Goal: Information Seeking & Learning: Learn about a topic

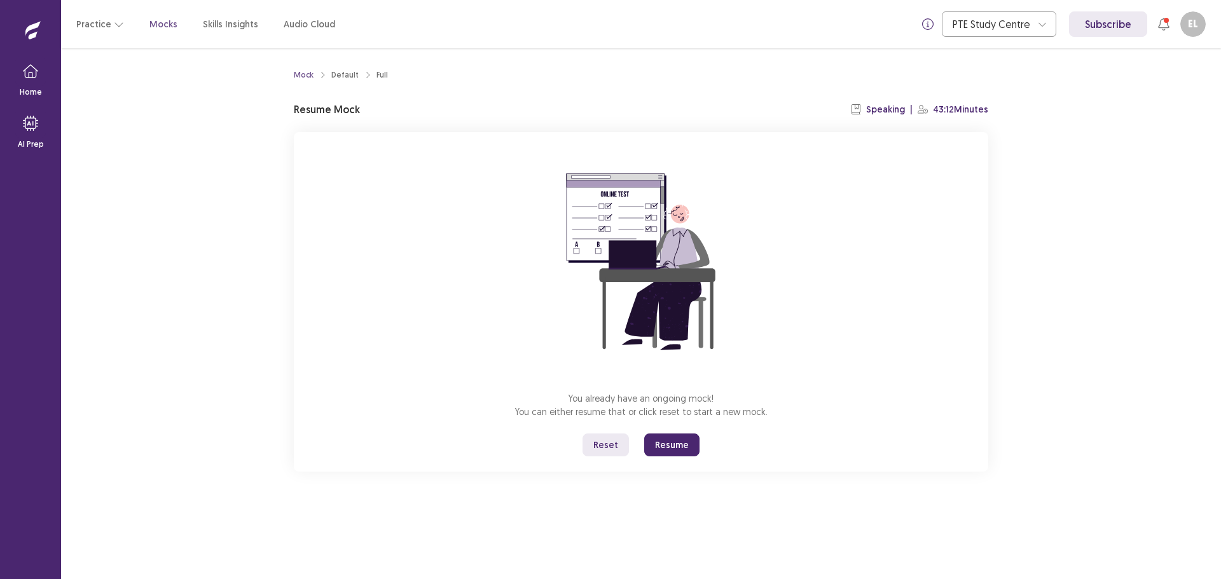
click at [593, 457] on button "Reset" at bounding box center [606, 445] width 46 height 23
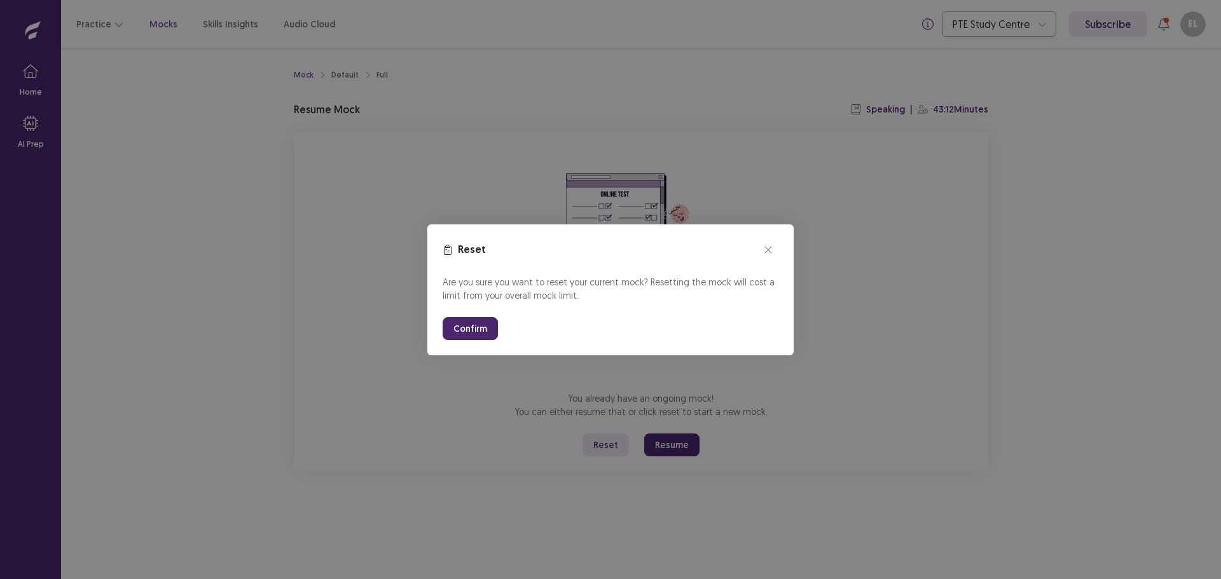
click at [443, 340] on button "Confirm" at bounding box center [470, 328] width 55 height 23
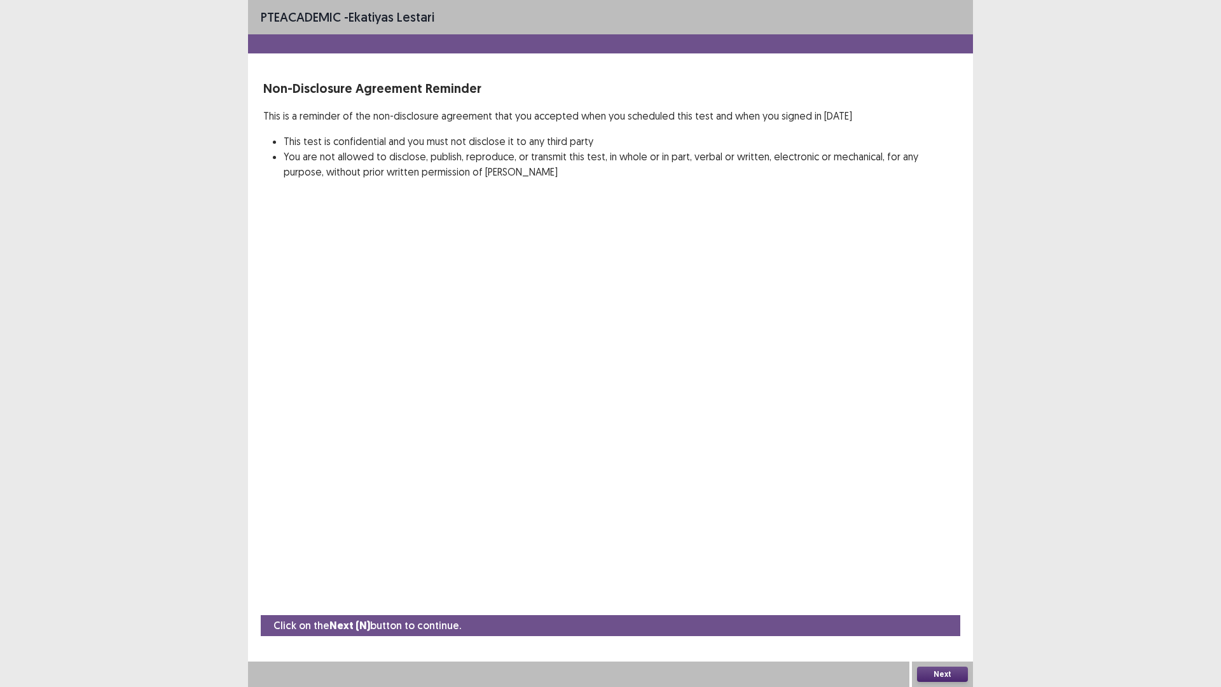
click at [942, 579] on button "Next" at bounding box center [942, 674] width 51 height 15
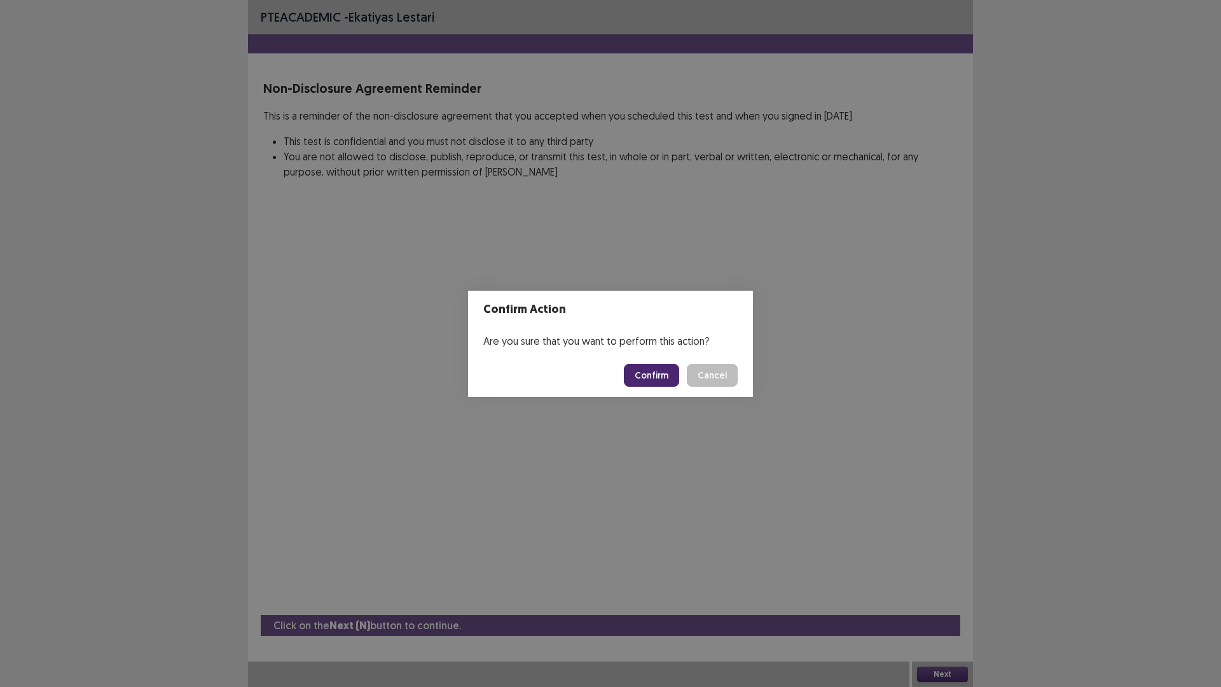
click at [673, 382] on button "Confirm" at bounding box center [651, 375] width 55 height 23
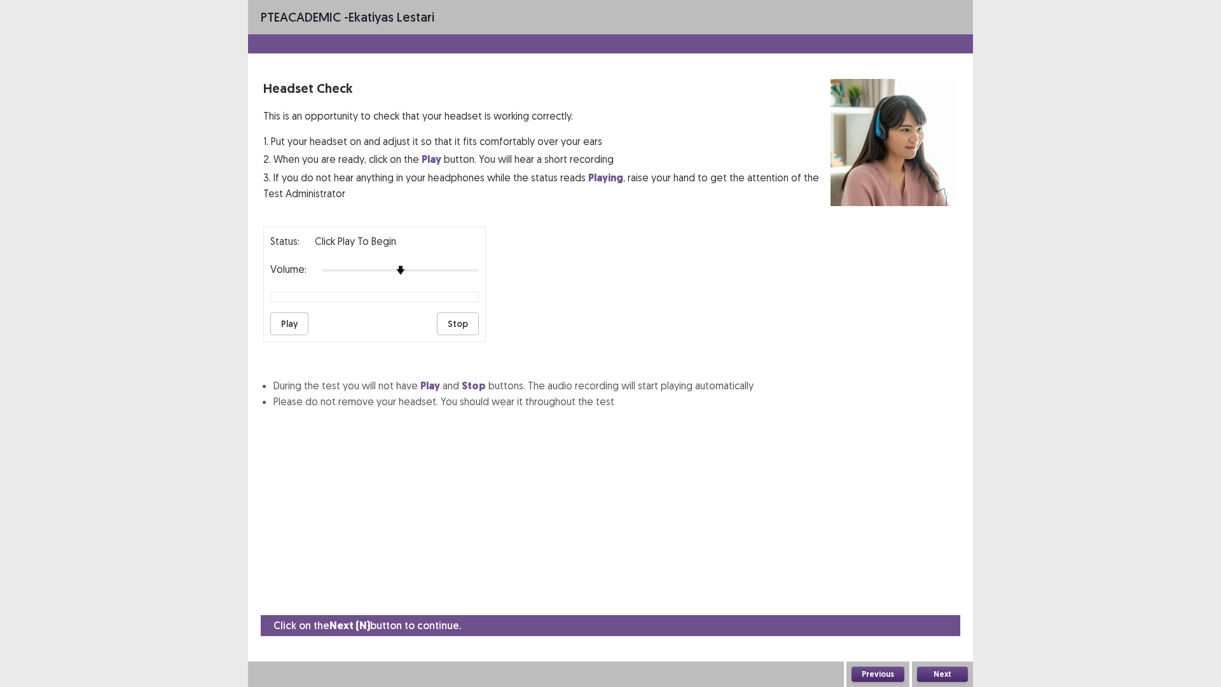
click at [446, 277] on div "Volume:" at bounding box center [374, 270] width 209 height 13
drag, startPoint x: 441, startPoint y: 328, endPoint x: 455, endPoint y: 310, distance: 22.6
click at [449, 315] on div "Status: Click Play to Begin Volume: Play Stop" at bounding box center [374, 284] width 223 height 116
click at [456, 275] on div at bounding box center [400, 270] width 157 height 10
click at [301, 335] on button "Play" at bounding box center [289, 323] width 38 height 23
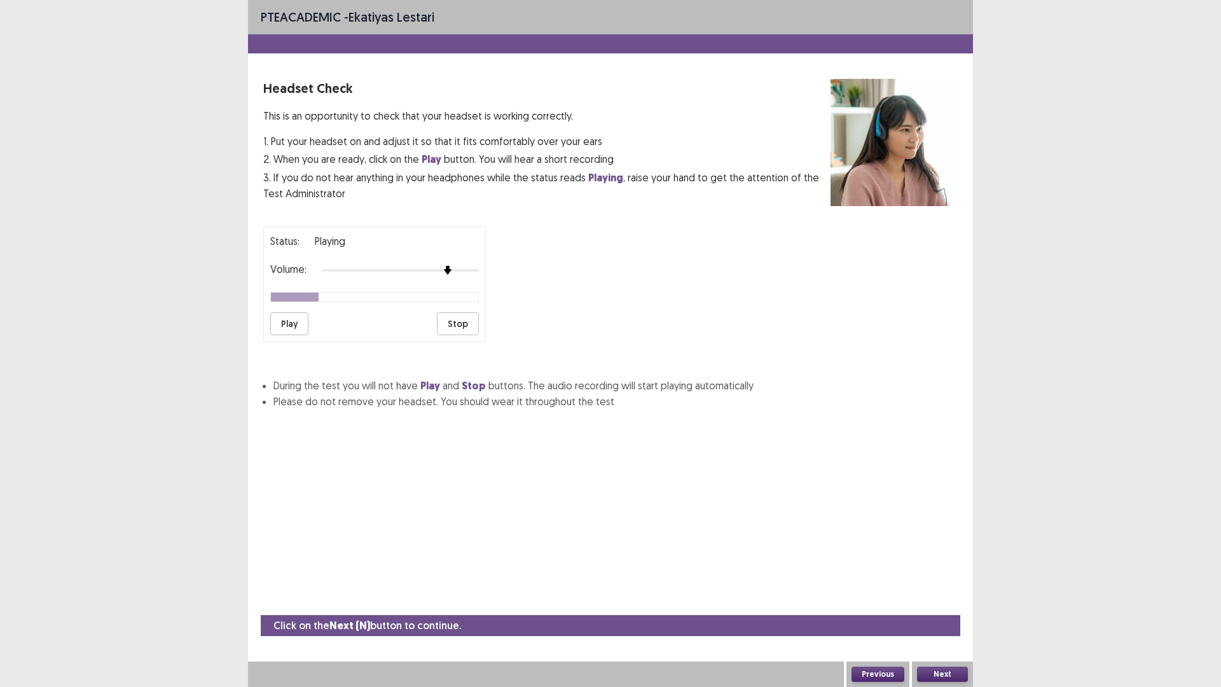
click at [941, 579] on button "Next" at bounding box center [942, 674] width 51 height 15
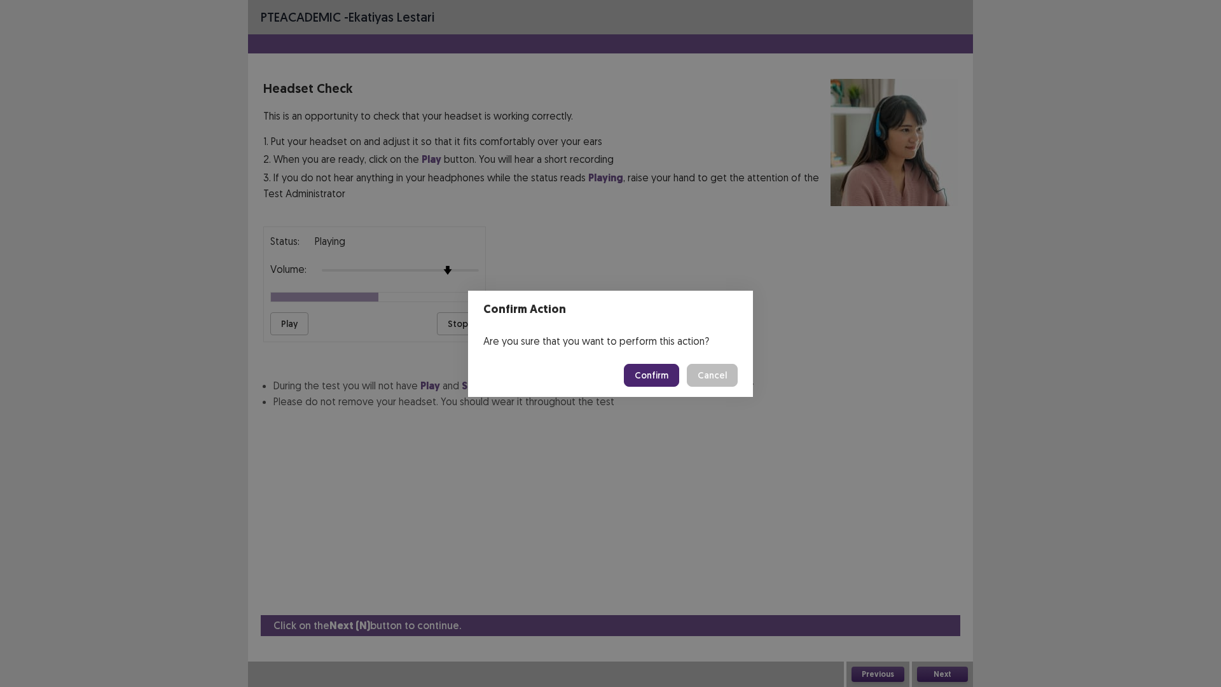
click at [679, 379] on button "Confirm" at bounding box center [651, 375] width 55 height 23
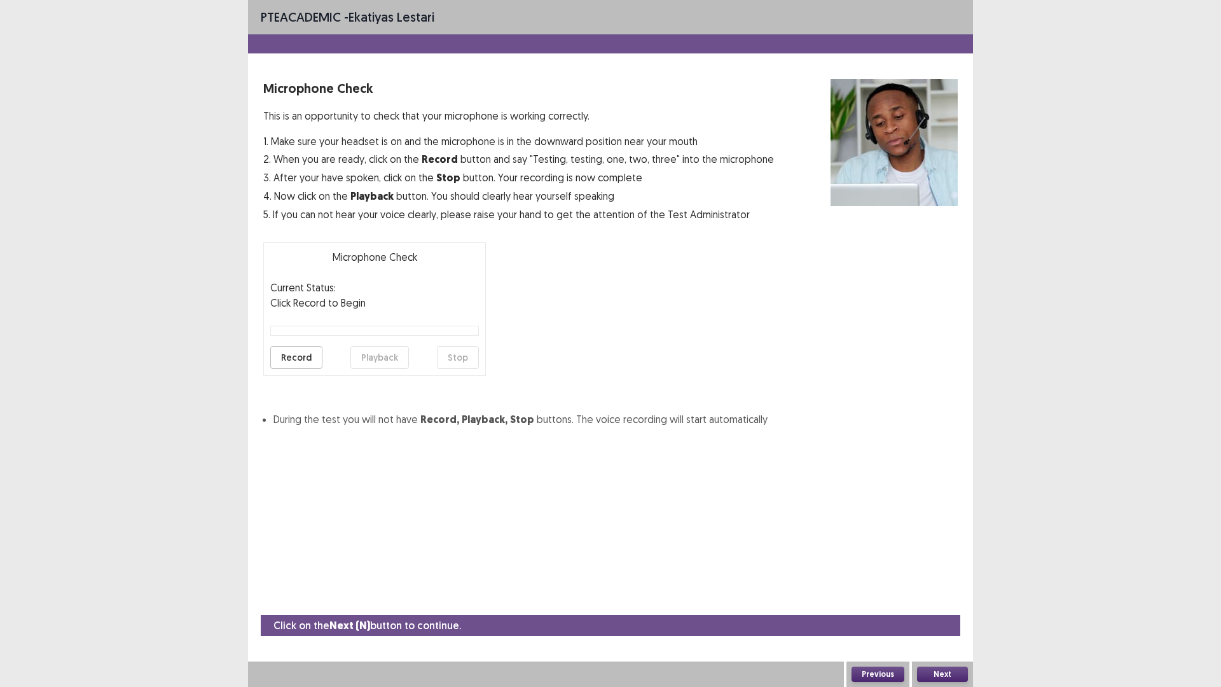
click at [297, 369] on button "Record" at bounding box center [296, 357] width 52 height 23
click at [472, 369] on button "Stop" at bounding box center [458, 357] width 42 height 23
click at [381, 369] on button "Playback" at bounding box center [379, 357] width 59 height 23
click at [363, 369] on button "Playback" at bounding box center [379, 357] width 59 height 23
click at [322, 369] on button "Record" at bounding box center [296, 357] width 52 height 23
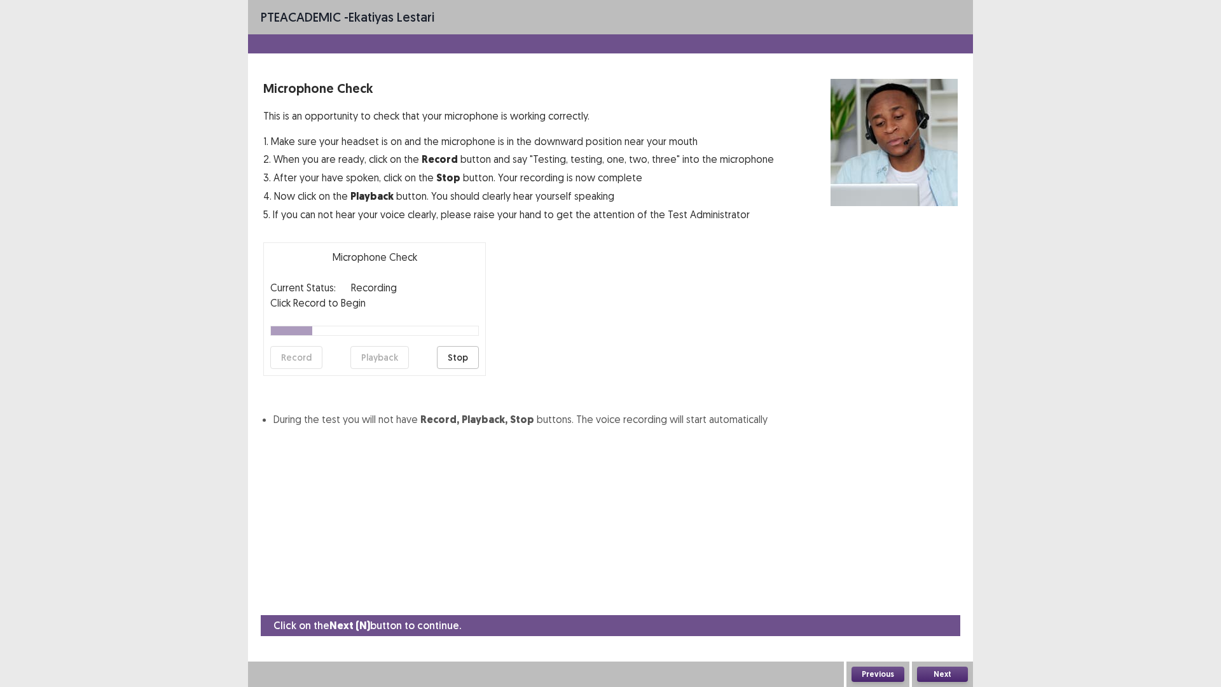
click at [476, 369] on button "Stop" at bounding box center [458, 357] width 42 height 23
click at [409, 369] on button "Playback" at bounding box center [379, 357] width 59 height 23
click at [950, 579] on button "Next" at bounding box center [942, 674] width 51 height 15
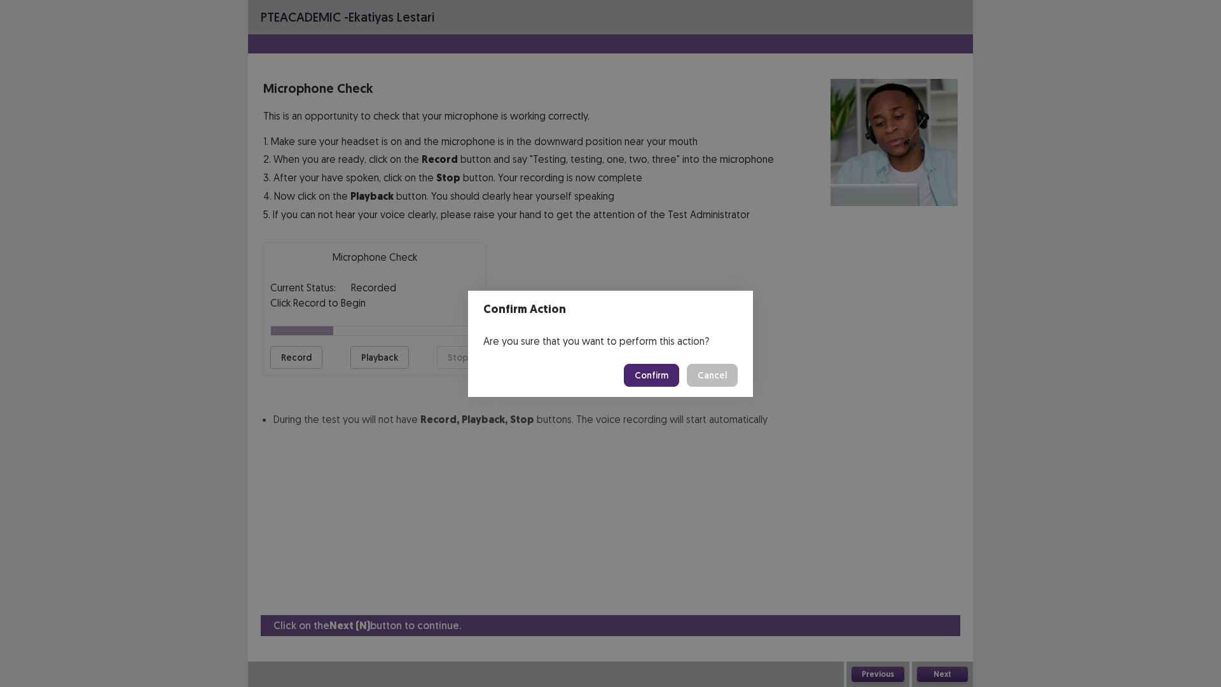
click at [679, 382] on button "Confirm" at bounding box center [651, 375] width 55 height 23
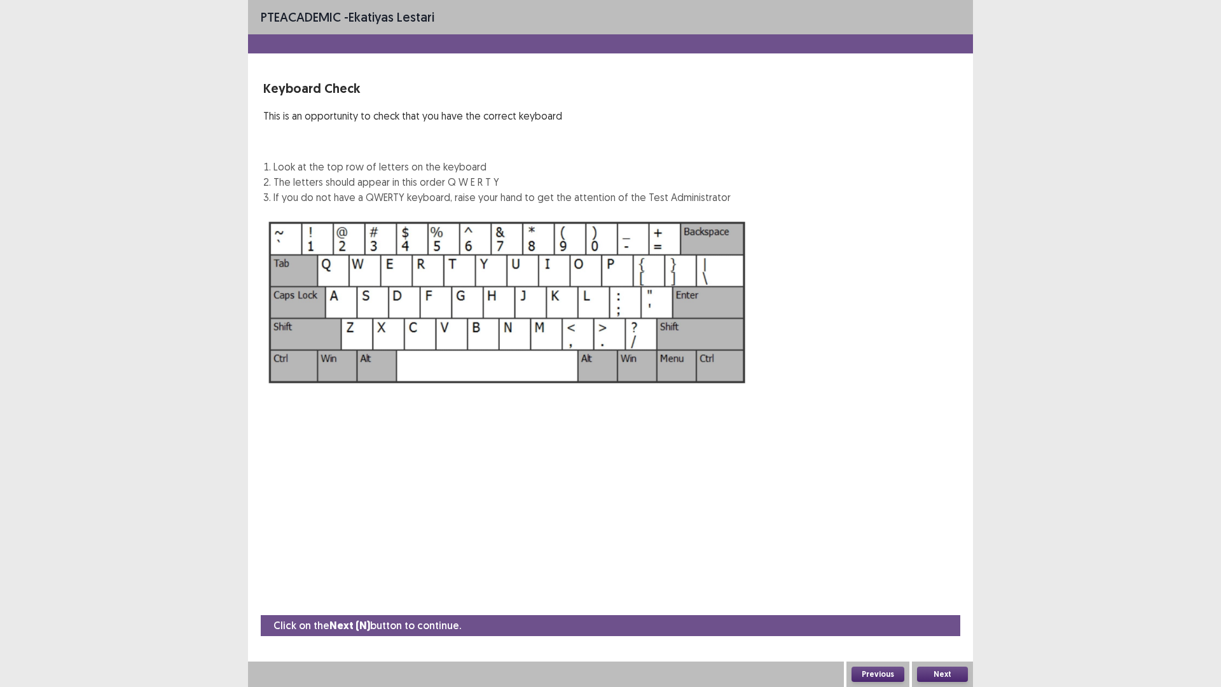
click at [932, 579] on div "Next" at bounding box center [942, 673] width 61 height 25
click at [948, 579] on div "Click on the Next (N) button to continue. Previous Next" at bounding box center [610, 651] width 725 height 72
click at [949, 579] on div "Next" at bounding box center [942, 673] width 61 height 25
click at [948, 579] on button "Next" at bounding box center [942, 674] width 51 height 15
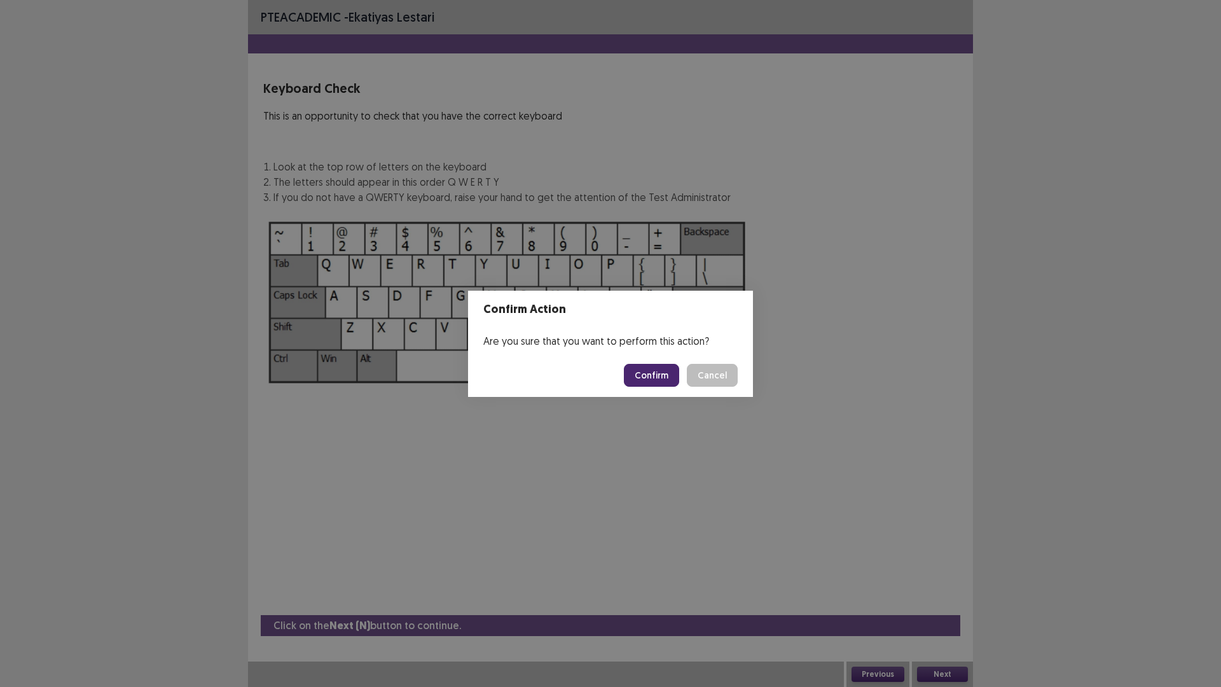
click at [654, 387] on button "Confirm" at bounding box center [651, 375] width 55 height 23
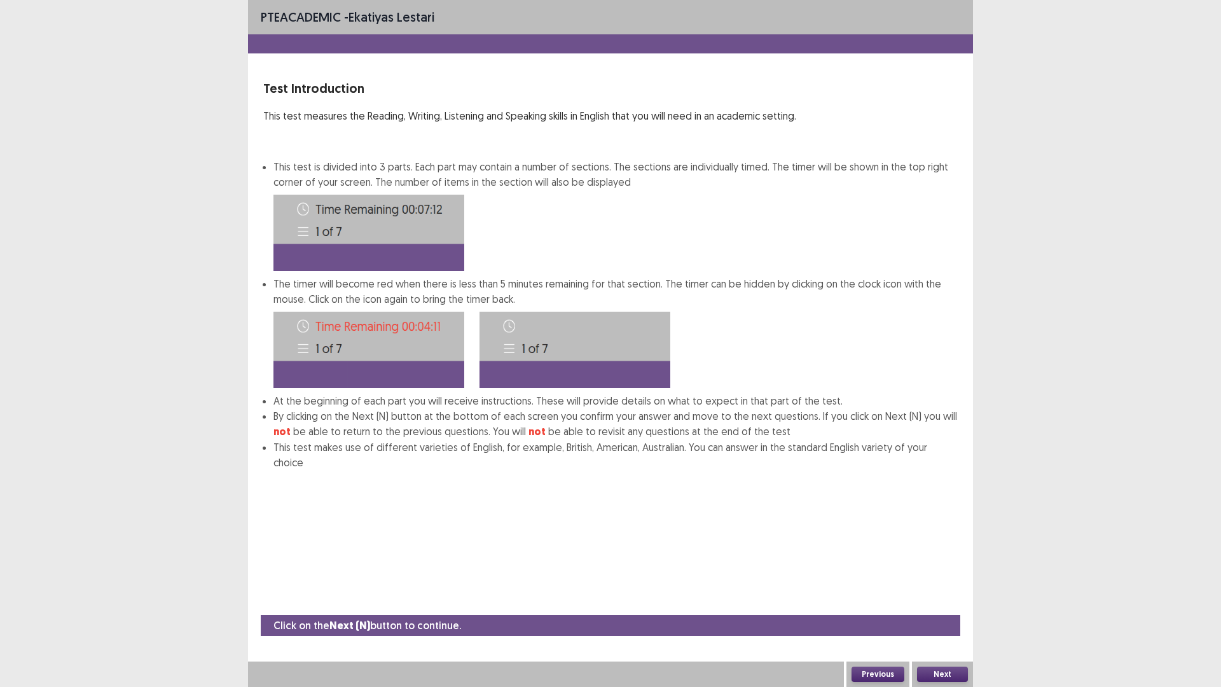
scroll to position [4, 0]
click at [956, 579] on button "Next" at bounding box center [942, 674] width 51 height 15
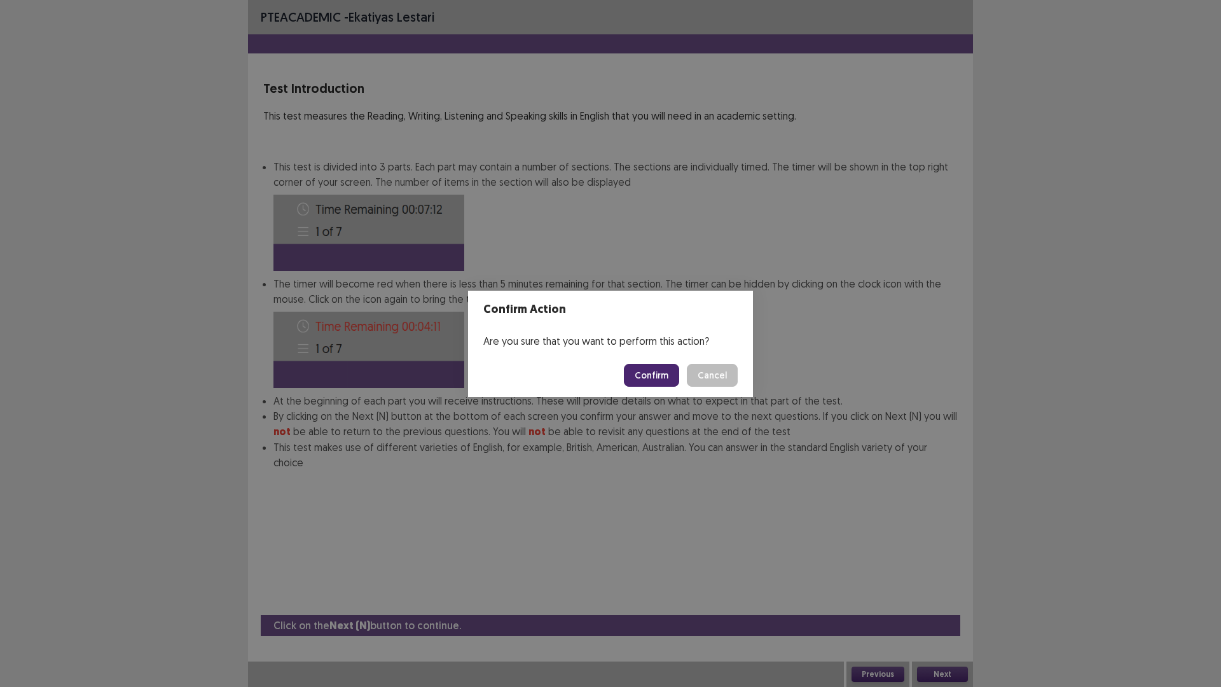
click at [659, 386] on button "Confirm" at bounding box center [651, 375] width 55 height 23
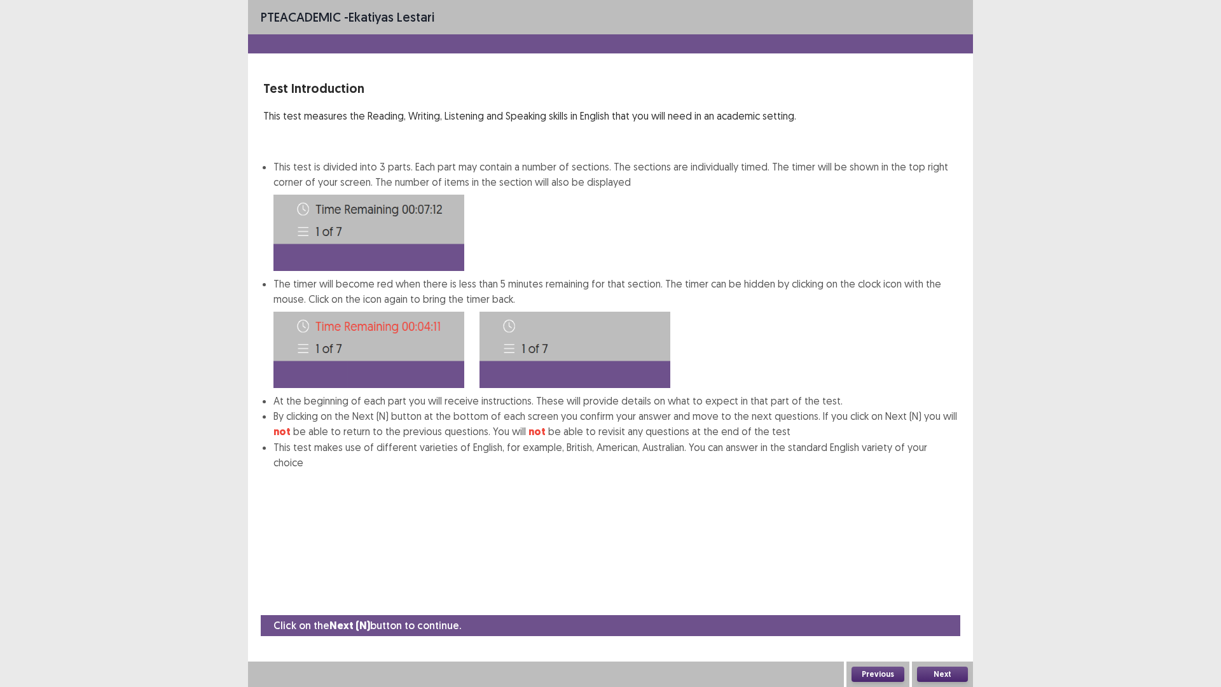
scroll to position [0, 0]
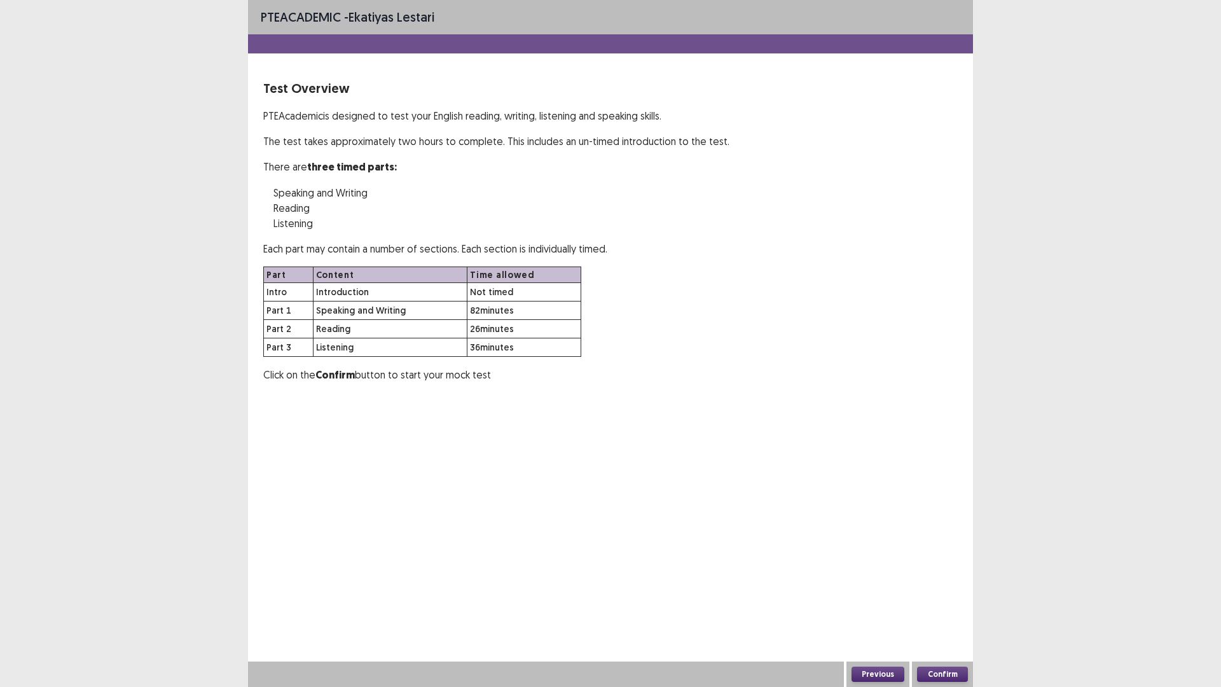
click at [955, 579] on button "Confirm" at bounding box center [942, 674] width 51 height 15
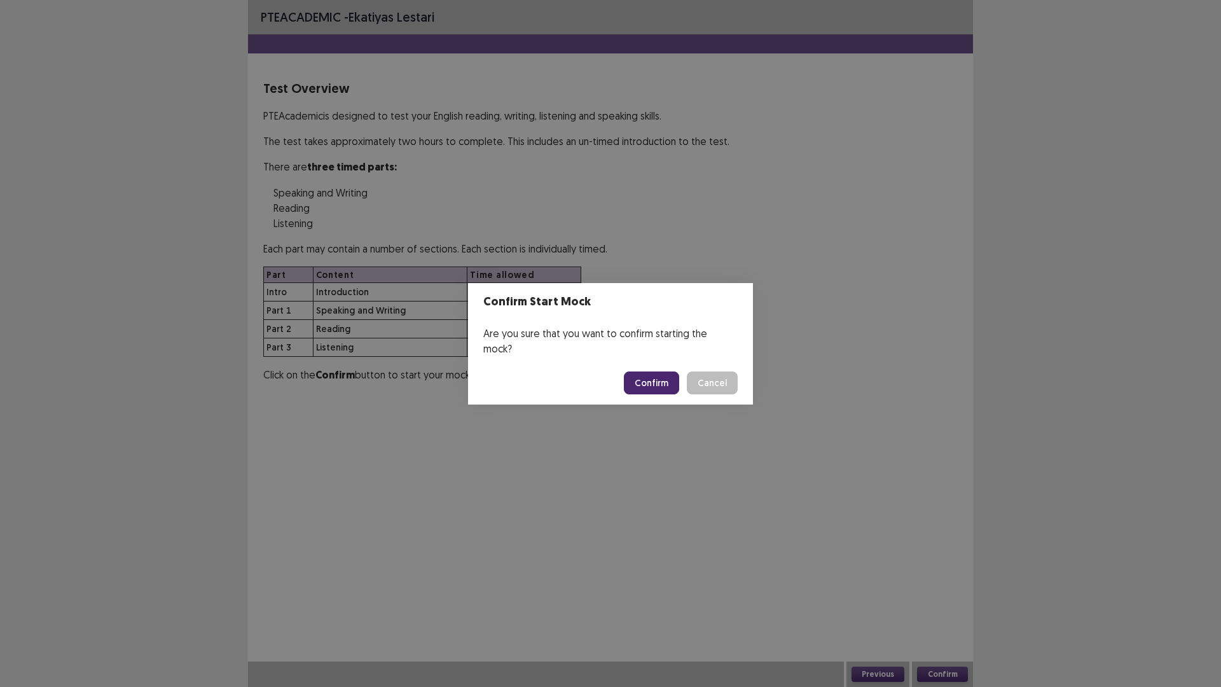
click at [642, 383] on button "Confirm" at bounding box center [651, 382] width 55 height 23
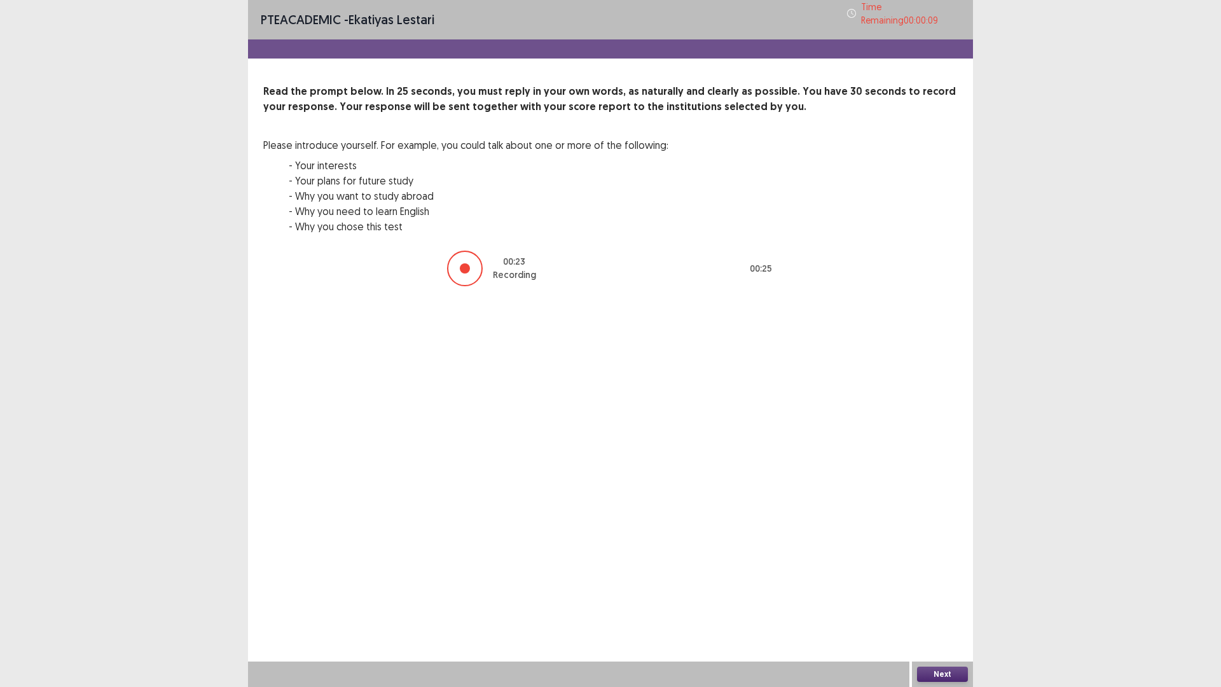
click at [922, 579] on button "Next" at bounding box center [942, 674] width 51 height 15
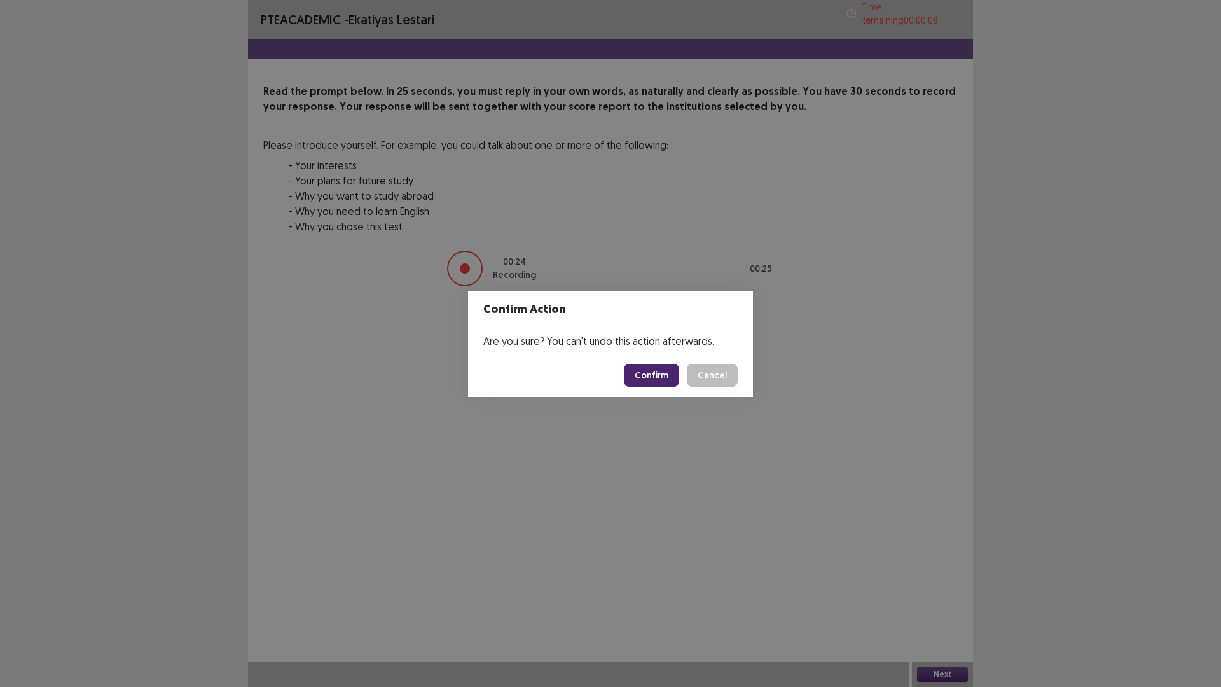
click at [669, 378] on button "Confirm" at bounding box center [651, 375] width 55 height 23
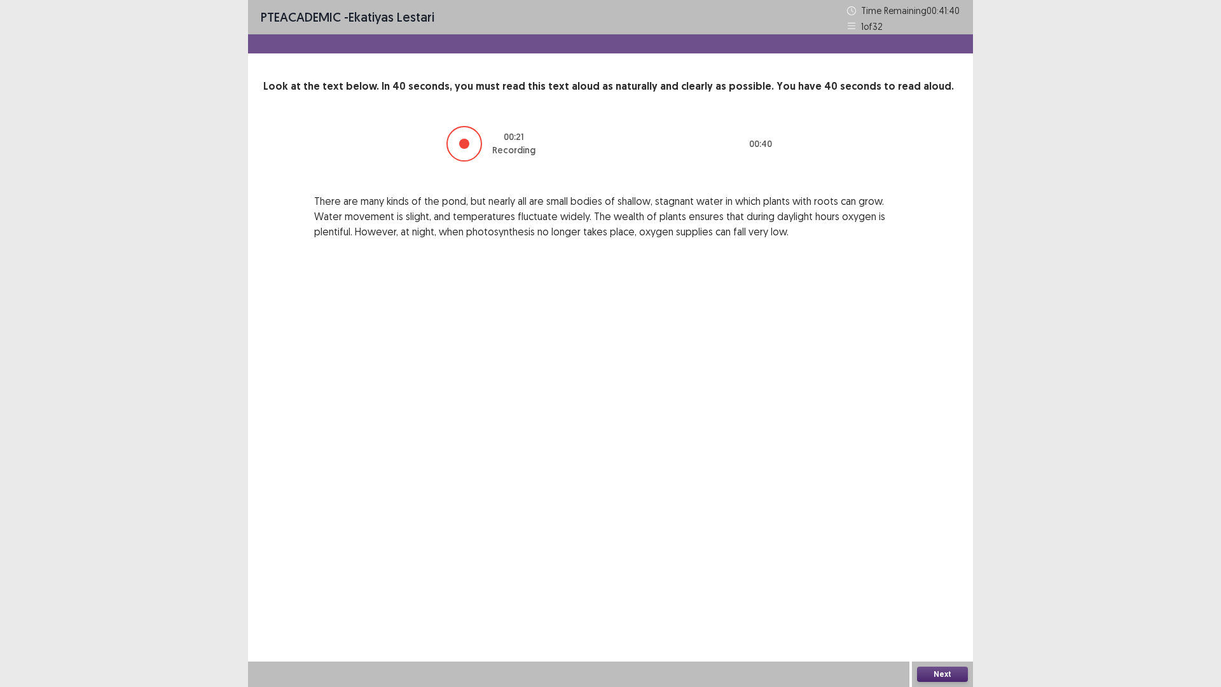
click at [957, 579] on button "Next" at bounding box center [942, 674] width 51 height 15
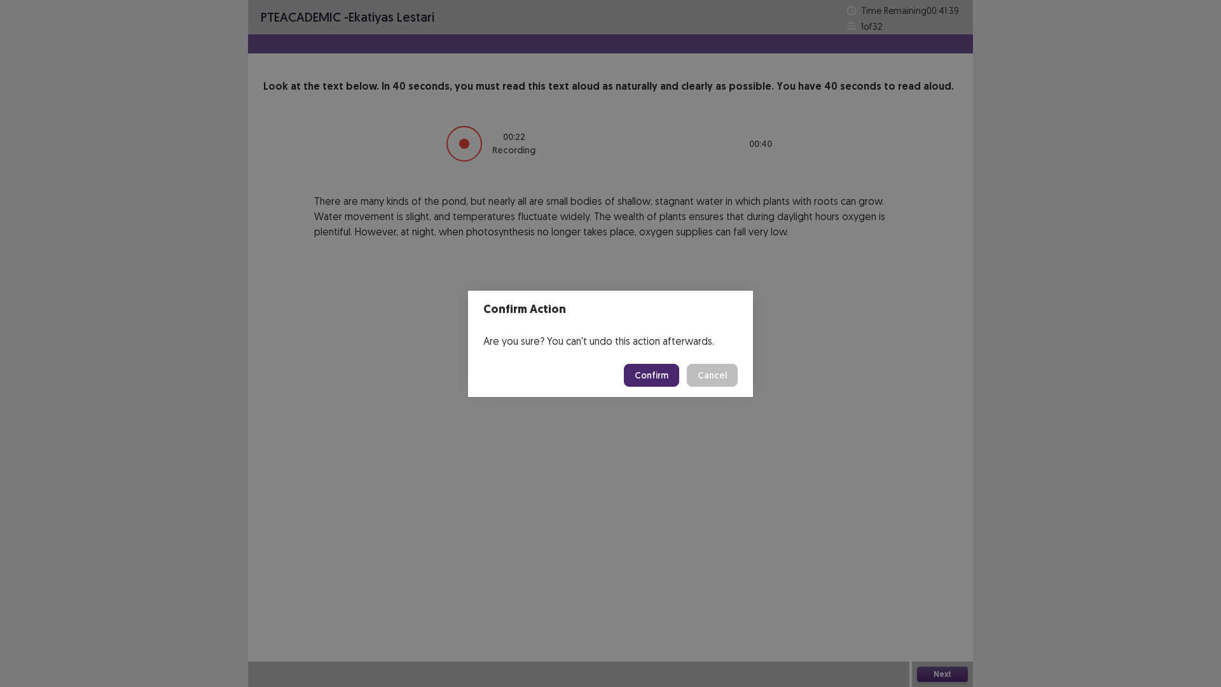
click at [672, 380] on button "Confirm" at bounding box center [651, 375] width 55 height 23
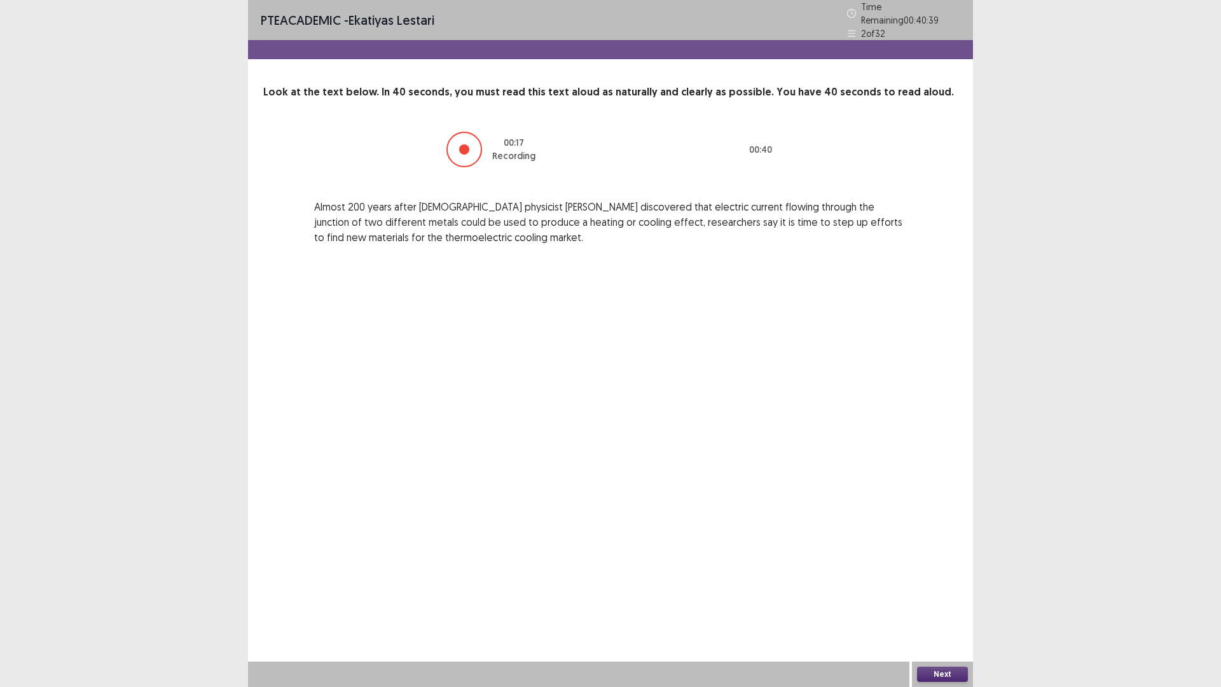
click at [929, 579] on button "Next" at bounding box center [942, 674] width 51 height 15
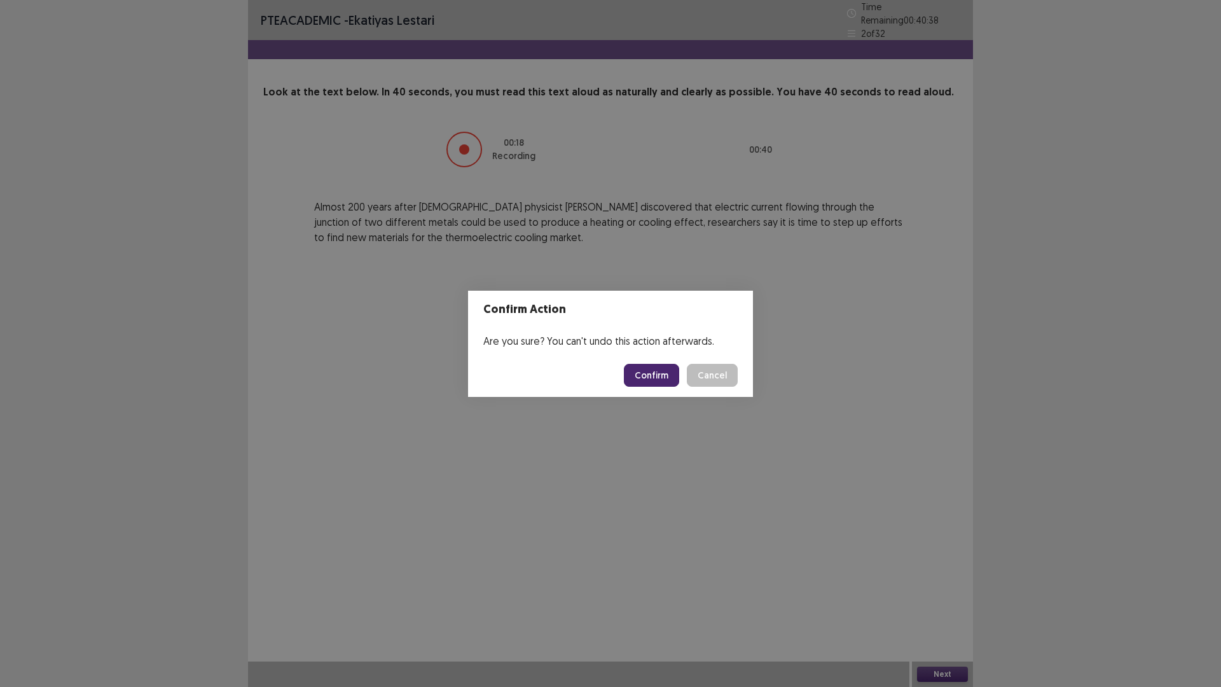
click at [651, 387] on button "Confirm" at bounding box center [651, 375] width 55 height 23
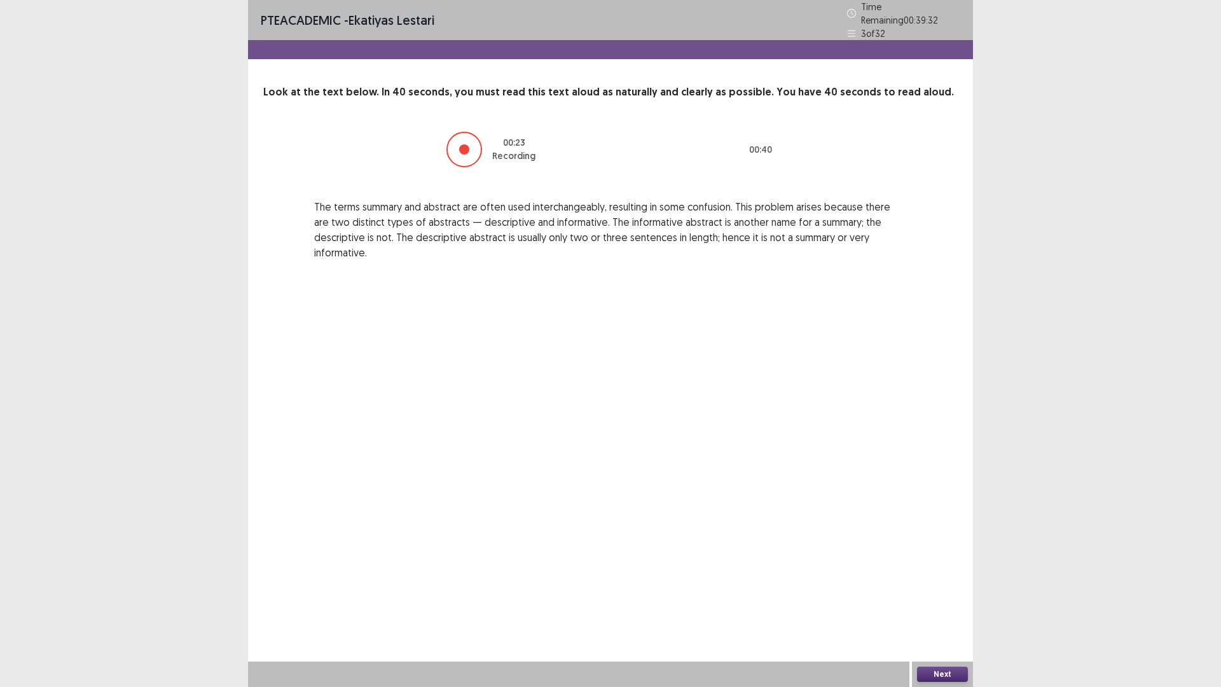
click at [955, 579] on button "Next" at bounding box center [942, 674] width 51 height 15
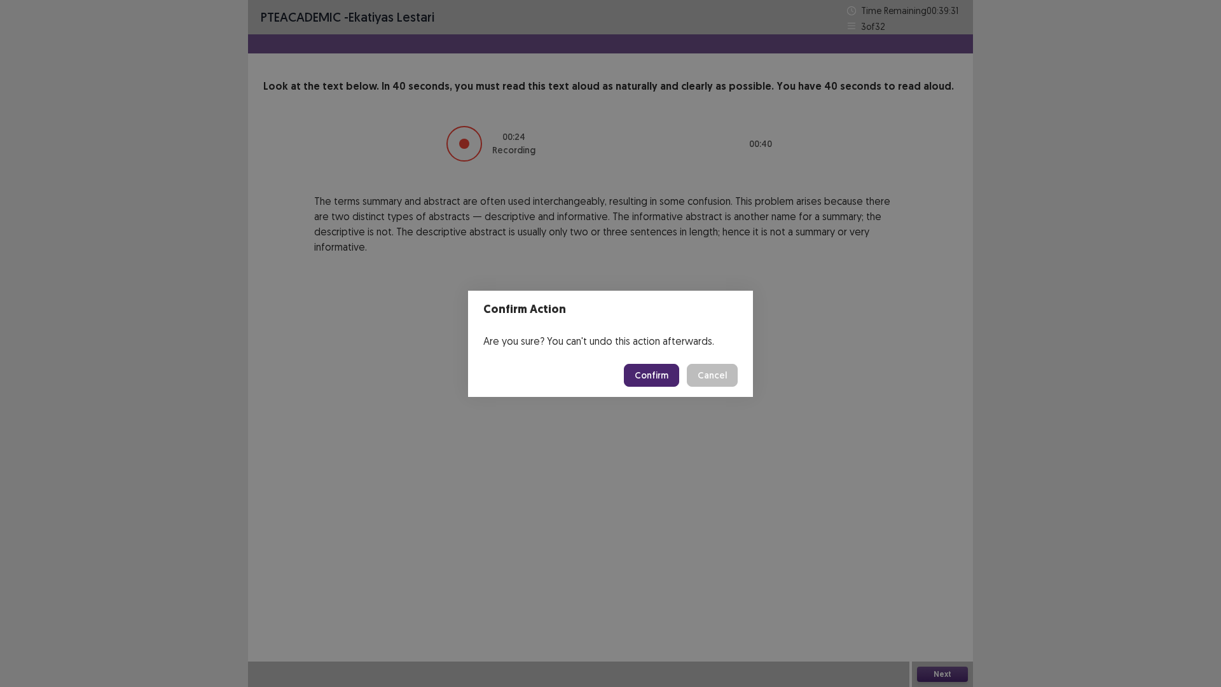
click at [679, 387] on button "Confirm" at bounding box center [651, 375] width 55 height 23
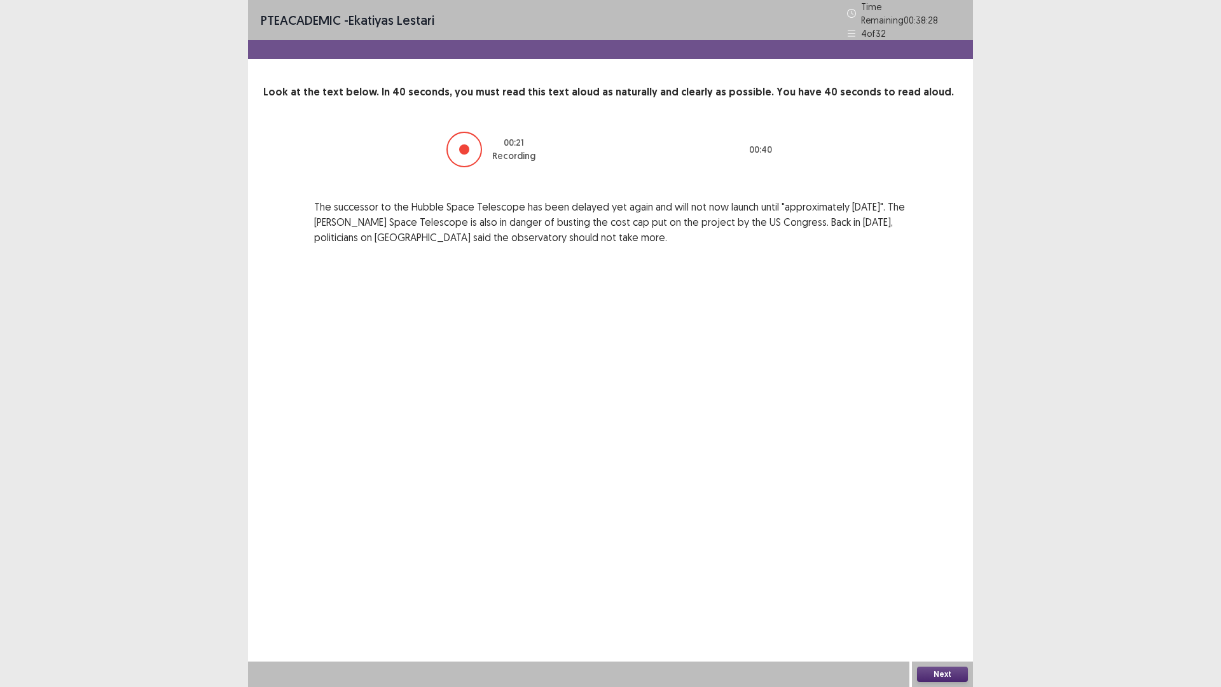
click at [957, 579] on button "Next" at bounding box center [942, 674] width 51 height 15
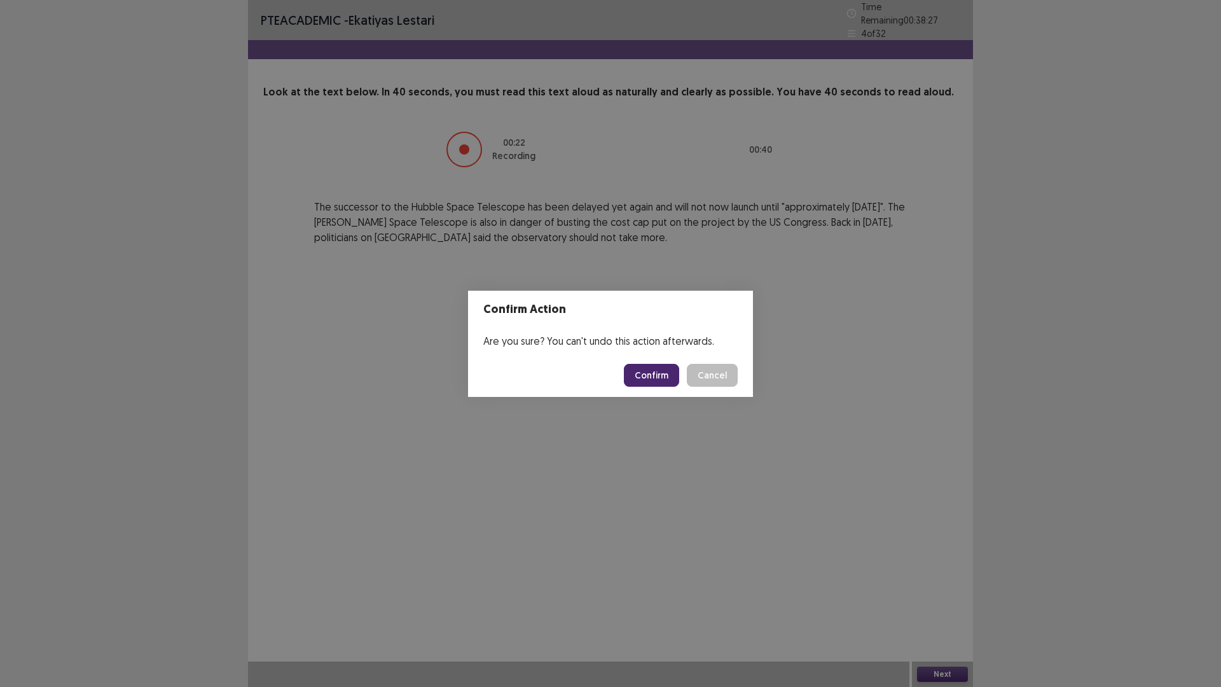
click at [675, 379] on button "Confirm" at bounding box center [651, 375] width 55 height 23
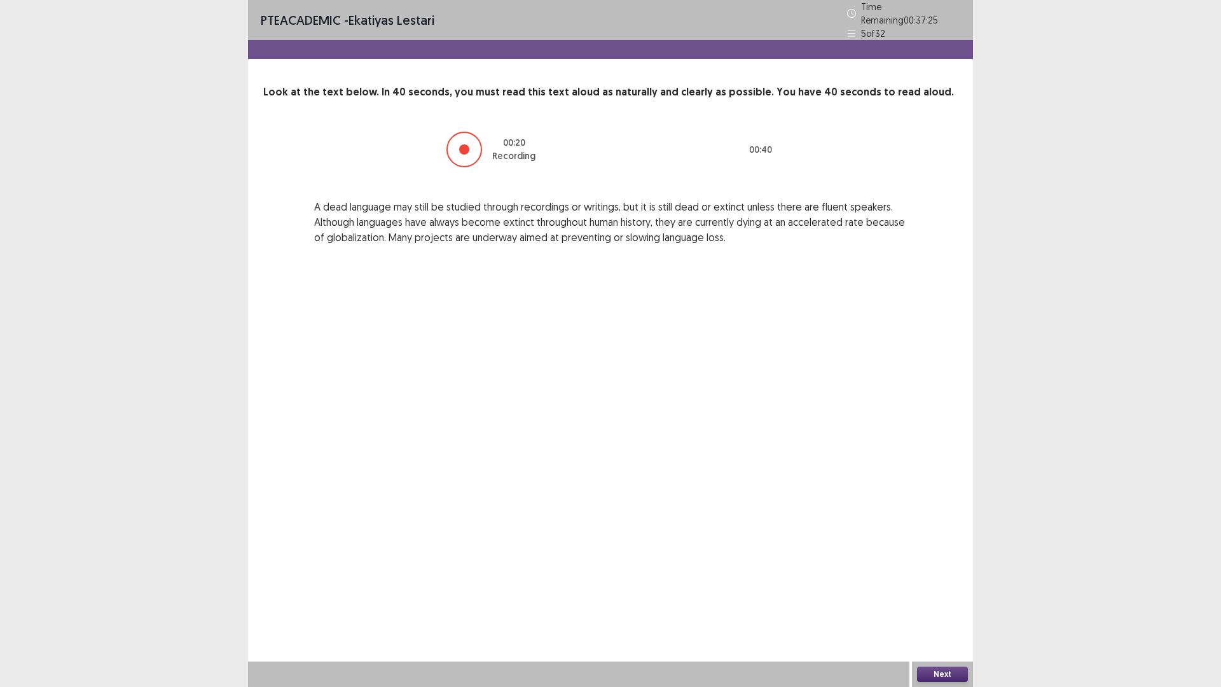
click at [952, 579] on button "Next" at bounding box center [942, 674] width 51 height 15
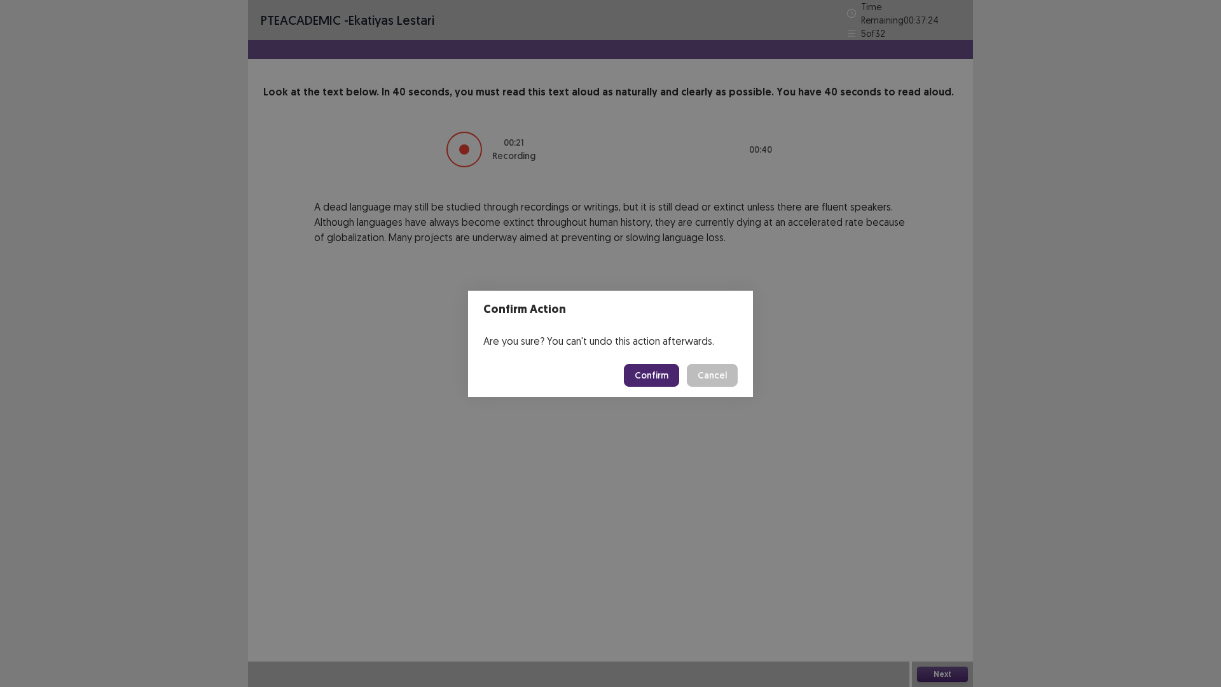
click at [679, 387] on button "Confirm" at bounding box center [651, 375] width 55 height 23
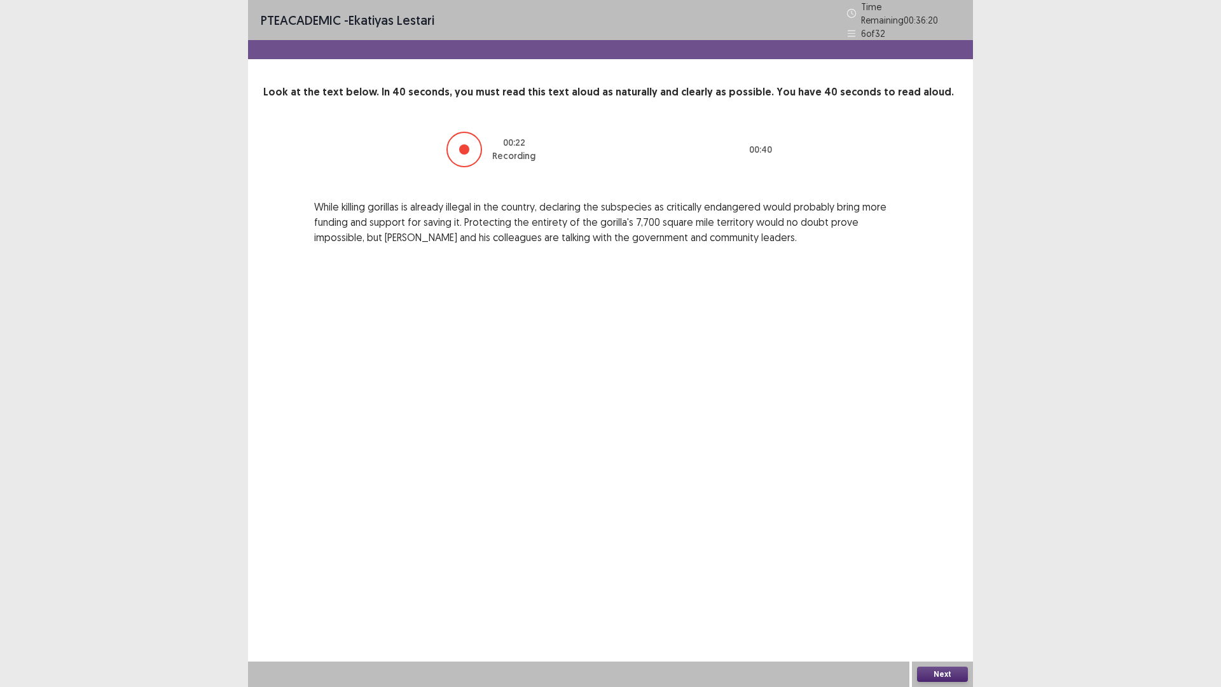
click at [928, 579] on button "Next" at bounding box center [942, 674] width 51 height 15
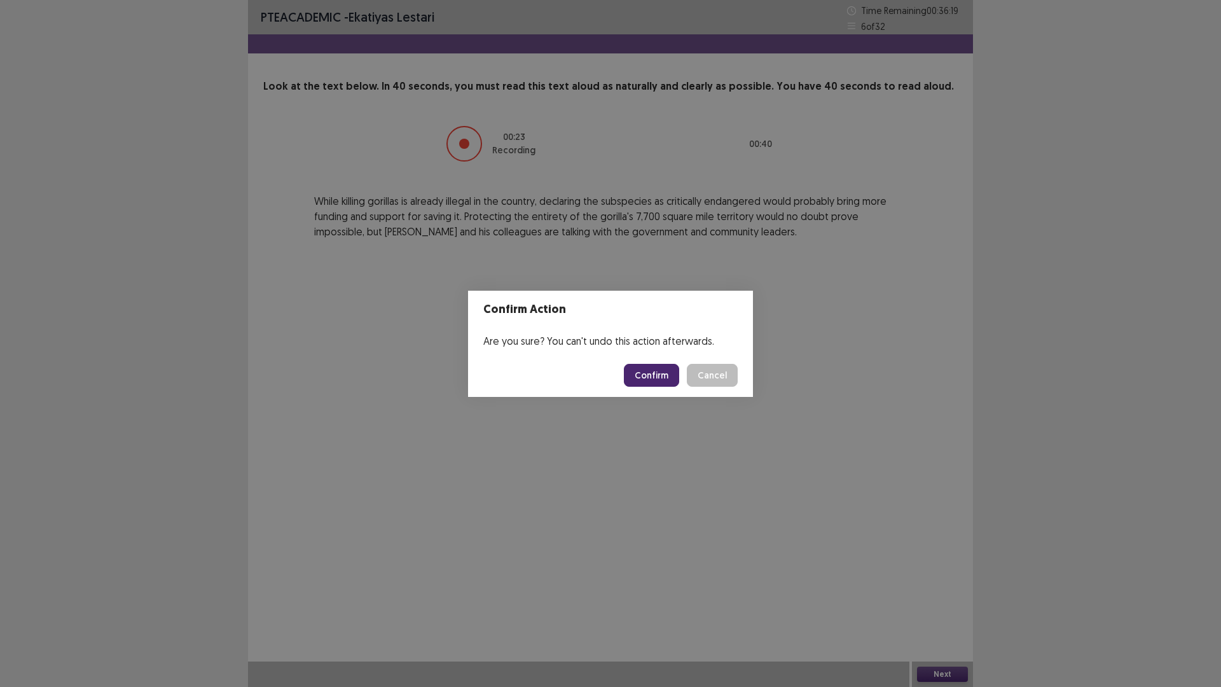
click at [679, 382] on button "Confirm" at bounding box center [651, 375] width 55 height 23
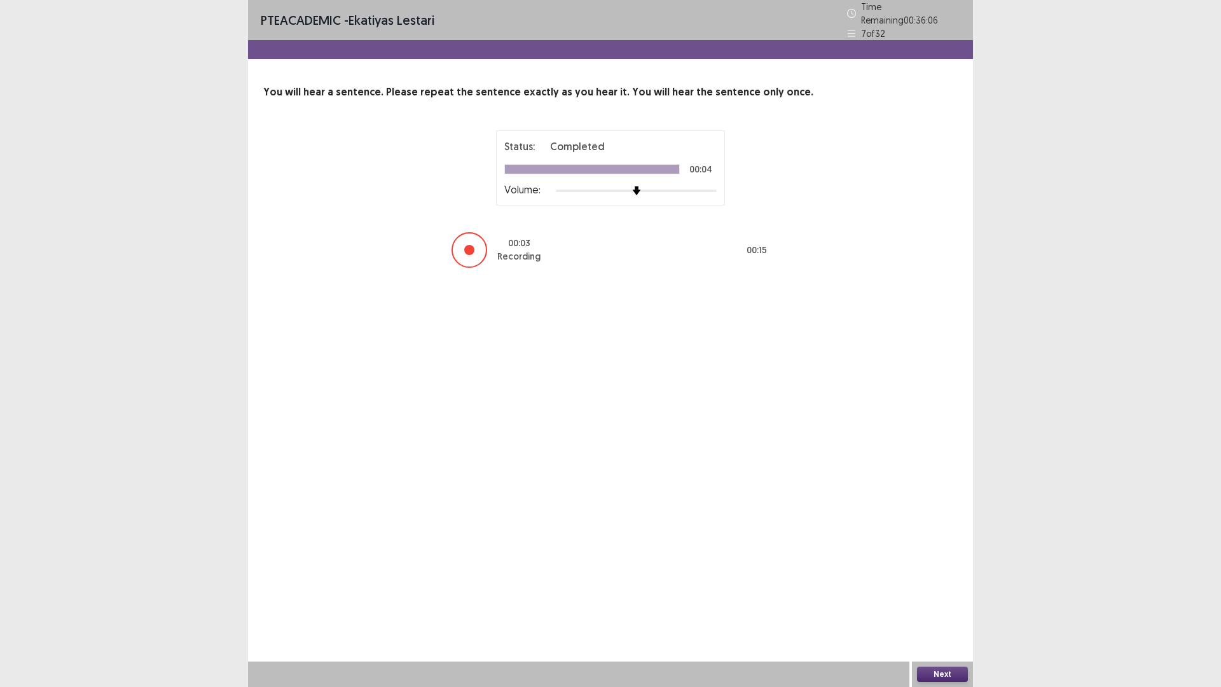
click at [901, 579] on div at bounding box center [578, 673] width 661 height 25
click at [938, 579] on button "Next" at bounding box center [942, 674] width 51 height 15
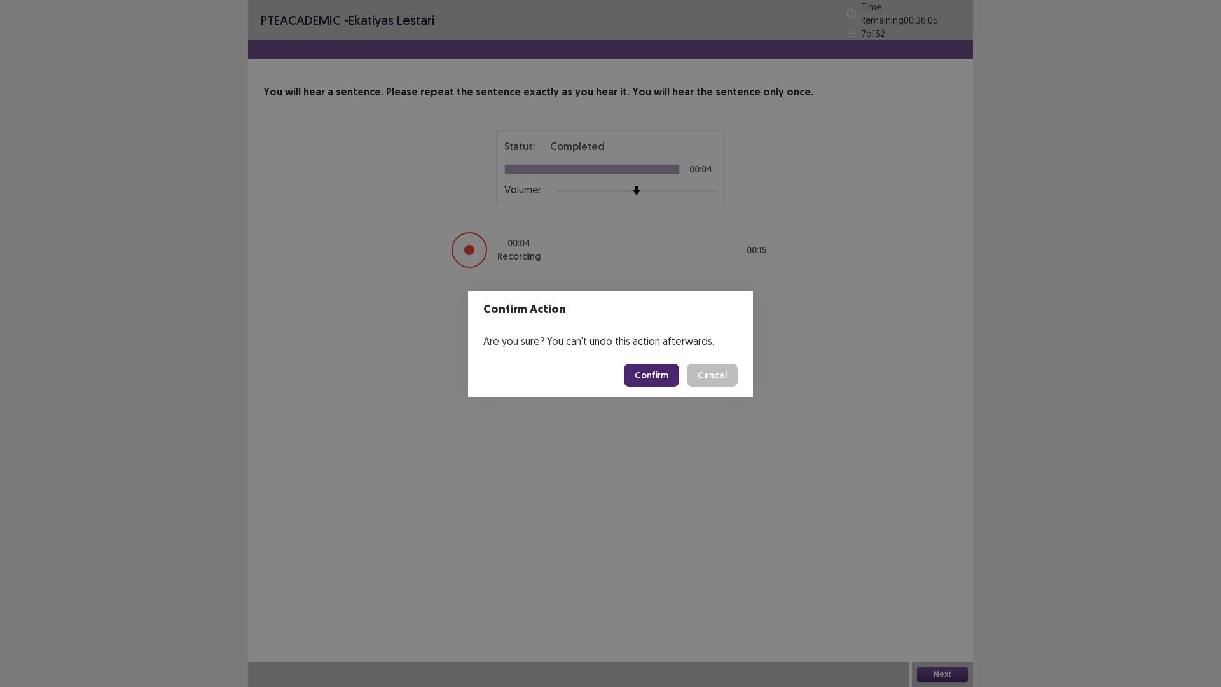
click at [661, 387] on button "Confirm" at bounding box center [651, 375] width 55 height 23
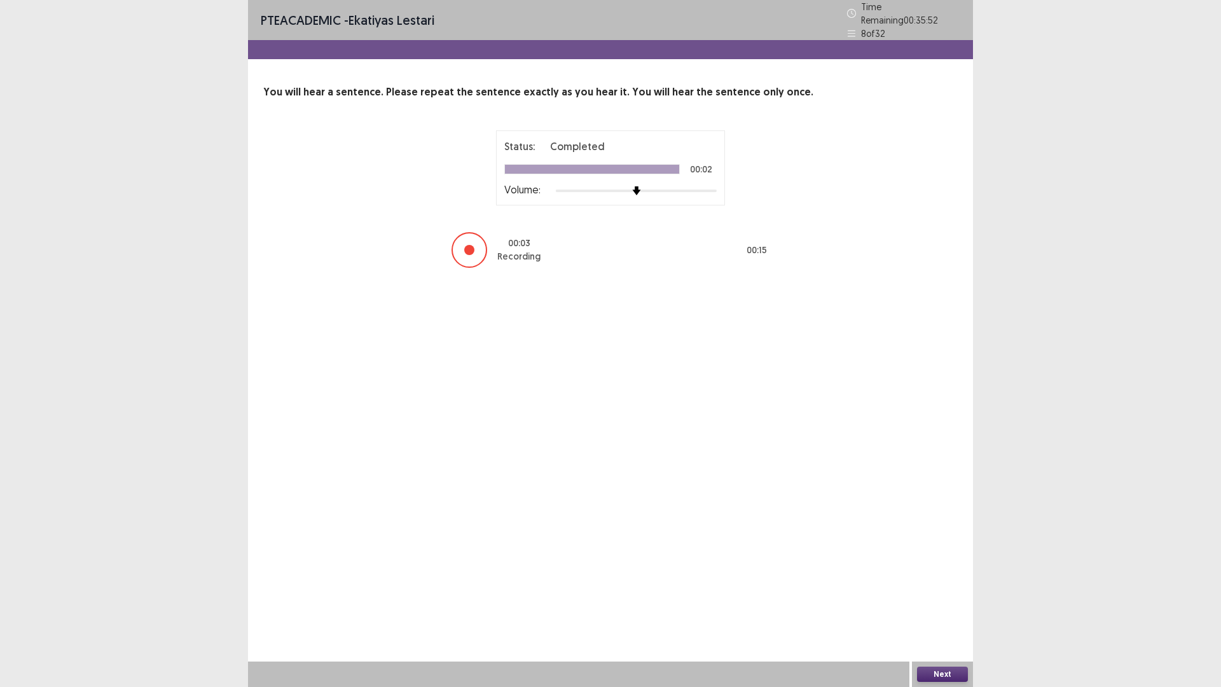
click at [921, 579] on button "Next" at bounding box center [942, 674] width 51 height 15
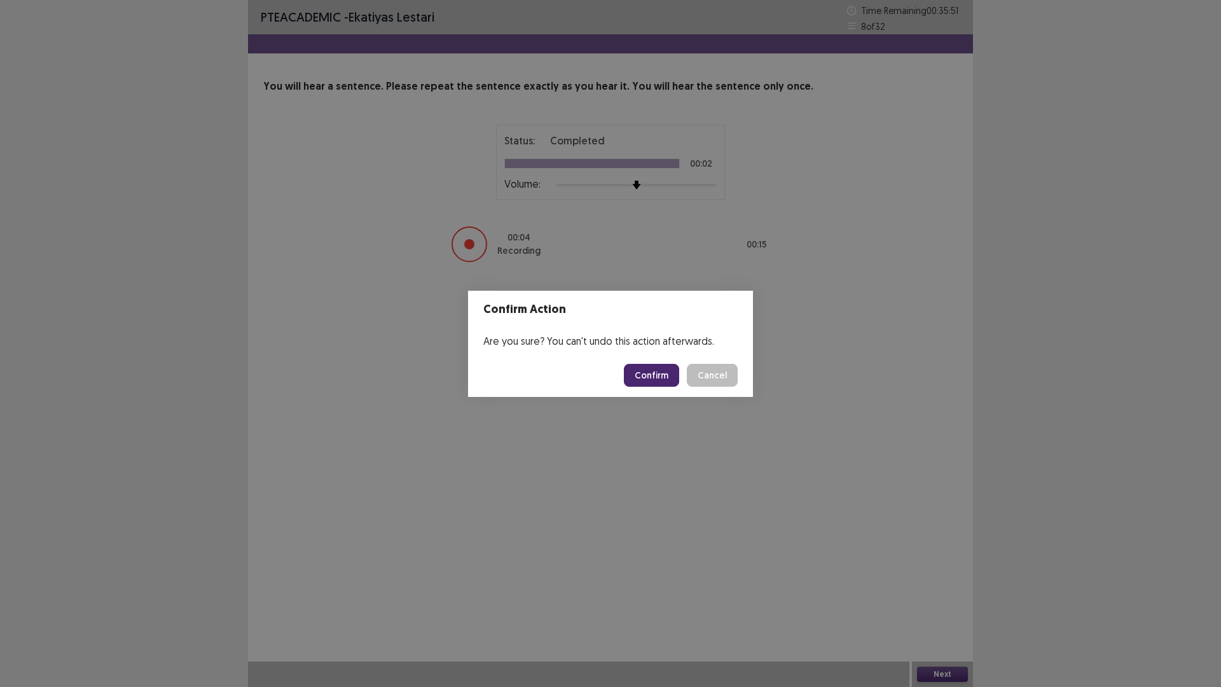
click at [651, 375] on button "Confirm" at bounding box center [651, 375] width 55 height 23
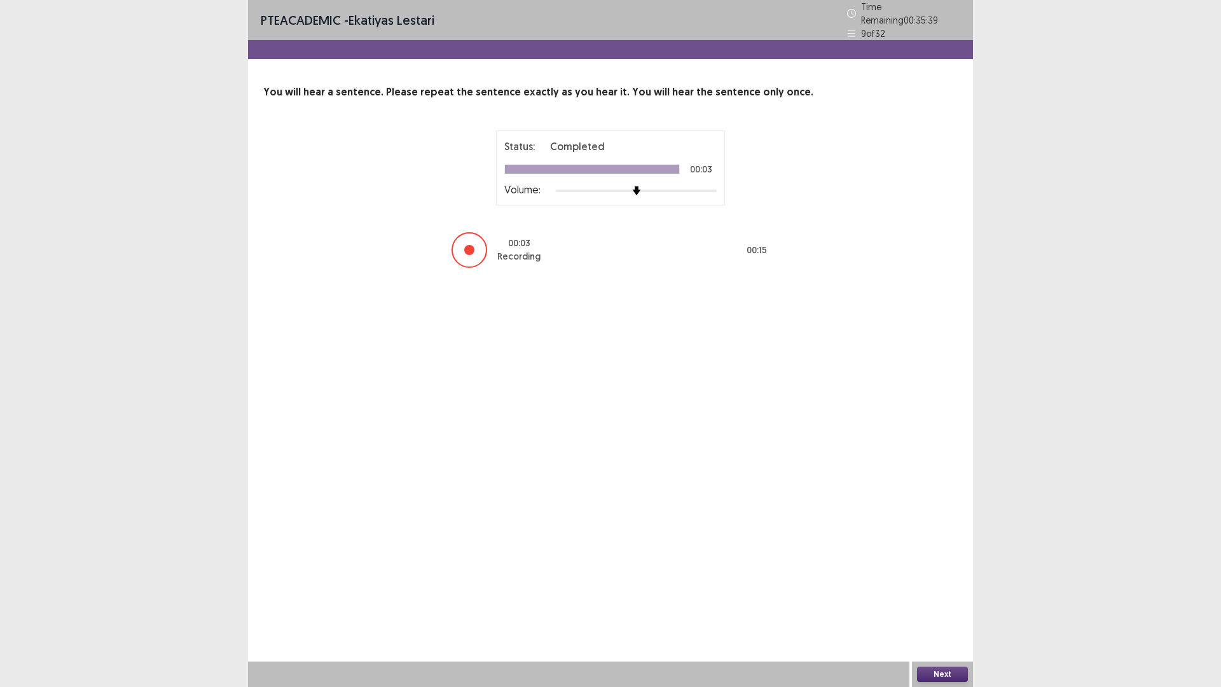
click at [934, 579] on button "Next" at bounding box center [942, 674] width 51 height 15
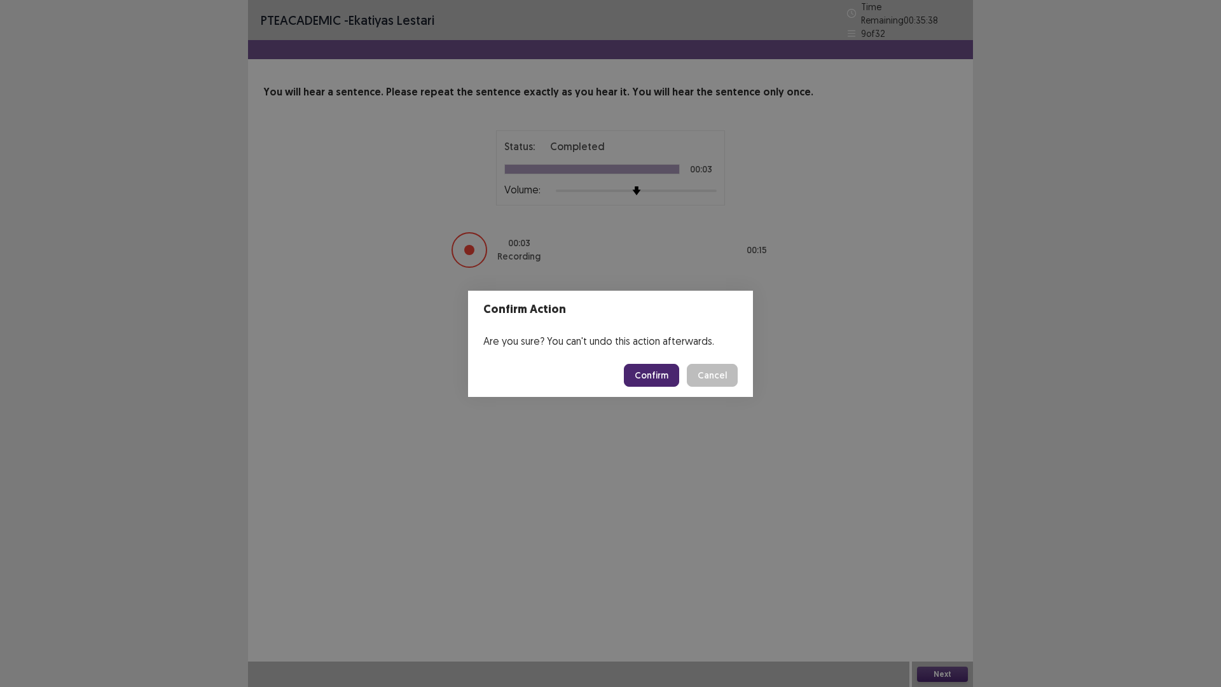
click at [663, 387] on button "Confirm" at bounding box center [651, 375] width 55 height 23
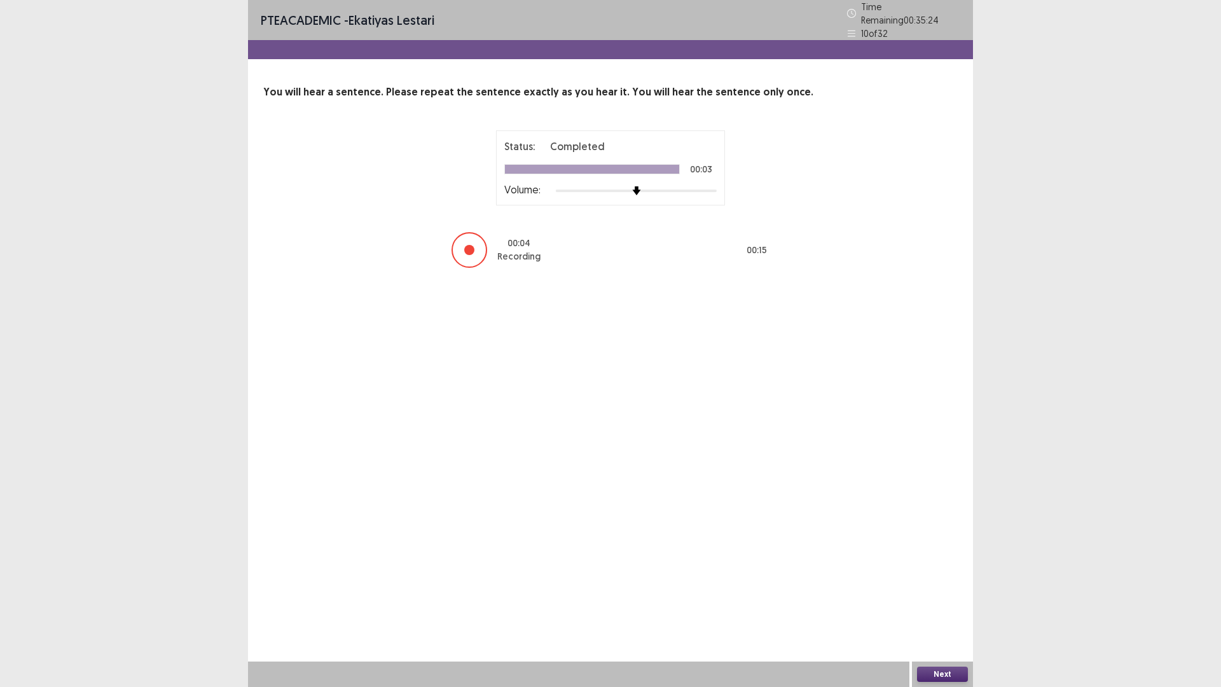
click at [928, 579] on button "Next" at bounding box center [942, 674] width 51 height 15
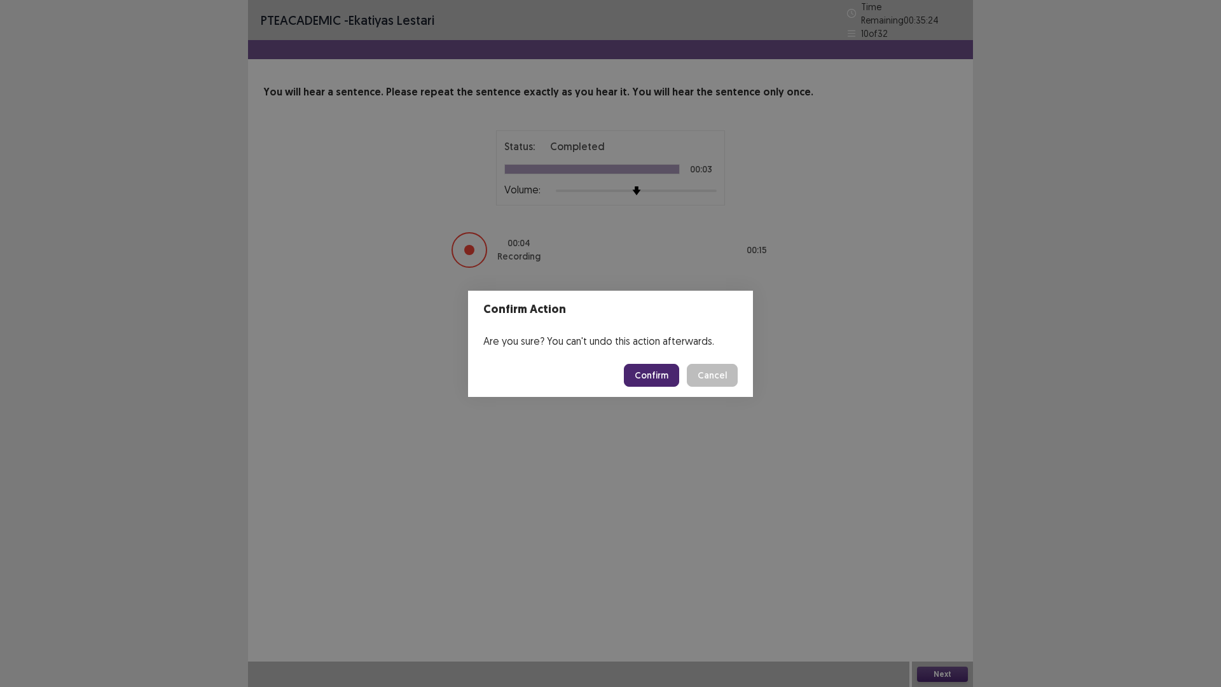
click at [640, 377] on button "Confirm" at bounding box center [651, 375] width 55 height 23
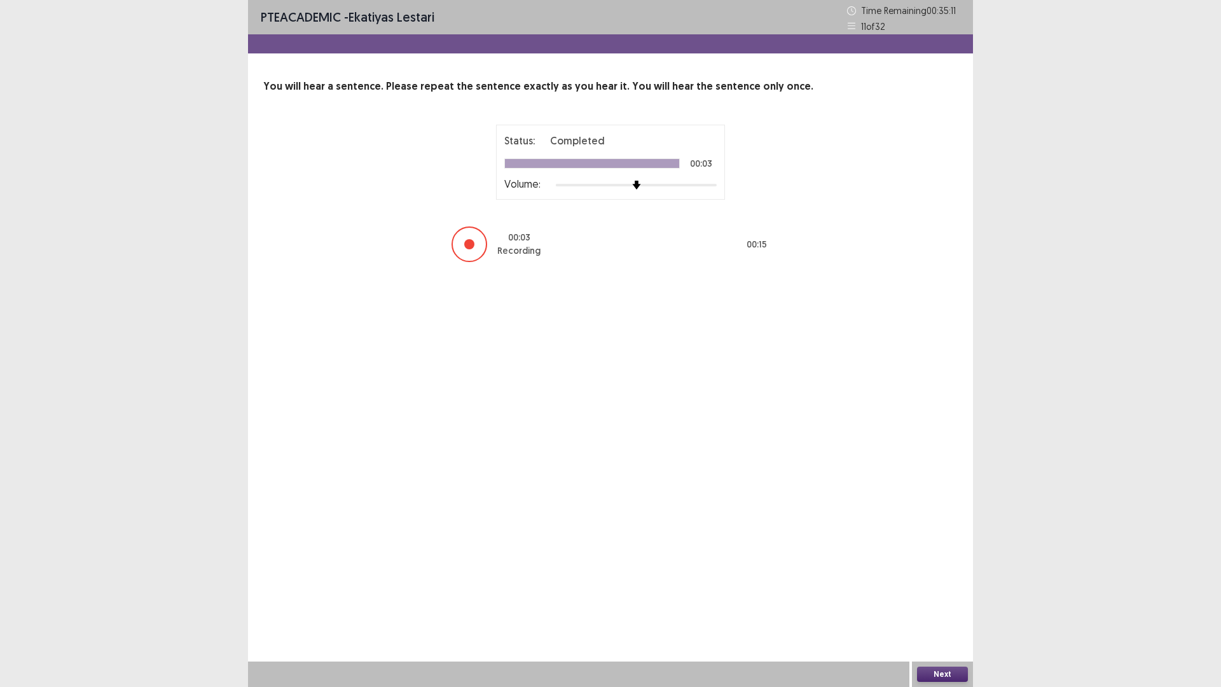
click at [920, 579] on button "Next" at bounding box center [942, 674] width 51 height 15
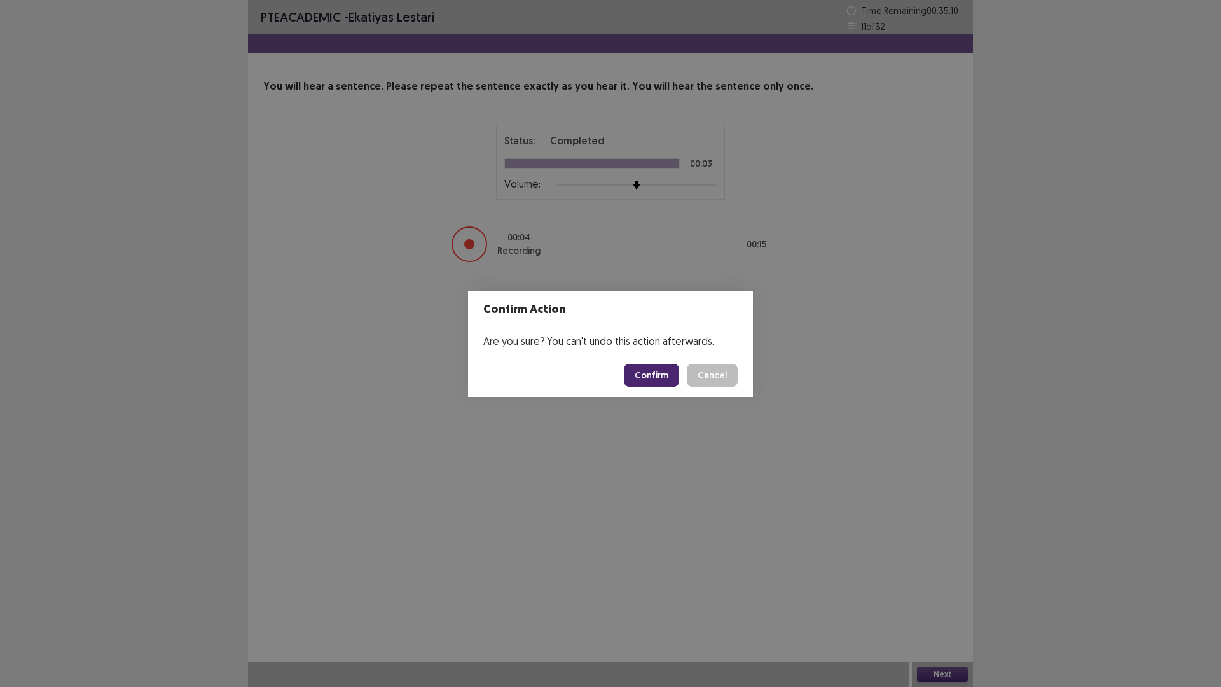
click at [668, 384] on button "Confirm" at bounding box center [651, 375] width 55 height 23
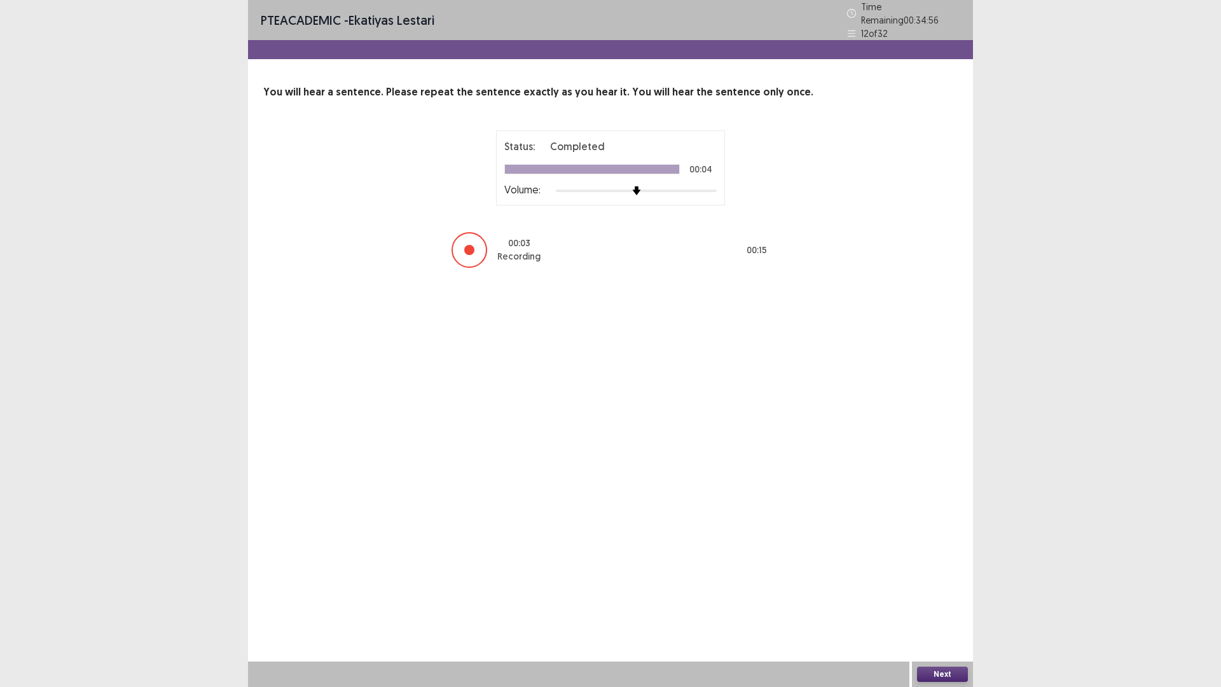
click at [920, 579] on button "Next" at bounding box center [942, 674] width 51 height 15
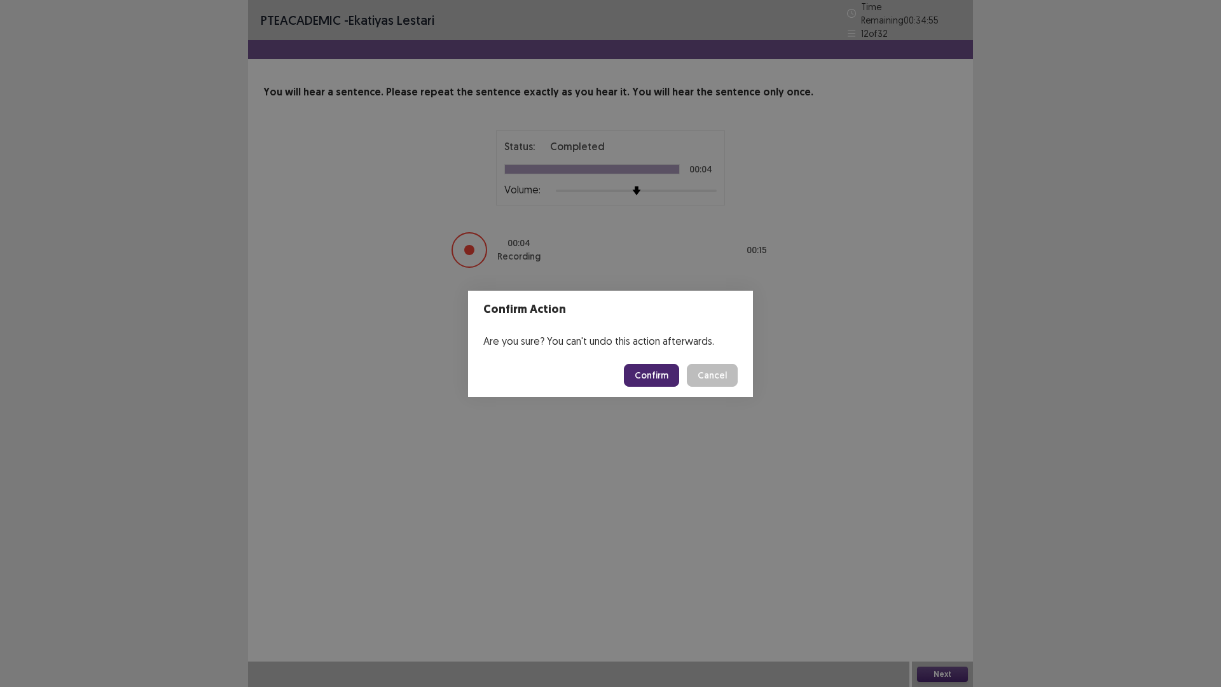
click at [663, 373] on button "Confirm" at bounding box center [651, 375] width 55 height 23
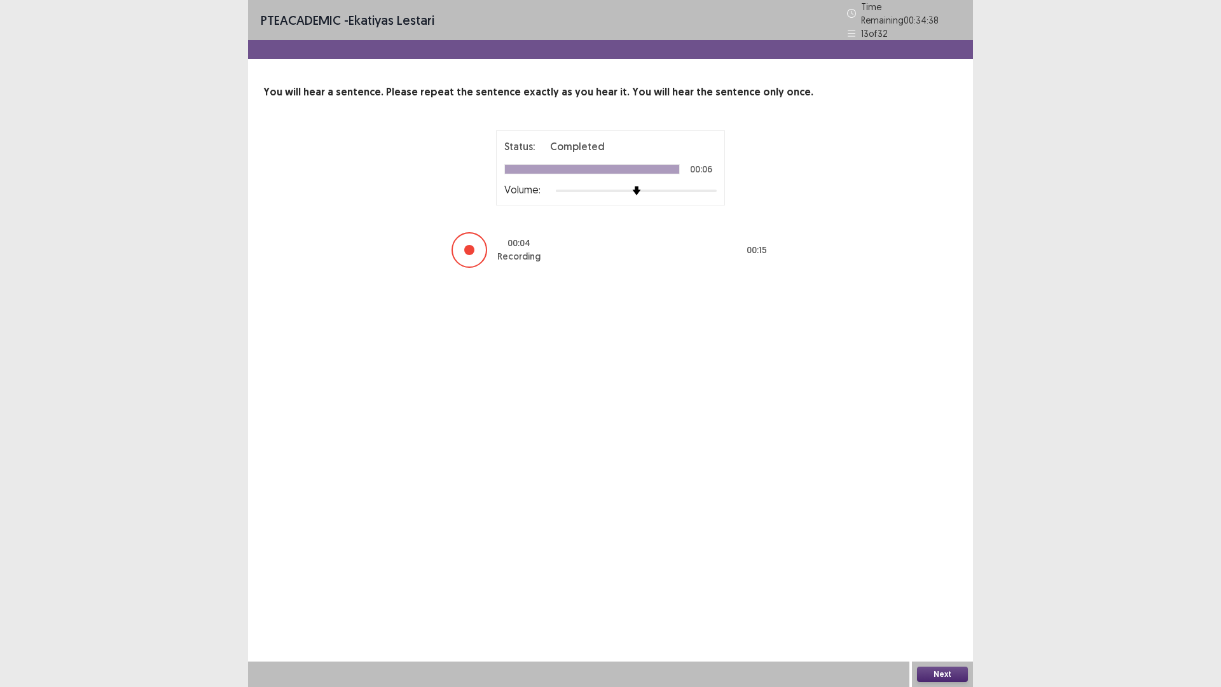
click at [953, 579] on button "Next" at bounding box center [942, 674] width 51 height 15
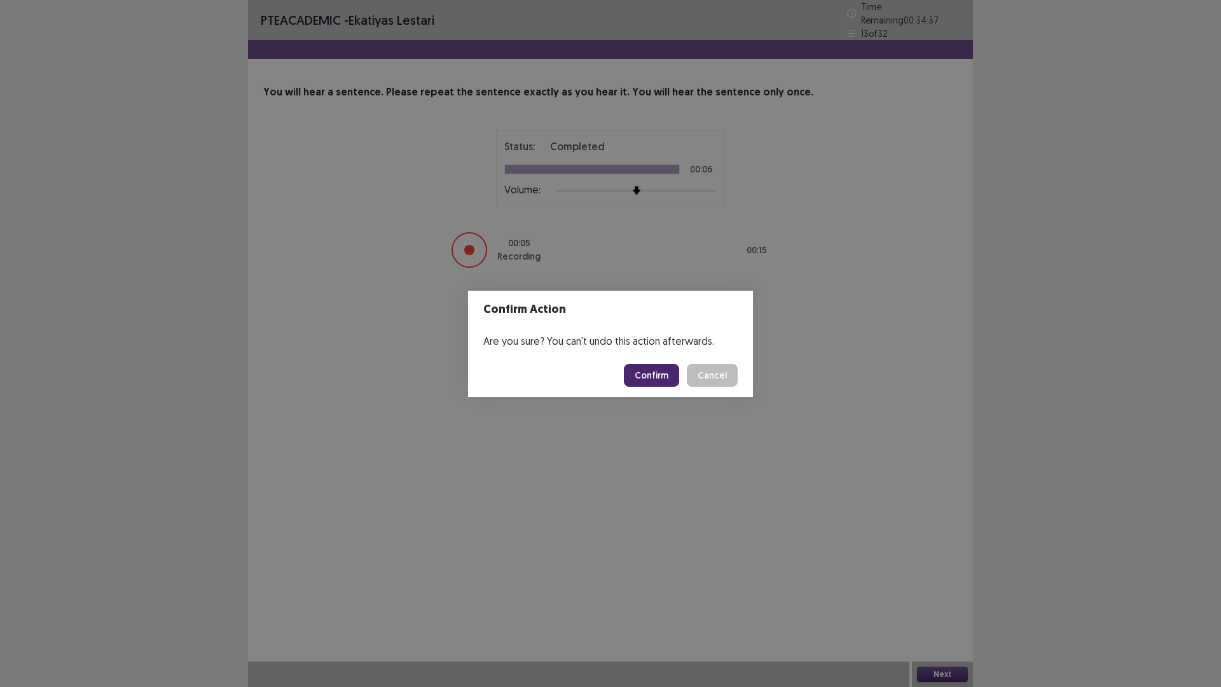
click at [656, 387] on button "Confirm" at bounding box center [651, 375] width 55 height 23
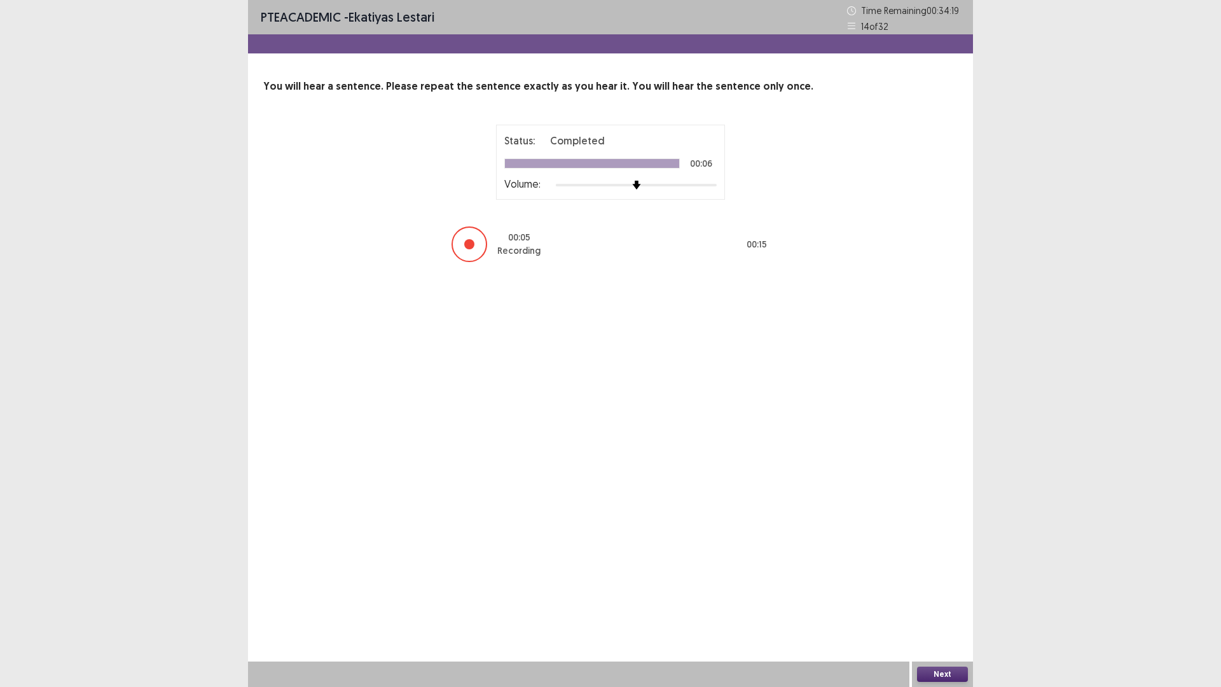
click at [929, 579] on button "Next" at bounding box center [942, 674] width 51 height 15
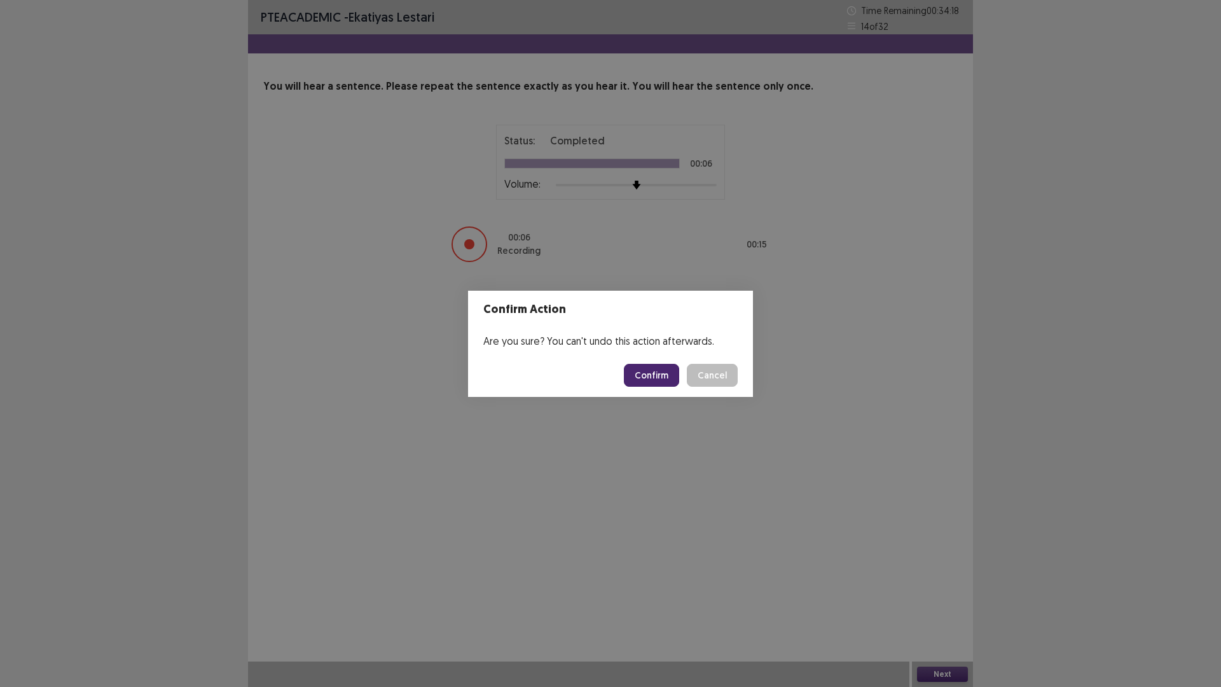
click at [646, 384] on button "Confirm" at bounding box center [651, 375] width 55 height 23
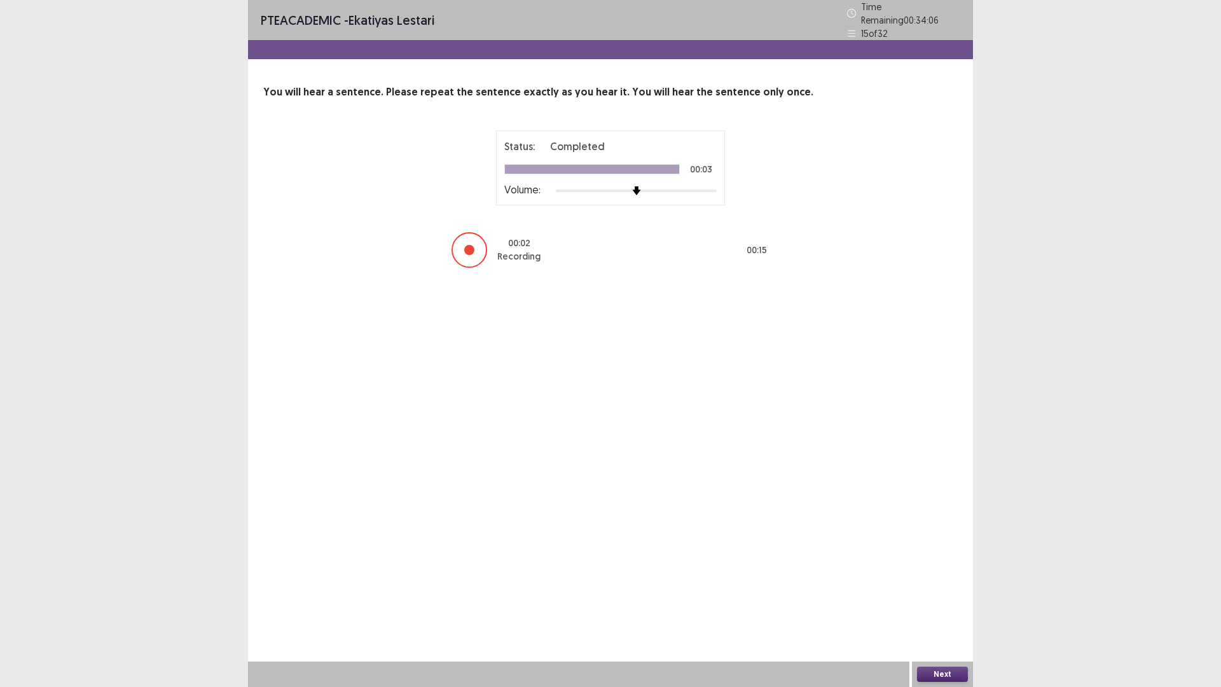
click at [923, 579] on button "Next" at bounding box center [942, 674] width 51 height 15
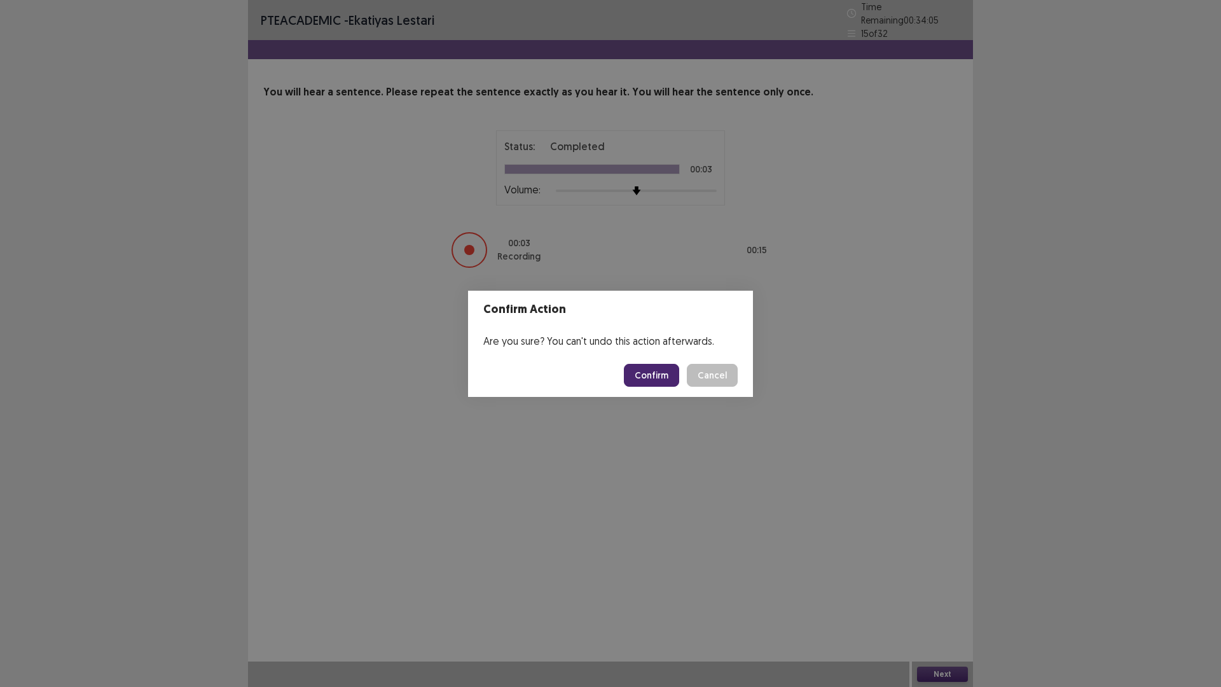
click at [665, 387] on button "Confirm" at bounding box center [651, 375] width 55 height 23
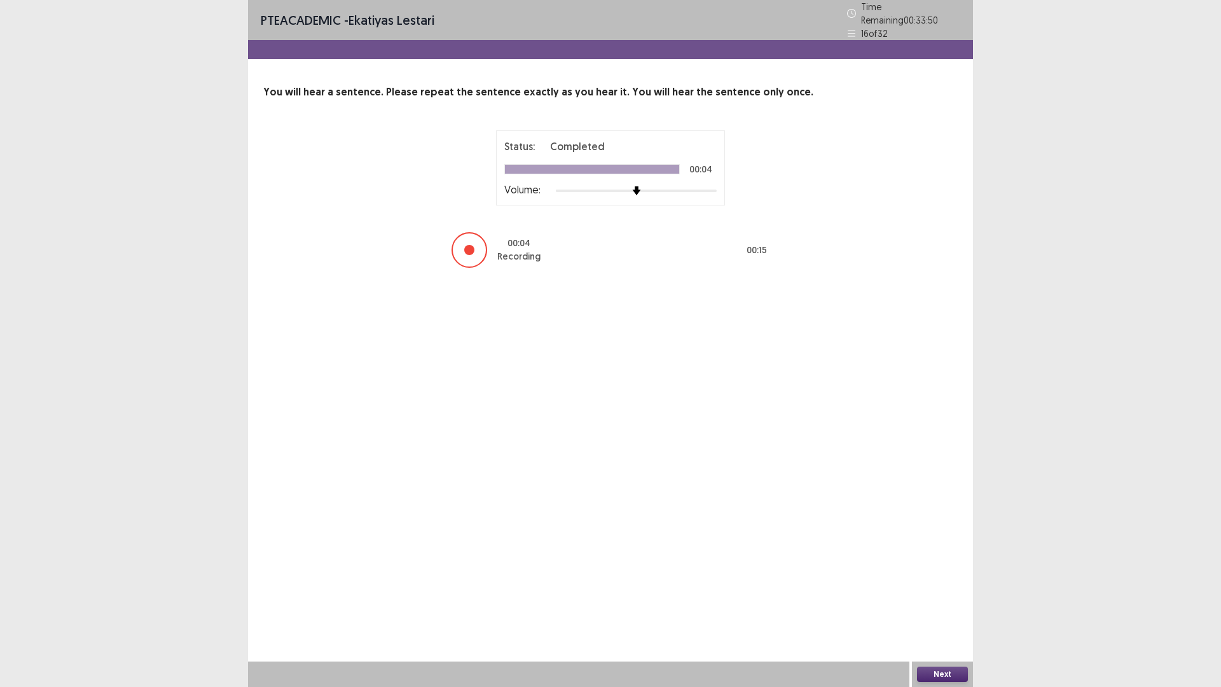
click at [954, 579] on button "Next" at bounding box center [942, 674] width 51 height 15
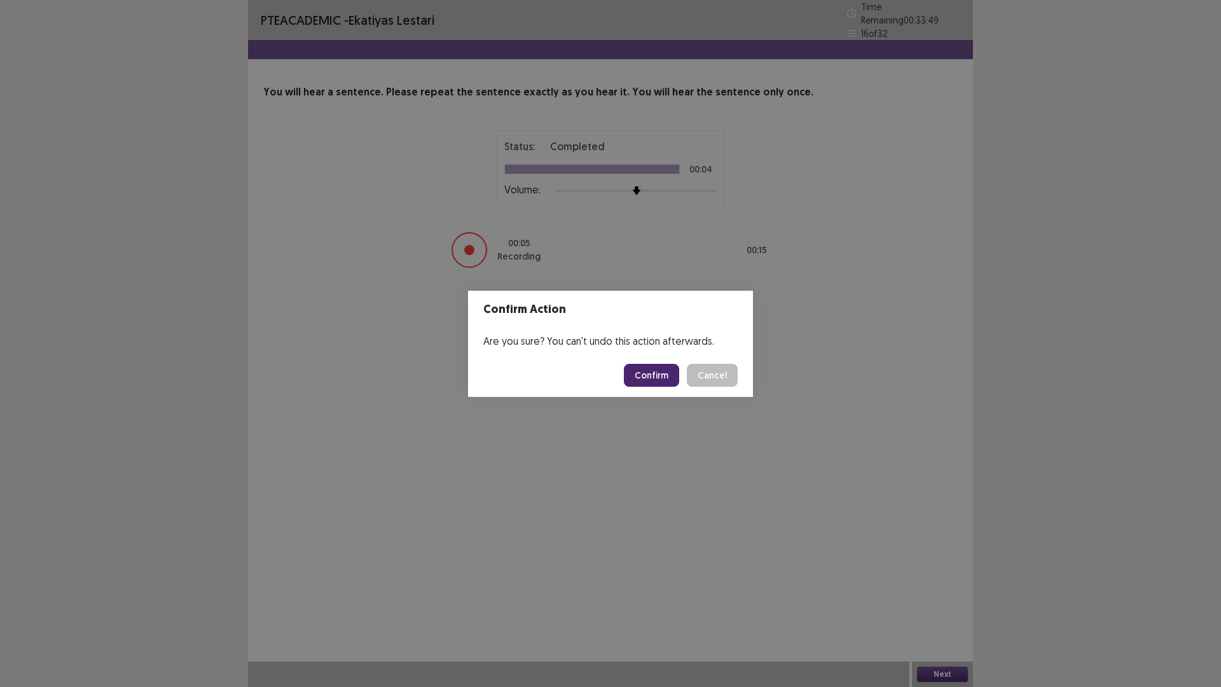
click at [679, 384] on button "Confirm" at bounding box center [651, 375] width 55 height 23
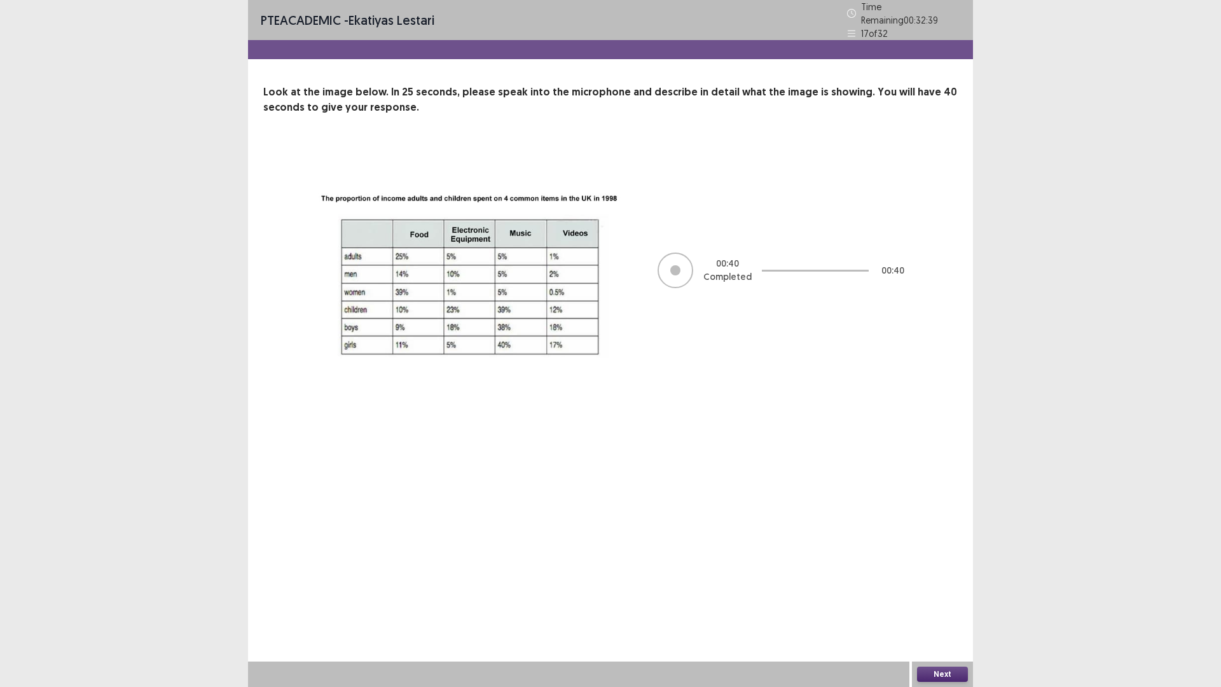
click at [947, 579] on button "Next" at bounding box center [942, 674] width 51 height 15
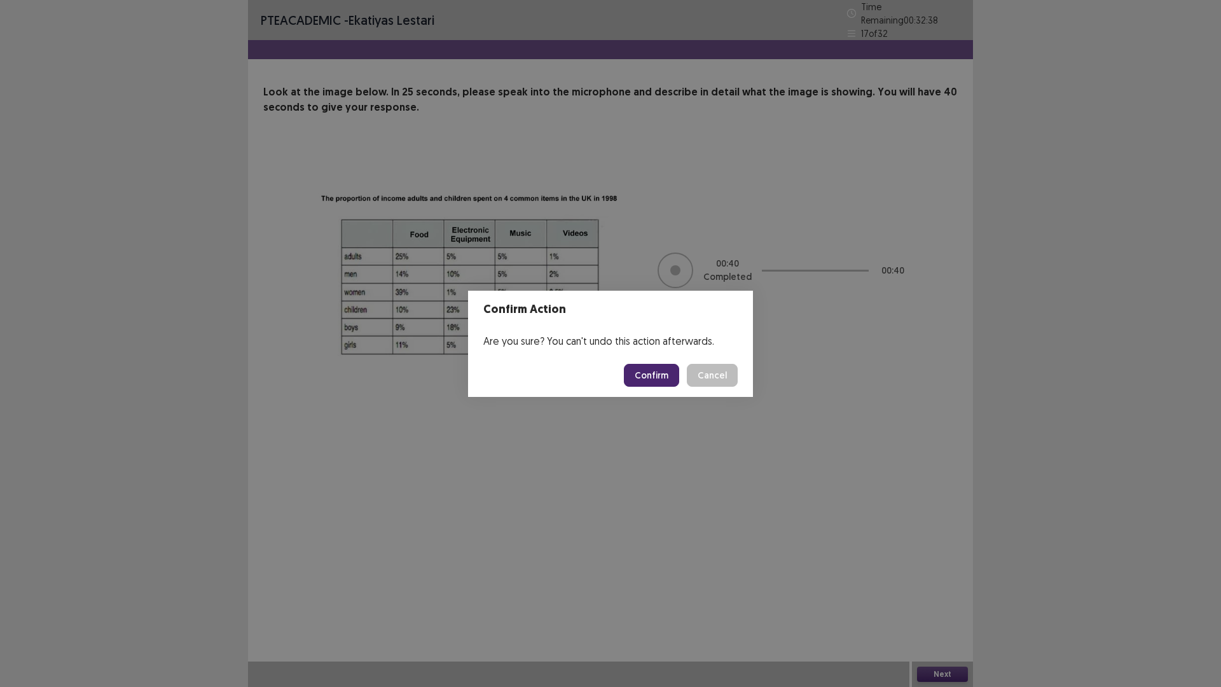
click at [661, 378] on button "Confirm" at bounding box center [651, 375] width 55 height 23
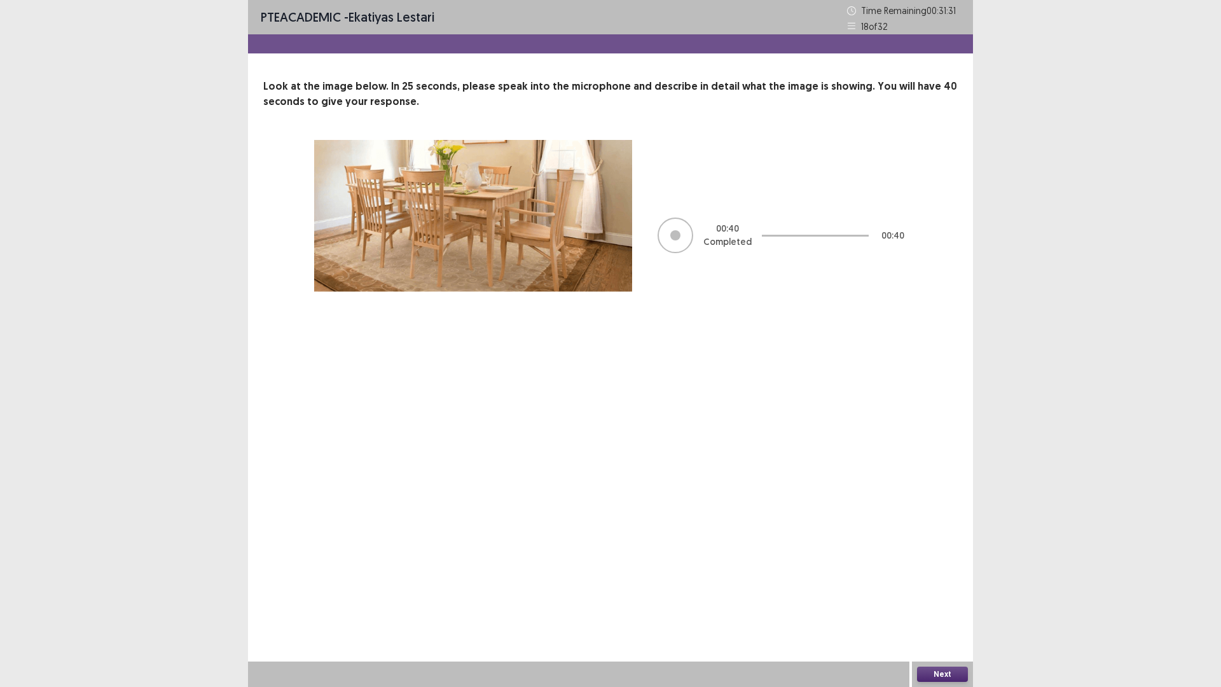
click at [946, 579] on button "Next" at bounding box center [942, 674] width 51 height 15
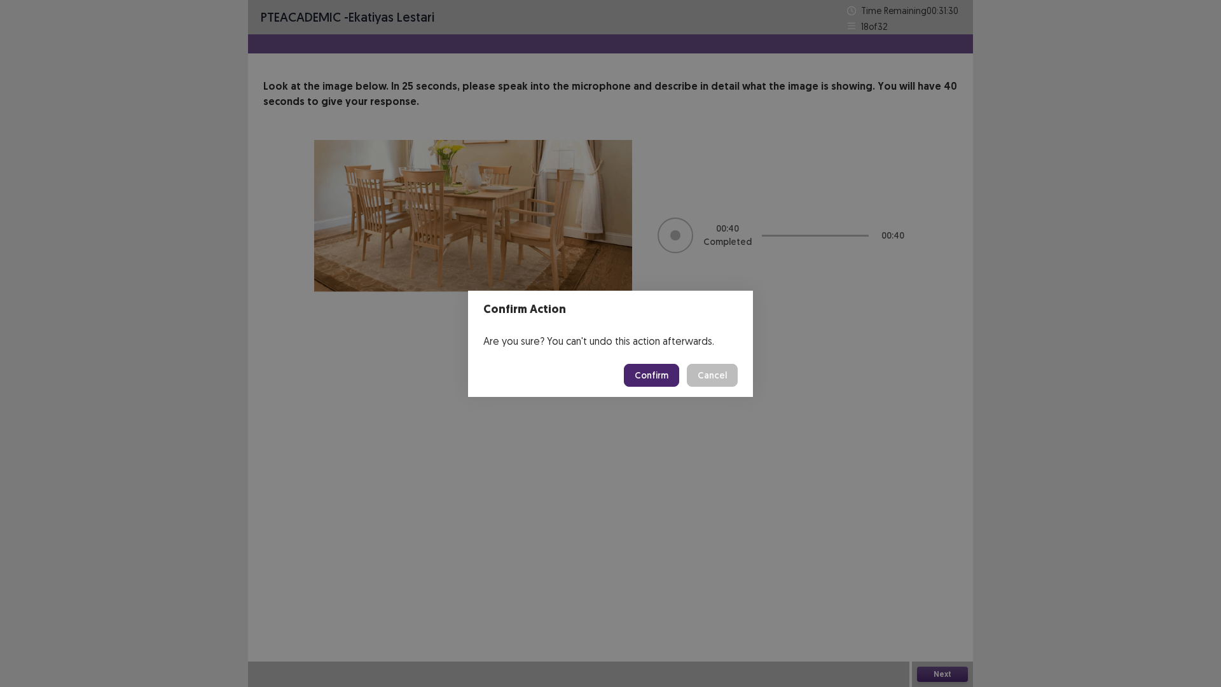
click at [677, 383] on button "Confirm" at bounding box center [651, 375] width 55 height 23
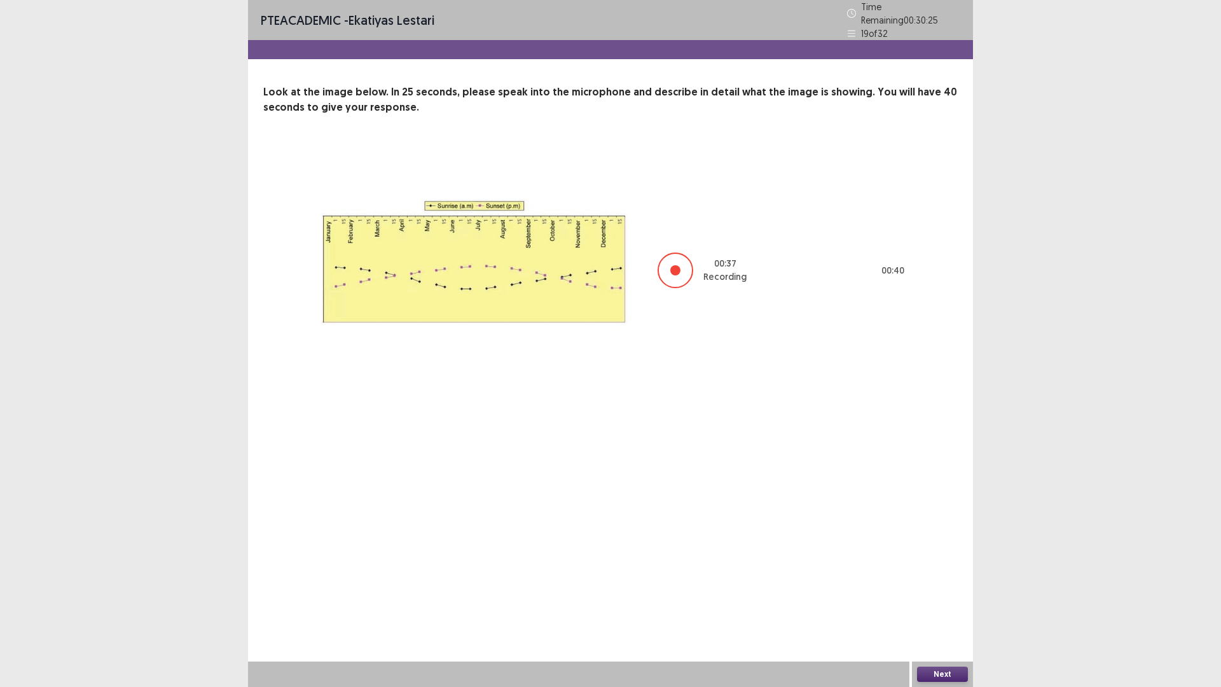
click at [931, 579] on button "Next" at bounding box center [942, 674] width 51 height 15
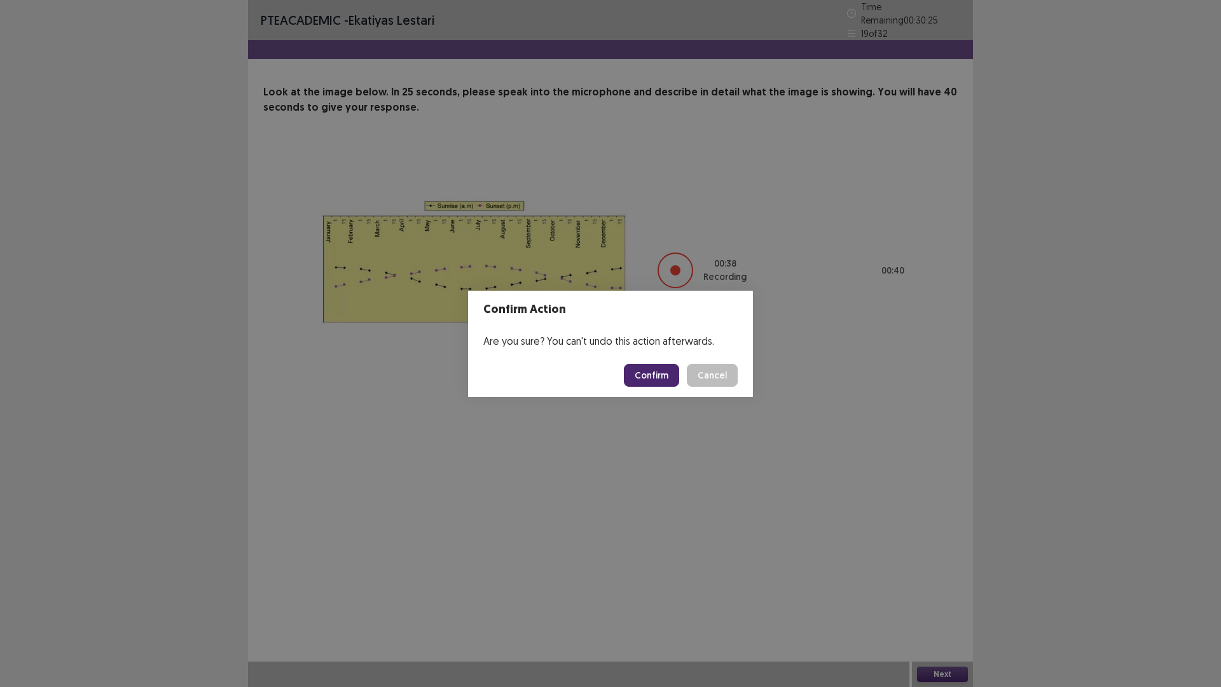
click at [676, 396] on footer "Confirm Cancel" at bounding box center [610, 375] width 285 height 43
click at [679, 387] on button "Confirm" at bounding box center [651, 375] width 55 height 23
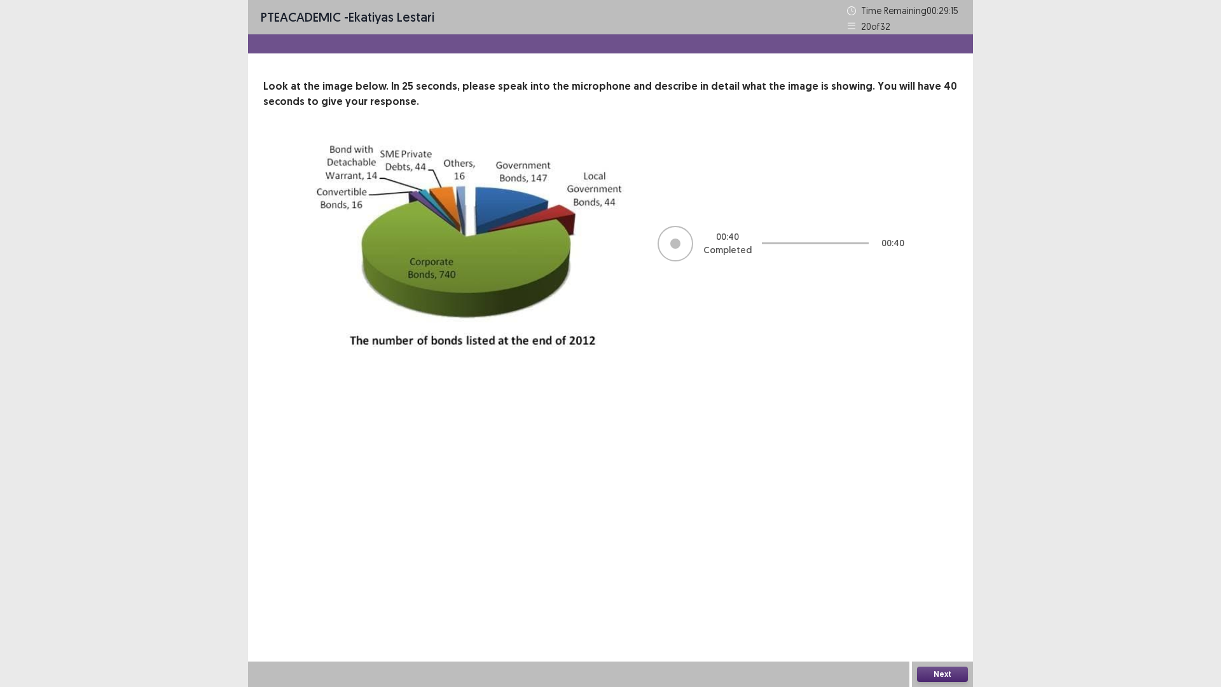
click at [953, 579] on button "Next" at bounding box center [942, 674] width 51 height 15
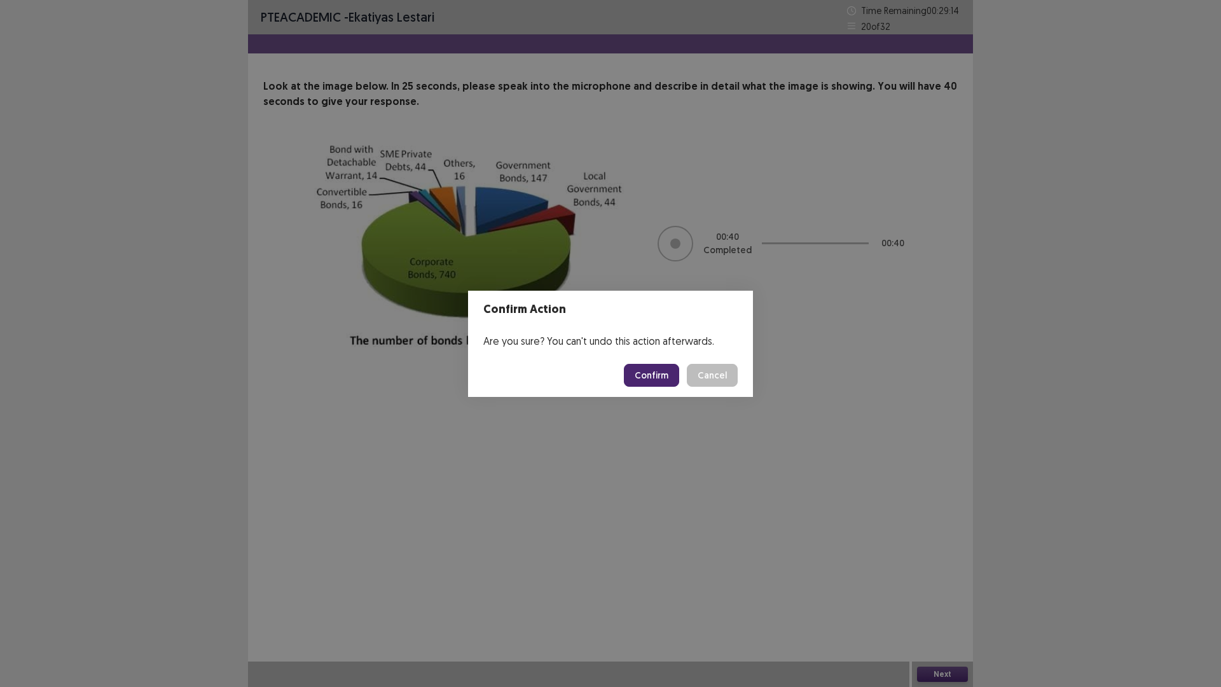
click at [654, 377] on button "Confirm" at bounding box center [651, 375] width 55 height 23
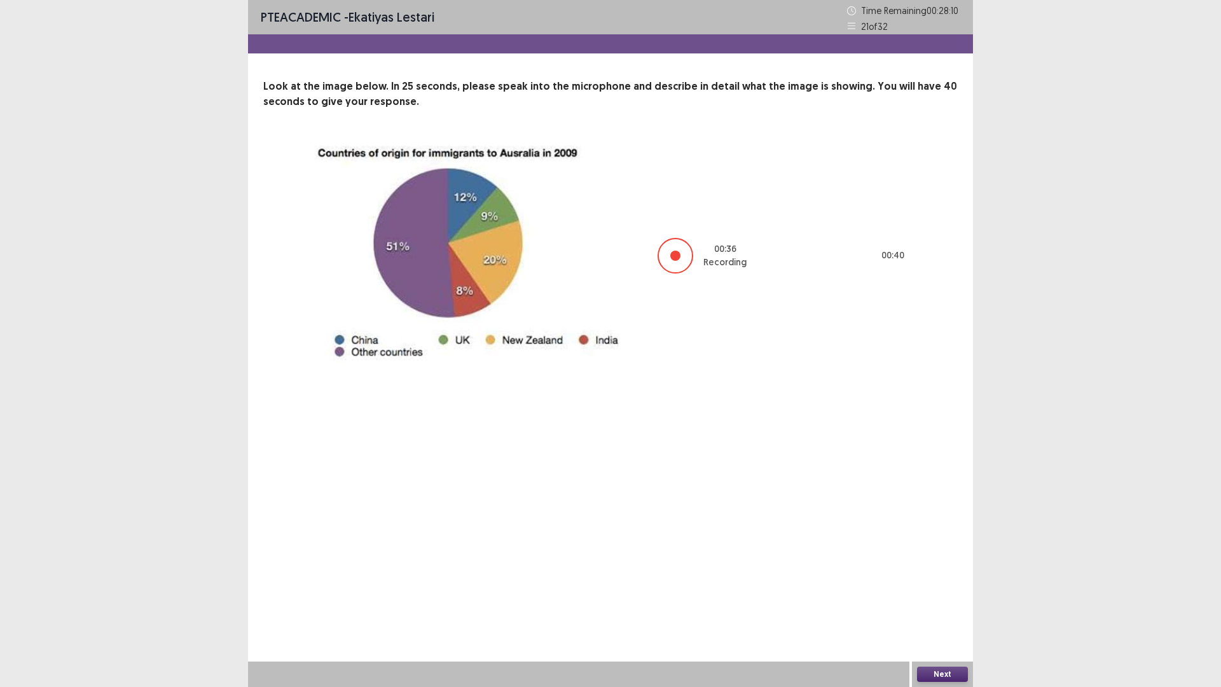
click at [940, 579] on button "Next" at bounding box center [942, 674] width 51 height 15
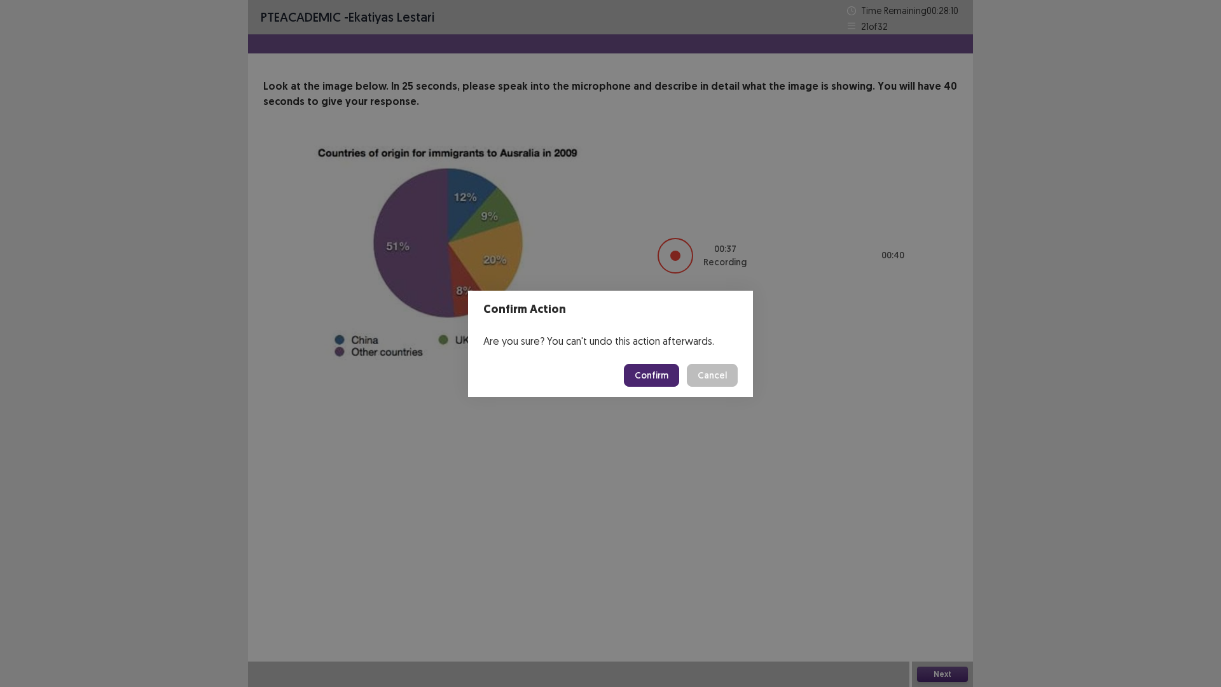
click at [670, 382] on button "Confirm" at bounding box center [651, 375] width 55 height 23
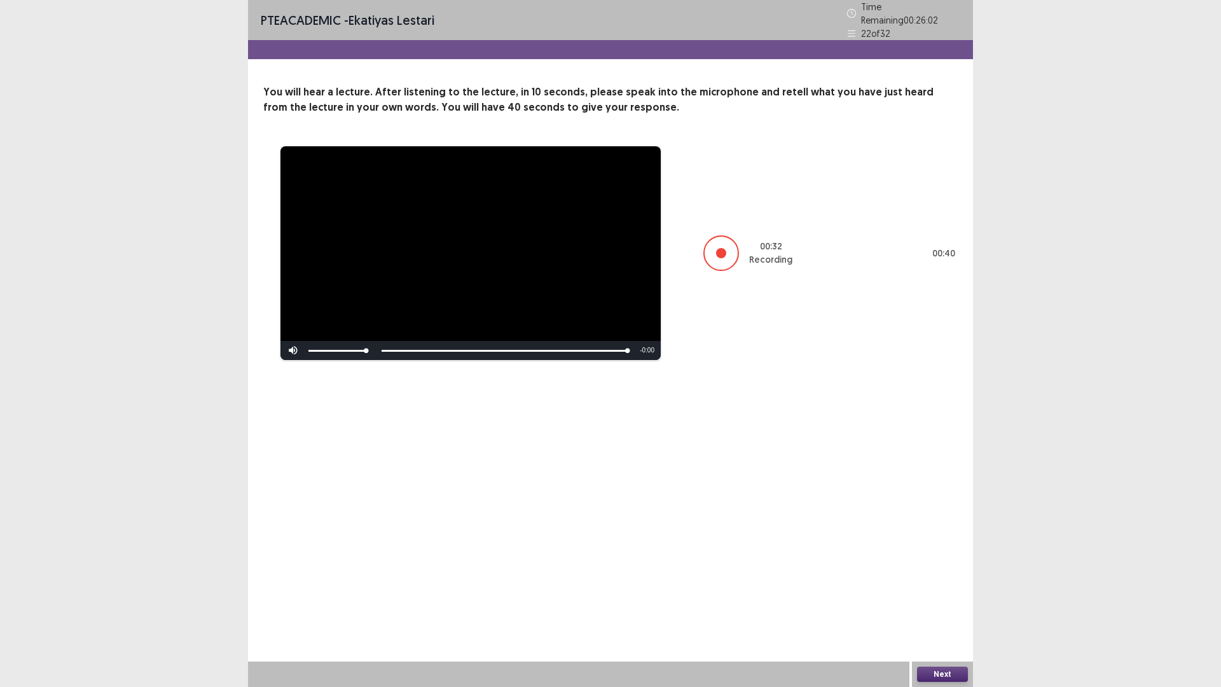
click at [957, 579] on button "Next" at bounding box center [942, 674] width 51 height 15
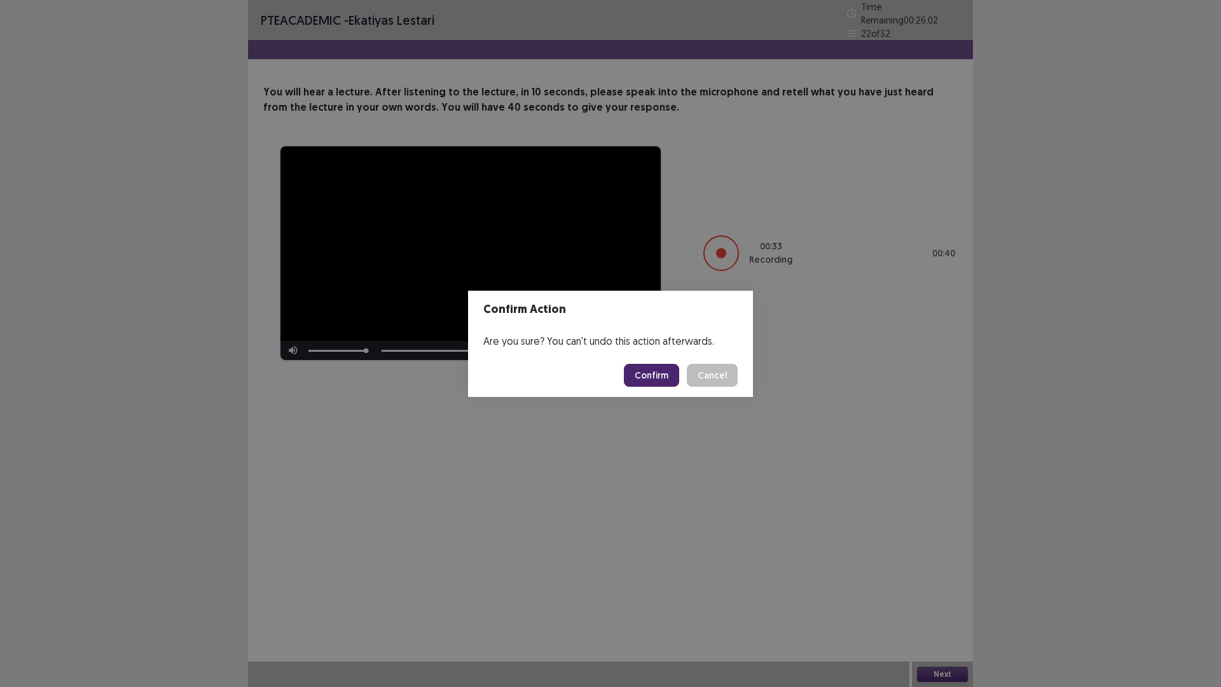
click at [646, 379] on button "Confirm" at bounding box center [651, 375] width 55 height 23
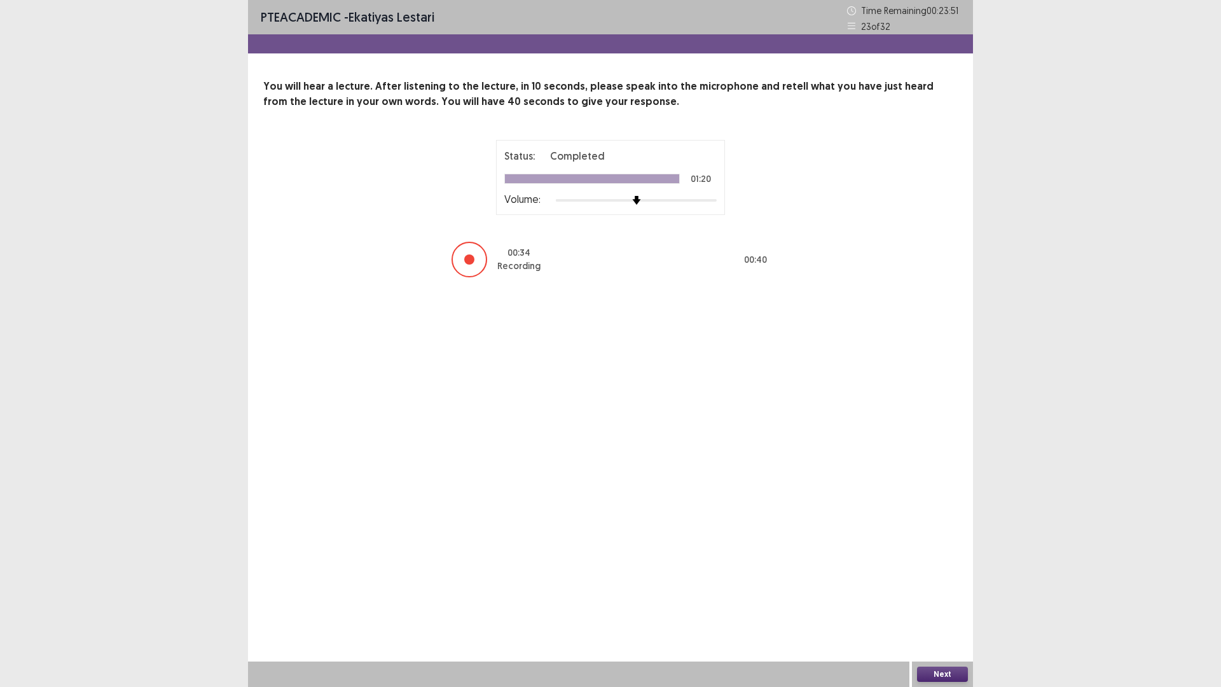
click at [956, 579] on button "Next" at bounding box center [942, 674] width 51 height 15
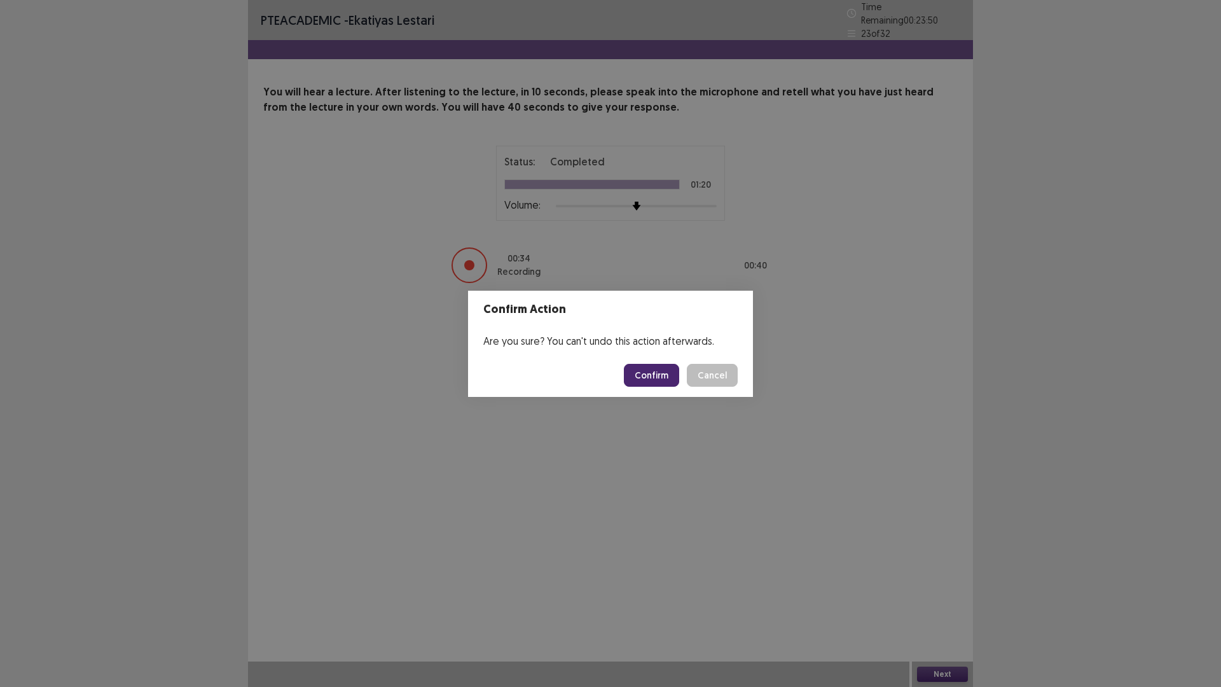
click at [679, 374] on button "Confirm" at bounding box center [651, 375] width 55 height 23
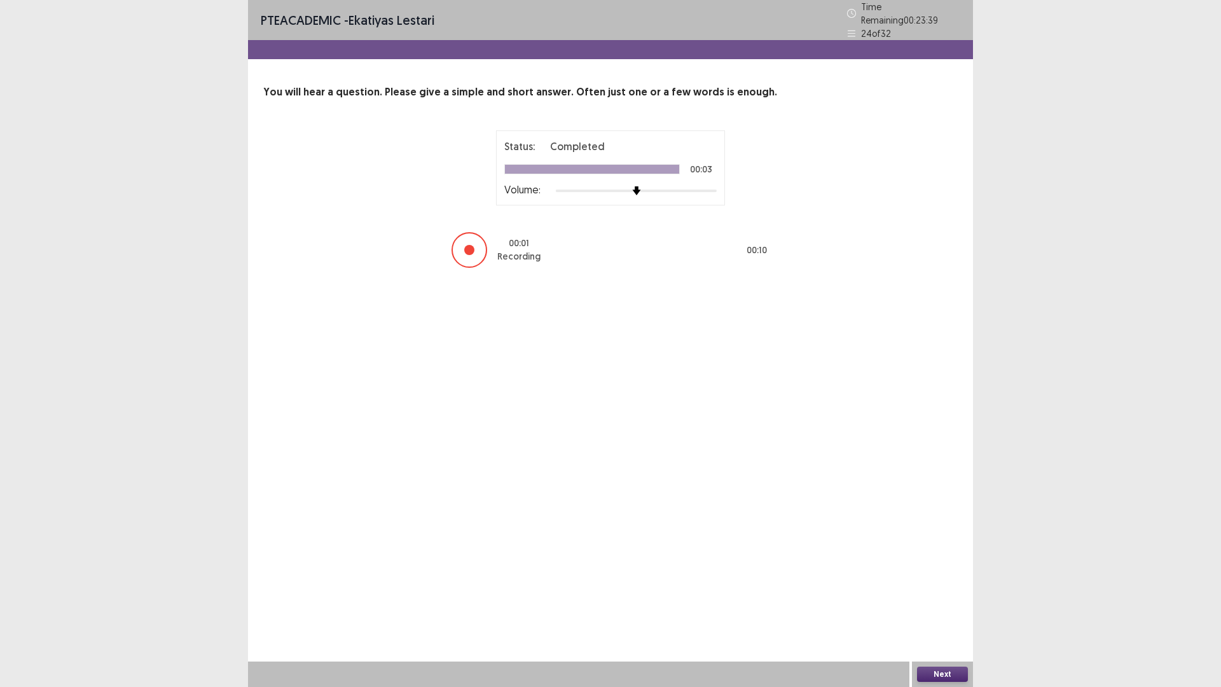
click at [936, 579] on button "Next" at bounding box center [942, 674] width 51 height 15
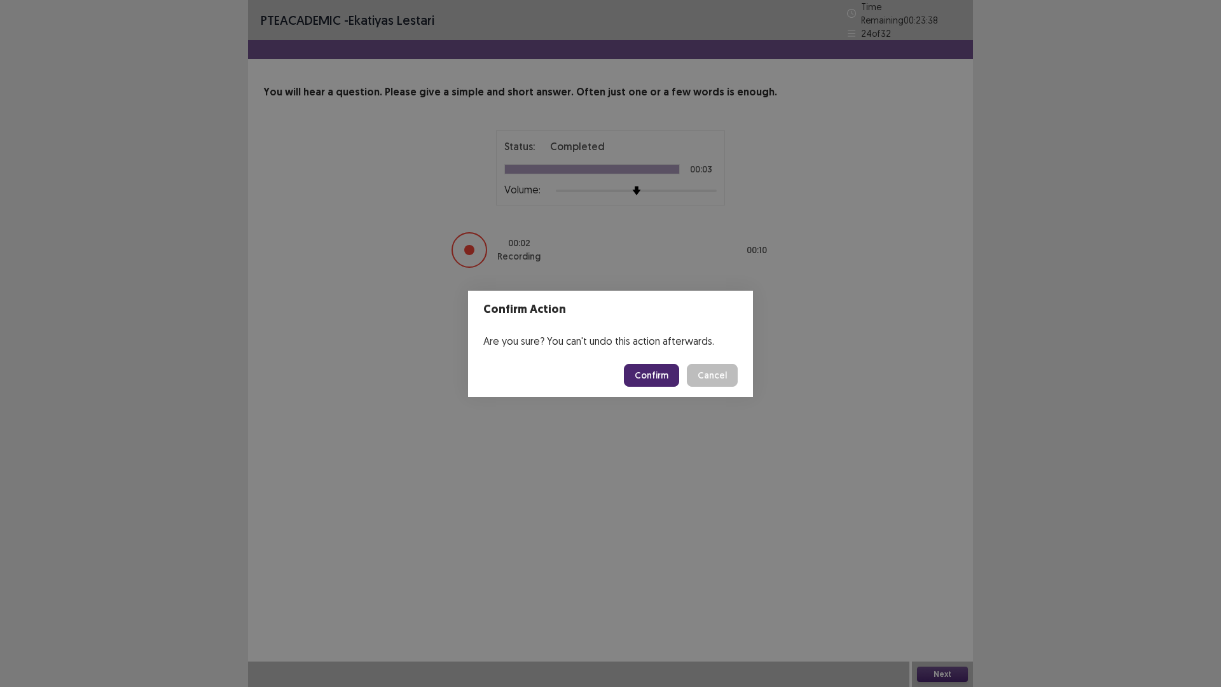
click at [679, 386] on button "Confirm" at bounding box center [651, 375] width 55 height 23
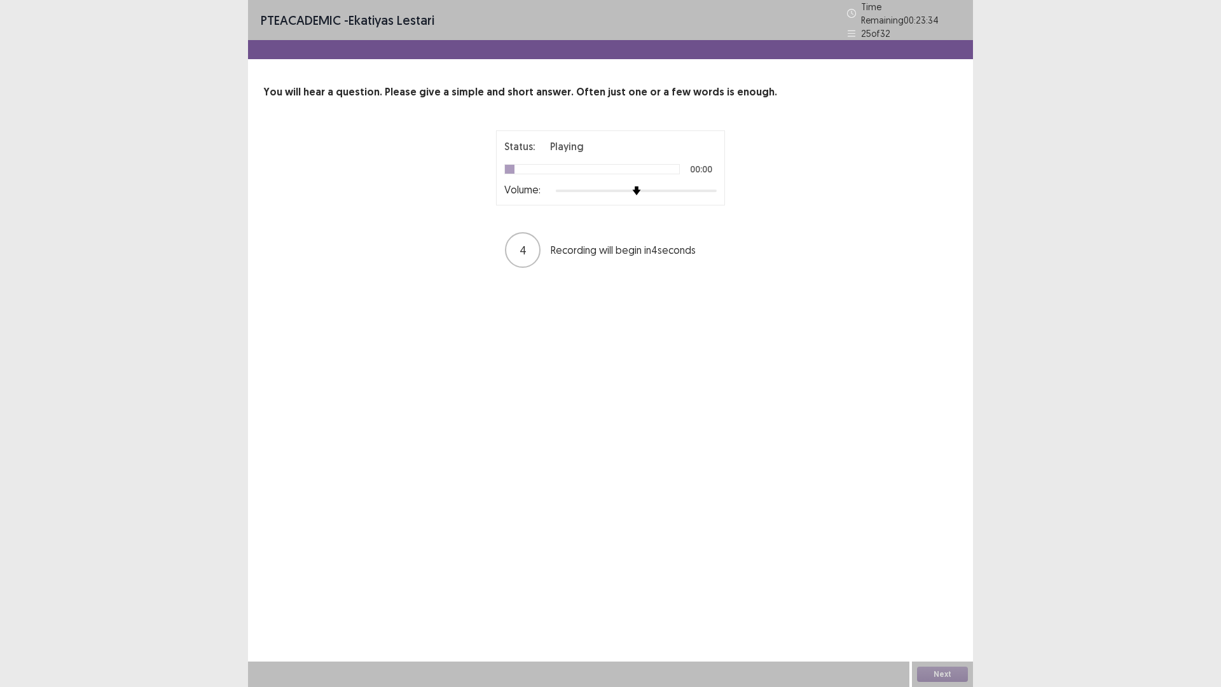
click at [688, 196] on div at bounding box center [636, 191] width 161 height 10
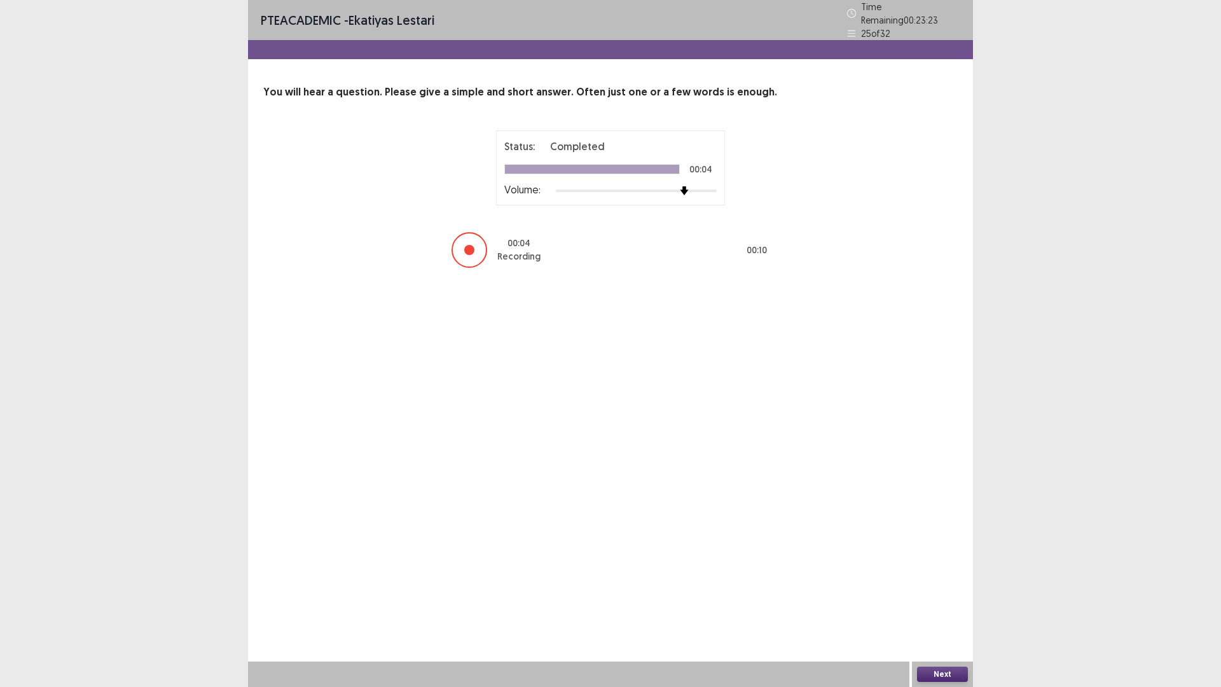
click at [942, 579] on button "Next" at bounding box center [942, 674] width 51 height 15
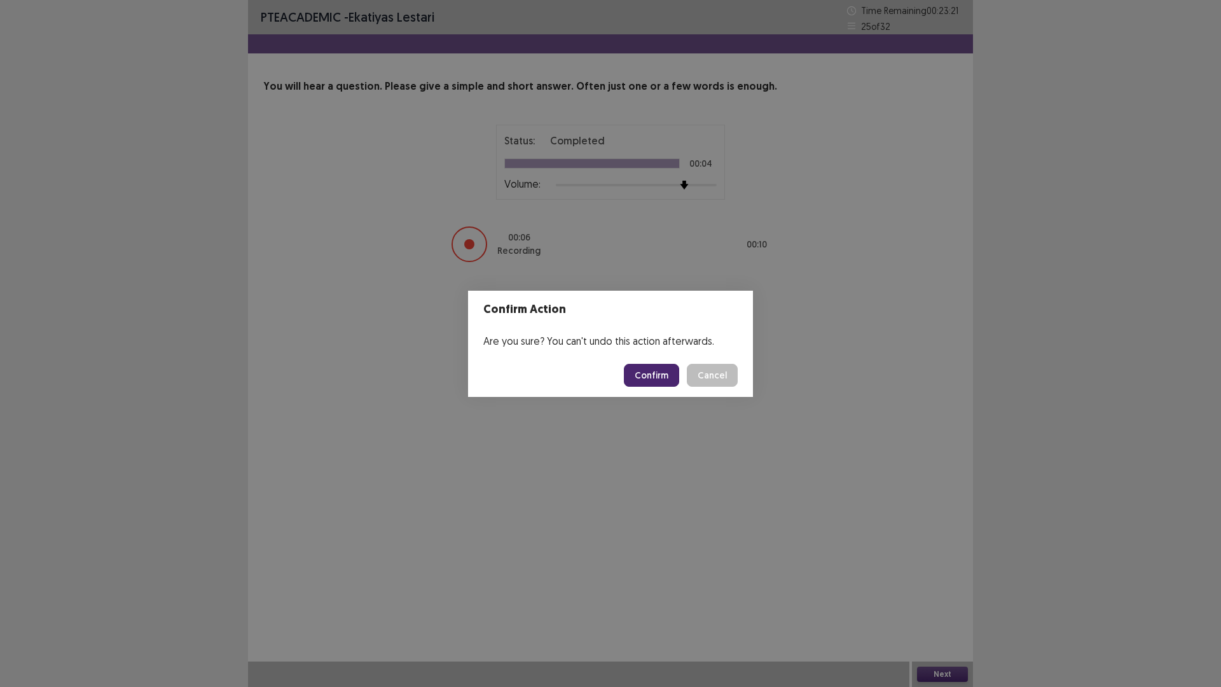
click at [677, 378] on button "Confirm" at bounding box center [651, 375] width 55 height 23
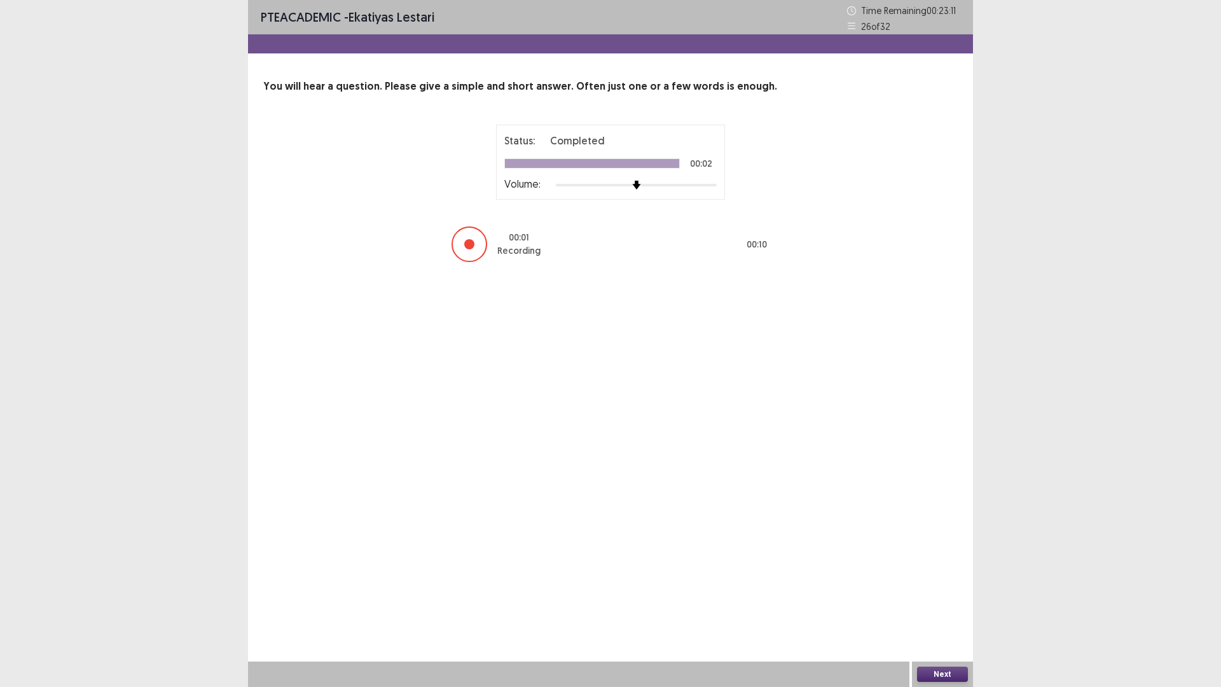
click at [941, 579] on button "Next" at bounding box center [942, 674] width 51 height 15
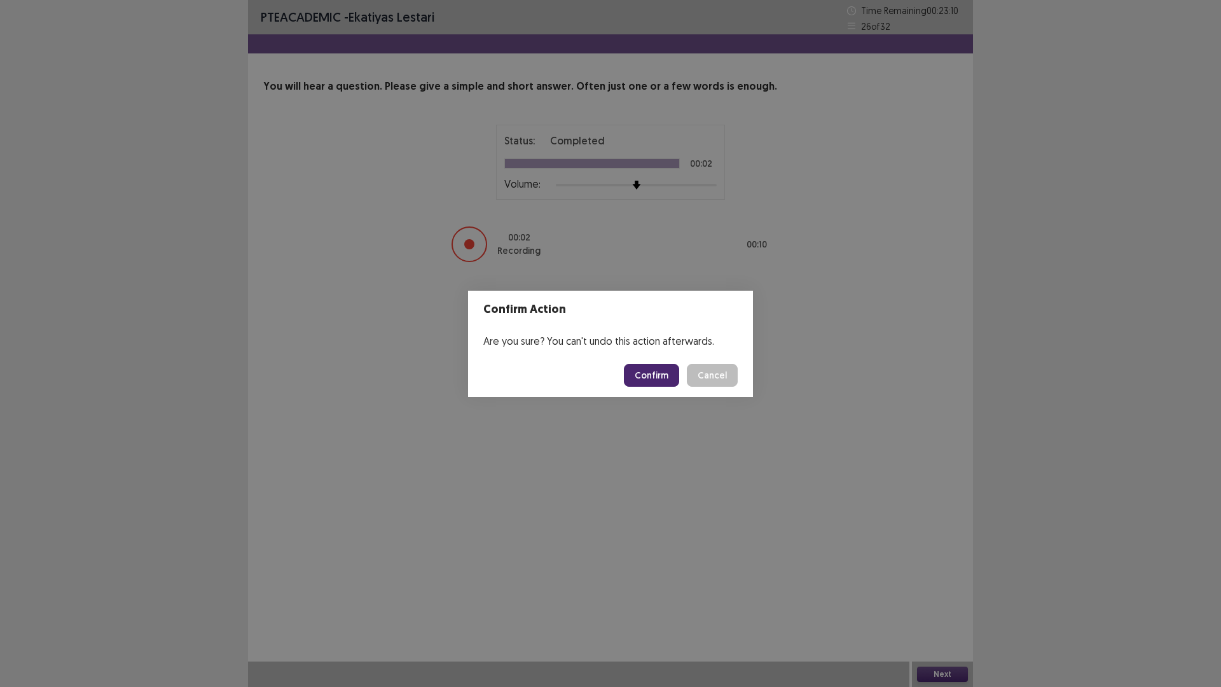
click at [665, 384] on button "Confirm" at bounding box center [651, 375] width 55 height 23
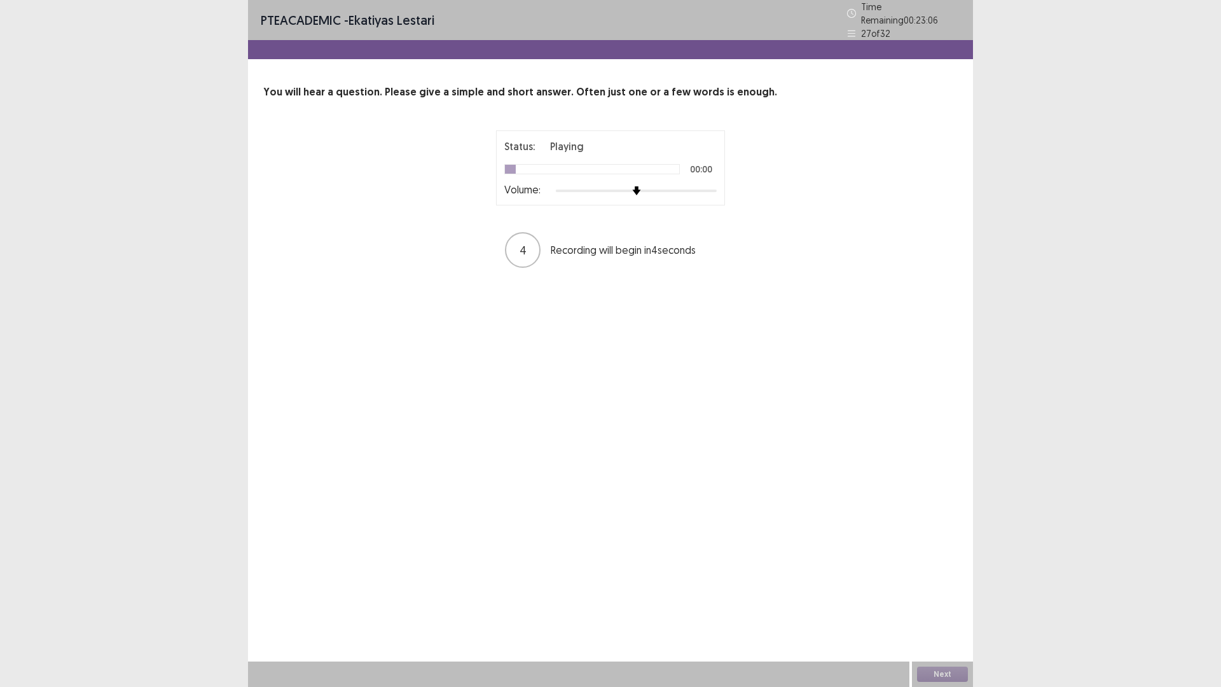
click at [687, 196] on div at bounding box center [636, 191] width 161 height 10
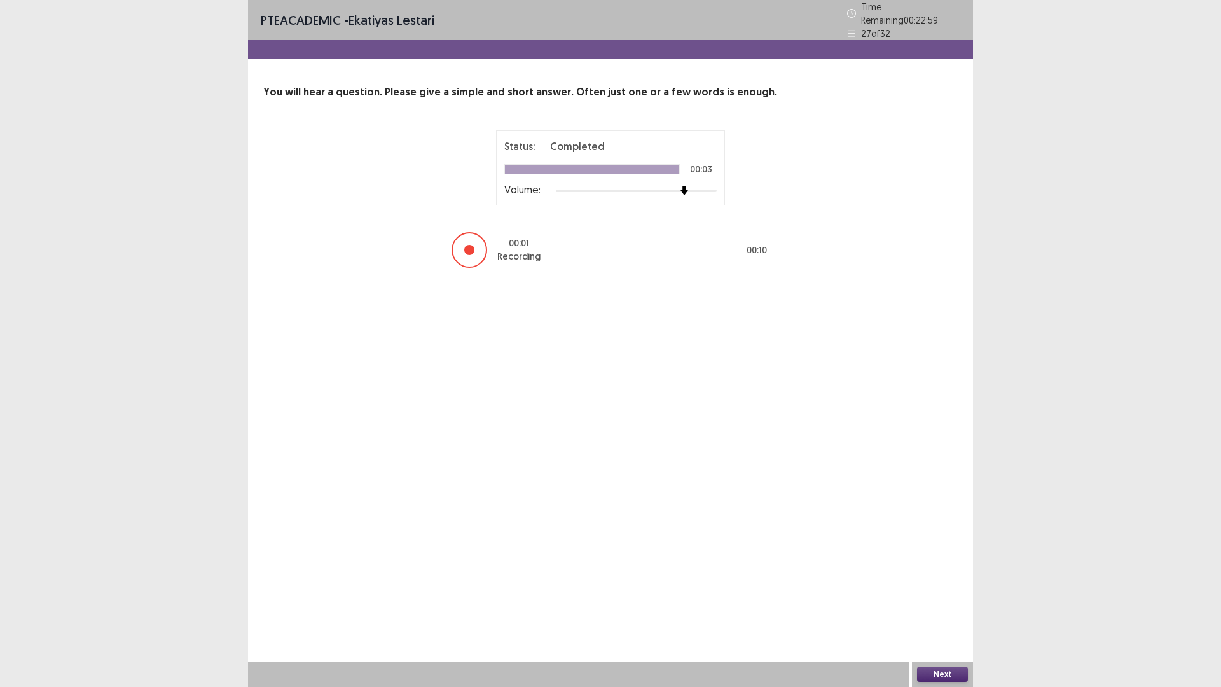
click at [952, 579] on button "Next" at bounding box center [942, 674] width 51 height 15
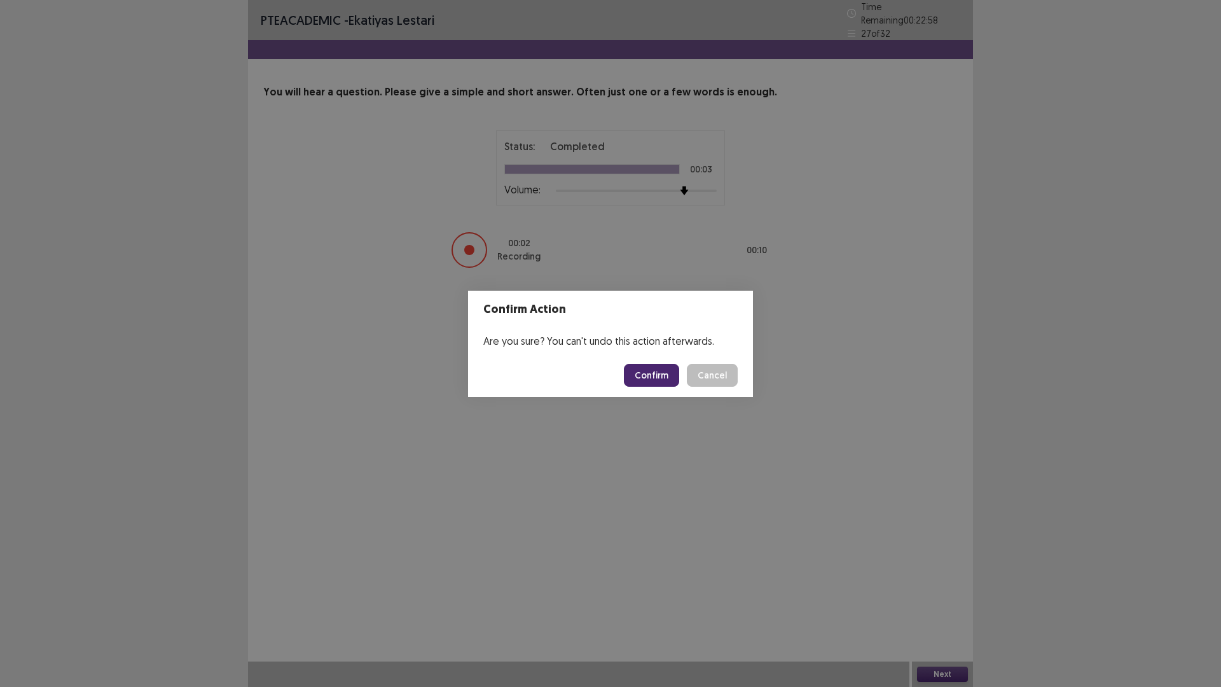
click at [679, 376] on button "Confirm" at bounding box center [651, 375] width 55 height 23
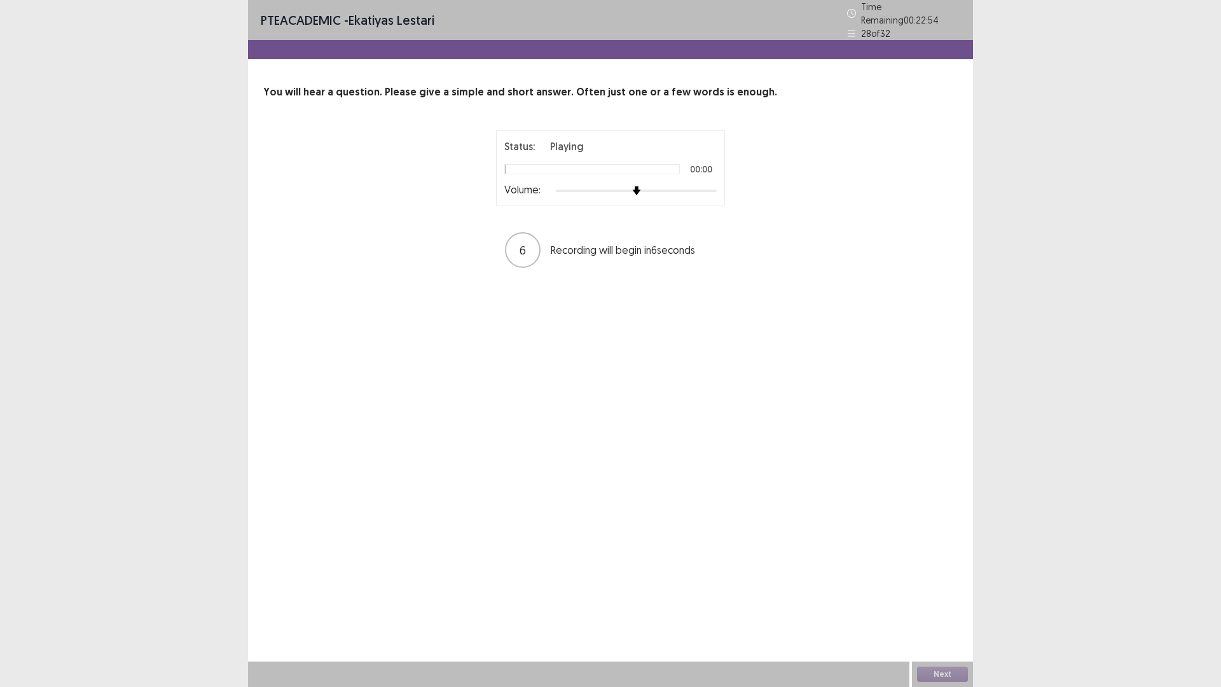
click at [693, 196] on div at bounding box center [636, 191] width 161 height 10
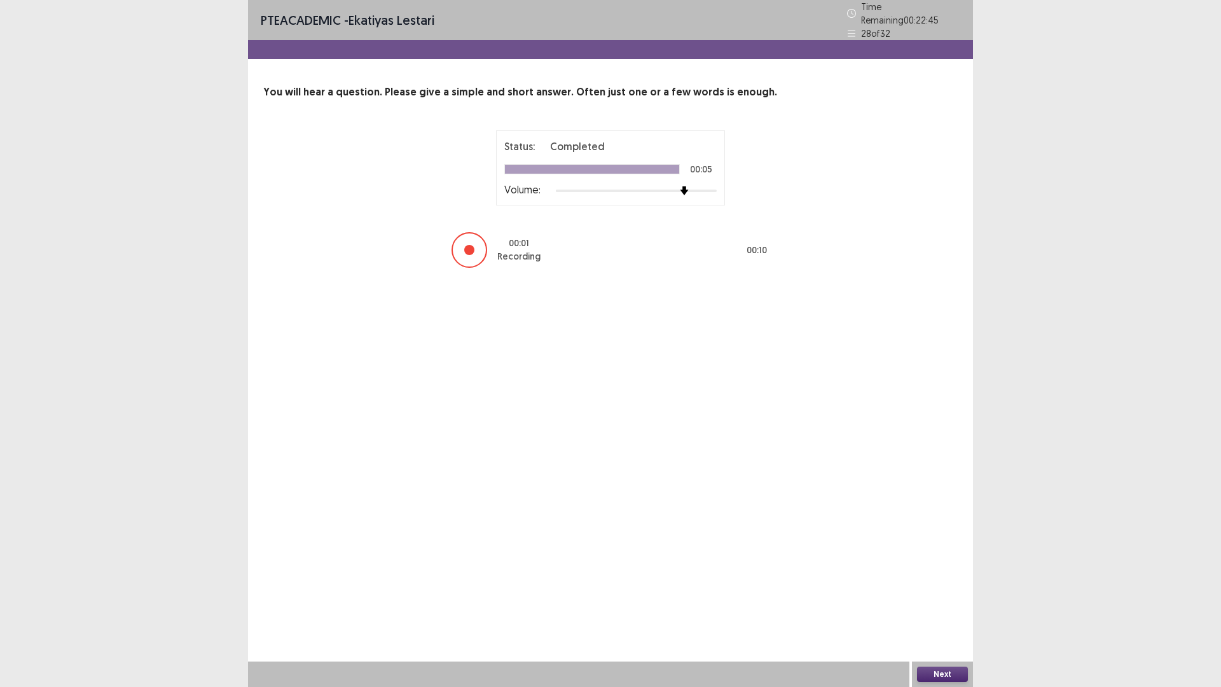
click at [954, 579] on button "Next" at bounding box center [942, 674] width 51 height 15
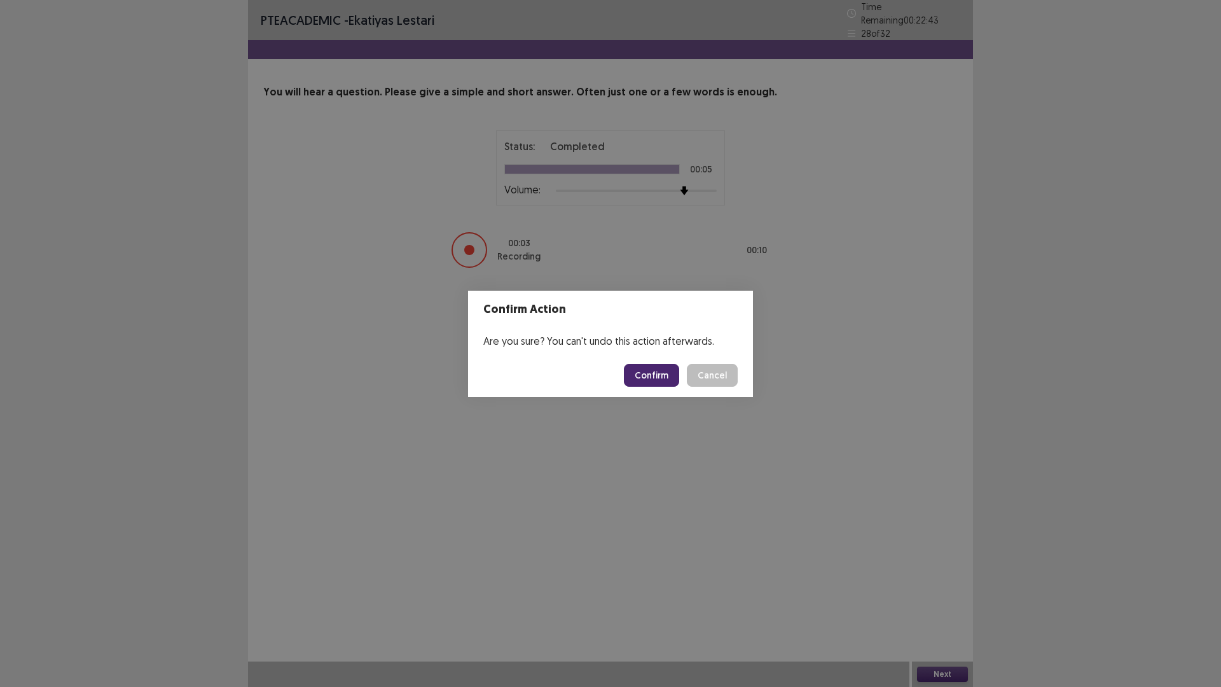
click at [662, 385] on button "Confirm" at bounding box center [651, 375] width 55 height 23
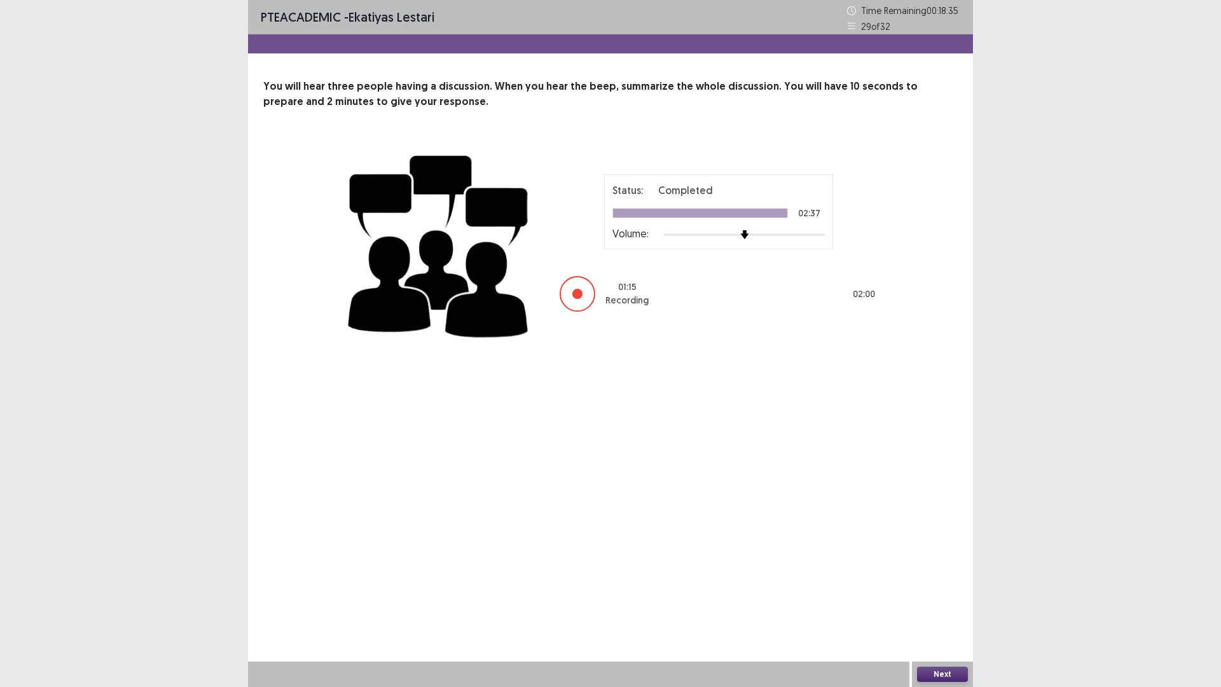
click at [944, 579] on button "Next" at bounding box center [942, 674] width 51 height 15
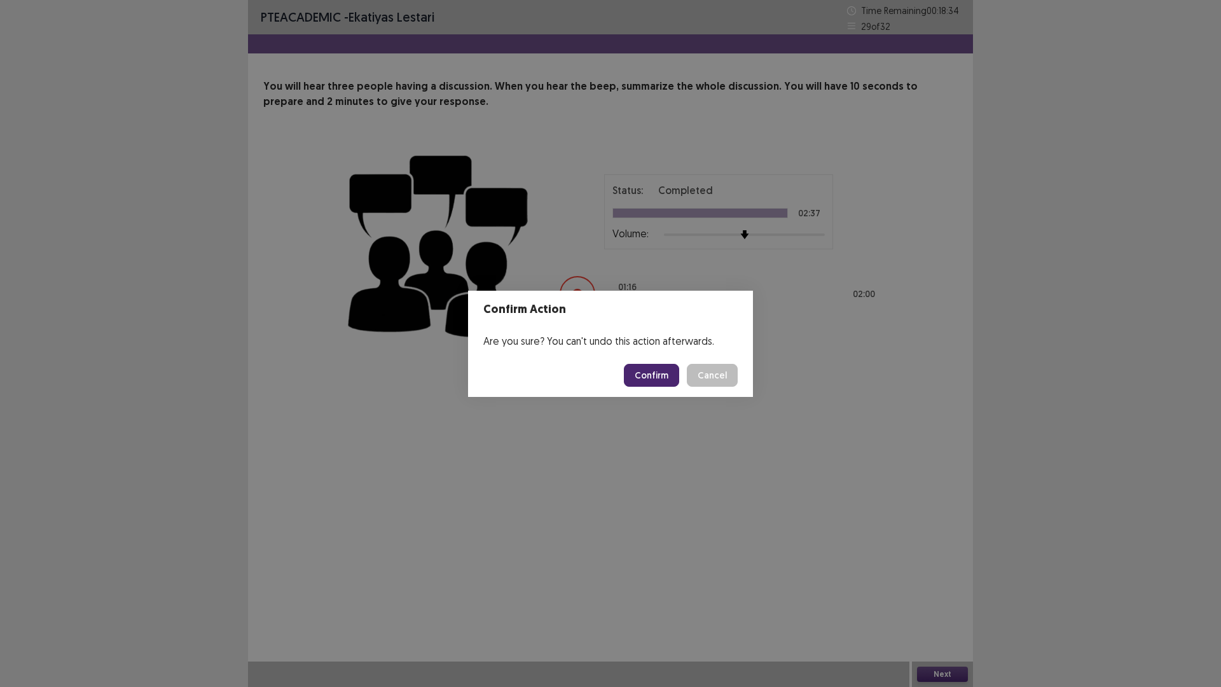
click at [679, 384] on button "Confirm" at bounding box center [651, 375] width 55 height 23
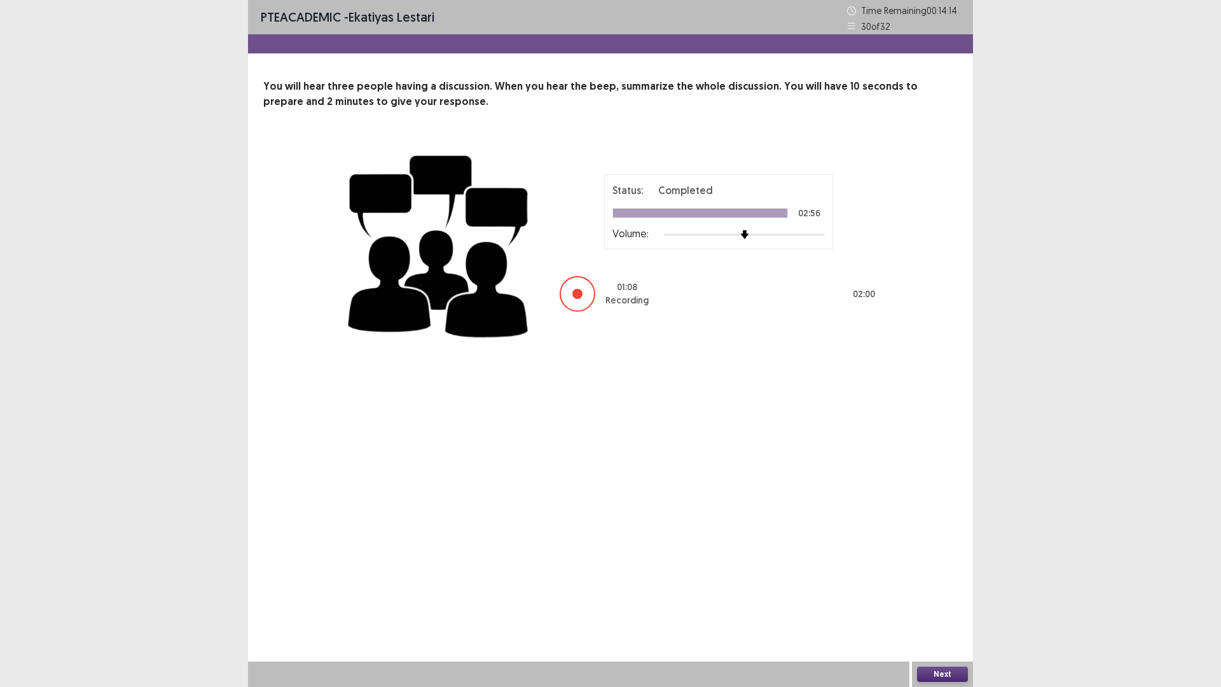
click at [939, 579] on button "Next" at bounding box center [942, 674] width 51 height 15
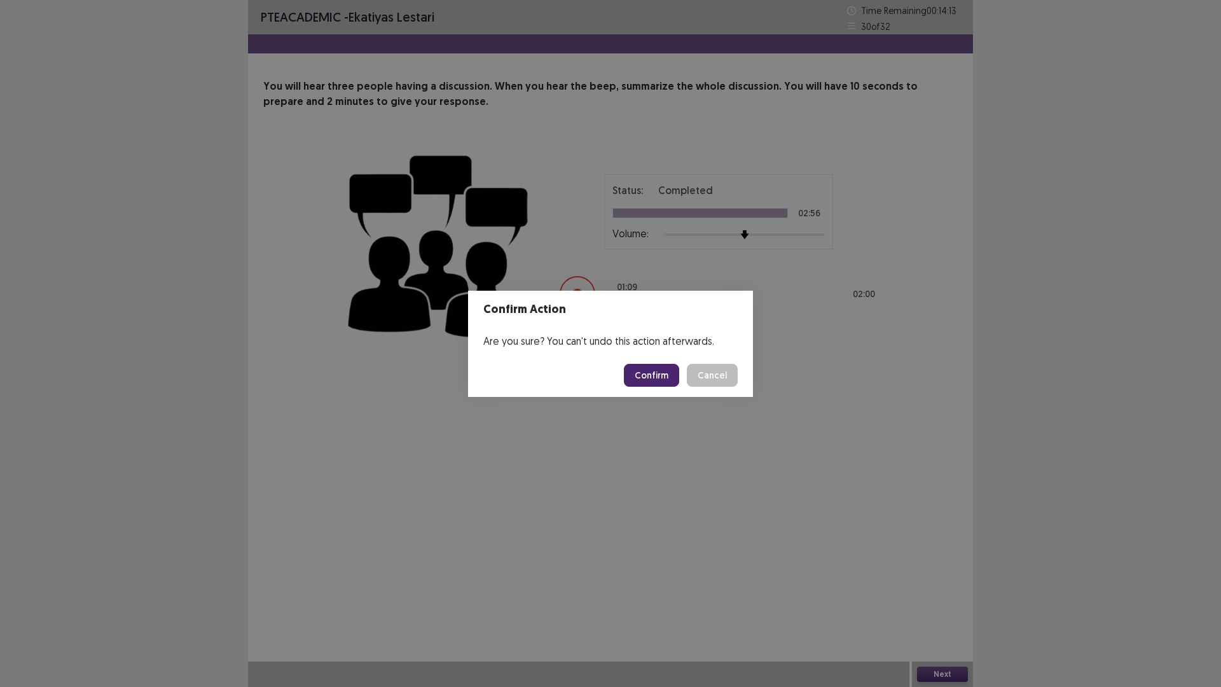
click at [679, 384] on button "Confirm" at bounding box center [651, 375] width 55 height 23
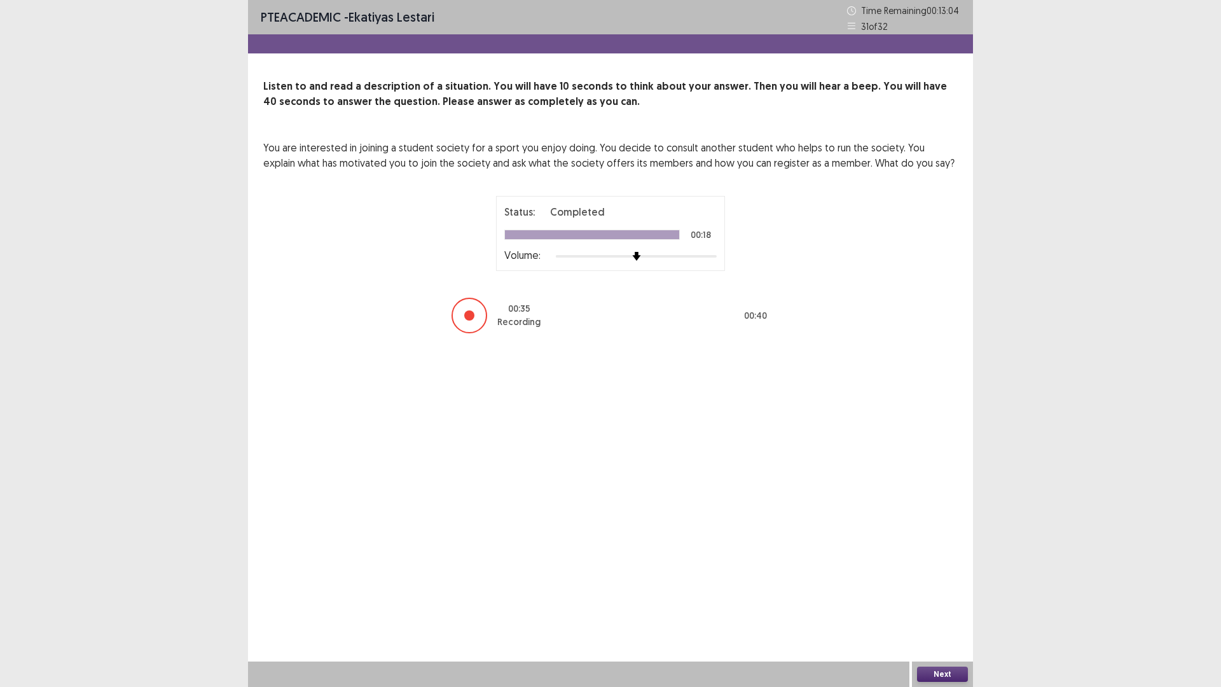
click at [933, 579] on button "Next" at bounding box center [942, 674] width 51 height 15
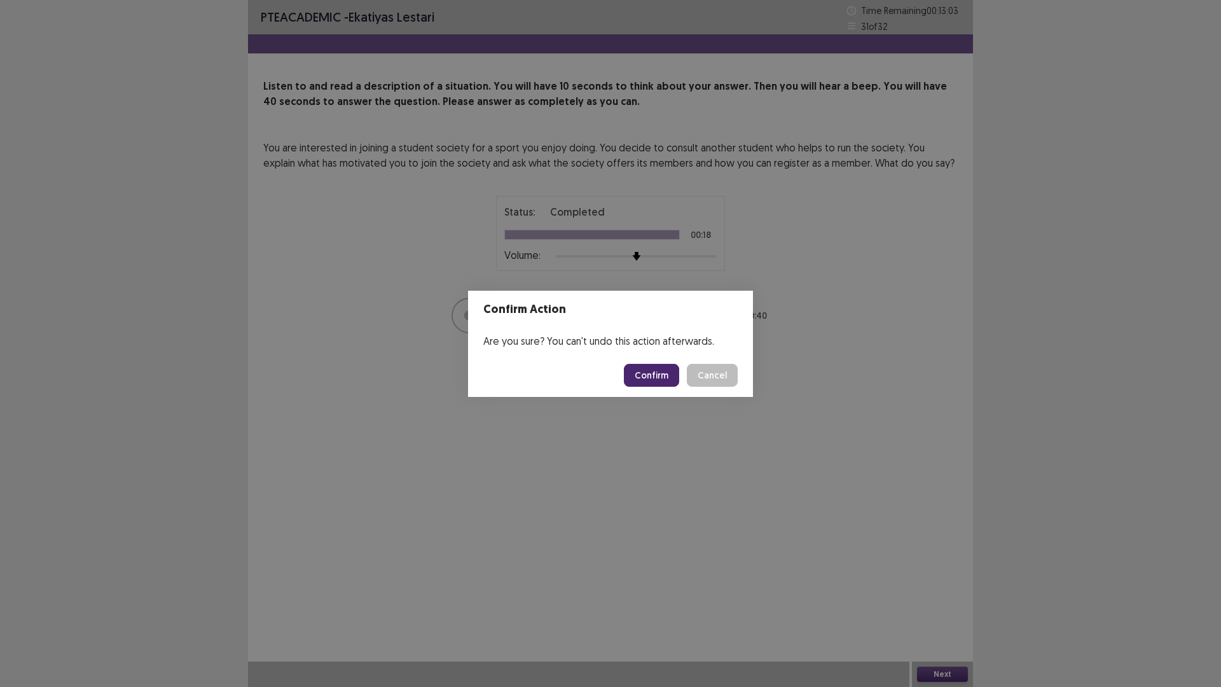
click at [679, 387] on button "Confirm" at bounding box center [651, 375] width 55 height 23
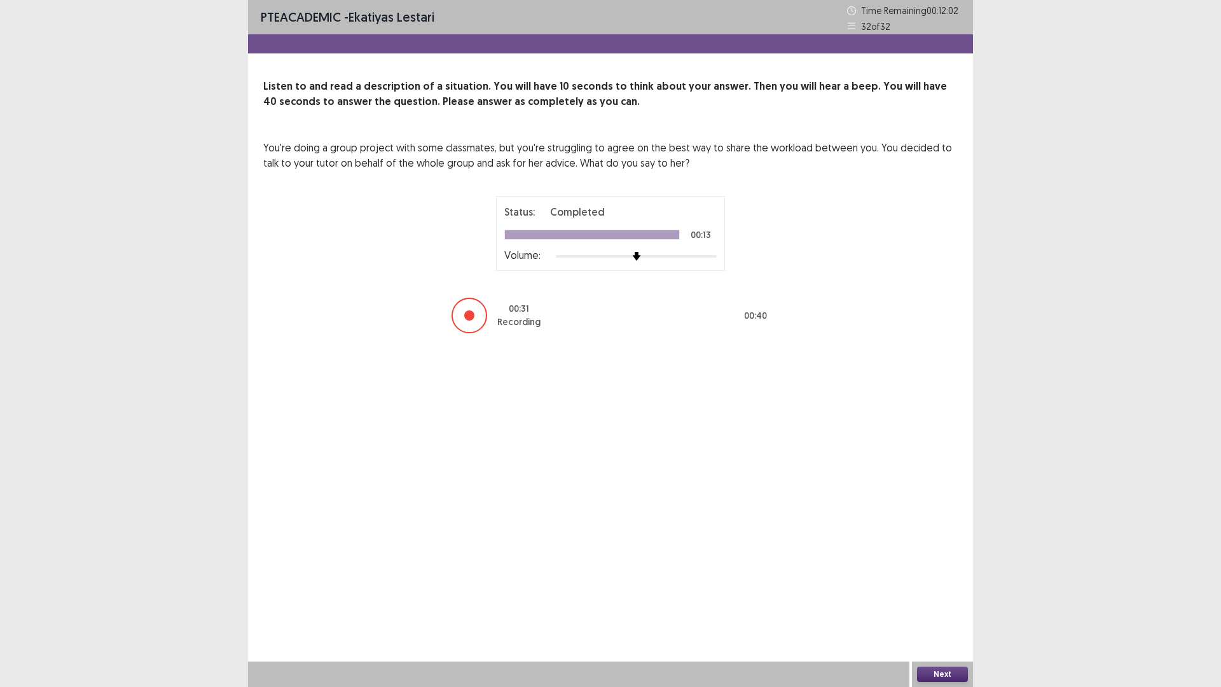
click at [929, 579] on button "Next" at bounding box center [942, 674] width 51 height 15
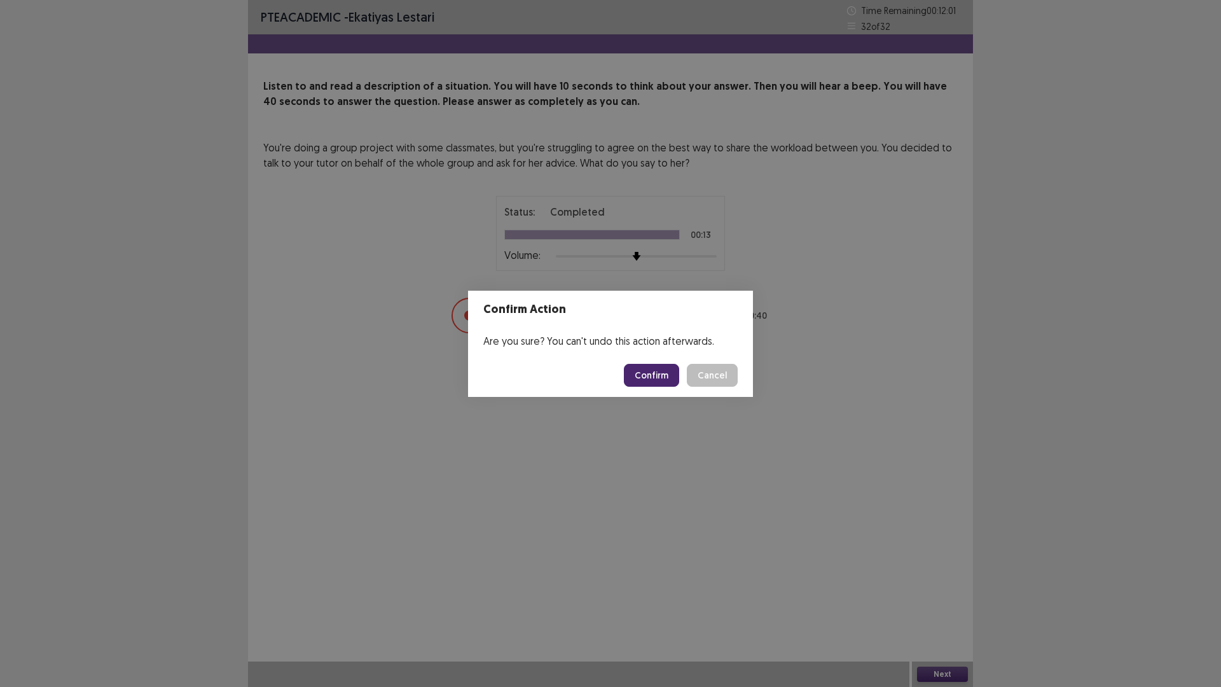
click at [667, 377] on button "Confirm" at bounding box center [651, 375] width 55 height 23
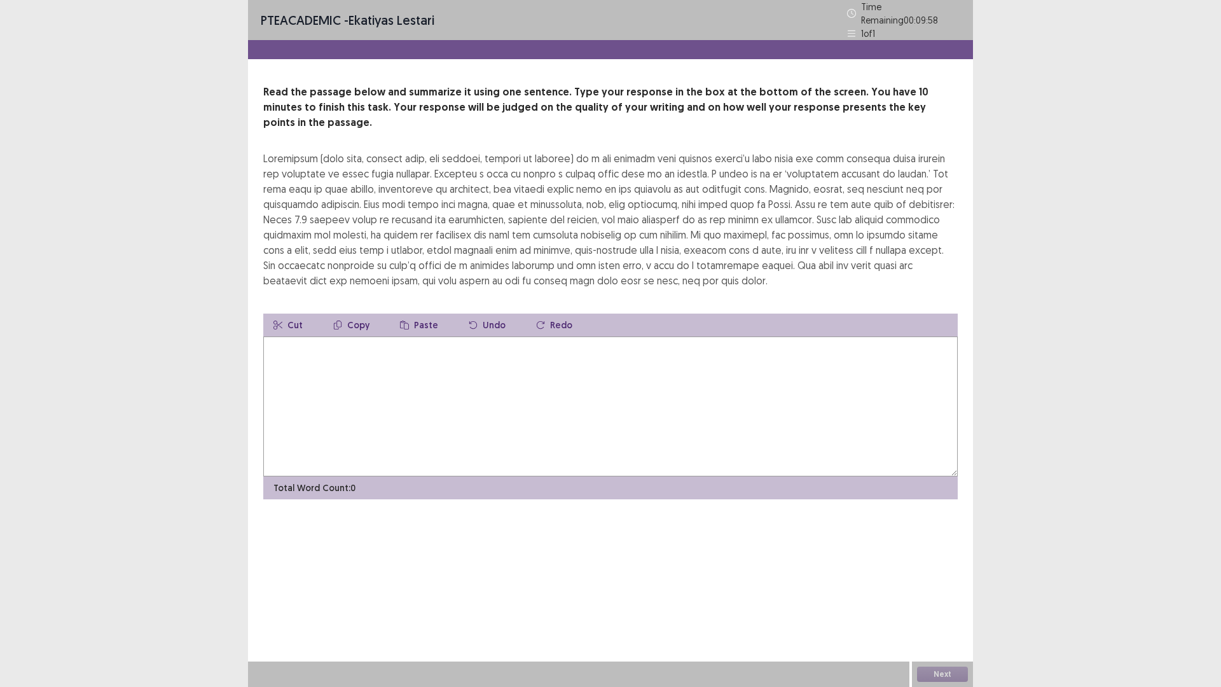
click at [432, 468] on textarea at bounding box center [610, 406] width 695 height 140
click at [430, 476] on textarea at bounding box center [610, 406] width 695 height 140
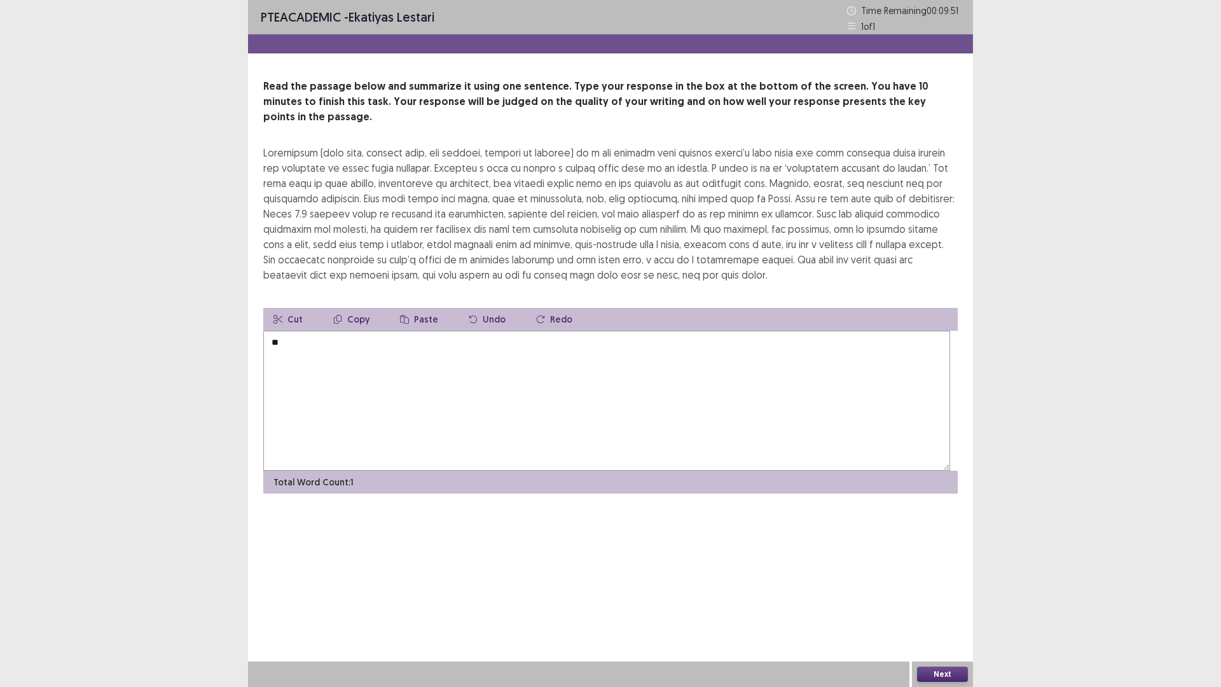
type textarea "*"
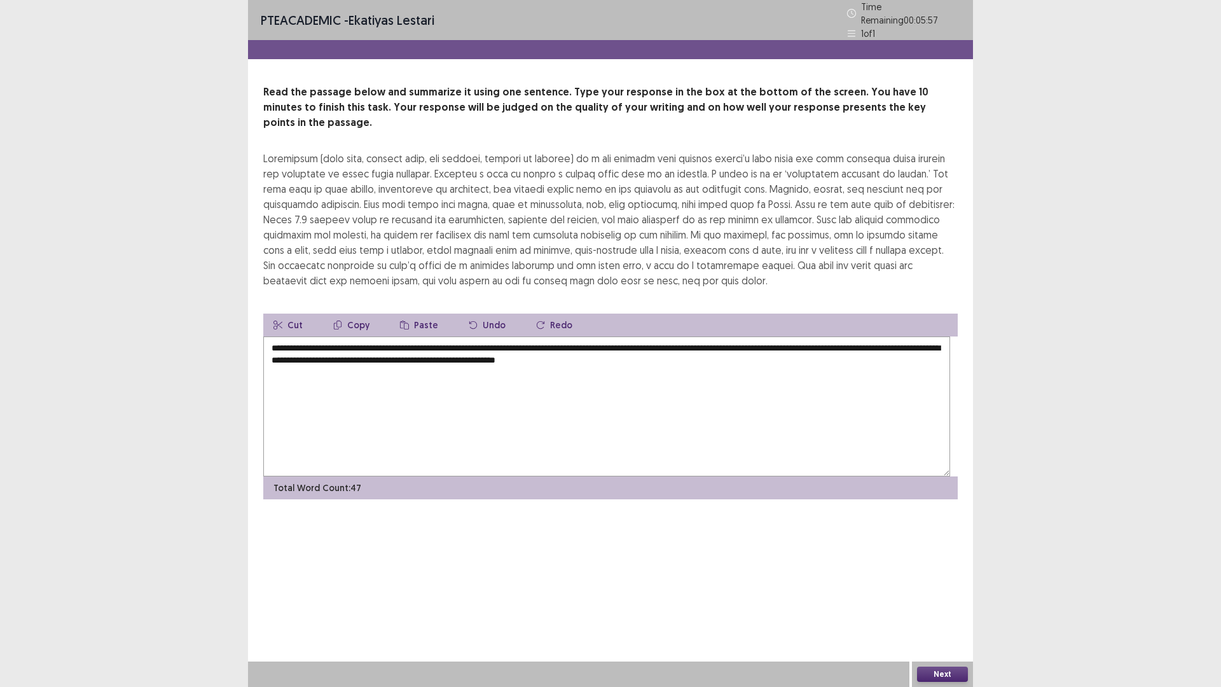
drag, startPoint x: 355, startPoint y: 499, endPoint x: 208, endPoint y: 493, distance: 147.0
click at [208, 493] on div "**********" at bounding box center [610, 343] width 1221 height 687
click at [671, 476] on textarea "**********" at bounding box center [606, 406] width 687 height 140
click at [661, 476] on textarea "**********" at bounding box center [606, 406] width 687 height 140
click at [661, 475] on textarea "**********" at bounding box center [606, 406] width 687 height 140
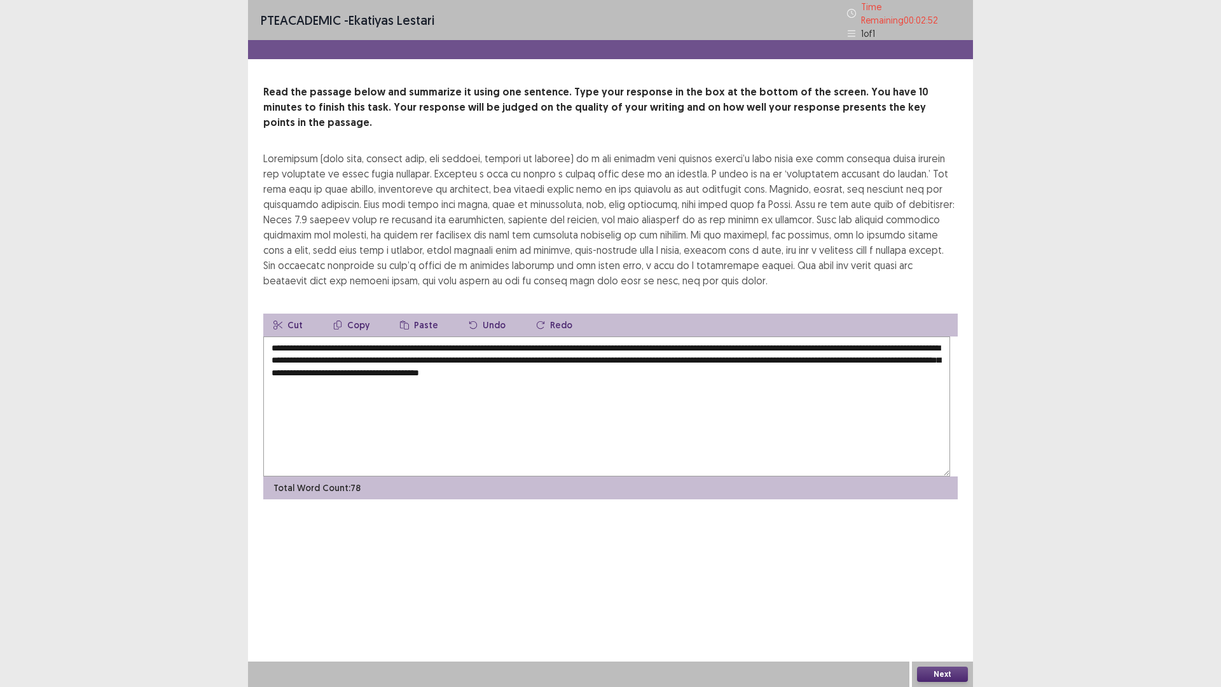
click at [443, 460] on textarea "**********" at bounding box center [606, 406] width 687 height 140
drag, startPoint x: 715, startPoint y: 463, endPoint x: 686, endPoint y: 464, distance: 28.6
click at [686, 464] on textarea "**********" at bounding box center [606, 406] width 687 height 140
click at [896, 466] on textarea "**********" at bounding box center [606, 406] width 687 height 140
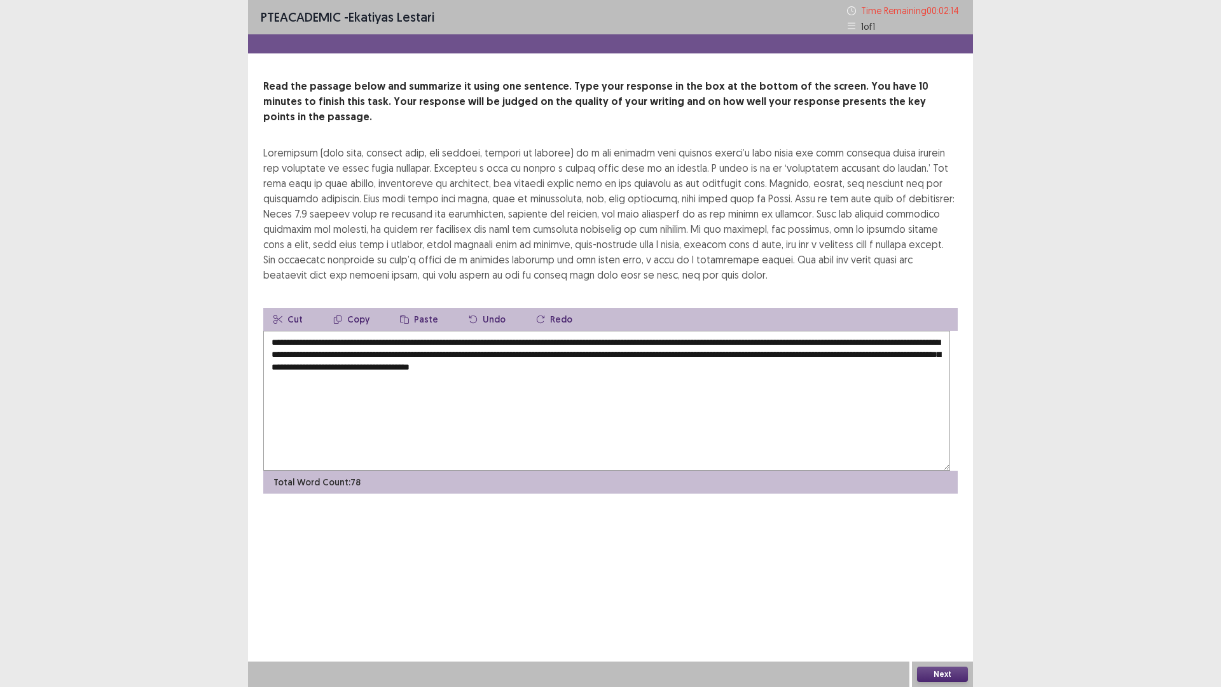
click at [556, 471] on textarea "**********" at bounding box center [606, 401] width 687 height 140
click at [460, 471] on textarea "**********" at bounding box center [606, 401] width 687 height 140
click at [563, 471] on textarea "**********" at bounding box center [606, 401] width 687 height 140
click at [656, 471] on textarea "**********" at bounding box center [606, 401] width 687 height 140
click at [389, 471] on textarea "**********" at bounding box center [606, 401] width 687 height 140
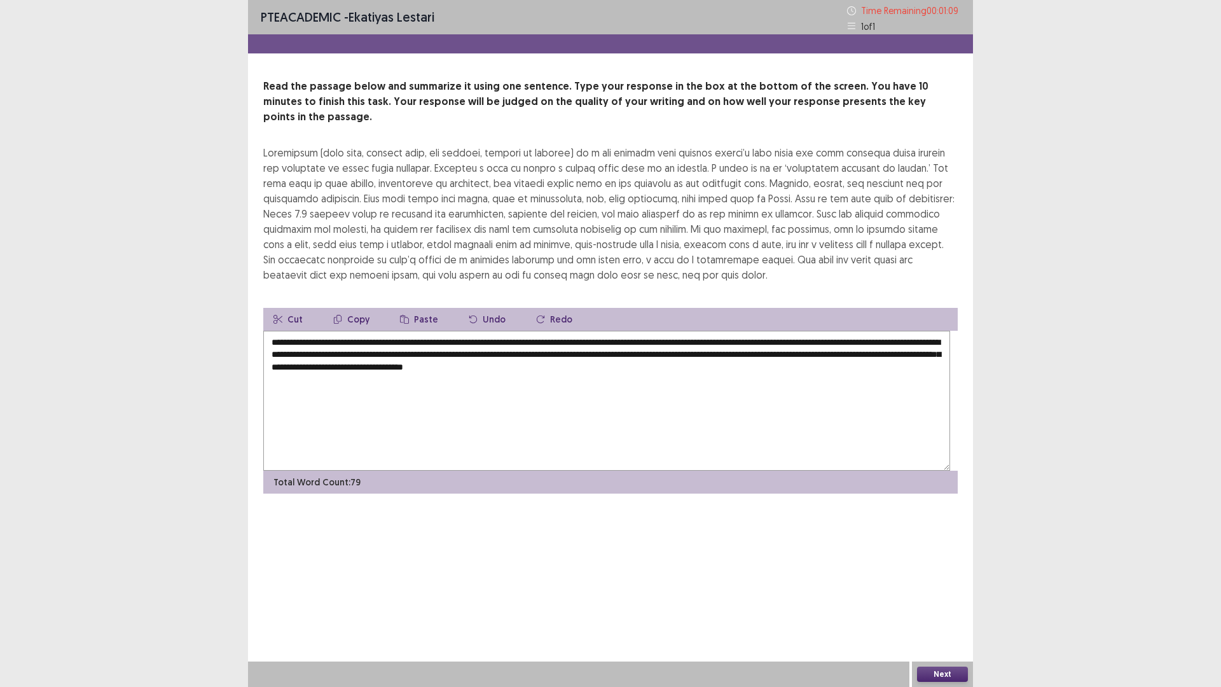
drag, startPoint x: 810, startPoint y: 495, endPoint x: 871, endPoint y: 495, distance: 61.1
click at [871, 471] on textarea "**********" at bounding box center [606, 401] width 687 height 140
click at [861, 471] on textarea "**********" at bounding box center [606, 401] width 687 height 140
drag, startPoint x: 873, startPoint y: 495, endPoint x: 808, endPoint y: 495, distance: 64.2
click at [808, 471] on textarea "**********" at bounding box center [606, 401] width 687 height 140
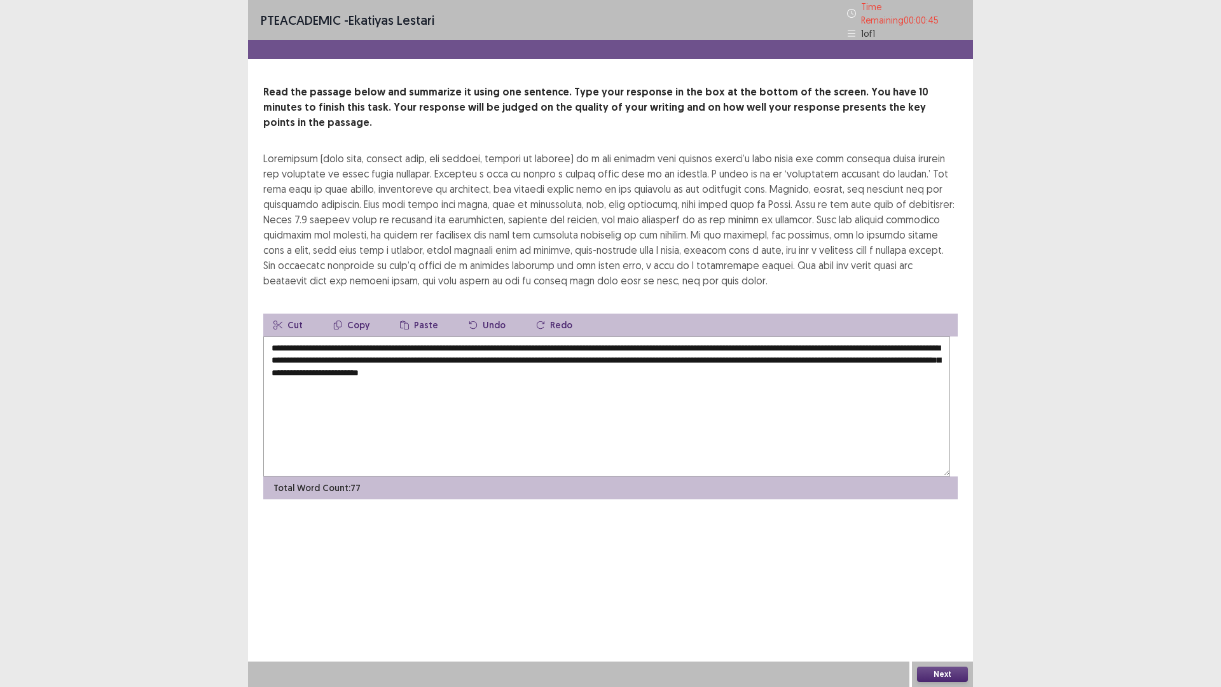
drag, startPoint x: 648, startPoint y: 463, endPoint x: 622, endPoint y: 464, distance: 26.1
click at [622, 464] on textarea "**********" at bounding box center [606, 406] width 687 height 140
drag, startPoint x: 652, startPoint y: 464, endPoint x: 614, endPoint y: 465, distance: 37.5
click at [614, 465] on textarea "**********" at bounding box center [606, 406] width 687 height 140
click at [410, 464] on textarea "**********" at bounding box center [606, 406] width 687 height 140
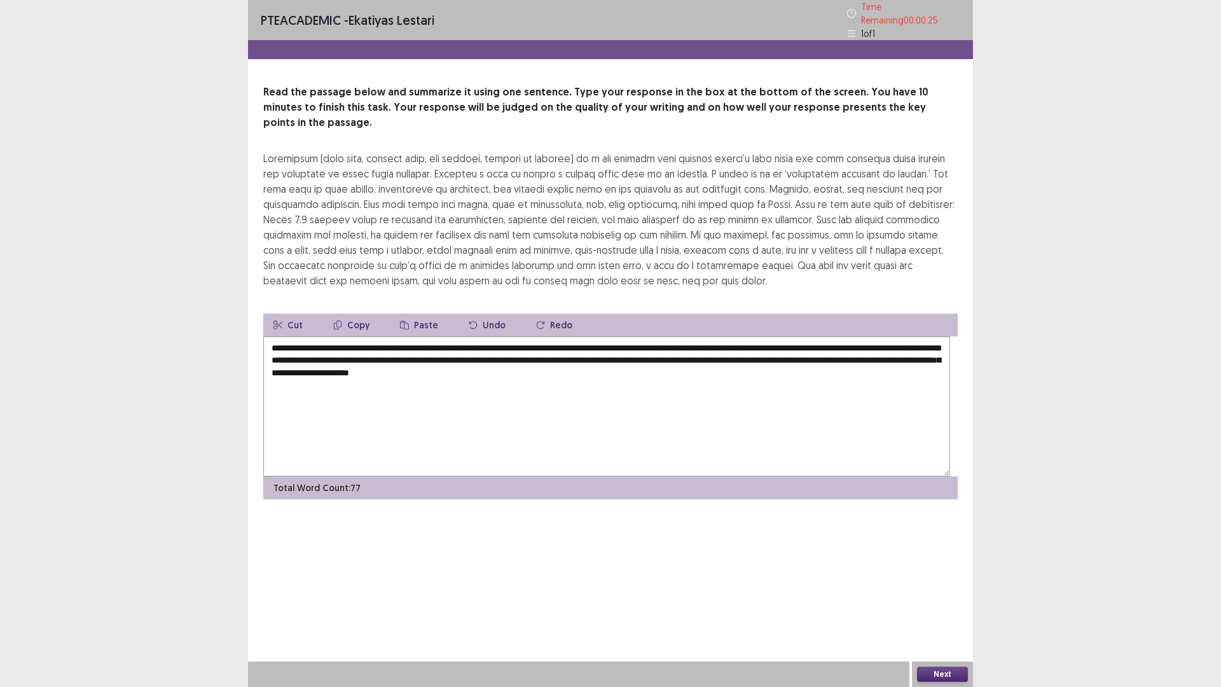
drag, startPoint x: 474, startPoint y: 462, endPoint x: 439, endPoint y: 459, distance: 35.1
click at [439, 459] on textarea "**********" at bounding box center [606, 406] width 687 height 140
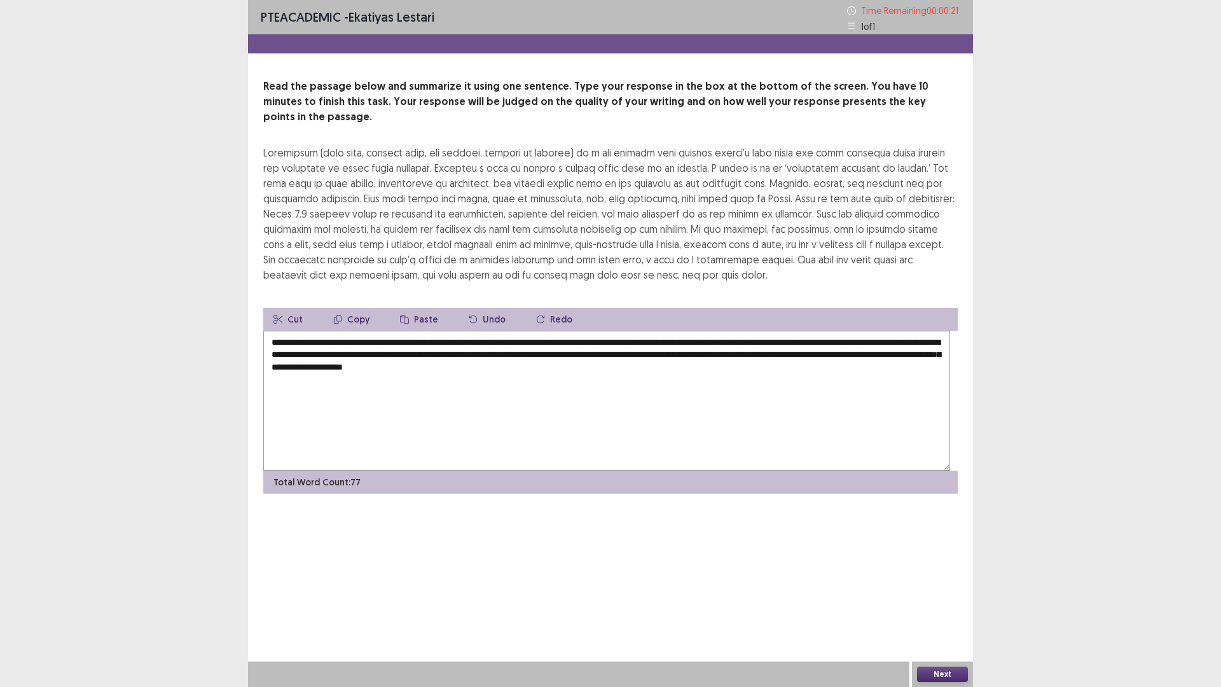
click at [452, 458] on textarea "**********" at bounding box center [606, 401] width 687 height 140
click at [823, 471] on textarea "**********" at bounding box center [606, 401] width 687 height 140
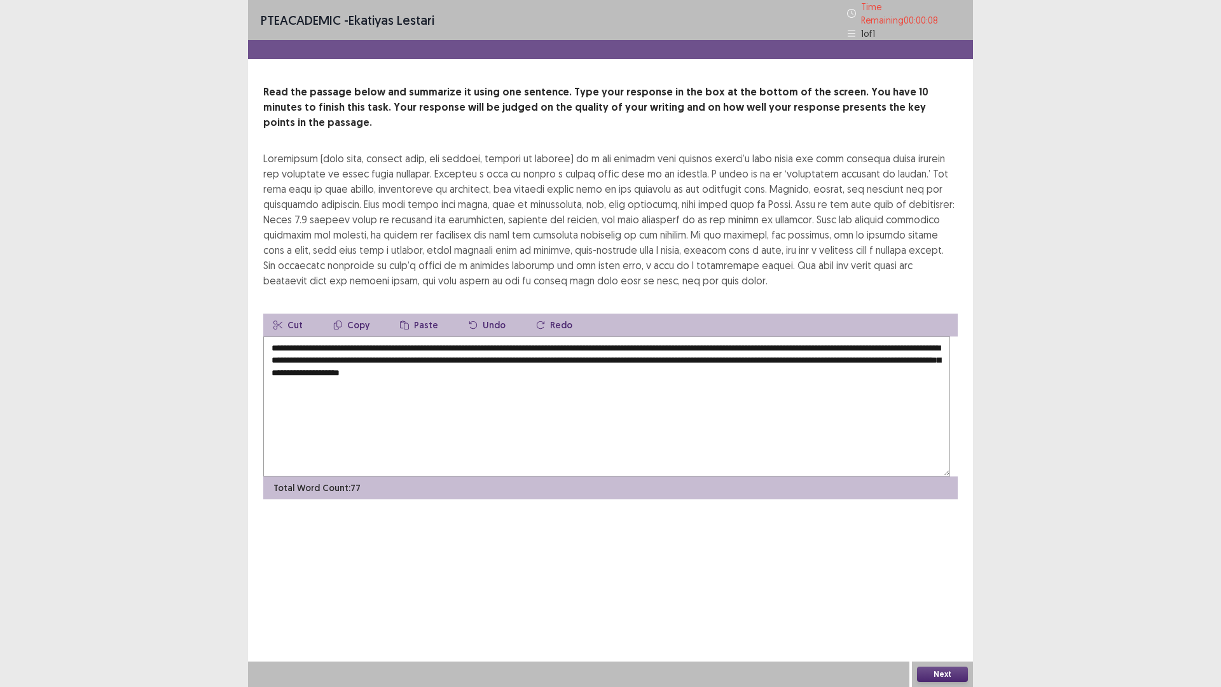
click at [478, 476] on textarea "**********" at bounding box center [606, 406] width 687 height 140
click at [573, 476] on textarea "**********" at bounding box center [606, 406] width 687 height 140
click at [604, 476] on textarea "**********" at bounding box center [606, 406] width 687 height 140
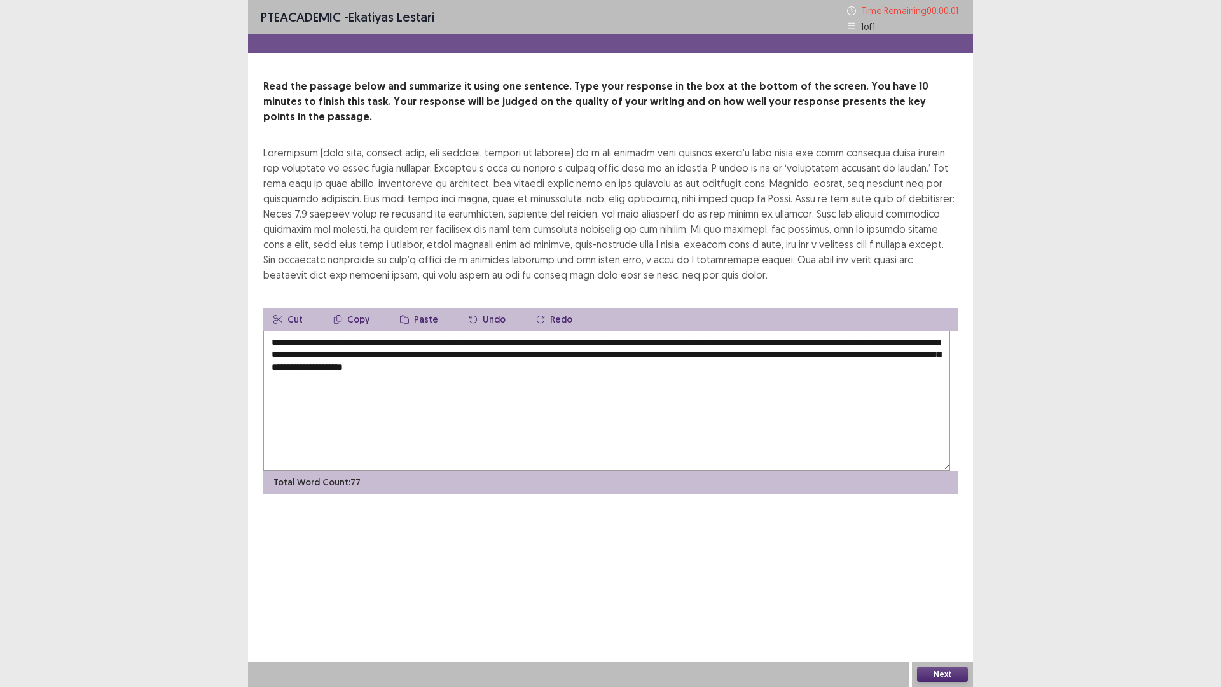
click at [531, 471] on textarea "**********" at bounding box center [606, 401] width 687 height 140
click at [506, 471] on textarea "**********" at bounding box center [606, 401] width 687 height 140
type textarea "**********"
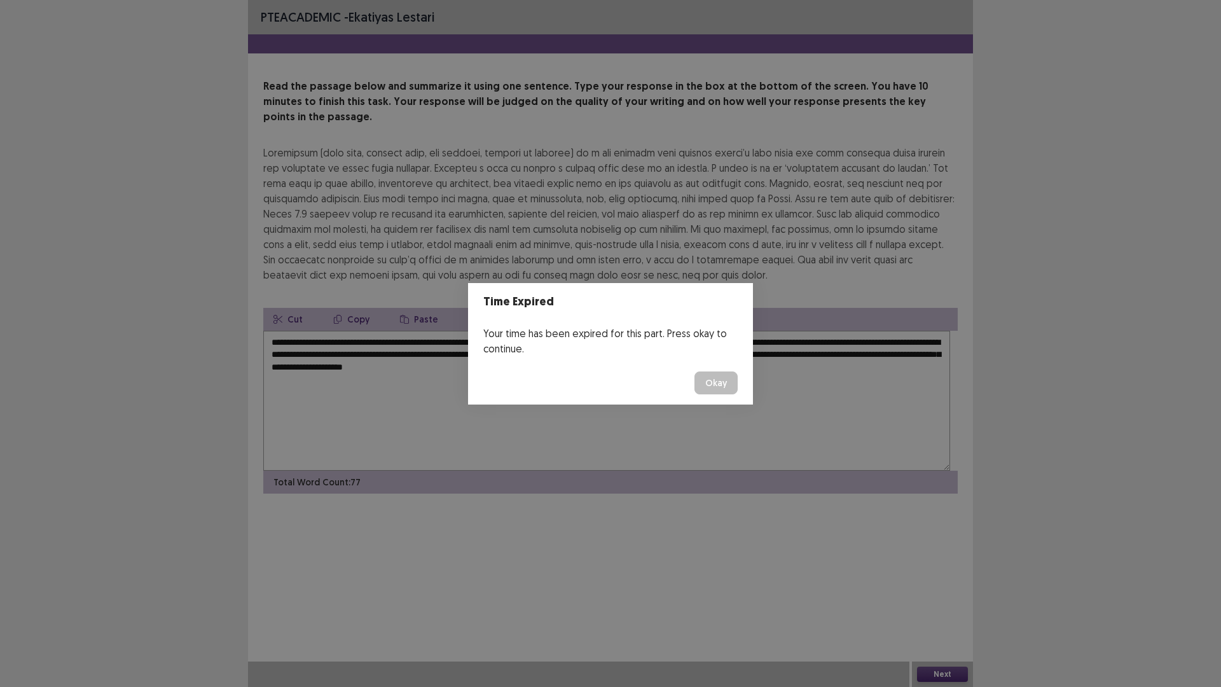
click at [738, 394] on button "Okay" at bounding box center [716, 382] width 43 height 23
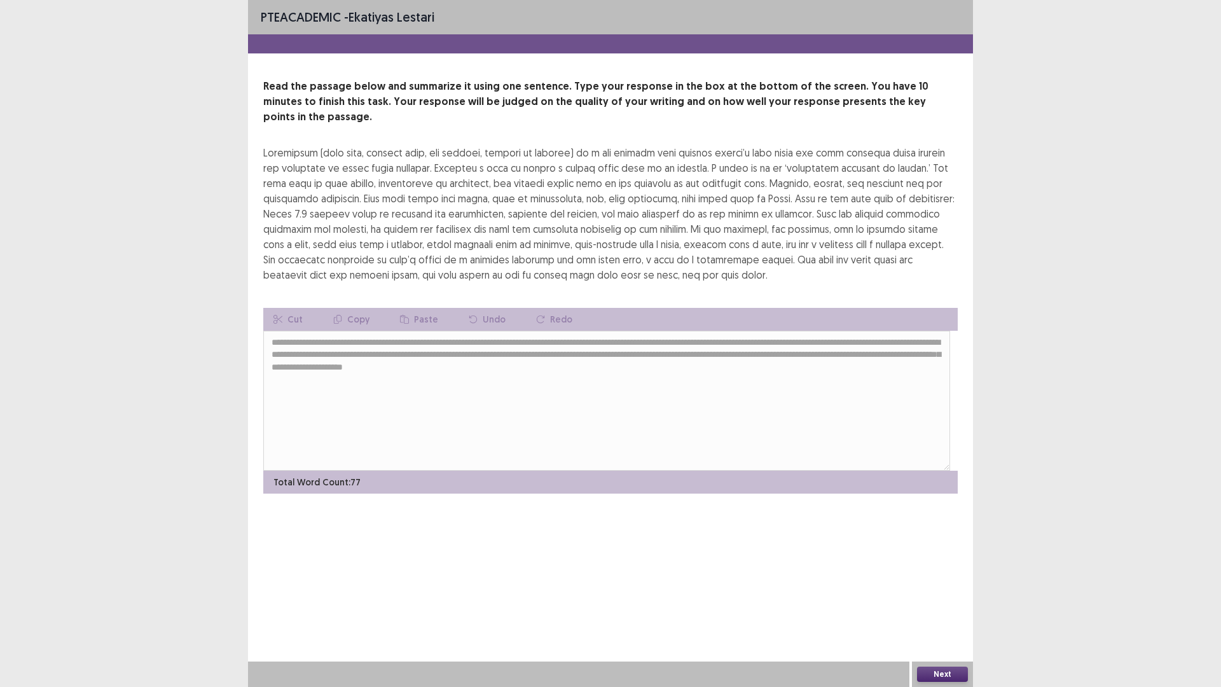
click at [967, 579] on div "Next" at bounding box center [942, 673] width 61 height 25
click at [958, 579] on button "Next" at bounding box center [942, 674] width 51 height 15
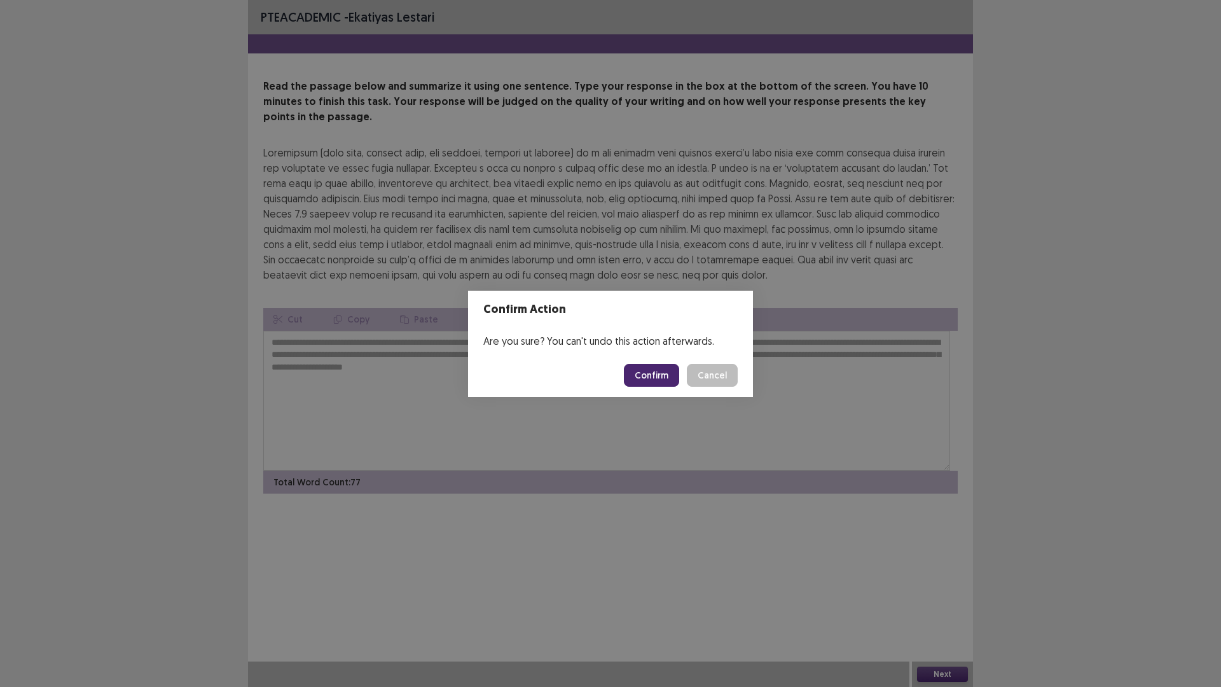
click at [679, 387] on button "Confirm" at bounding box center [651, 375] width 55 height 23
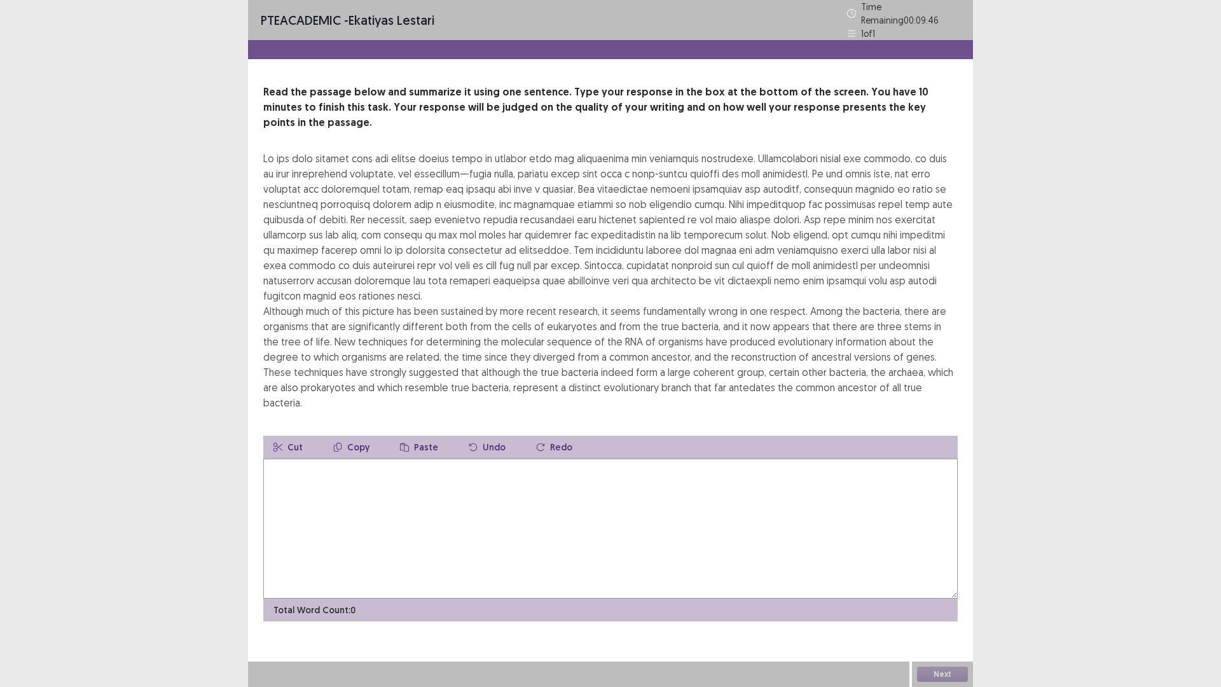
scroll to position [64, 0]
click at [381, 579] on textarea at bounding box center [610, 529] width 695 height 140
type textarea "*"
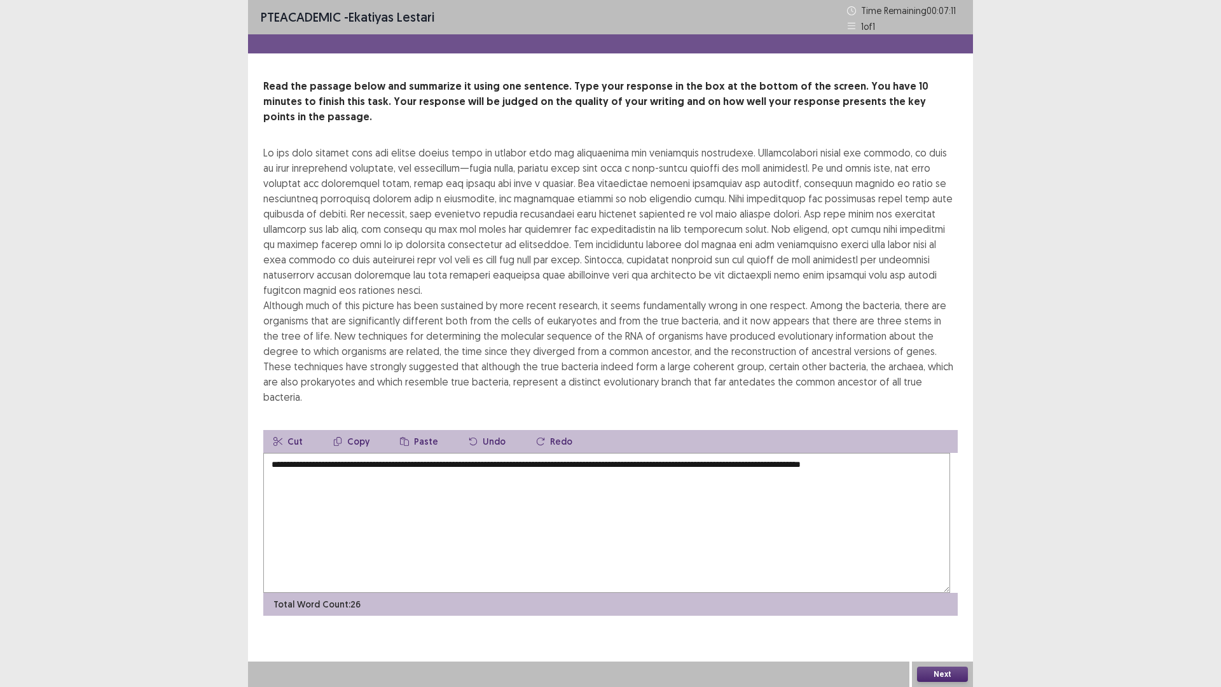
drag, startPoint x: 362, startPoint y: 592, endPoint x: 316, endPoint y: 594, distance: 45.8
click at [316, 579] on textarea "**********" at bounding box center [606, 523] width 687 height 140
drag, startPoint x: 340, startPoint y: 586, endPoint x: 317, endPoint y: 581, distance: 23.3
click at [317, 579] on textarea "**********" at bounding box center [606, 523] width 687 height 140
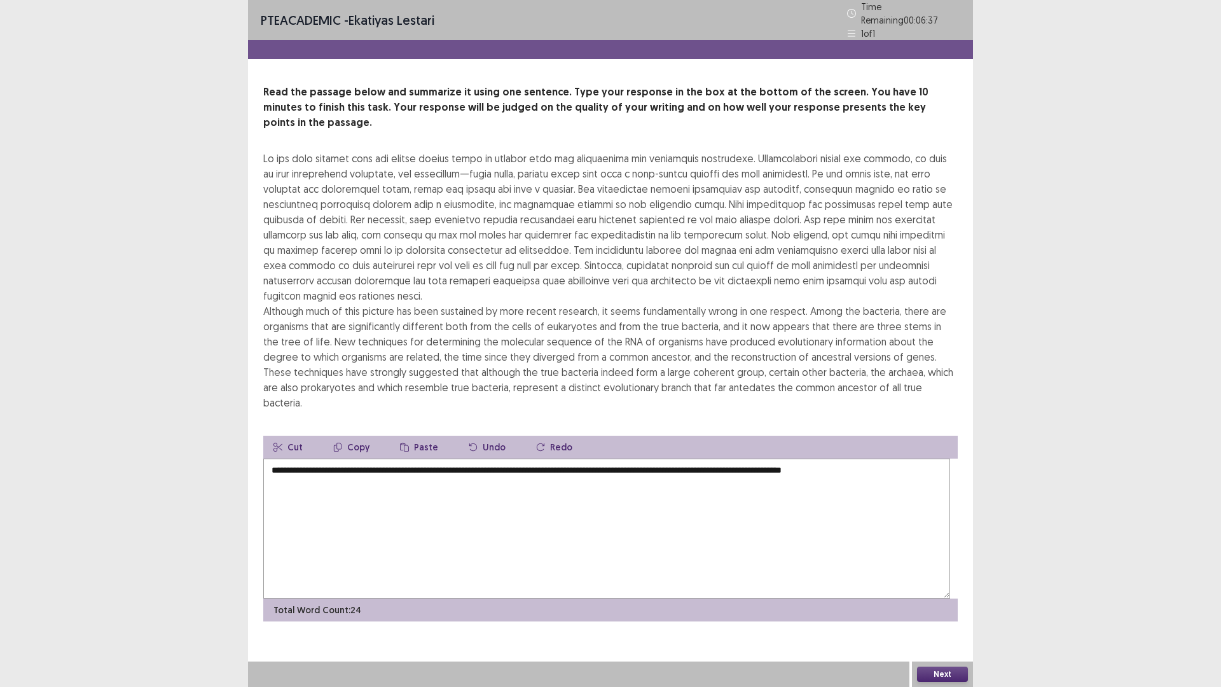
click at [502, 579] on textarea "**********" at bounding box center [606, 529] width 687 height 140
click at [341, 579] on textarea "**********" at bounding box center [606, 529] width 687 height 140
click at [391, 579] on textarea "**********" at bounding box center [606, 529] width 687 height 140
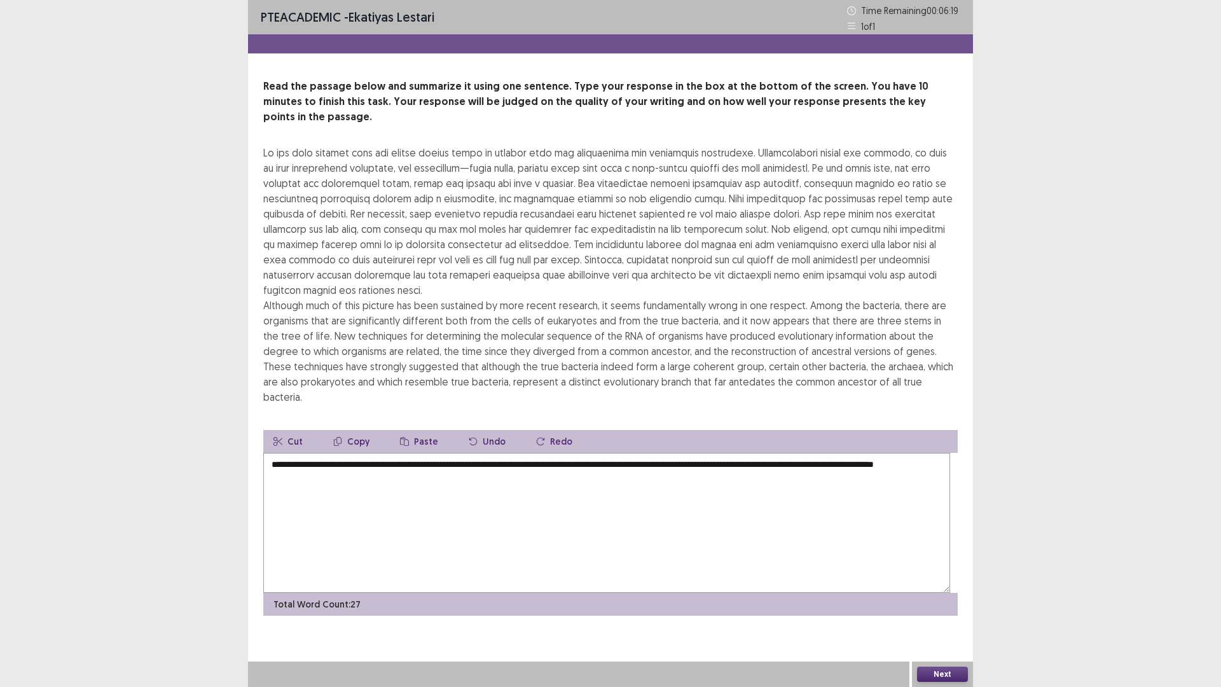
click at [645, 579] on textarea "**********" at bounding box center [606, 523] width 687 height 140
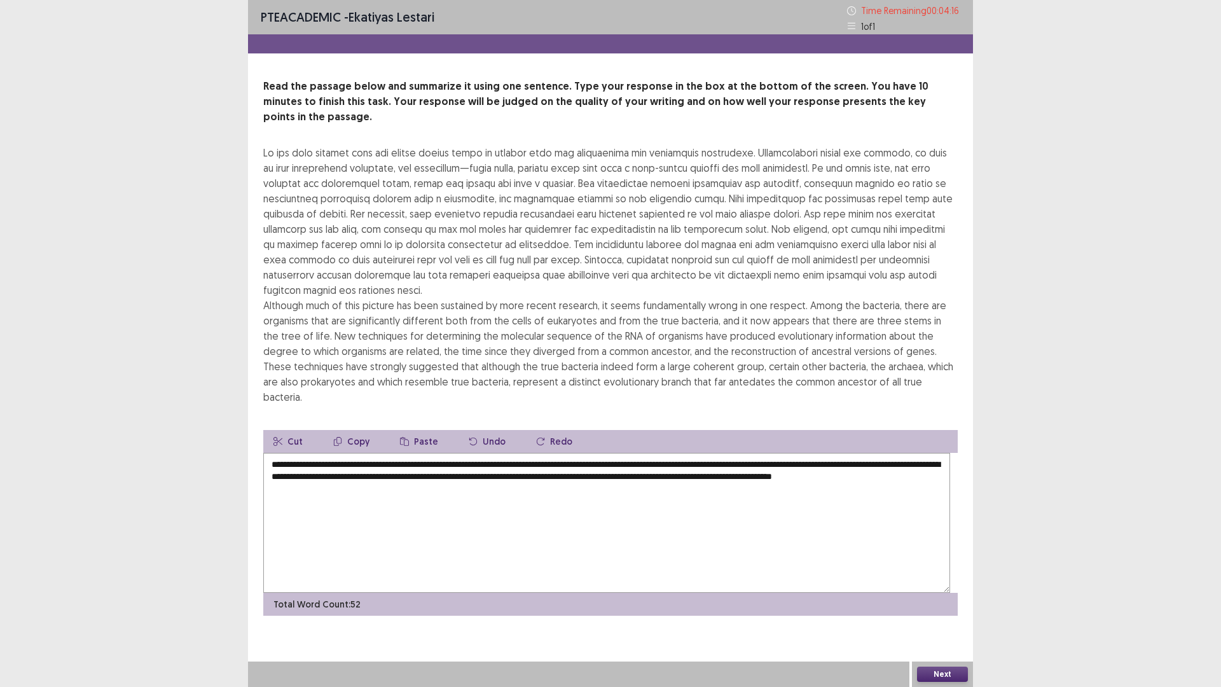
click at [798, 579] on textarea "**********" at bounding box center [606, 523] width 687 height 140
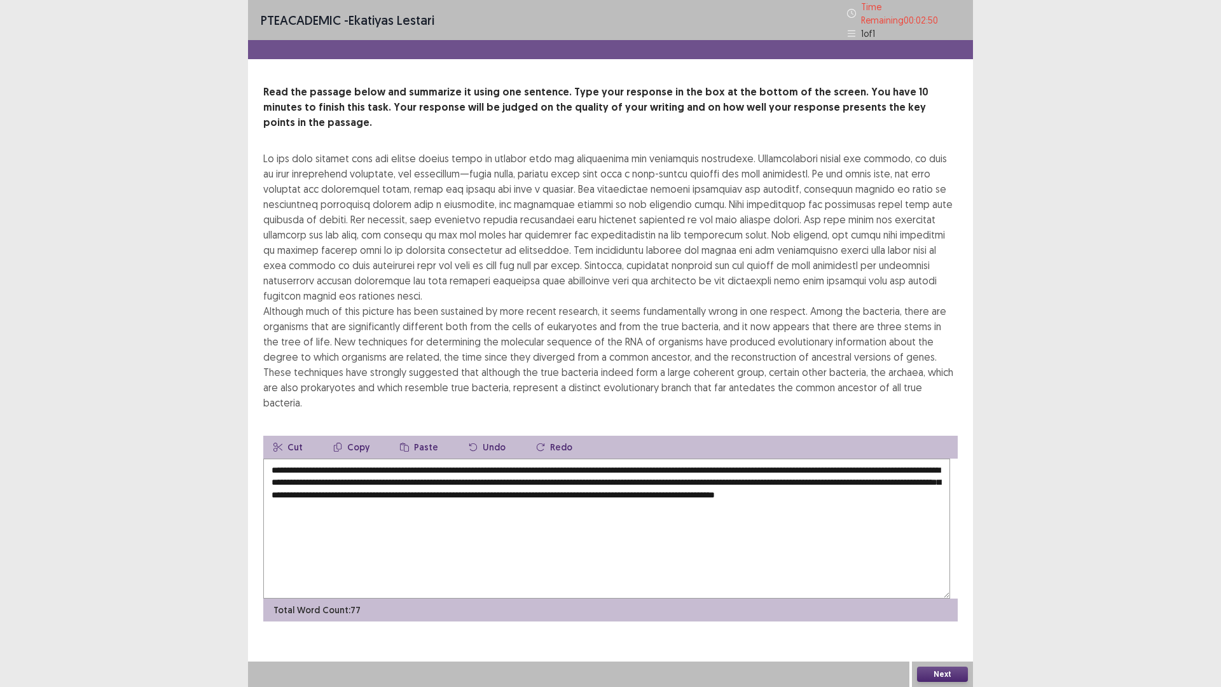
scroll to position [127, 0]
click at [443, 575] on textarea "**********" at bounding box center [606, 529] width 687 height 140
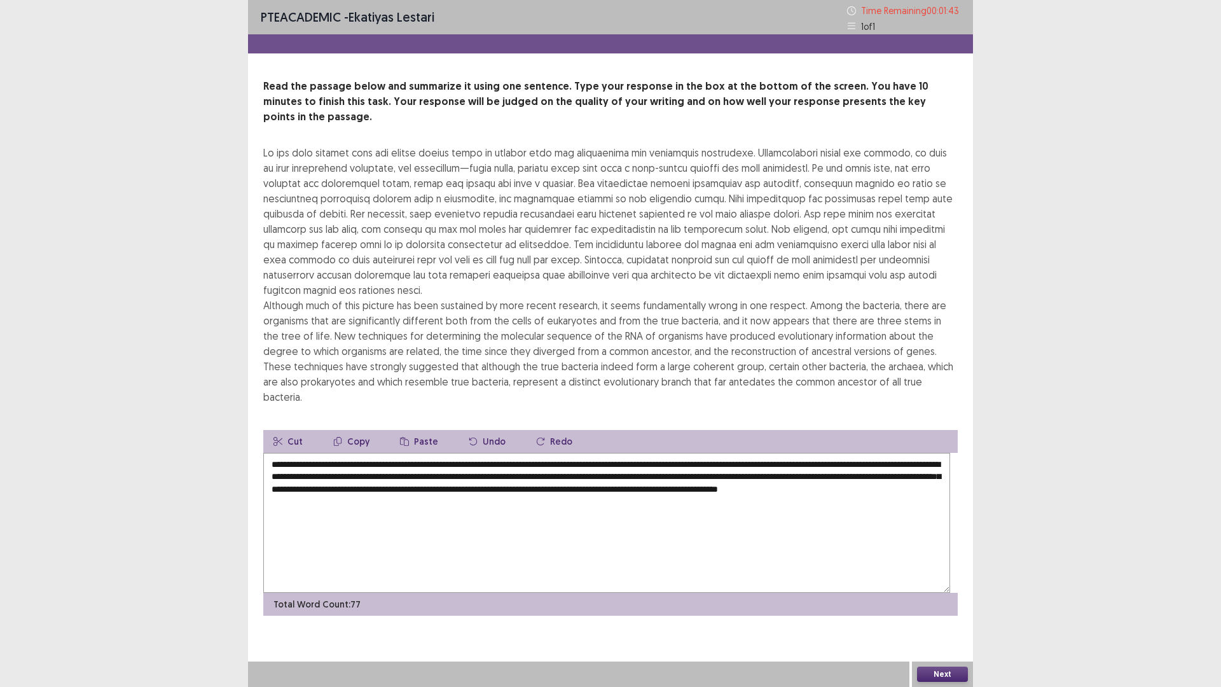
drag, startPoint x: 380, startPoint y: 508, endPoint x: 338, endPoint y: 509, distance: 42.0
click at [338, 509] on textarea "**********" at bounding box center [606, 523] width 687 height 140
click at [551, 523] on textarea "**********" at bounding box center [606, 523] width 687 height 140
click at [863, 522] on textarea "**********" at bounding box center [606, 523] width 687 height 140
click at [540, 537] on textarea "**********" at bounding box center [606, 523] width 687 height 140
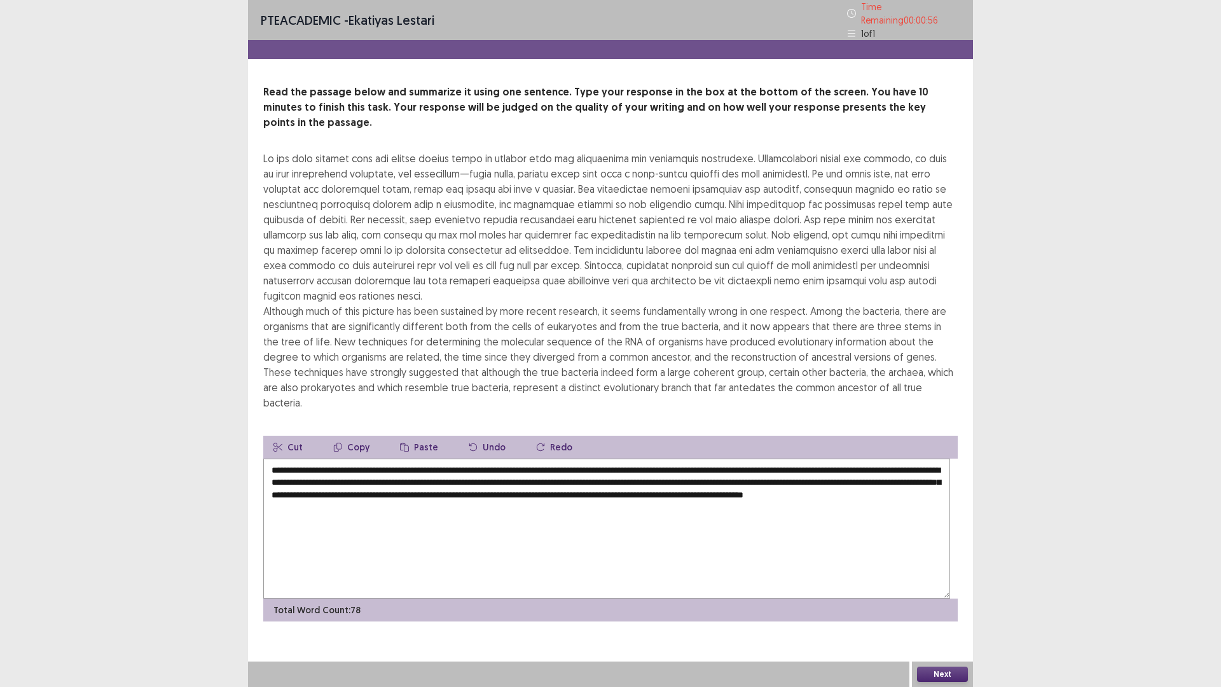
click at [780, 537] on textarea "**********" at bounding box center [606, 529] width 687 height 140
click at [775, 539] on textarea "**********" at bounding box center [606, 529] width 687 height 140
drag, startPoint x: 622, startPoint y: 540, endPoint x: 681, endPoint y: 539, distance: 59.2
click at [681, 539] on textarea "**********" at bounding box center [606, 529] width 687 height 140
click at [567, 537] on textarea "**********" at bounding box center [606, 529] width 687 height 140
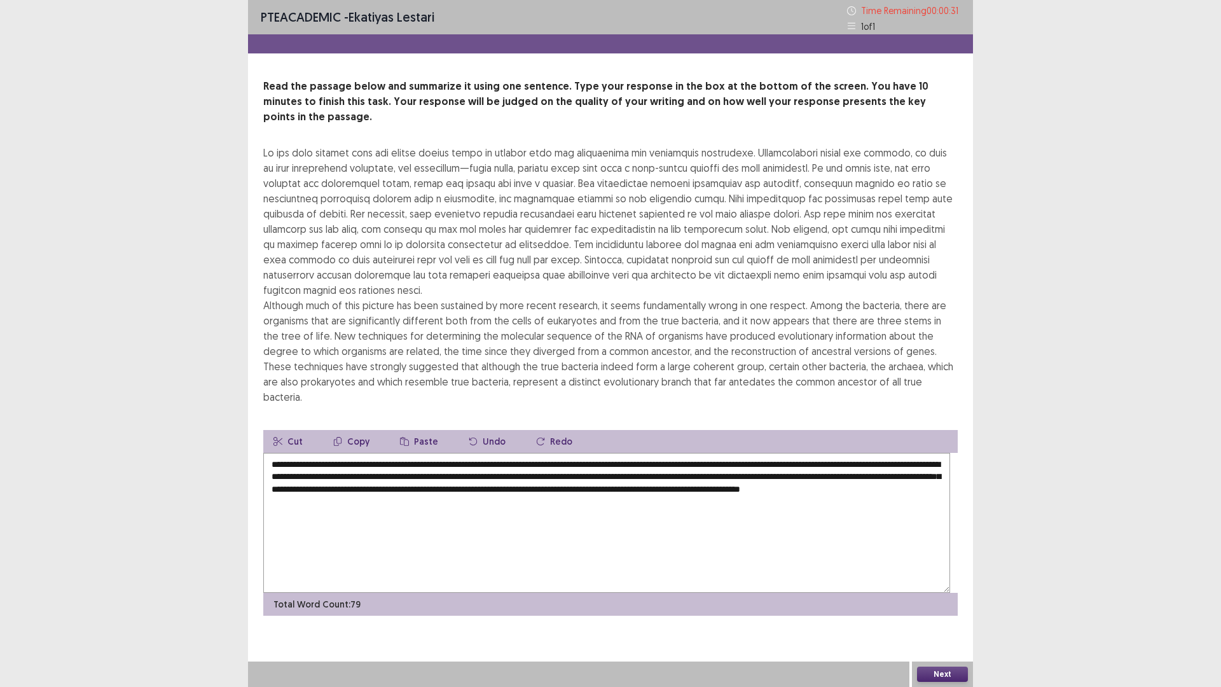
click at [675, 541] on textarea "**********" at bounding box center [606, 523] width 687 height 140
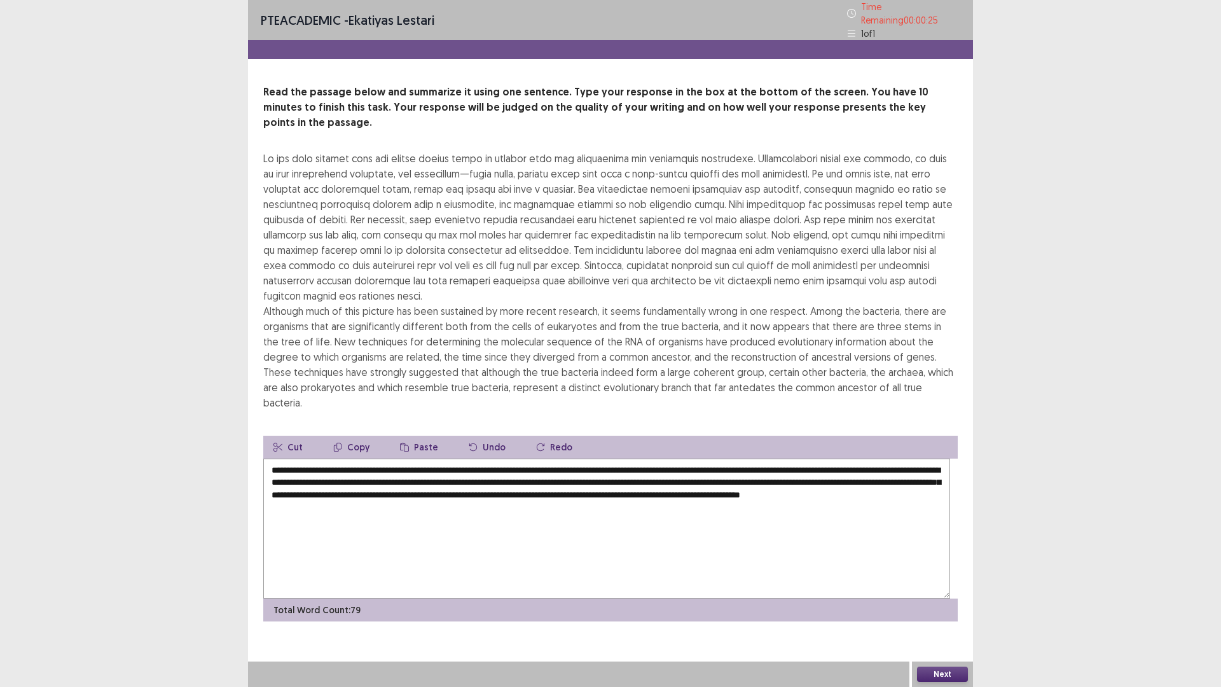
click at [677, 536] on textarea "**********" at bounding box center [606, 529] width 687 height 140
click at [674, 537] on textarea "**********" at bounding box center [606, 529] width 687 height 140
drag, startPoint x: 535, startPoint y: 537, endPoint x: 460, endPoint y: 544, distance: 75.4
click at [460, 544] on textarea "**********" at bounding box center [606, 529] width 687 height 140
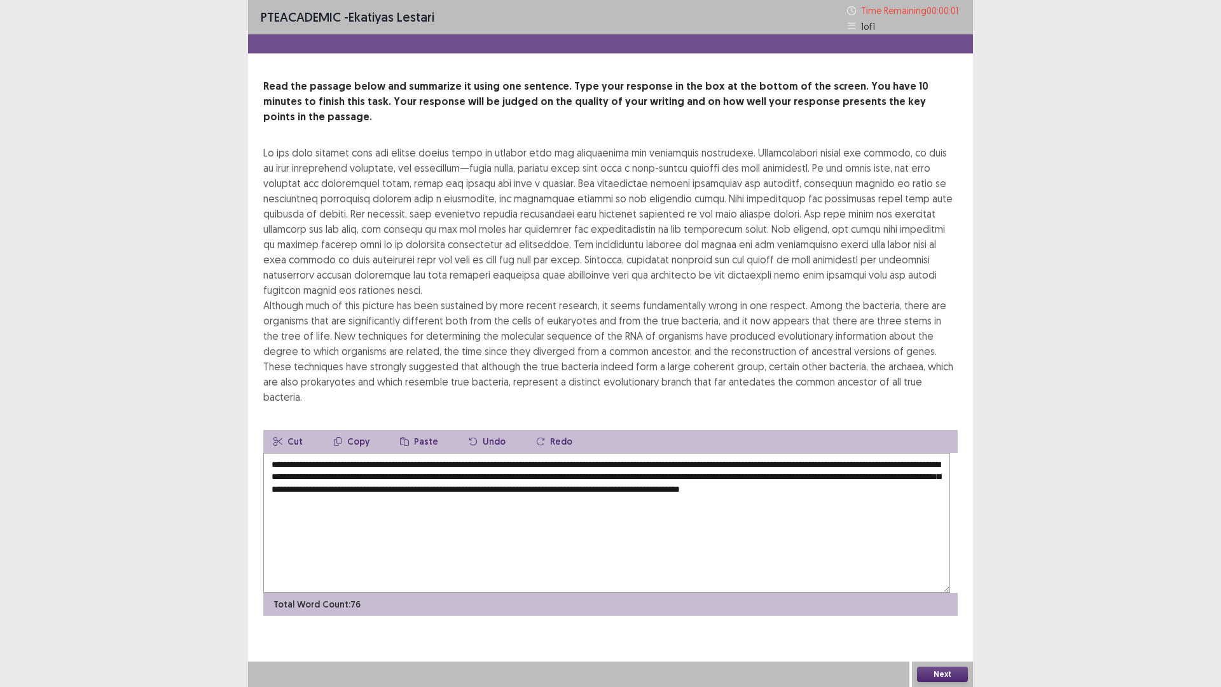
type textarea "**********"
click at [465, 539] on body "**********" at bounding box center [610, 343] width 1221 height 687
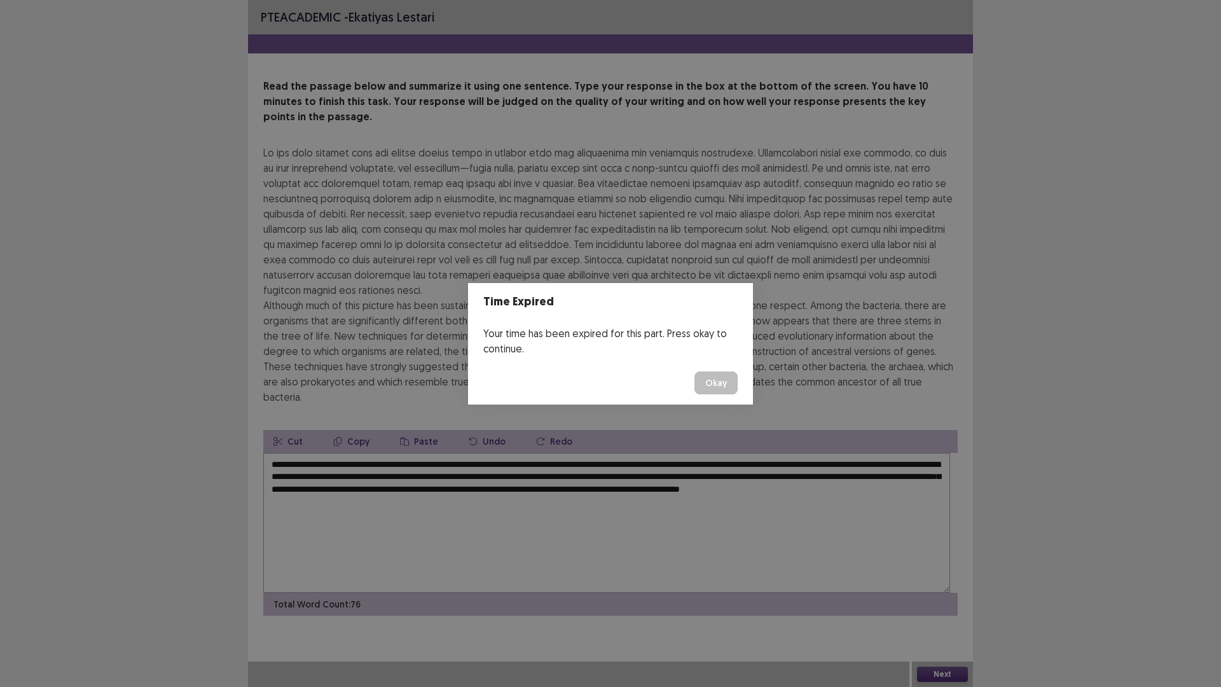
click at [737, 394] on button "Okay" at bounding box center [716, 382] width 43 height 23
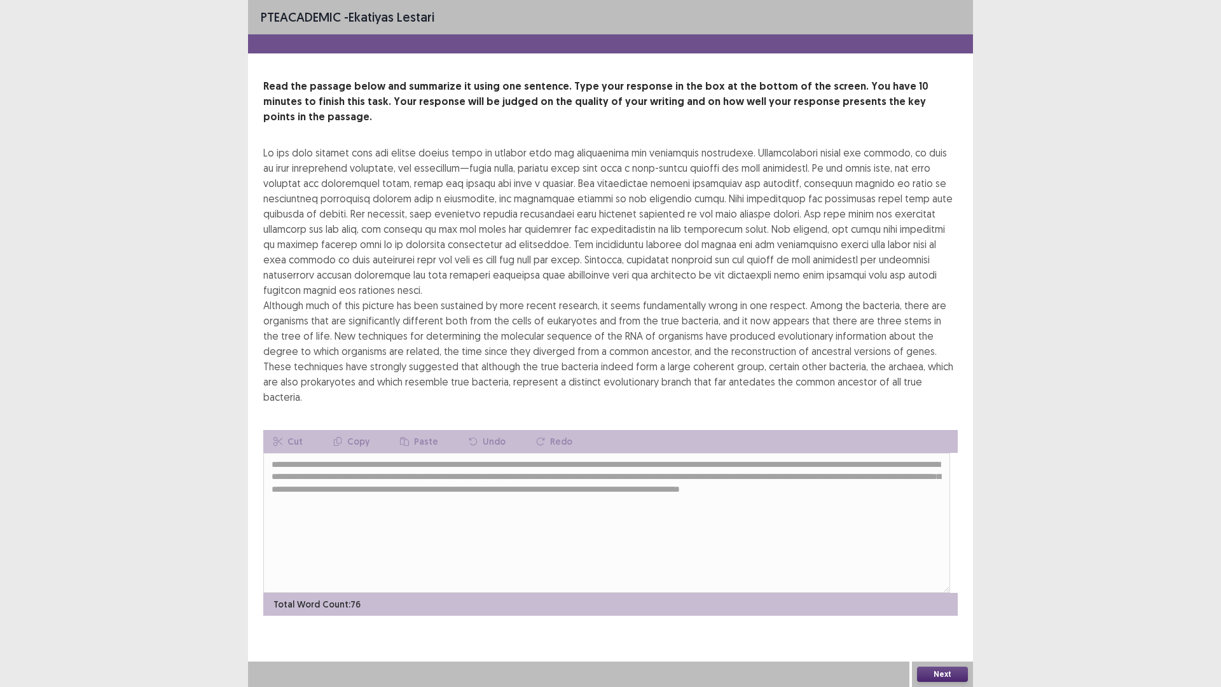
scroll to position [146, 0]
click at [949, 579] on button "Next" at bounding box center [942, 674] width 51 height 15
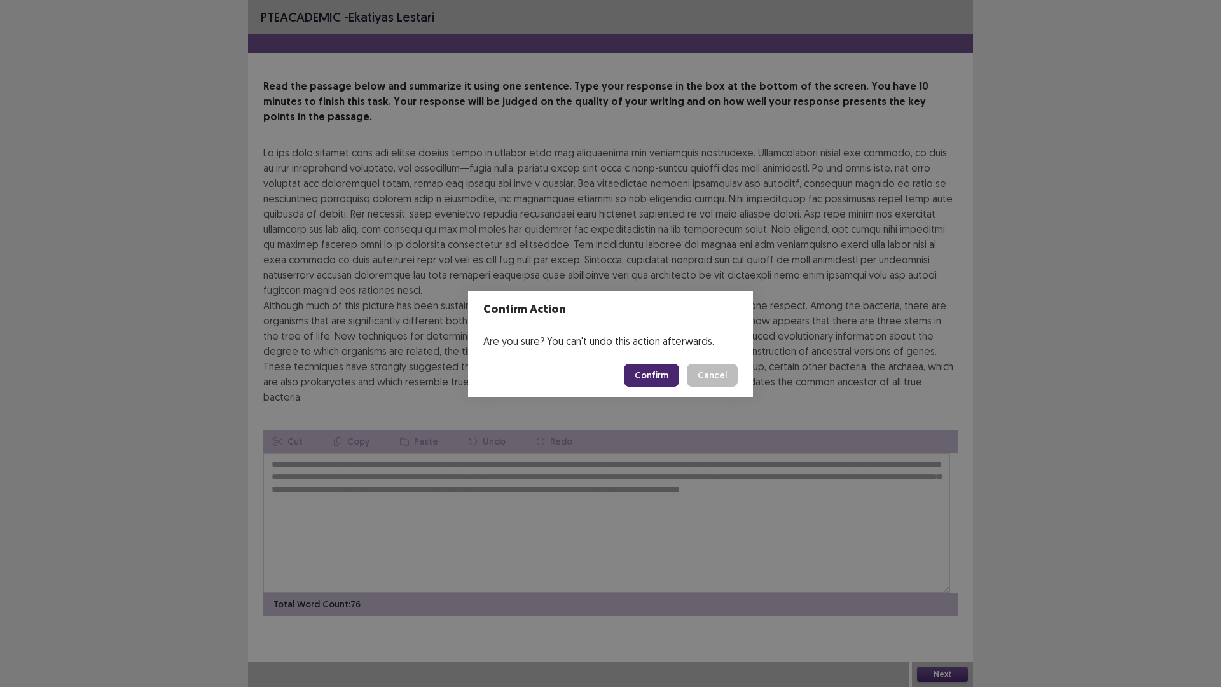
click at [715, 377] on button "Cancel" at bounding box center [712, 375] width 51 height 23
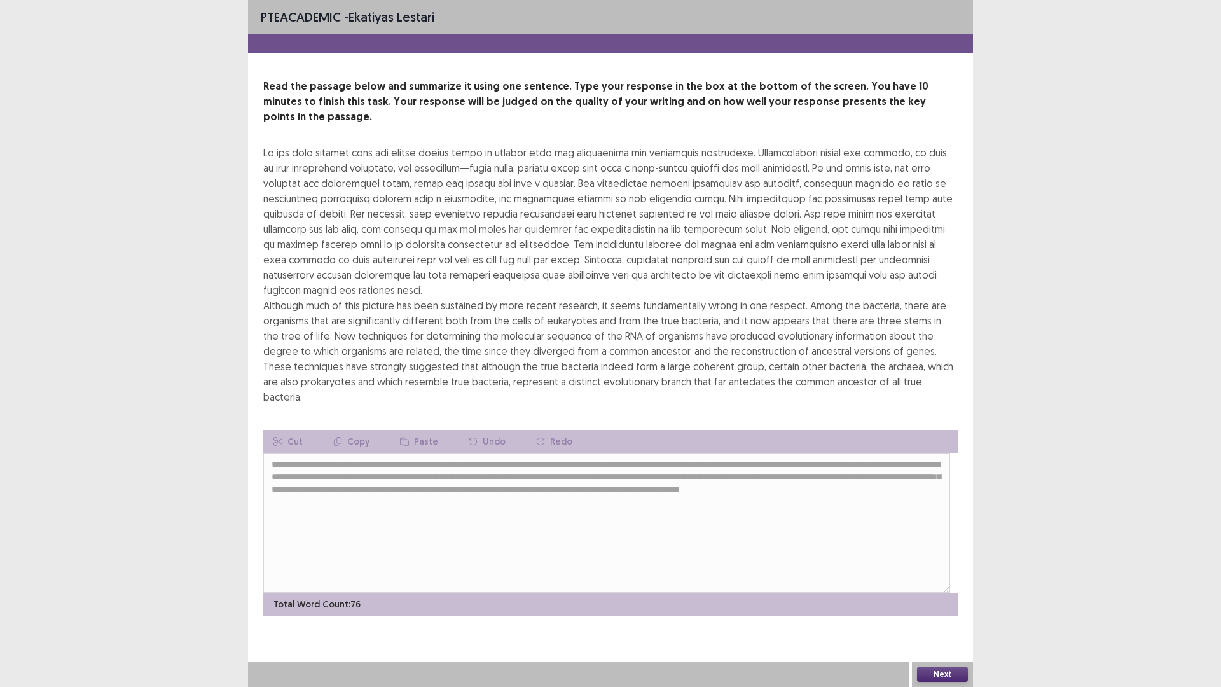
click at [539, 410] on div "**********" at bounding box center [610, 347] width 725 height 537
click at [534, 493] on div "**********" at bounding box center [610, 523] width 695 height 186
click at [926, 579] on button "Next" at bounding box center [942, 674] width 51 height 15
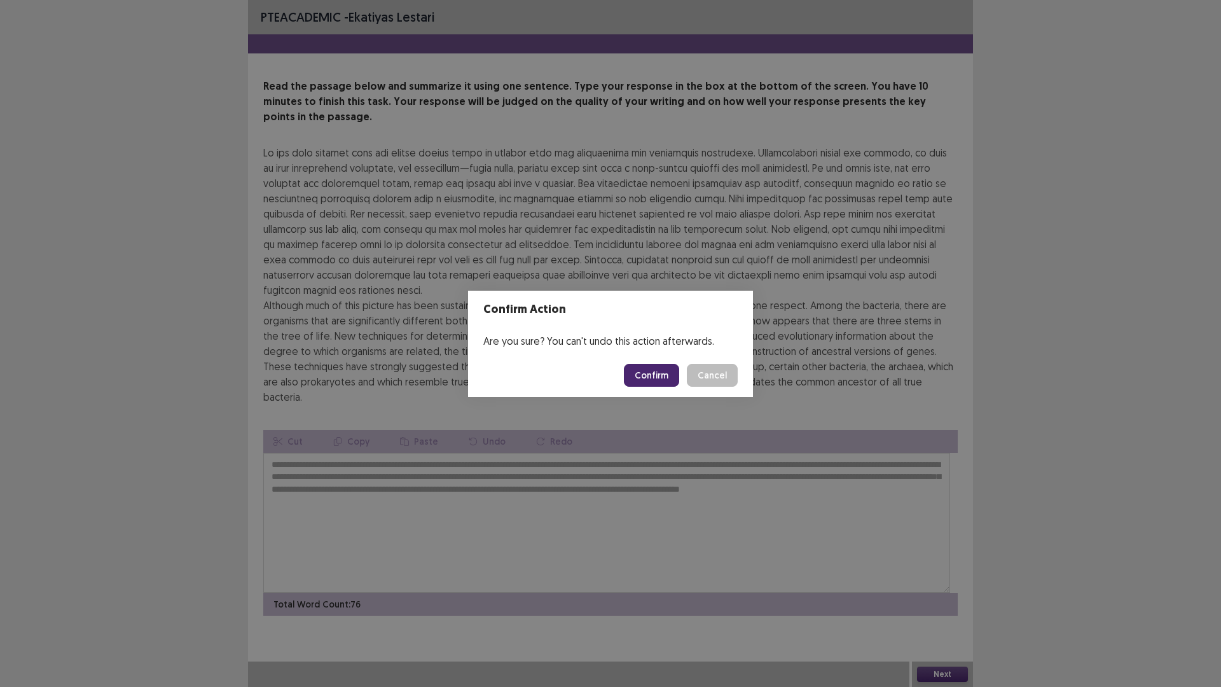
click at [675, 371] on button "Confirm" at bounding box center [651, 375] width 55 height 23
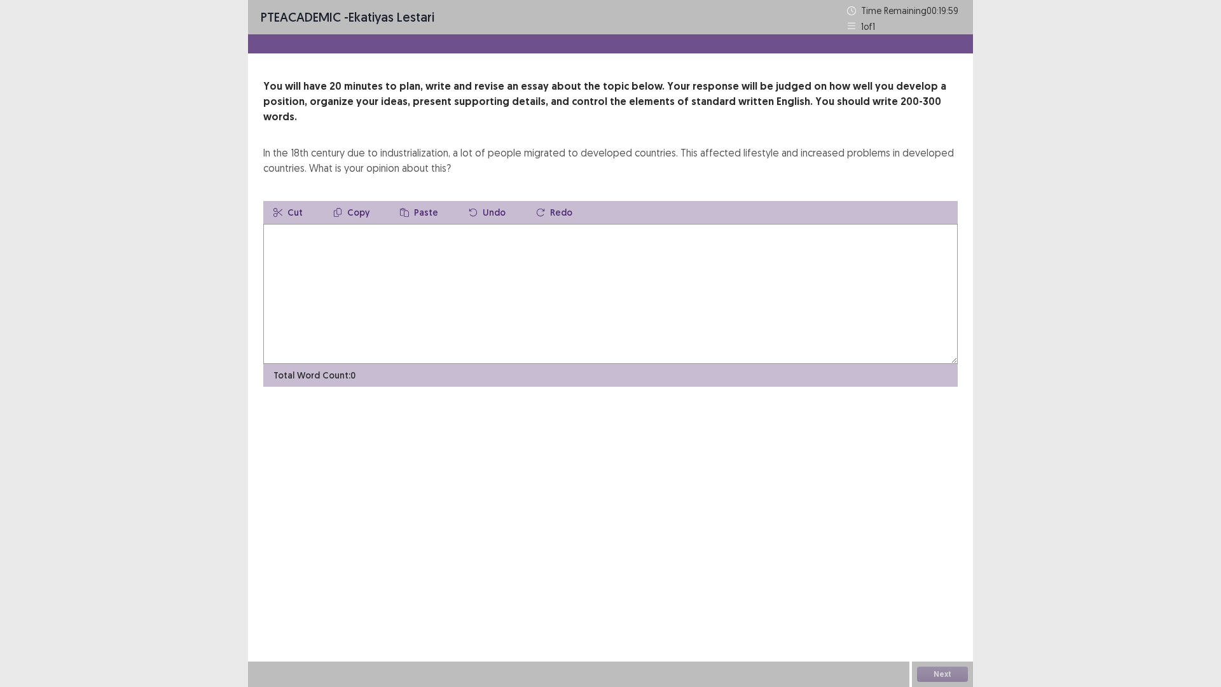
click at [427, 352] on textarea at bounding box center [610, 294] width 695 height 140
type textarea "*"
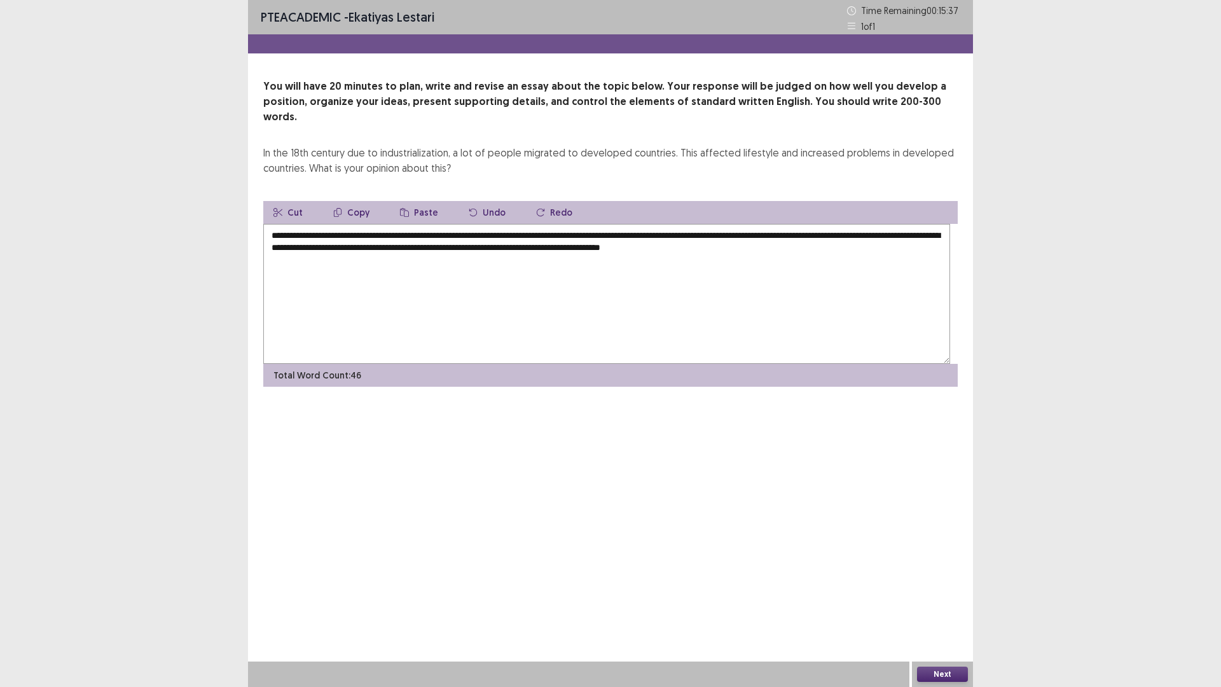
drag, startPoint x: 873, startPoint y: 304, endPoint x: 833, endPoint y: 307, distance: 39.5
click at [833, 307] on textarea "**********" at bounding box center [606, 294] width 687 height 140
click at [491, 328] on textarea "**********" at bounding box center [606, 294] width 687 height 140
click at [425, 320] on textarea "**********" at bounding box center [606, 294] width 687 height 140
click at [529, 318] on textarea "**********" at bounding box center [606, 294] width 687 height 140
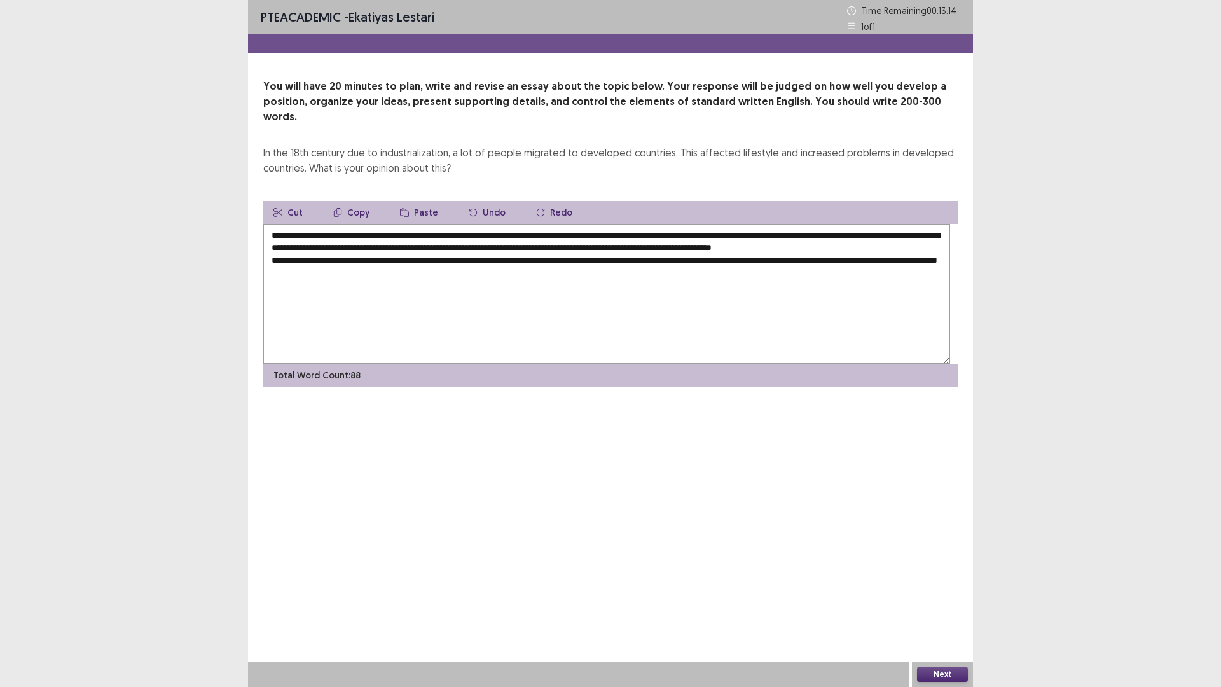
drag, startPoint x: 618, startPoint y: 354, endPoint x: 352, endPoint y: 363, distance: 266.0
click at [352, 363] on textarea "**********" at bounding box center [606, 294] width 687 height 140
click at [908, 364] on textarea "**********" at bounding box center [606, 294] width 687 height 140
click at [561, 338] on textarea "**********" at bounding box center [606, 294] width 687 height 140
click at [559, 335] on textarea "**********" at bounding box center [606, 294] width 687 height 140
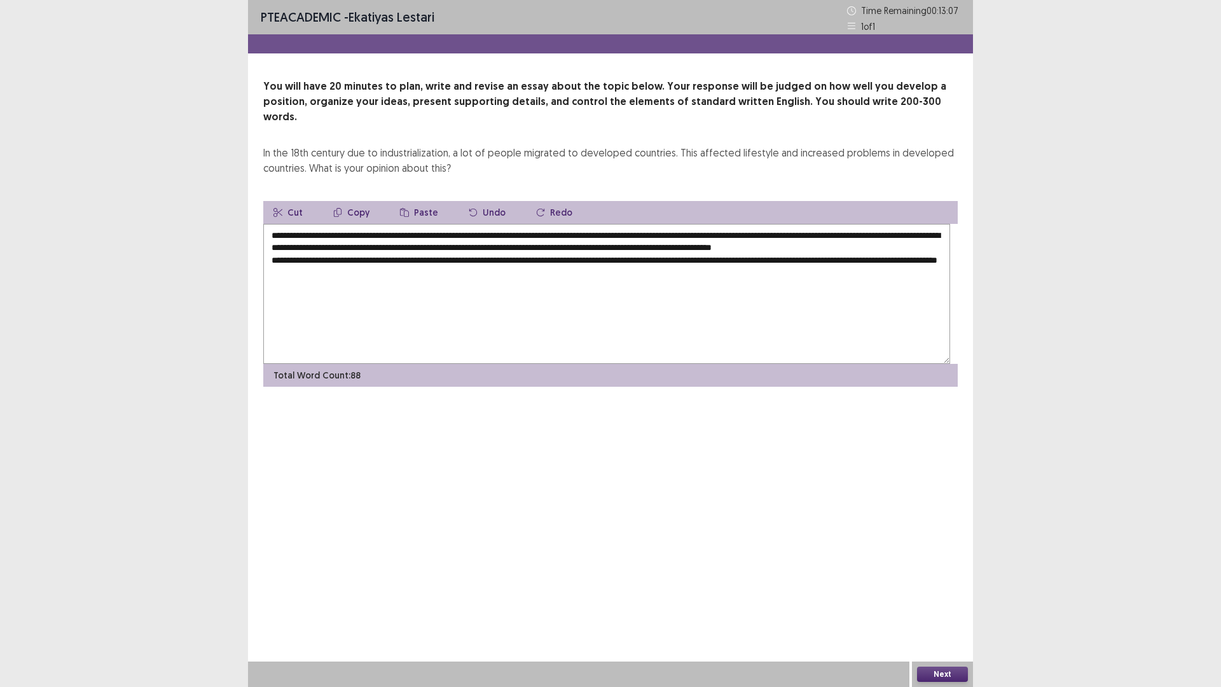
click at [738, 336] on textarea "**********" at bounding box center [606, 294] width 687 height 140
drag, startPoint x: 732, startPoint y: 336, endPoint x: 556, endPoint y: 331, distance: 176.2
click at [556, 331] on textarea "**********" at bounding box center [606, 294] width 687 height 140
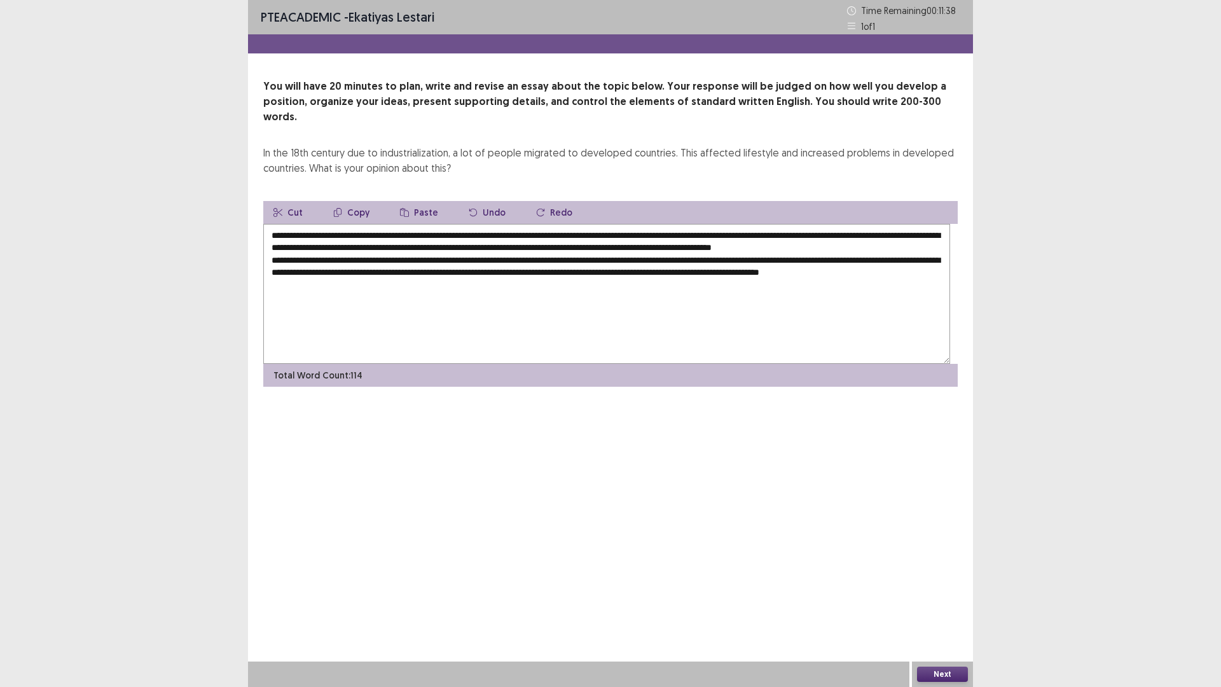
drag, startPoint x: 689, startPoint y: 375, endPoint x: 824, endPoint y: 350, distance: 136.6
click at [824, 350] on textarea "**********" at bounding box center [606, 294] width 687 height 140
click at [861, 361] on textarea "**********" at bounding box center [606, 294] width 687 height 140
click at [347, 364] on textarea "**********" at bounding box center [606, 294] width 687 height 140
click at [380, 364] on textarea "**********" at bounding box center [606, 294] width 687 height 140
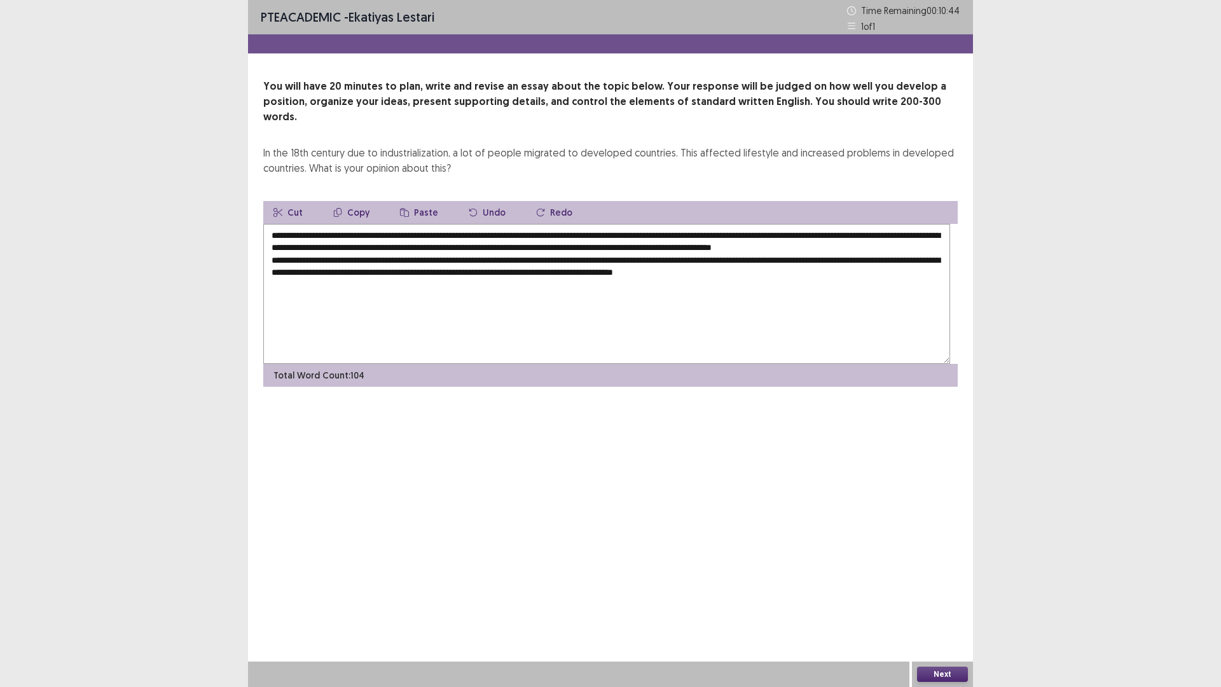
click at [579, 364] on textarea "**********" at bounding box center [606, 294] width 687 height 140
click at [785, 364] on textarea "**********" at bounding box center [606, 294] width 687 height 140
click at [601, 364] on textarea "**********" at bounding box center [606, 294] width 687 height 140
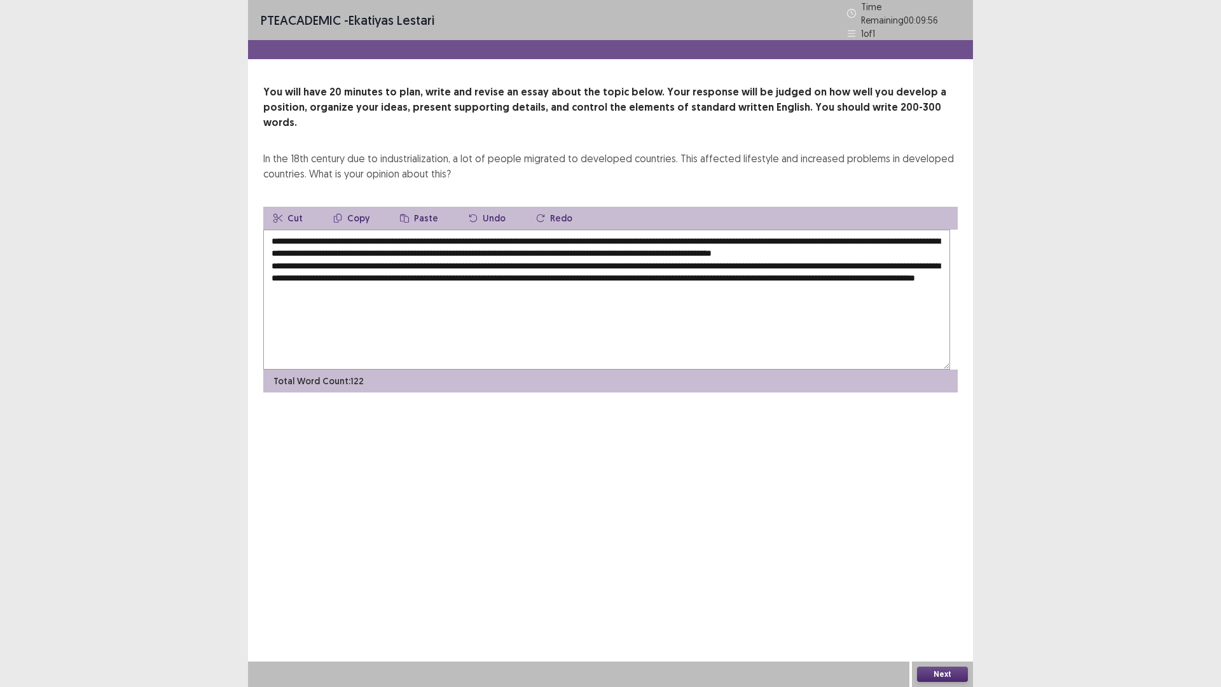
click at [938, 370] on textarea "**********" at bounding box center [606, 300] width 687 height 140
click at [717, 370] on textarea "**********" at bounding box center [606, 300] width 687 height 140
click at [749, 369] on textarea "**********" at bounding box center [606, 300] width 687 height 140
drag, startPoint x: 808, startPoint y: 366, endPoint x: 791, endPoint y: 369, distance: 16.7
click at [791, 369] on textarea "**********" at bounding box center [606, 300] width 687 height 140
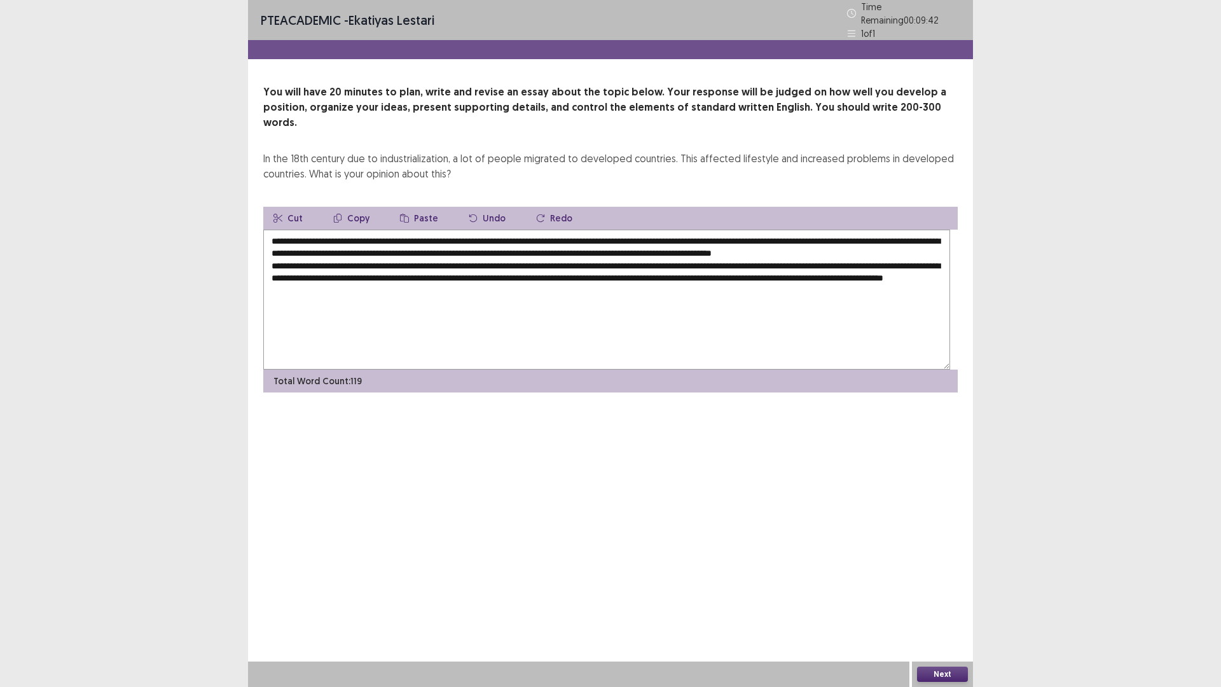
click at [930, 363] on textarea "**********" at bounding box center [606, 300] width 687 height 140
click at [929, 363] on textarea "**********" at bounding box center [606, 300] width 687 height 140
click at [550, 342] on textarea "**********" at bounding box center [606, 300] width 687 height 140
drag, startPoint x: 801, startPoint y: 339, endPoint x: 574, endPoint y: 332, distance: 227.8
click at [574, 332] on textarea "**********" at bounding box center [606, 300] width 687 height 140
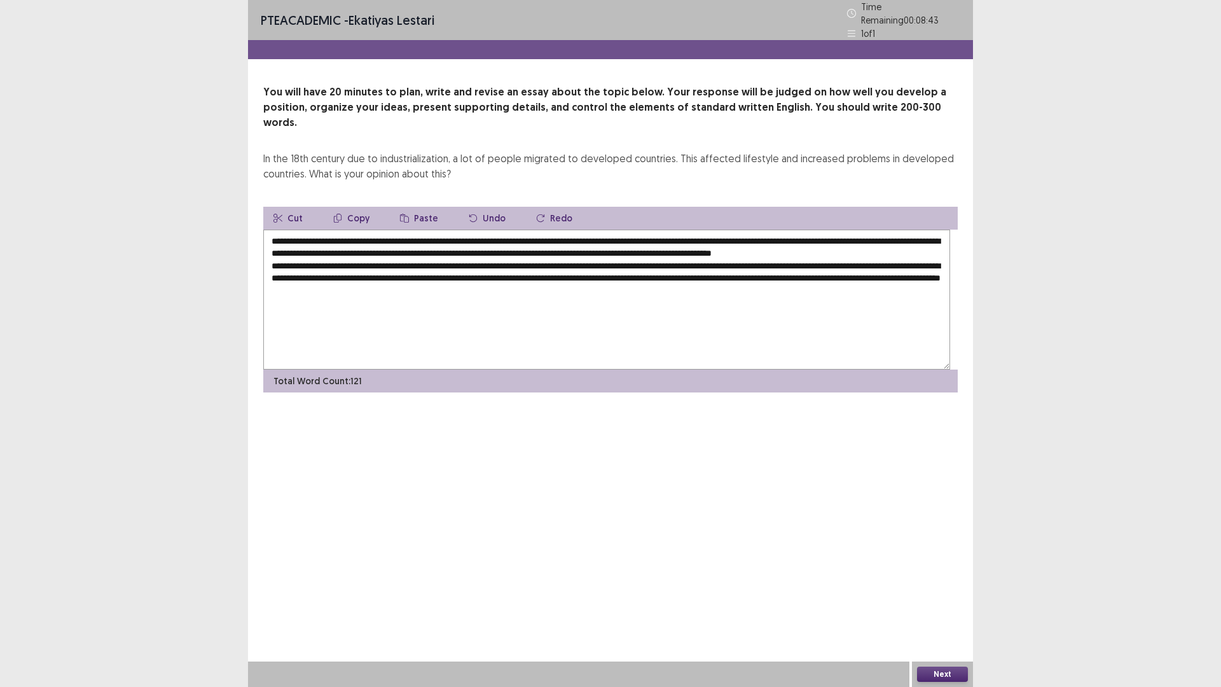
drag, startPoint x: 836, startPoint y: 338, endPoint x: 777, endPoint y: 338, distance: 59.8
click at [777, 338] on textarea "**********" at bounding box center [606, 300] width 687 height 140
click at [775, 370] on textarea "**********" at bounding box center [606, 300] width 687 height 140
drag, startPoint x: 831, startPoint y: 339, endPoint x: 785, endPoint y: 337, distance: 45.2
click at [785, 337] on textarea "**********" at bounding box center [606, 300] width 687 height 140
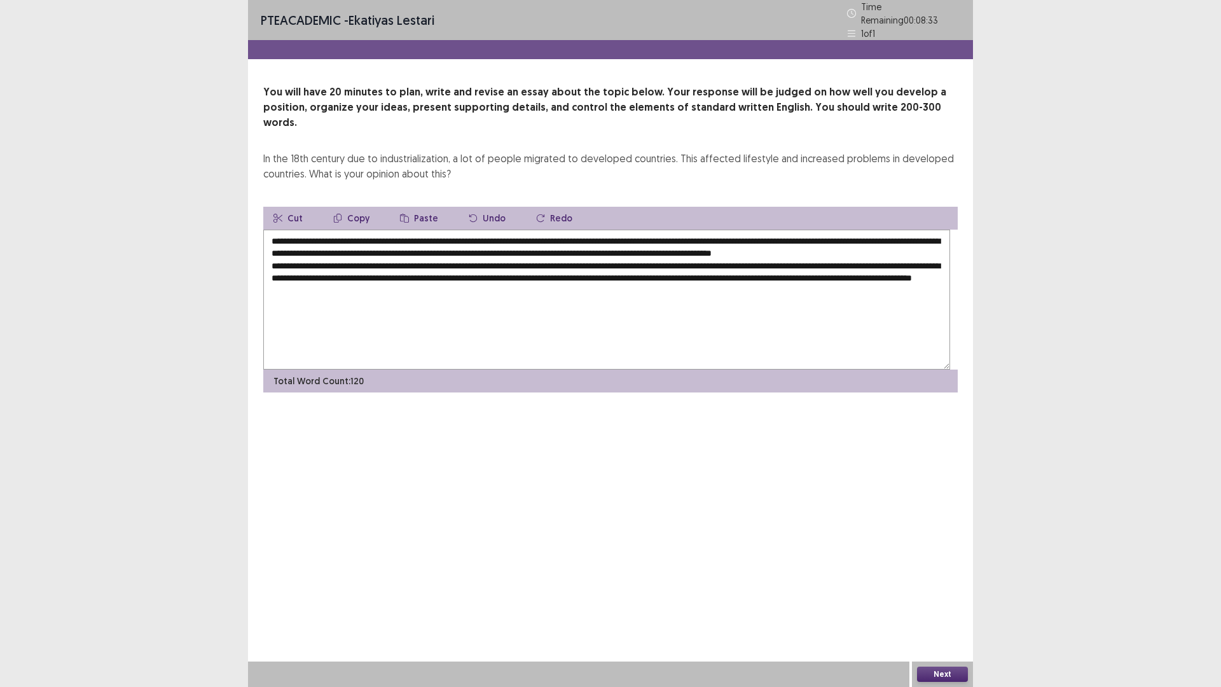
click at [709, 370] on textarea "**********" at bounding box center [606, 300] width 687 height 140
click at [543, 350] on textarea "**********" at bounding box center [606, 300] width 687 height 140
click at [436, 354] on textarea "**********" at bounding box center [606, 300] width 687 height 140
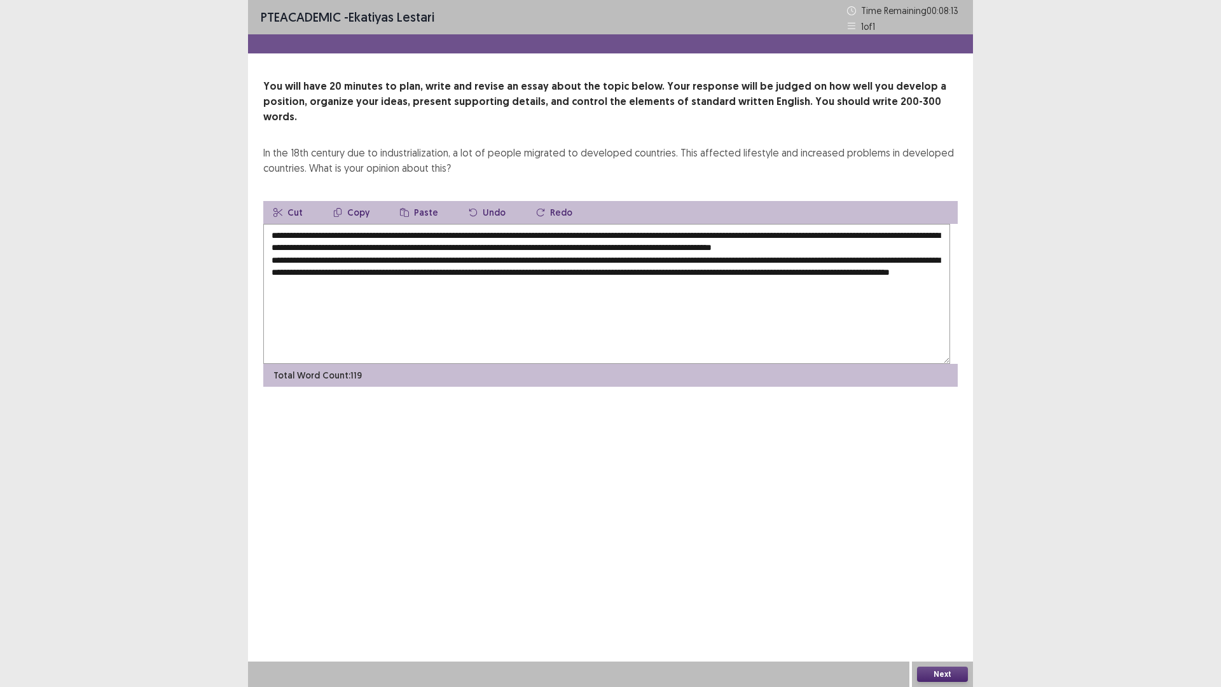
click at [583, 349] on textarea "**********" at bounding box center [606, 294] width 687 height 140
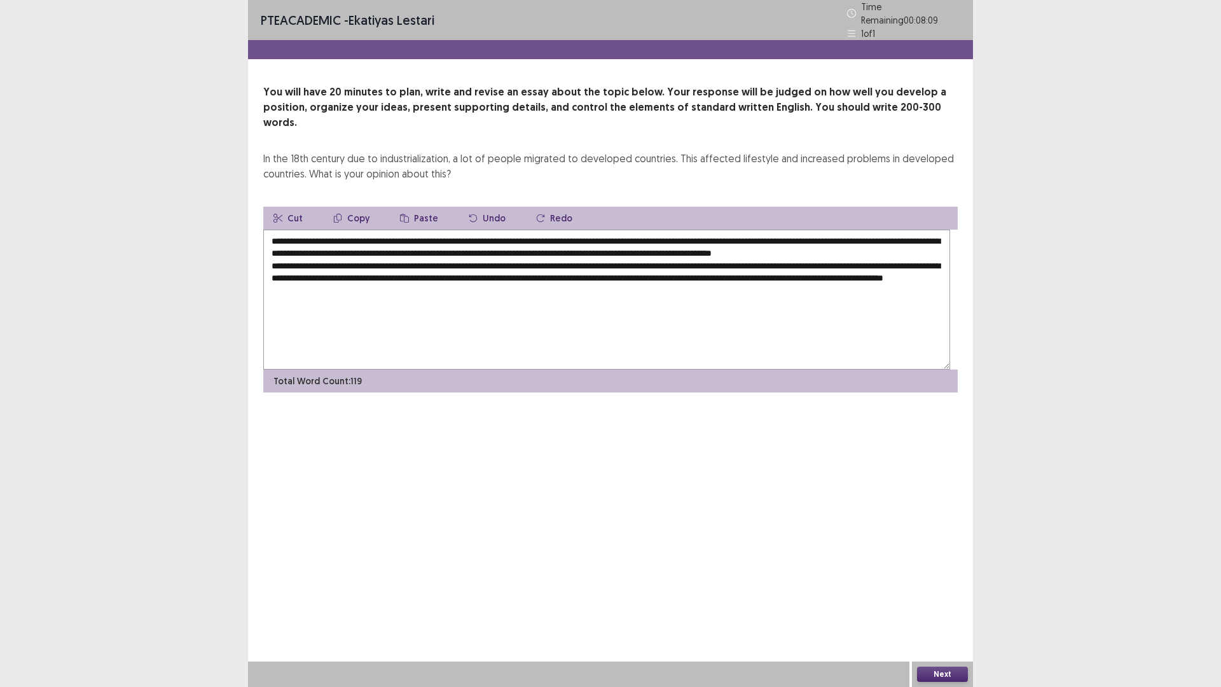
click at [924, 370] on textarea "**********" at bounding box center [606, 300] width 687 height 140
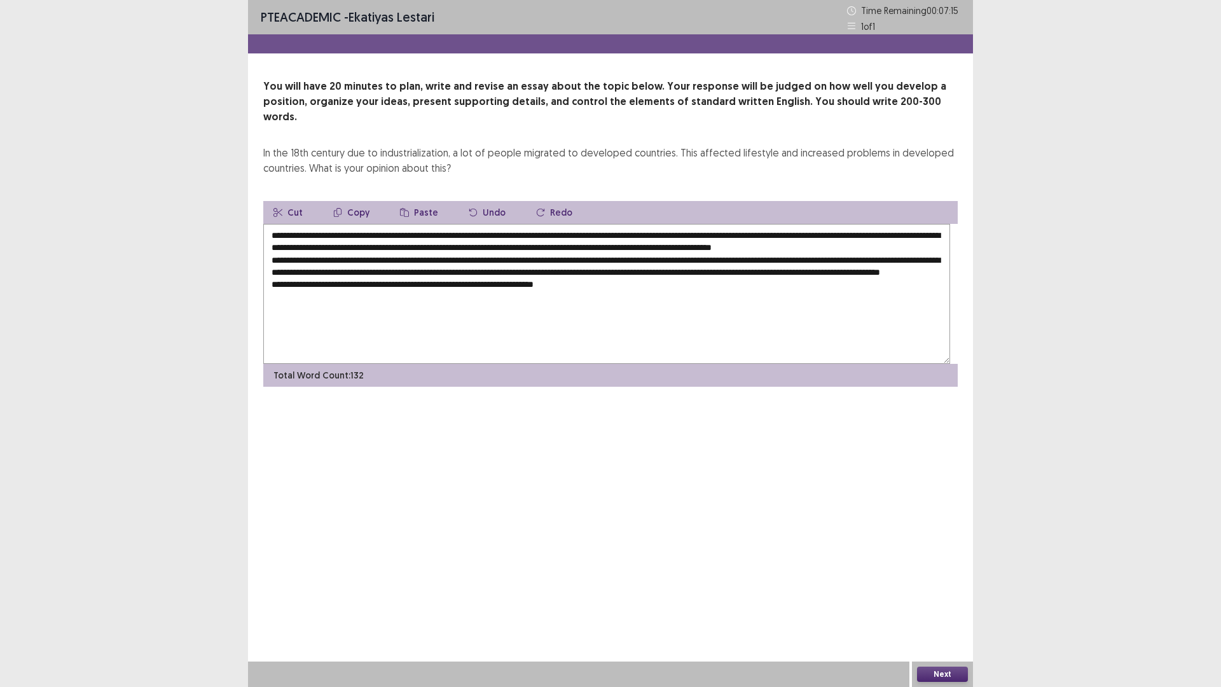
drag, startPoint x: 910, startPoint y: 306, endPoint x: 895, endPoint y: 311, distance: 15.5
click at [895, 311] on textarea "**********" at bounding box center [606, 294] width 687 height 140
click at [894, 320] on textarea "**********" at bounding box center [606, 294] width 687 height 140
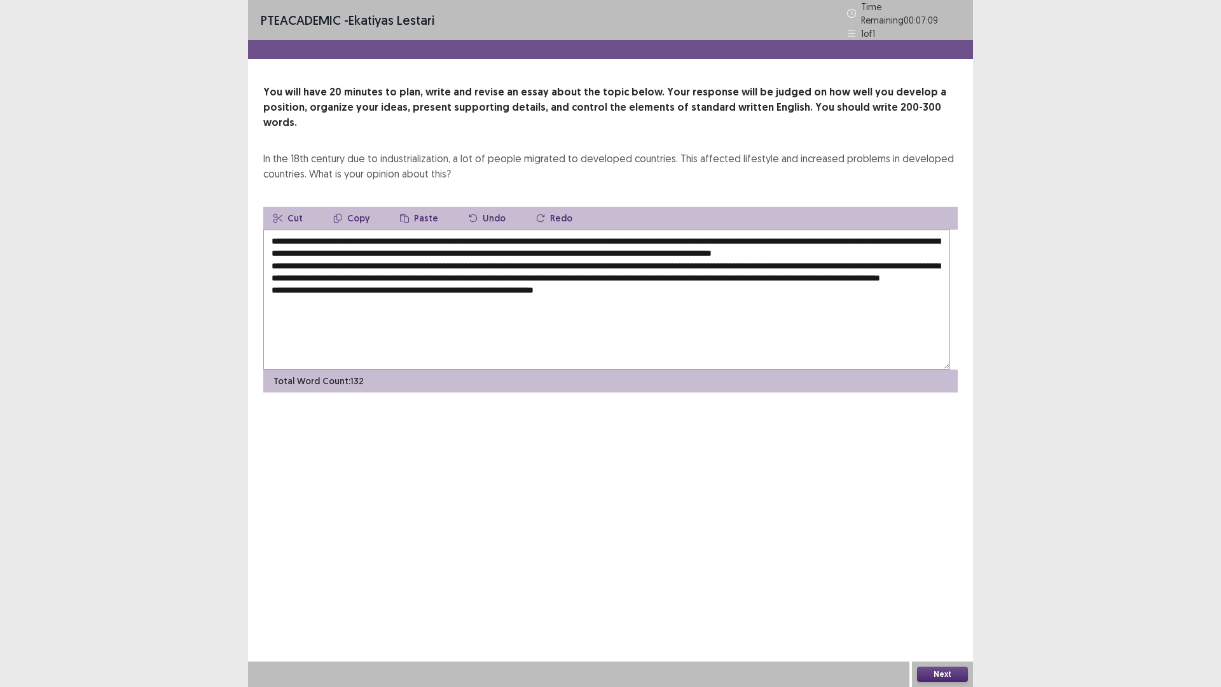
drag, startPoint x: 913, startPoint y: 310, endPoint x: 839, endPoint y: 312, distance: 73.8
click at [839, 312] on textarea "**********" at bounding box center [606, 300] width 687 height 140
click at [819, 336] on textarea "**********" at bounding box center [606, 300] width 687 height 140
click at [817, 336] on textarea "**********" at bounding box center [606, 300] width 687 height 140
click at [722, 370] on textarea "**********" at bounding box center [606, 300] width 687 height 140
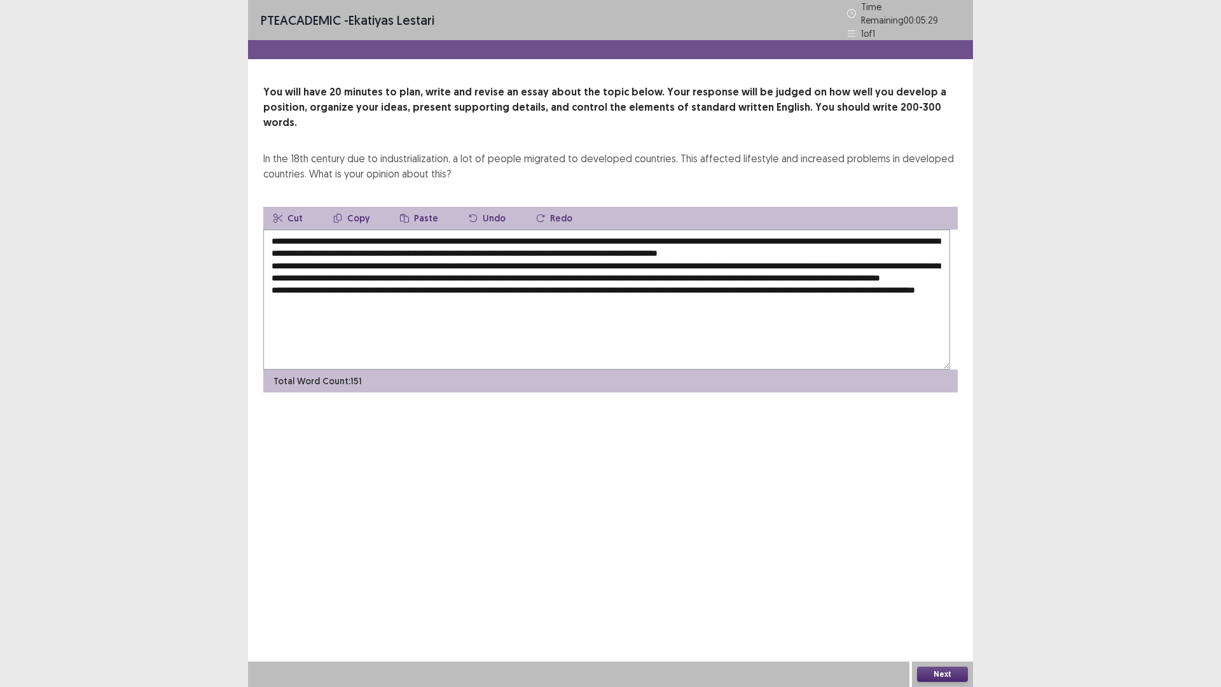
drag, startPoint x: 610, startPoint y: 385, endPoint x: 503, endPoint y: 387, distance: 106.9
click at [500, 370] on textarea "**********" at bounding box center [606, 300] width 687 height 140
click at [504, 370] on textarea "**********" at bounding box center [606, 300] width 687 height 140
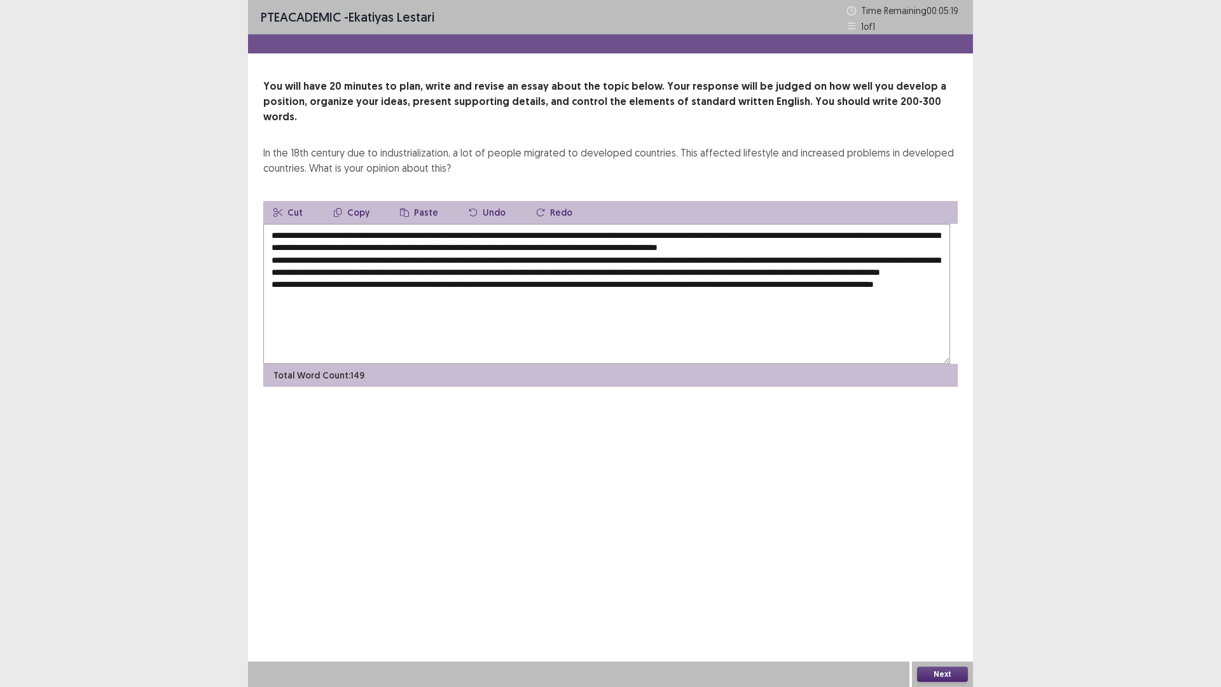
click at [447, 364] on textarea "**********" at bounding box center [606, 294] width 687 height 140
click at [497, 364] on textarea "**********" at bounding box center [606, 294] width 687 height 140
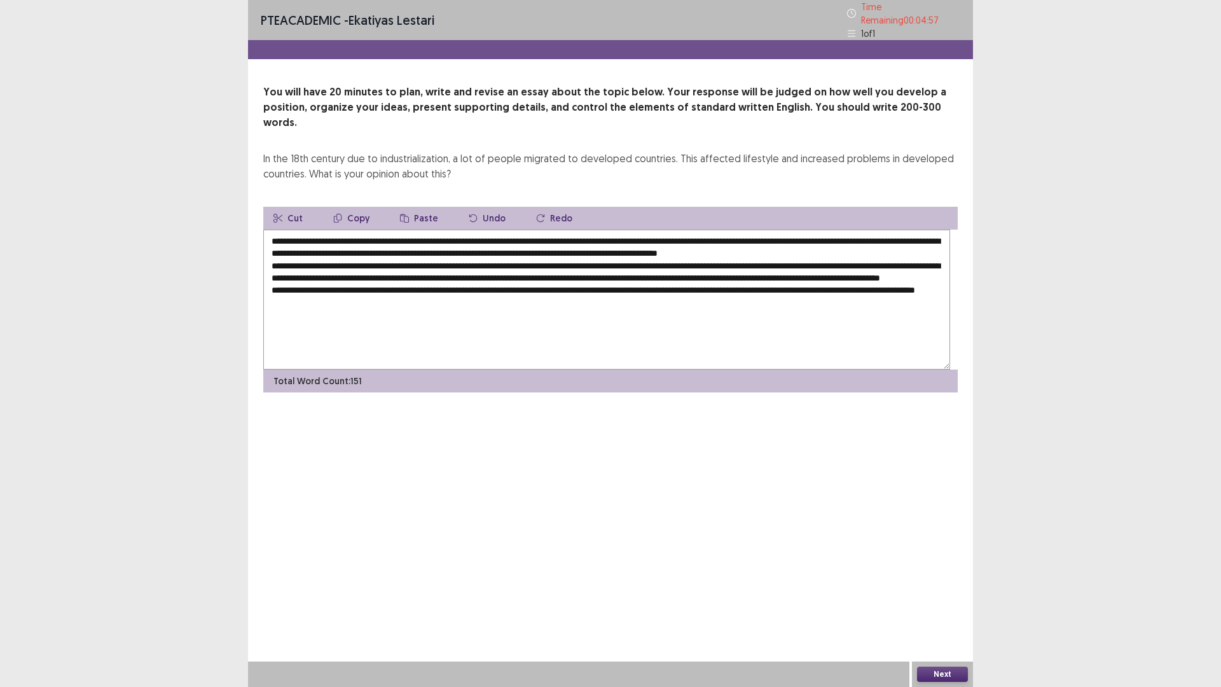
click at [612, 370] on textarea "**********" at bounding box center [606, 300] width 687 height 140
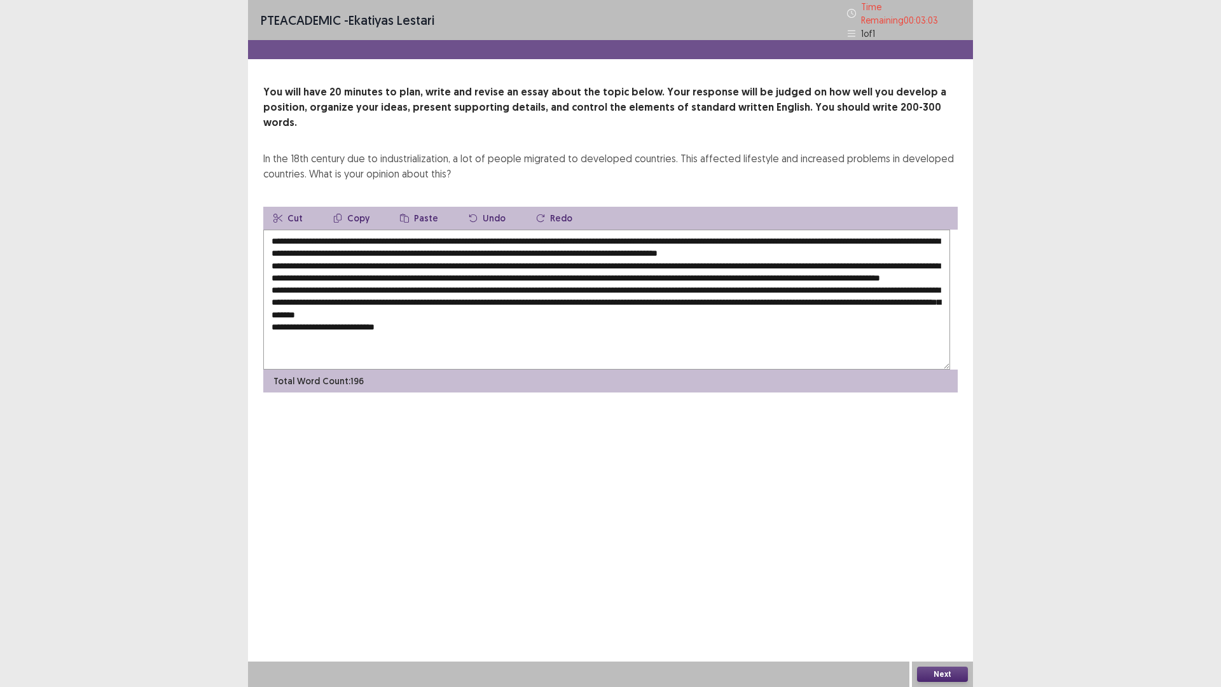
click at [833, 307] on textarea at bounding box center [606, 300] width 687 height 140
click at [595, 308] on textarea at bounding box center [606, 300] width 687 height 140
click at [486, 309] on textarea at bounding box center [606, 300] width 687 height 140
drag, startPoint x: 447, startPoint y: 305, endPoint x: 406, endPoint y: 303, distance: 41.4
click at [406, 303] on textarea at bounding box center [606, 300] width 687 height 140
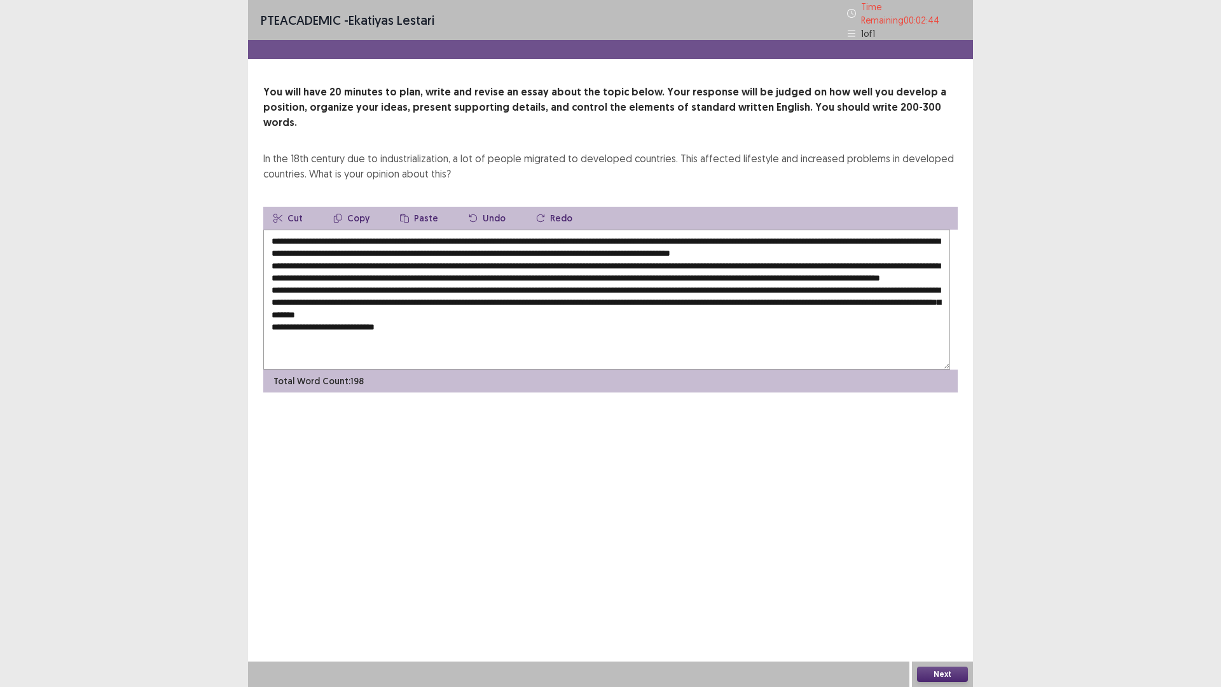
click at [434, 307] on textarea at bounding box center [606, 300] width 687 height 140
click at [436, 306] on textarea at bounding box center [606, 300] width 687 height 140
drag, startPoint x: 742, startPoint y: 307, endPoint x: 687, endPoint y: 308, distance: 55.3
click at [687, 308] on textarea at bounding box center [606, 300] width 687 height 140
click at [730, 306] on textarea at bounding box center [606, 300] width 687 height 140
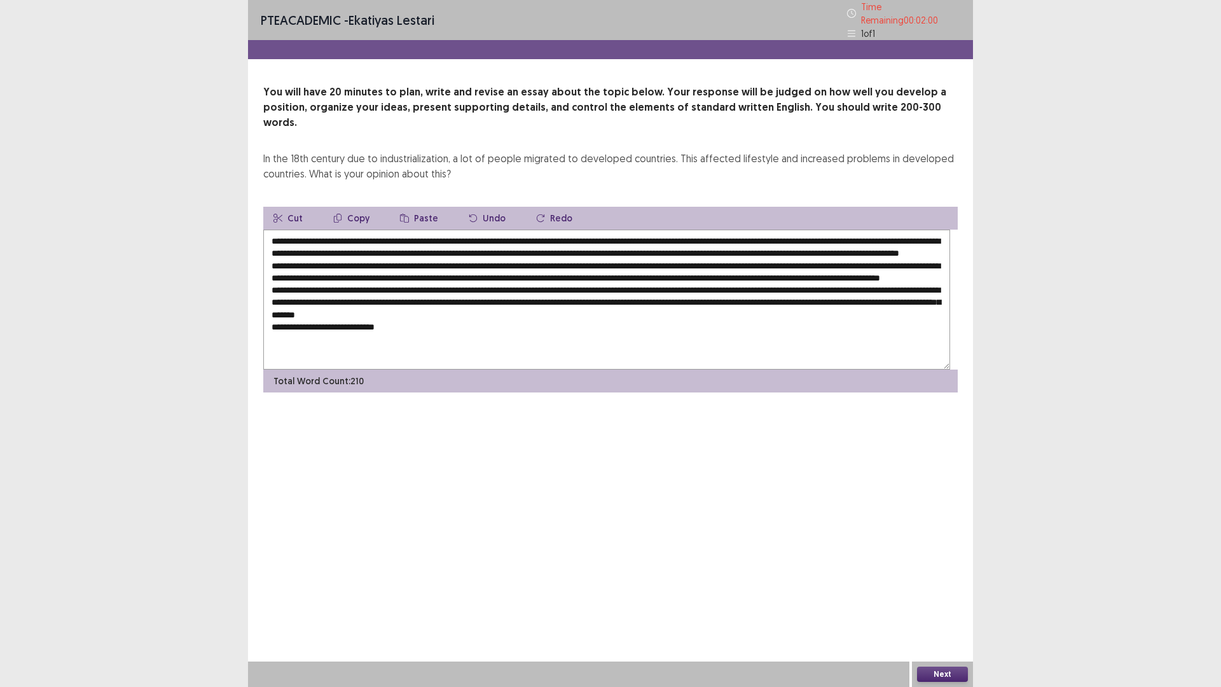
click at [277, 323] on textarea at bounding box center [606, 300] width 687 height 140
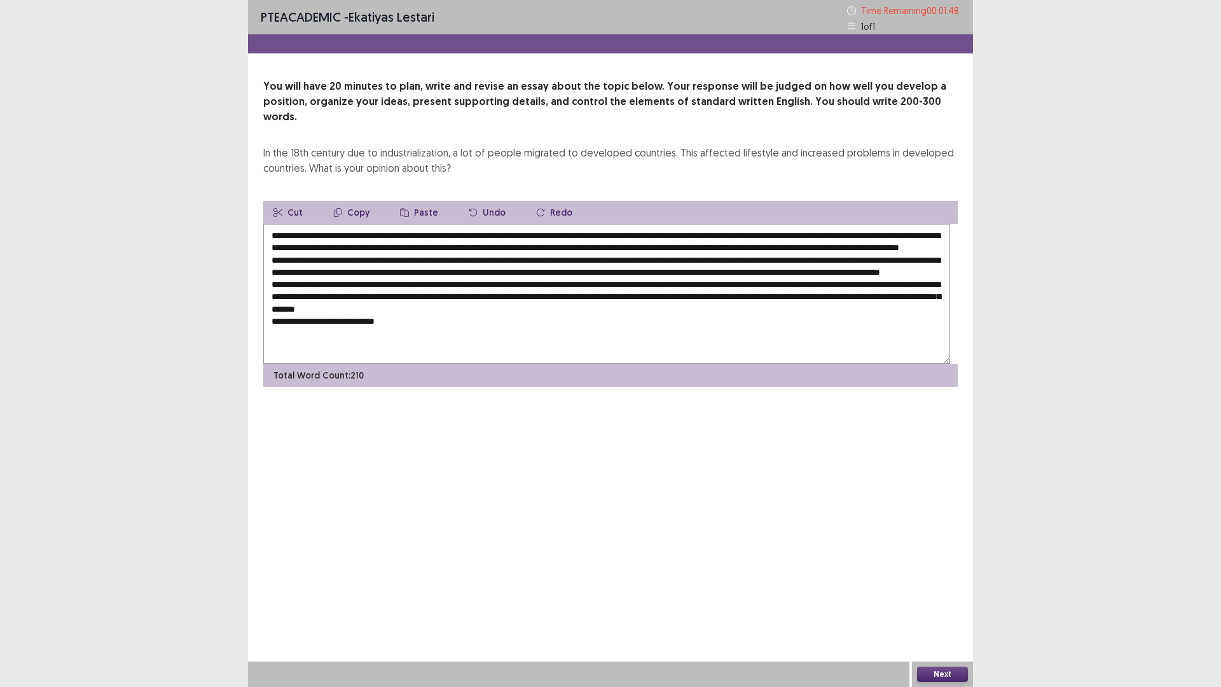
click at [515, 322] on textarea at bounding box center [606, 294] width 687 height 140
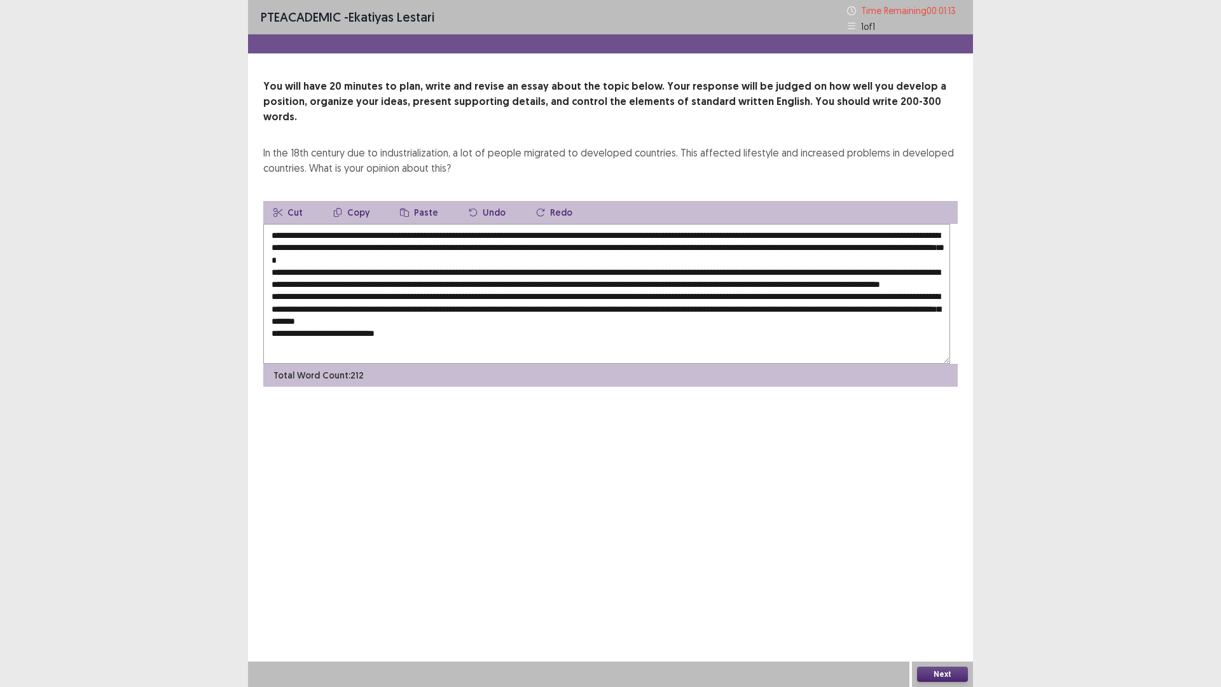
click at [347, 338] on textarea at bounding box center [606, 294] width 687 height 140
click at [546, 322] on textarea at bounding box center [606, 294] width 687 height 140
drag, startPoint x: 550, startPoint y: 324, endPoint x: 517, endPoint y: 325, distance: 33.1
click at [517, 325] on textarea at bounding box center [606, 294] width 687 height 140
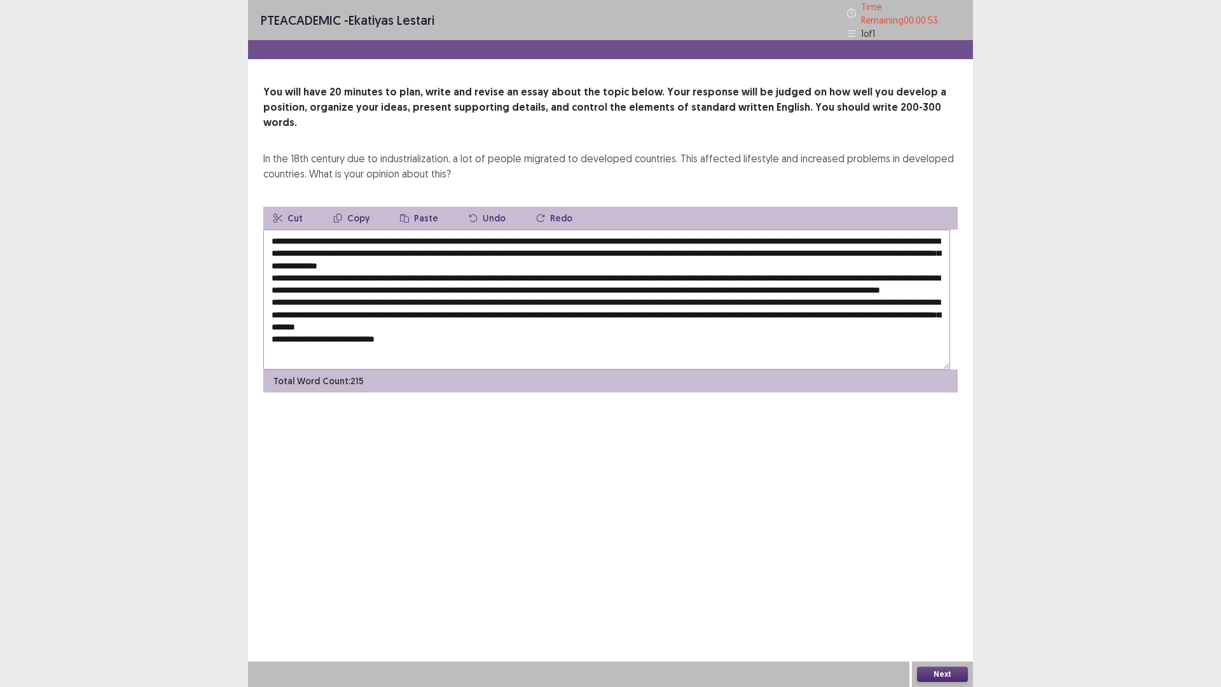
click at [773, 321] on textarea at bounding box center [606, 300] width 687 height 140
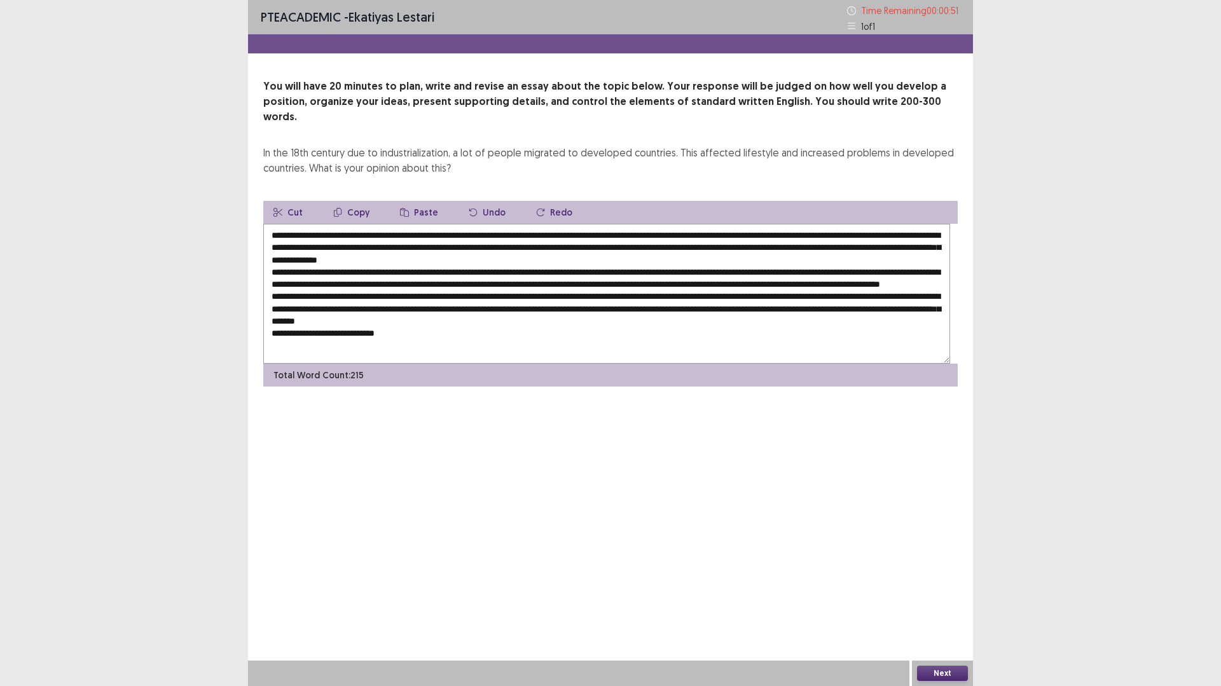
drag, startPoint x: 1011, startPoint y: 239, endPoint x: 998, endPoint y: 244, distance: 14.3
click at [1009, 240] on div "PTE academic - Ekatiyas lestari Time Remaining 00 : 00 : 51 1 of 1 You will hav…" at bounding box center [610, 343] width 1221 height 686
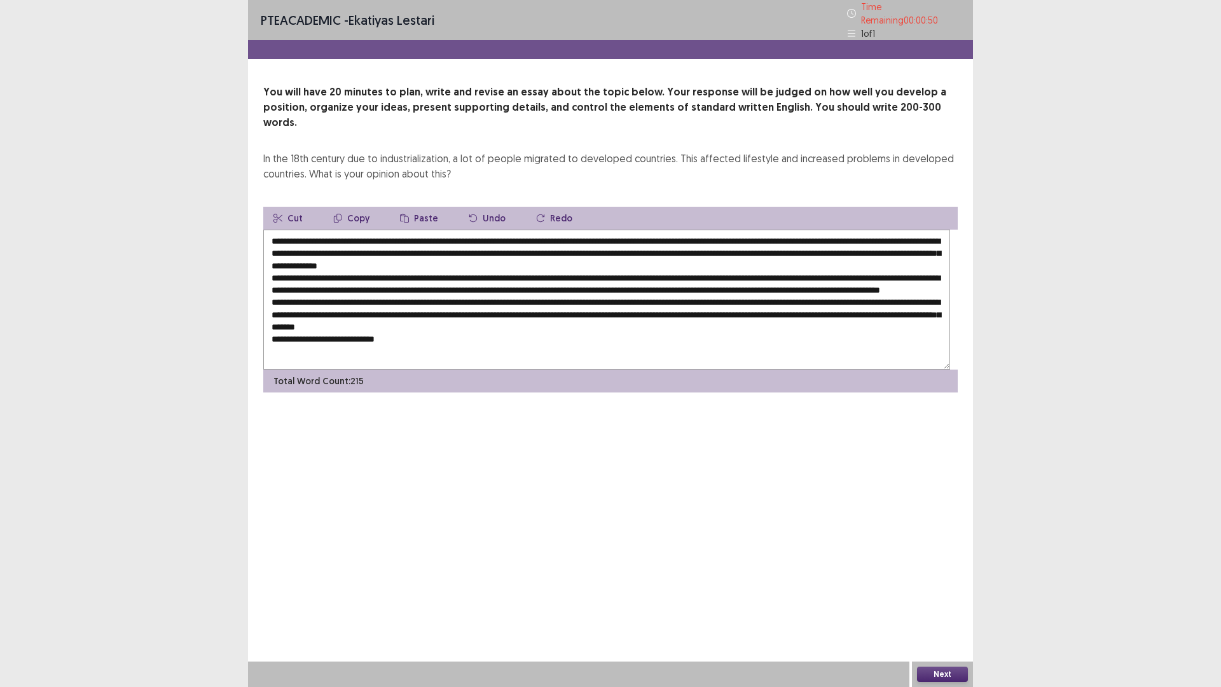
click at [771, 331] on textarea at bounding box center [606, 300] width 687 height 140
click at [774, 318] on textarea at bounding box center [606, 300] width 687 height 140
click at [757, 336] on textarea at bounding box center [606, 300] width 687 height 140
drag, startPoint x: 357, startPoint y: 305, endPoint x: 705, endPoint y: 336, distance: 349.3
click at [705, 336] on textarea at bounding box center [606, 300] width 687 height 140
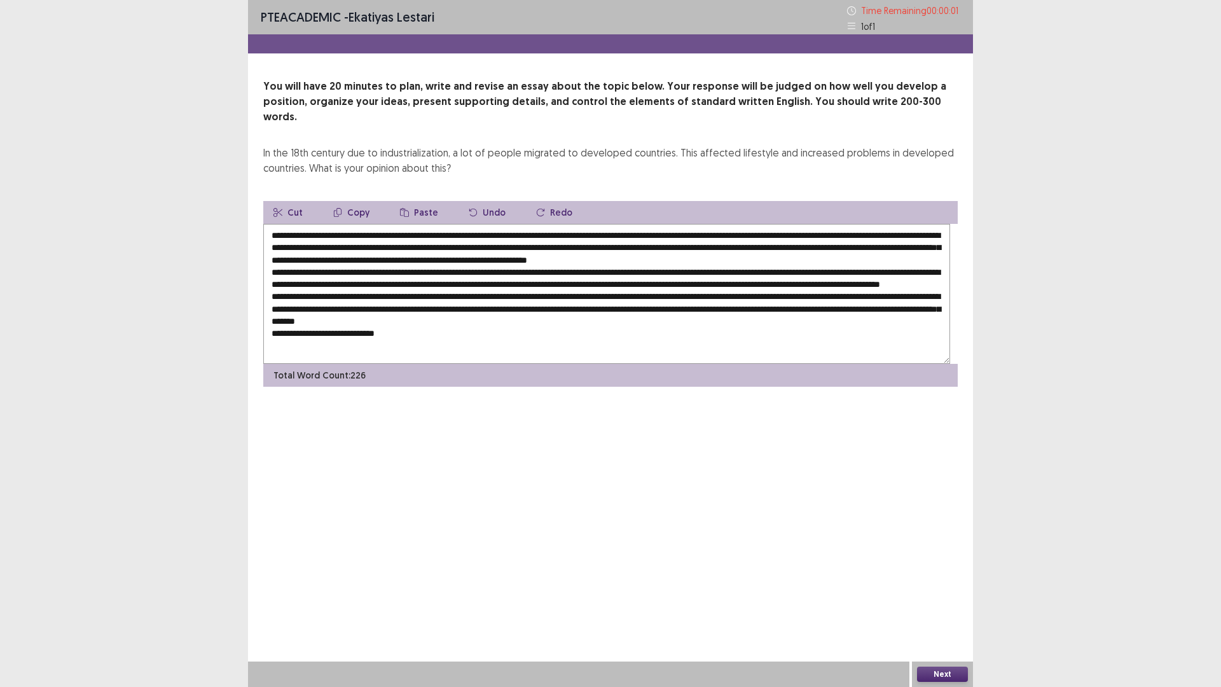
type textarea "**********"
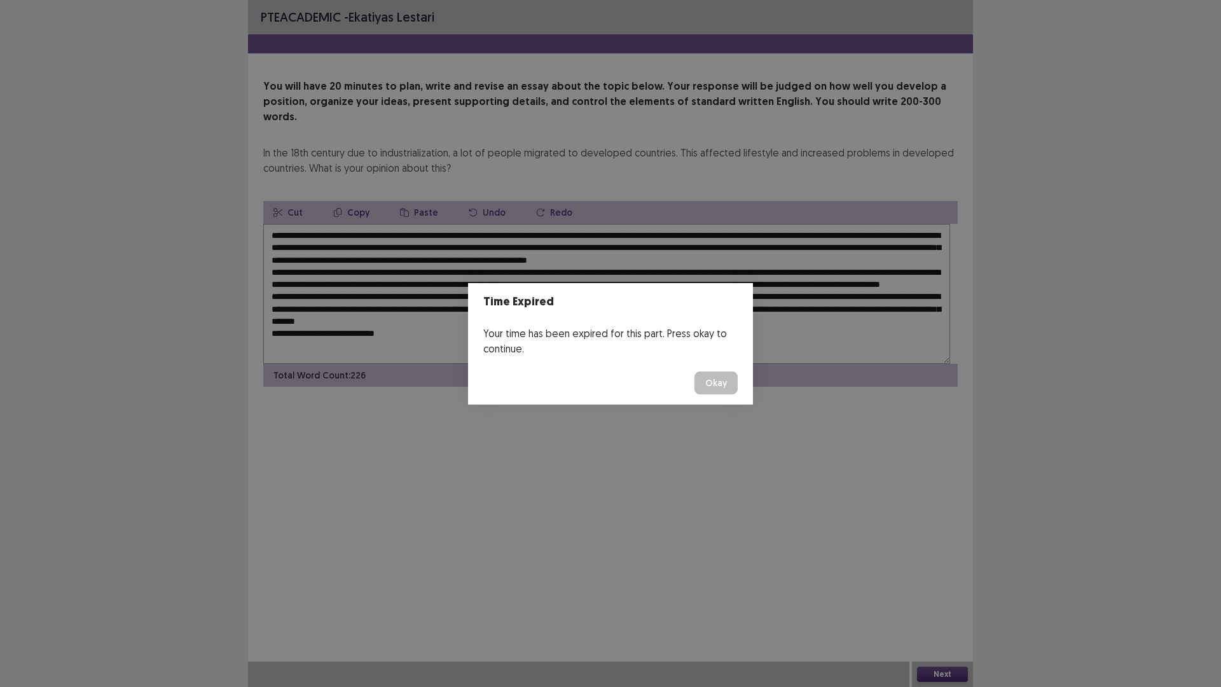
click at [723, 394] on button "Okay" at bounding box center [716, 382] width 43 height 23
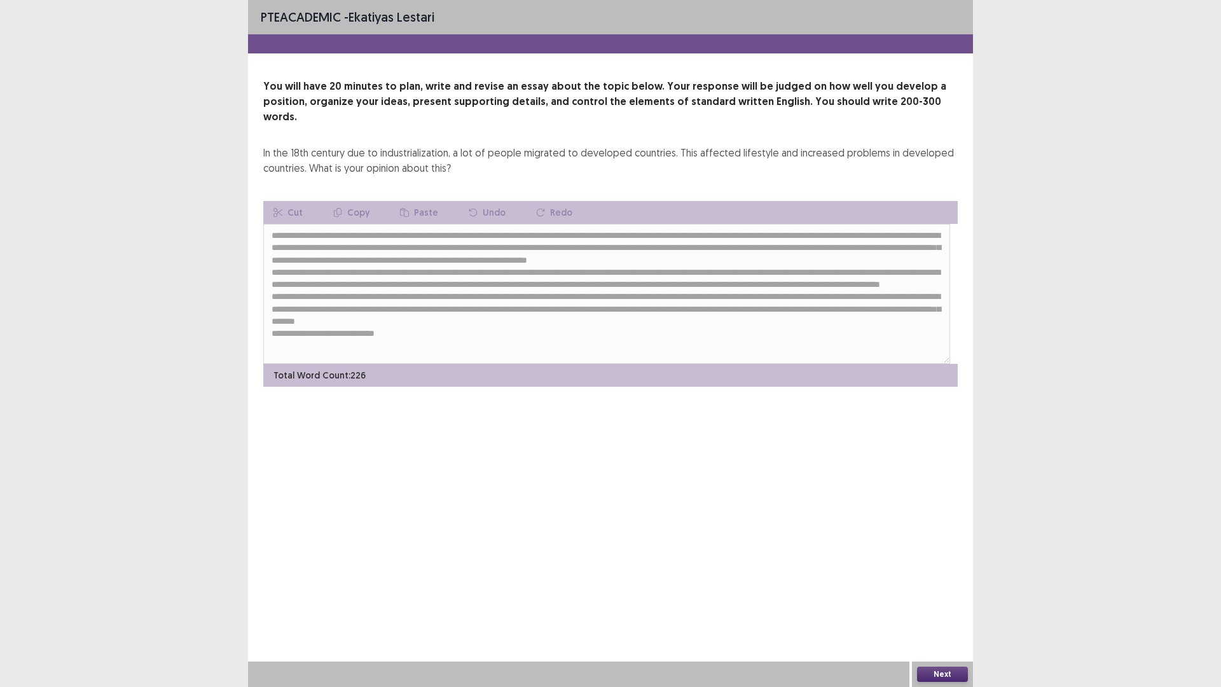
click at [957, 579] on button "Next" at bounding box center [942, 674] width 51 height 15
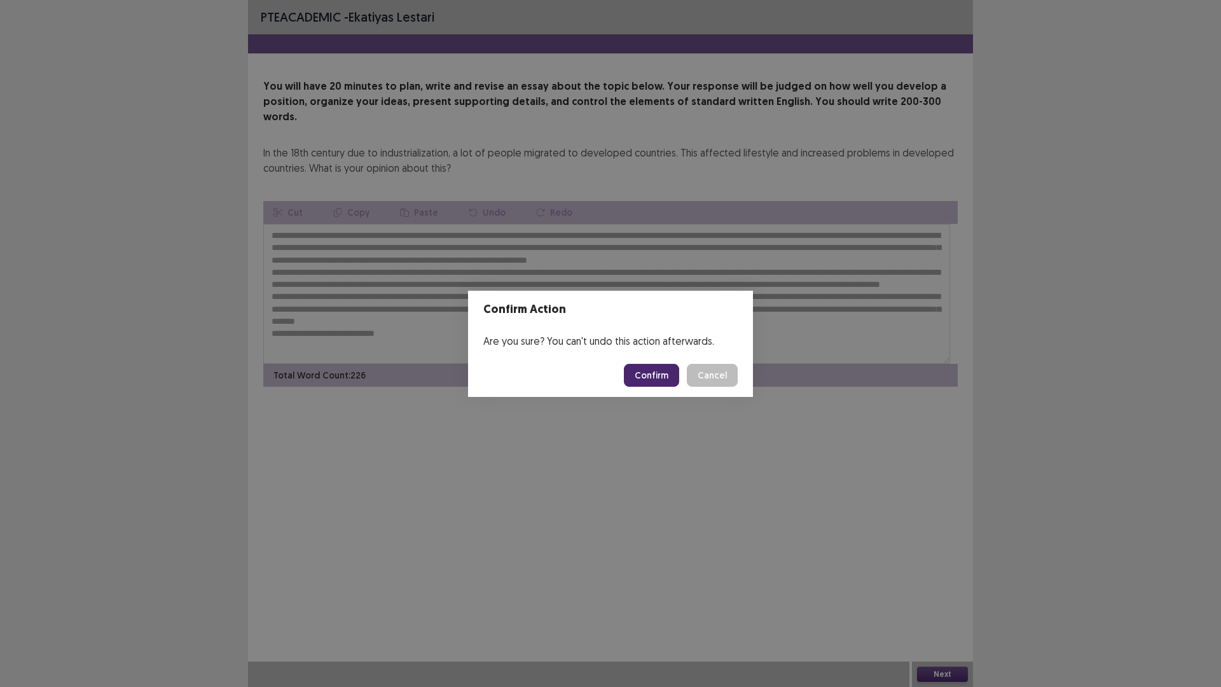
click at [653, 387] on button "Confirm" at bounding box center [651, 375] width 55 height 23
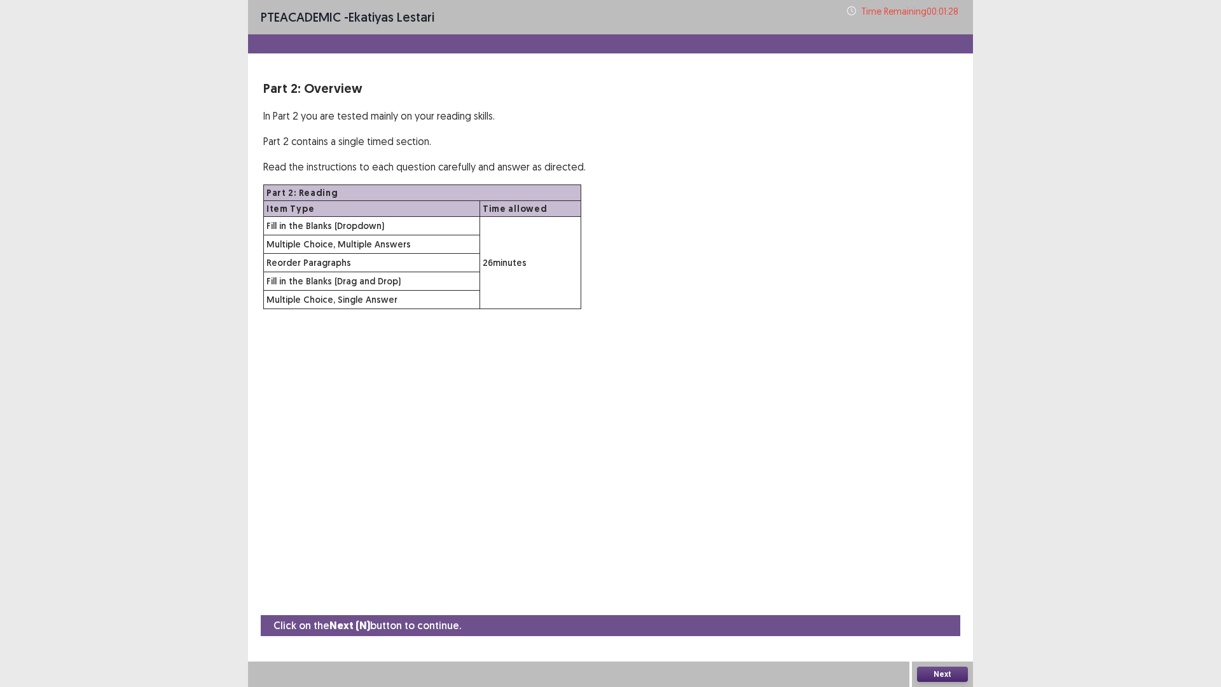
click at [937, 579] on button "Next" at bounding box center [942, 674] width 51 height 15
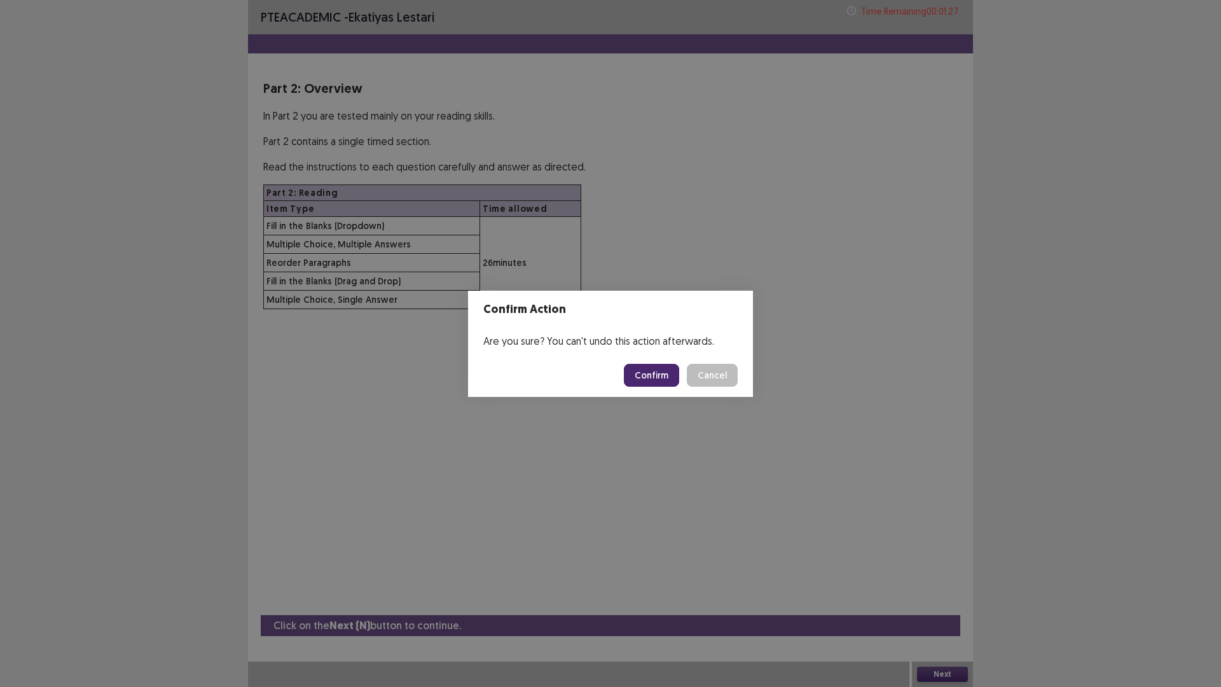
click at [675, 395] on footer "Confirm Cancel" at bounding box center [610, 375] width 285 height 43
click at [677, 387] on button "Confirm" at bounding box center [651, 375] width 55 height 23
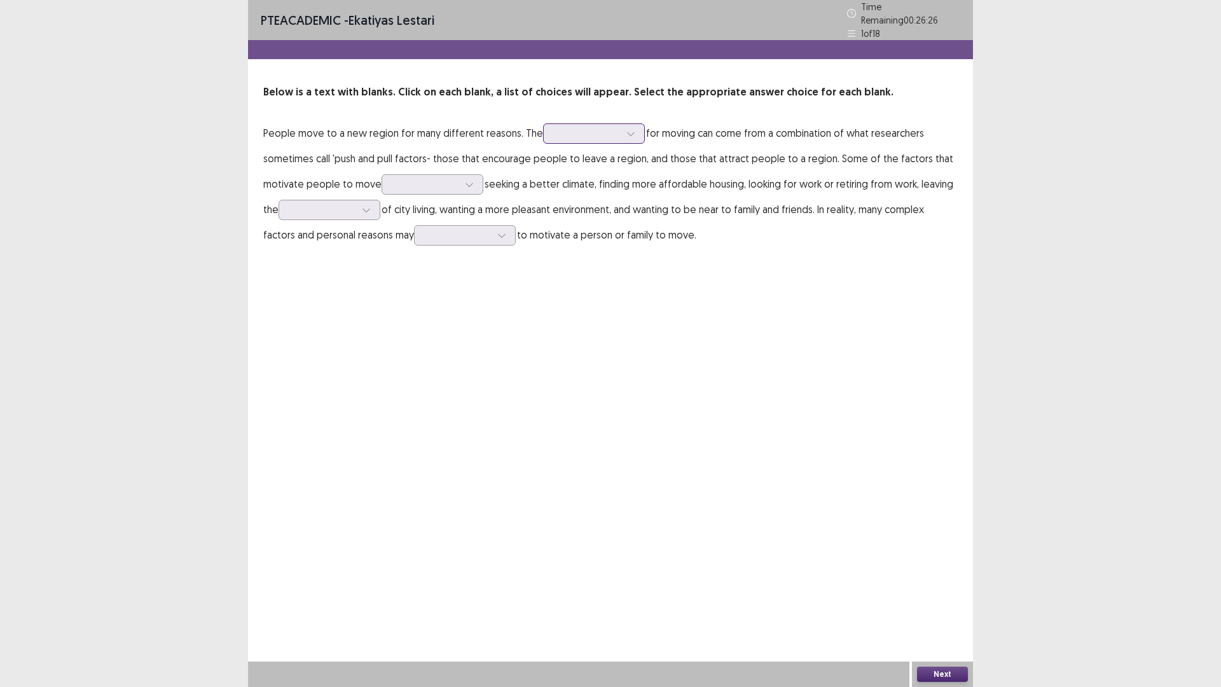
click at [620, 139] on div at bounding box center [587, 133] width 66 height 12
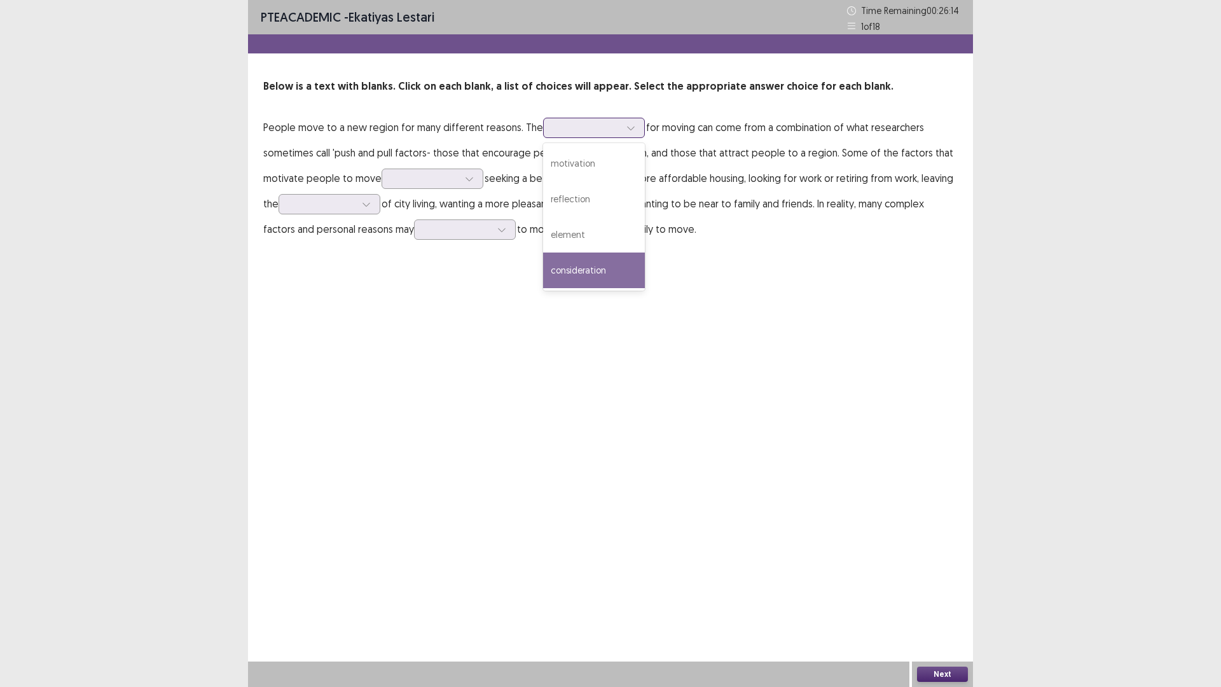
click at [645, 288] on div "consideration" at bounding box center [594, 270] width 102 height 36
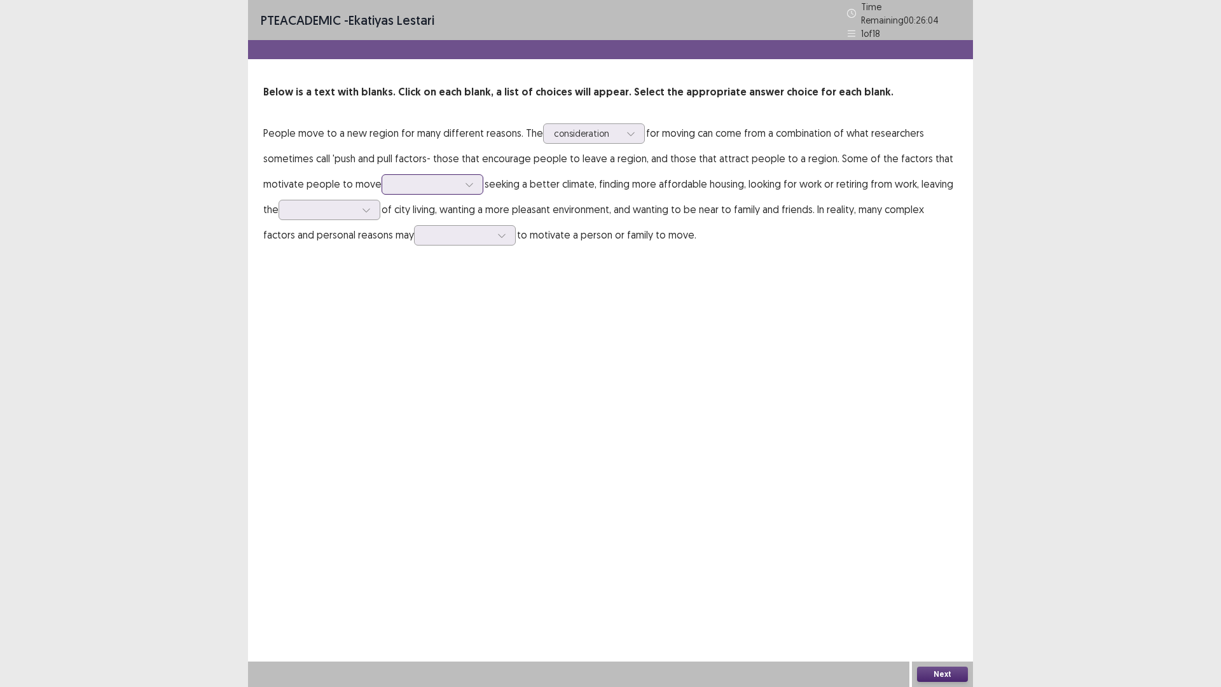
click at [459, 190] on div at bounding box center [425, 184] width 66 height 12
click at [483, 273] on div "include" at bounding box center [433, 256] width 102 height 36
click at [356, 216] on div at bounding box center [322, 210] width 66 height 12
click at [380, 370] on div "crowd" at bounding box center [330, 353] width 102 height 36
click at [442, 241] on div at bounding box center [458, 235] width 66 height 12
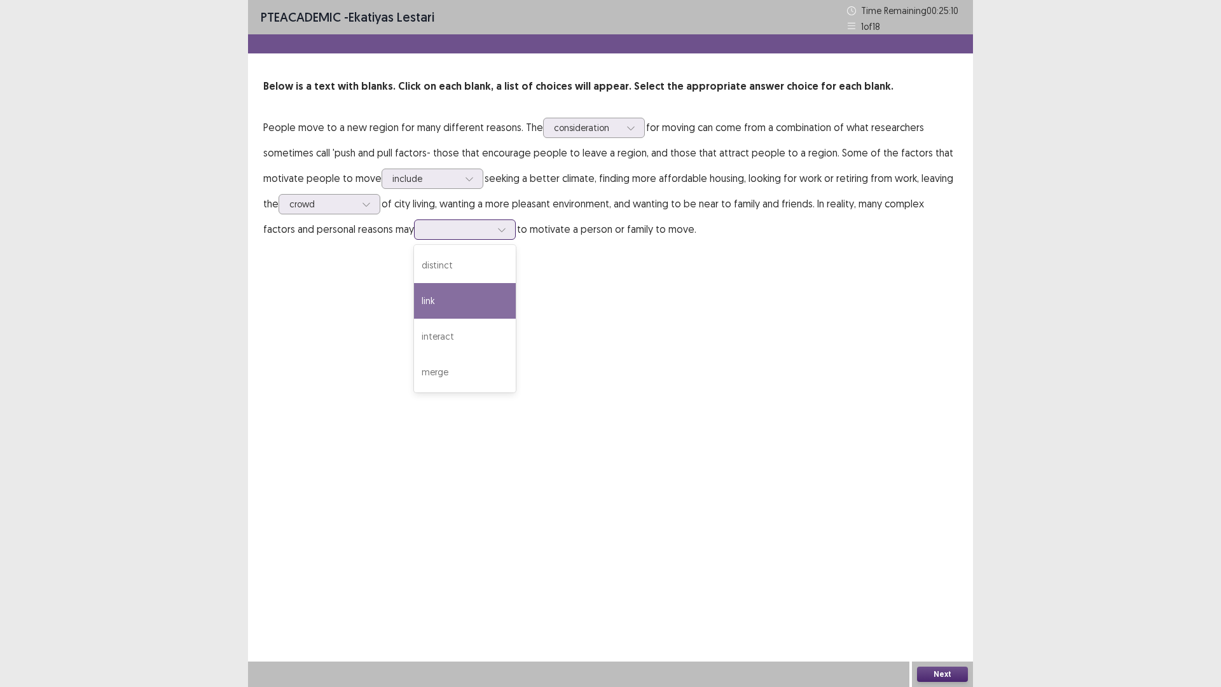
click at [458, 319] on div "link" at bounding box center [465, 301] width 102 height 36
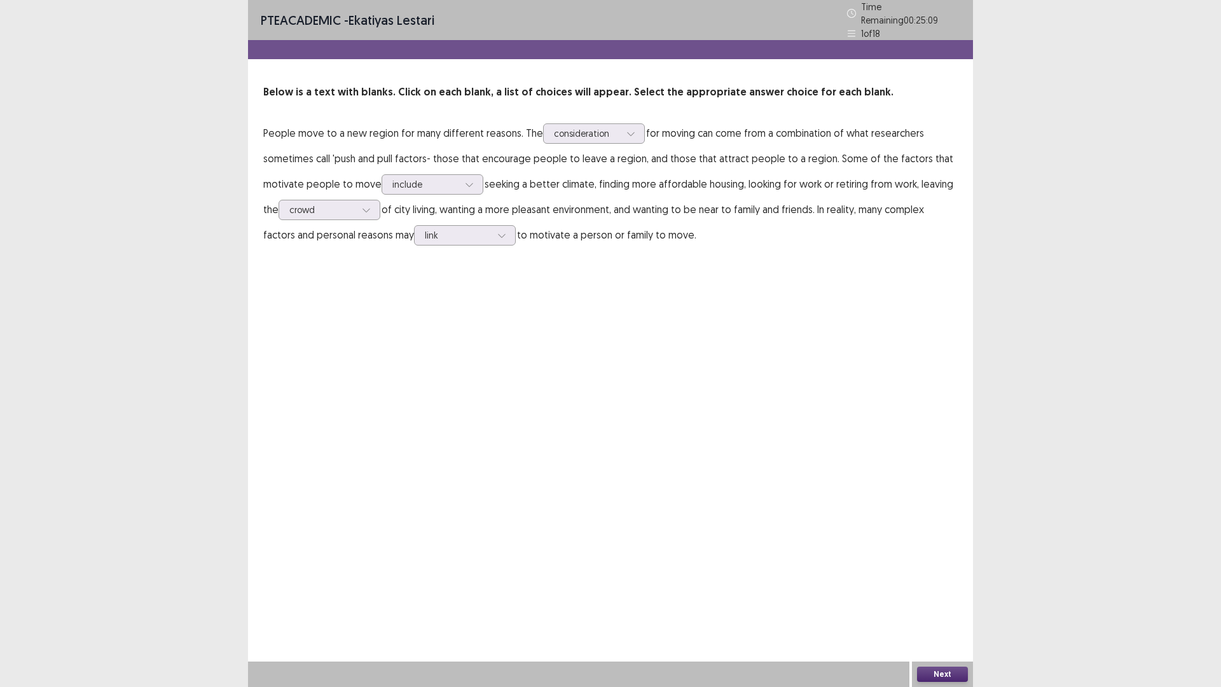
click at [931, 579] on button "Next" at bounding box center [942, 674] width 51 height 15
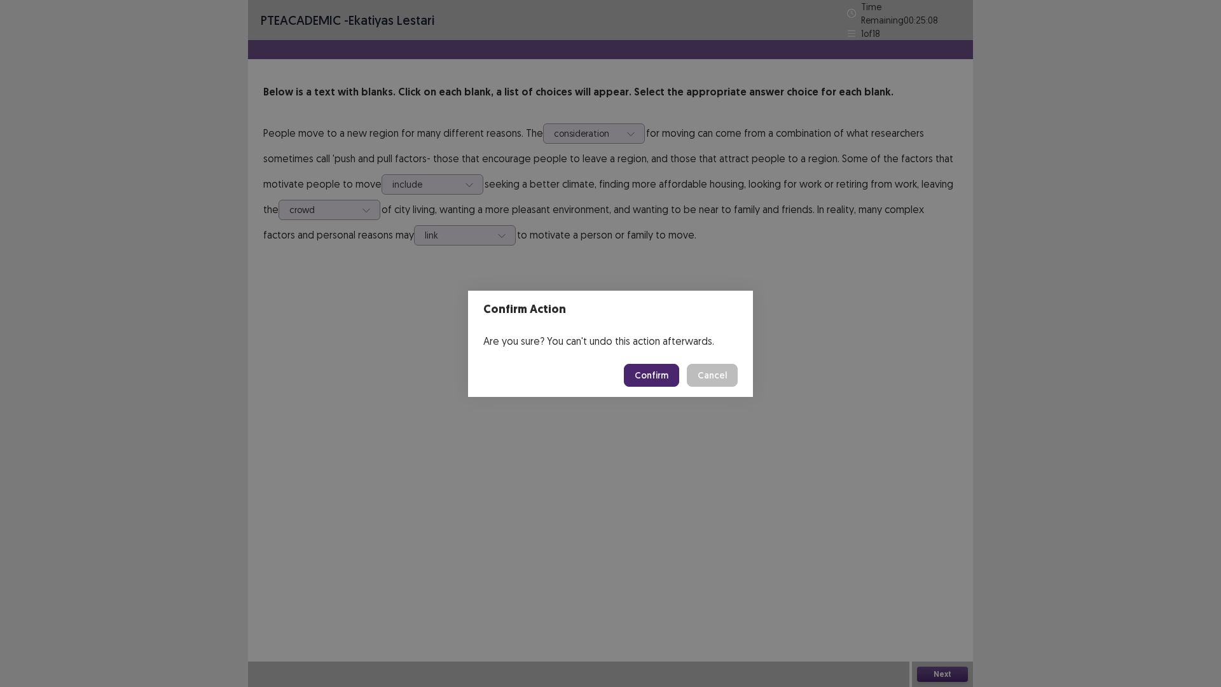
click at [640, 384] on button "Confirm" at bounding box center [651, 375] width 55 height 23
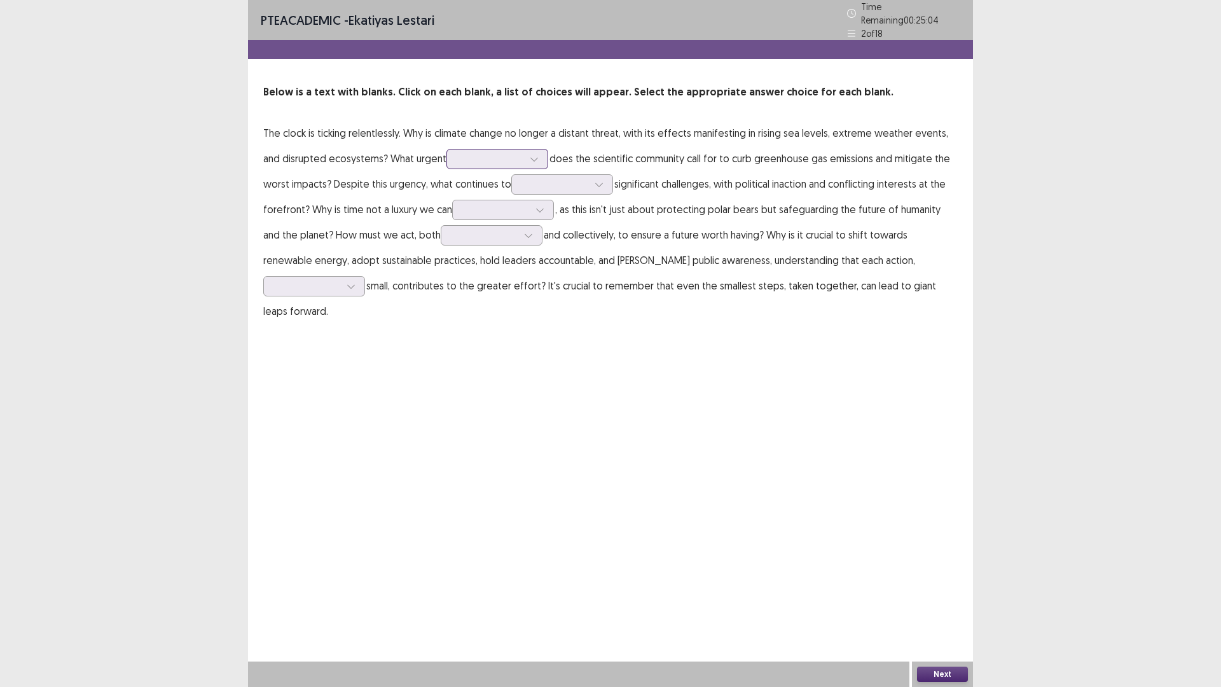
click at [523, 165] on div at bounding box center [490, 159] width 66 height 12
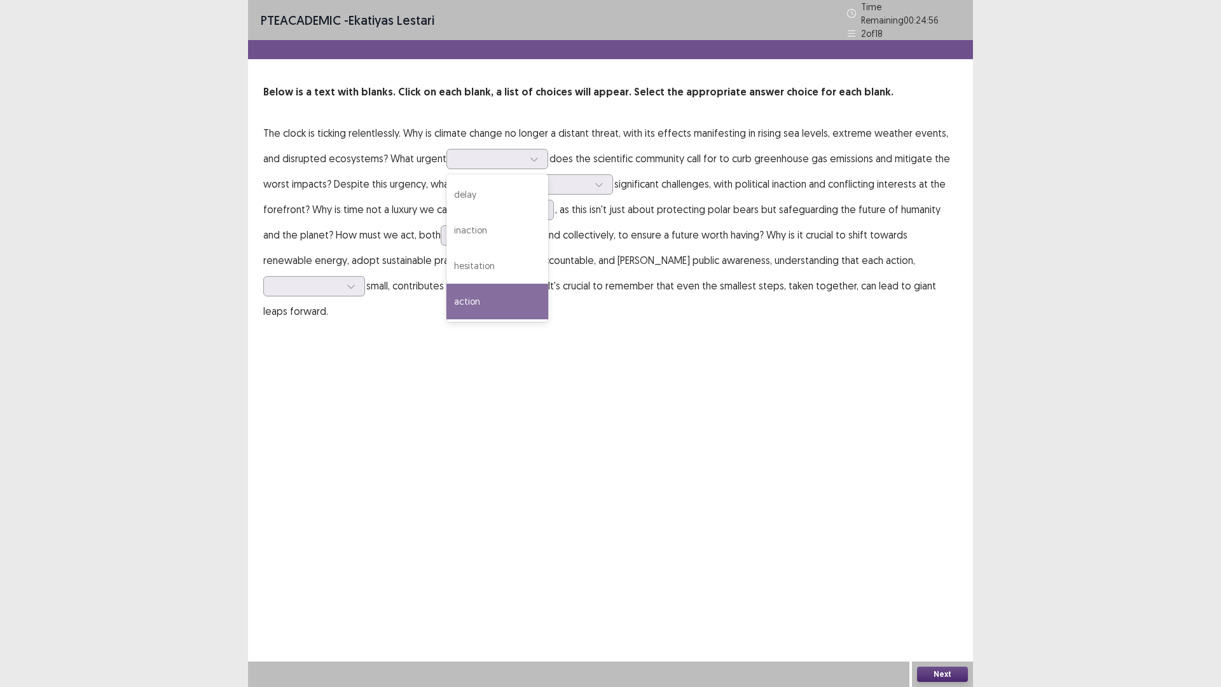
click at [694, 324] on p "The clock is ticking relentlessly. Why is climate change no longer a distant th…" at bounding box center [610, 222] width 695 height 204
click at [523, 165] on div at bounding box center [490, 159] width 66 height 12
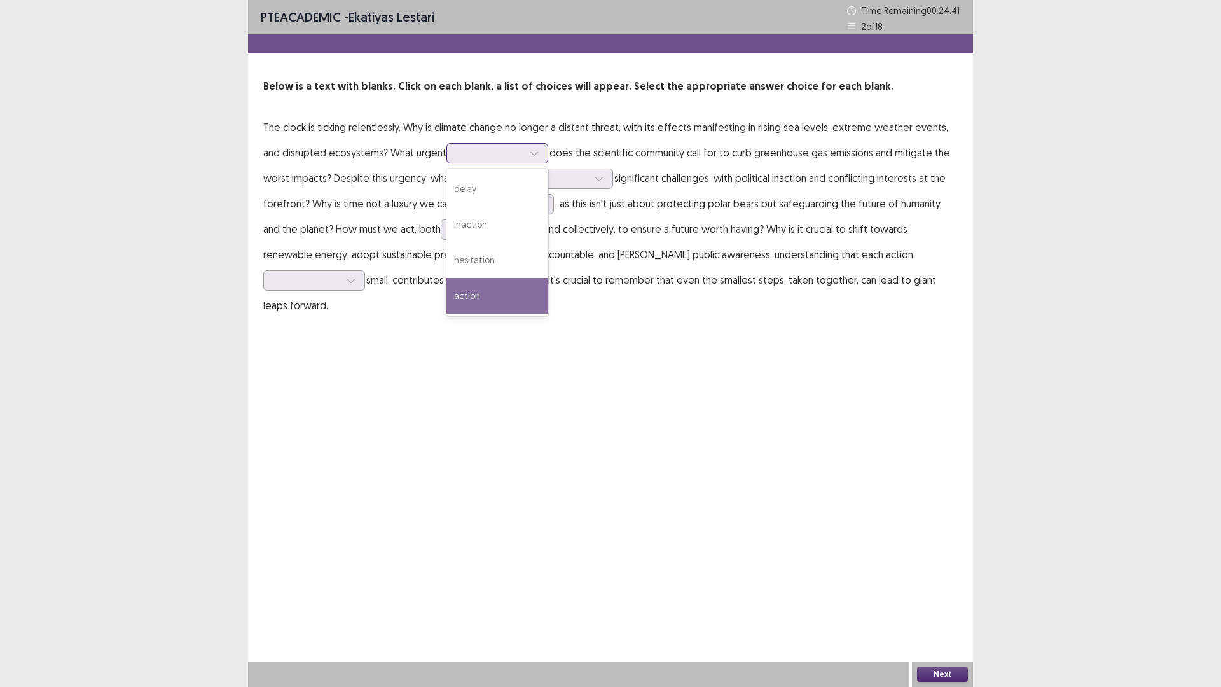
click at [548, 314] on div "action" at bounding box center [497, 296] width 102 height 36
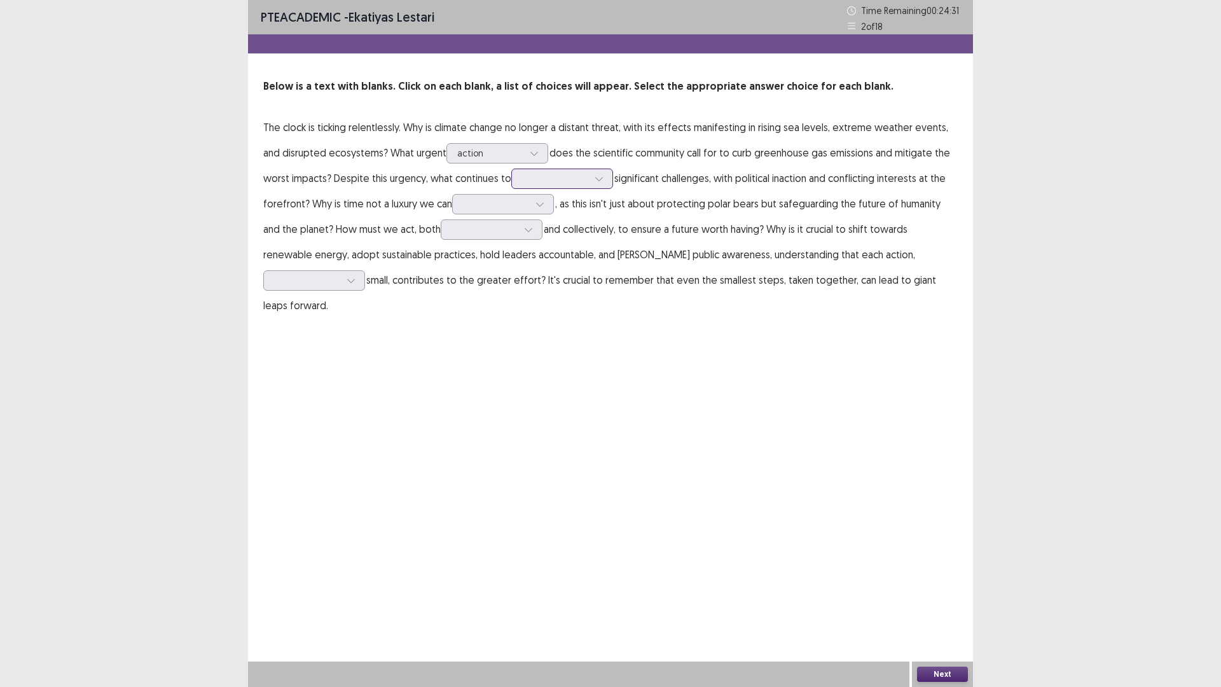
click at [522, 184] on div at bounding box center [555, 178] width 66 height 12
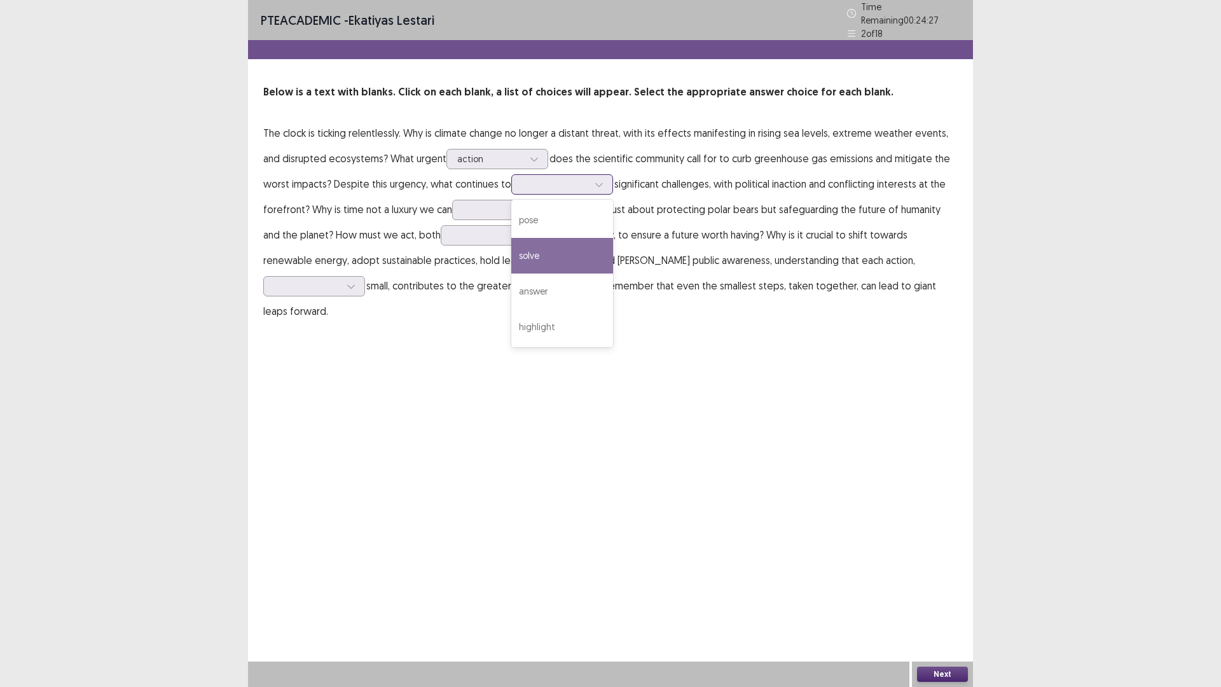
click at [511, 273] on div "solve" at bounding box center [562, 256] width 102 height 36
click at [463, 216] on div at bounding box center [496, 210] width 66 height 12
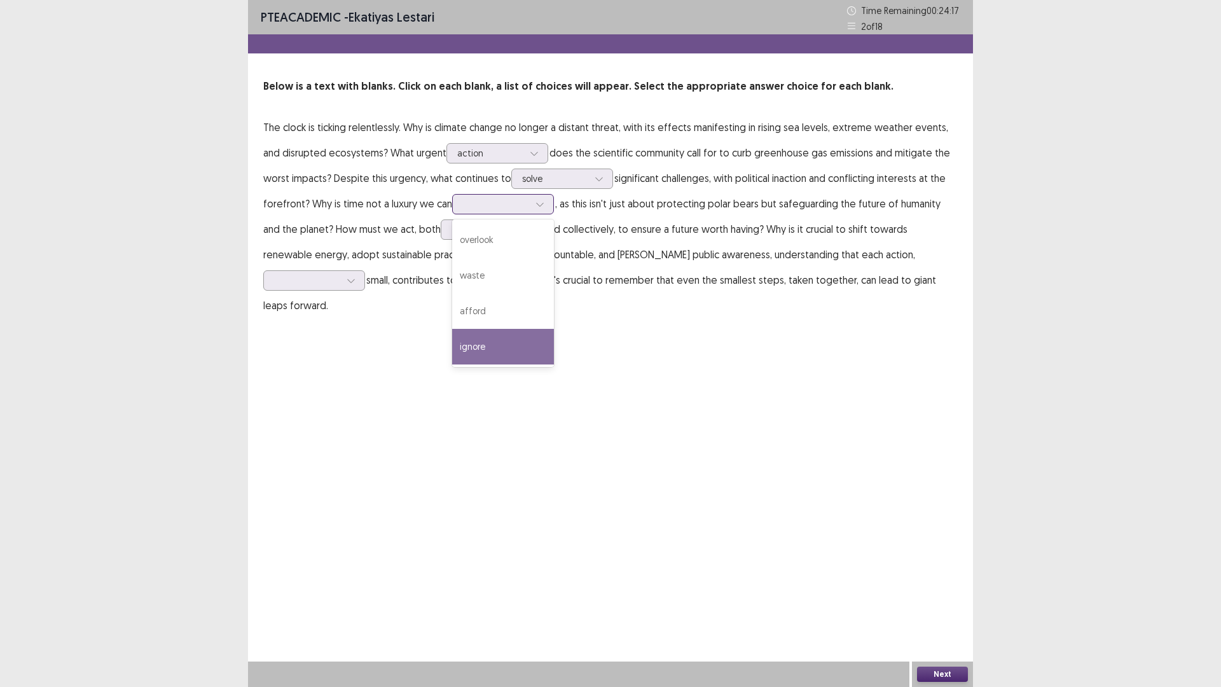
click at [452, 364] on div "ignore" at bounding box center [503, 347] width 102 height 36
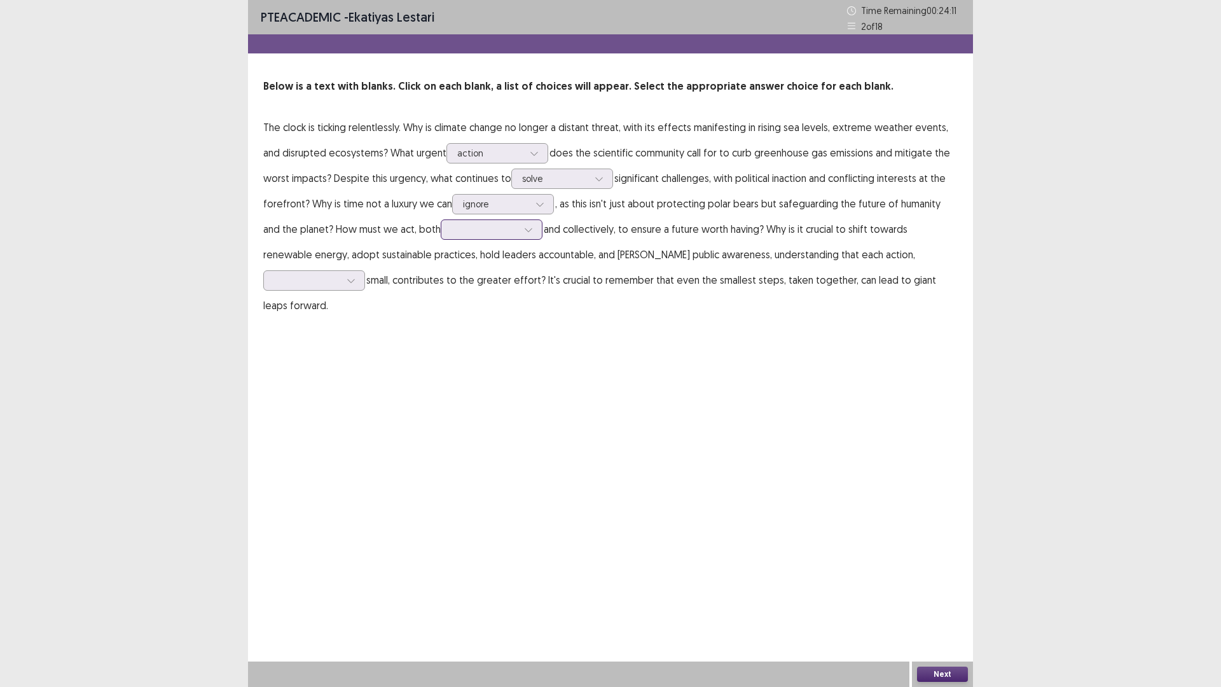
click at [518, 235] on div at bounding box center [485, 229] width 66 height 12
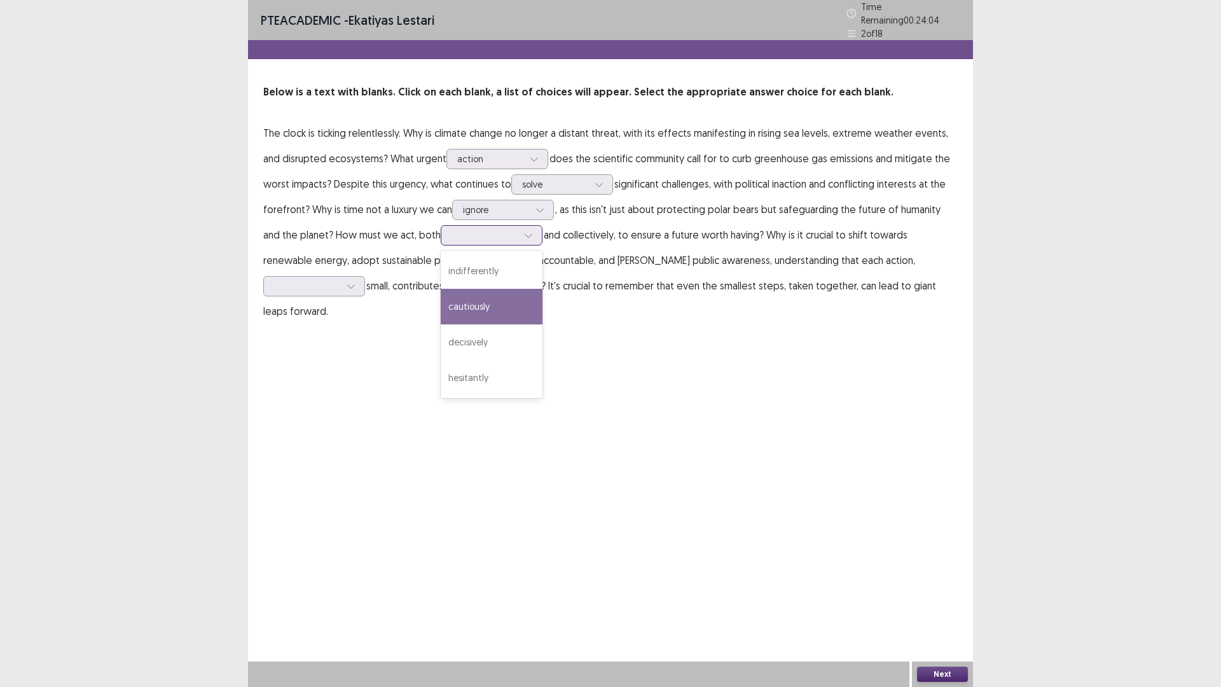
click at [518, 324] on div "cautiously" at bounding box center [492, 307] width 102 height 36
click at [340, 292] on div at bounding box center [307, 286] width 66 height 12
click at [581, 522] on div "PTE academic - Ekatiyas lestari Time Remaining 00 : 23 : 49 2 of 18 Below is a …" at bounding box center [610, 343] width 725 height 687
click at [340, 292] on div at bounding box center [307, 286] width 66 height 12
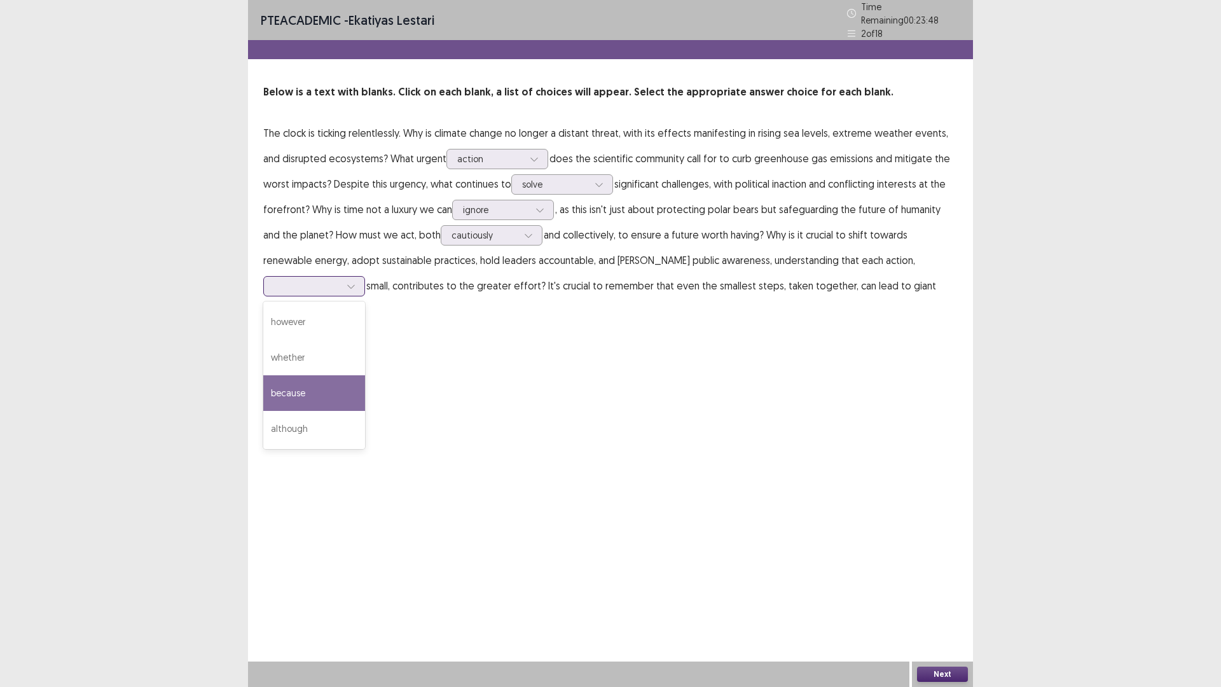
click at [365, 411] on div "because" at bounding box center [314, 393] width 102 height 36
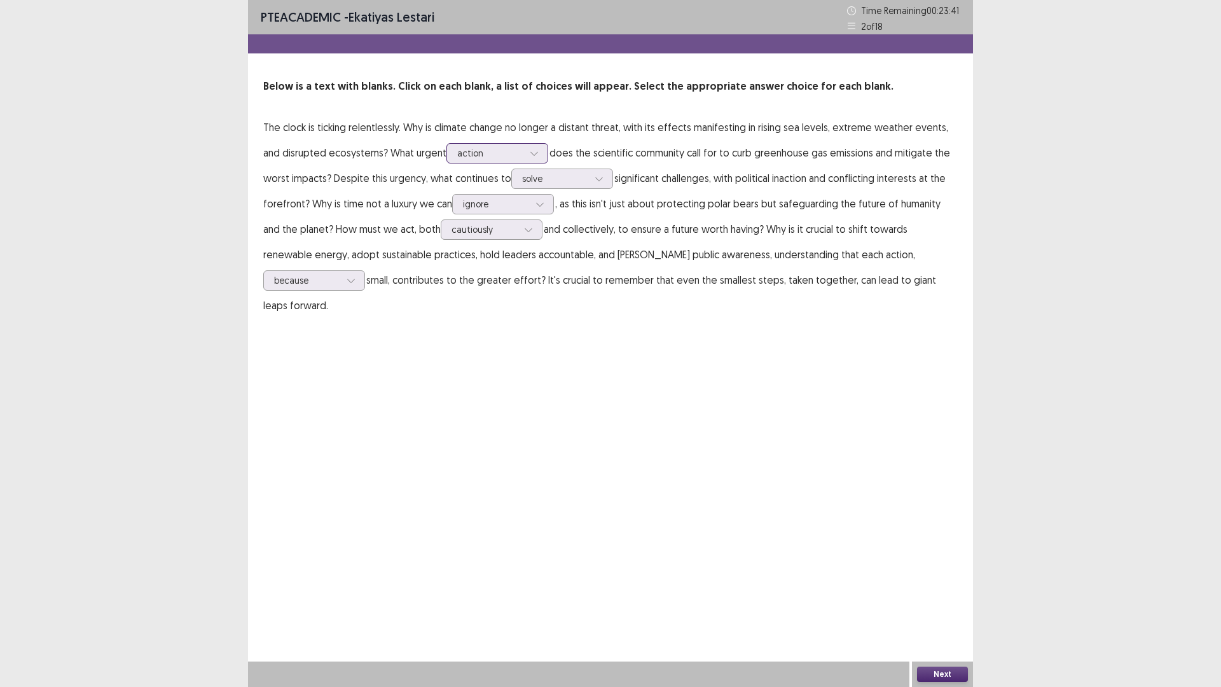
click at [523, 159] on div at bounding box center [490, 153] width 66 height 12
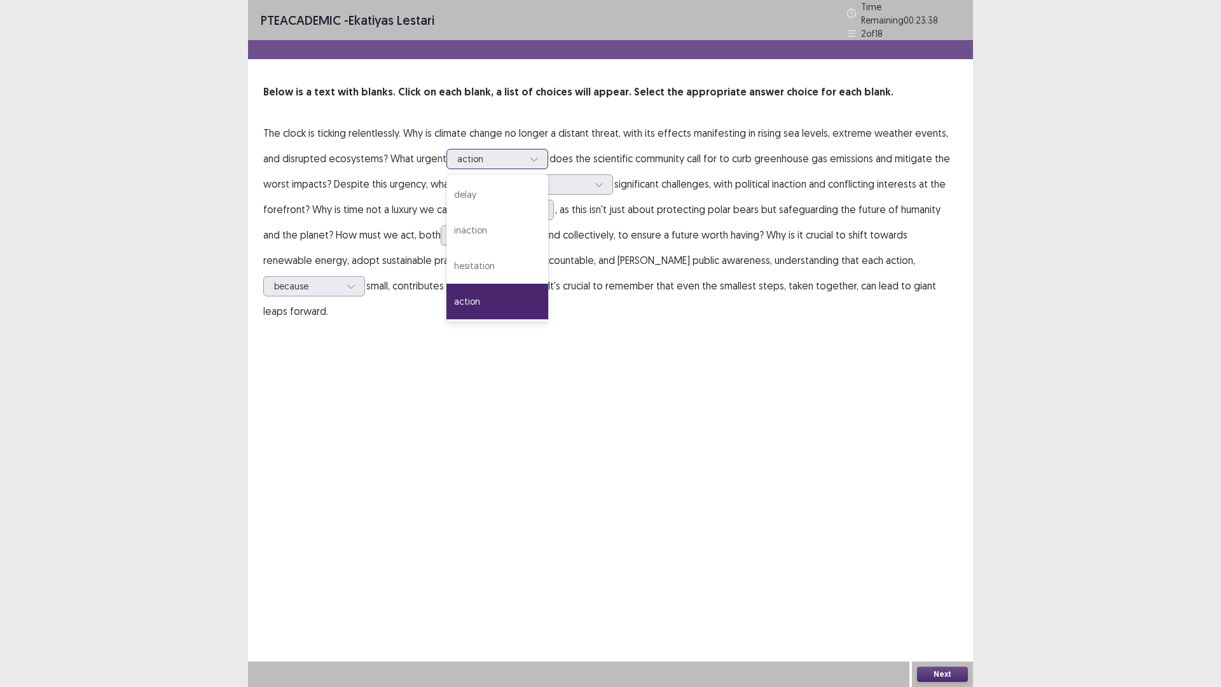
click at [523, 165] on div at bounding box center [490, 159] width 66 height 12
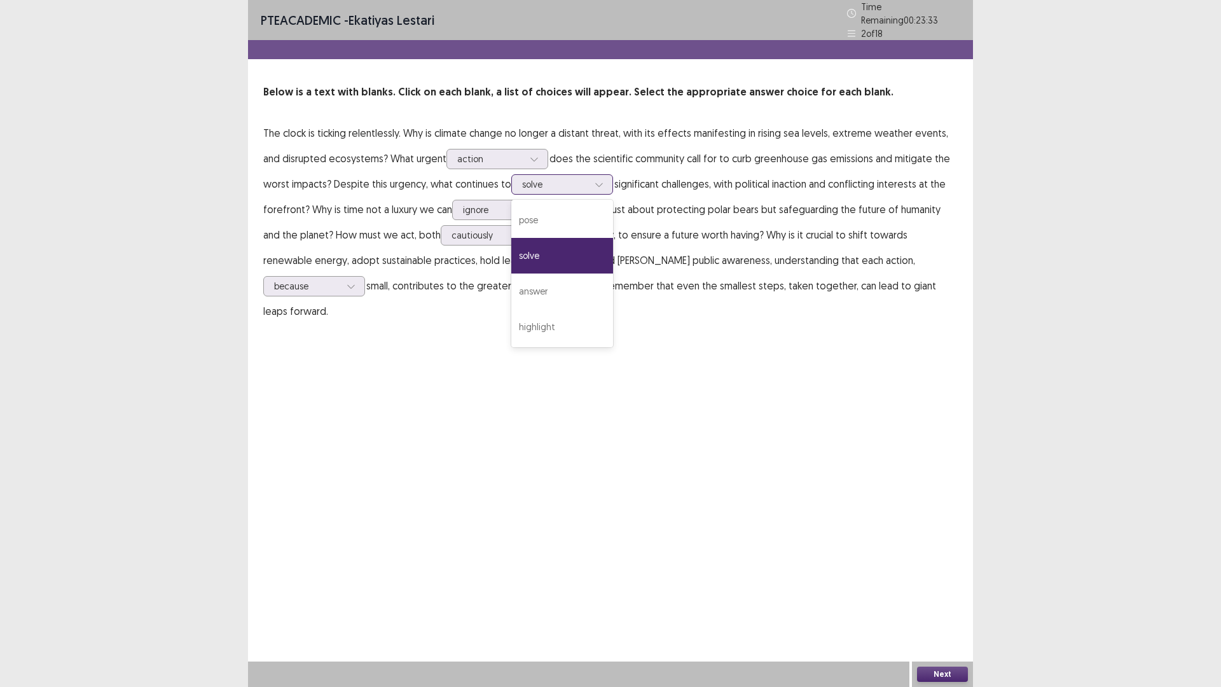
click at [522, 190] on div at bounding box center [555, 184] width 66 height 12
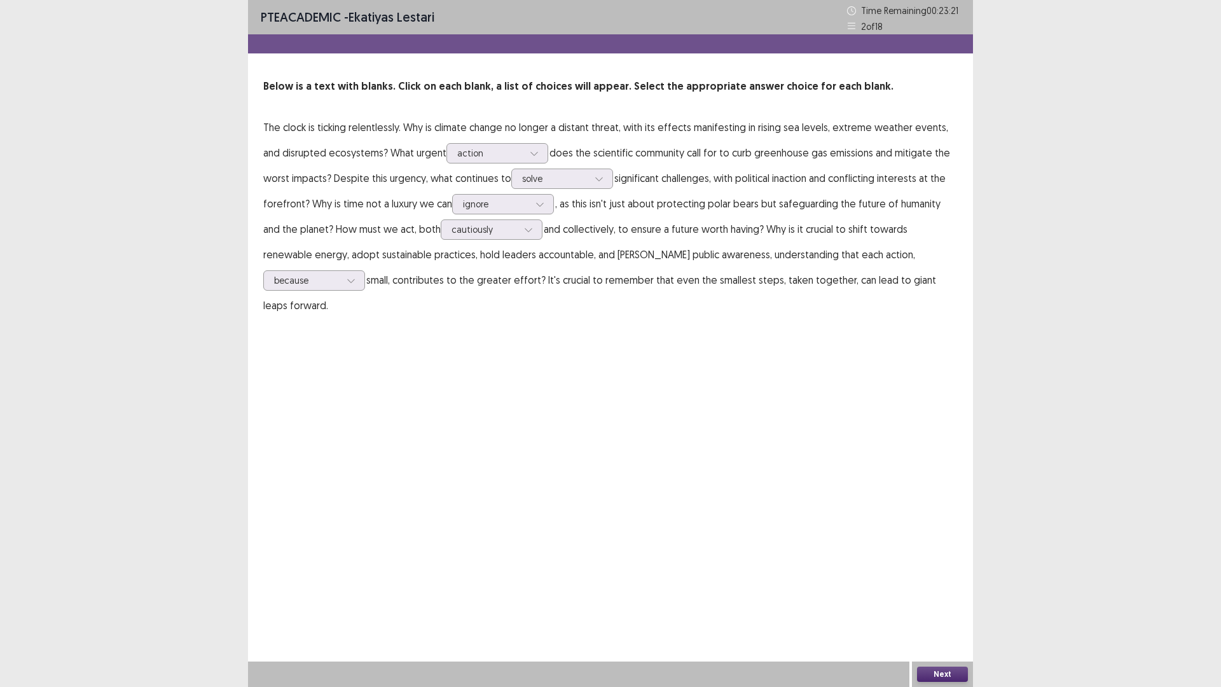
click at [1007, 579] on div "PTE academic - Ekatiyas lestari Time Remaining 00 : 23 : 21 2 of 18 Below is a …" at bounding box center [610, 343] width 1221 height 687
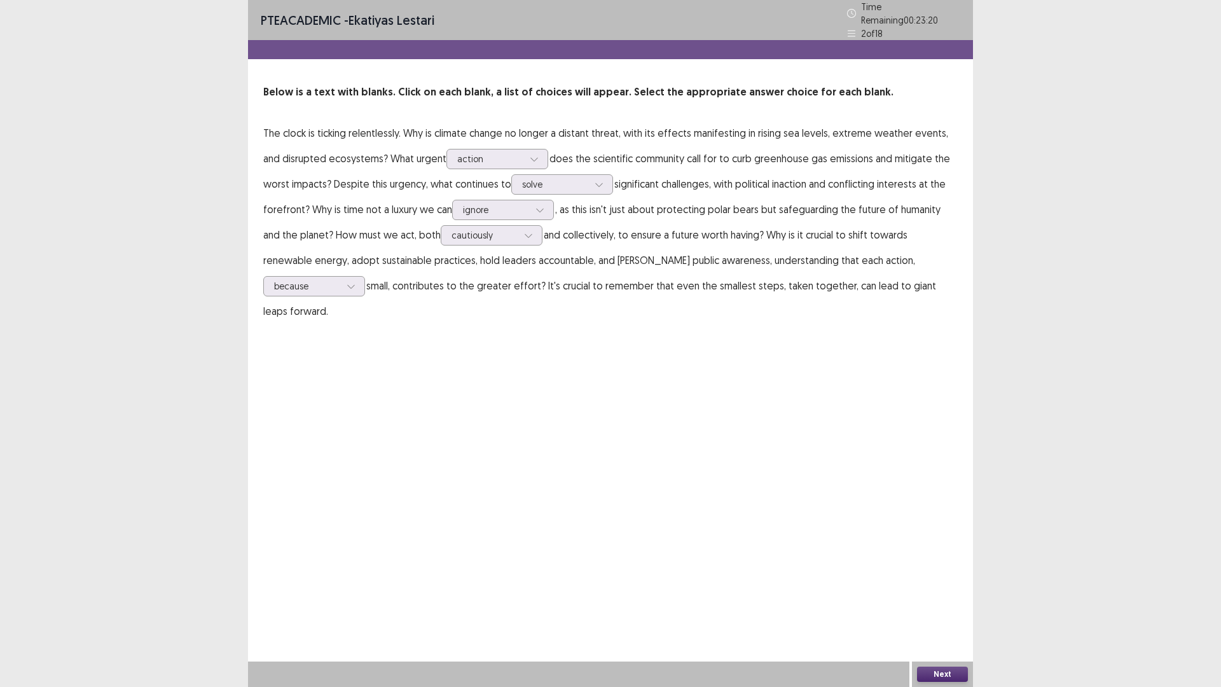
click at [944, 579] on button "Next" at bounding box center [942, 674] width 51 height 15
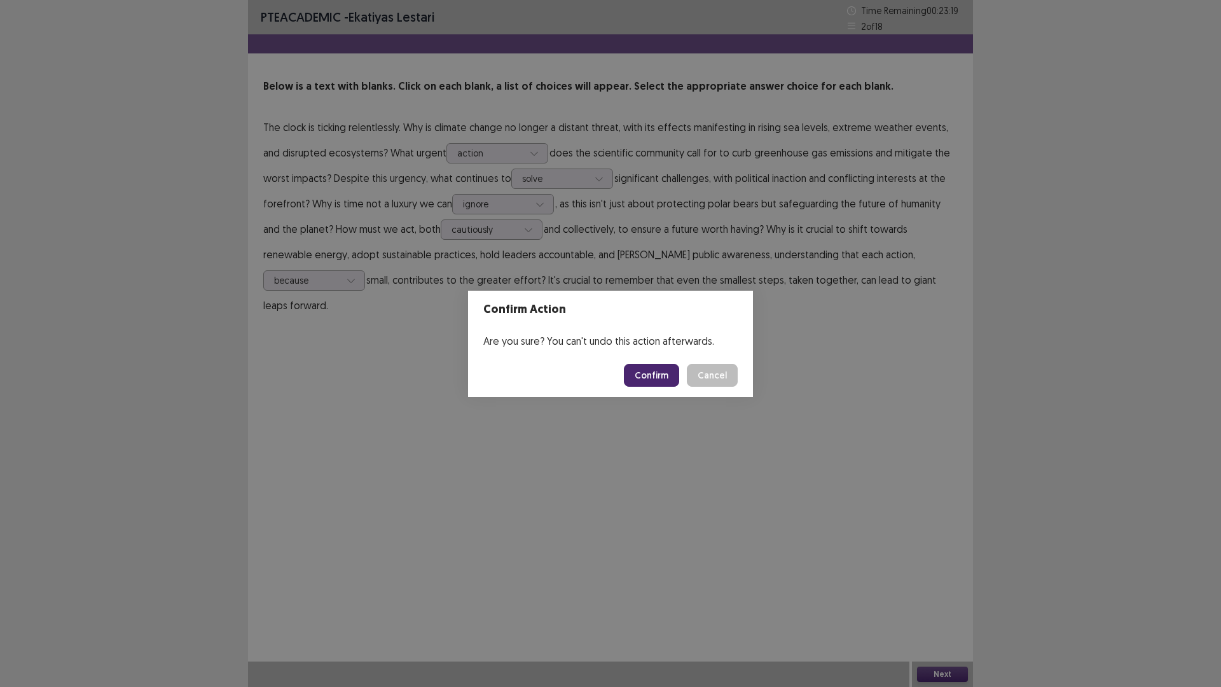
click at [661, 384] on button "Confirm" at bounding box center [651, 375] width 55 height 23
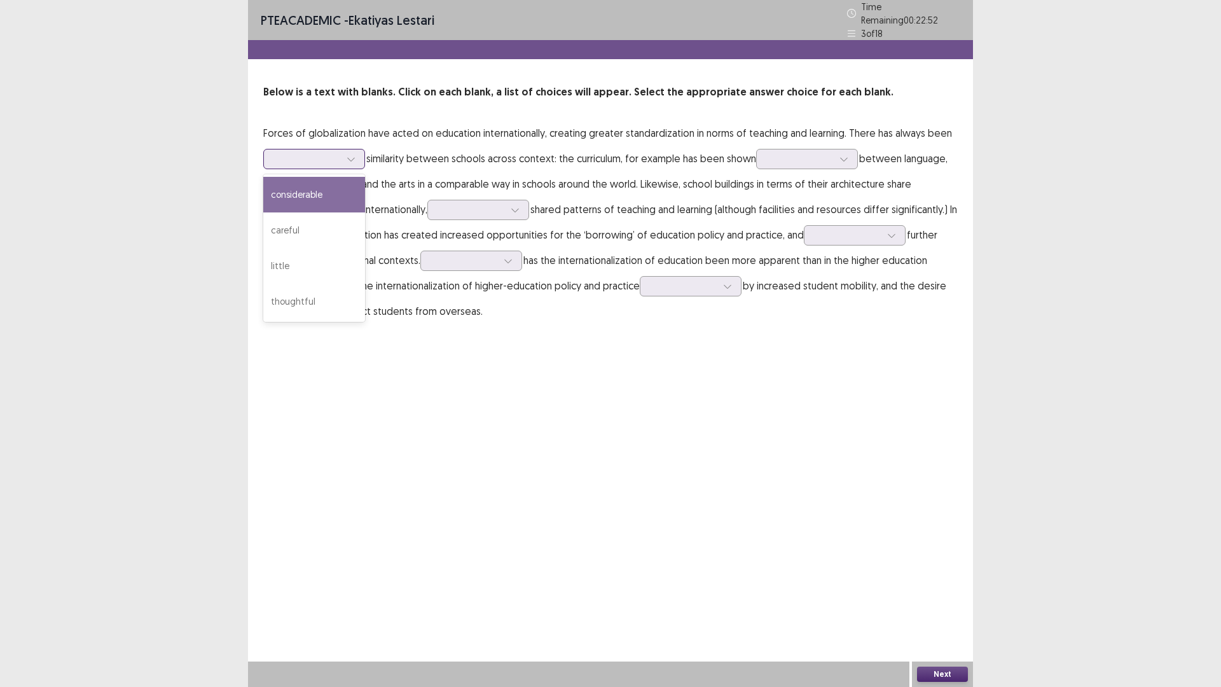
click at [361, 169] on div at bounding box center [351, 158] width 19 height 19
click at [365, 212] on div "considerable" at bounding box center [314, 195] width 102 height 36
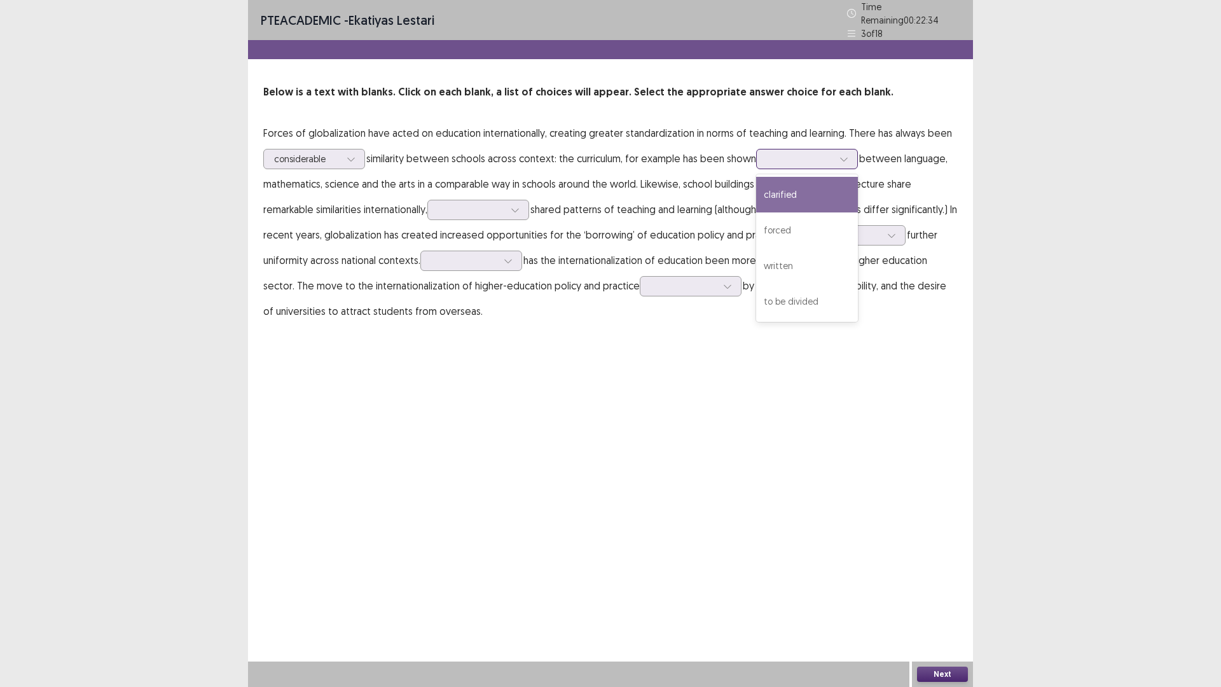
click at [767, 165] on div at bounding box center [800, 159] width 66 height 12
click at [575, 518] on div "PTE academic - Ekatiyas lestari Time Remaining 00 : 22 : 27 3 of 18 Below is a …" at bounding box center [610, 343] width 725 height 687
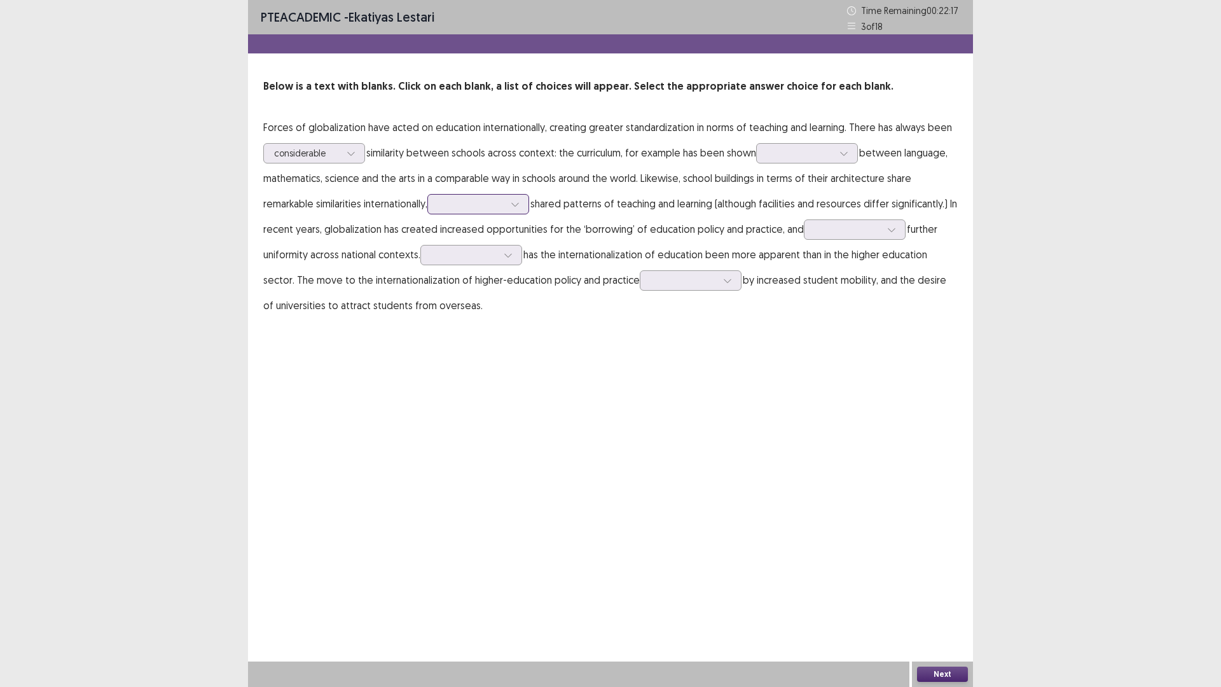
click at [438, 210] on div at bounding box center [471, 204] width 66 height 12
click at [427, 258] on div "because of" at bounding box center [478, 240] width 102 height 36
click at [815, 235] on div at bounding box center [848, 229] width 66 height 12
click at [613, 318] on p "Forces of globalization have acted on education internationally, creating great…" at bounding box center [610, 216] width 695 height 204
click at [513, 259] on icon at bounding box center [508, 255] width 9 height 9
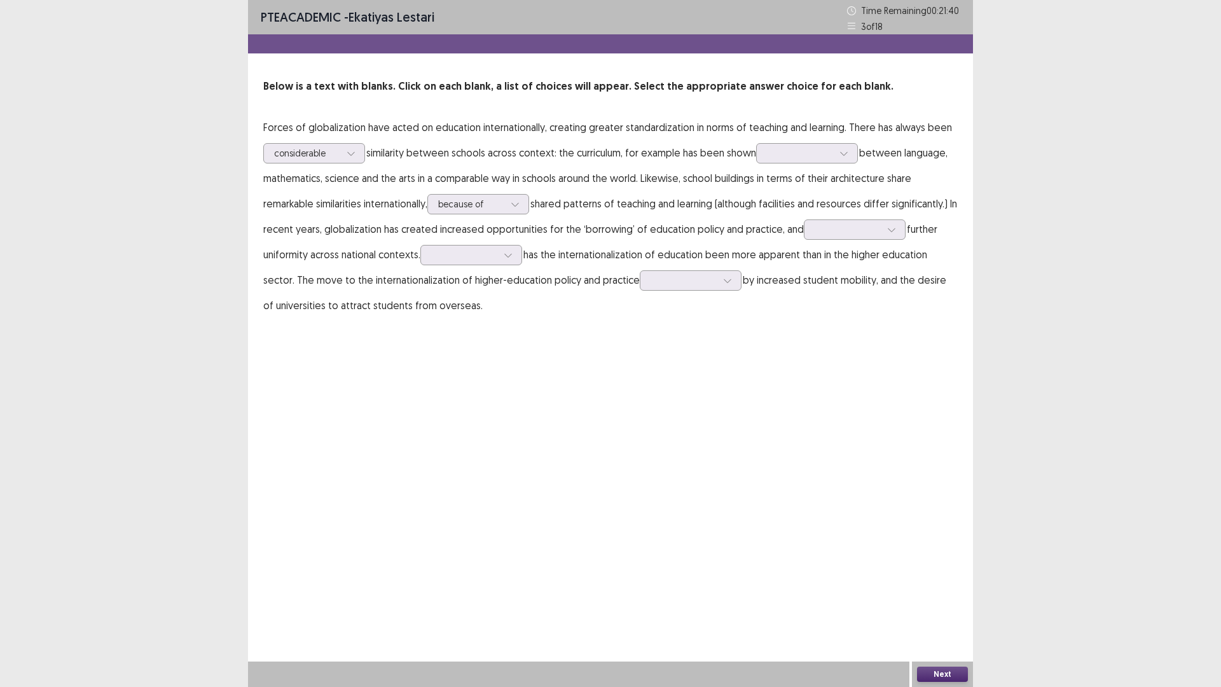
click at [755, 318] on p "Forces of globalization have acted on education internationally, creating great…" at bounding box center [610, 216] width 695 height 204
click at [651, 286] on div at bounding box center [684, 280] width 66 height 12
click at [640, 405] on div "have been proposed" at bounding box center [691, 388] width 102 height 36
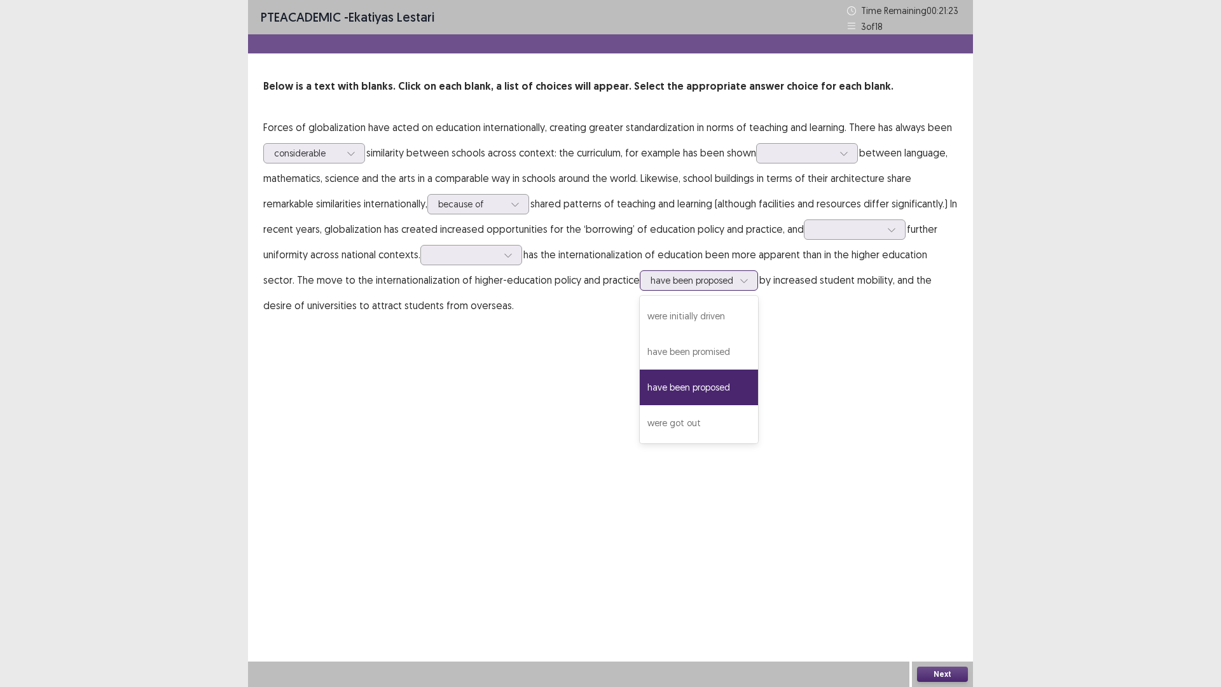
click at [651, 286] on div at bounding box center [692, 280] width 83 height 12
click at [640, 441] on div "were got out" at bounding box center [699, 423] width 118 height 36
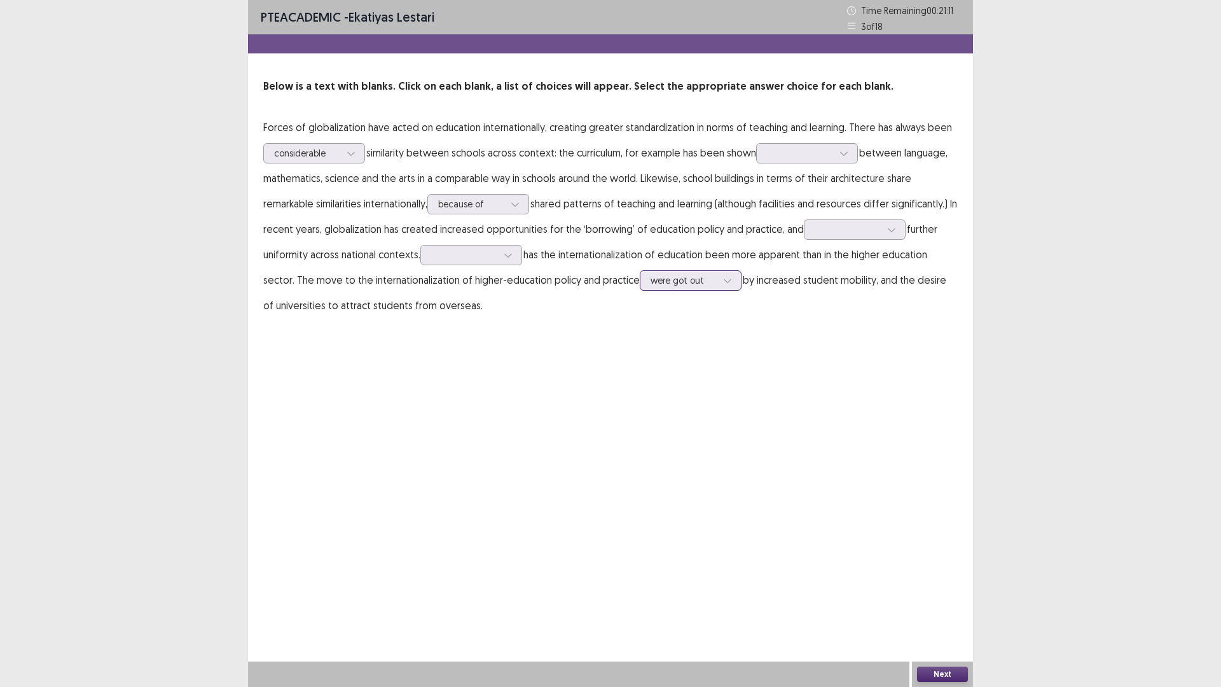
click at [723, 285] on icon at bounding box center [727, 280] width 9 height 9
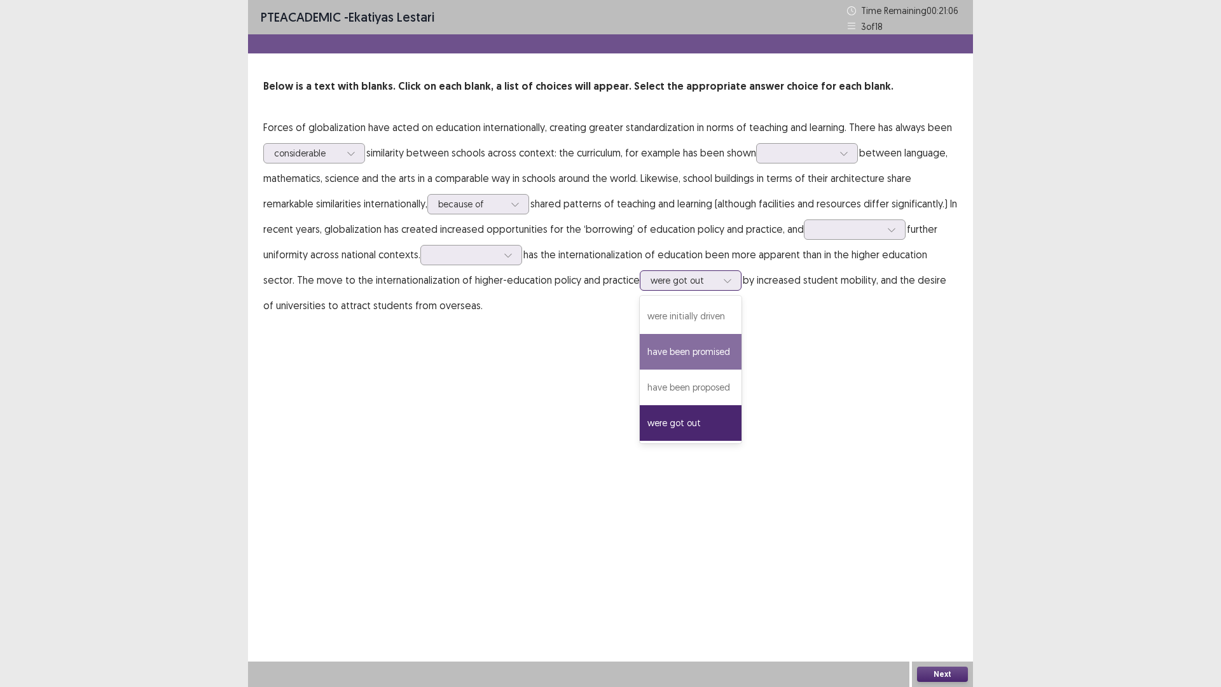
click at [640, 370] on div "have been promised" at bounding box center [691, 352] width 102 height 36
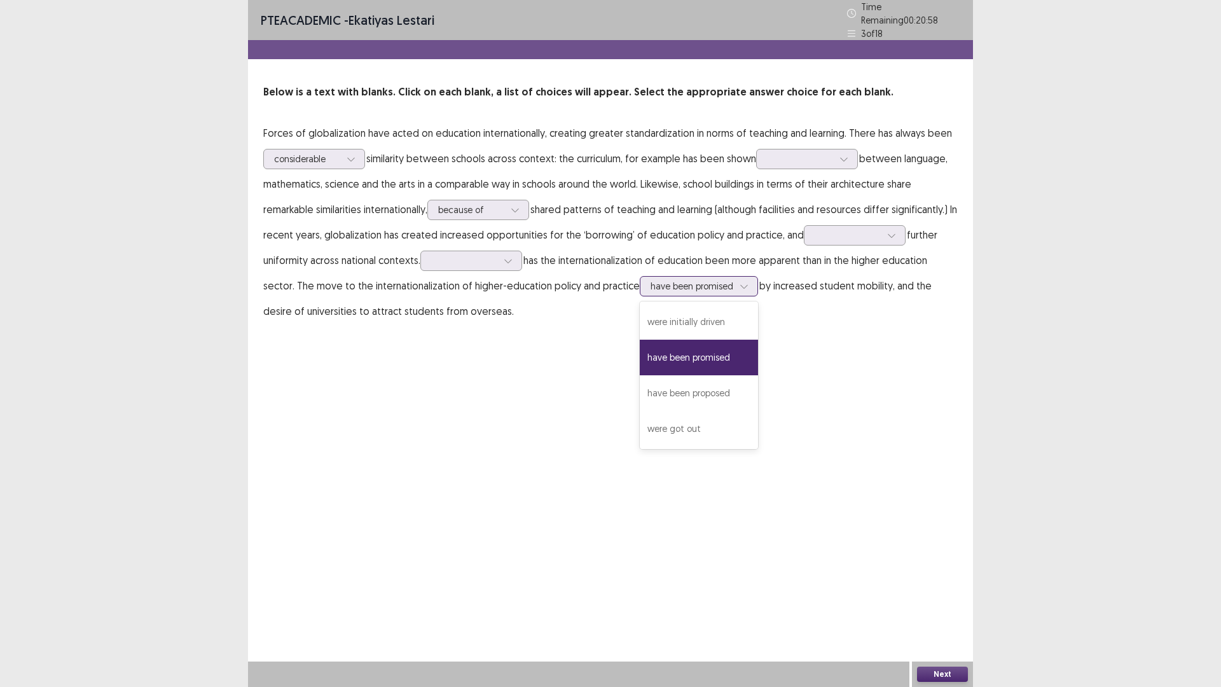
click at [651, 292] on div at bounding box center [692, 286] width 83 height 12
click at [640, 411] on div "have been proposed" at bounding box center [699, 393] width 118 height 36
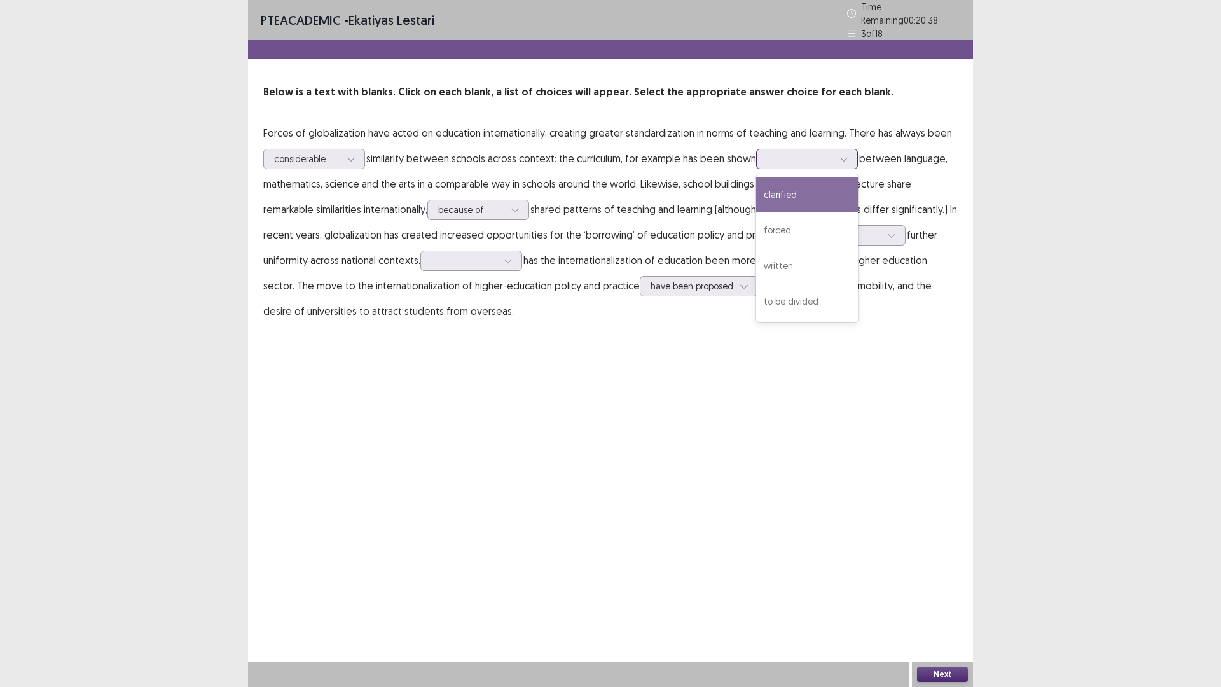
click at [766, 166] on div at bounding box center [800, 158] width 69 height 15
click at [756, 212] on div "clarified" at bounding box center [807, 195] width 102 height 36
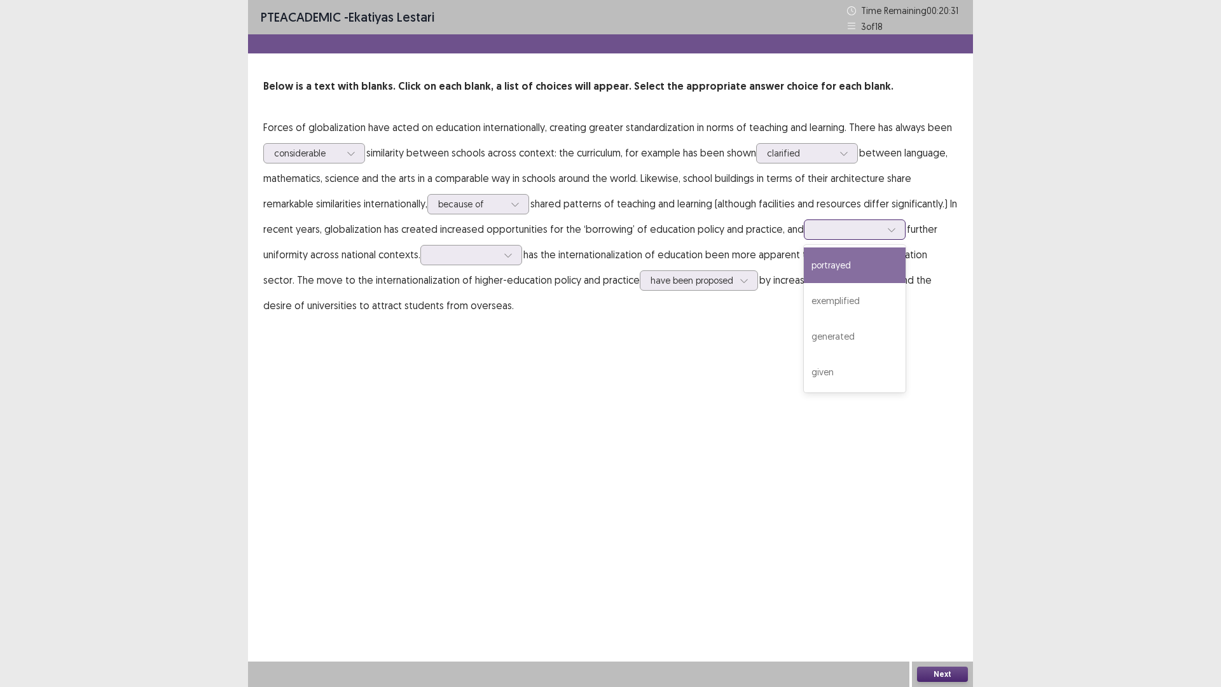
click at [815, 235] on div at bounding box center [848, 229] width 66 height 12
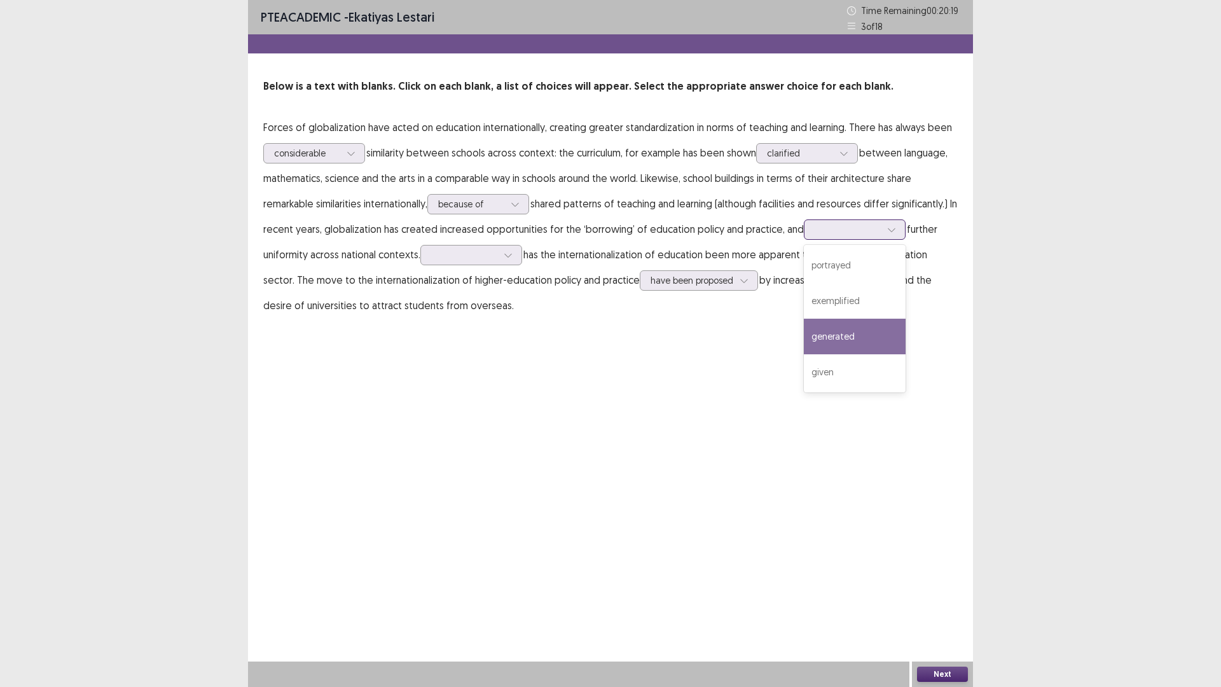
click at [804, 354] on div "generated" at bounding box center [855, 337] width 102 height 36
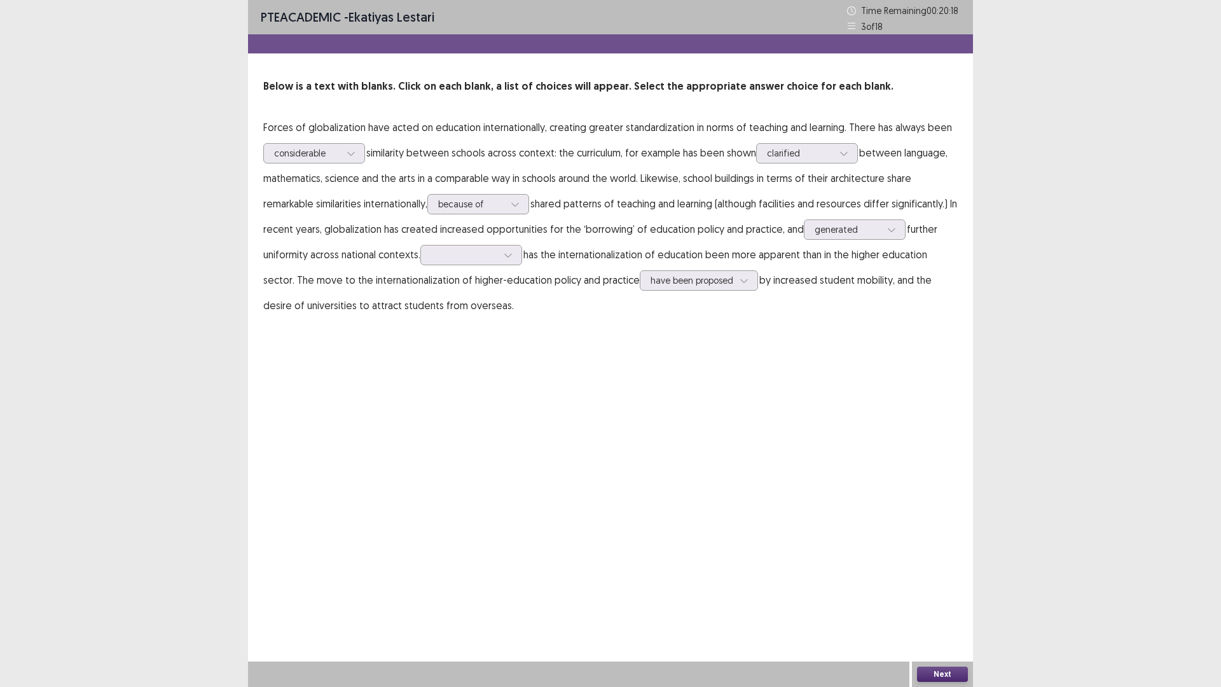
click at [349, 318] on p "Forces of globalization have acted on education internationally, creating great…" at bounding box center [610, 216] width 695 height 204
click at [887, 234] on icon at bounding box center [891, 229] width 9 height 9
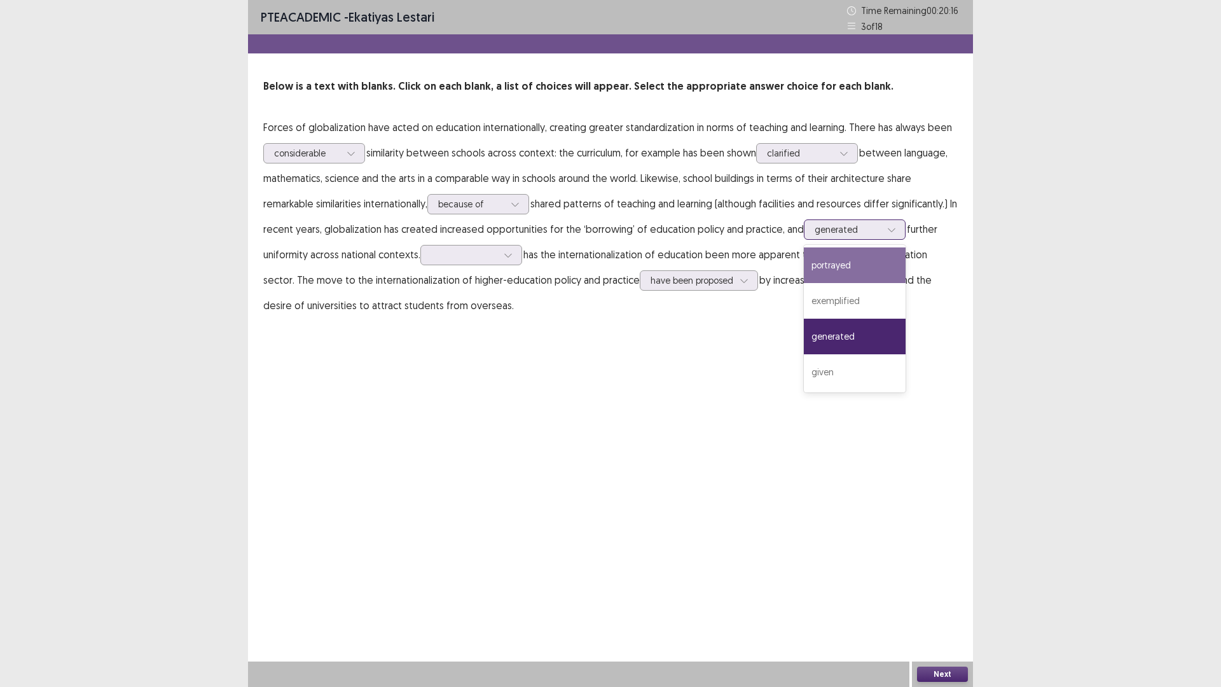
click at [804, 283] on div "portrayed" at bounding box center [855, 265] width 102 height 36
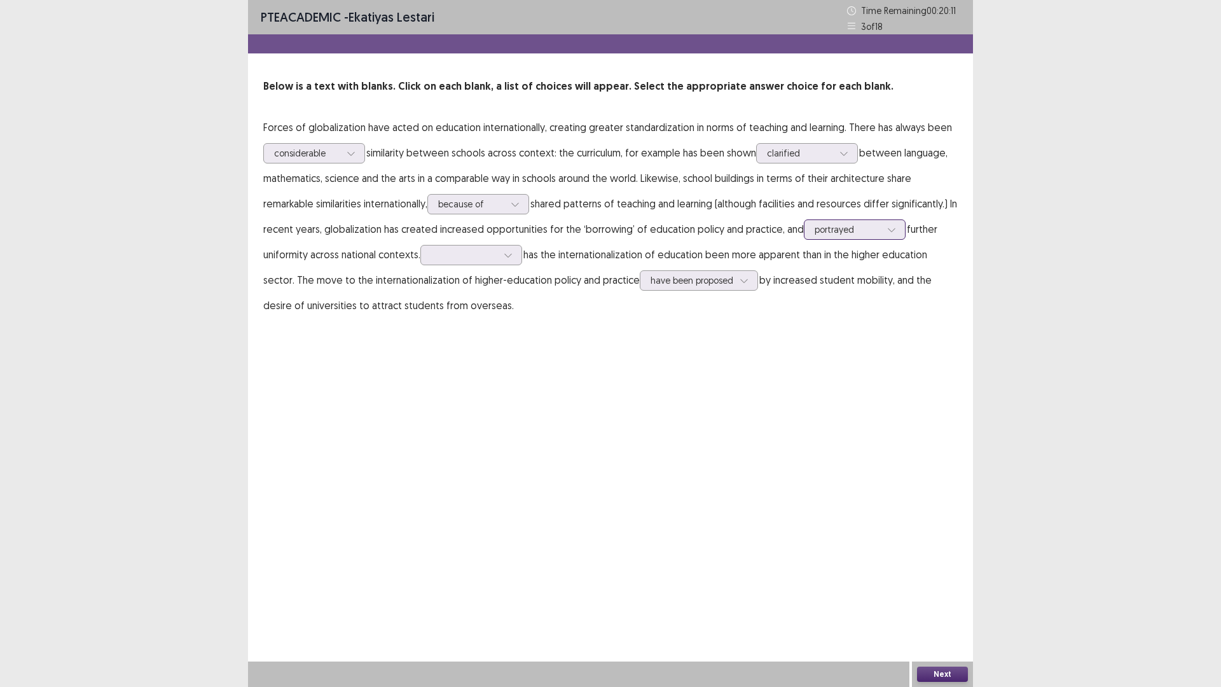
click at [882, 239] on div at bounding box center [891, 229] width 19 height 19
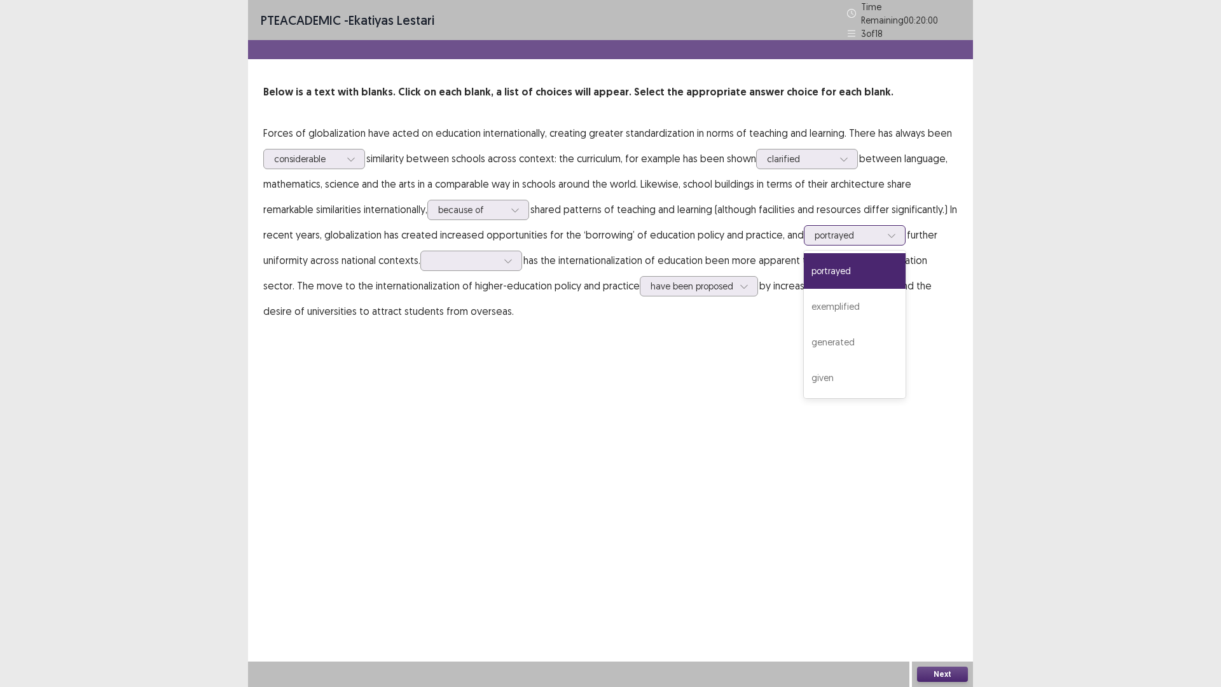
click at [804, 289] on div "portrayed" at bounding box center [855, 271] width 102 height 36
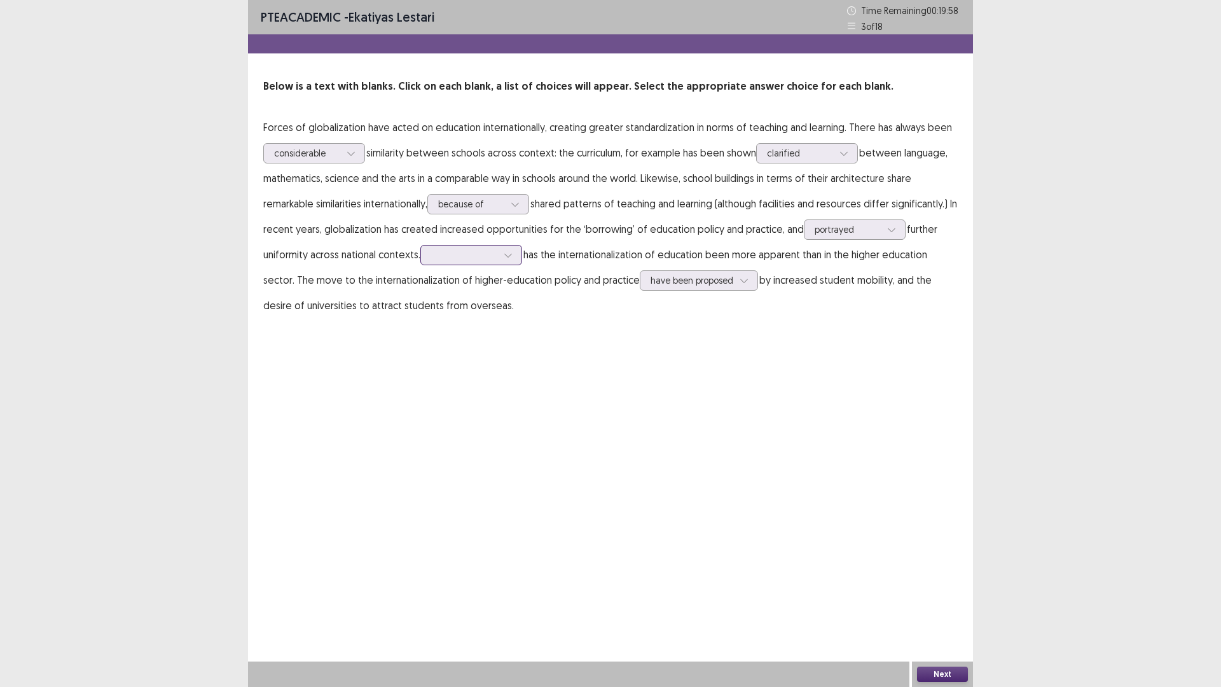
click at [522, 265] on div at bounding box center [471, 255] width 102 height 20
click at [522, 415] on div "Where" at bounding box center [471, 398] width 102 height 36
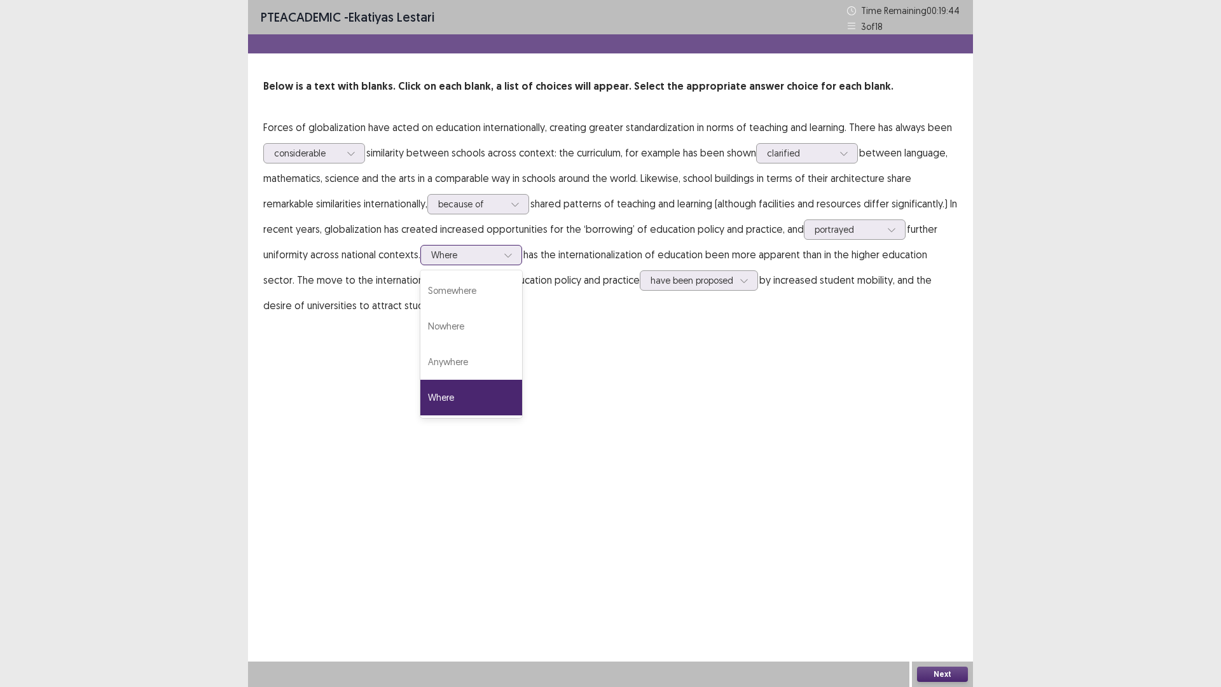
click at [497, 261] on div at bounding box center [464, 255] width 66 height 12
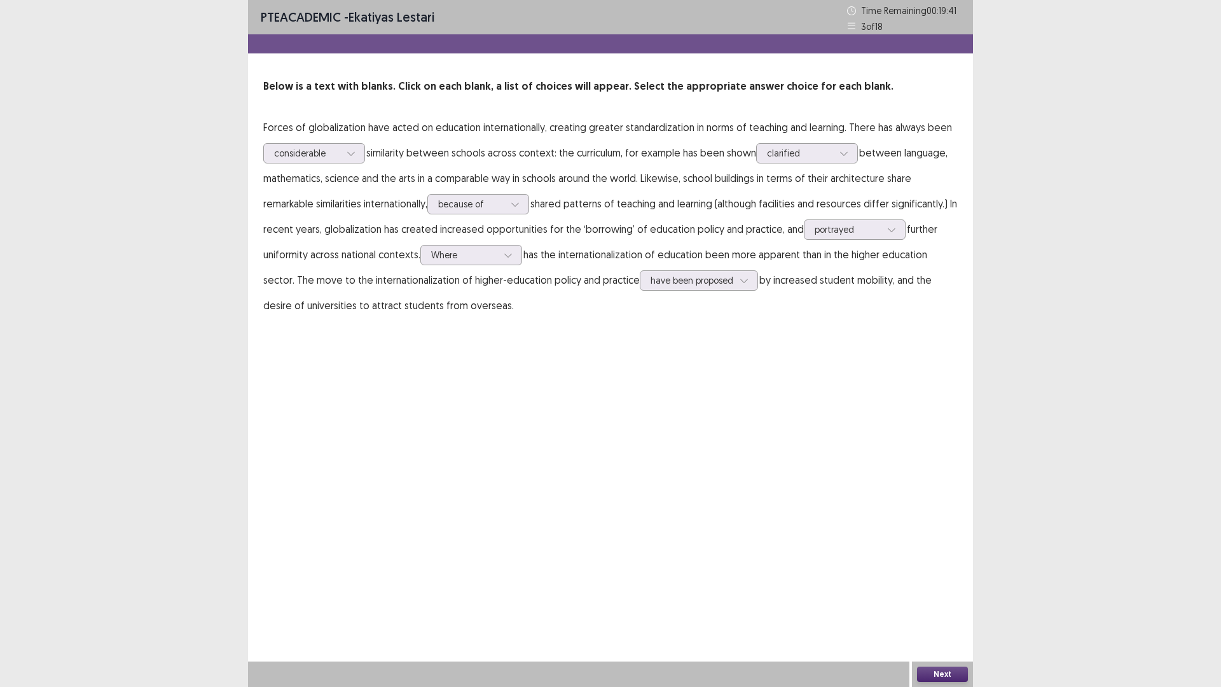
click at [919, 579] on button "Next" at bounding box center [942, 674] width 51 height 15
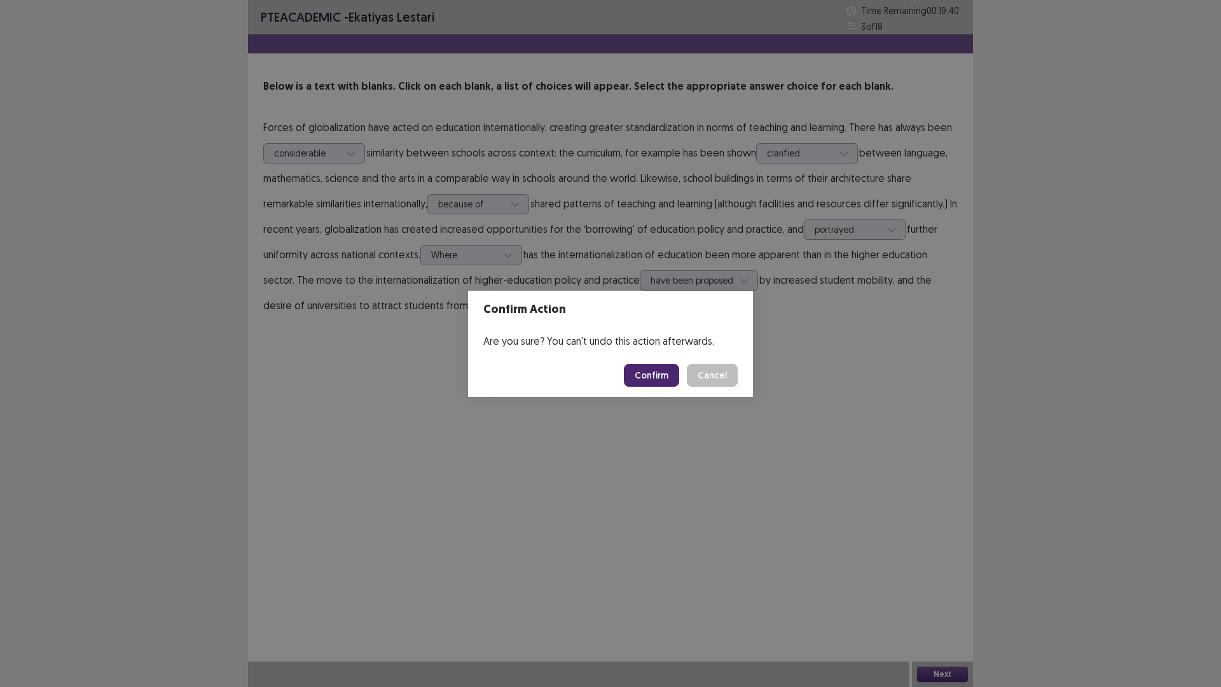
click at [679, 386] on button "Confirm" at bounding box center [651, 375] width 55 height 23
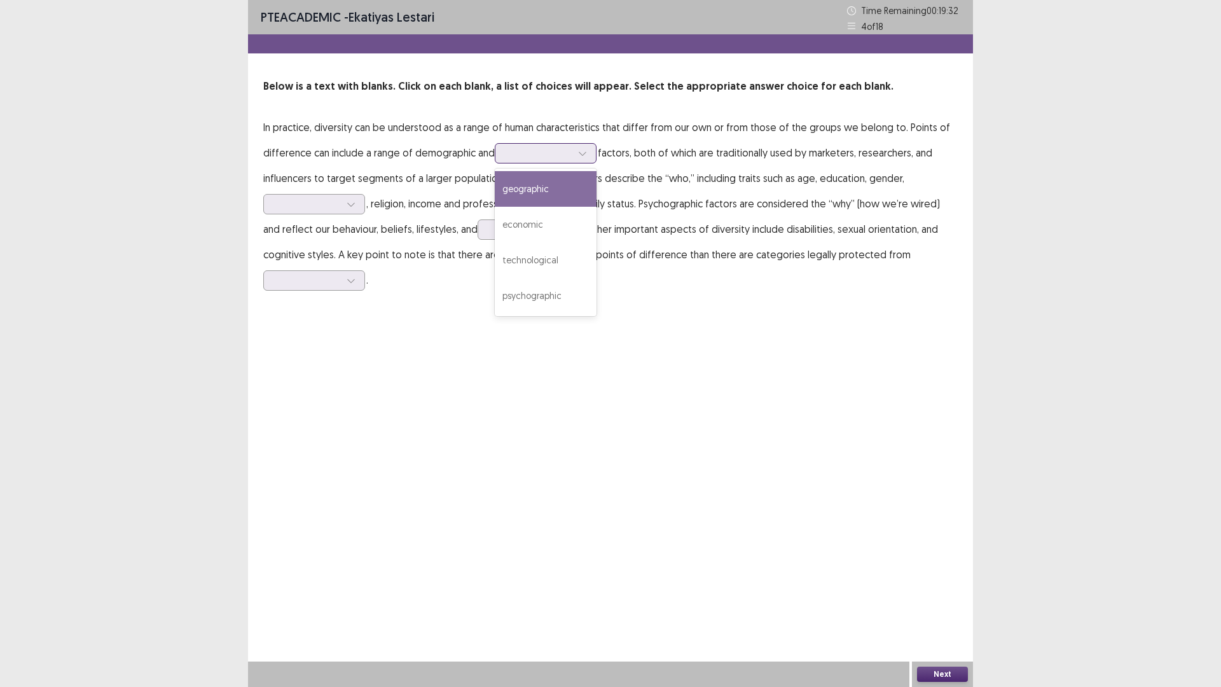
click at [572, 159] on div at bounding box center [539, 153] width 66 height 12
click at [357, 240] on p "In practice, diversity can be understood as a range of human characteristics th…" at bounding box center [610, 203] width 695 height 178
click at [592, 163] on div at bounding box center [582, 153] width 19 height 19
click at [501, 266] on p "In practice, diversity can be understood as a range of human characteristics th…" at bounding box center [610, 203] width 695 height 178
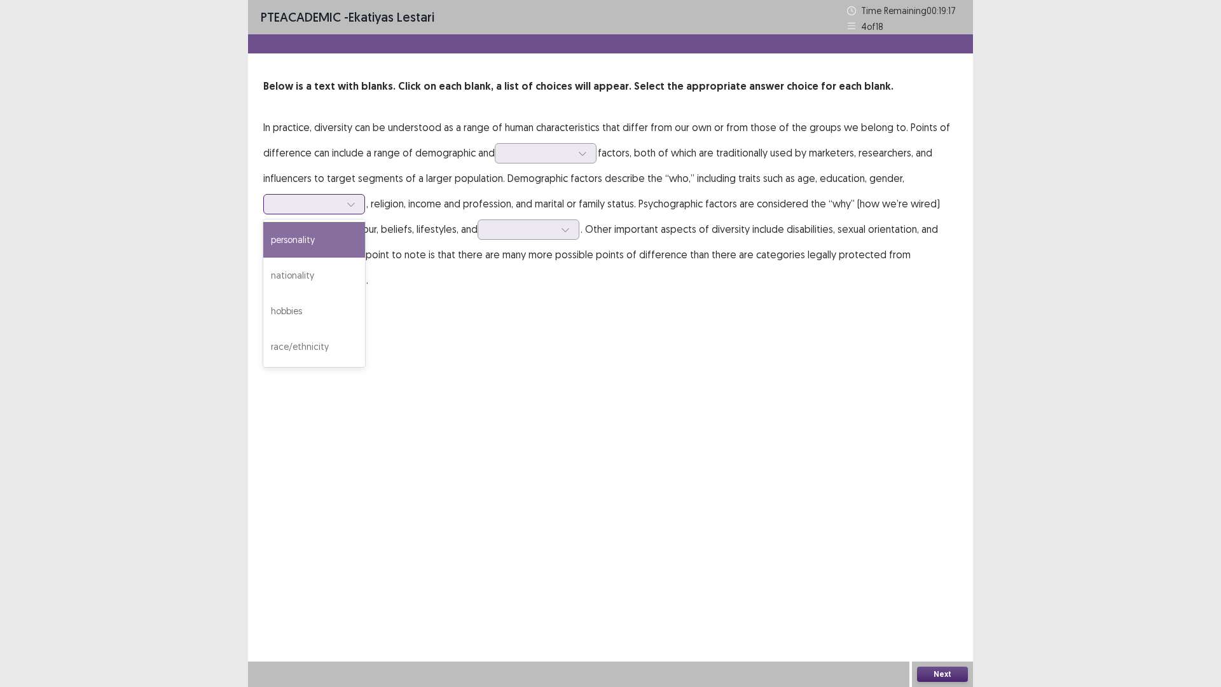
click at [340, 210] on div at bounding box center [307, 204] width 66 height 12
click at [365, 293] on div "nationality" at bounding box center [314, 276] width 102 height 36
click at [784, 224] on p "In practice, diversity can be understood as a range of human characteristics th…" at bounding box center [610, 203] width 695 height 178
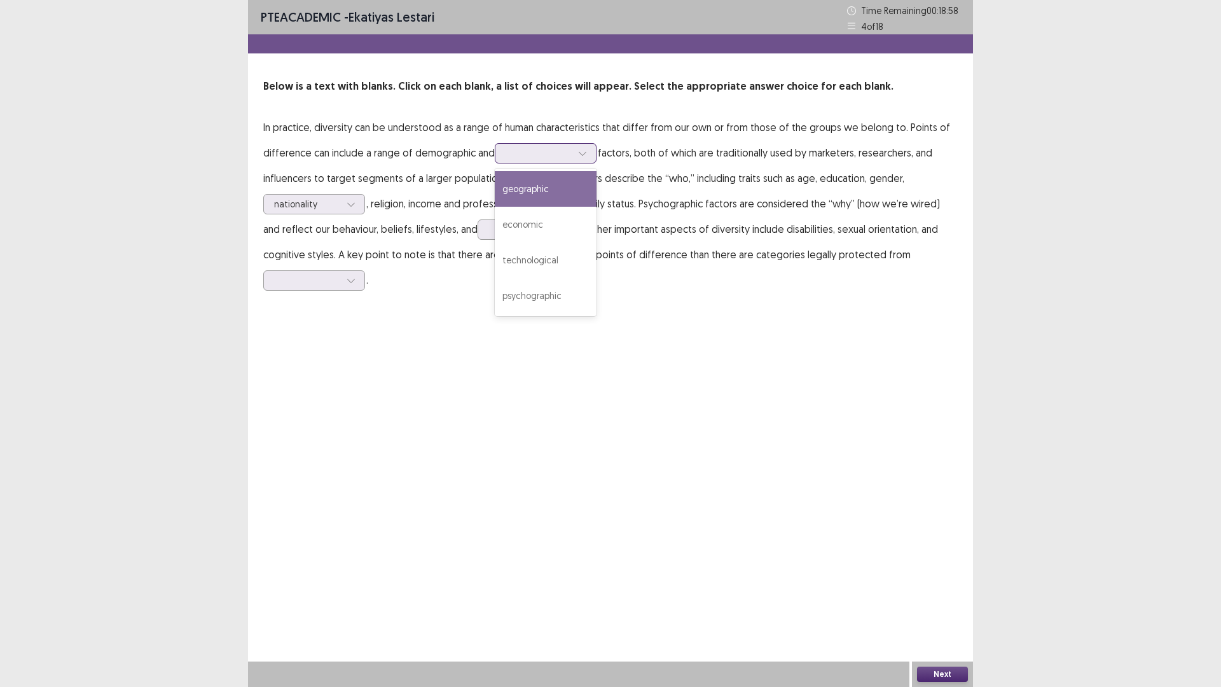
click at [572, 159] on div at bounding box center [539, 153] width 66 height 12
click at [597, 314] on div "psychographic" at bounding box center [546, 296] width 102 height 36
click at [361, 214] on div at bounding box center [351, 204] width 19 height 19
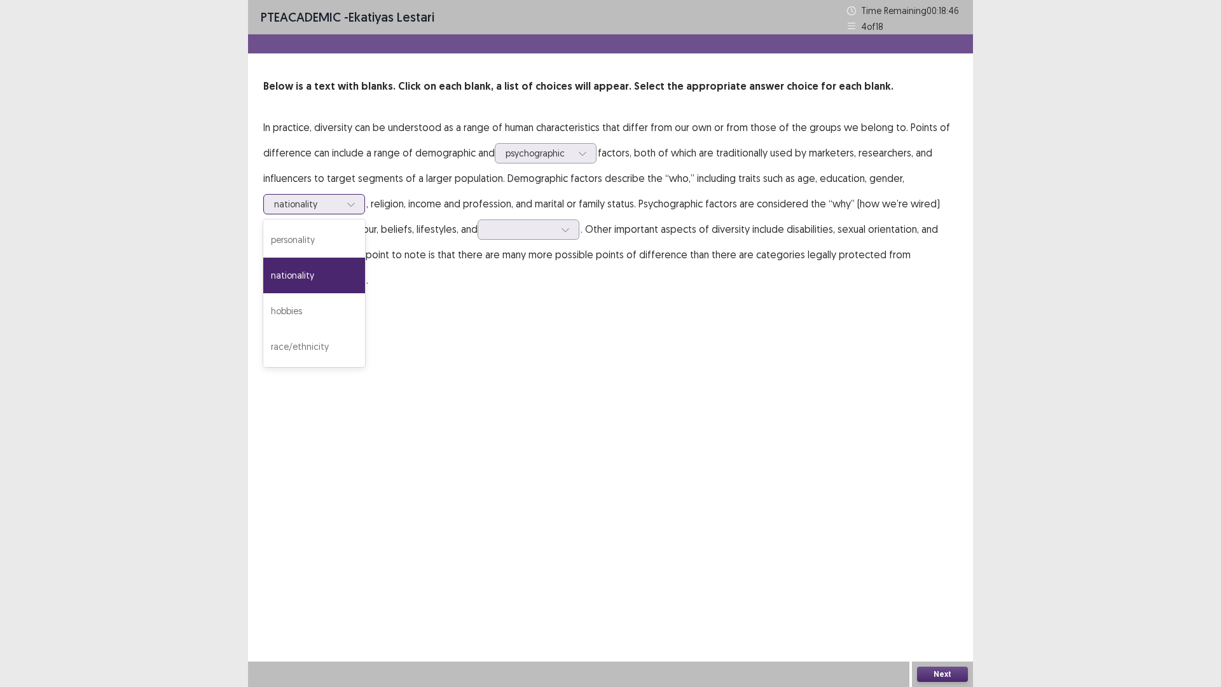
click at [361, 214] on div at bounding box center [351, 204] width 19 height 19
drag, startPoint x: 665, startPoint y: 476, endPoint x: 669, endPoint y: 467, distance: 10.3
click at [665, 475] on div "PTE academic - Ekatiyas lestari Time Remaining 00 : 18 : 27 4 of 18 Below is a …" at bounding box center [610, 343] width 725 height 687
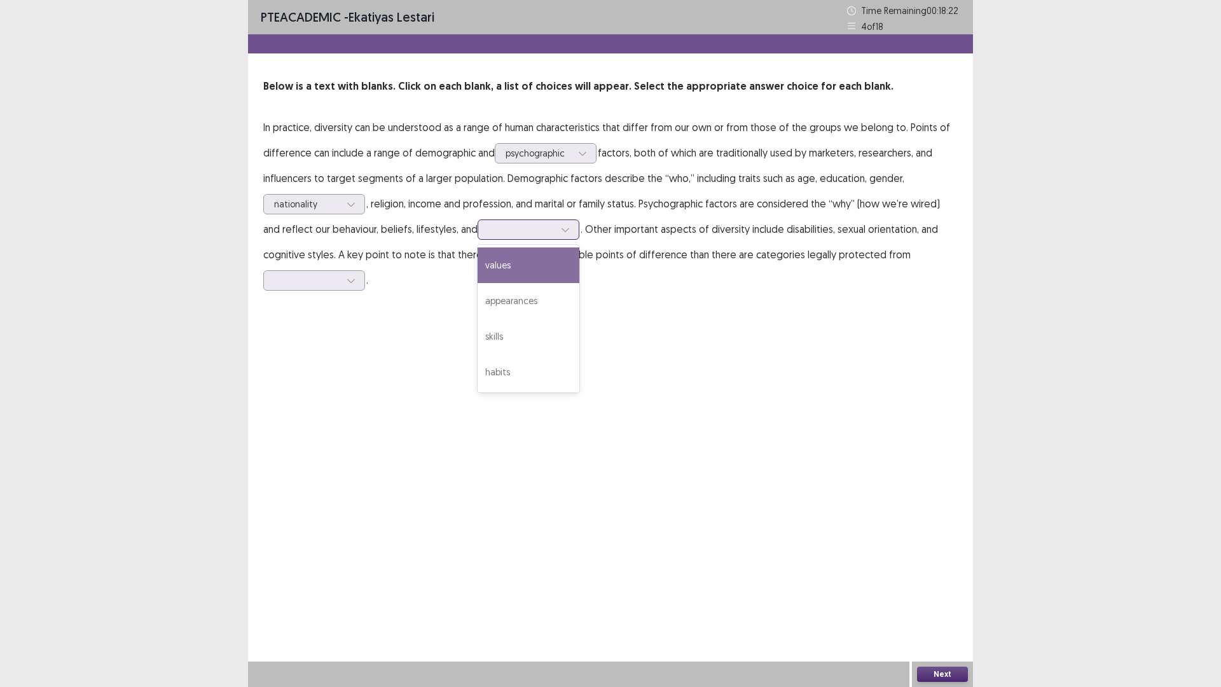
click at [555, 235] on div at bounding box center [521, 229] width 66 height 12
click at [565, 283] on div "values" at bounding box center [529, 265] width 102 height 36
click at [340, 286] on div at bounding box center [307, 280] width 66 height 12
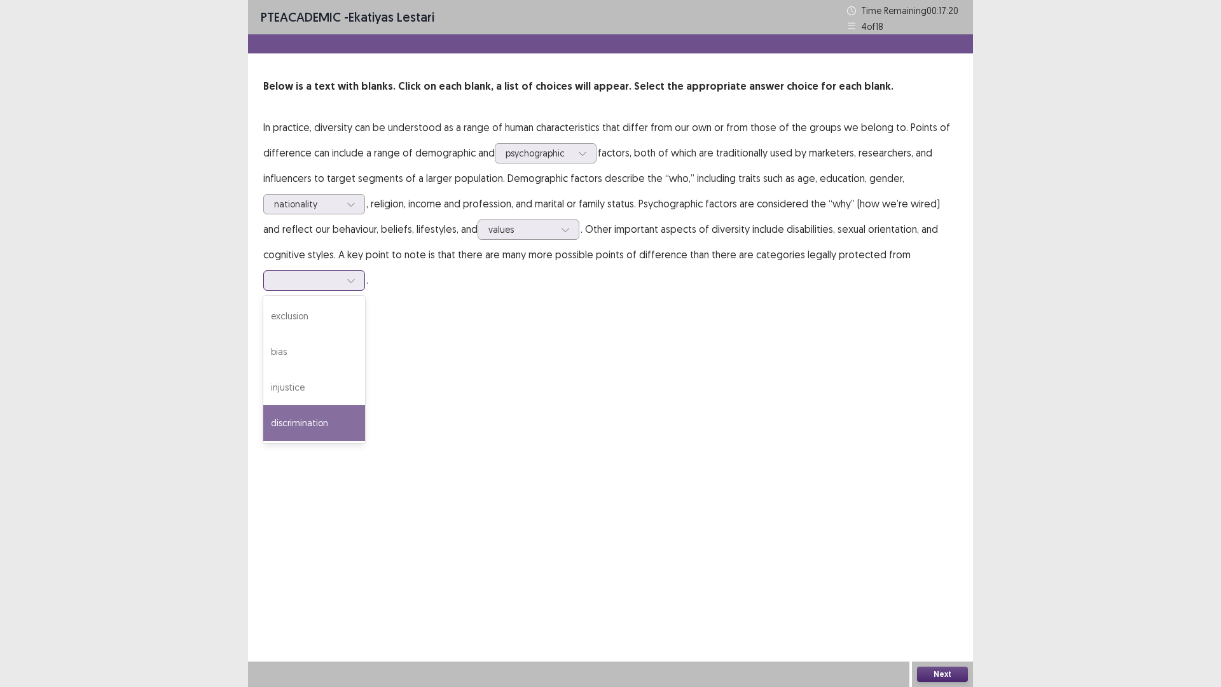
click at [365, 441] on div "discrimination" at bounding box center [314, 423] width 102 height 36
click at [956, 579] on button "Next" at bounding box center [942, 674] width 51 height 15
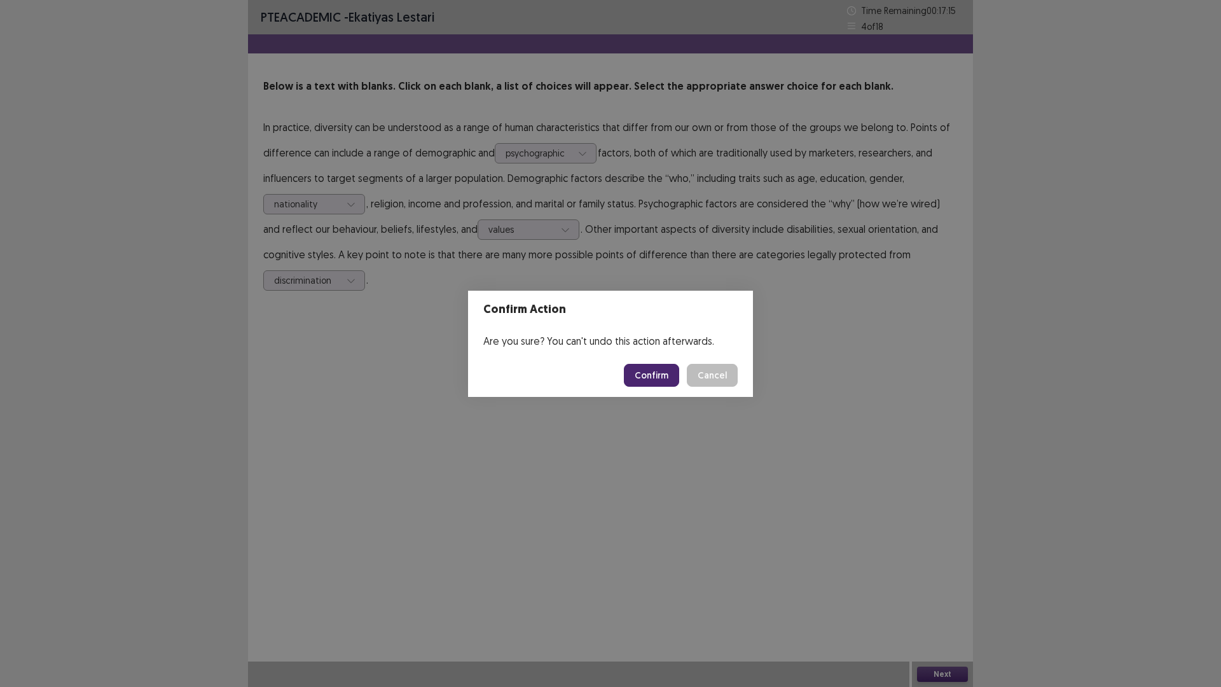
click at [656, 384] on button "Confirm" at bounding box center [651, 375] width 55 height 23
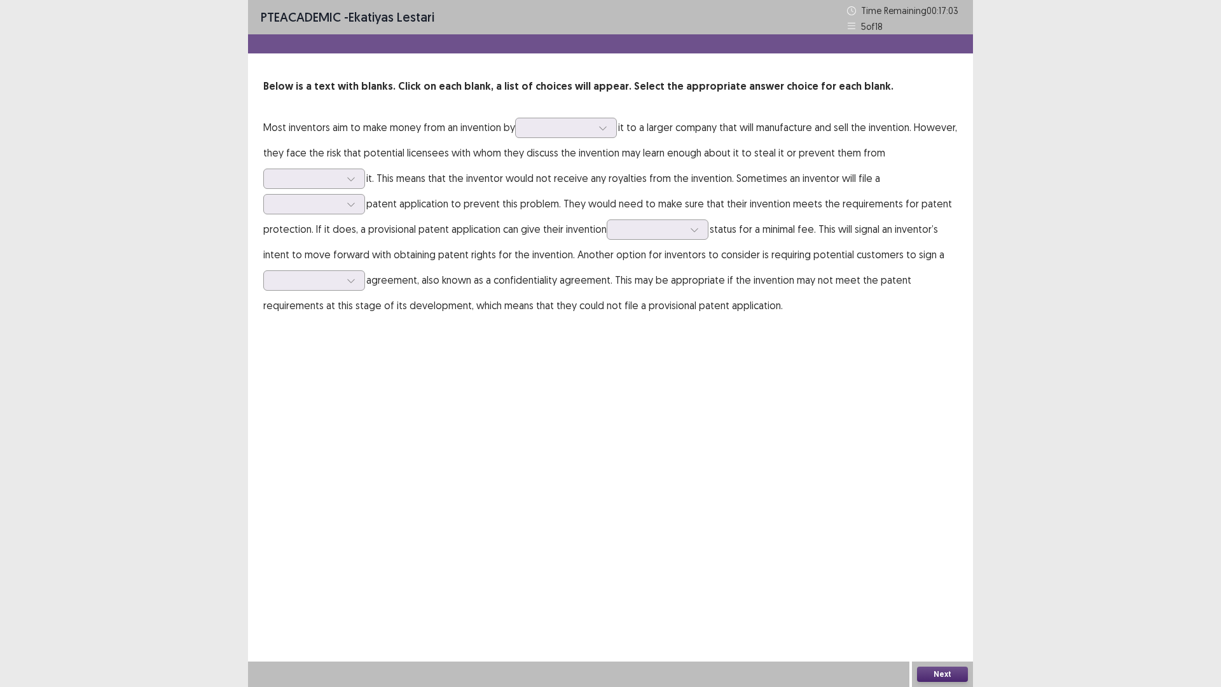
click at [608, 197] on p "Most inventors aim to make money from an invention by it to a larger company th…" at bounding box center [610, 216] width 695 height 204
click at [592, 134] on div at bounding box center [559, 127] width 66 height 12
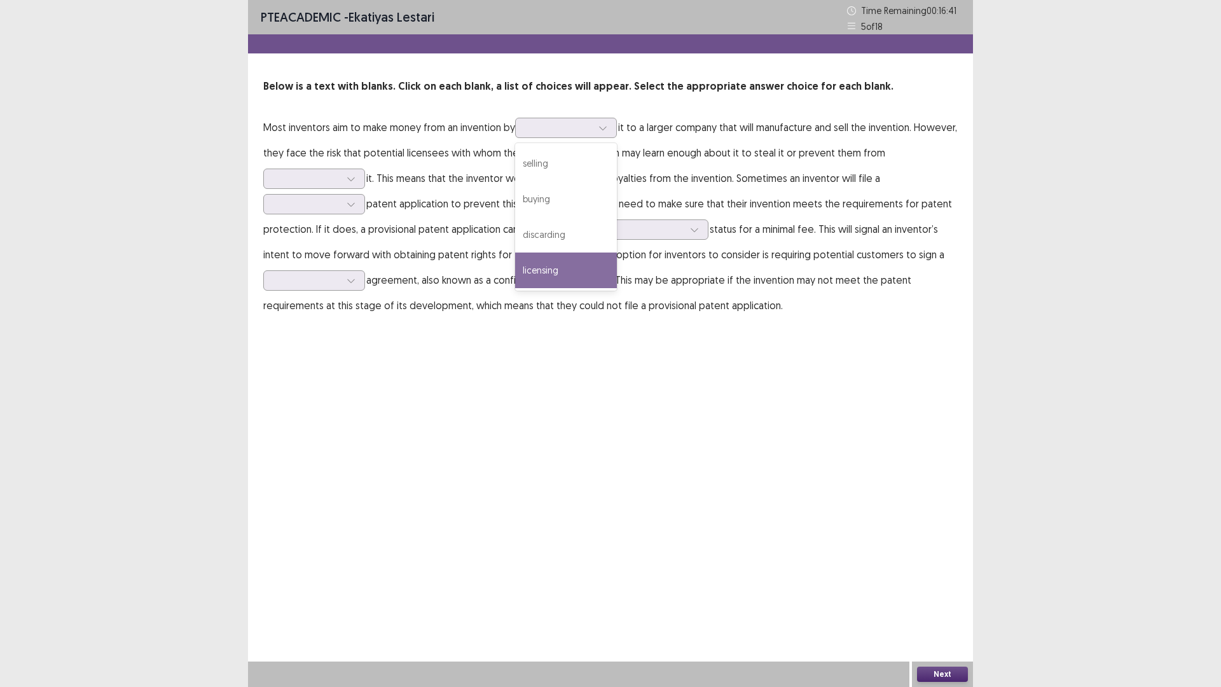
click at [707, 556] on div "PTE academic - Ekatiyas lestari Time Remaining 00 : 16 : 41 5 of 18 Below is a …" at bounding box center [610, 343] width 725 height 687
click at [592, 134] on div at bounding box center [559, 127] width 66 height 12
click at [617, 288] on div "licensing" at bounding box center [566, 270] width 102 height 36
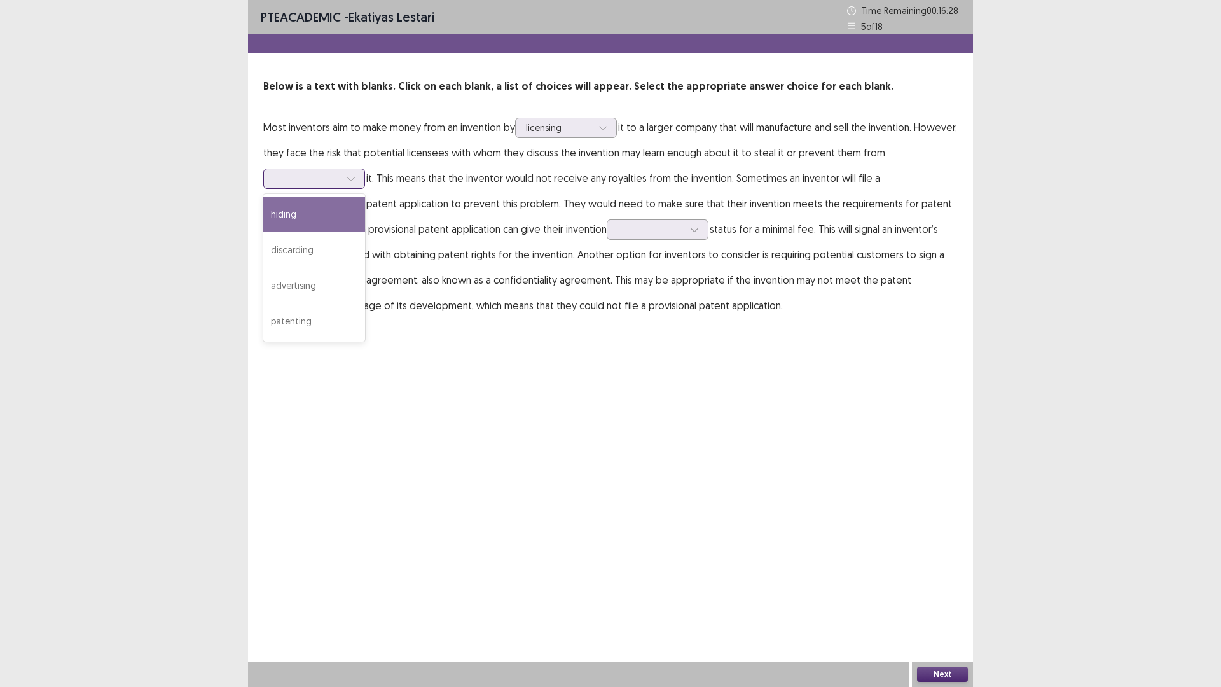
click at [340, 184] on div at bounding box center [307, 178] width 66 height 12
click at [365, 339] on div "patenting" at bounding box center [314, 321] width 102 height 36
click at [340, 210] on div at bounding box center [307, 204] width 66 height 12
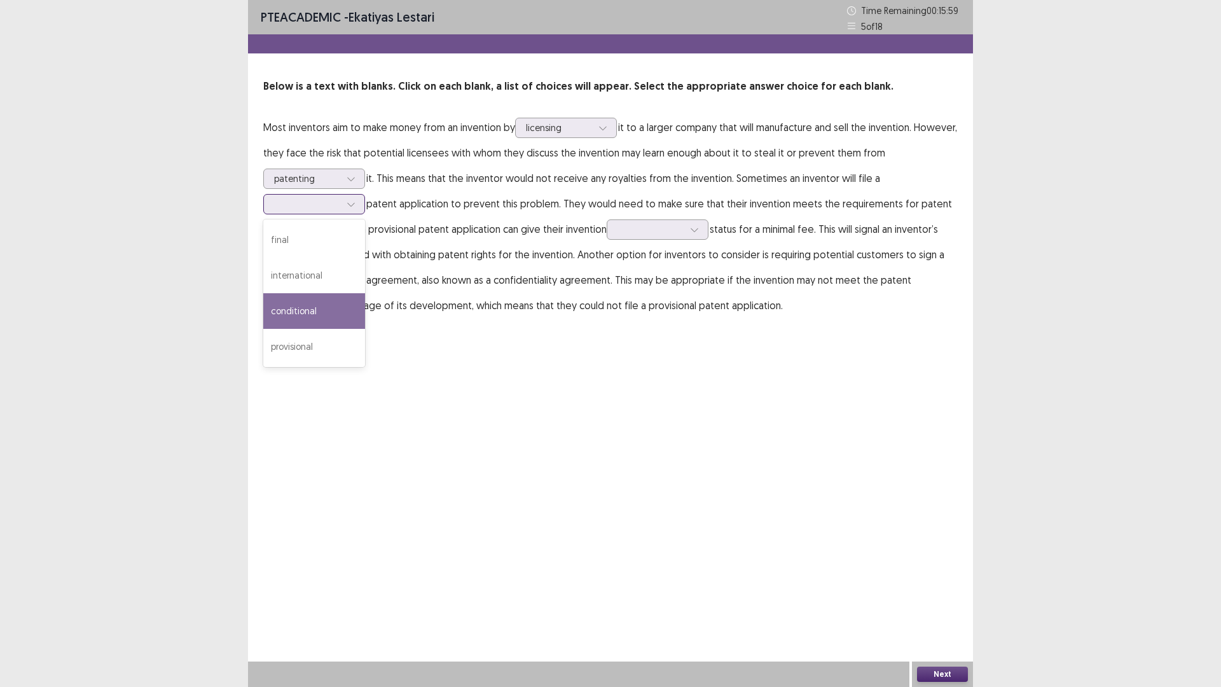
click at [365, 329] on div "conditional" at bounding box center [314, 311] width 102 height 36
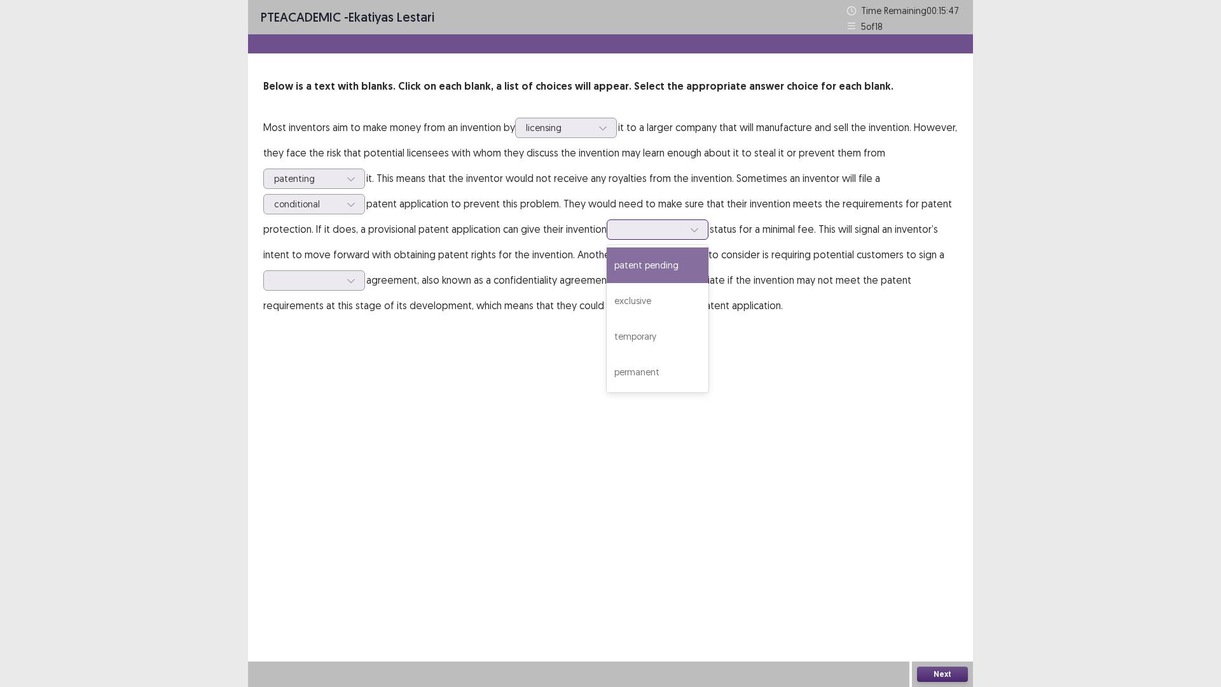
click at [618, 235] on div at bounding box center [651, 229] width 66 height 12
click at [607, 283] on div "patent pending" at bounding box center [658, 265] width 102 height 36
click at [340, 286] on div at bounding box center [307, 280] width 66 height 12
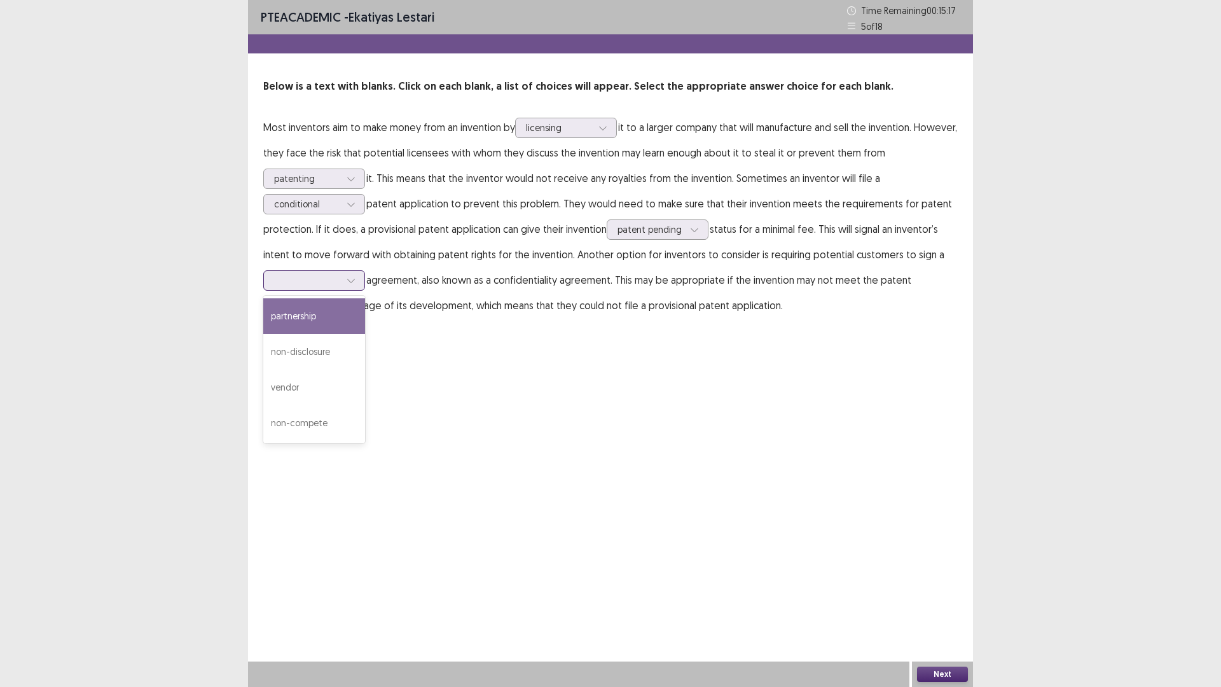
click at [365, 334] on div "partnership" at bounding box center [314, 316] width 102 height 36
click at [930, 579] on button "Next" at bounding box center [942, 674] width 51 height 15
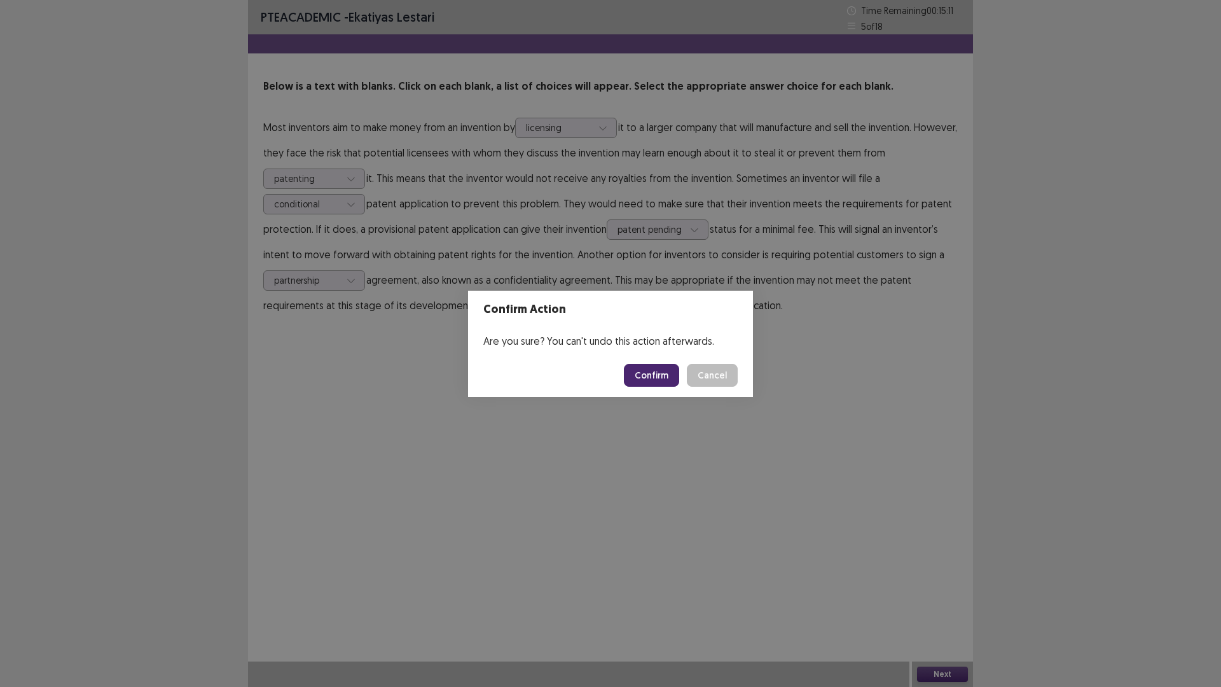
click at [644, 377] on button "Confirm" at bounding box center [651, 375] width 55 height 23
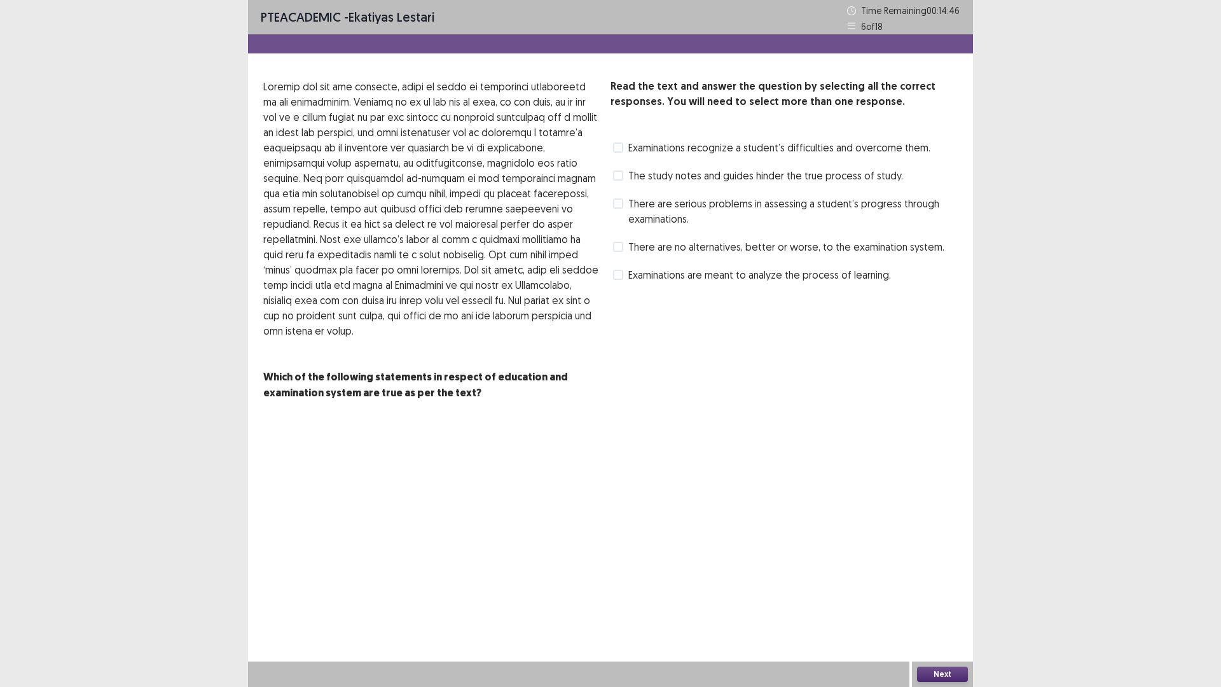
drag, startPoint x: 517, startPoint y: 471, endPoint x: 548, endPoint y: 473, distance: 30.6
click at [548, 338] on p at bounding box center [431, 208] width 337 height 259
click at [663, 254] on span "There are no alternatives, better or worse, to the examination system." at bounding box center [786, 246] width 316 height 15
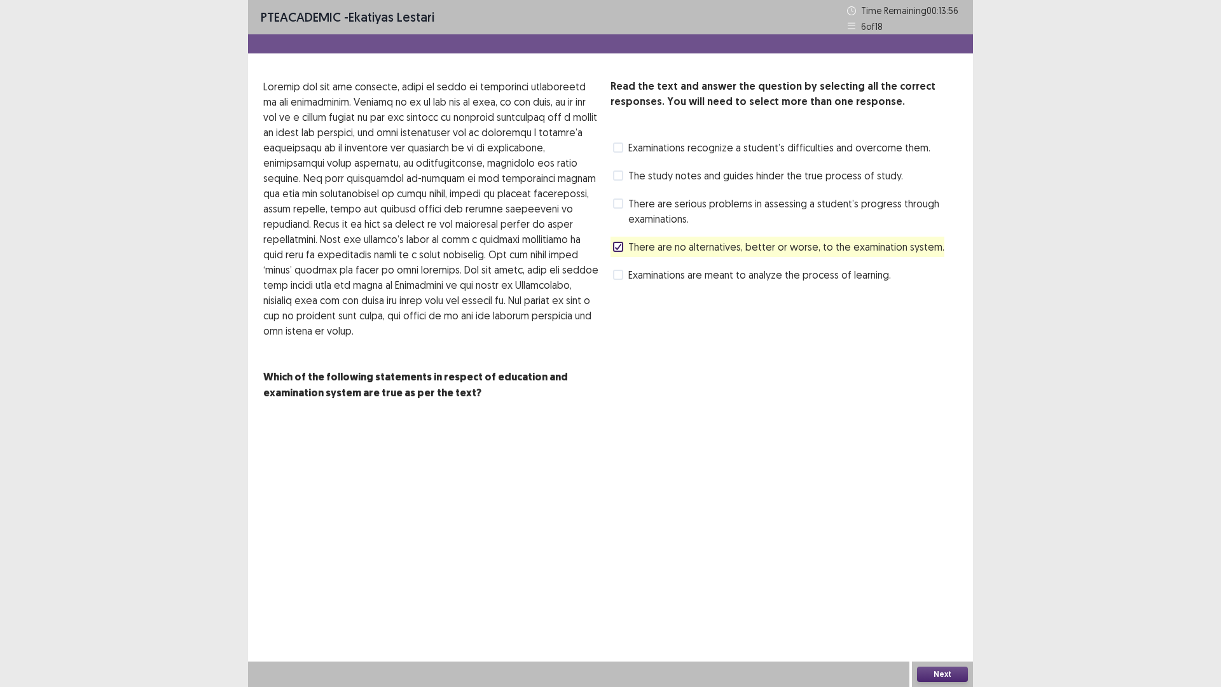
click at [921, 579] on div "Next" at bounding box center [942, 673] width 61 height 25
click at [915, 579] on div "Next" at bounding box center [942, 673] width 61 height 25
click at [792, 282] on span "Examinations are meant to analyze the process of learning." at bounding box center [759, 274] width 263 height 15
click at [736, 254] on span "There are no alternatives, better or worse, to the examination system." at bounding box center [786, 246] width 316 height 15
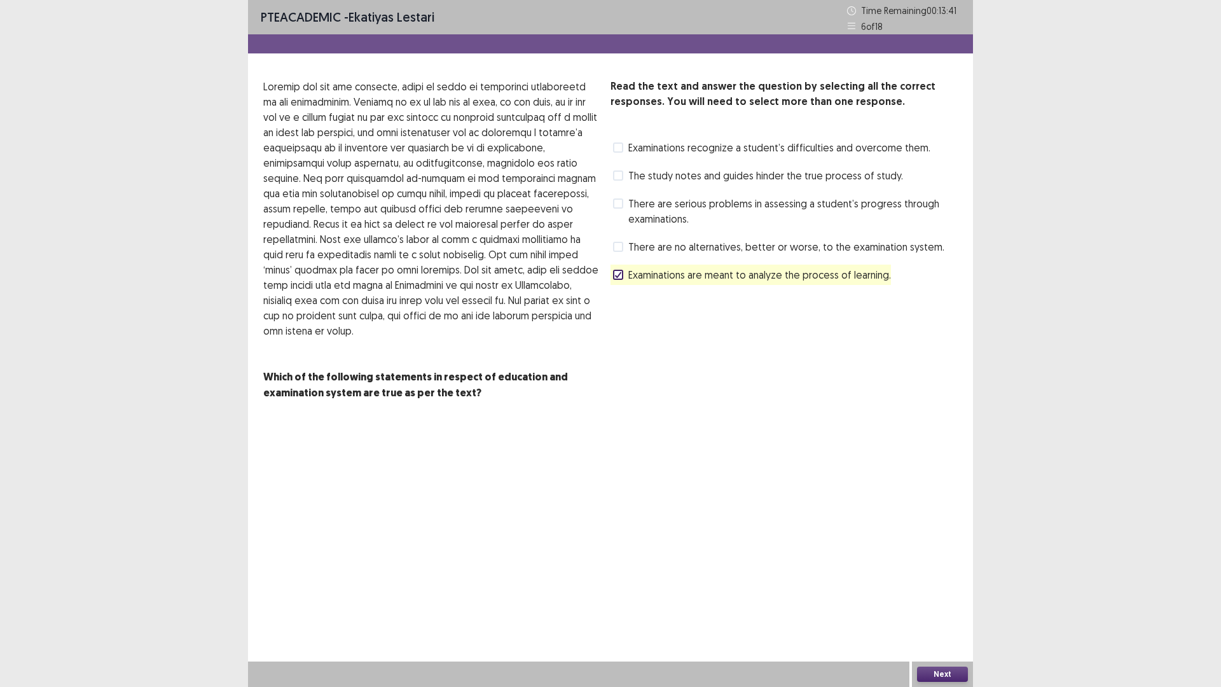
click at [945, 579] on div "PTE academic - Ekatiyas lestari Time Remaining 00 : 13 : 41 6 of 18 Read the te…" at bounding box center [610, 343] width 725 height 687
click at [943, 579] on button "Next" at bounding box center [942, 674] width 51 height 15
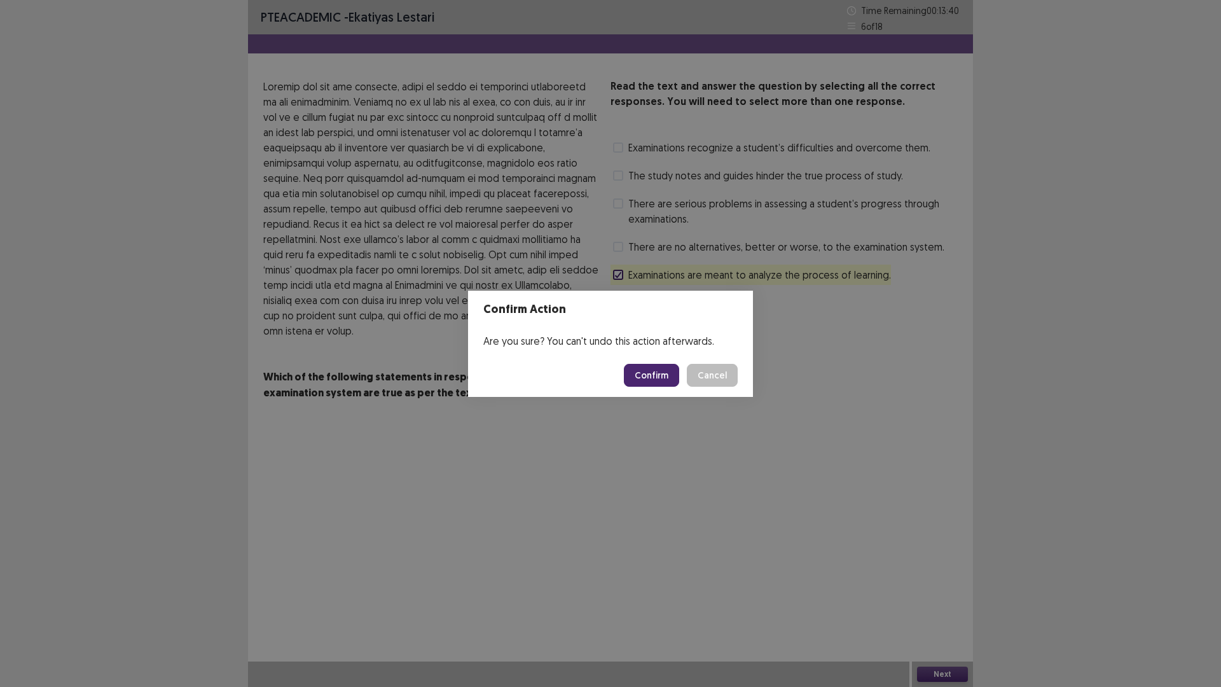
click at [658, 381] on button "Confirm" at bounding box center [651, 375] width 55 height 23
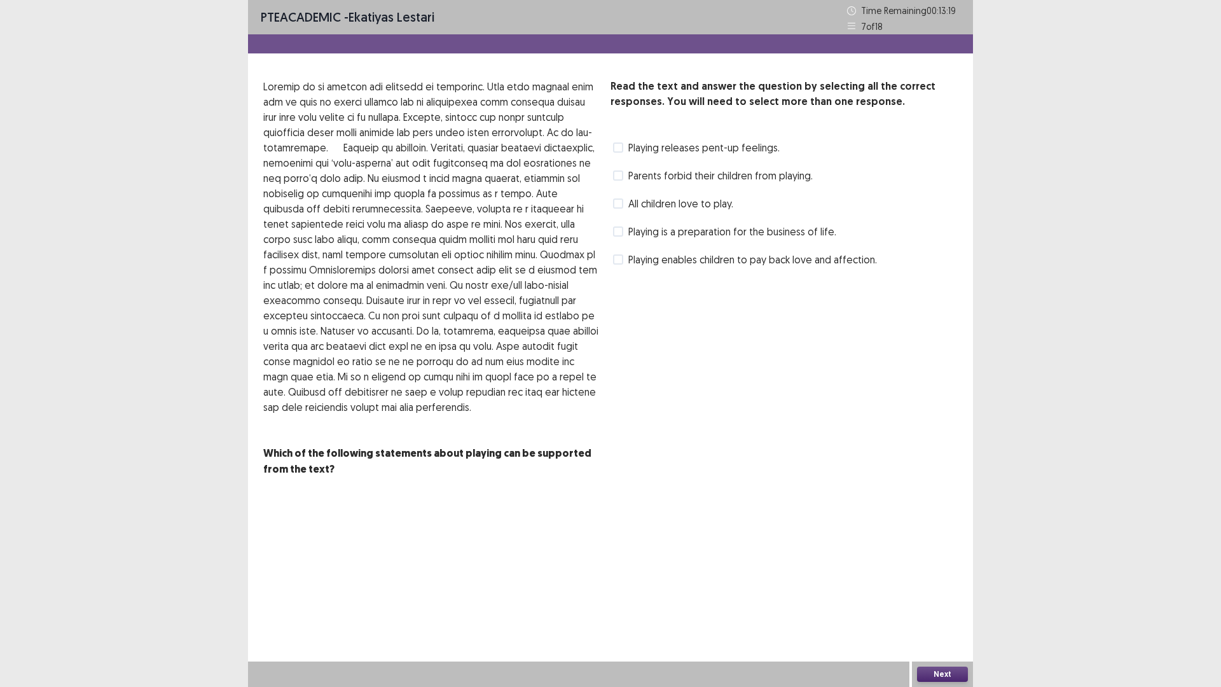
click at [668, 267] on span "Playing enables children to pay back love and affection." at bounding box center [752, 259] width 249 height 15
click at [927, 579] on button "Next" at bounding box center [942, 674] width 51 height 15
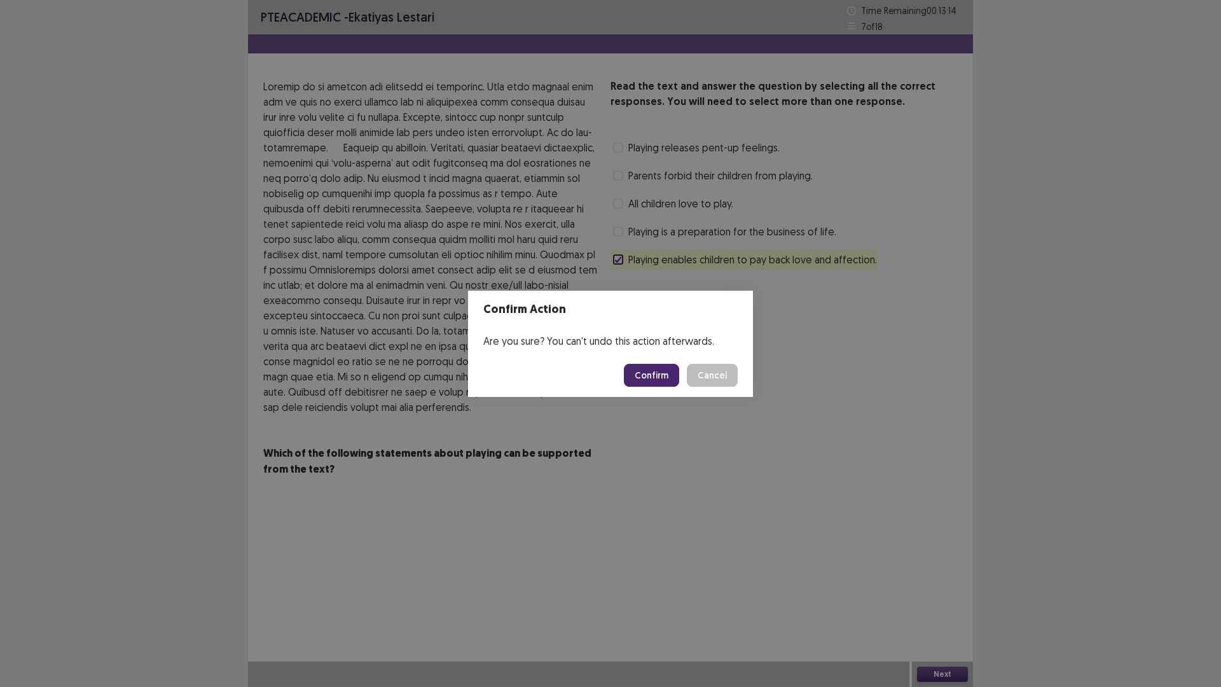
click at [679, 382] on button "Confirm" at bounding box center [651, 375] width 55 height 23
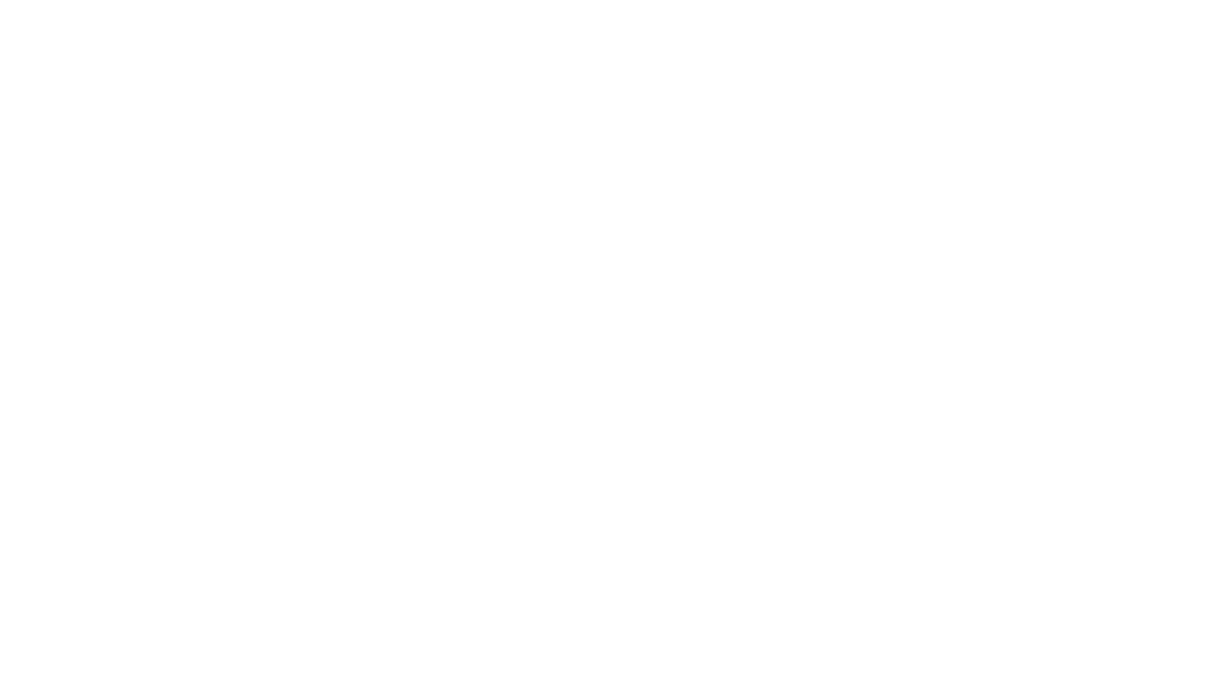
scroll to position [0, 0]
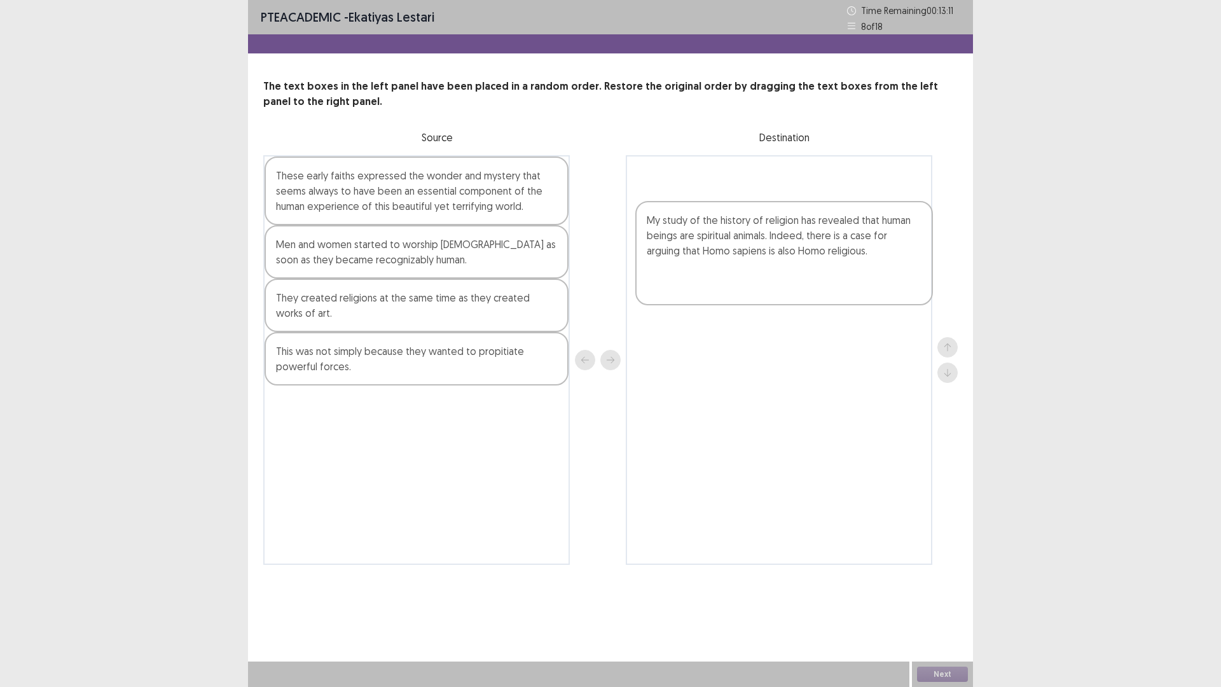
drag, startPoint x: 345, startPoint y: 271, endPoint x: 717, endPoint y: 272, distance: 372.1
click at [717, 272] on div "My study of the history of religion has revealed that human beings are spiritua…" at bounding box center [610, 360] width 695 height 410
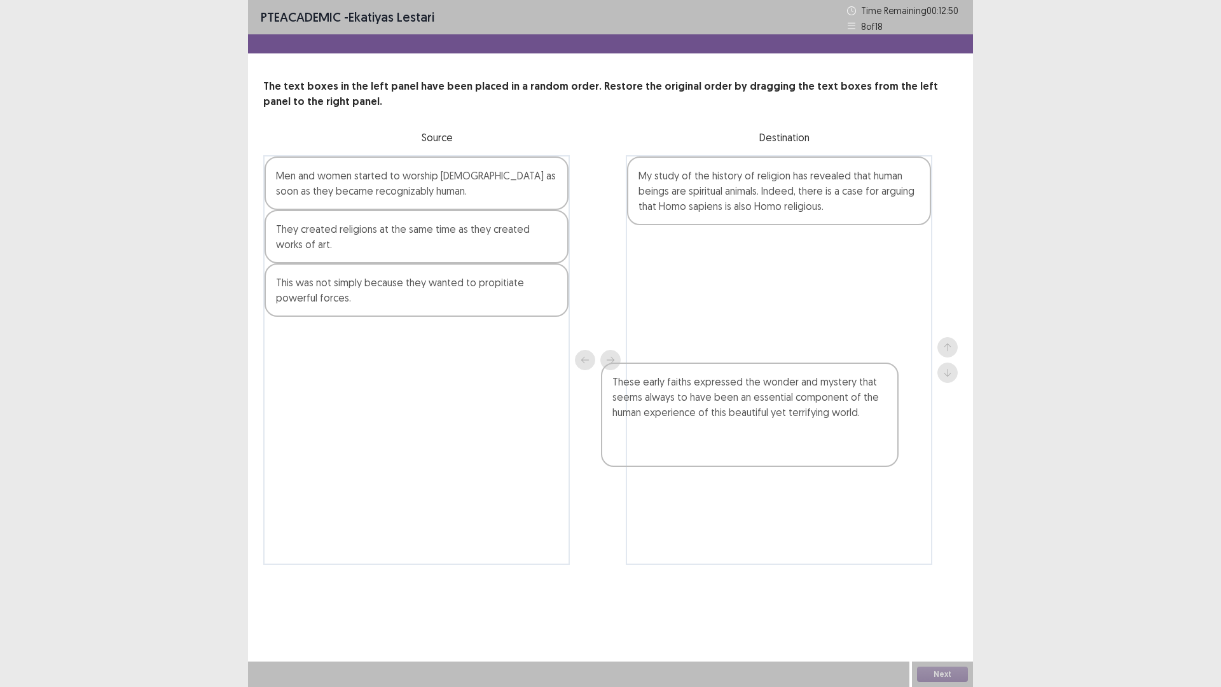
drag, startPoint x: 434, startPoint y: 239, endPoint x: 779, endPoint y: 391, distance: 377.1
click at [779, 391] on div "These early faiths expressed the wonder and mystery that seems always to have b…" at bounding box center [610, 360] width 695 height 410
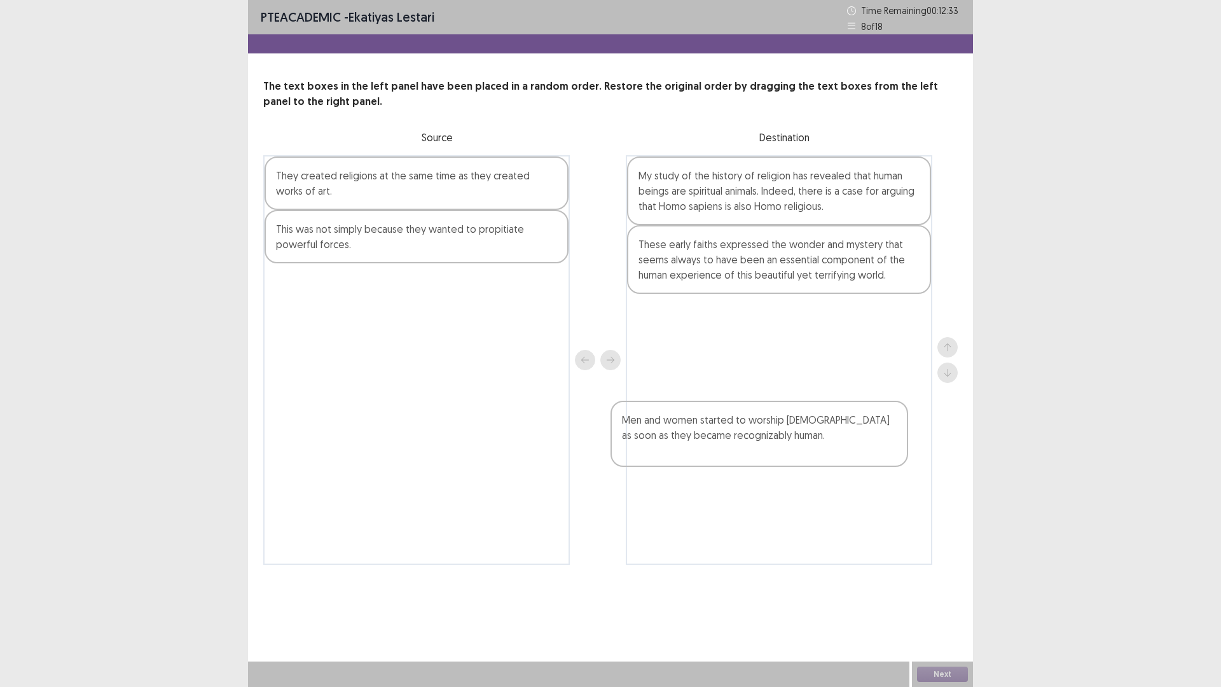
drag, startPoint x: 444, startPoint y: 235, endPoint x: 791, endPoint y: 441, distance: 403.5
click at [791, 441] on div "Men and women started to worship [DEMOGRAPHIC_DATA] as soon as they became reco…" at bounding box center [610, 360] width 695 height 410
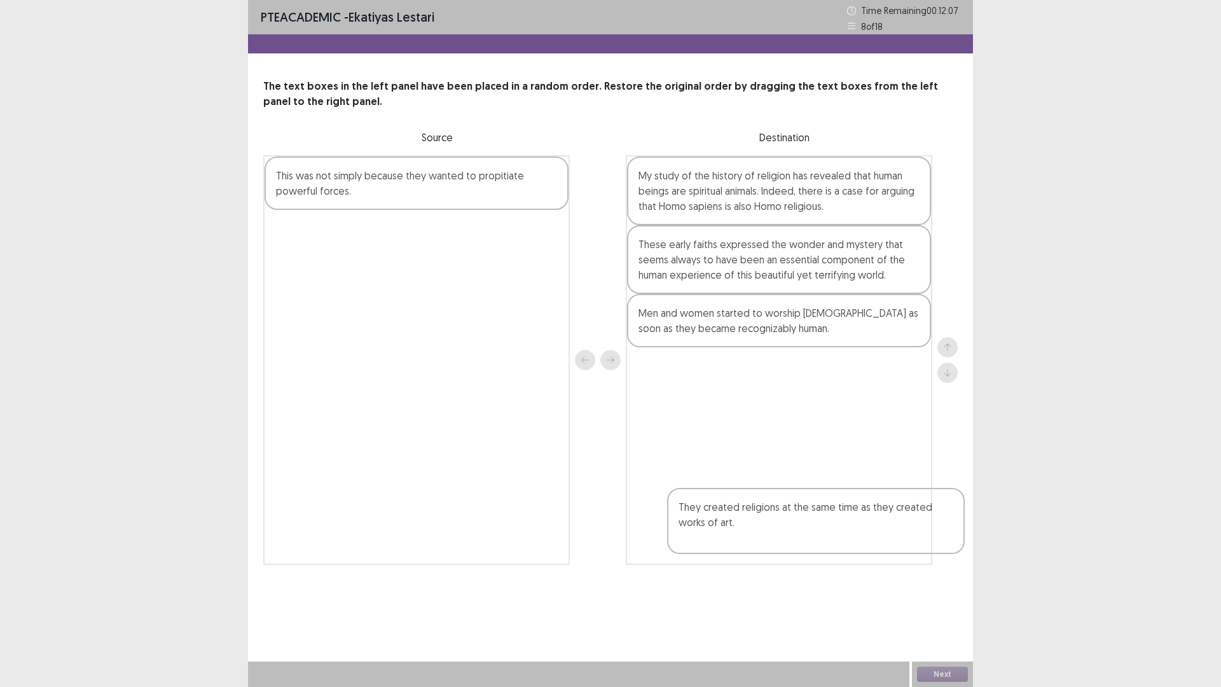
drag, startPoint x: 472, startPoint y: 232, endPoint x: 874, endPoint y: 520, distance: 494.5
click at [874, 520] on div "They created religions at the same time as they created works of art. This was …" at bounding box center [610, 360] width 695 height 410
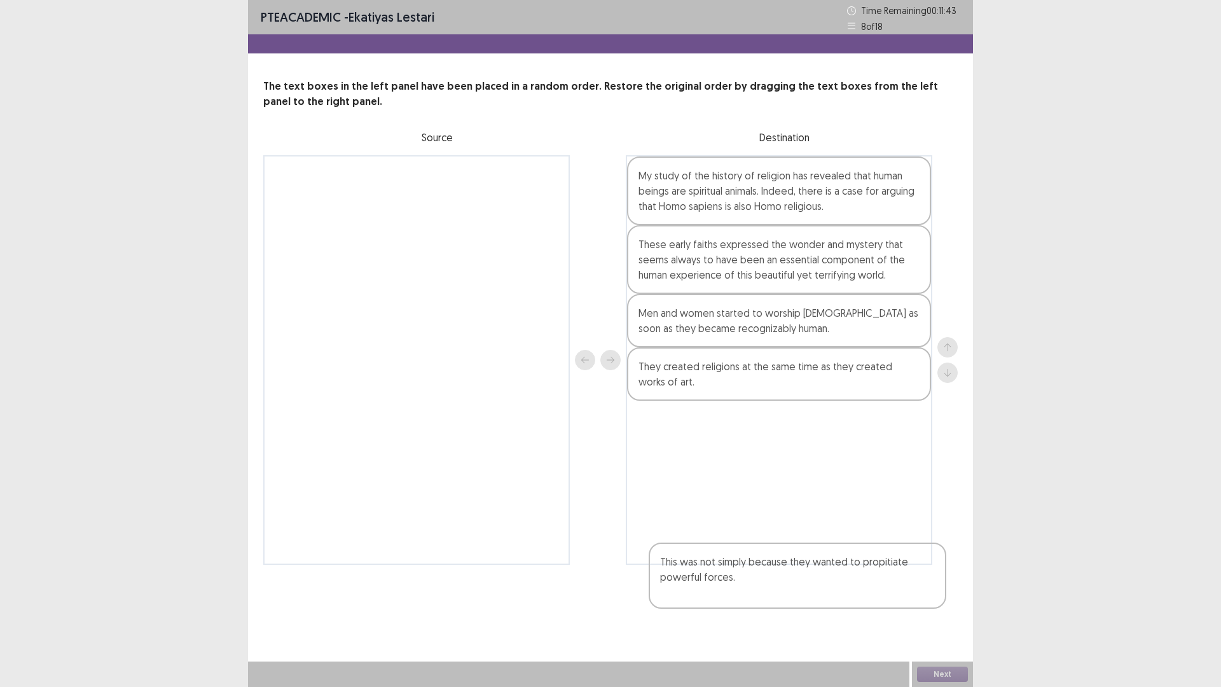
drag, startPoint x: 427, startPoint y: 246, endPoint x: 803, endPoint y: 594, distance: 512.2
click at [803, 565] on div "This was not simply because they wanted to propitiate powerful forces. My study…" at bounding box center [610, 360] width 695 height 410
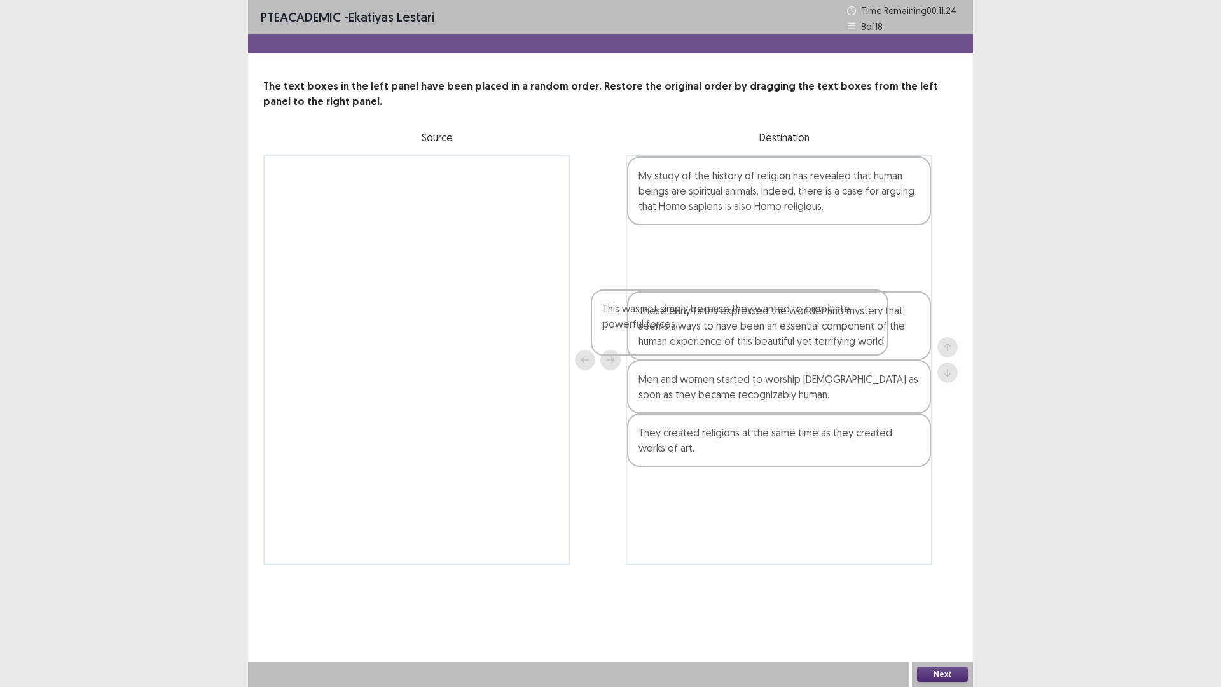
drag, startPoint x: 812, startPoint y: 581, endPoint x: 777, endPoint y: 335, distance: 248.6
click at [777, 335] on div "My study of the history of religion has revealed that human beings are spiritua…" at bounding box center [779, 360] width 307 height 410
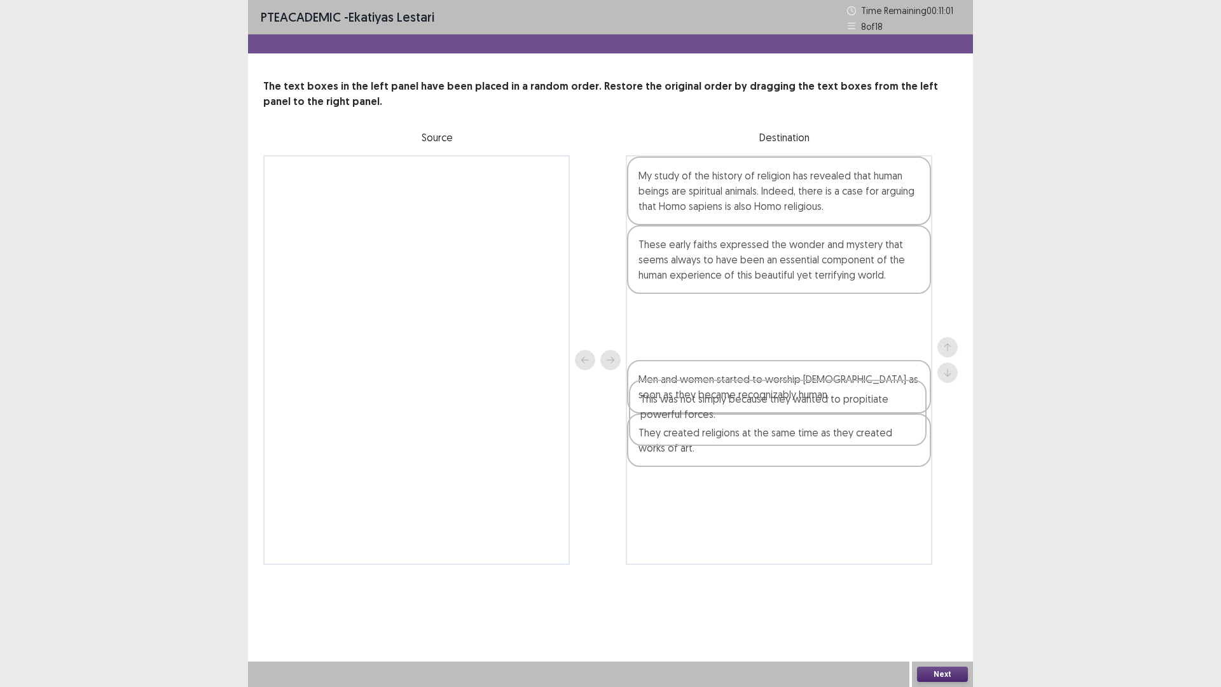
drag, startPoint x: 798, startPoint y: 329, endPoint x: 798, endPoint y: 425, distance: 95.4
click at [798, 425] on div "My study of the history of religion has revealed that human beings are spiritua…" at bounding box center [779, 360] width 307 height 410
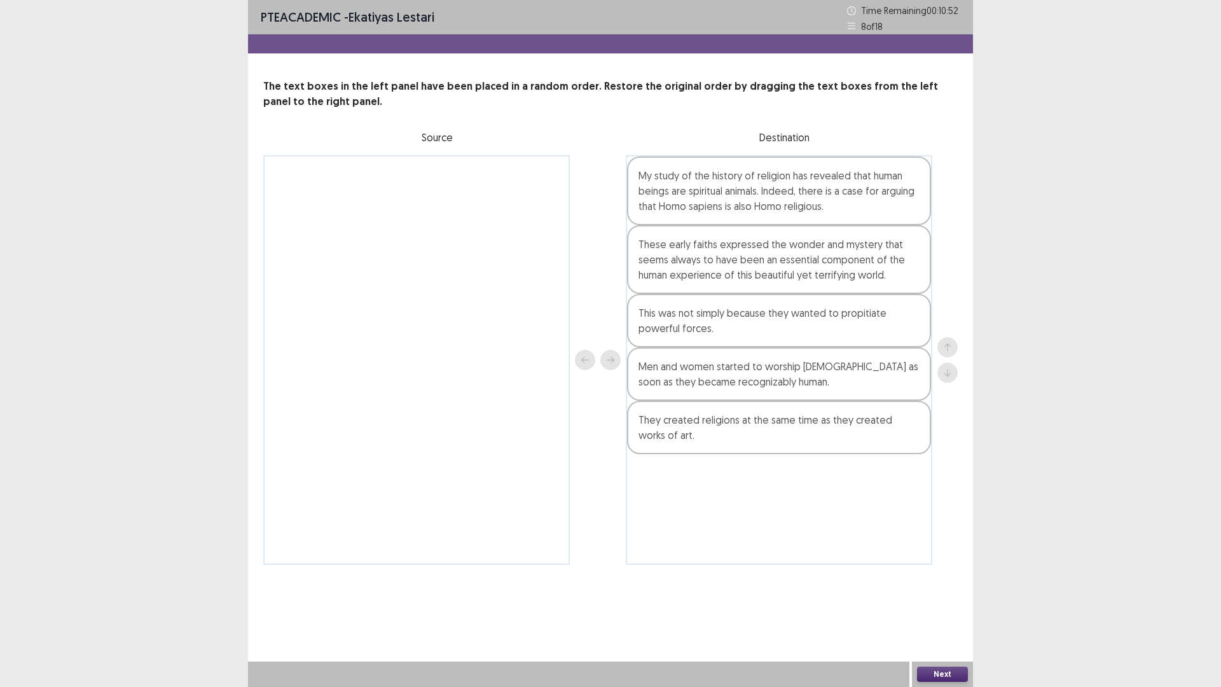
click at [934, 579] on div "Next" at bounding box center [942, 673] width 61 height 25
click at [934, 579] on button "Next" at bounding box center [942, 674] width 51 height 15
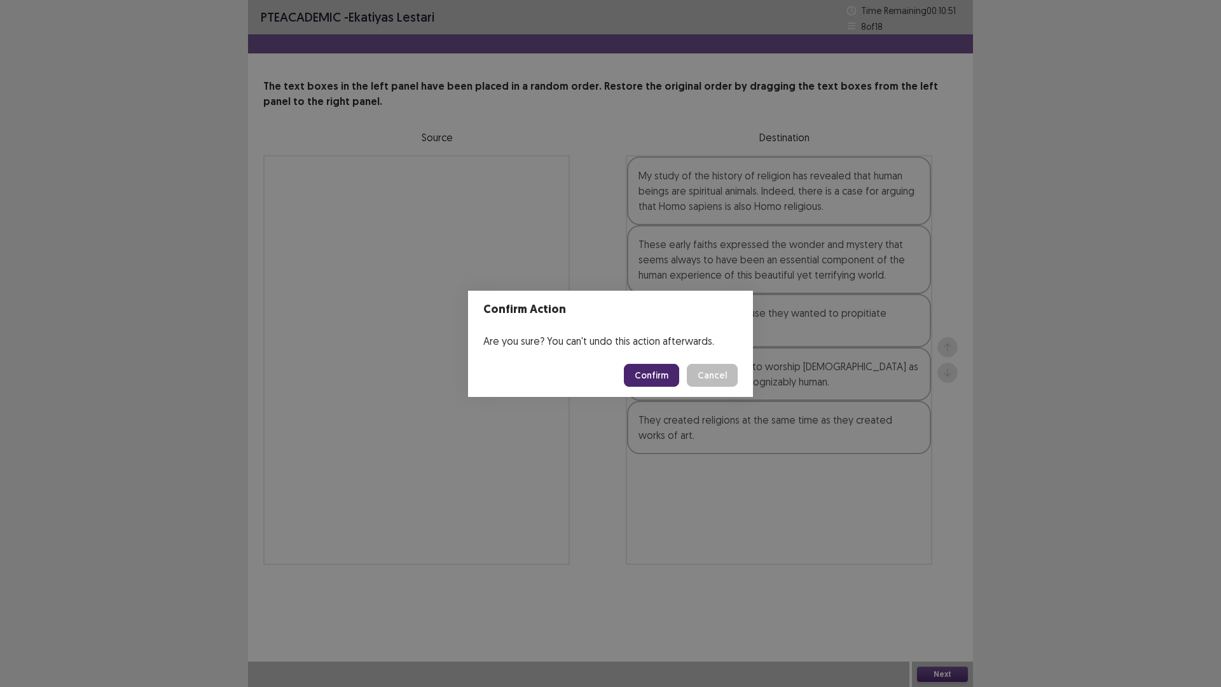
click at [653, 375] on button "Confirm" at bounding box center [651, 375] width 55 height 23
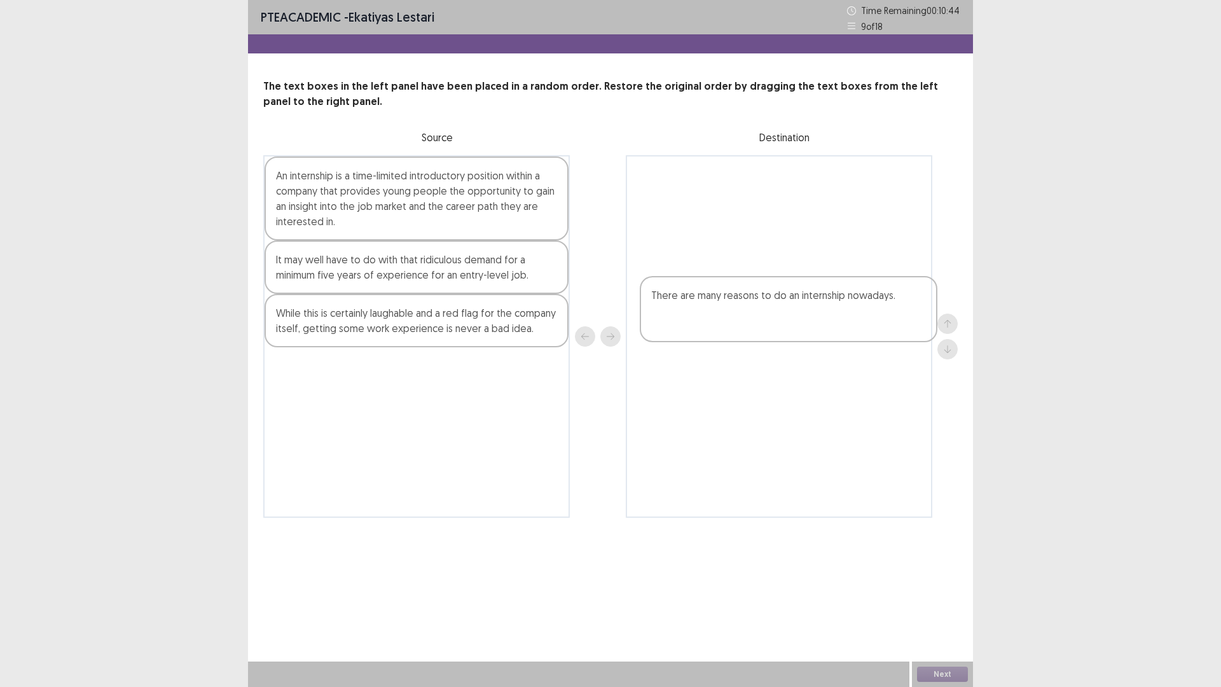
drag, startPoint x: 425, startPoint y: 525, endPoint x: 812, endPoint y: 287, distance: 454.3
click at [812, 287] on div "An internship is a time-limited introductory position within a company that pro…" at bounding box center [610, 336] width 695 height 363
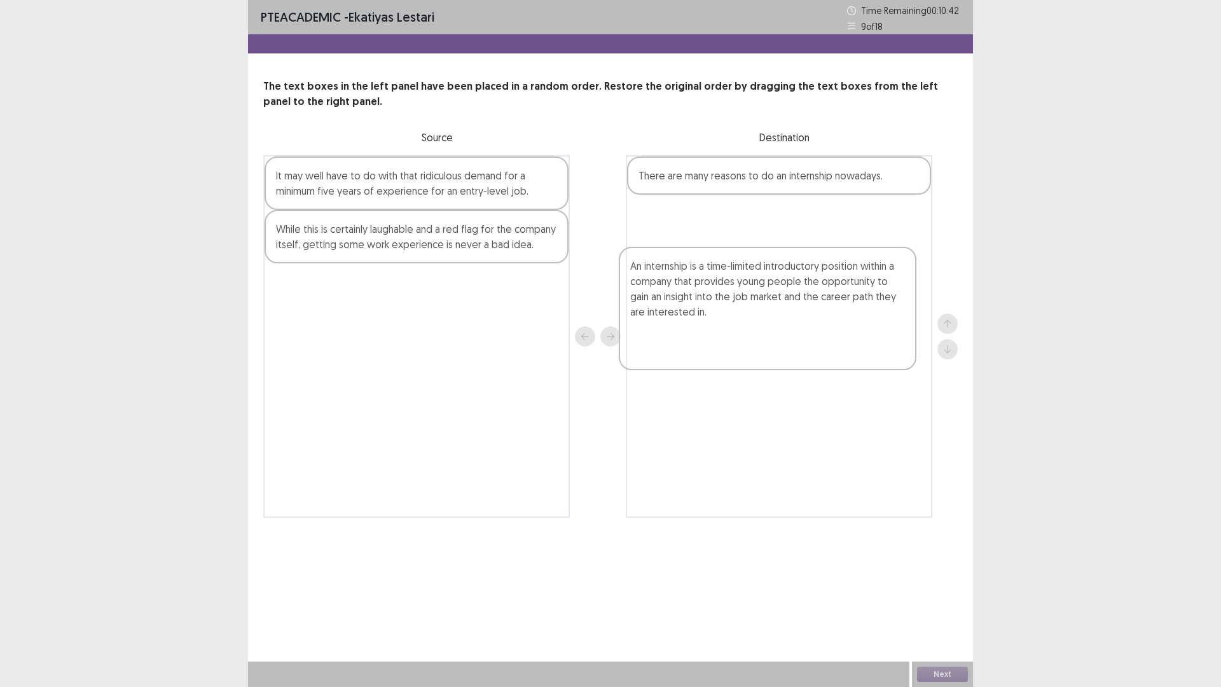
drag, startPoint x: 382, startPoint y: 275, endPoint x: 750, endPoint y: 336, distance: 373.3
click at [750, 336] on div "An internship is a time-limited introductory position within a company that pro…" at bounding box center [610, 336] width 695 height 363
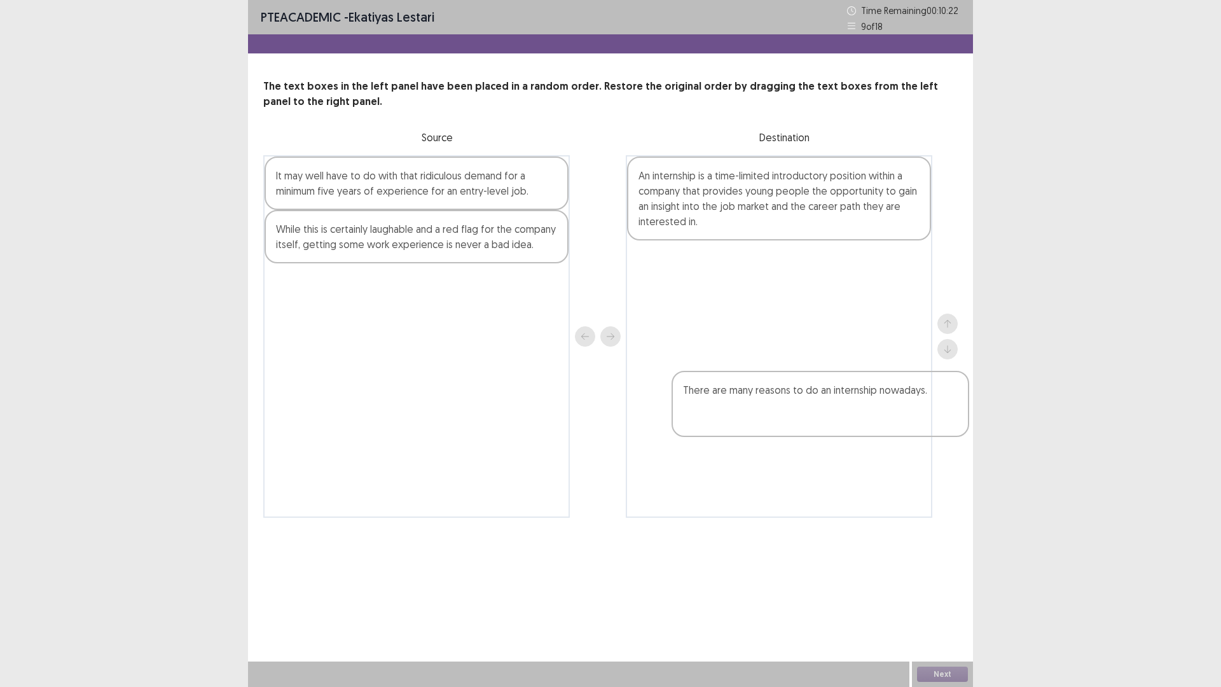
drag, startPoint x: 701, startPoint y: 228, endPoint x: 746, endPoint y: 406, distance: 183.7
click at [746, 406] on div "There are many reasons to do an internship nowadays. An internship is a time-li…" at bounding box center [779, 336] width 307 height 363
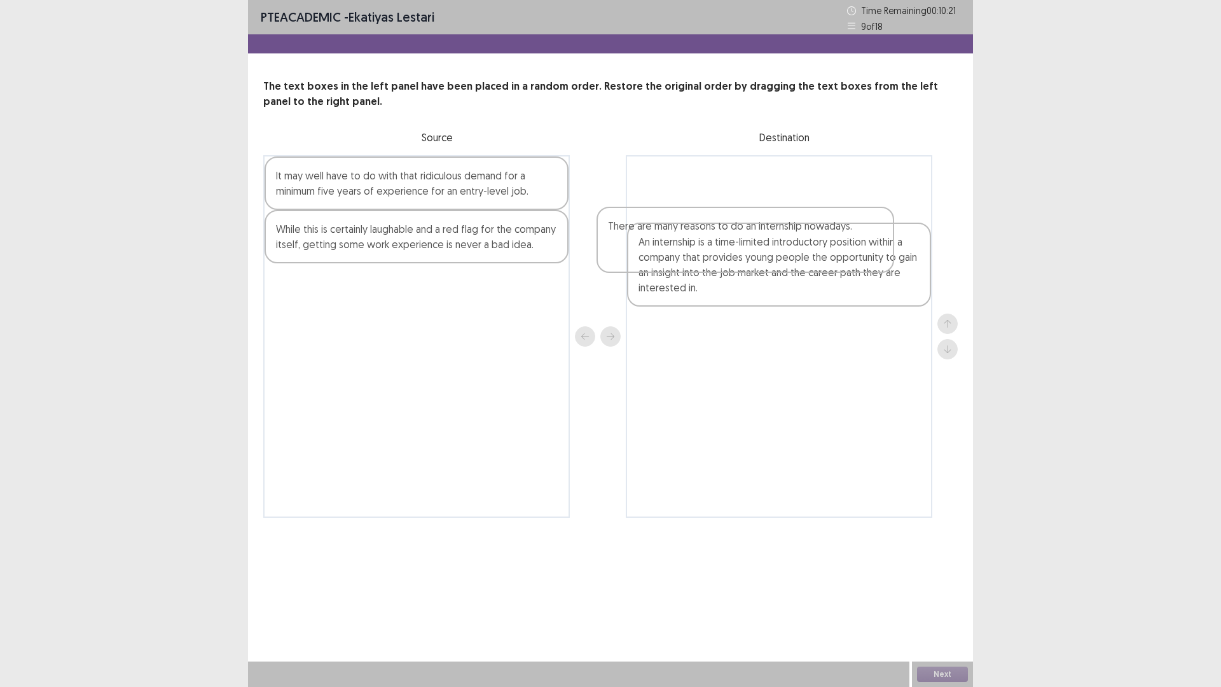
drag, startPoint x: 721, startPoint y: 338, endPoint x: 686, endPoint y: 213, distance: 129.5
click at [686, 213] on div "An internship is a time-limited introductory position within a company that pro…" at bounding box center [779, 336] width 307 height 363
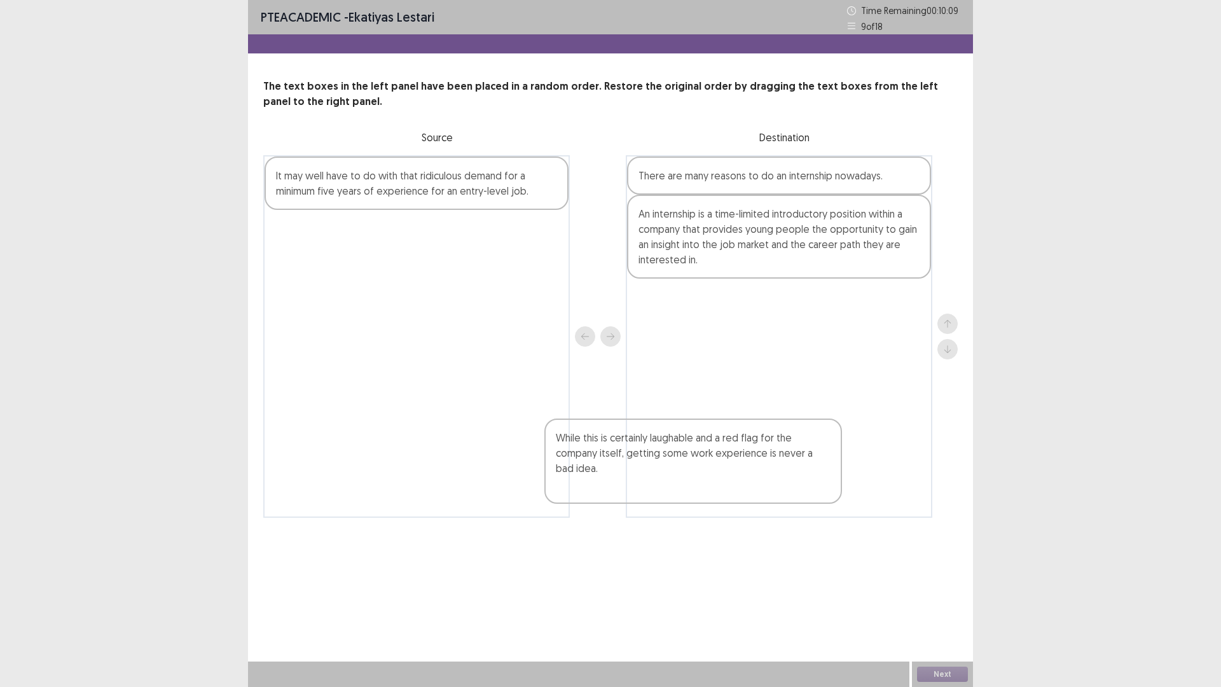
drag, startPoint x: 401, startPoint y: 326, endPoint x: 682, endPoint y: 462, distance: 312.6
click at [682, 462] on div "It may well have to do with that ridiculous demand for a minimum five years of …" at bounding box center [610, 336] width 695 height 363
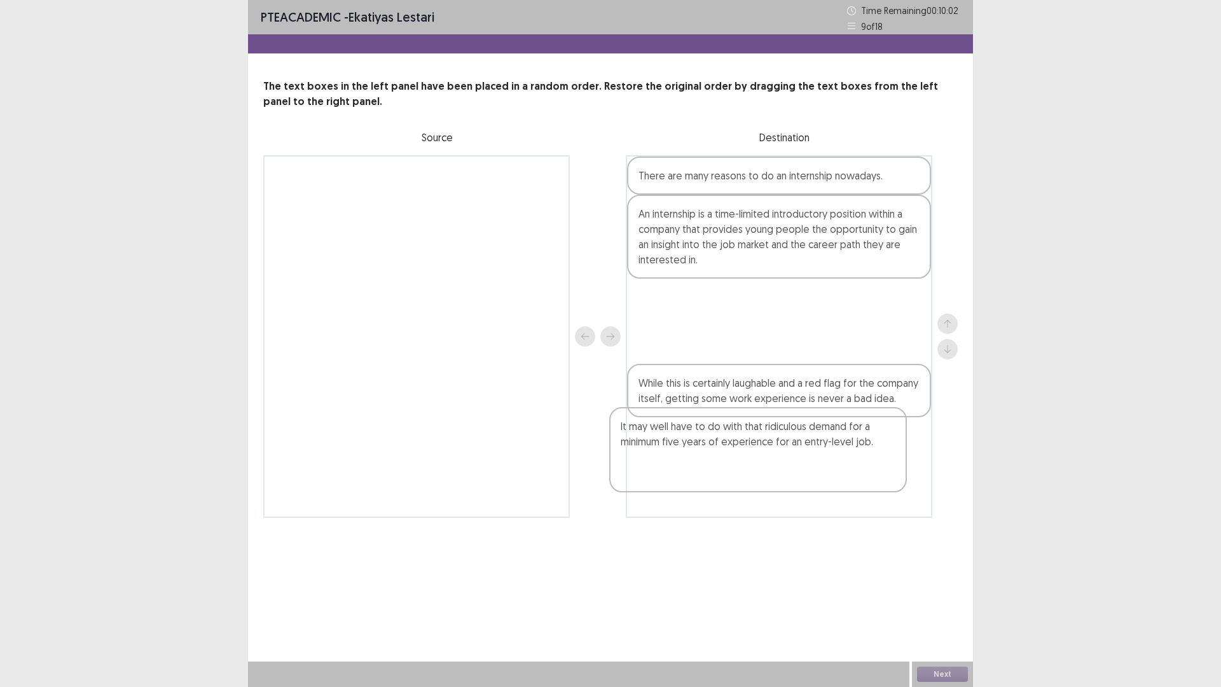
drag, startPoint x: 373, startPoint y: 251, endPoint x: 723, endPoint y: 447, distance: 401.5
click at [723, 447] on div "It may well have to do with that ridiculous demand for a minimum five years of …" at bounding box center [610, 336] width 695 height 363
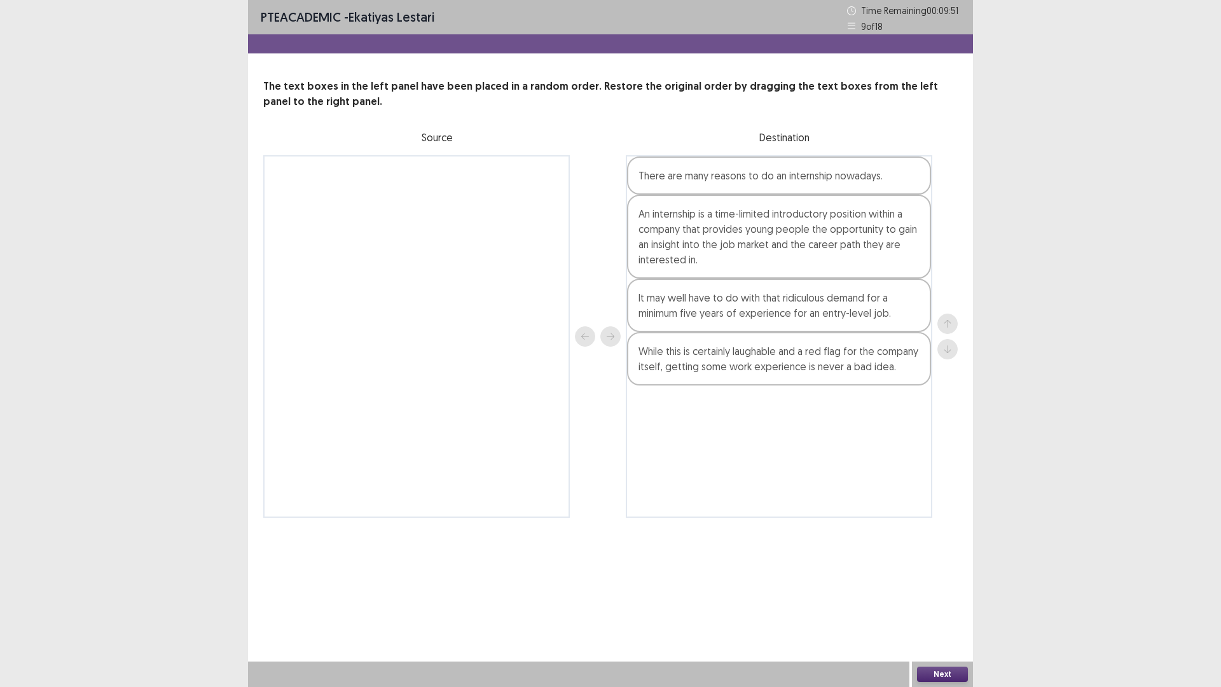
click at [937, 579] on button "Next" at bounding box center [942, 674] width 51 height 15
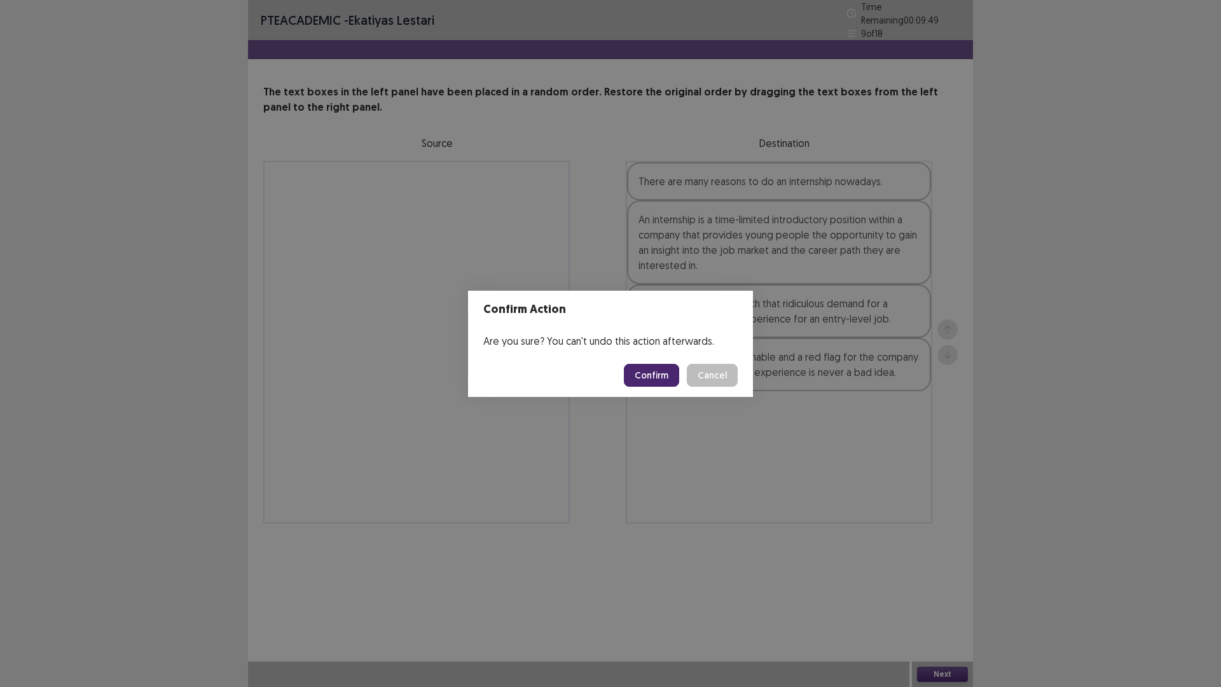
click at [679, 374] on button "Confirm" at bounding box center [651, 375] width 55 height 23
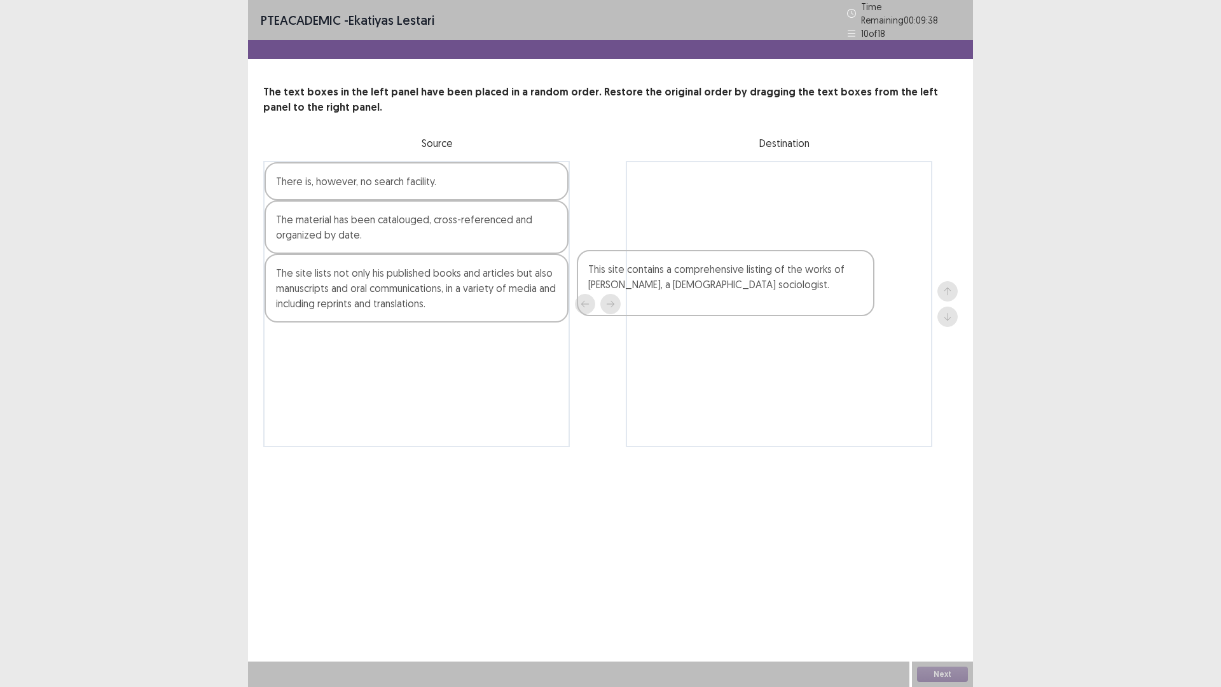
drag, startPoint x: 468, startPoint y: 451, endPoint x: 812, endPoint y: 245, distance: 400.7
click at [812, 245] on div "There is, however, no search facility. The material has been catalouged, cross-…" at bounding box center [610, 304] width 695 height 286
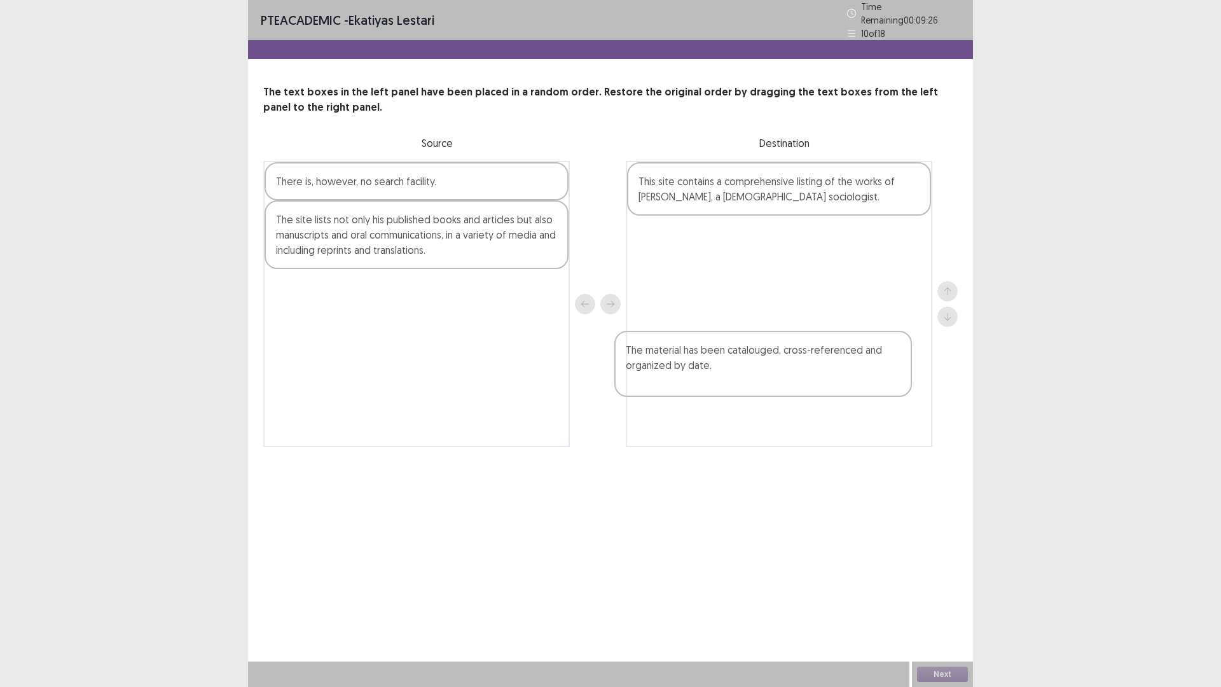
drag, startPoint x: 509, startPoint y: 284, endPoint x: 867, endPoint y: 368, distance: 367.3
click at [867, 368] on div "There is, however, no search facility. The material has been catalouged, cross-…" at bounding box center [610, 304] width 695 height 286
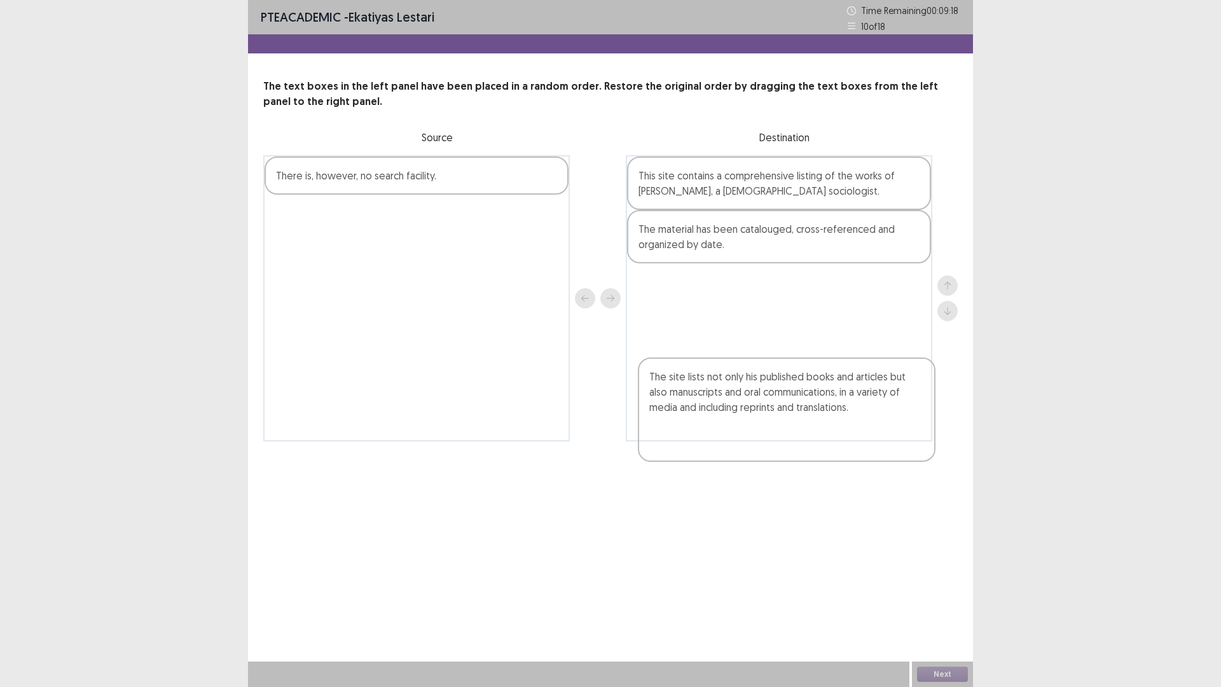
drag, startPoint x: 553, startPoint y: 330, endPoint x: 707, endPoint y: 399, distance: 169.4
click at [707, 404] on div "There is, however, no search facility. The site lists not only his published bo…" at bounding box center [610, 298] width 695 height 286
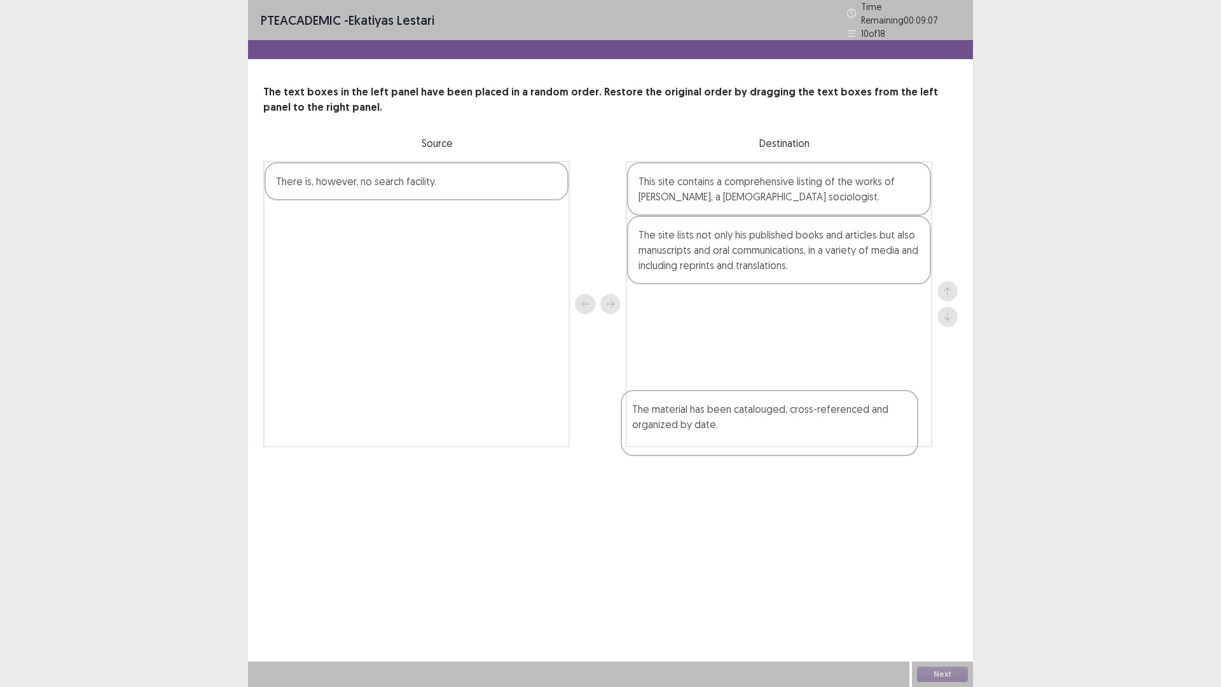
drag, startPoint x: 761, startPoint y: 300, endPoint x: 754, endPoint y: 432, distance: 131.9
click at [754, 432] on div "This site contains a comprehensive listing of the works of [PERSON_NAME], a [DE…" at bounding box center [779, 304] width 307 height 286
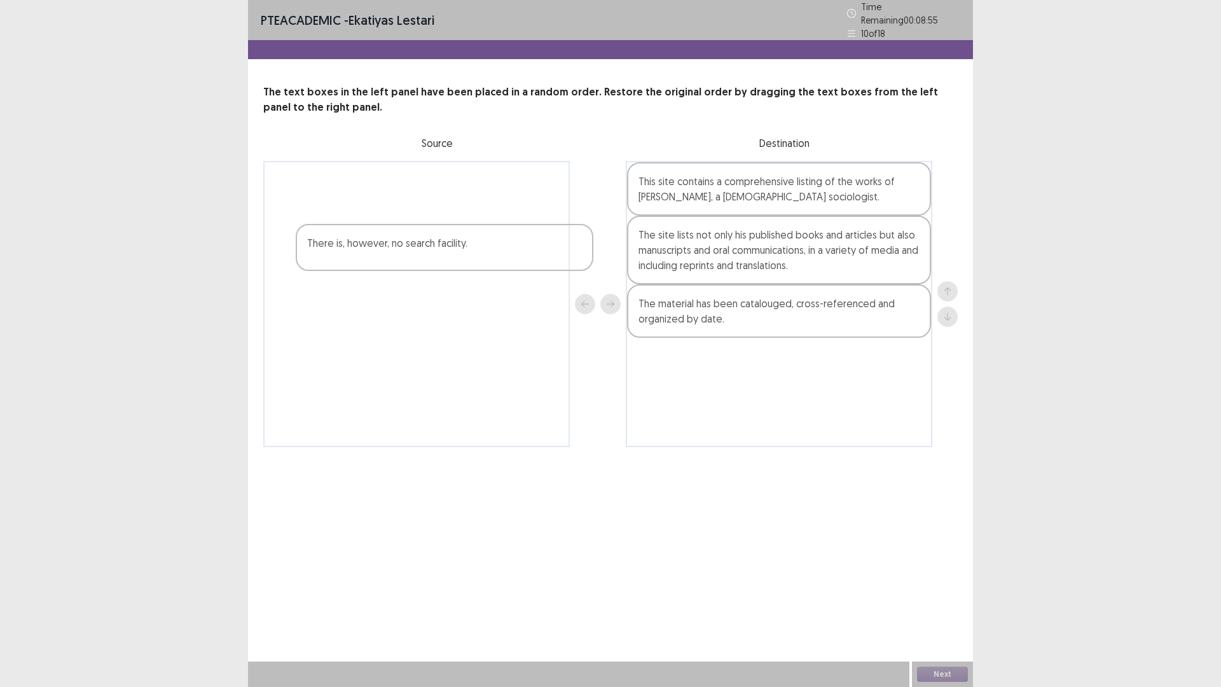
drag, startPoint x: 441, startPoint y: 240, endPoint x: 478, endPoint y: 269, distance: 47.6
click at [478, 269] on div "There is, however, no search facility." at bounding box center [416, 304] width 307 height 286
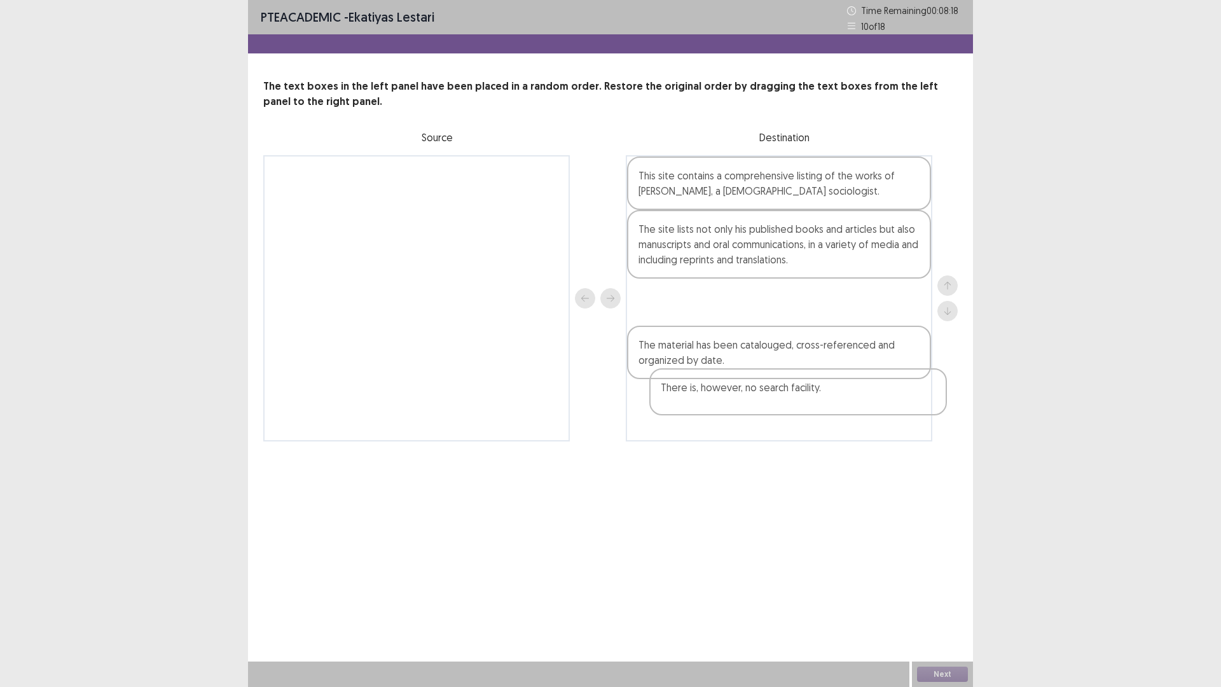
drag, startPoint x: 378, startPoint y: 230, endPoint x: 770, endPoint y: 400, distance: 426.7
click at [770, 400] on div "There is, however, no search facility. This site contains a comprehensive listi…" at bounding box center [610, 298] width 695 height 286
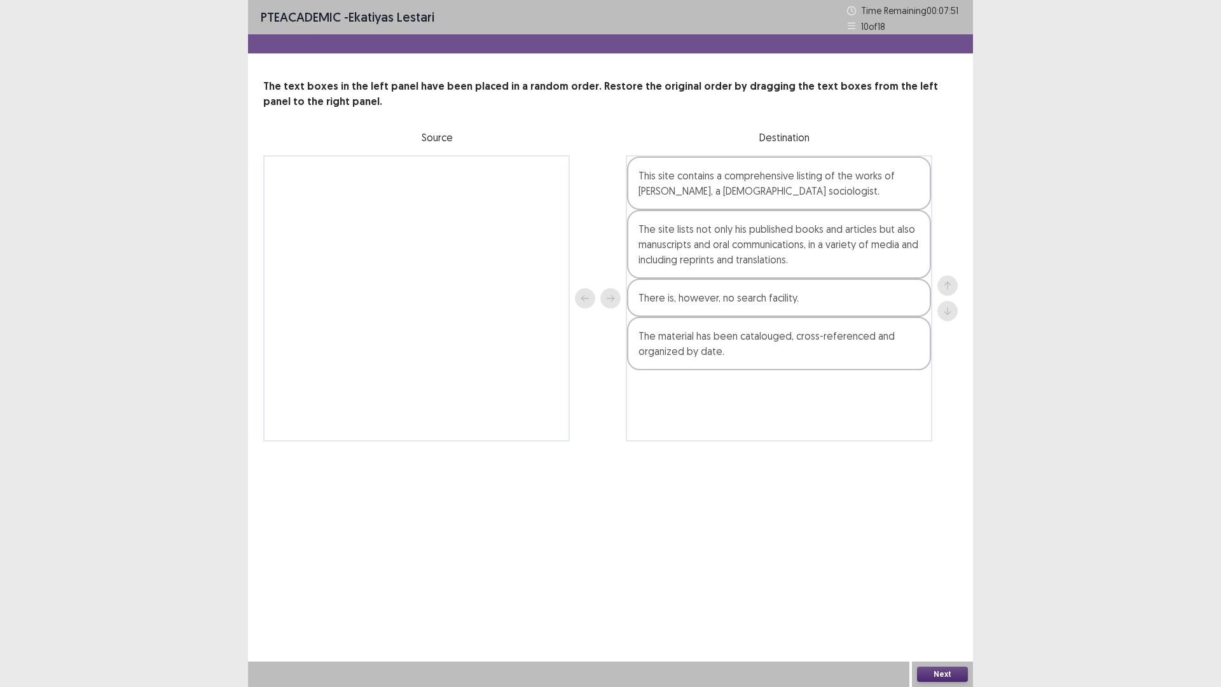
click at [957, 579] on button "Next" at bounding box center [942, 674] width 51 height 15
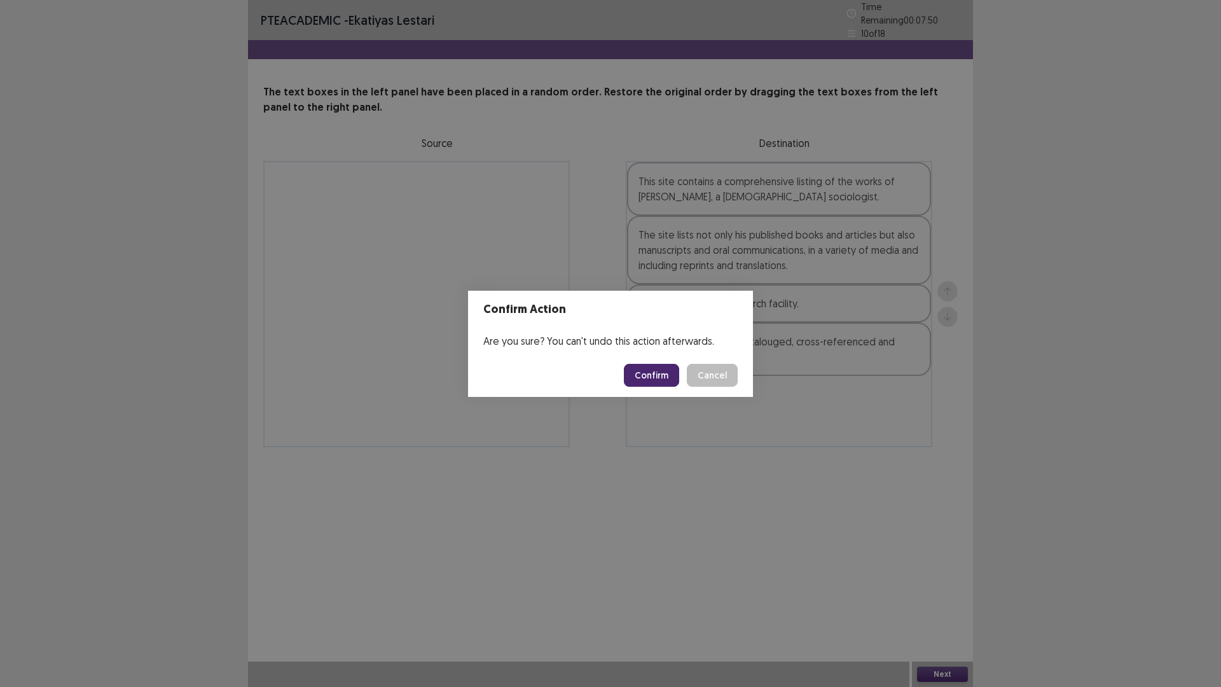
click at [675, 387] on button "Confirm" at bounding box center [651, 375] width 55 height 23
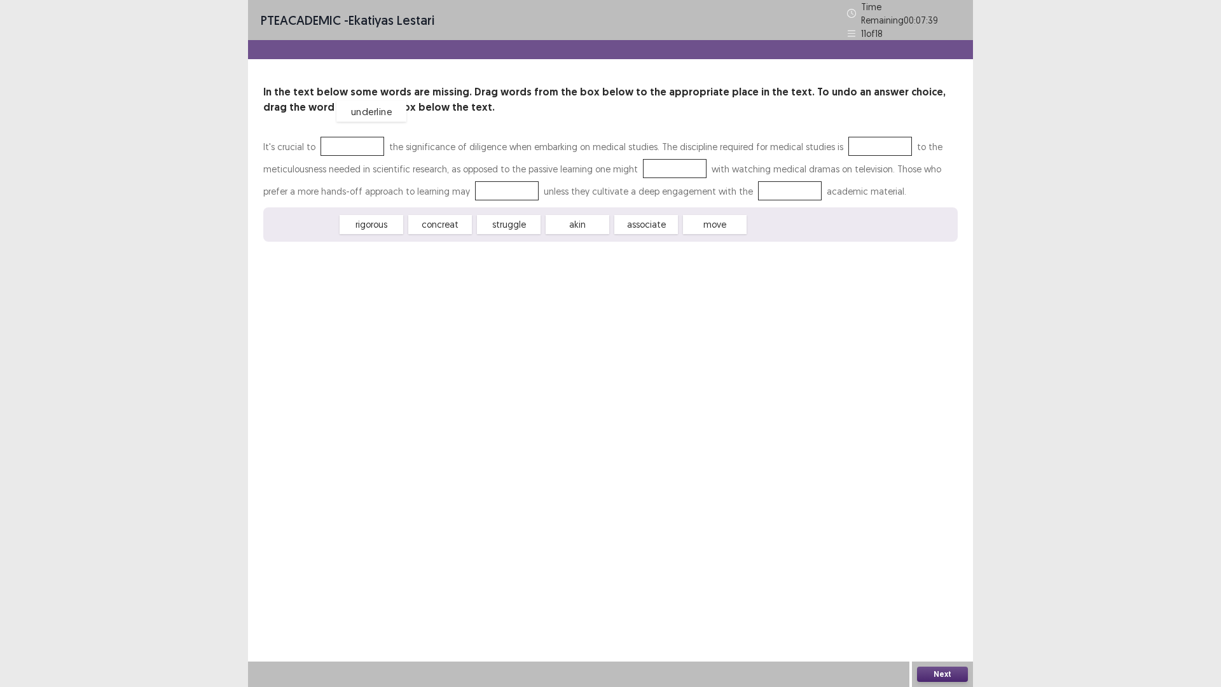
drag, startPoint x: 315, startPoint y: 299, endPoint x: 384, endPoint y: 174, distance: 142.3
drag, startPoint x: 387, startPoint y: 305, endPoint x: 321, endPoint y: 216, distance: 110.4
drag, startPoint x: 326, startPoint y: 304, endPoint x: 878, endPoint y: 195, distance: 563.4
drag, startPoint x: 303, startPoint y: 299, endPoint x: 790, endPoint y: 227, distance: 491.8
drag, startPoint x: 387, startPoint y: 301, endPoint x: 455, endPoint y: 257, distance: 80.8
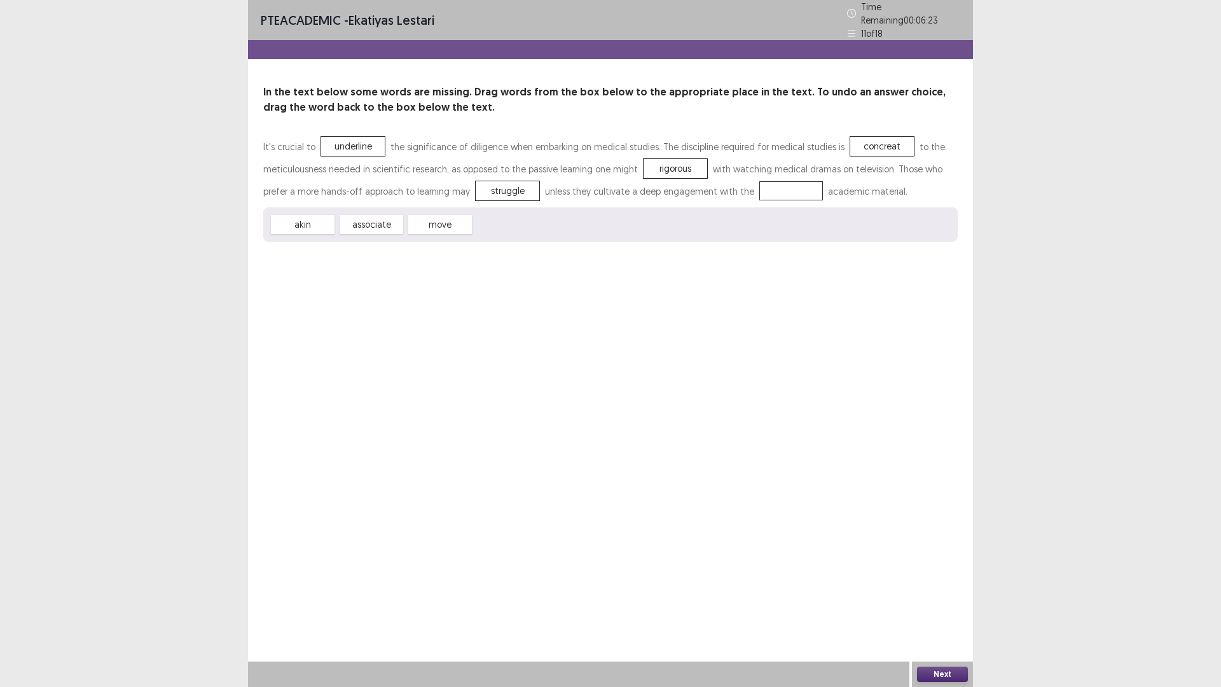
click at [455, 242] on div "It's crucial to underline the significance of diligence when embarking on medic…" at bounding box center [610, 188] width 695 height 106
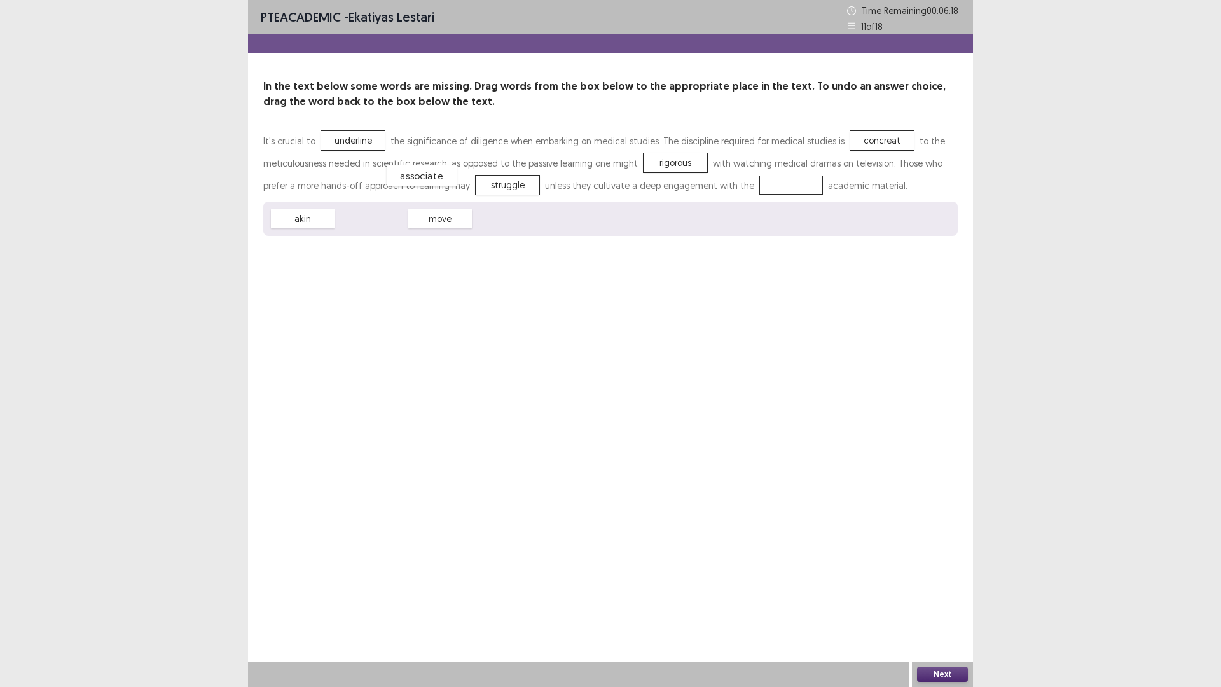
drag, startPoint x: 391, startPoint y: 305, endPoint x: 442, endPoint y: 261, distance: 67.2
click at [953, 579] on button "Next" at bounding box center [942, 674] width 51 height 15
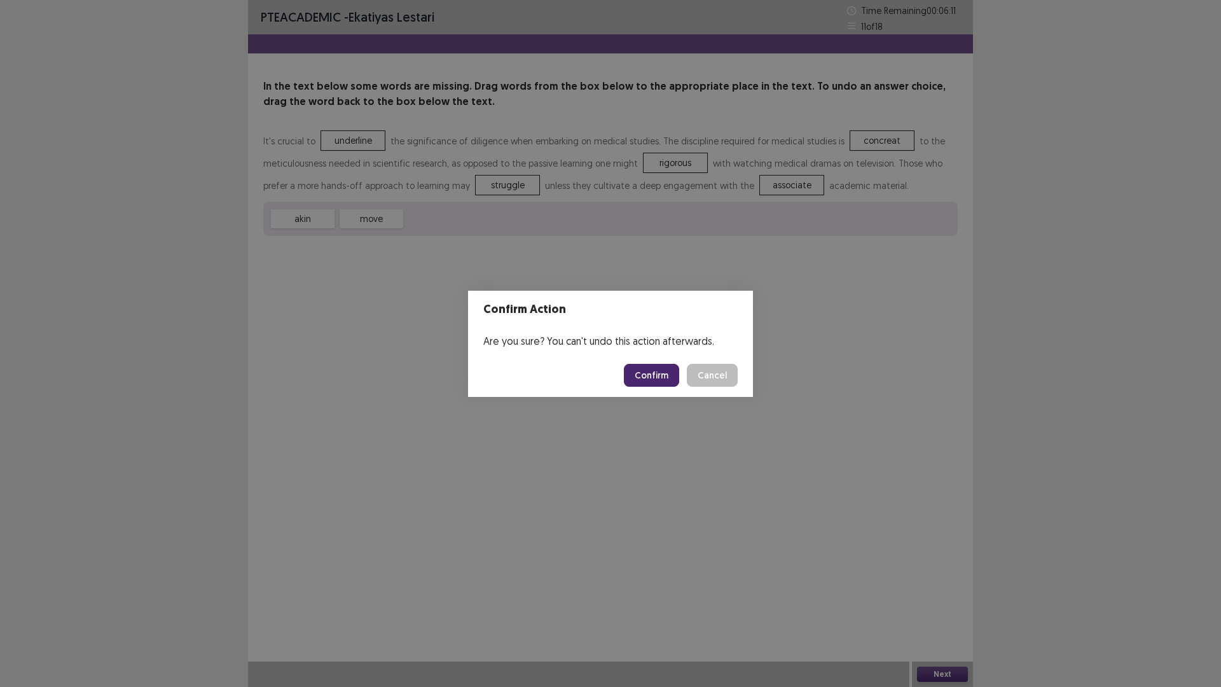
click at [666, 366] on footer "Confirm Cancel" at bounding box center [610, 375] width 285 height 43
click at [661, 379] on button "Confirm" at bounding box center [651, 375] width 55 height 23
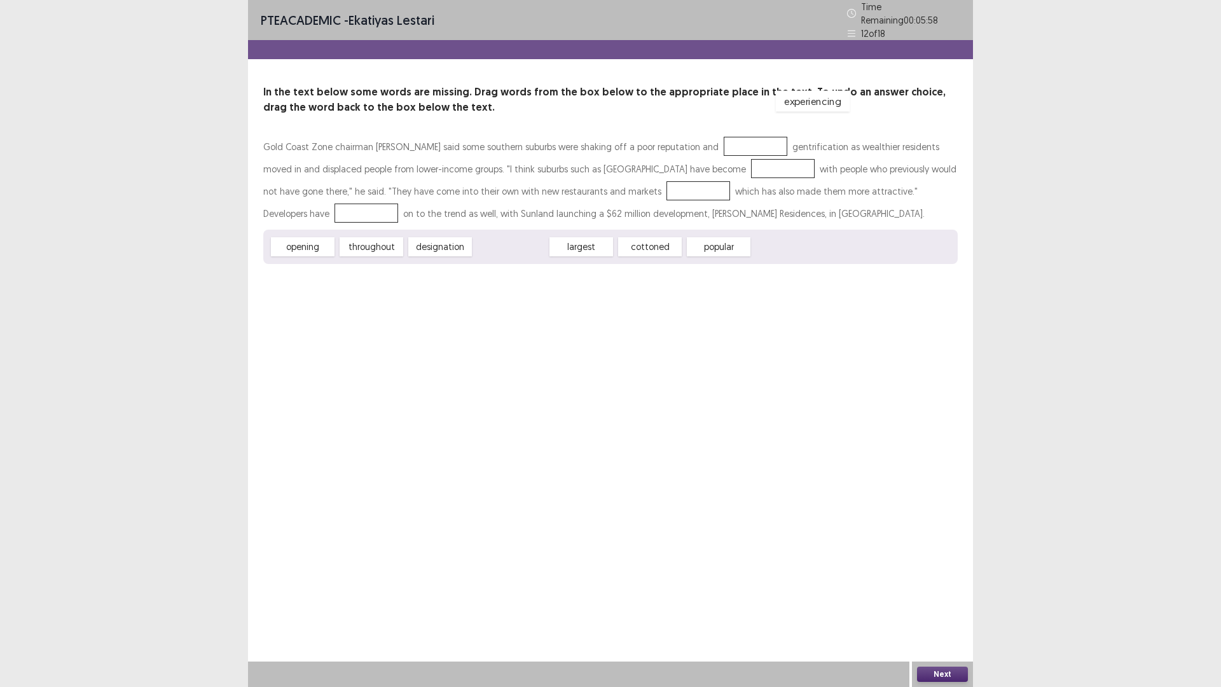
drag, startPoint x: 540, startPoint y: 326, endPoint x: 842, endPoint y: 180, distance: 335.4
drag, startPoint x: 466, startPoint y: 328, endPoint x: 284, endPoint y: 226, distance: 208.4
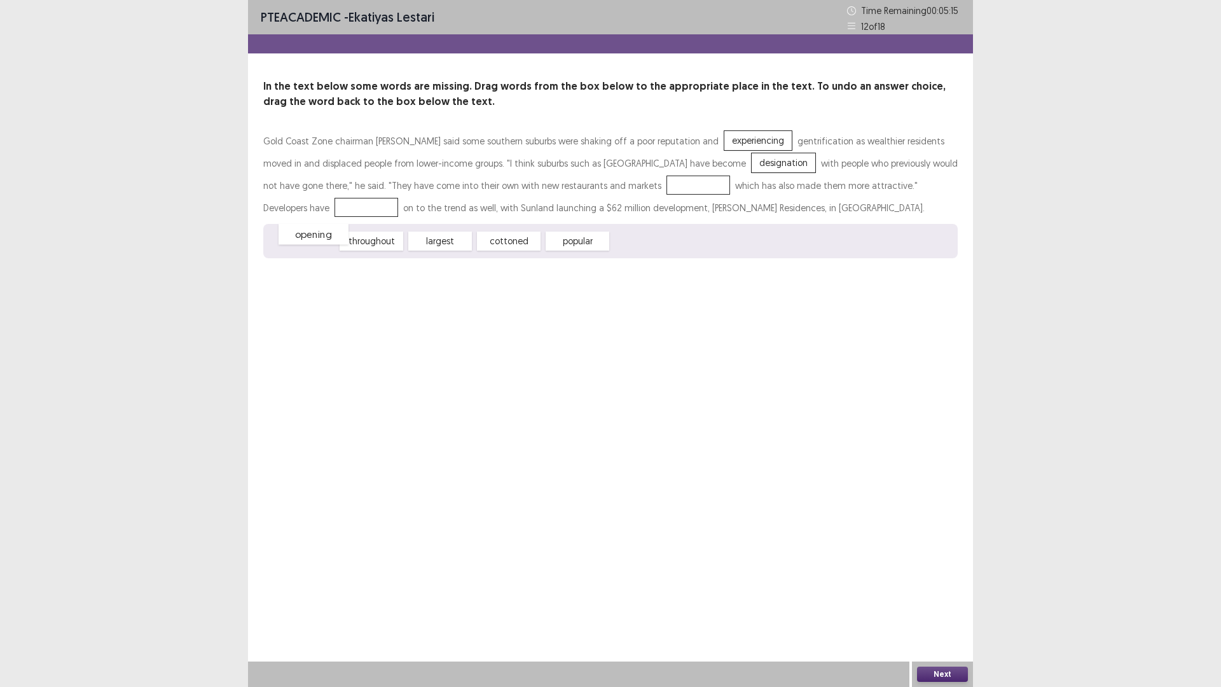
drag, startPoint x: 321, startPoint y: 337, endPoint x: 332, endPoint y: 330, distance: 12.9
click at [332, 245] on div "opening" at bounding box center [314, 234] width 70 height 21
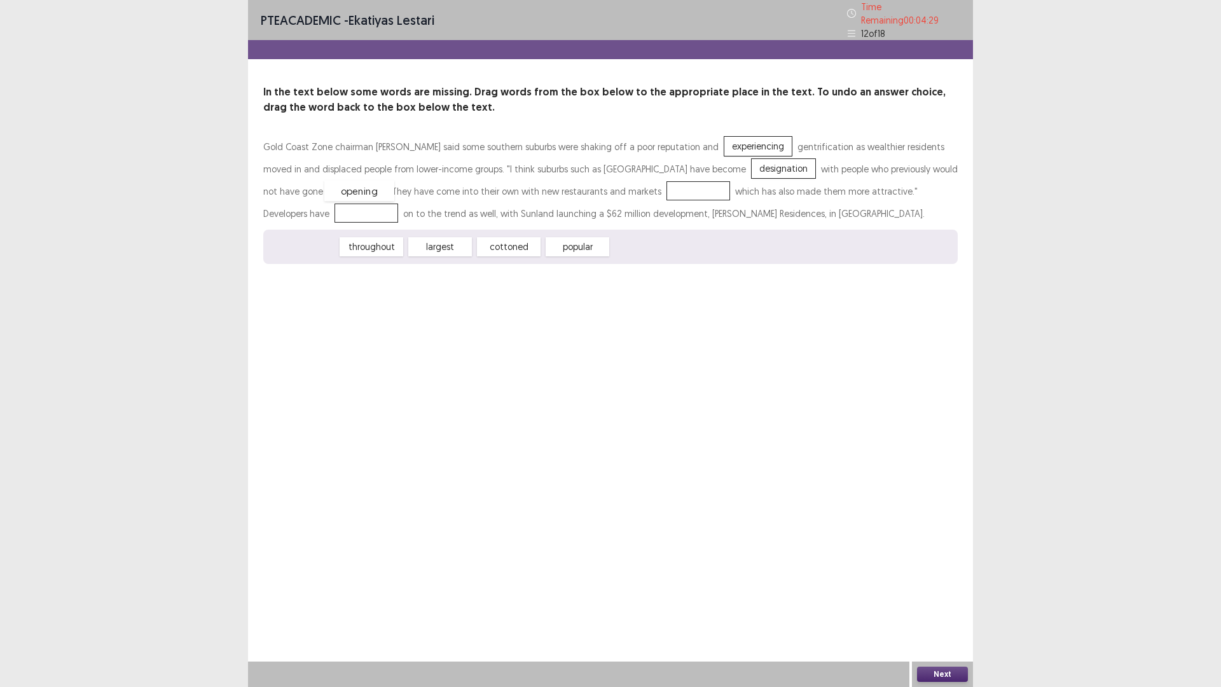
drag, startPoint x: 317, startPoint y: 331, endPoint x: 373, endPoint y: 271, distance: 82.4
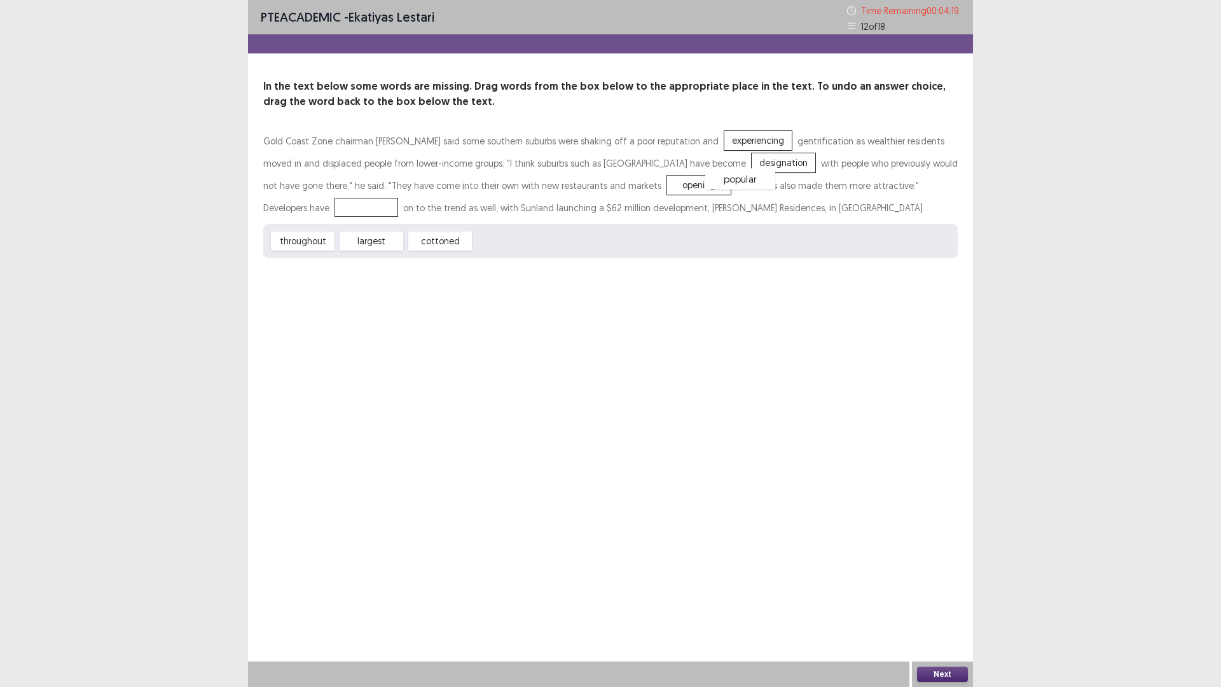
drag, startPoint x: 541, startPoint y: 338, endPoint x: 772, endPoint y: 275, distance: 239.7
drag, startPoint x: 771, startPoint y: 265, endPoint x: 724, endPoint y: 254, distance: 47.5
click at [354, 208] on div "popular" at bounding box center [319, 197] width 70 height 21
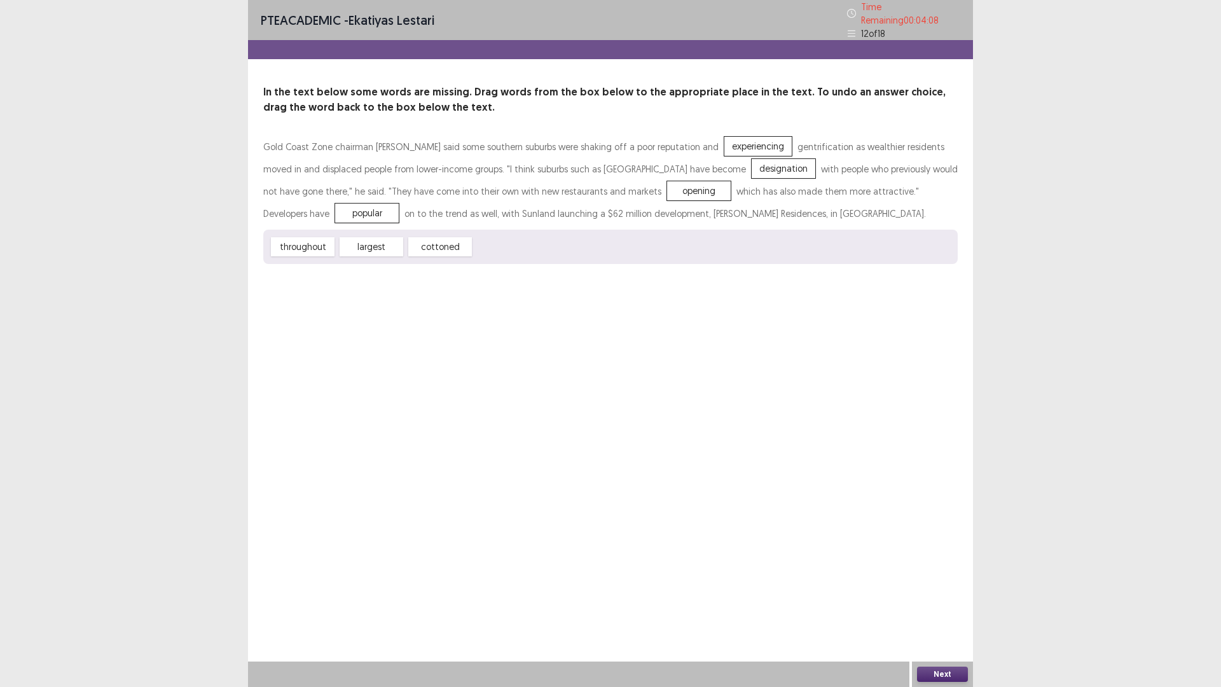
click at [949, 579] on button "Next" at bounding box center [942, 674] width 51 height 15
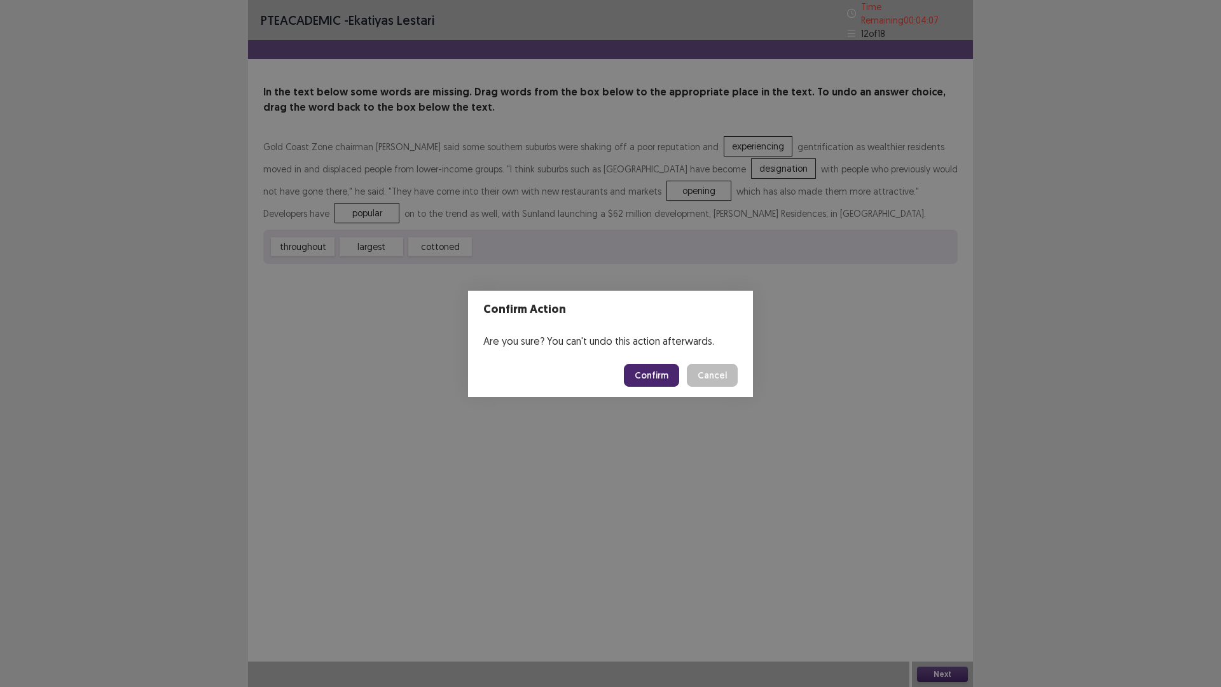
click at [679, 387] on button "Confirm" at bounding box center [651, 375] width 55 height 23
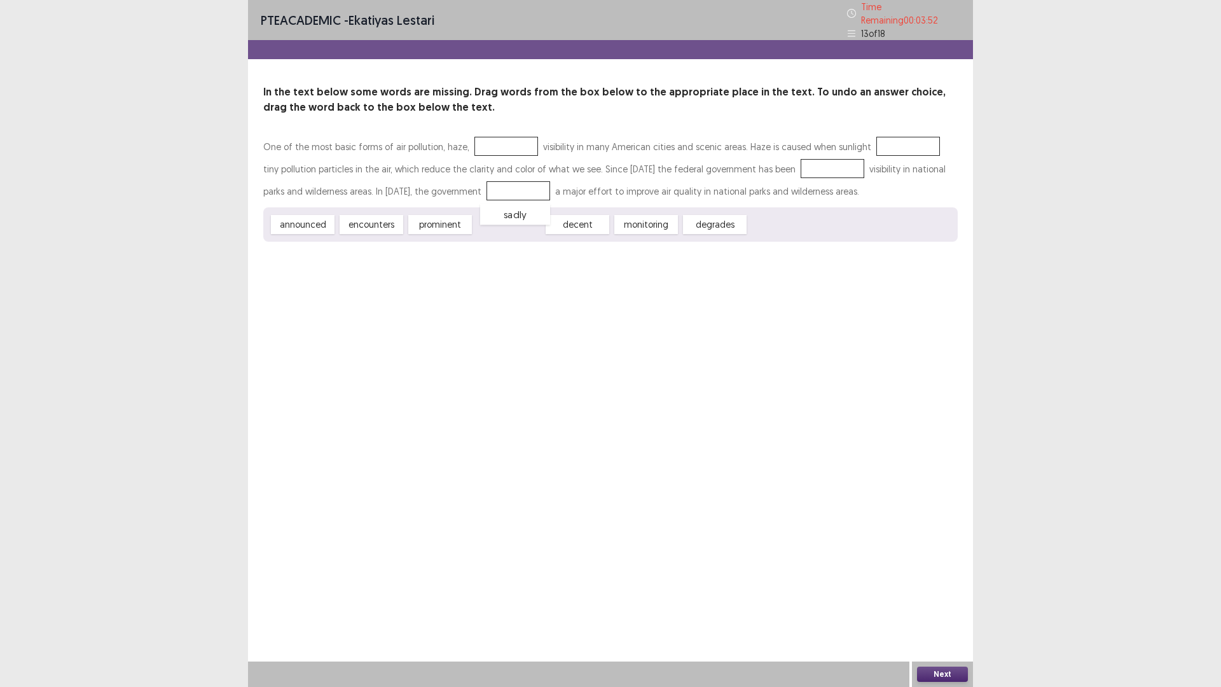
drag, startPoint x: 558, startPoint y: 308, endPoint x: 565, endPoint y: 298, distance: 12.0
click at [550, 225] on div "sadly" at bounding box center [515, 214] width 70 height 21
drag, startPoint x: 410, startPoint y: 297, endPoint x: 567, endPoint y: 166, distance: 204.6
drag, startPoint x: 537, startPoint y: 170, endPoint x: 319, endPoint y: 196, distance: 219.6
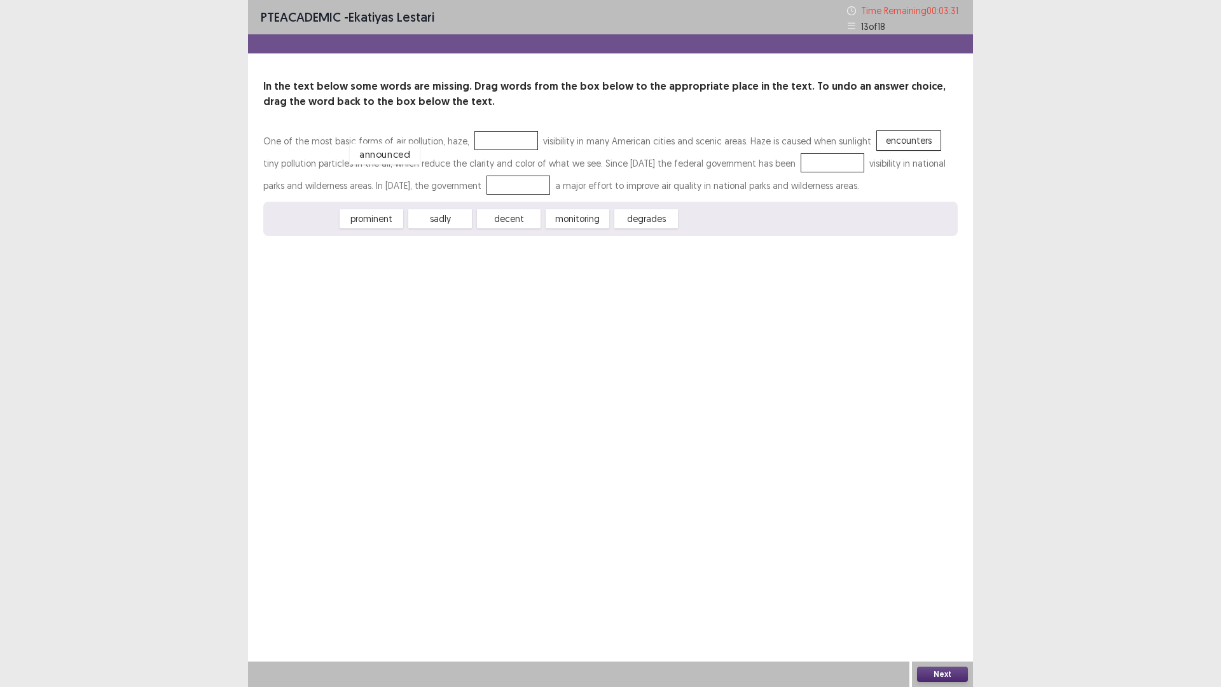
drag, startPoint x: 323, startPoint y: 303, endPoint x: 405, endPoint y: 238, distance: 104.6
click at [798, 174] on div "announced" at bounding box center [833, 163] width 70 height 21
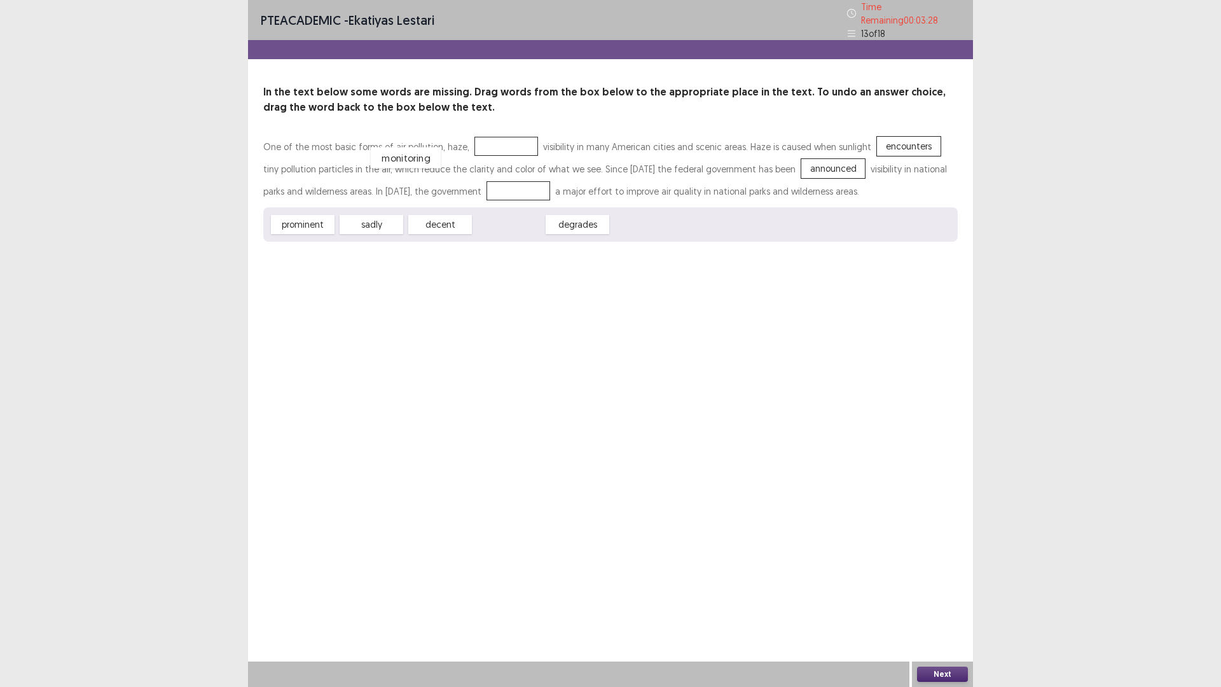
drag, startPoint x: 527, startPoint y: 304, endPoint x: 424, endPoint y: 237, distance: 122.8
drag, startPoint x: 599, startPoint y: 303, endPoint x: 859, endPoint y: 221, distance: 272.3
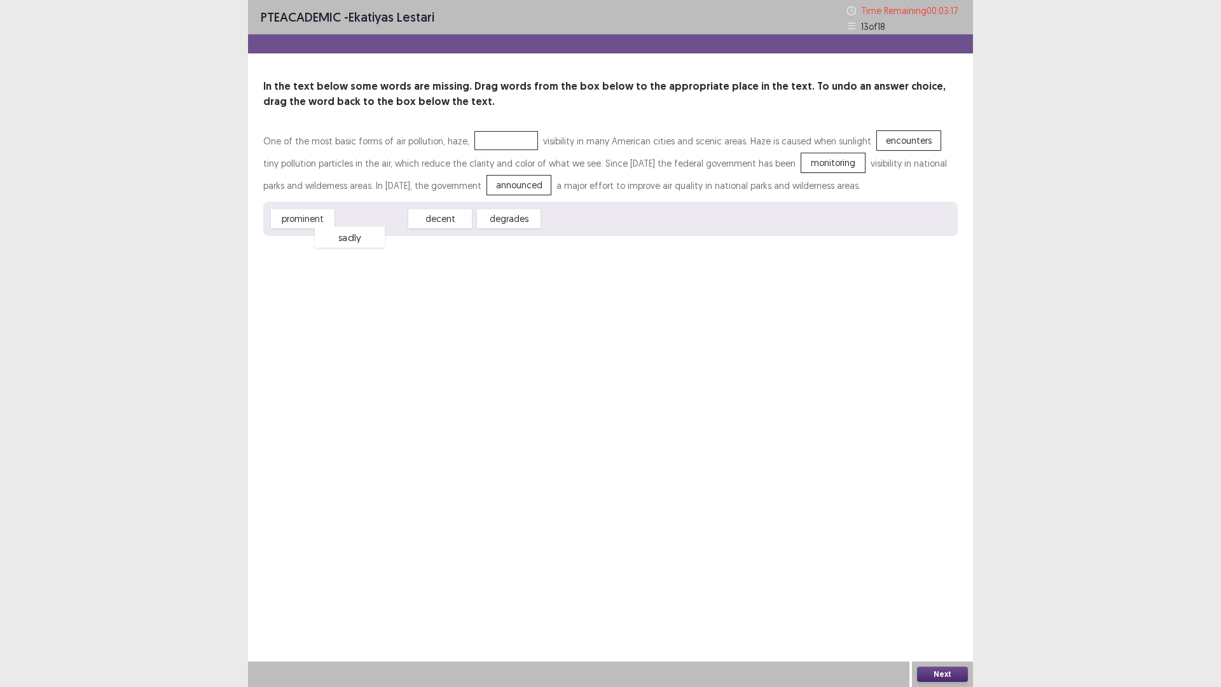
drag, startPoint x: 392, startPoint y: 300, endPoint x: 370, endPoint y: 318, distance: 28.4
click at [370, 248] on div "sadly" at bounding box center [350, 237] width 70 height 21
drag, startPoint x: 377, startPoint y: 304, endPoint x: 546, endPoint y: 195, distance: 201.1
click at [955, 579] on button "Next" at bounding box center [942, 674] width 51 height 15
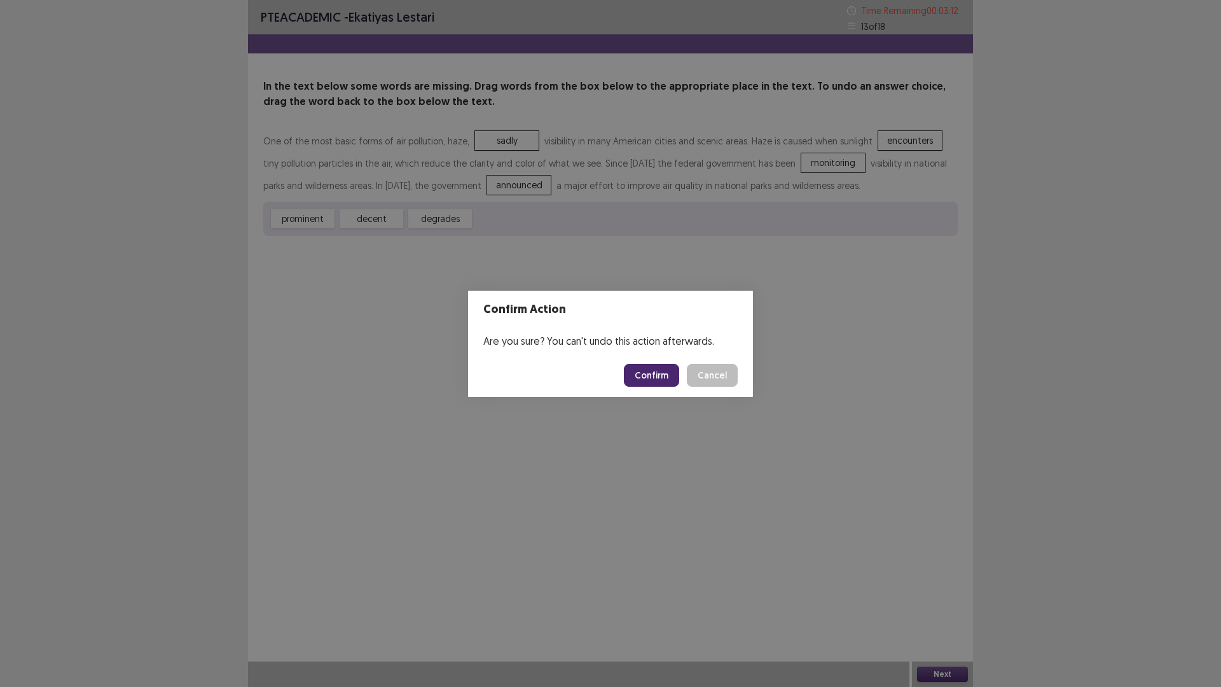
click at [663, 384] on button "Confirm" at bounding box center [651, 375] width 55 height 23
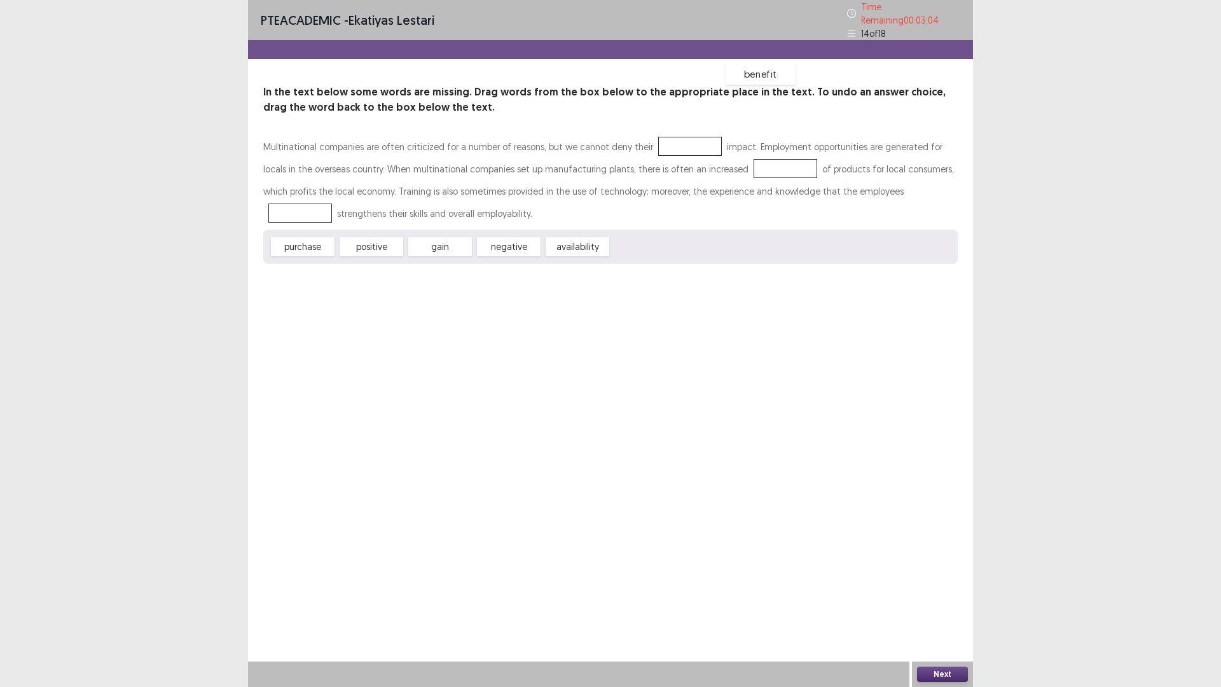
drag, startPoint x: 671, startPoint y: 336, endPoint x: 785, endPoint y: 163, distance: 206.9
click at [785, 85] on div "benefit" at bounding box center [761, 74] width 70 height 21
drag, startPoint x: 688, startPoint y: 329, endPoint x: 785, endPoint y: 172, distance: 185.0
drag, startPoint x: 326, startPoint y: 335, endPoint x: 355, endPoint y: 242, distance: 97.2
drag, startPoint x: 382, startPoint y: 336, endPoint x: 676, endPoint y: 279, distance: 299.4
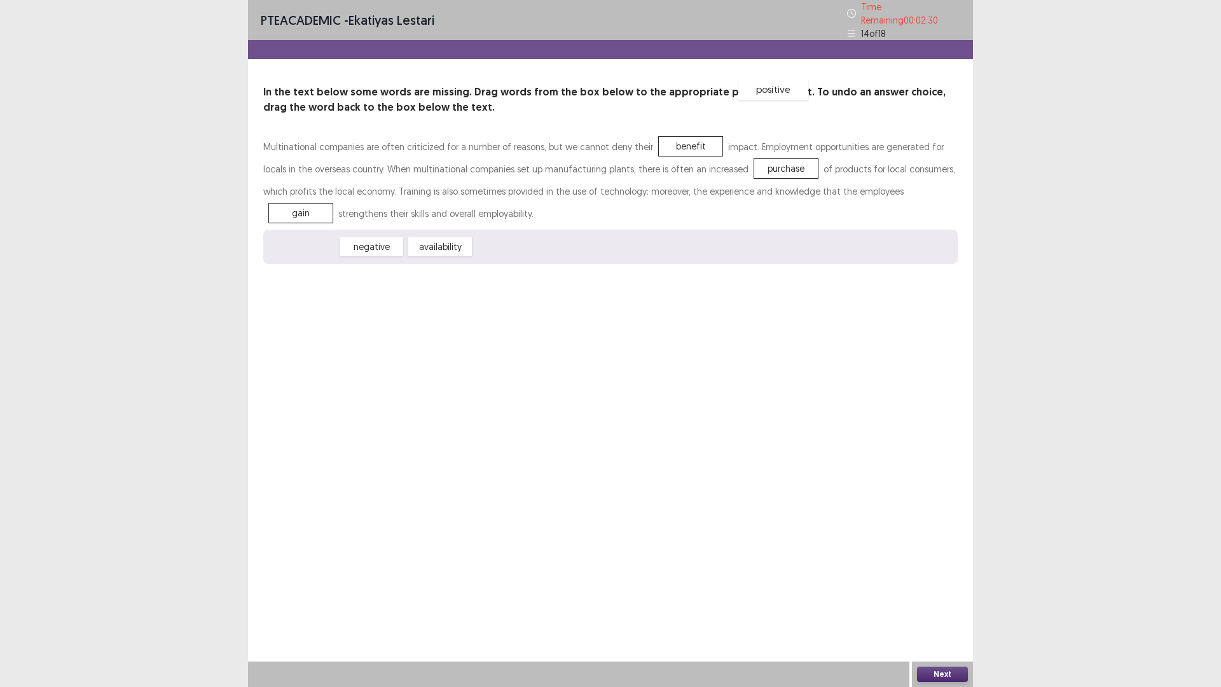
drag, startPoint x: 306, startPoint y: 333, endPoint x: 782, endPoint y: 179, distance: 500.6
click at [941, 579] on button "Next" at bounding box center [942, 674] width 51 height 15
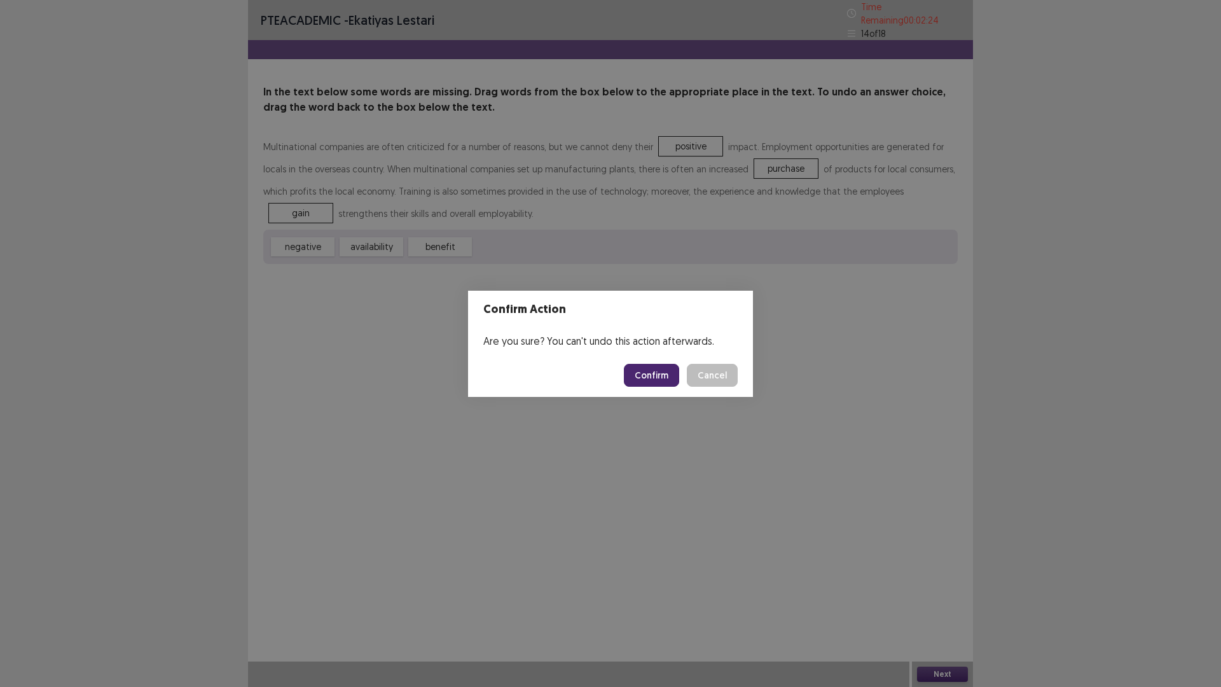
click at [668, 387] on button "Confirm" at bounding box center [651, 375] width 55 height 23
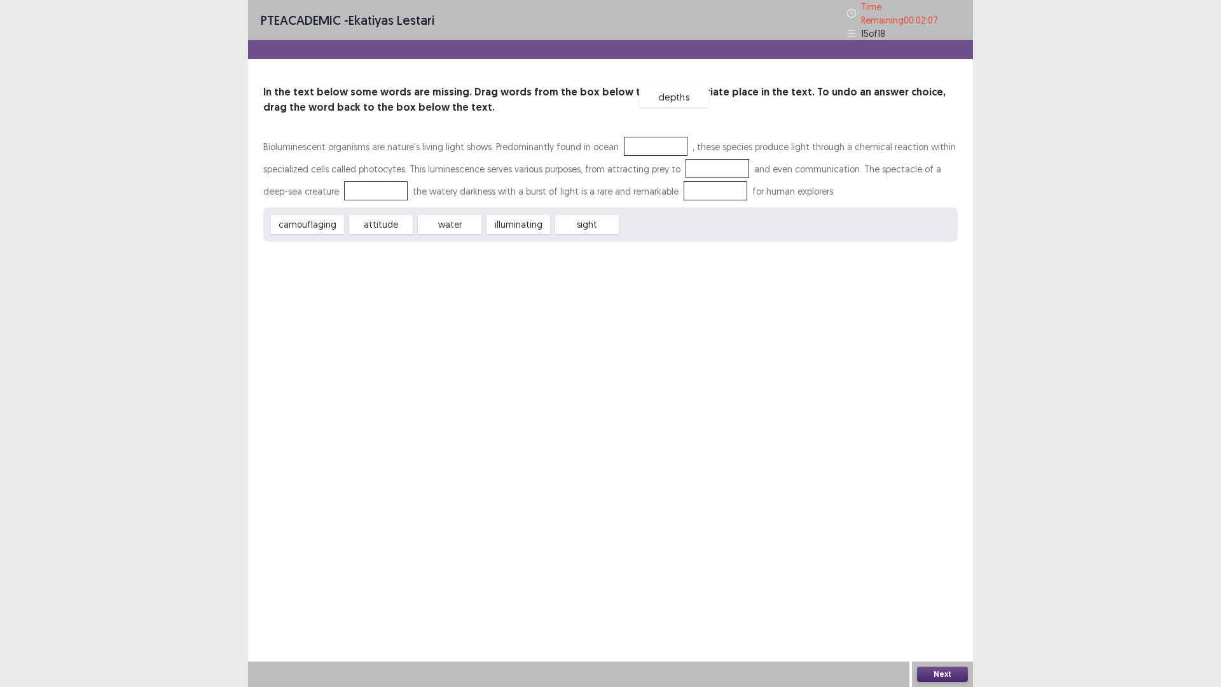
drag, startPoint x: 685, startPoint y: 300, endPoint x: 721, endPoint y: 160, distance: 145.2
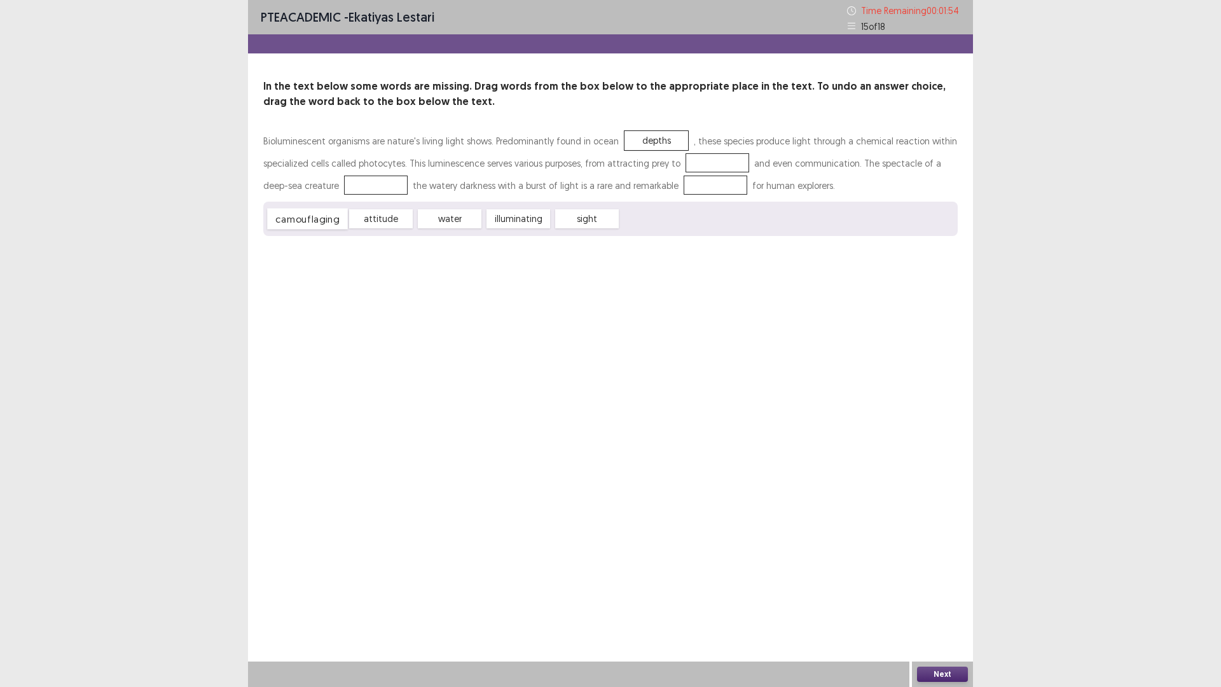
click at [341, 230] on div "camouflaging" at bounding box center [307, 219] width 81 height 21
drag, startPoint x: 341, startPoint y: 302, endPoint x: 331, endPoint y: 241, distance: 61.9
drag, startPoint x: 487, startPoint y: 303, endPoint x: 765, endPoint y: 238, distance: 285.9
drag, startPoint x: 460, startPoint y: 306, endPoint x: 463, endPoint y: 256, distance: 50.3
click at [944, 579] on div "Next" at bounding box center [942, 673] width 61 height 25
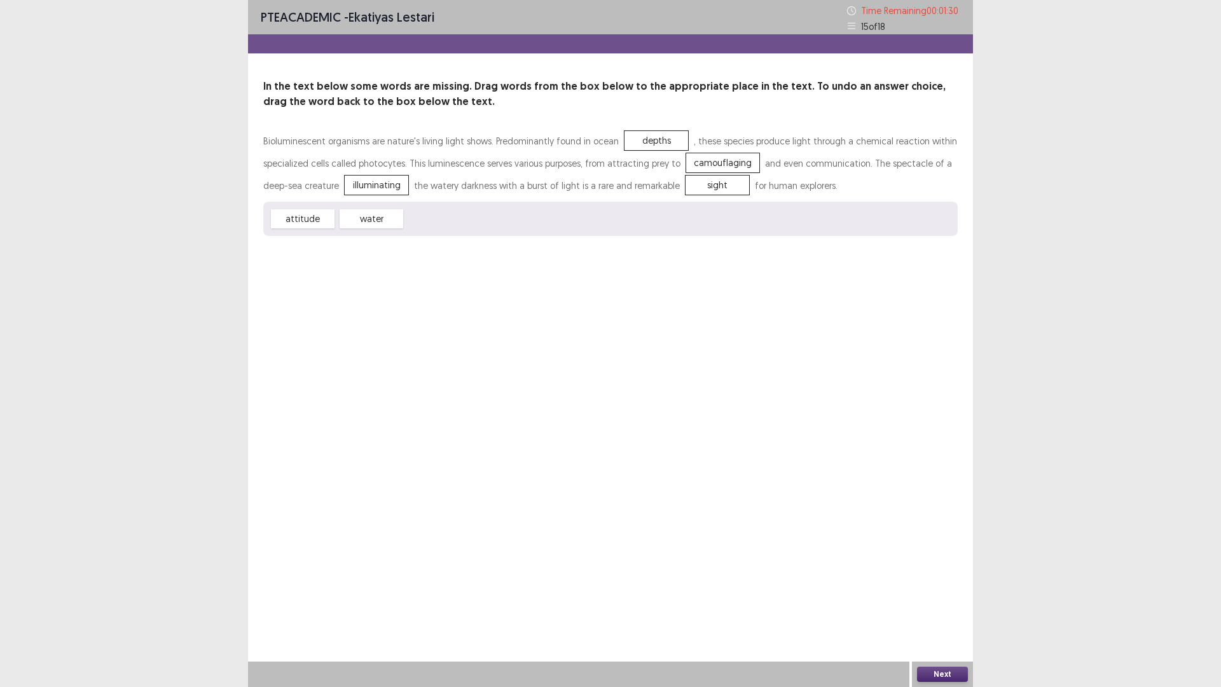
click at [942, 579] on div "Next" at bounding box center [942, 673] width 61 height 25
click at [939, 579] on button "Next" at bounding box center [942, 674] width 51 height 15
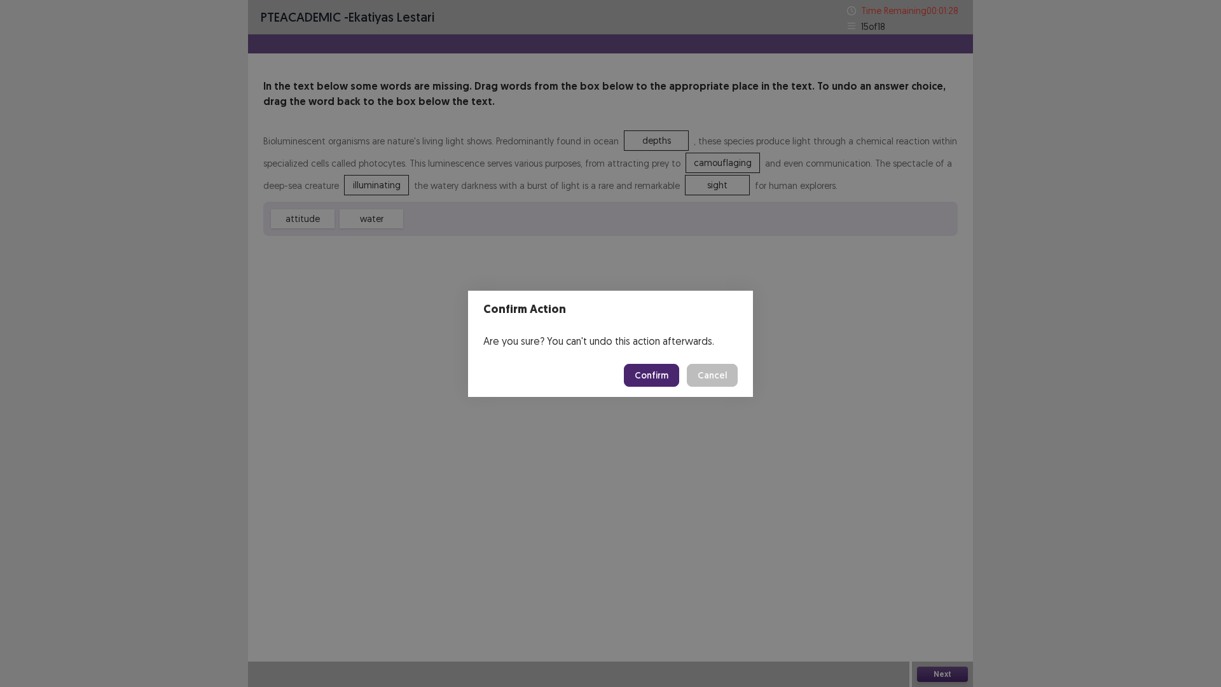
click at [663, 384] on button "Confirm" at bounding box center [651, 375] width 55 height 23
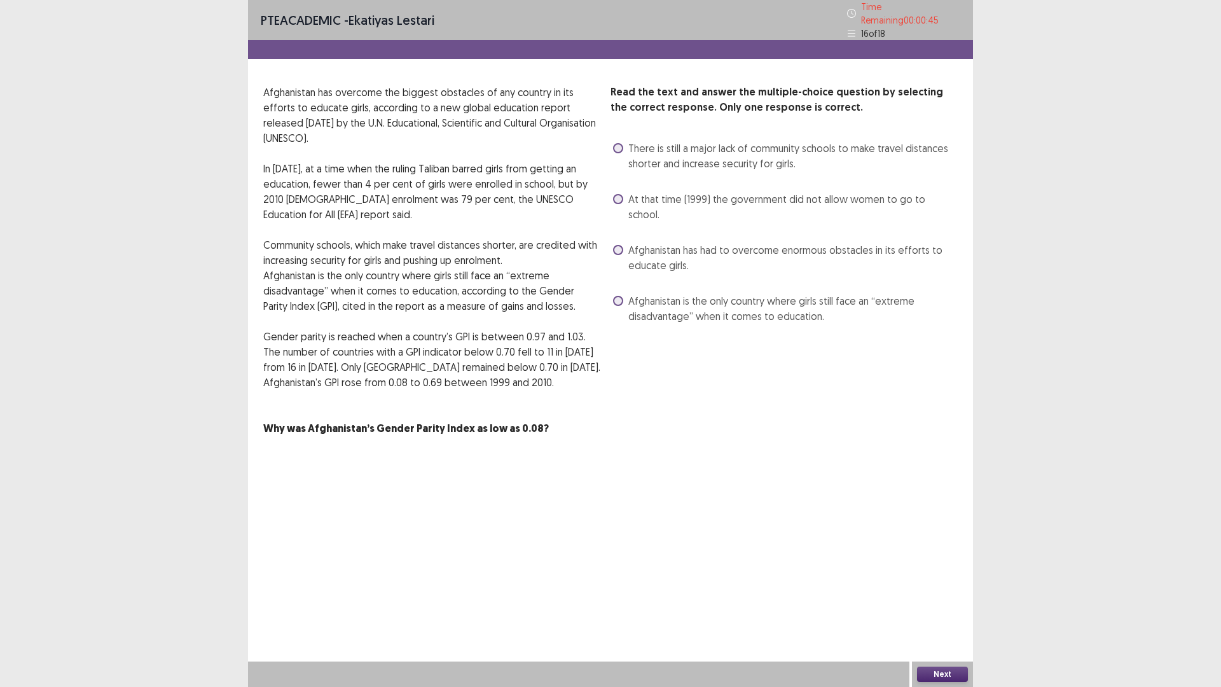
click at [657, 273] on span "Afghanistan has had to overcome enormous obstacles in its efforts to educate gi…" at bounding box center [792, 257] width 329 height 31
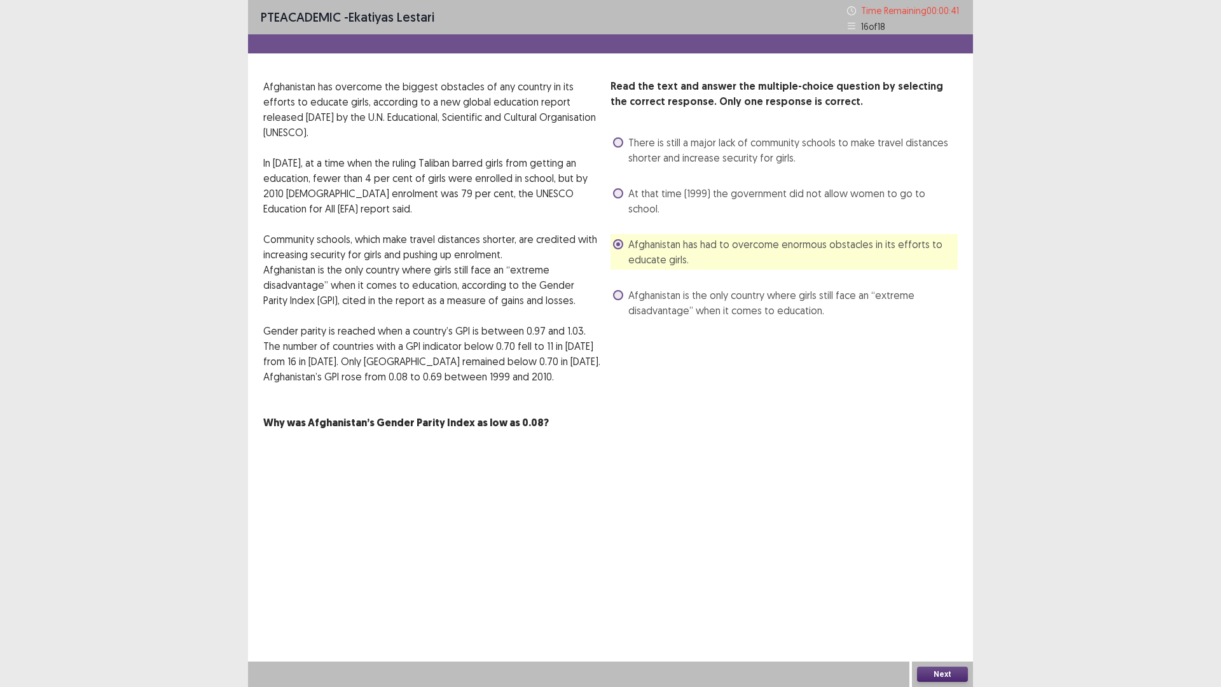
click at [935, 579] on button "Next" at bounding box center [942, 674] width 51 height 15
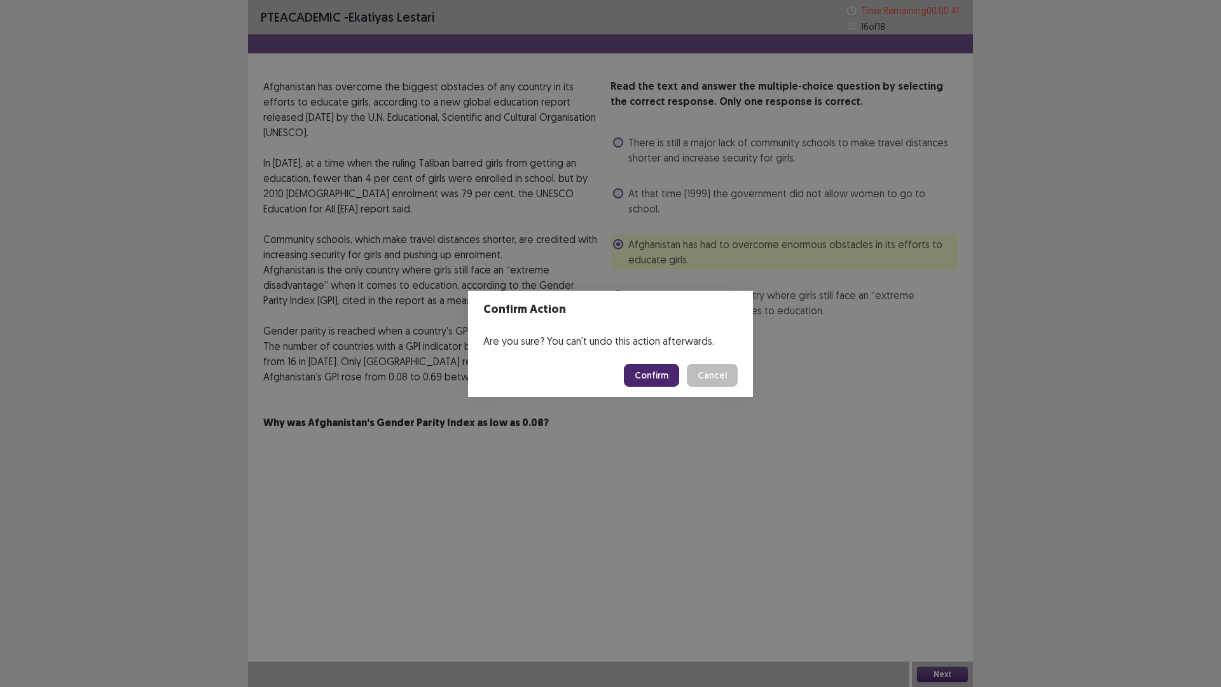
click at [668, 376] on button "Confirm" at bounding box center [651, 375] width 55 height 23
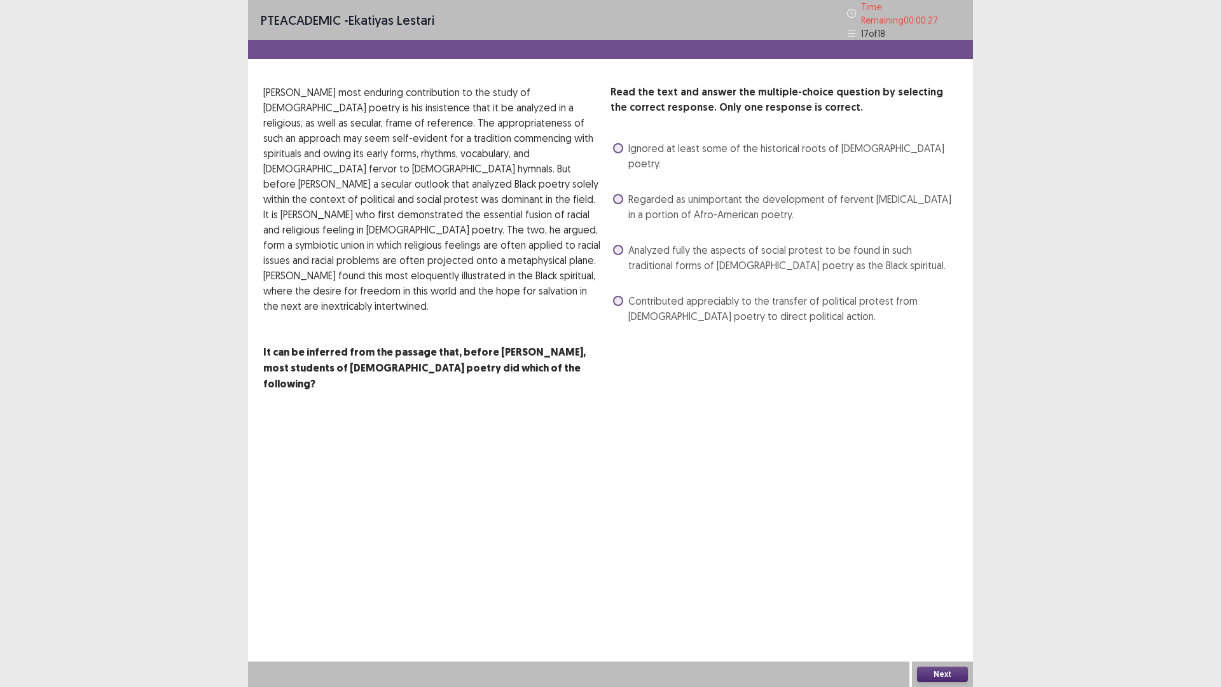
click at [736, 273] on span "Analyzed fully the aspects of social protest to be found in such traditional fo…" at bounding box center [792, 257] width 329 height 31
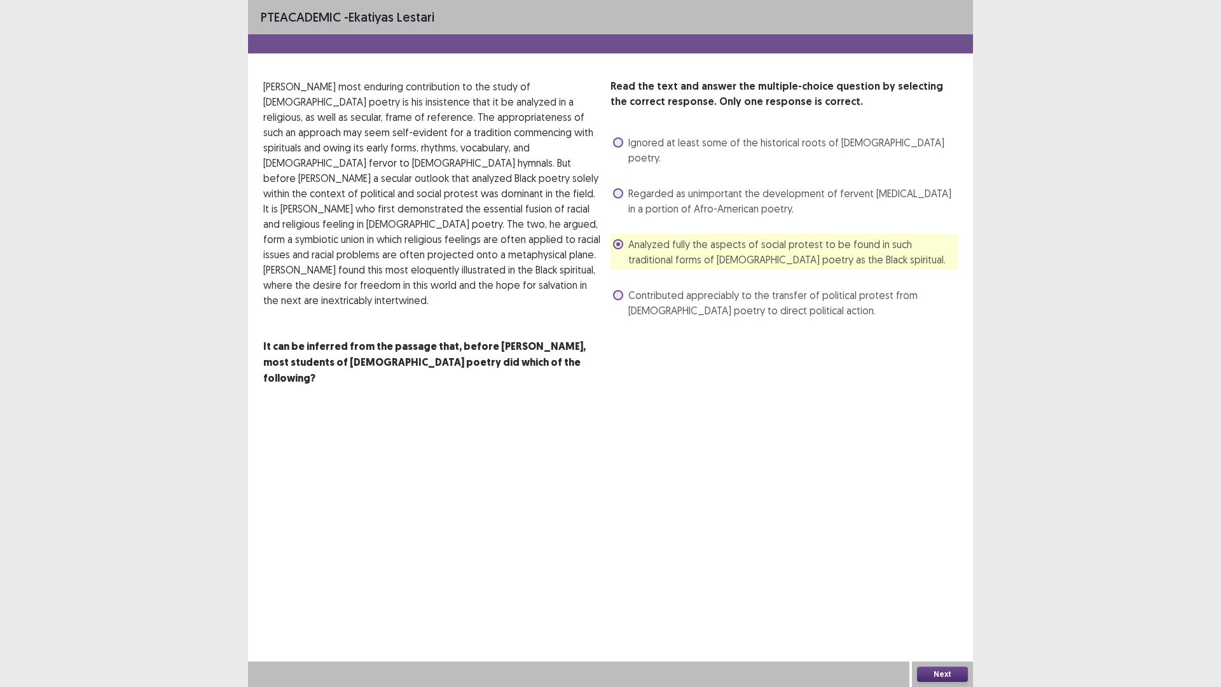
click at [969, 579] on div "Time Expired Your time has been expired for this part. Press okay to continue. …" at bounding box center [610, 343] width 1221 height 687
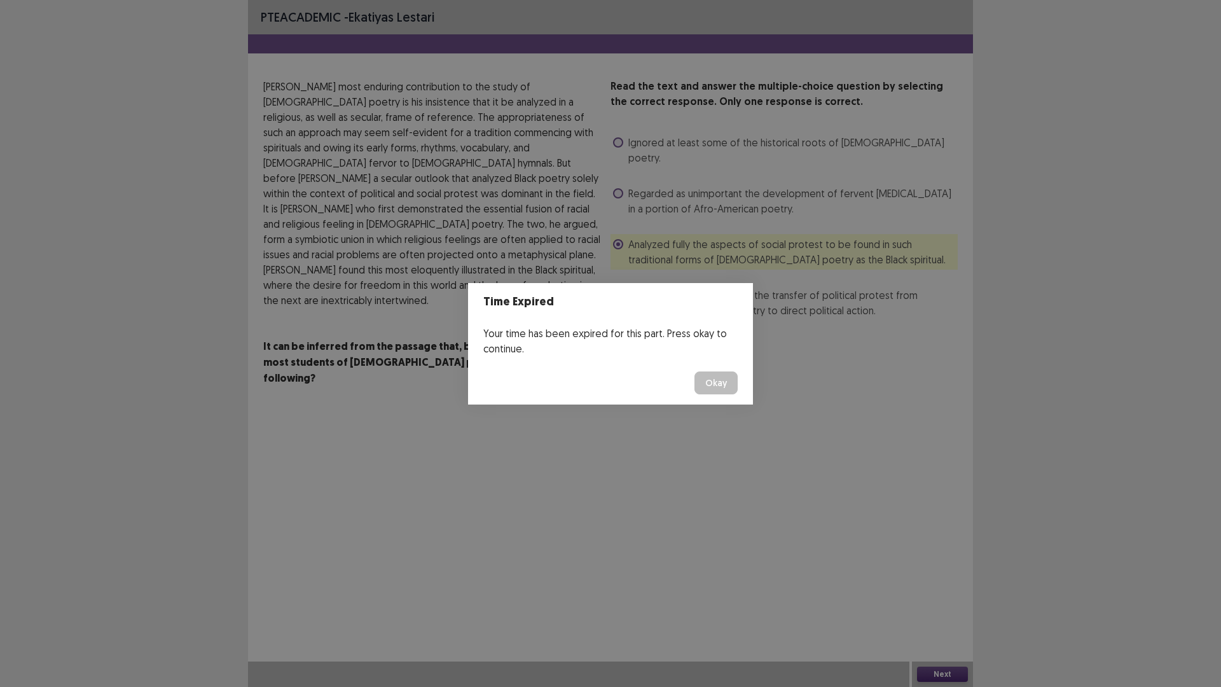
click at [738, 392] on button "Okay" at bounding box center [716, 382] width 43 height 23
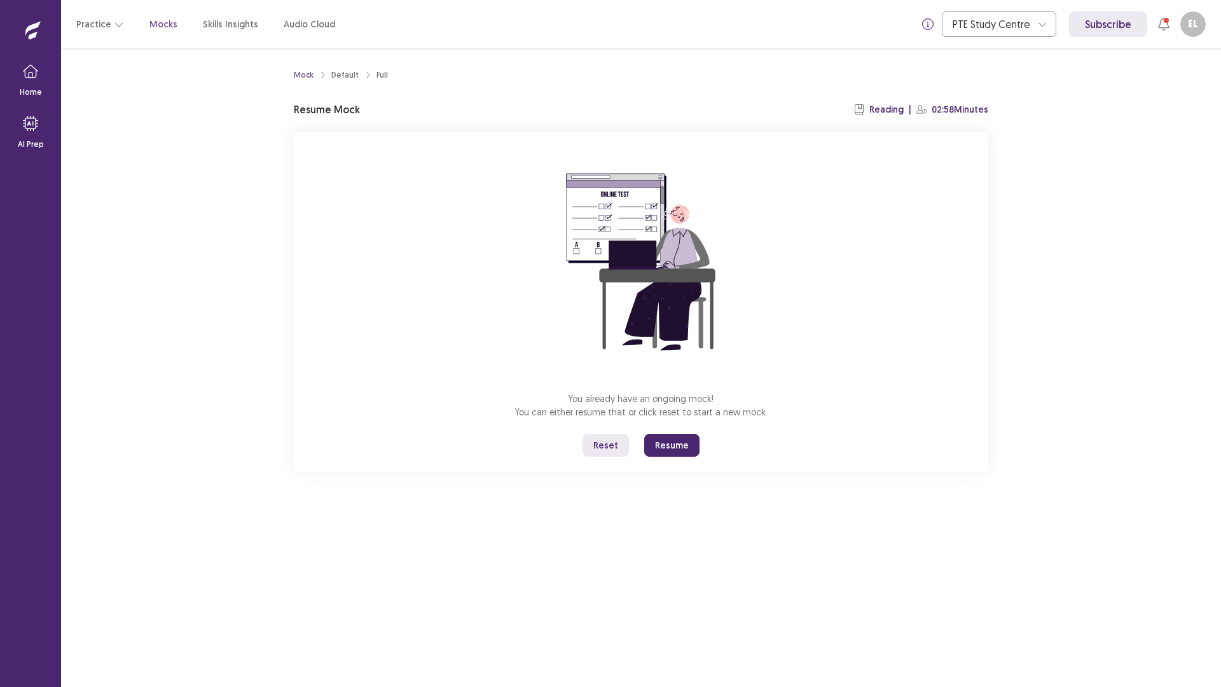
click at [680, 457] on button "Resume" at bounding box center [671, 445] width 55 height 23
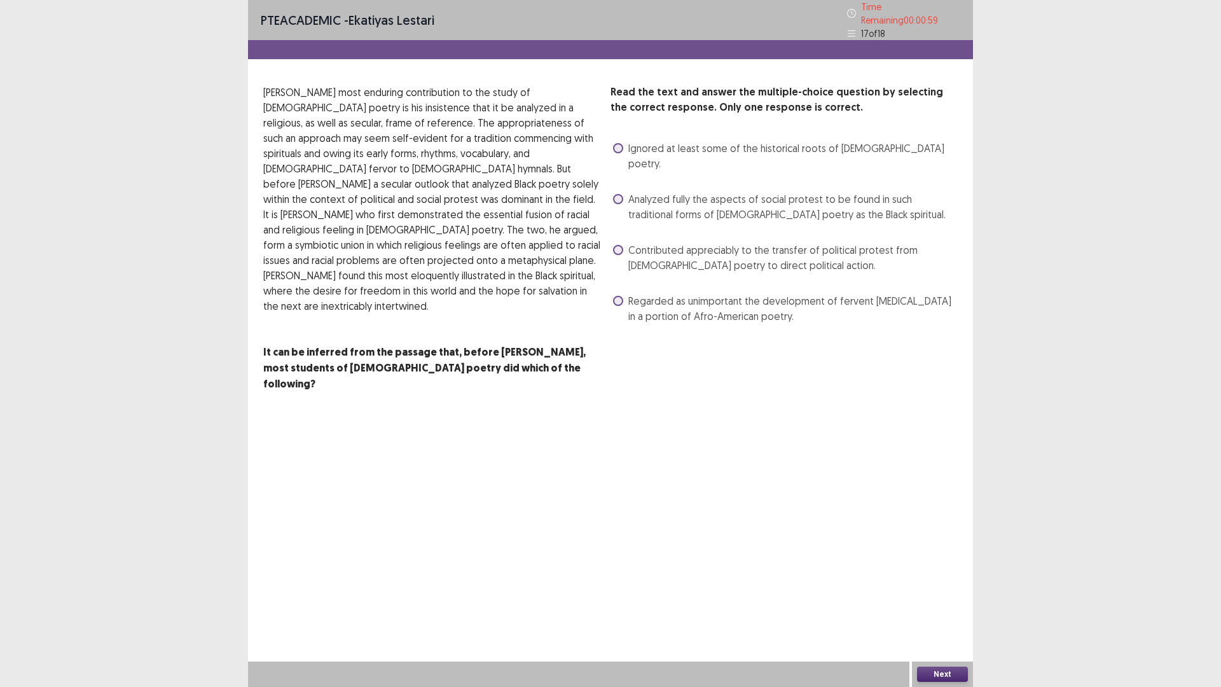
click at [721, 324] on span "Regarded as unimportant the development of fervent [MEDICAL_DATA] in a portion …" at bounding box center [792, 308] width 329 height 31
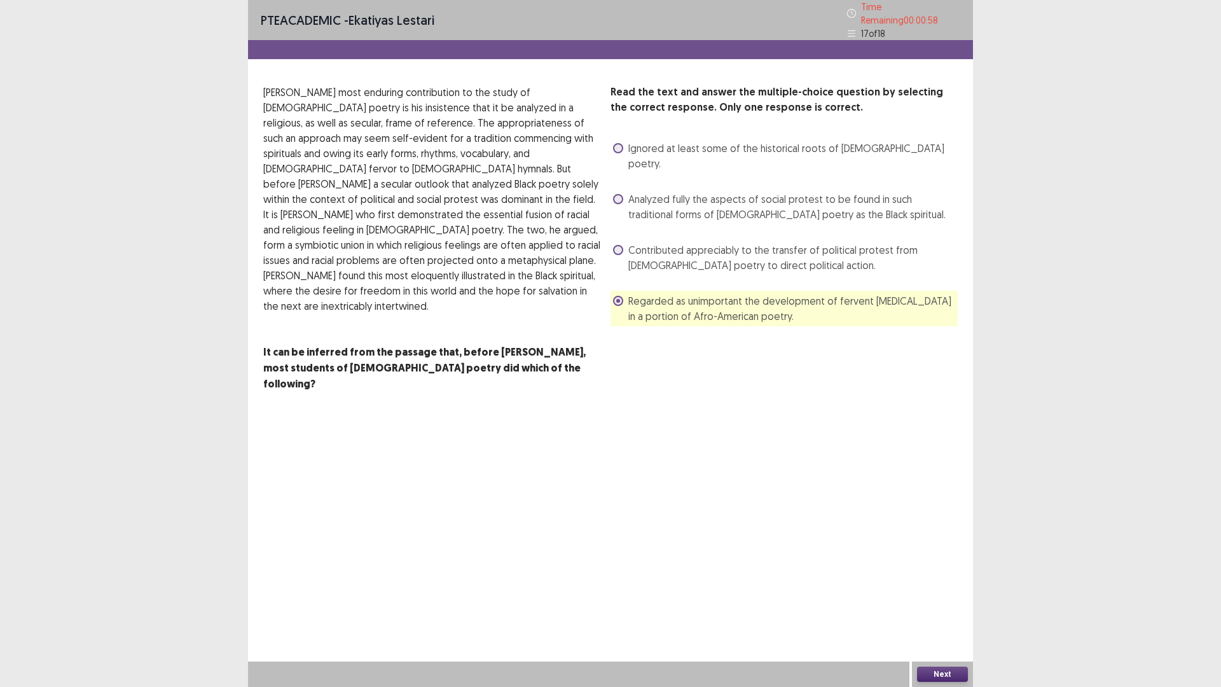
drag, startPoint x: 973, startPoint y: 572, endPoint x: 960, endPoint y: 618, distance: 48.1
drag, startPoint x: 960, startPoint y: 618, endPoint x: 840, endPoint y: 558, distance: 134.5
click at [840, 417] on div "PTE academic - Ekatiyas lestari Time Remaining 00 : 00 : 58 17 of 18 Read the t…" at bounding box center [610, 208] width 725 height 417
click at [740, 222] on span "Analyzed fully the aspects of social protest to be found in such traditional fo…" at bounding box center [792, 206] width 329 height 31
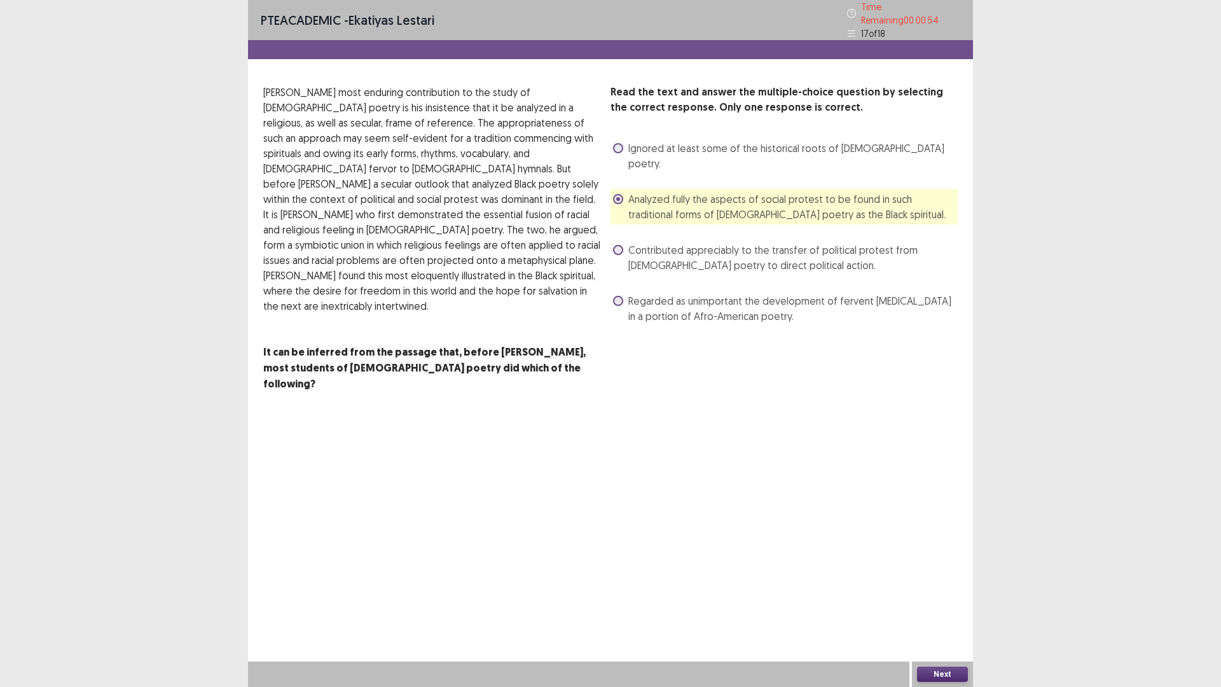
click at [927, 579] on div "Next" at bounding box center [942, 673] width 61 height 25
click at [927, 579] on button "Next" at bounding box center [942, 674] width 51 height 15
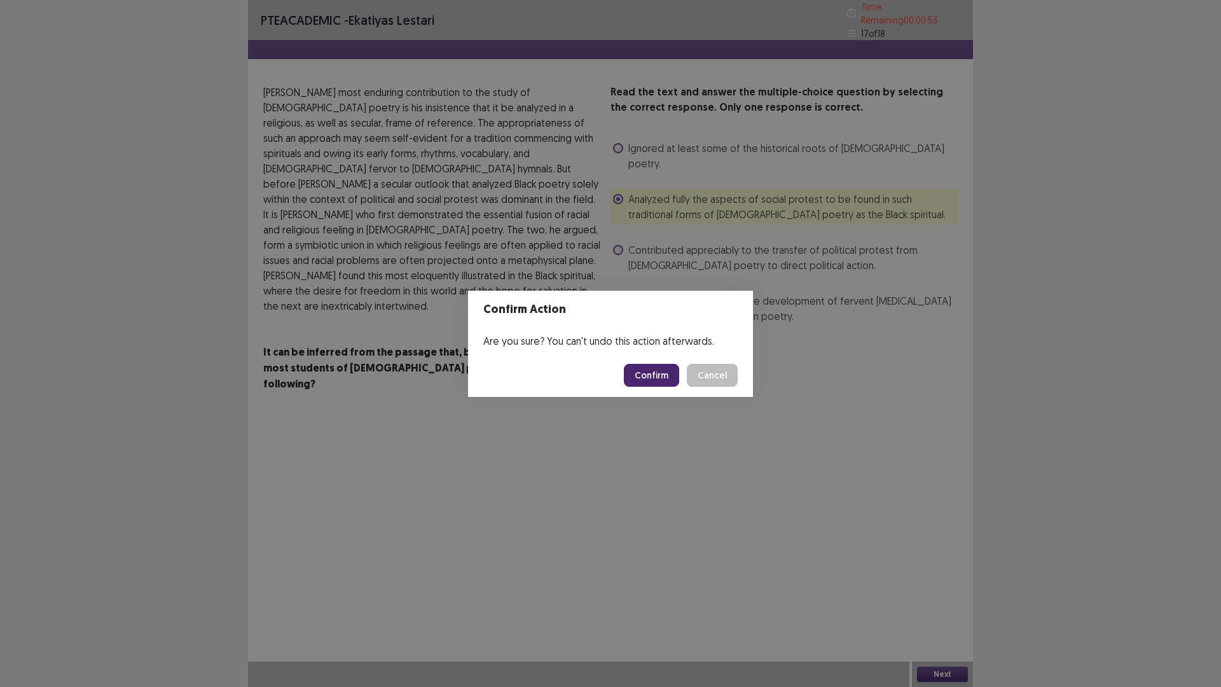
click at [677, 380] on button "Confirm" at bounding box center [651, 375] width 55 height 23
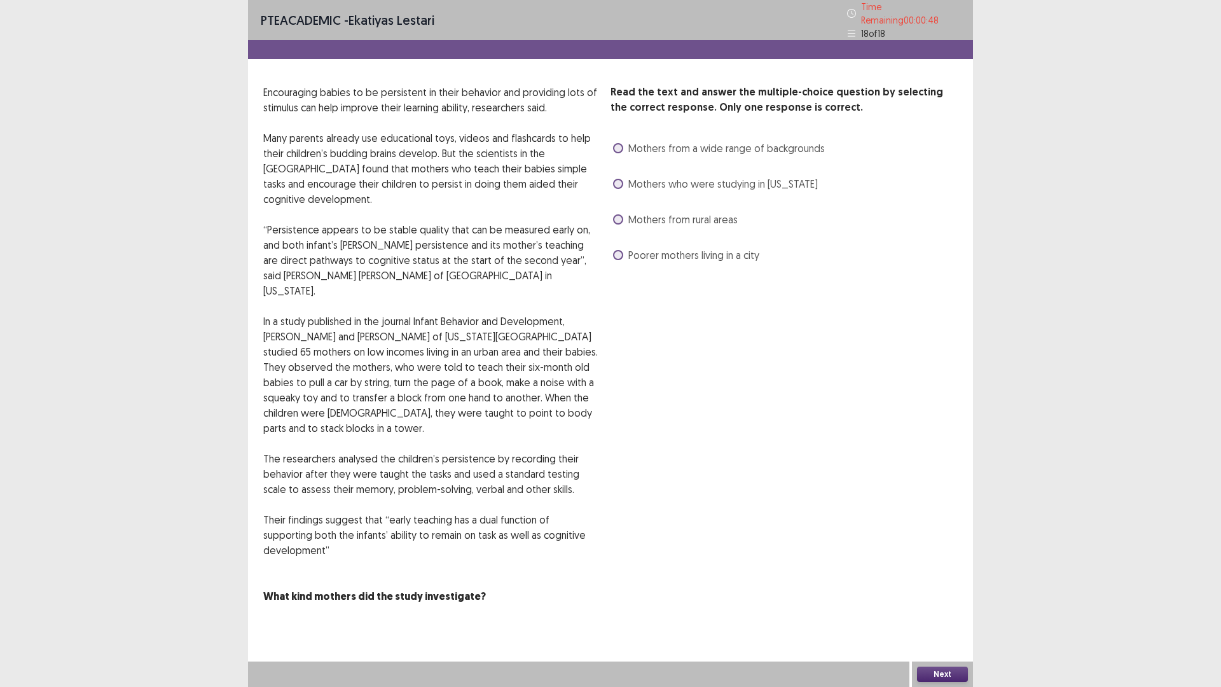
click at [754, 191] on span "Mothers who were studying in [US_STATE]" at bounding box center [723, 183] width 190 height 15
click at [738, 227] on span "Mothers from rural areas" at bounding box center [682, 219] width 109 height 15
click at [738, 194] on div "Mothers who were studying in [US_STATE]" at bounding box center [714, 184] width 207 height 20
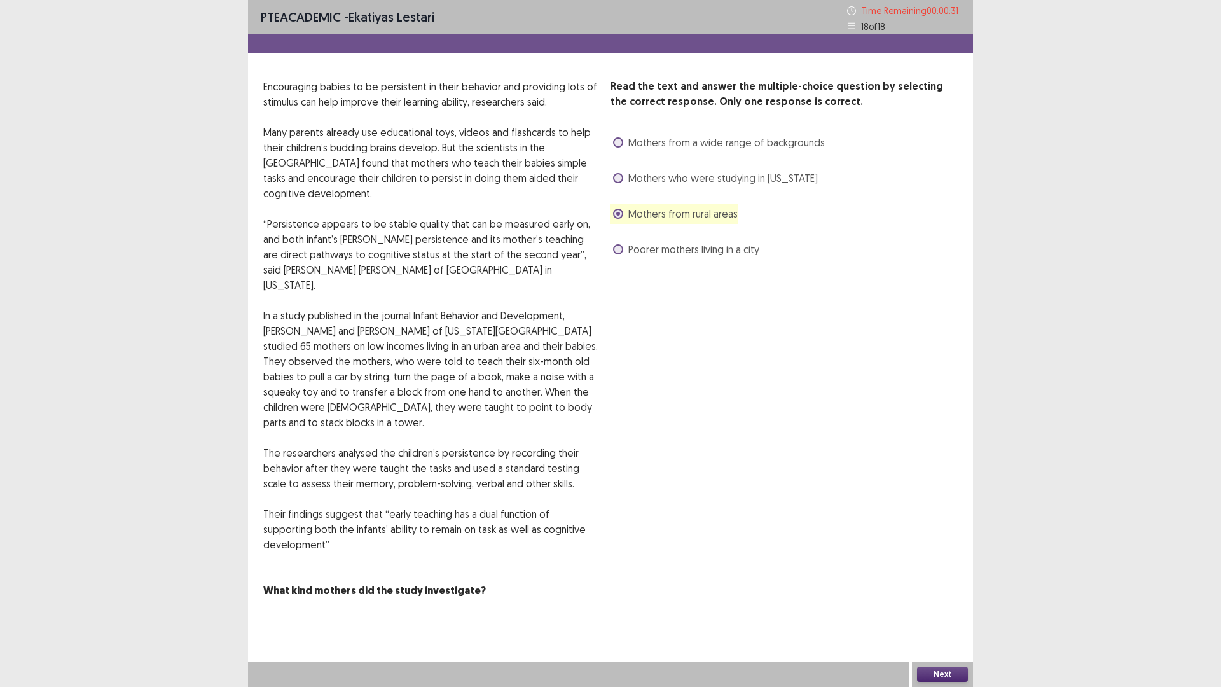
click at [743, 186] on span "Mothers who were studying in [US_STATE]" at bounding box center [723, 177] width 190 height 15
click at [715, 206] on span "Mothers from rural areas" at bounding box center [682, 213] width 109 height 15
drag, startPoint x: 943, startPoint y: 663, endPoint x: 943, endPoint y: 677, distance: 13.4
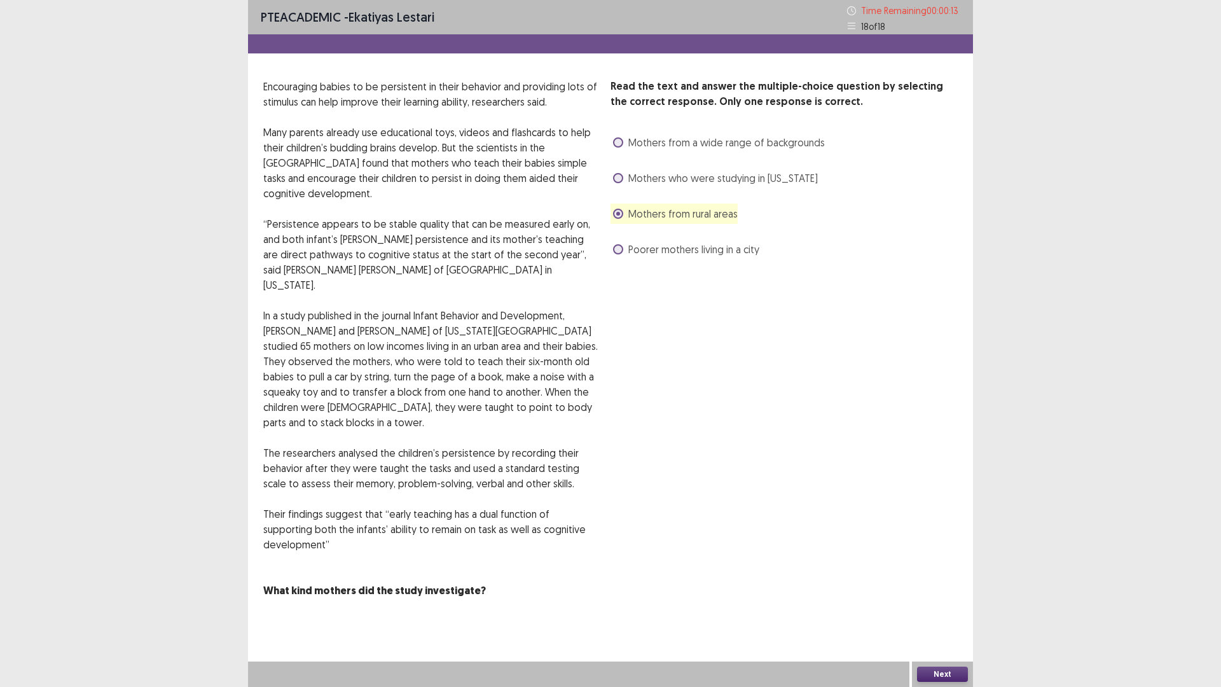
click at [943, 579] on div "Next" at bounding box center [942, 673] width 61 height 25
click at [943, 579] on button "Next" at bounding box center [942, 674] width 51 height 15
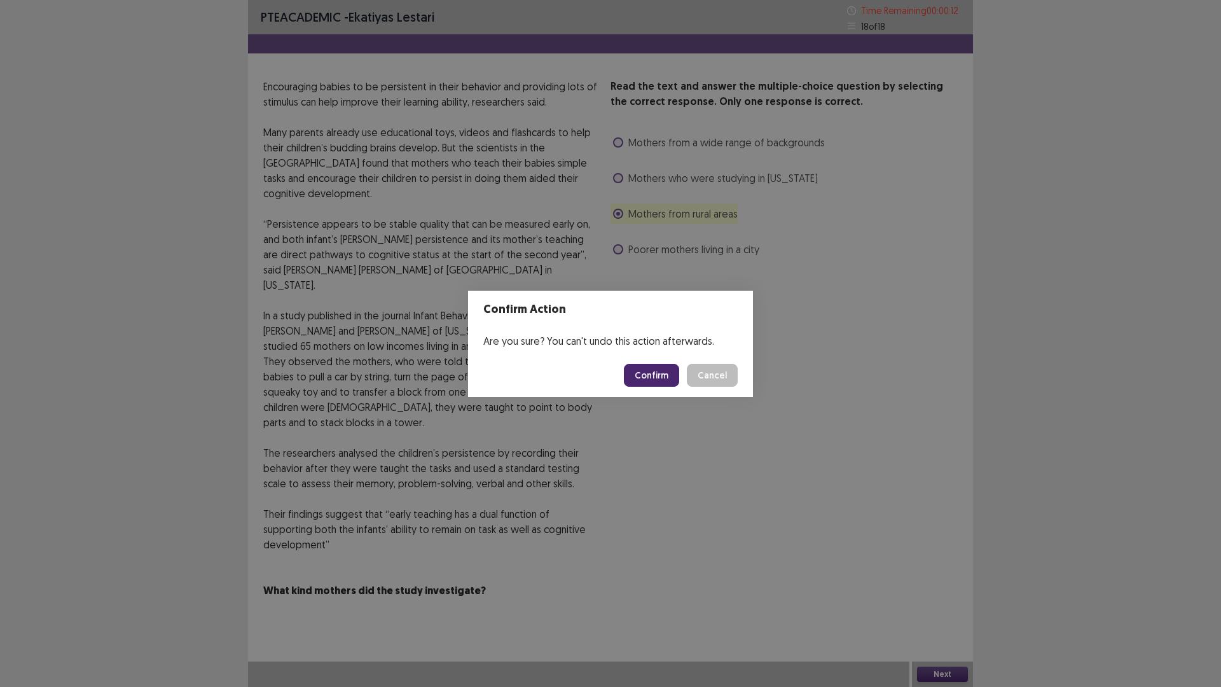
click at [657, 365] on footer "Confirm Cancel" at bounding box center [610, 375] width 285 height 43
click at [659, 373] on button "Confirm" at bounding box center [651, 375] width 55 height 23
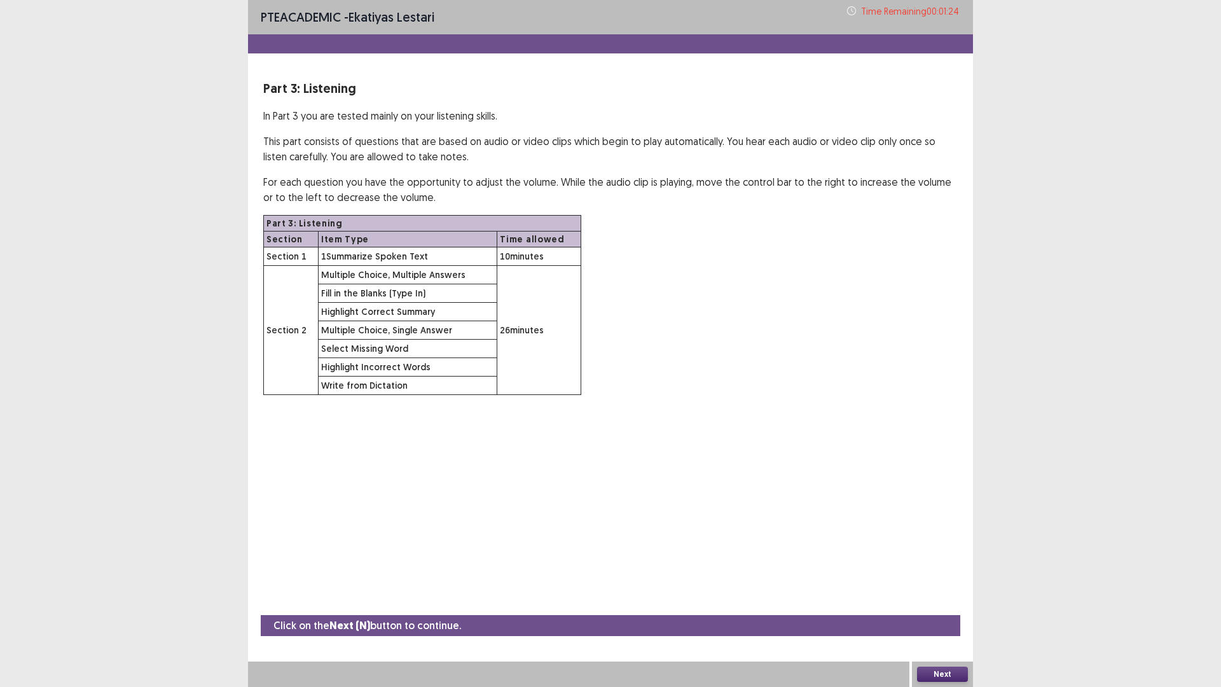
click at [938, 579] on button "Next" at bounding box center [942, 674] width 51 height 15
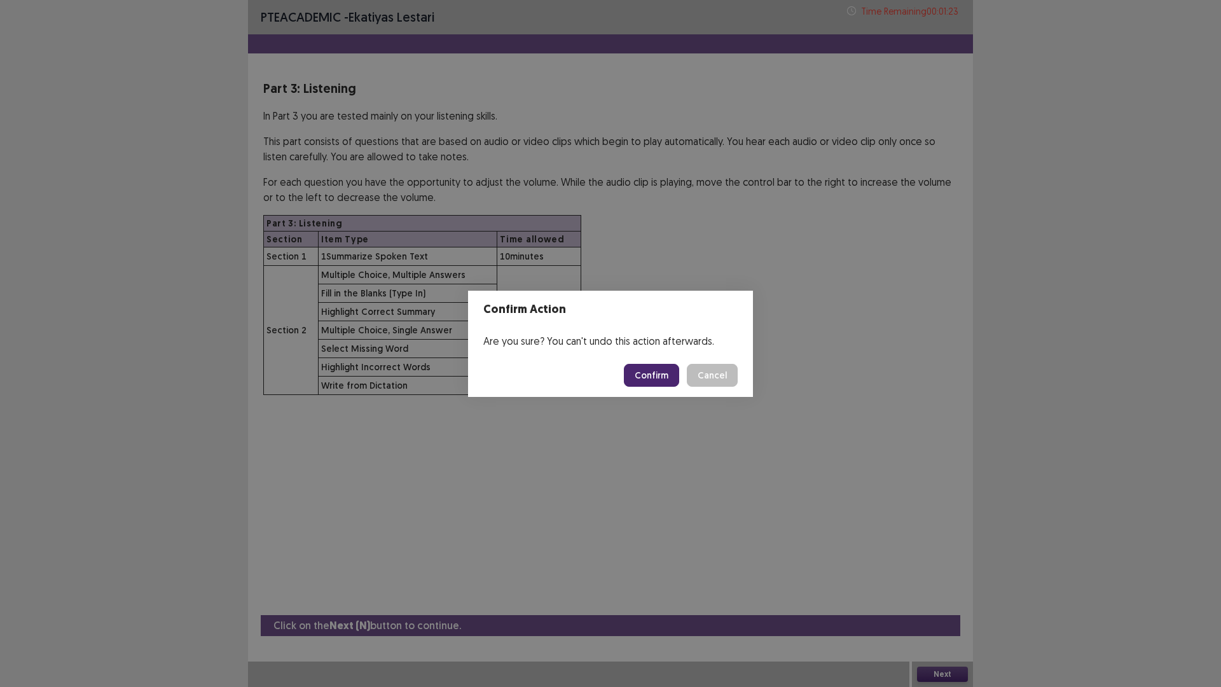
click at [930, 378] on div "Confirm Action Are you sure? You can't undo this action afterwards. Confirm Can…" at bounding box center [610, 343] width 1221 height 687
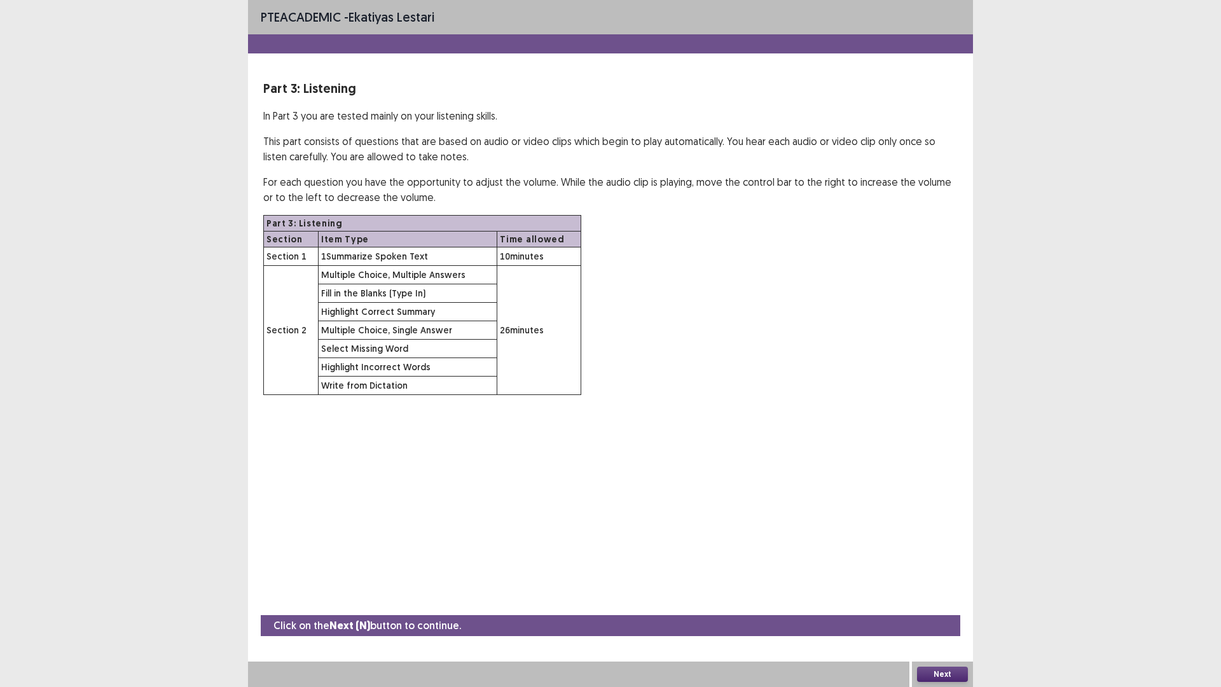
click at [936, 579] on button "Next" at bounding box center [942, 674] width 51 height 15
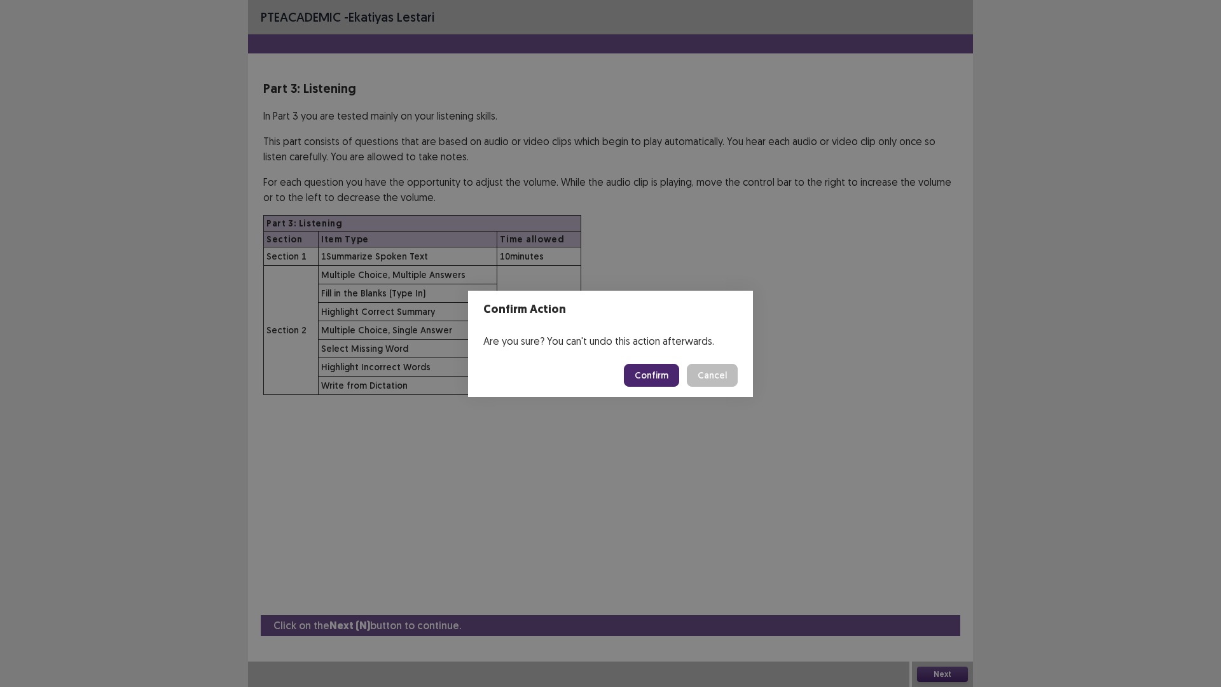
click at [666, 383] on button "Confirm" at bounding box center [651, 375] width 55 height 23
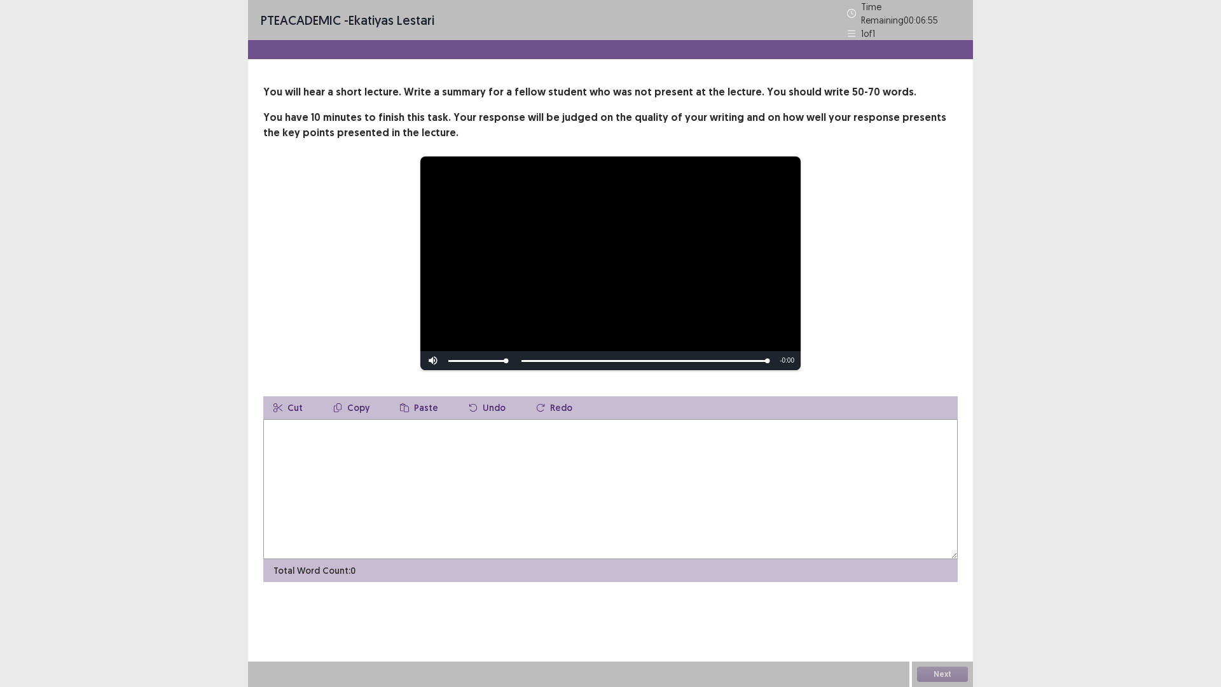
click at [632, 559] on textarea at bounding box center [610, 489] width 695 height 140
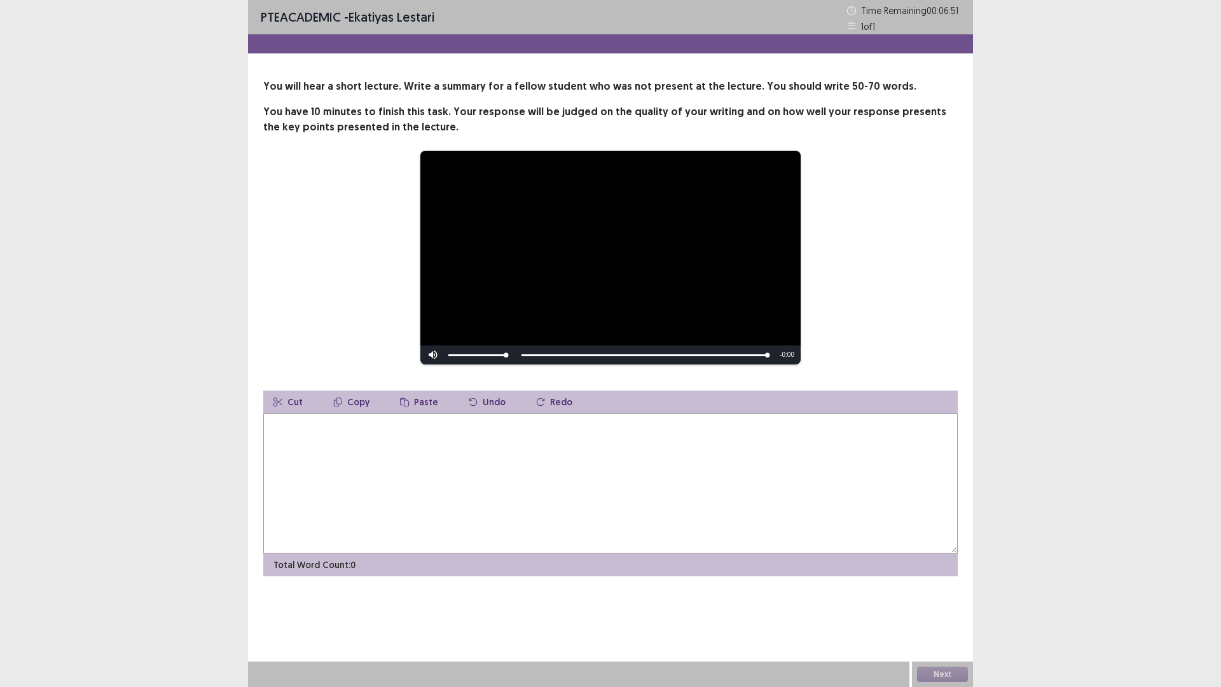
type textarea "*"
click at [507, 492] on textarea "**********" at bounding box center [606, 483] width 687 height 140
click at [513, 494] on textarea "**********" at bounding box center [606, 483] width 687 height 140
click at [643, 495] on textarea "**********" at bounding box center [606, 483] width 687 height 140
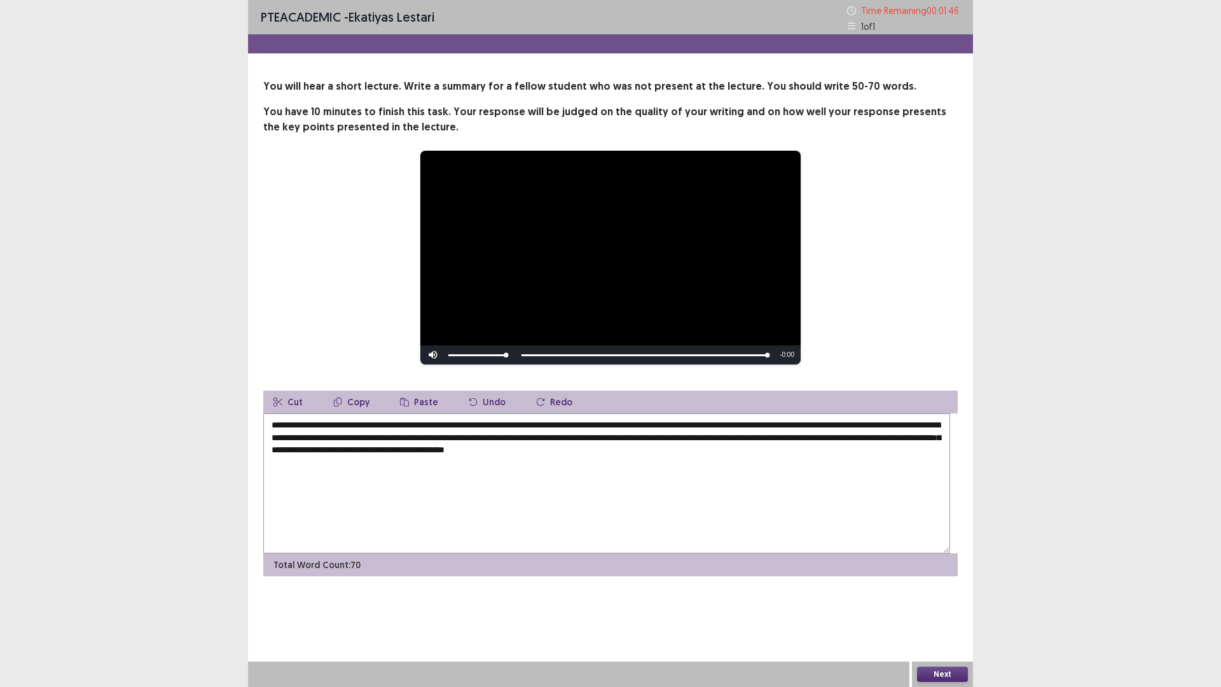
scroll to position [21, 0]
click at [943, 579] on button "Next" at bounding box center [942, 674] width 51 height 15
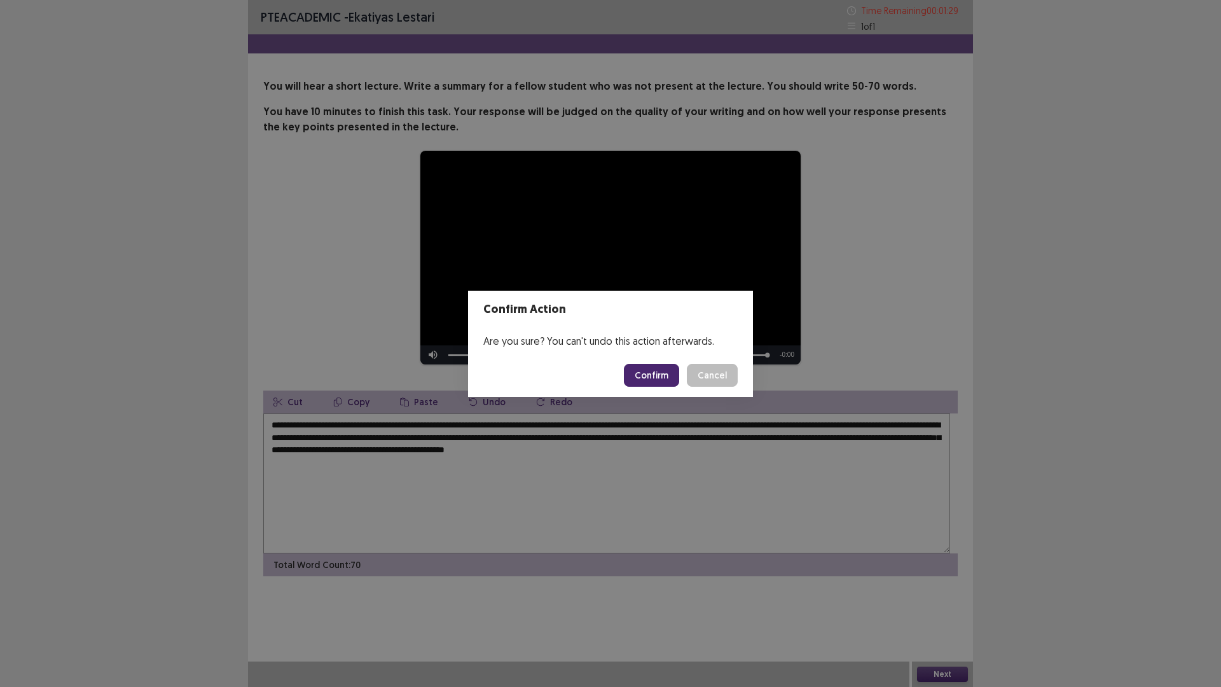
click at [734, 378] on button "Cancel" at bounding box center [712, 375] width 51 height 23
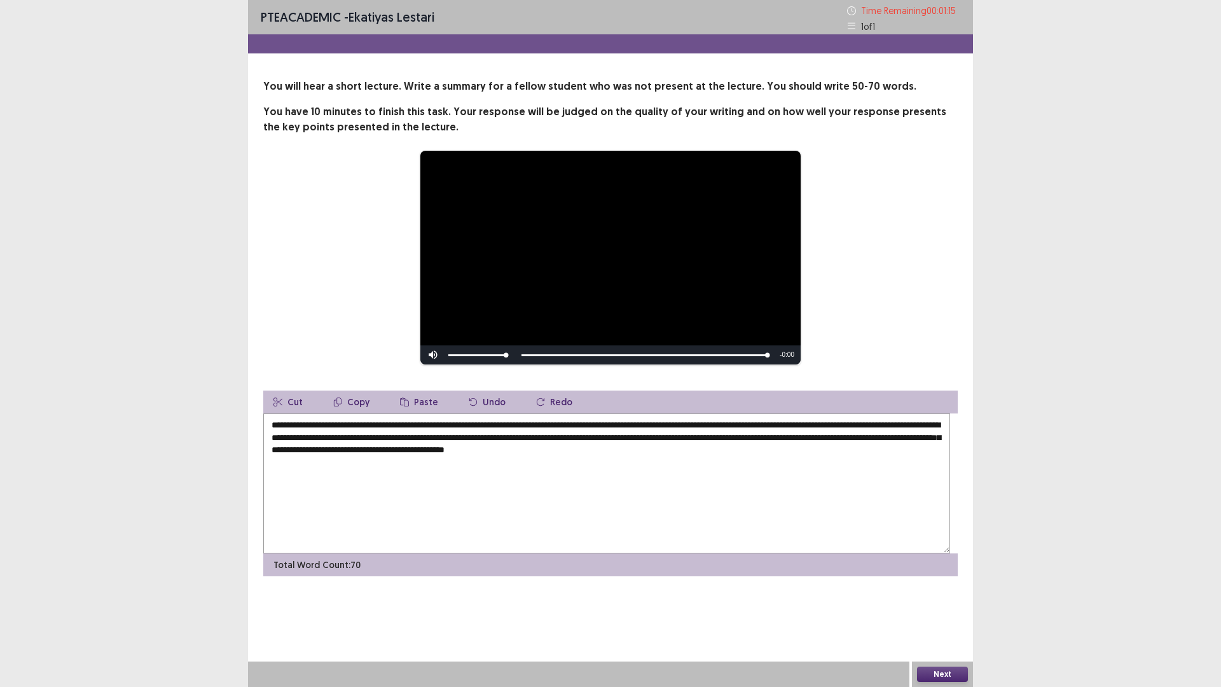
click at [661, 491] on textarea "**********" at bounding box center [606, 483] width 687 height 140
drag, startPoint x: 509, startPoint y: 522, endPoint x: 497, endPoint y: 525, distance: 12.3
click at [507, 523] on textarea "**********" at bounding box center [606, 483] width 687 height 140
click at [836, 506] on textarea "**********" at bounding box center [606, 483] width 687 height 140
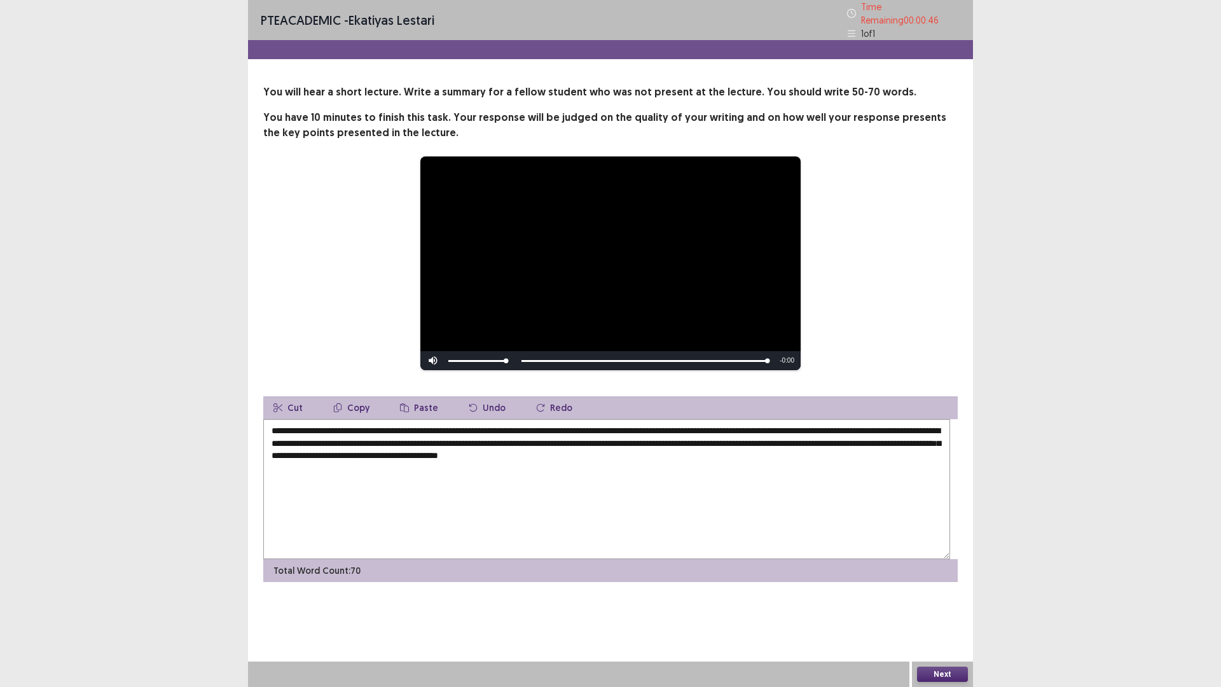
type textarea "**********"
click at [946, 579] on button "Next" at bounding box center [942, 674] width 51 height 15
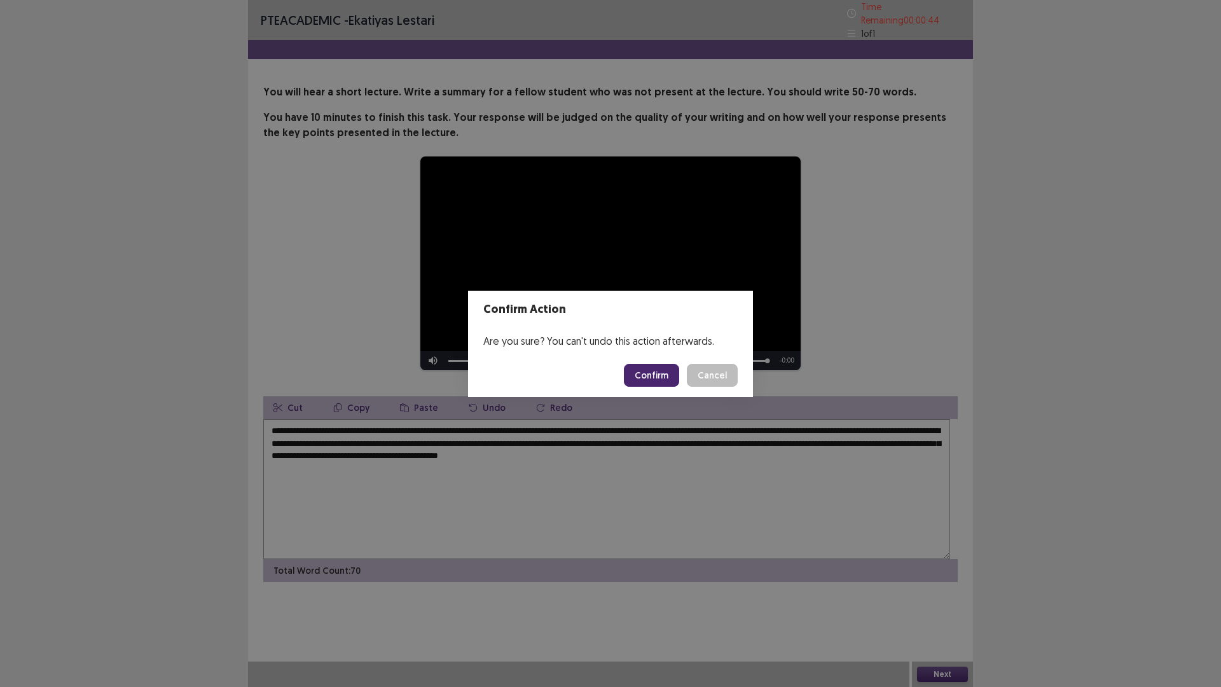
click at [660, 384] on button "Confirm" at bounding box center [651, 375] width 55 height 23
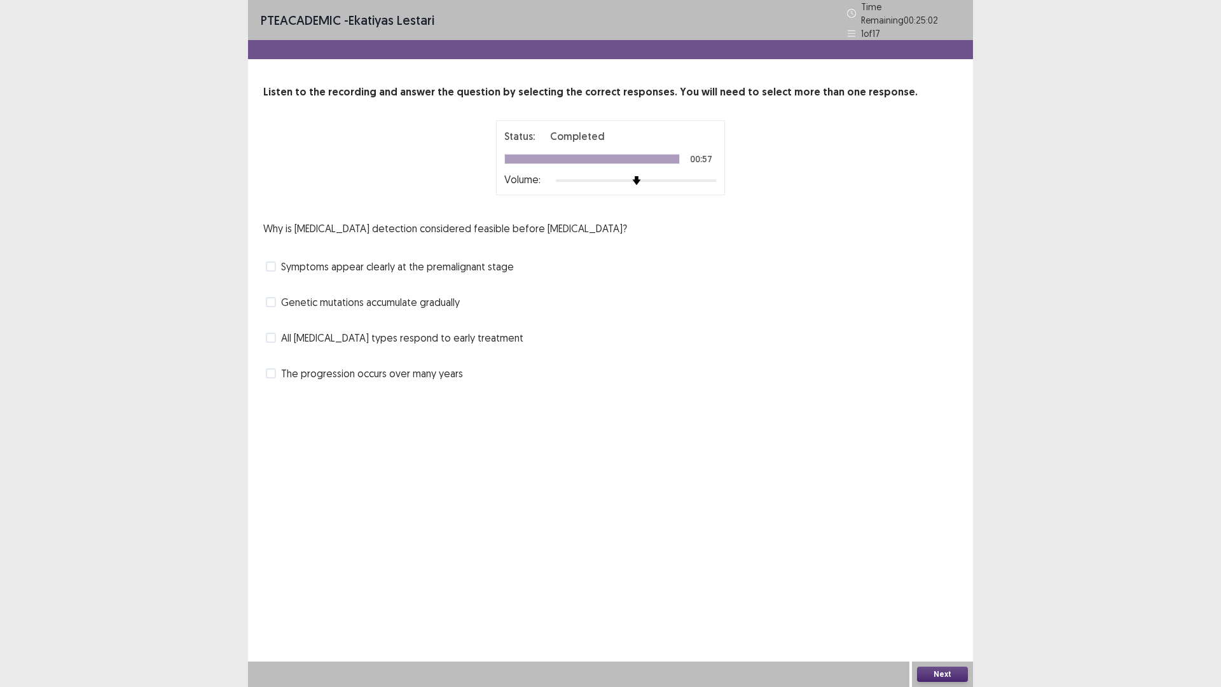
click at [497, 274] on span "Symptoms appear clearly at the premalignant stage" at bounding box center [397, 266] width 233 height 15
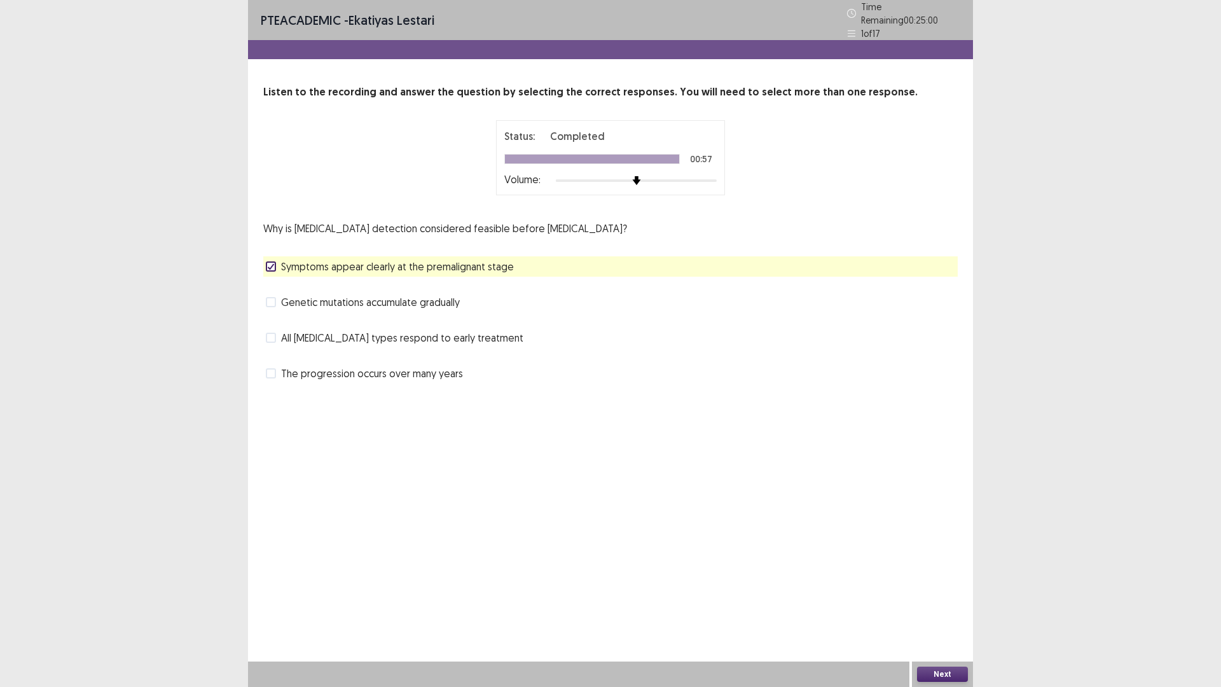
click at [947, 579] on button "Next" at bounding box center [942, 674] width 51 height 15
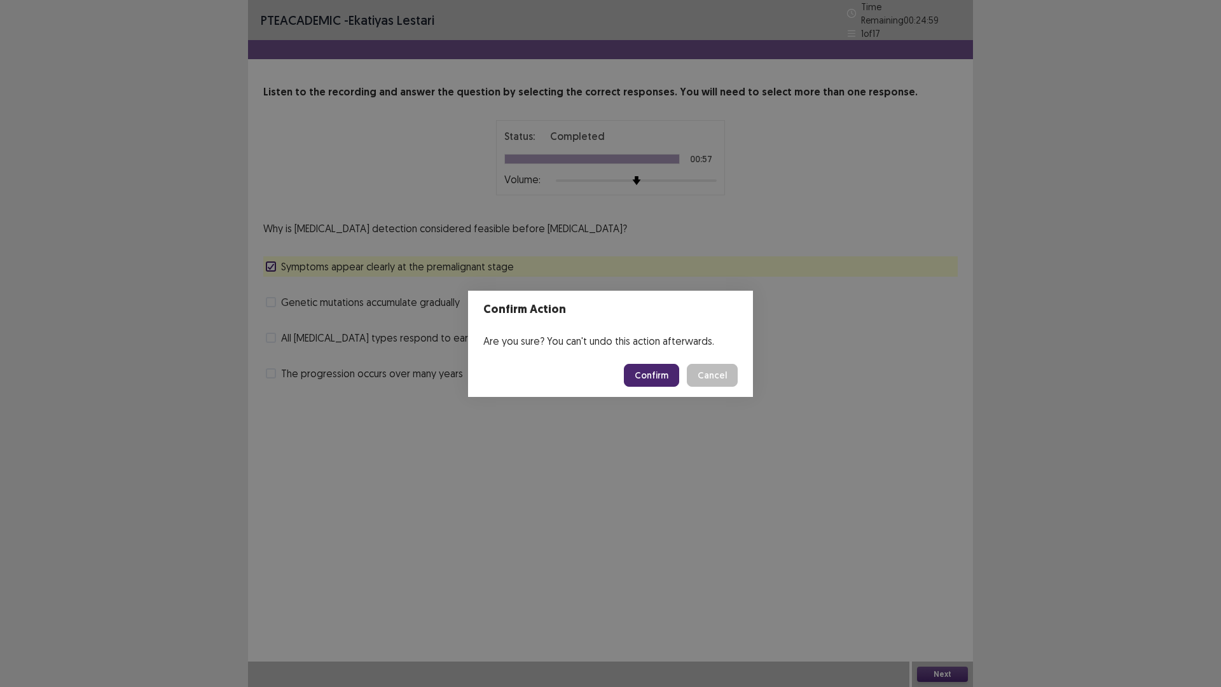
click at [637, 383] on button "Confirm" at bounding box center [651, 375] width 55 height 23
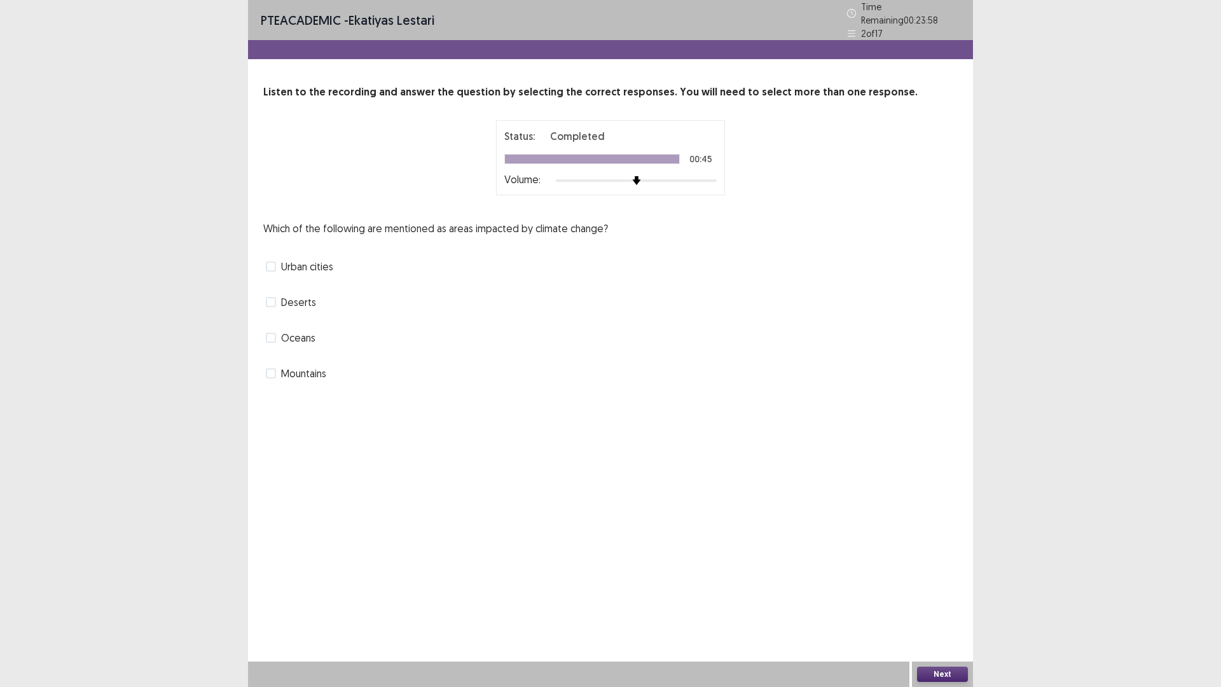
click at [317, 381] on span "Mountains" at bounding box center [303, 373] width 45 height 15
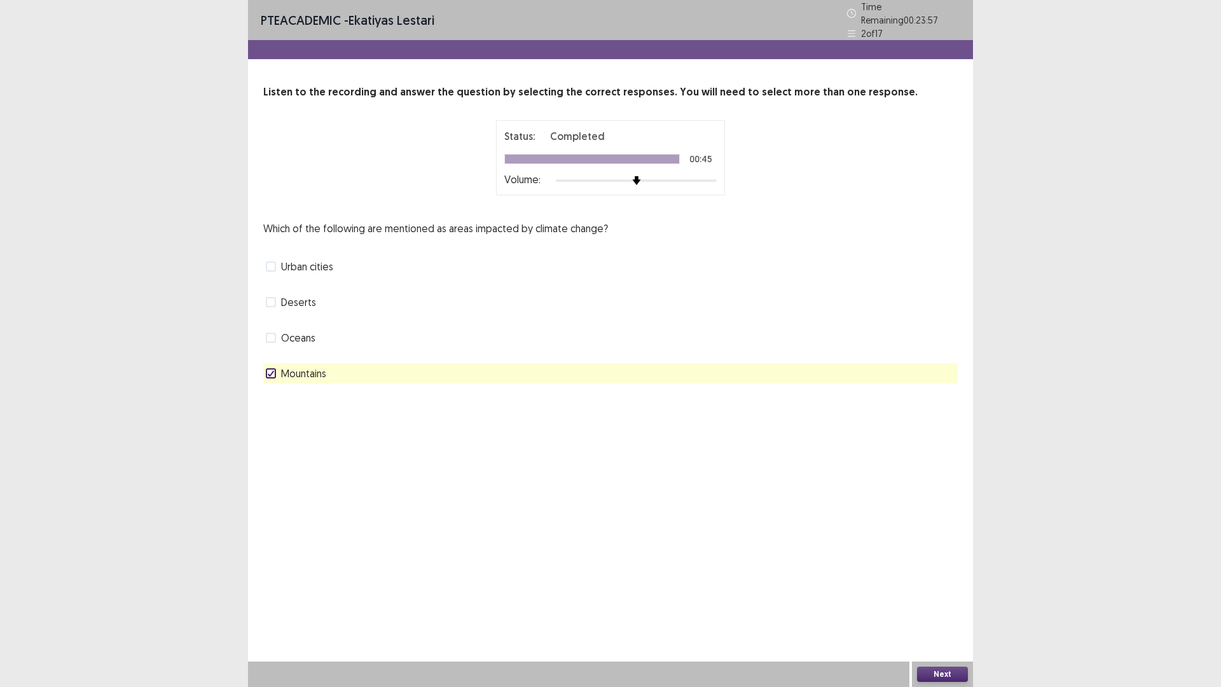
click at [315, 345] on span "Oceans" at bounding box center [298, 337] width 34 height 15
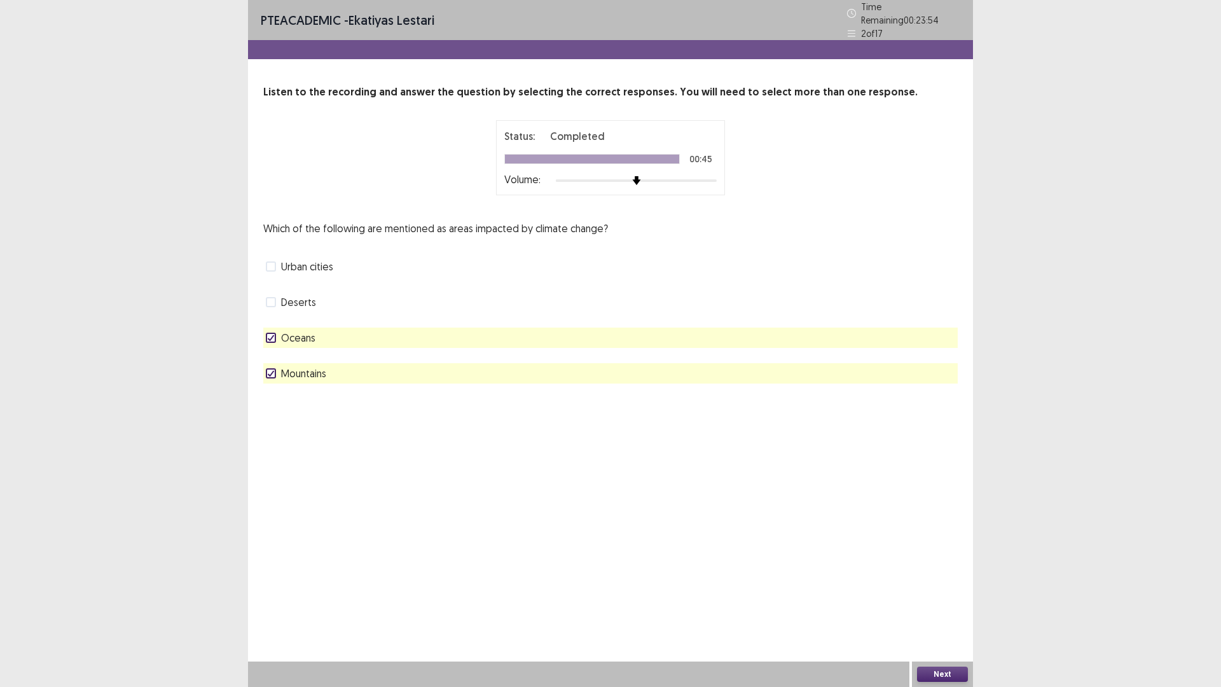
click at [944, 579] on button "Next" at bounding box center [942, 674] width 51 height 15
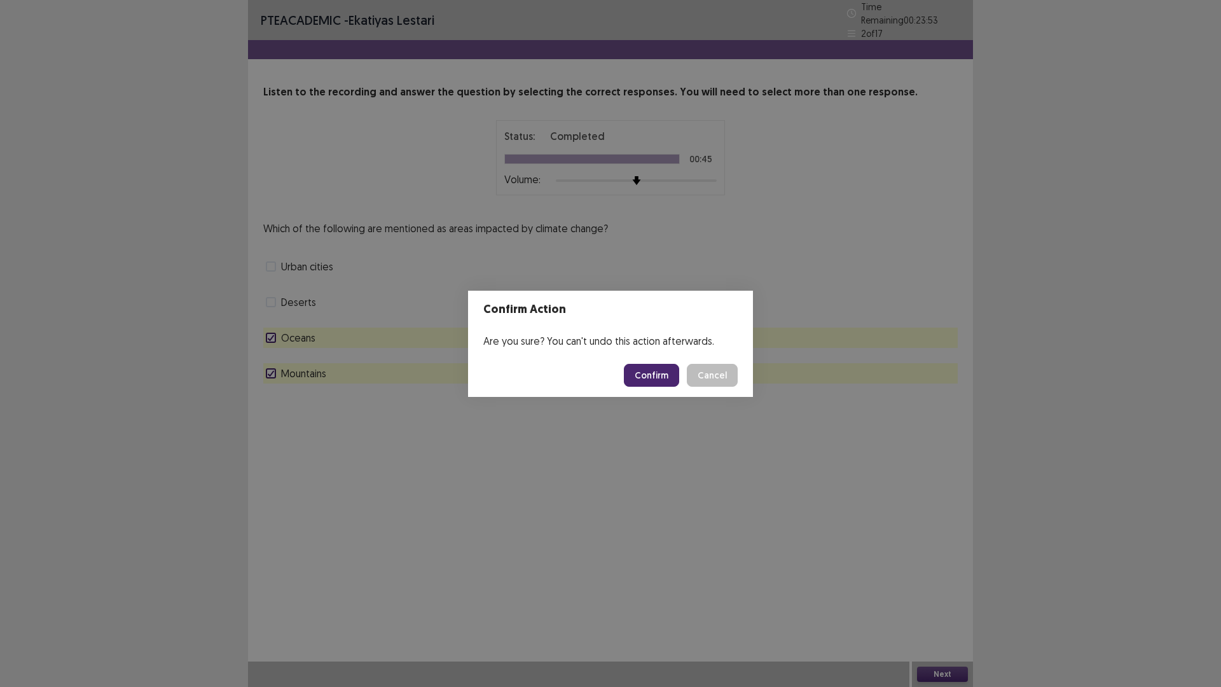
click at [655, 387] on button "Confirm" at bounding box center [651, 375] width 55 height 23
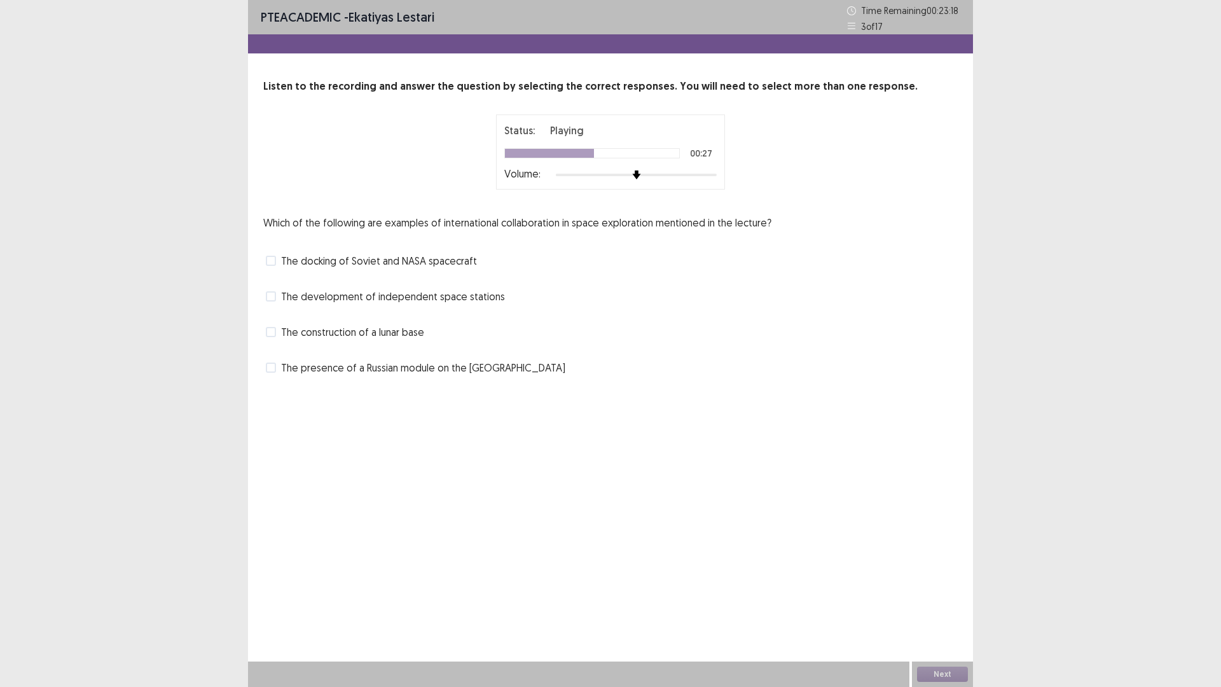
click at [411, 268] on span "The docking of Soviet and NASA spacecraft" at bounding box center [379, 260] width 196 height 15
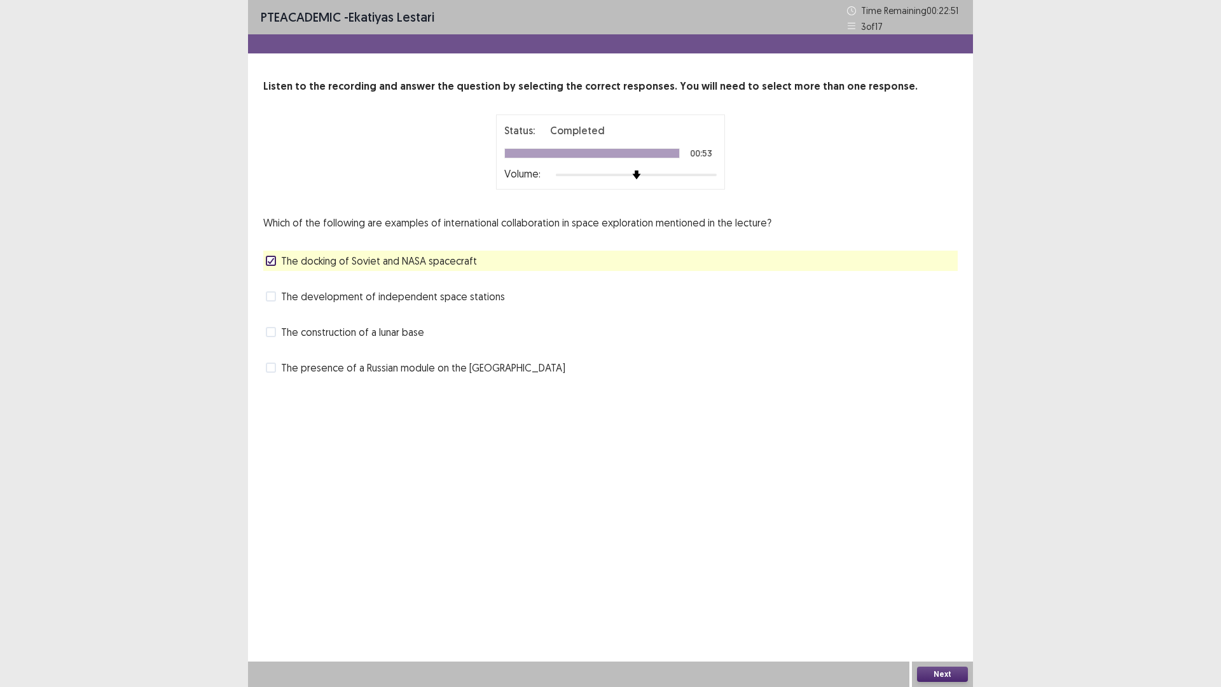
click at [565, 375] on span "The presence of a Russian module on the [GEOGRAPHIC_DATA]" at bounding box center [423, 367] width 284 height 15
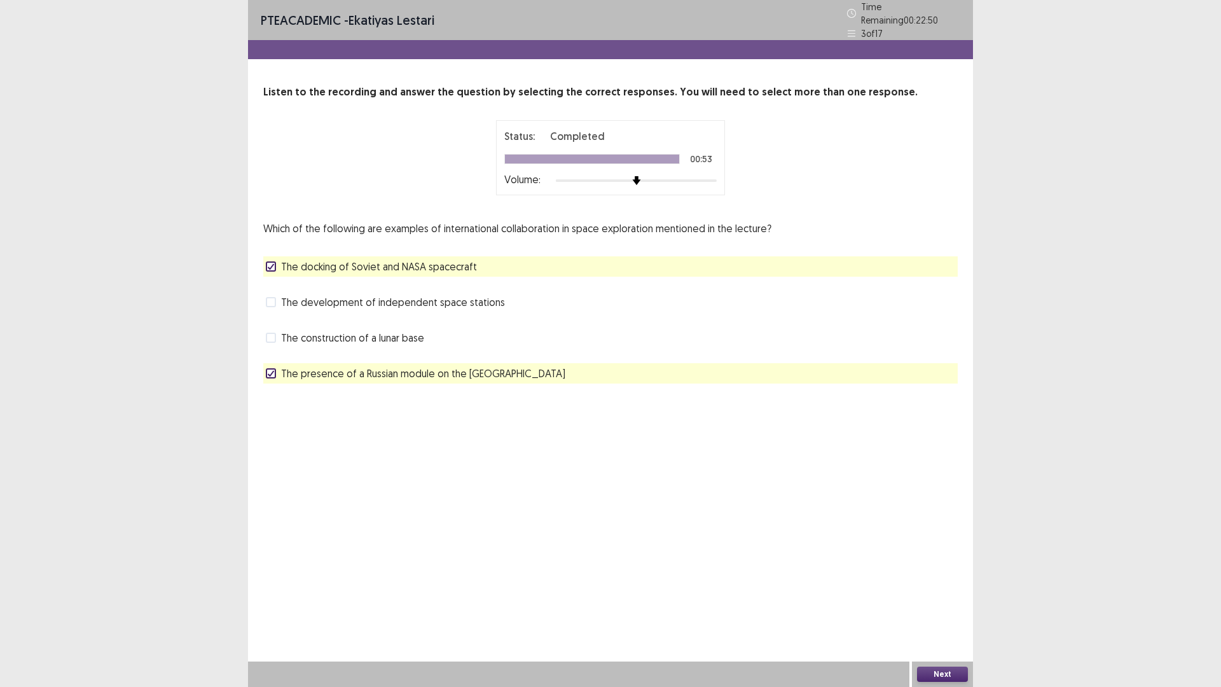
click at [924, 579] on button "Next" at bounding box center [942, 674] width 51 height 15
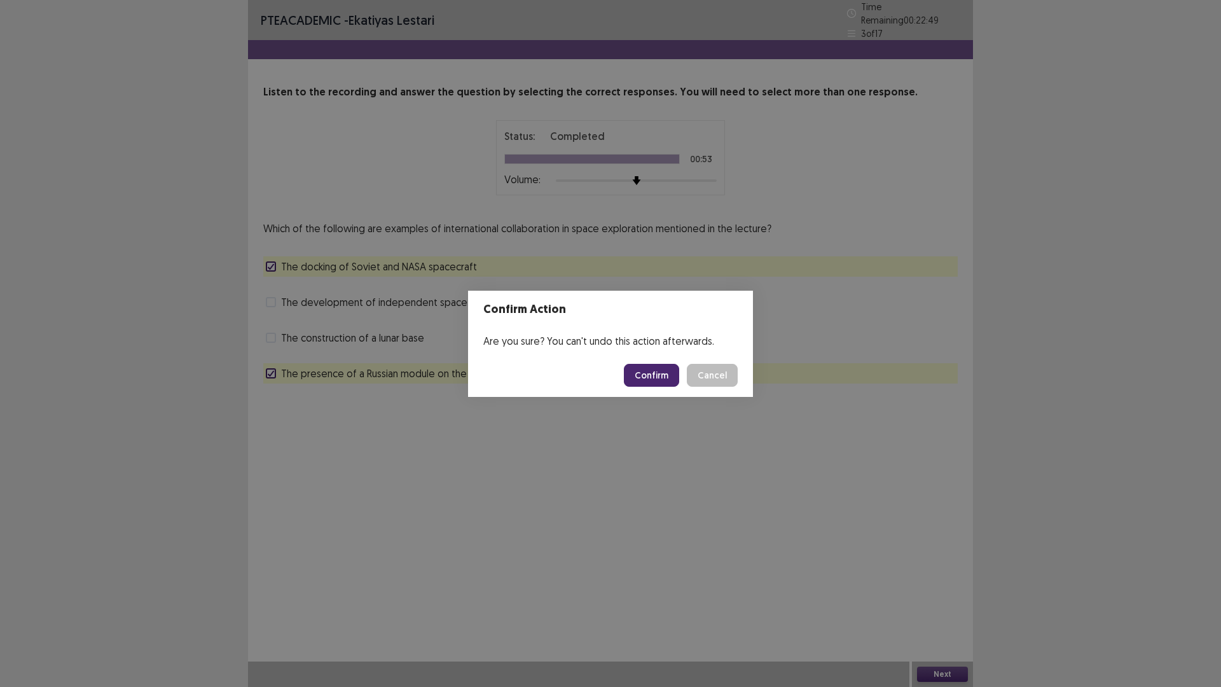
click at [650, 384] on button "Confirm" at bounding box center [651, 375] width 55 height 23
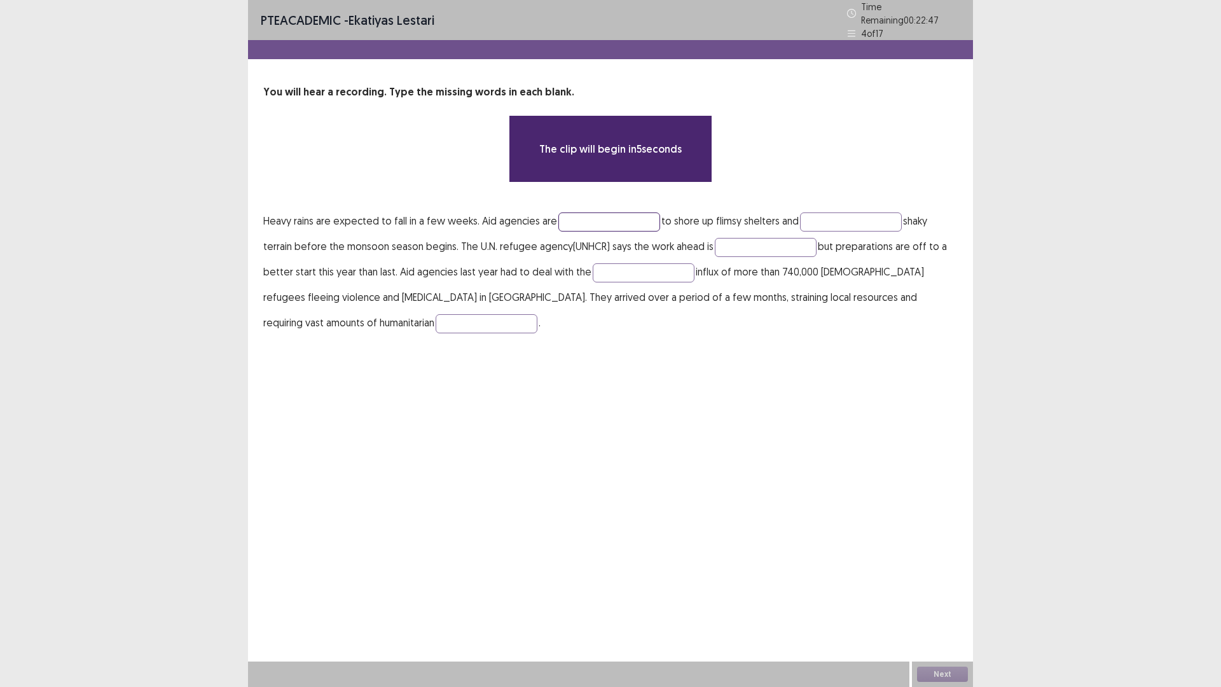
click at [660, 232] on input "text" at bounding box center [609, 221] width 102 height 19
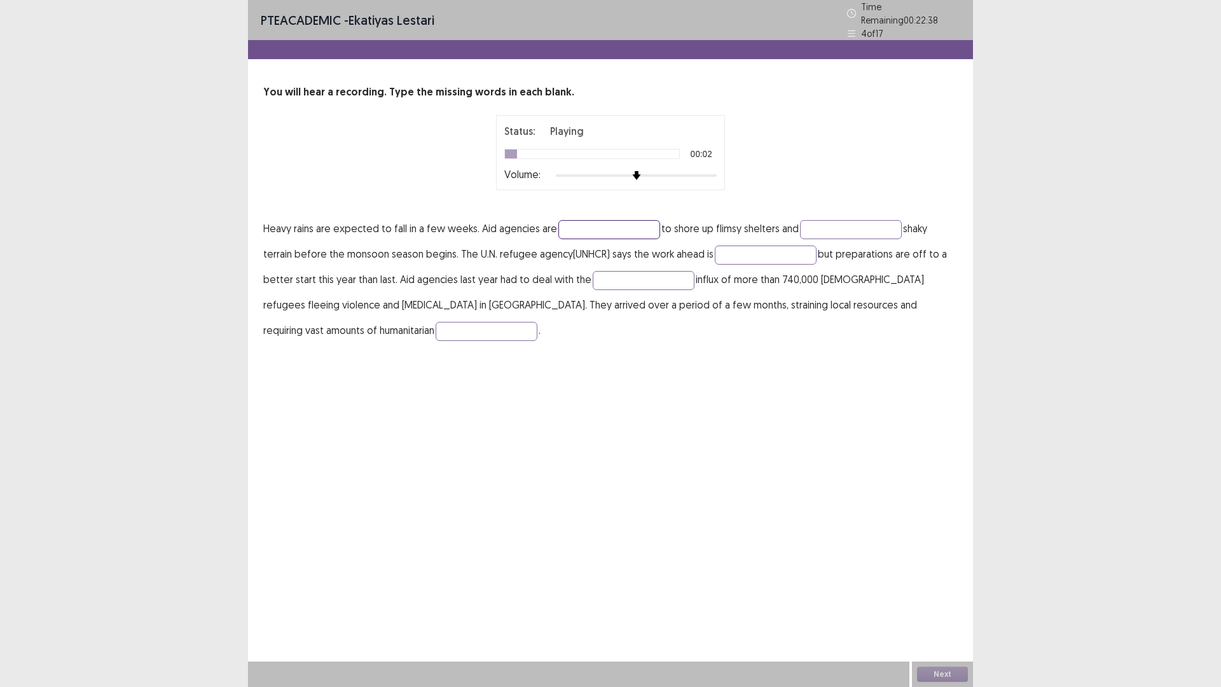
click at [660, 239] on input "text" at bounding box center [609, 229] width 102 height 19
type input "******"
click at [800, 239] on input "text" at bounding box center [851, 229] width 102 height 19
type input "**********"
click at [392, 343] on p "**********" at bounding box center [610, 279] width 695 height 127
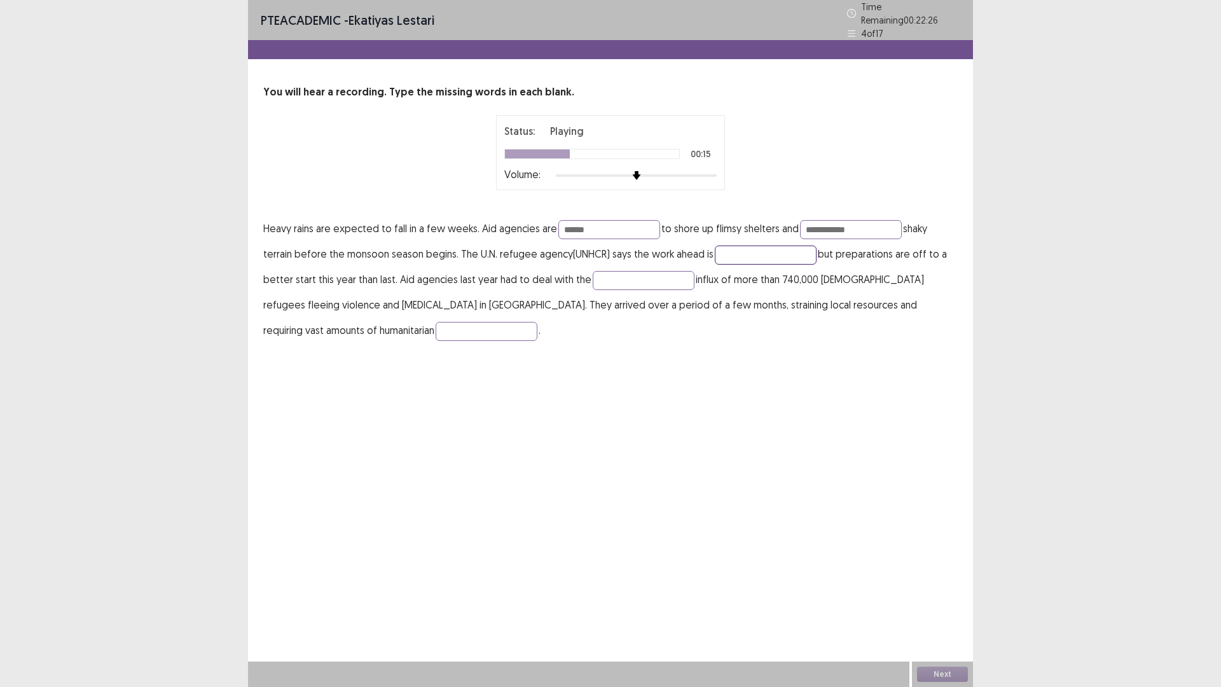
click at [715, 265] on input "text" at bounding box center [766, 254] width 102 height 19
type input "**********"
click at [593, 290] on input "text" at bounding box center [644, 280] width 102 height 19
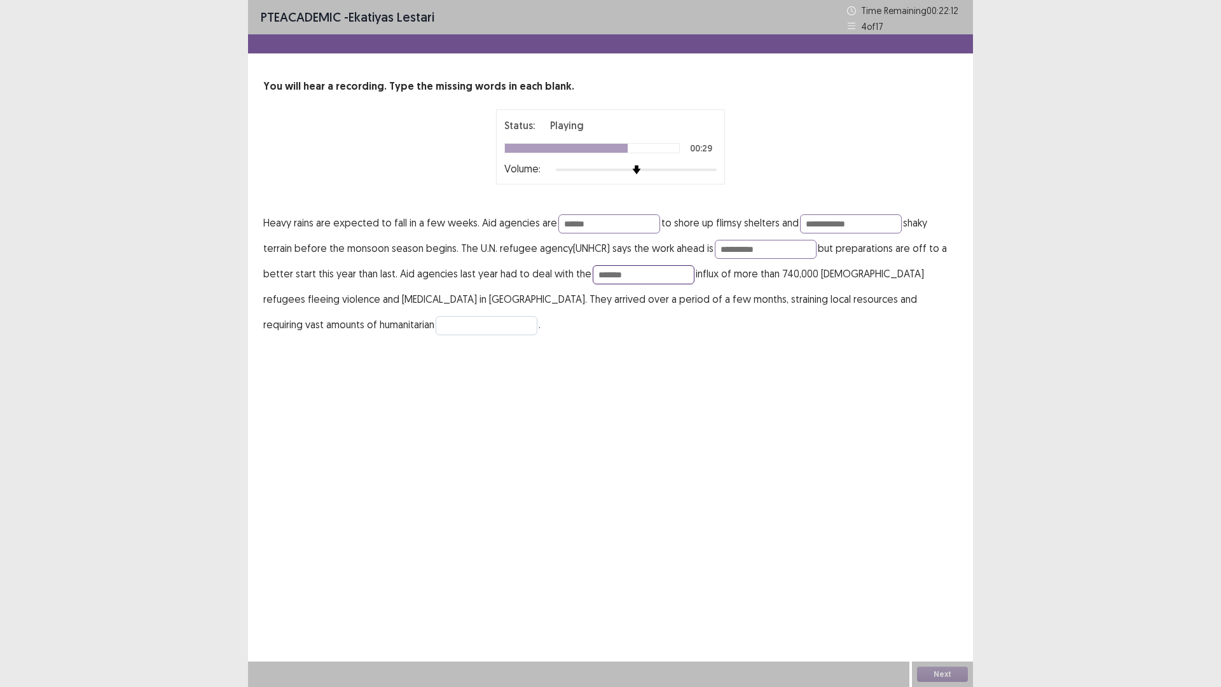
type input "*******"
click at [436, 335] on input "text" at bounding box center [487, 325] width 102 height 19
type input "**********"
drag, startPoint x: 340, startPoint y: 305, endPoint x: 271, endPoint y: 309, distance: 68.8
click at [800, 233] on input "**********" at bounding box center [851, 223] width 102 height 19
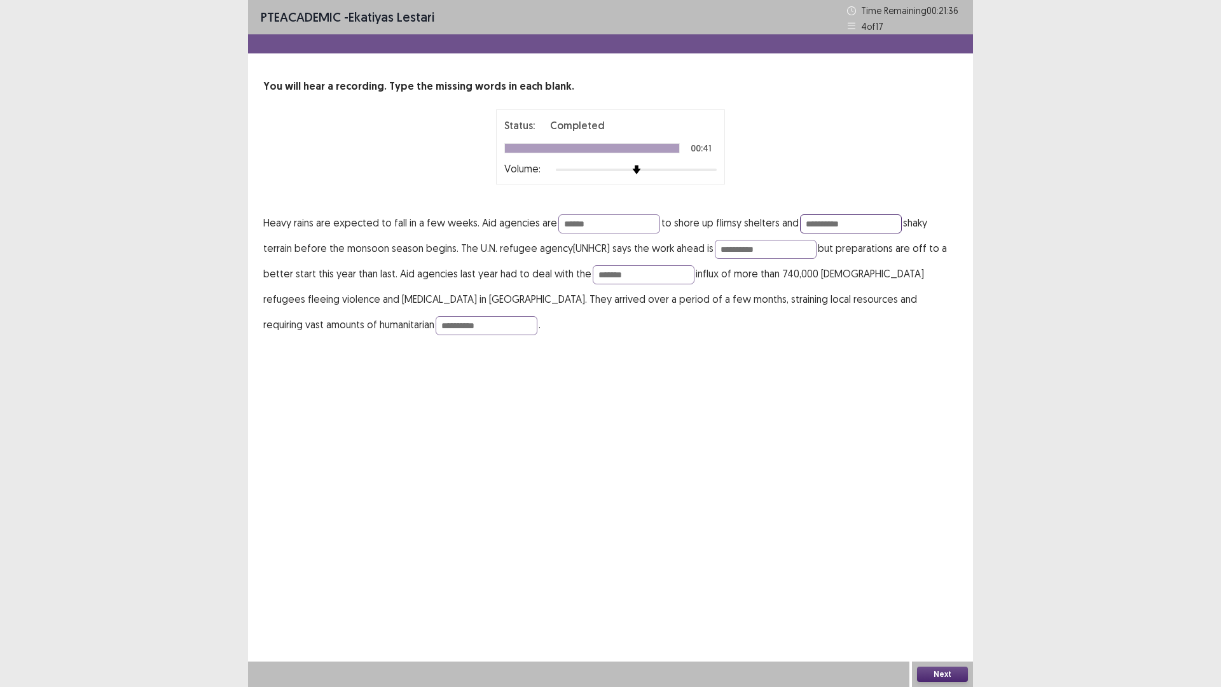
type input "**********"
click at [934, 579] on button "Next" at bounding box center [942, 674] width 51 height 15
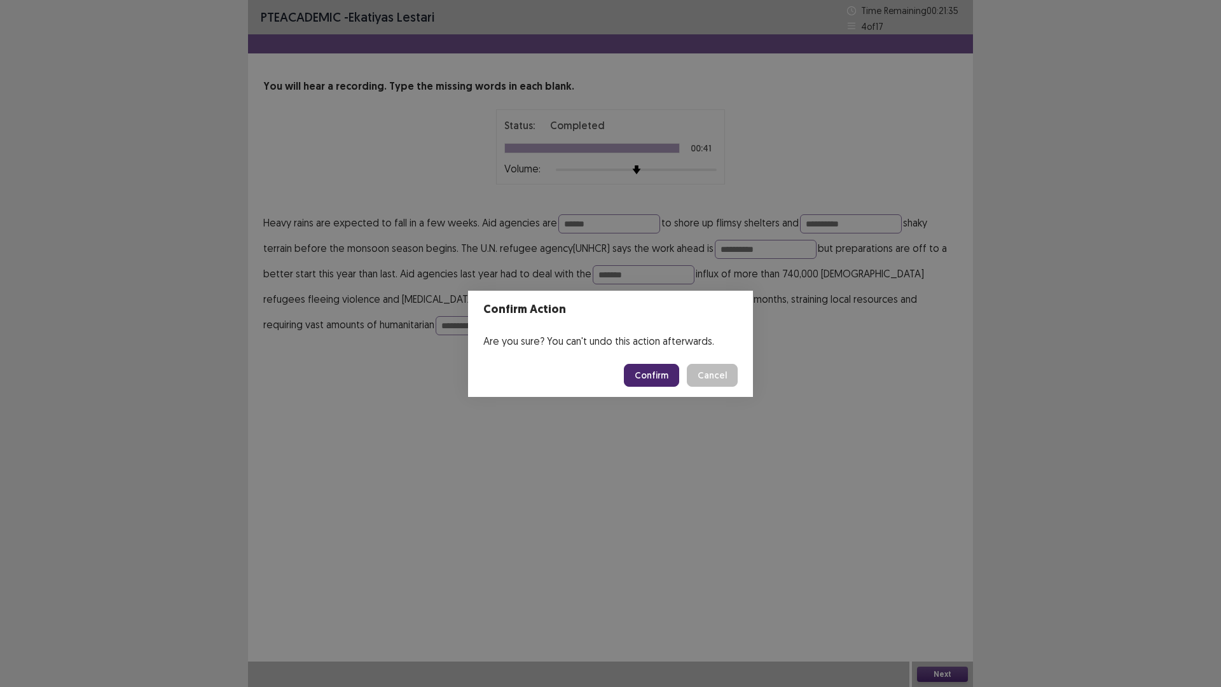
click at [679, 378] on button "Confirm" at bounding box center [651, 375] width 55 height 23
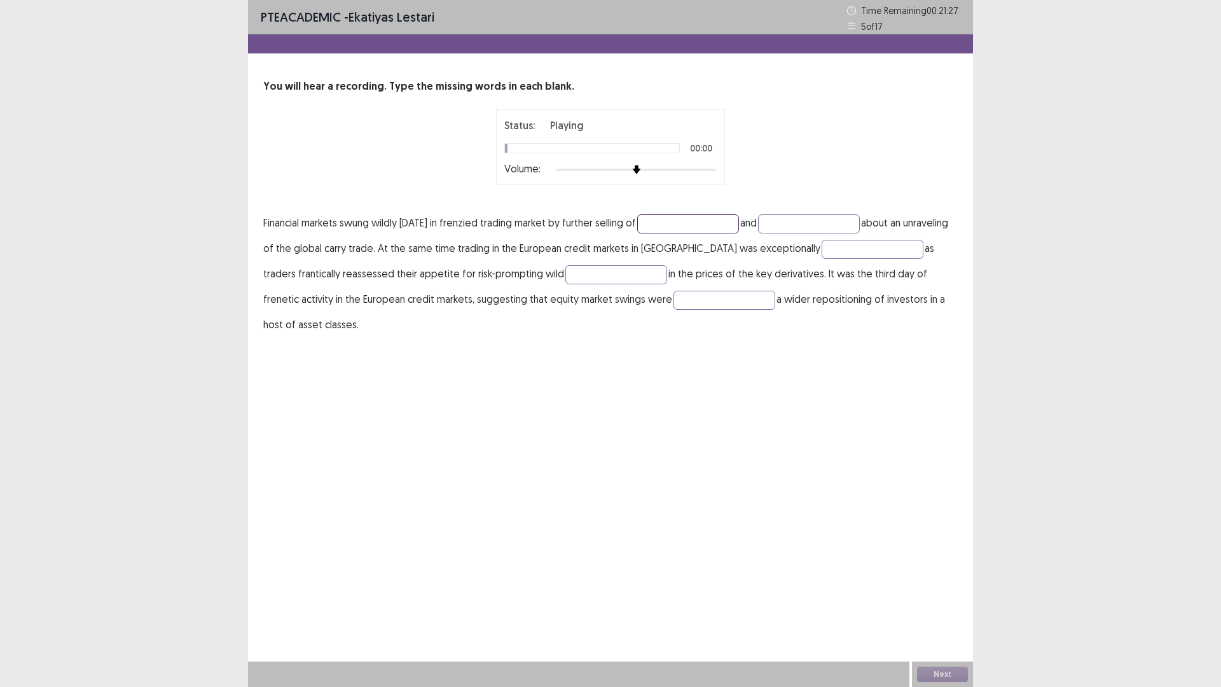
click at [739, 233] on input "text" at bounding box center [688, 223] width 102 height 19
type input "********"
click at [758, 233] on input "text" at bounding box center [809, 223] width 102 height 19
click at [822, 259] on input "text" at bounding box center [873, 249] width 102 height 19
type input "*****"
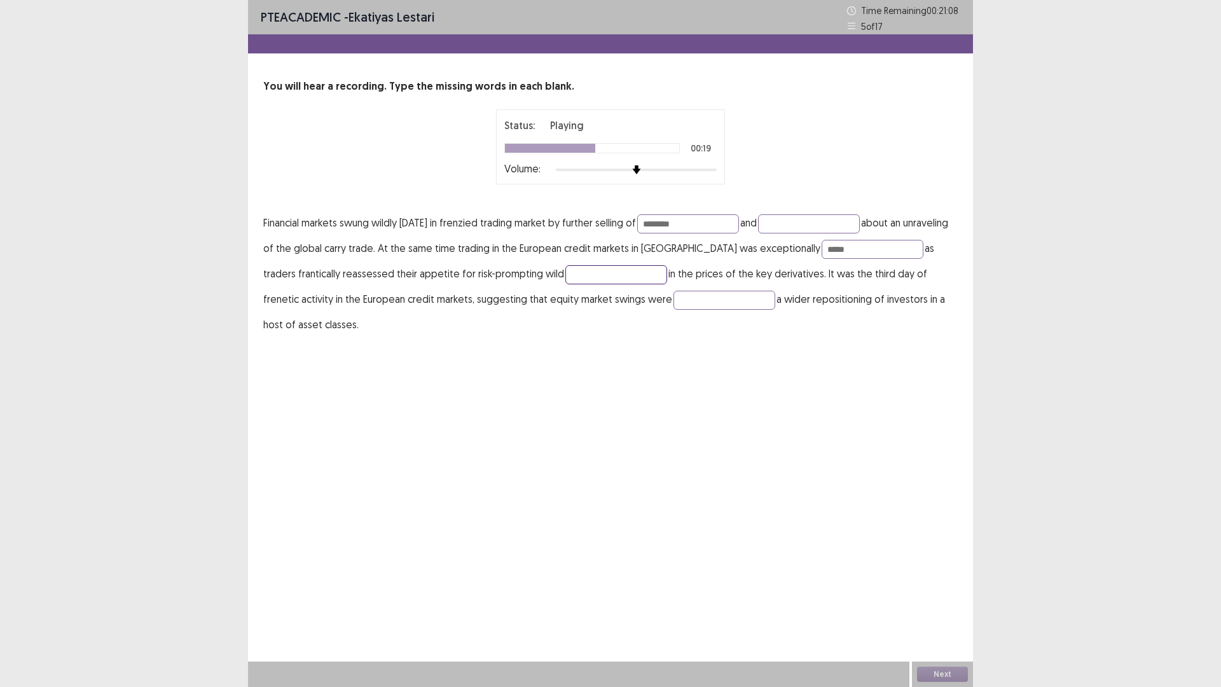
click at [565, 284] on input "text" at bounding box center [616, 274] width 102 height 19
type input "******"
click at [674, 310] on input "text" at bounding box center [725, 300] width 102 height 19
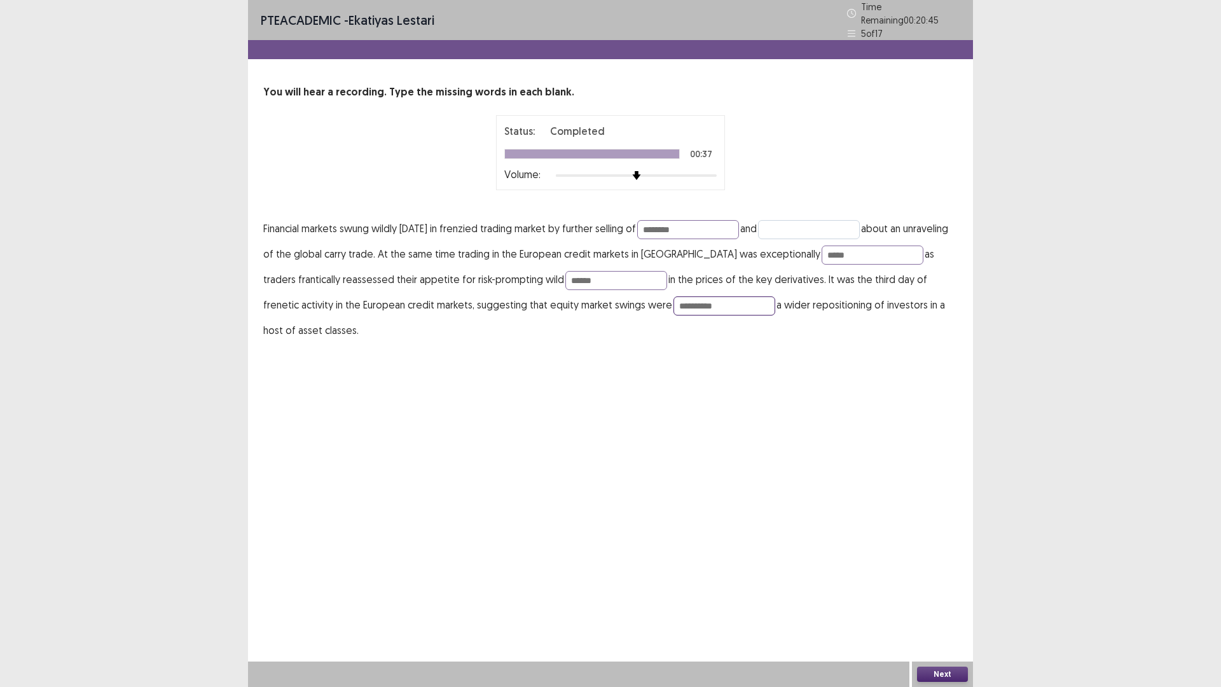
type input "**********"
click at [758, 239] on input "text" at bounding box center [809, 229] width 102 height 19
type input "**********"
click at [949, 579] on div "Next" at bounding box center [942, 673] width 61 height 25
click at [949, 579] on button "Next" at bounding box center [942, 674] width 51 height 15
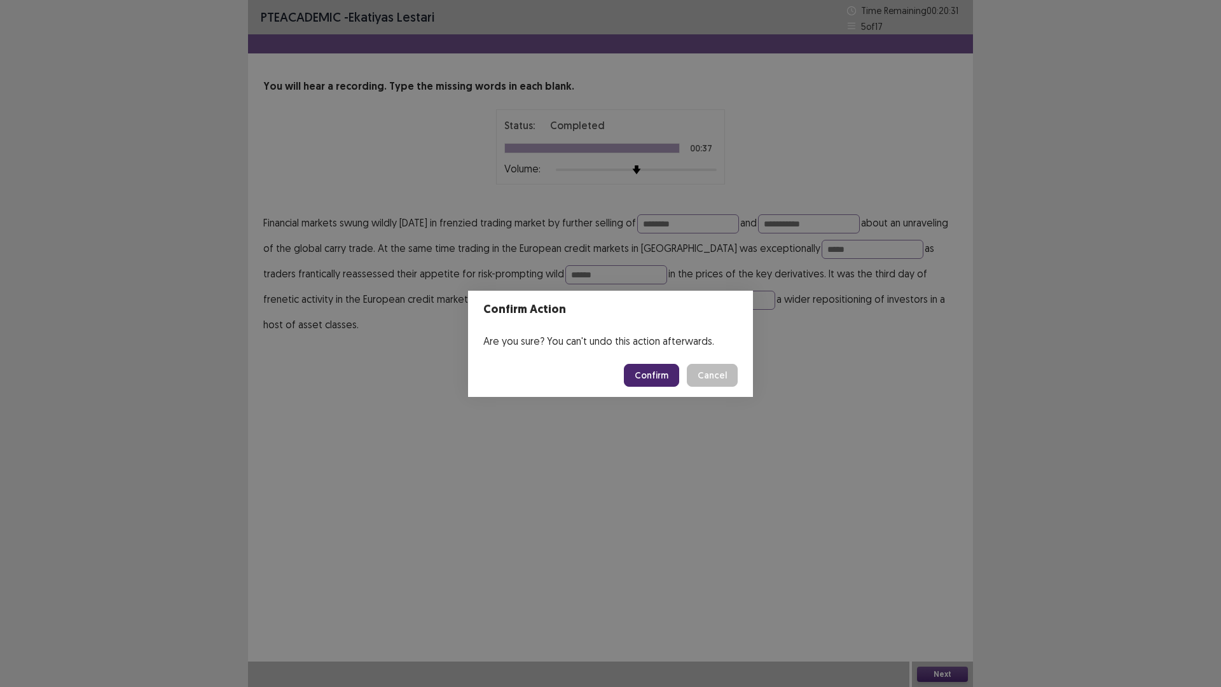
click at [656, 387] on button "Confirm" at bounding box center [651, 375] width 55 height 23
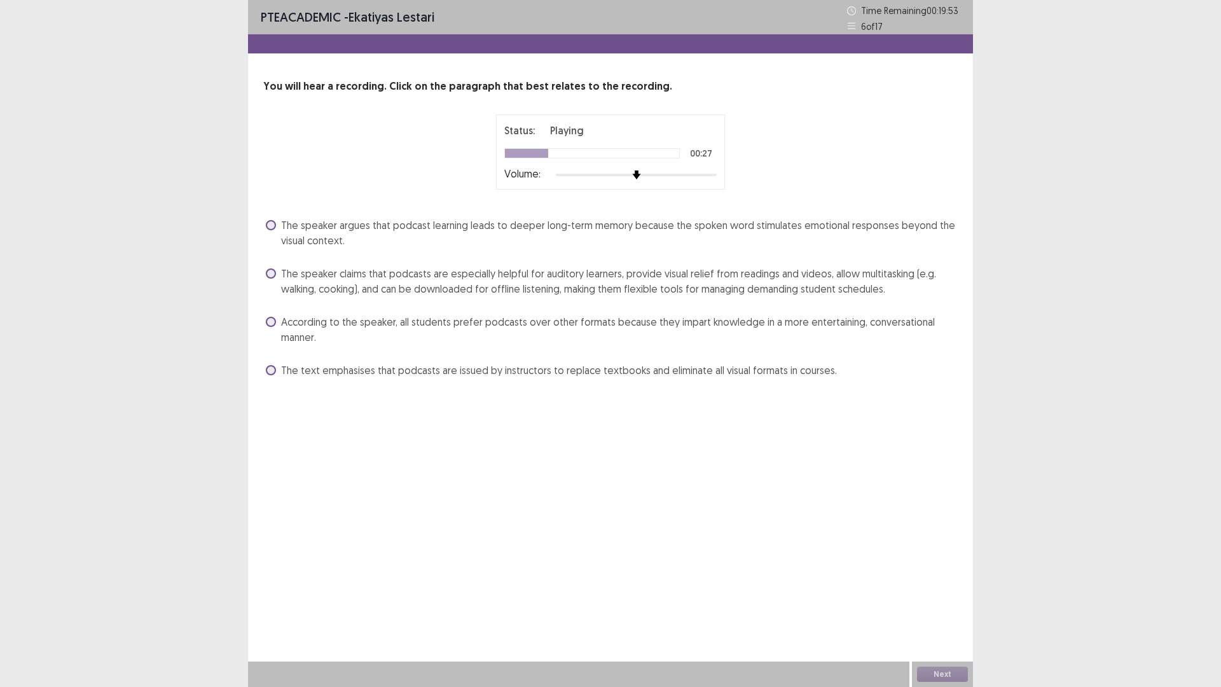
click at [391, 296] on span "The speaker claims that podcasts are especially helpful for auditory learners, …" at bounding box center [619, 281] width 677 height 31
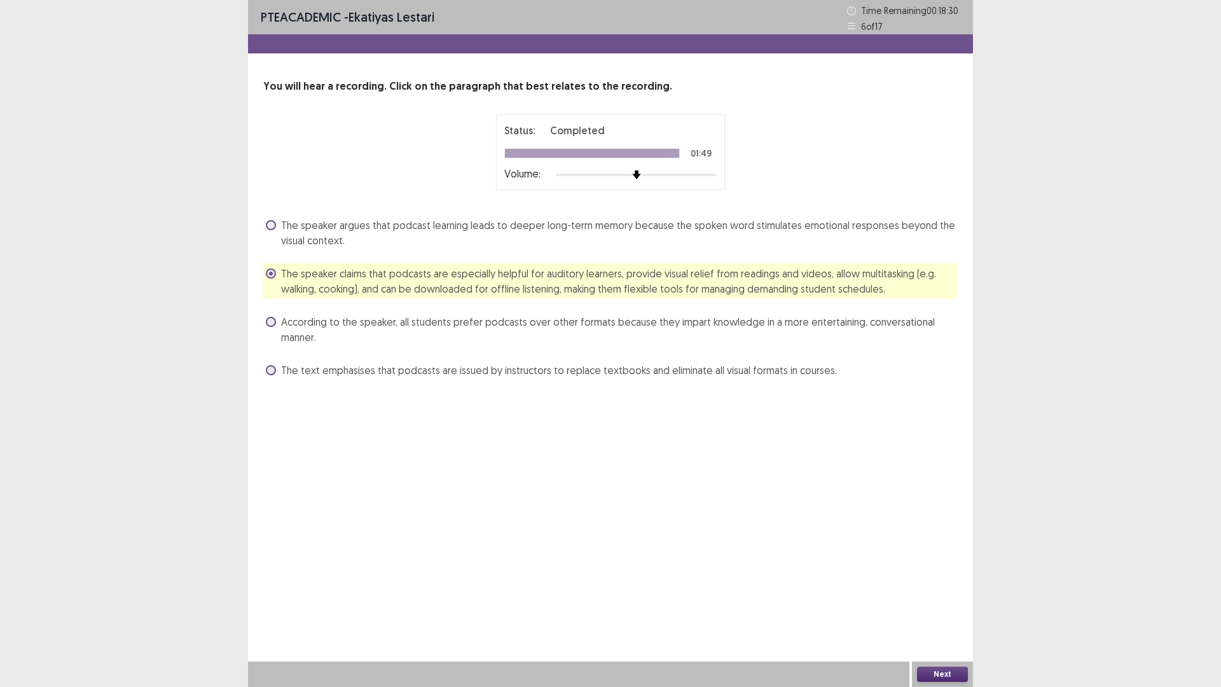
click at [957, 579] on button "Next" at bounding box center [942, 674] width 51 height 15
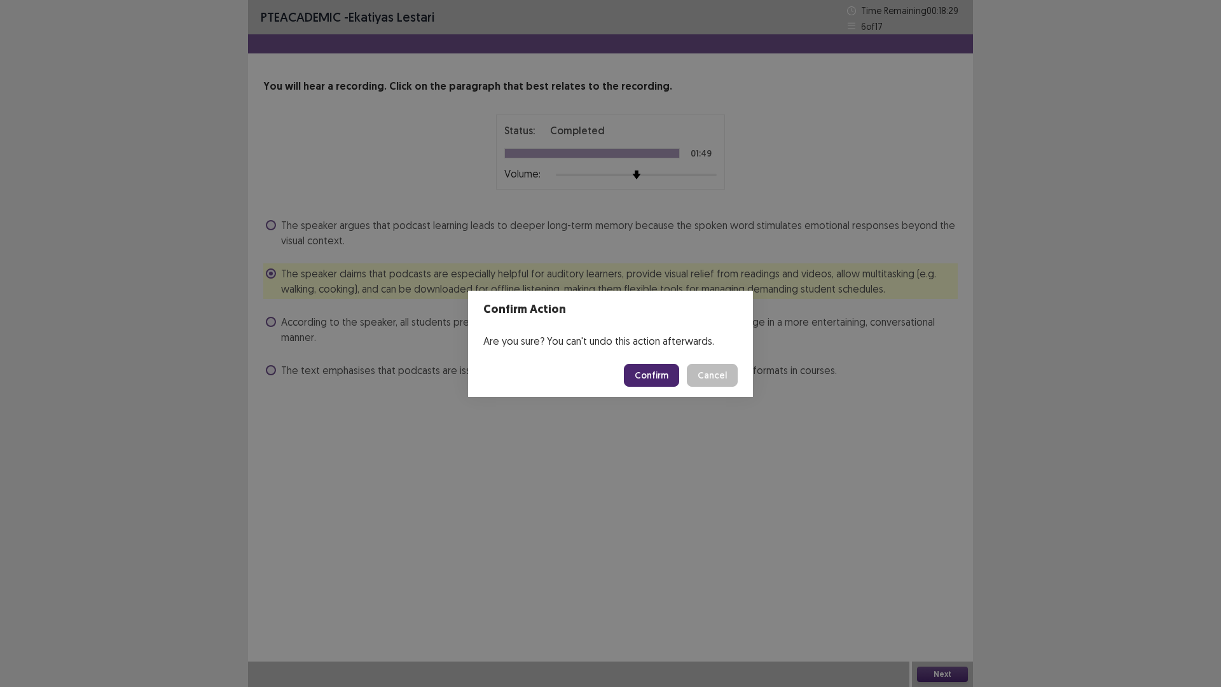
click at [655, 377] on button "Confirm" at bounding box center [651, 375] width 55 height 23
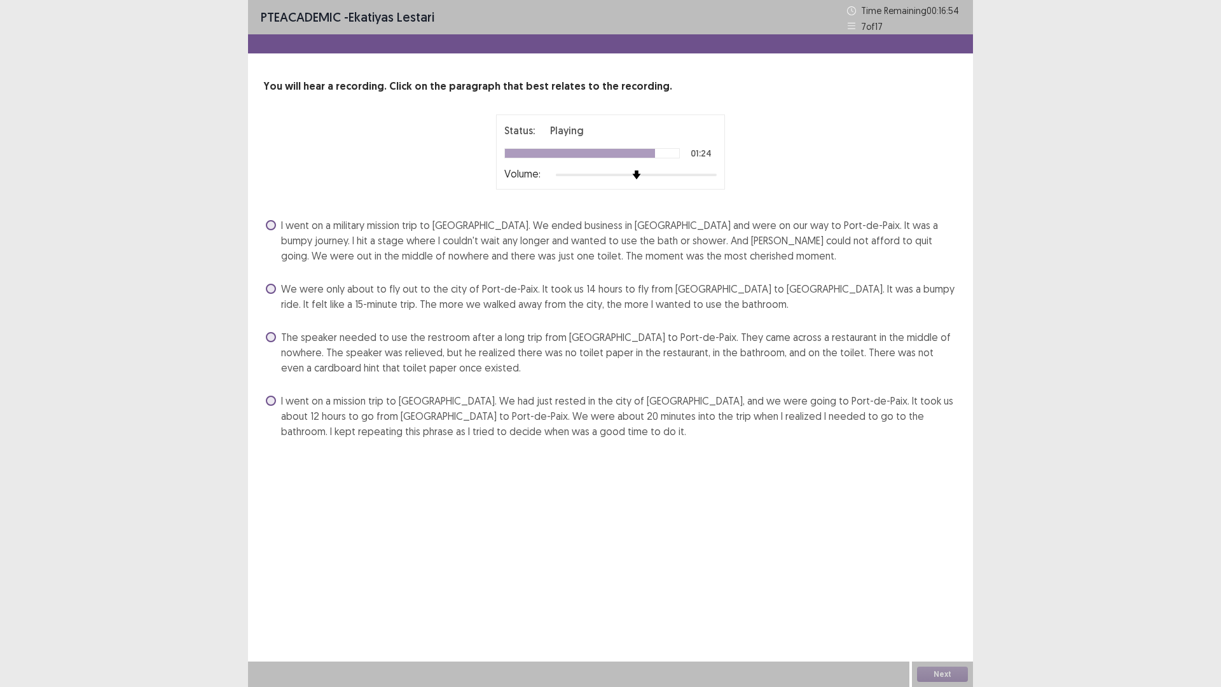
click at [776, 375] on span "The speaker needed to use the restroom after a long trip from [GEOGRAPHIC_DATA]…" at bounding box center [619, 352] width 677 height 46
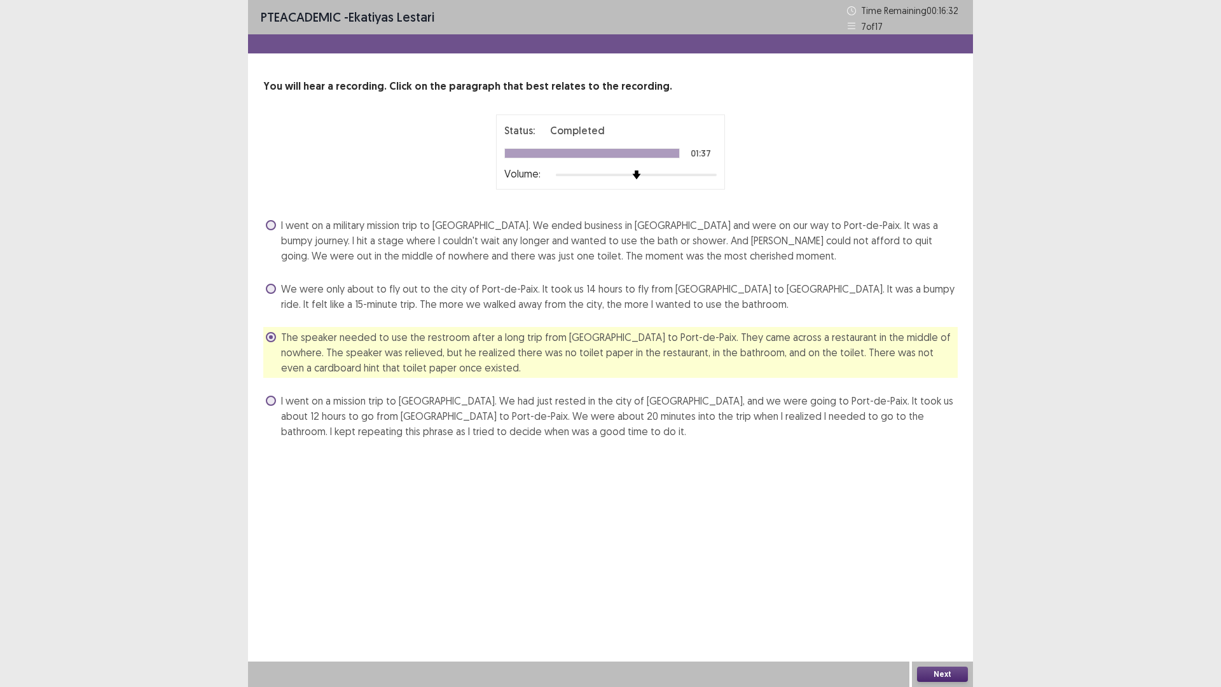
click at [931, 579] on div "Next" at bounding box center [942, 673] width 61 height 25
click at [936, 579] on button "Next" at bounding box center [942, 674] width 51 height 15
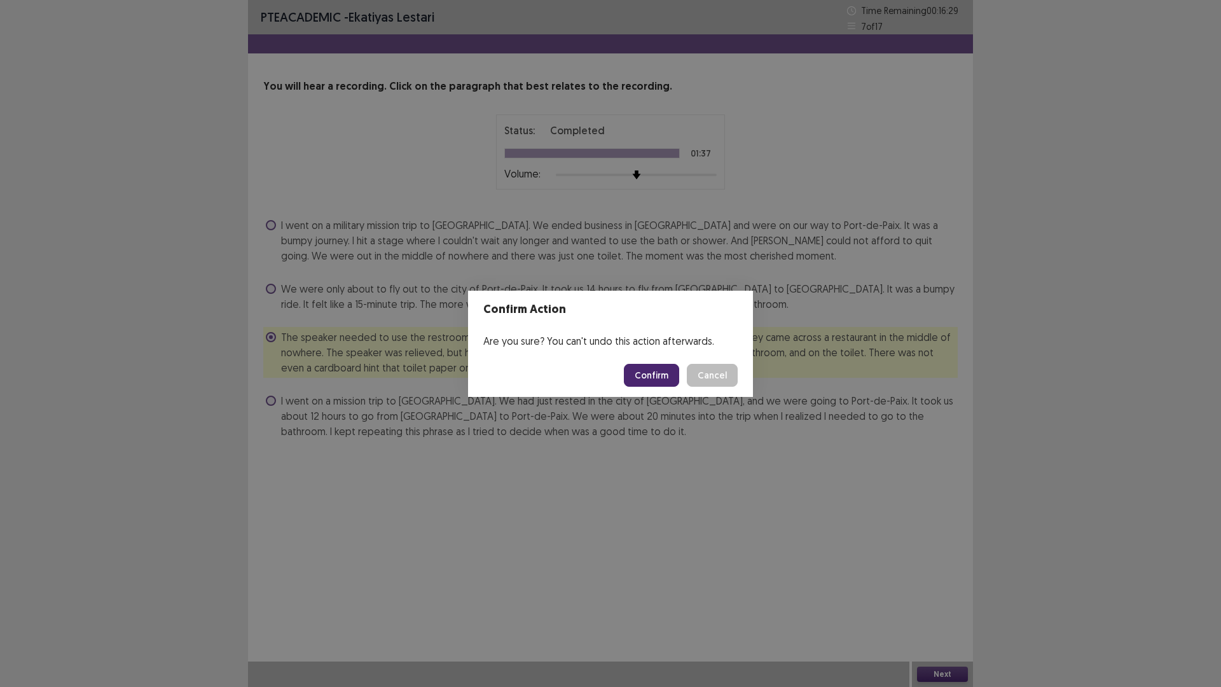
click at [668, 387] on button "Confirm" at bounding box center [651, 375] width 55 height 23
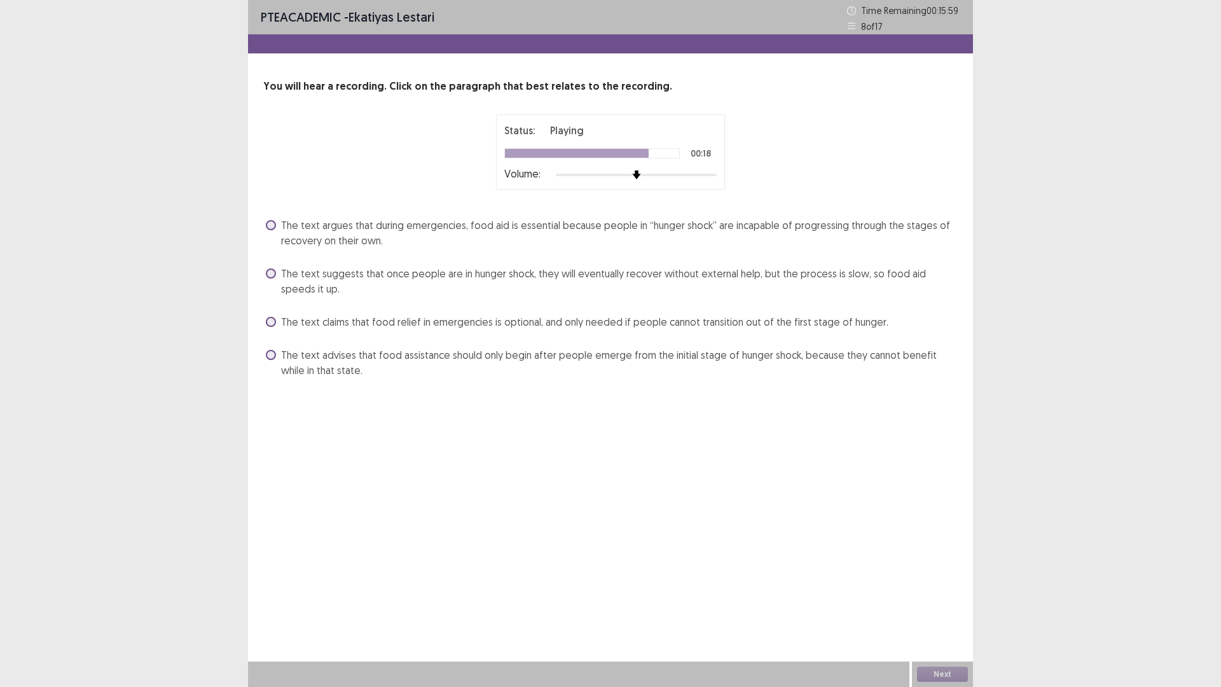
click at [390, 296] on span "The text suggests that once people are in hunger shock, they will eventually re…" at bounding box center [619, 281] width 677 height 31
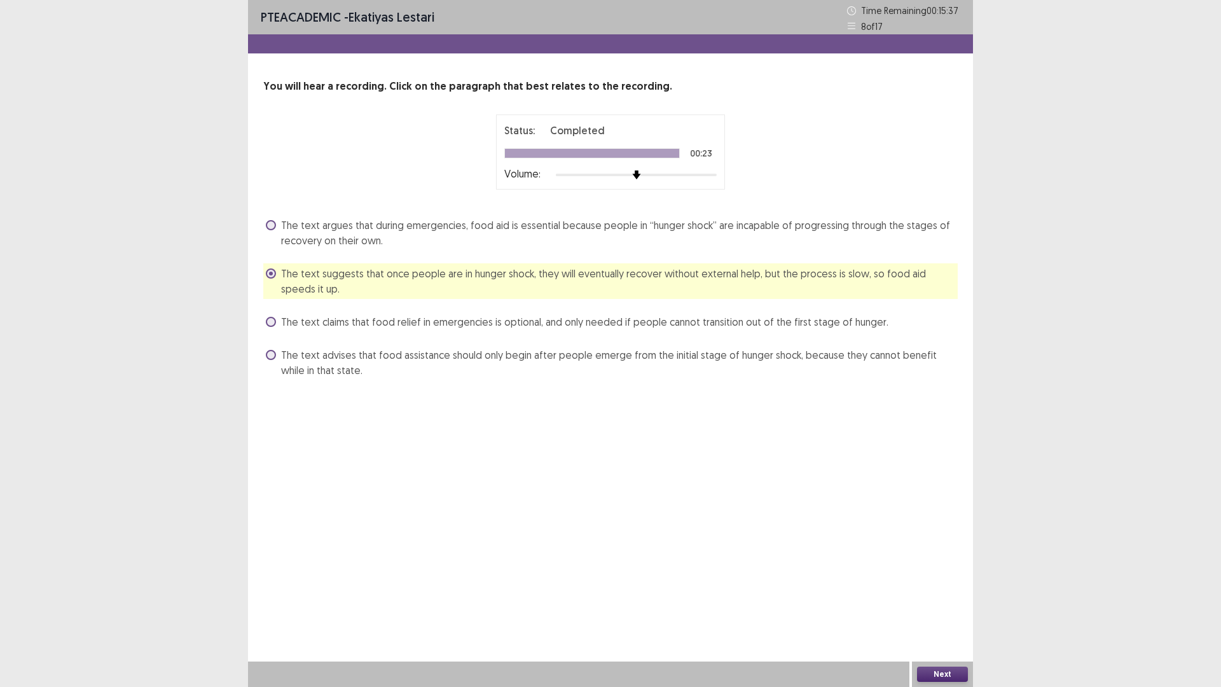
click at [592, 248] on span "The text argues that during emergencies, food aid is essential because people i…" at bounding box center [619, 233] width 677 height 31
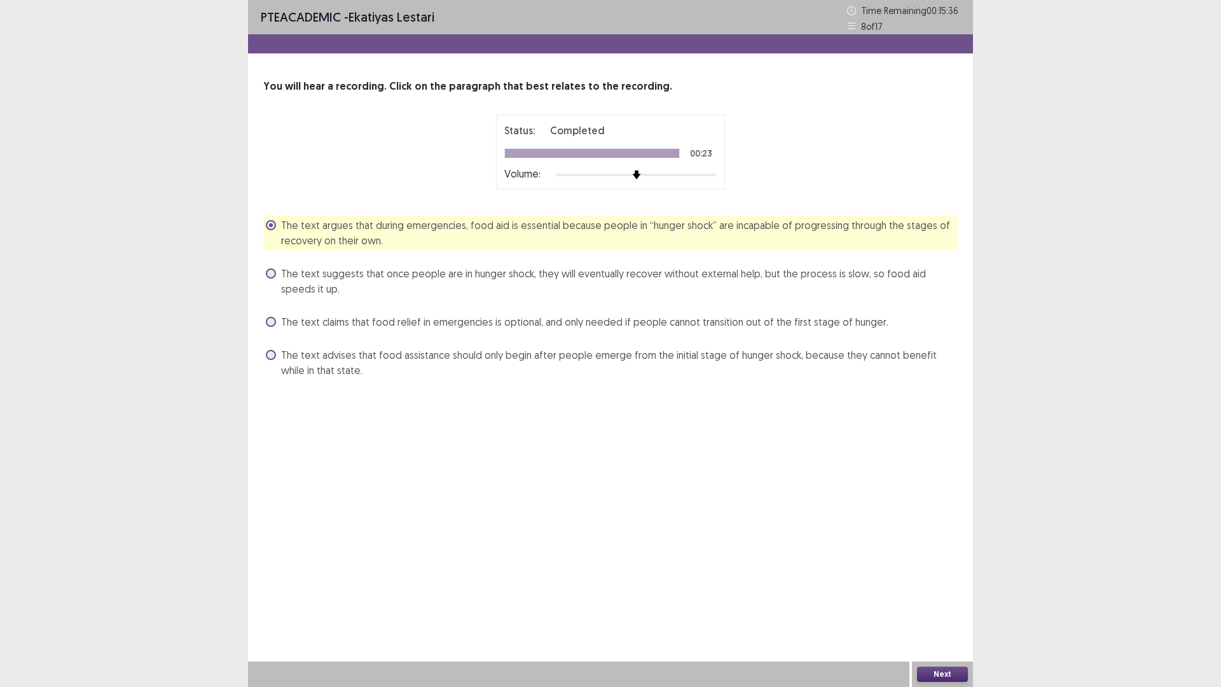
click at [958, 579] on button "Next" at bounding box center [942, 674] width 51 height 15
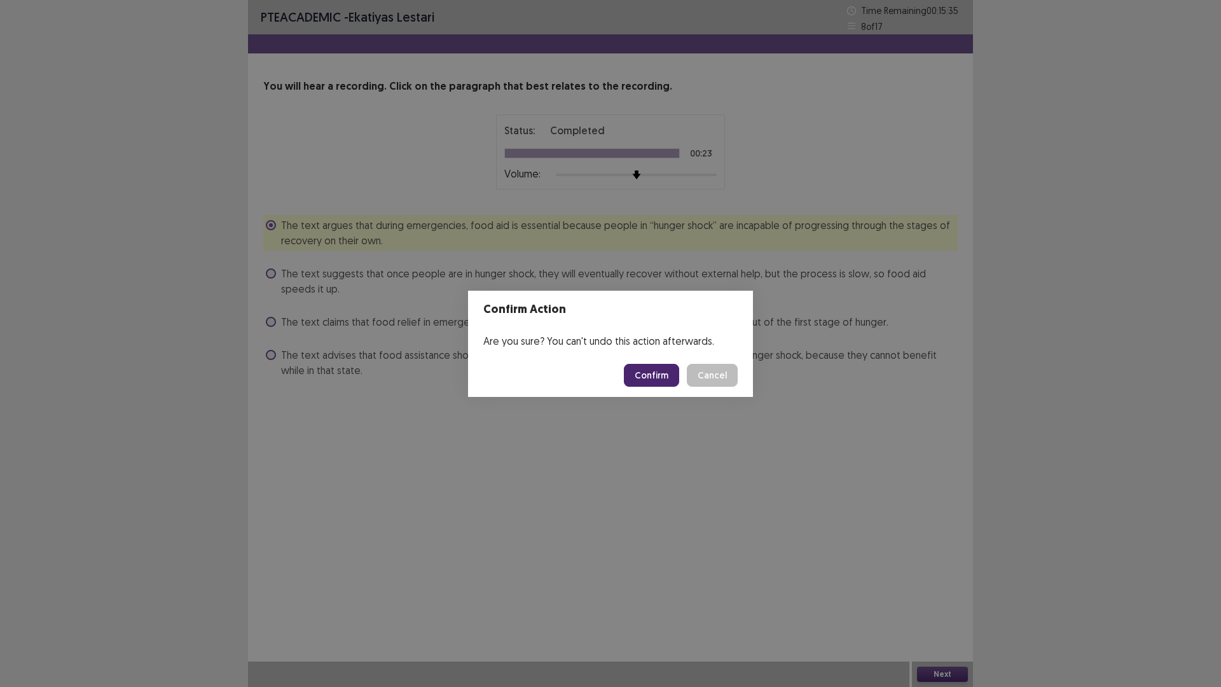
click at [679, 383] on button "Confirm" at bounding box center [651, 375] width 55 height 23
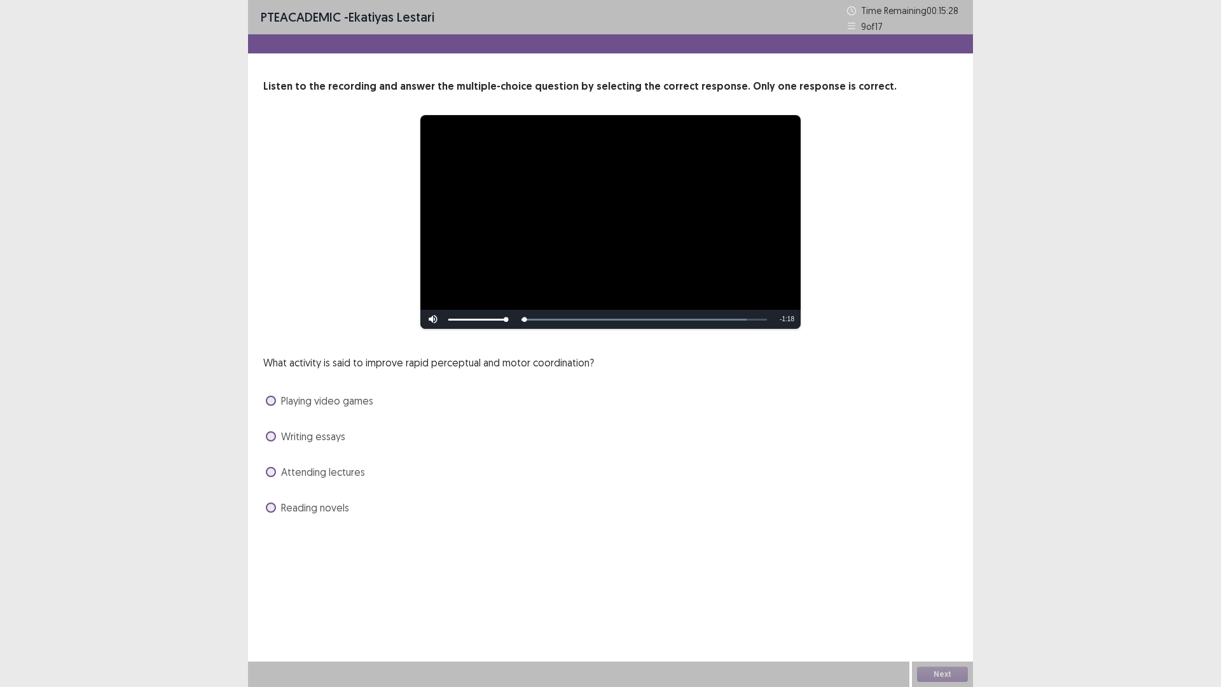
click at [301, 411] on div "Playing video games" at bounding box center [610, 401] width 695 height 20
drag, startPoint x: 308, startPoint y: 476, endPoint x: 315, endPoint y: 473, distance: 7.7
click at [310, 408] on span "Playing video games" at bounding box center [327, 400] width 92 height 15
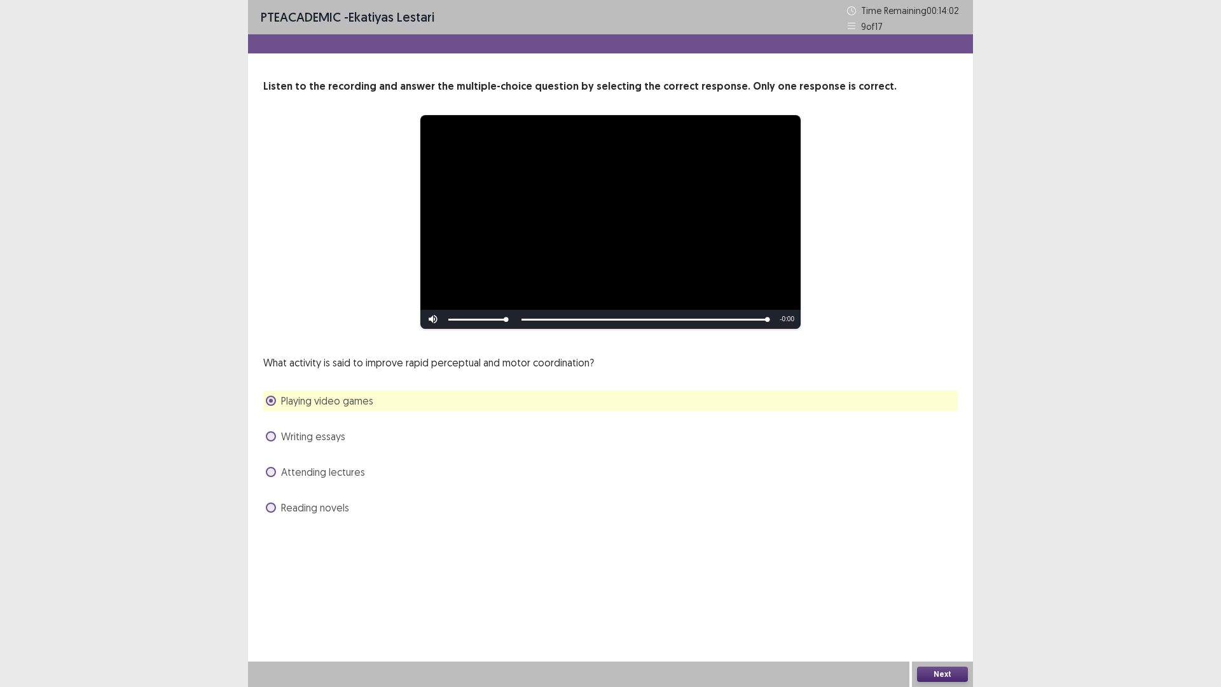
click at [958, 579] on button "Next" at bounding box center [942, 674] width 51 height 15
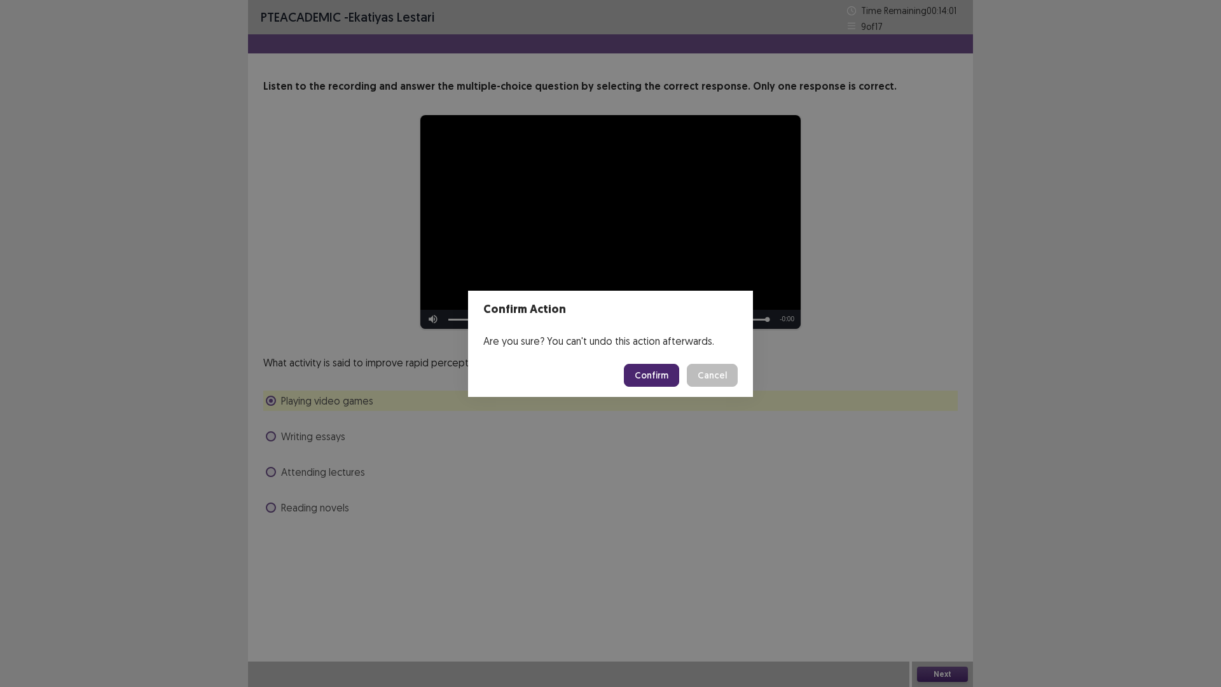
drag, startPoint x: 633, startPoint y: 387, endPoint x: 644, endPoint y: 394, distance: 13.4
click at [644, 394] on footer "Confirm Cancel" at bounding box center [610, 375] width 285 height 43
click at [647, 387] on button "Confirm" at bounding box center [651, 375] width 55 height 23
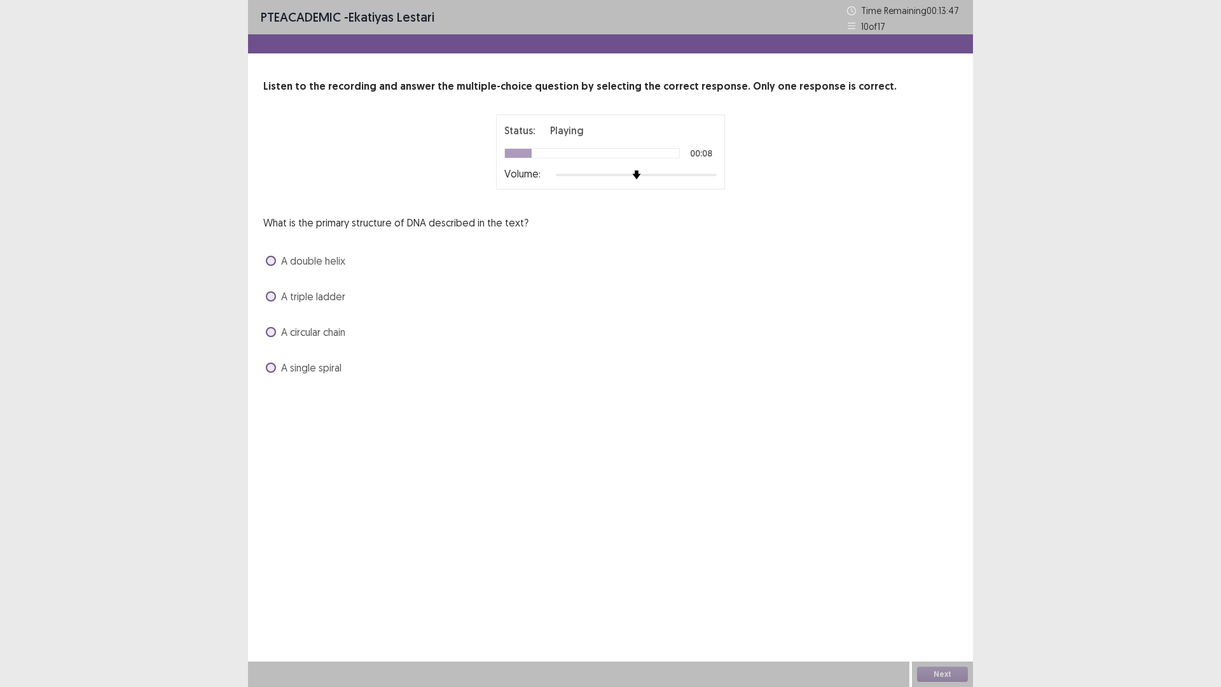
click at [345, 268] on span "A double helix" at bounding box center [313, 260] width 64 height 15
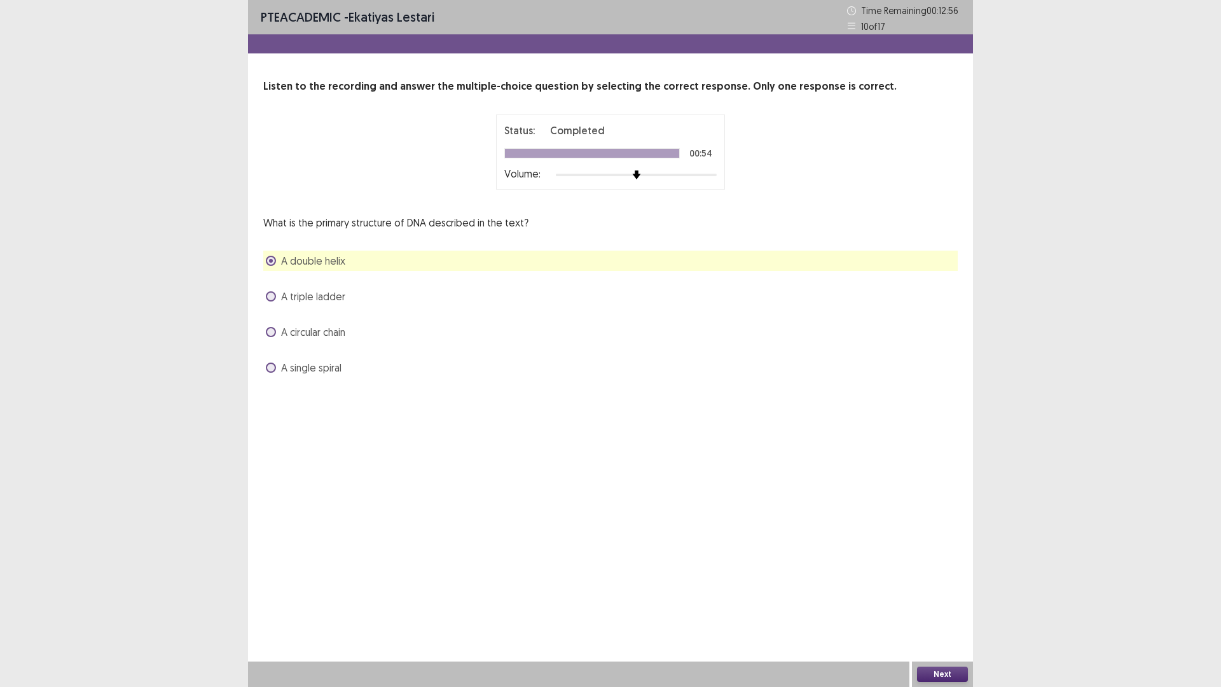
drag, startPoint x: 927, startPoint y: 663, endPoint x: 927, endPoint y: 672, distance: 8.3
click at [925, 579] on div "Next" at bounding box center [942, 673] width 61 height 25
click at [927, 579] on button "Next" at bounding box center [942, 674] width 51 height 15
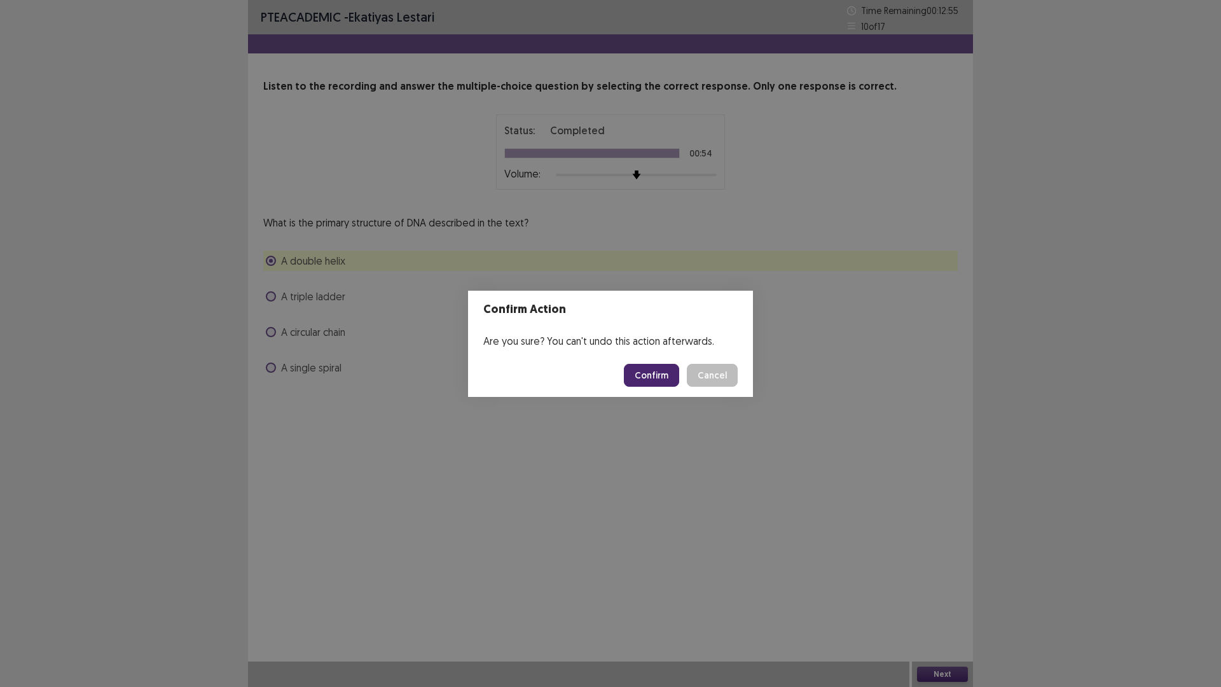
click at [670, 385] on button "Confirm" at bounding box center [651, 375] width 55 height 23
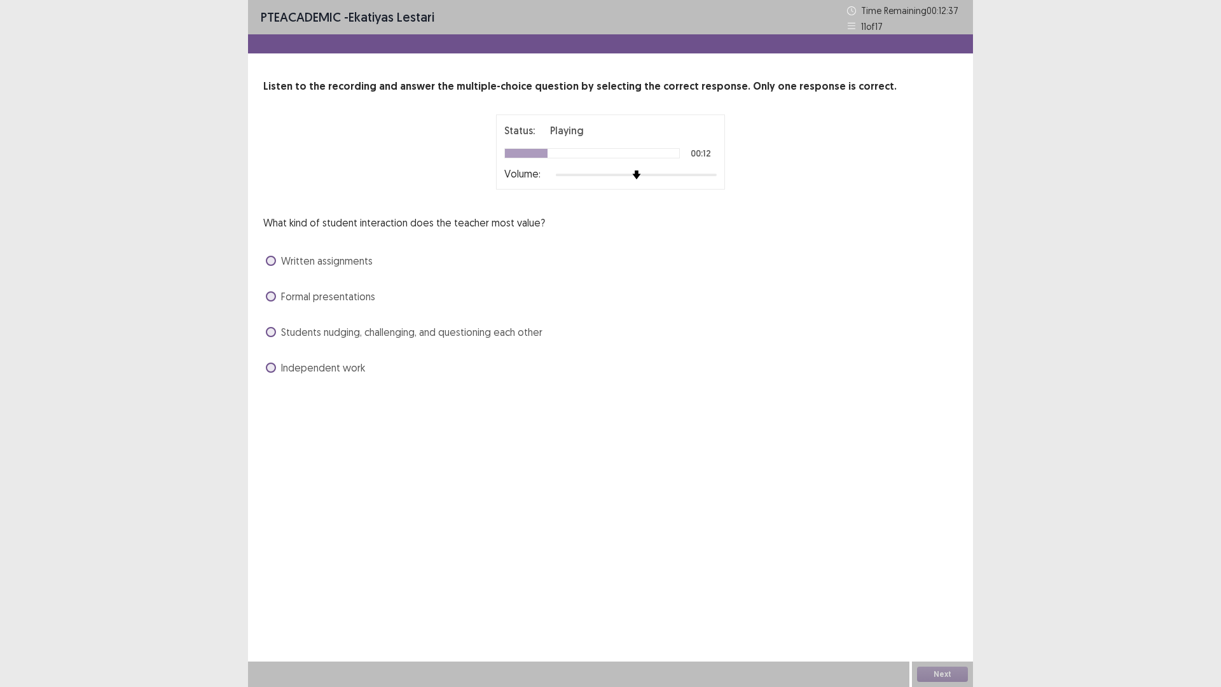
click at [425, 340] on span "Students nudging, challenging, and questioning each other" at bounding box center [411, 331] width 261 height 15
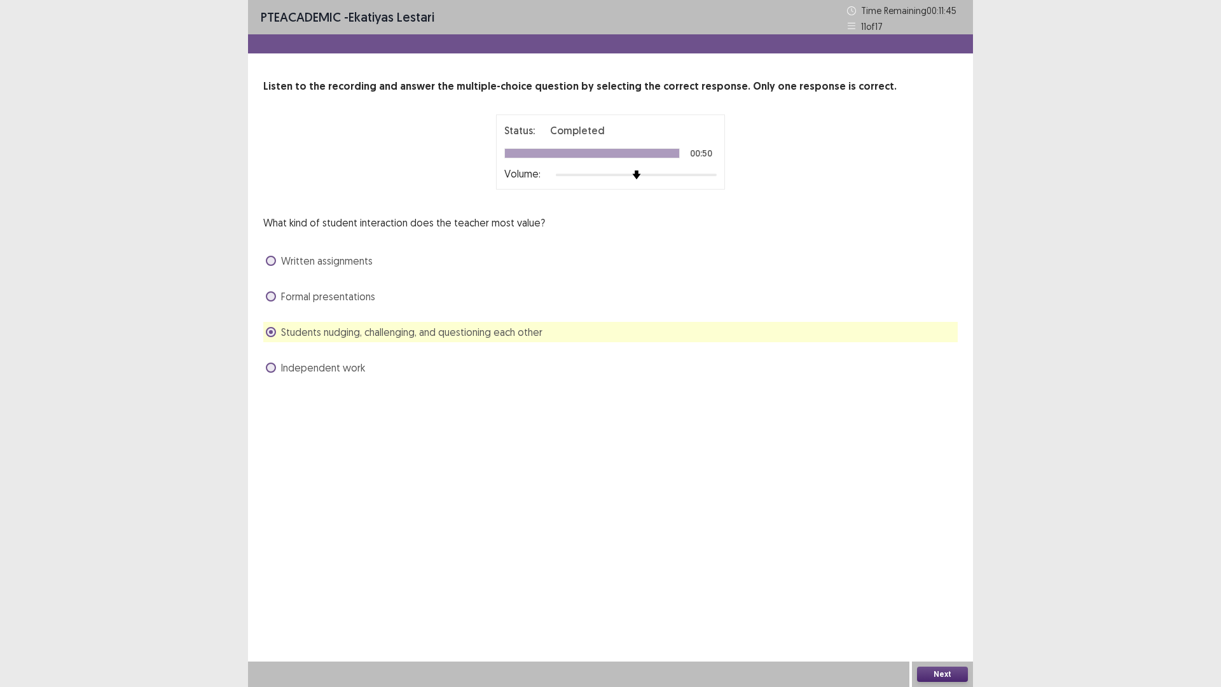
click at [948, 579] on button "Next" at bounding box center [942, 674] width 51 height 15
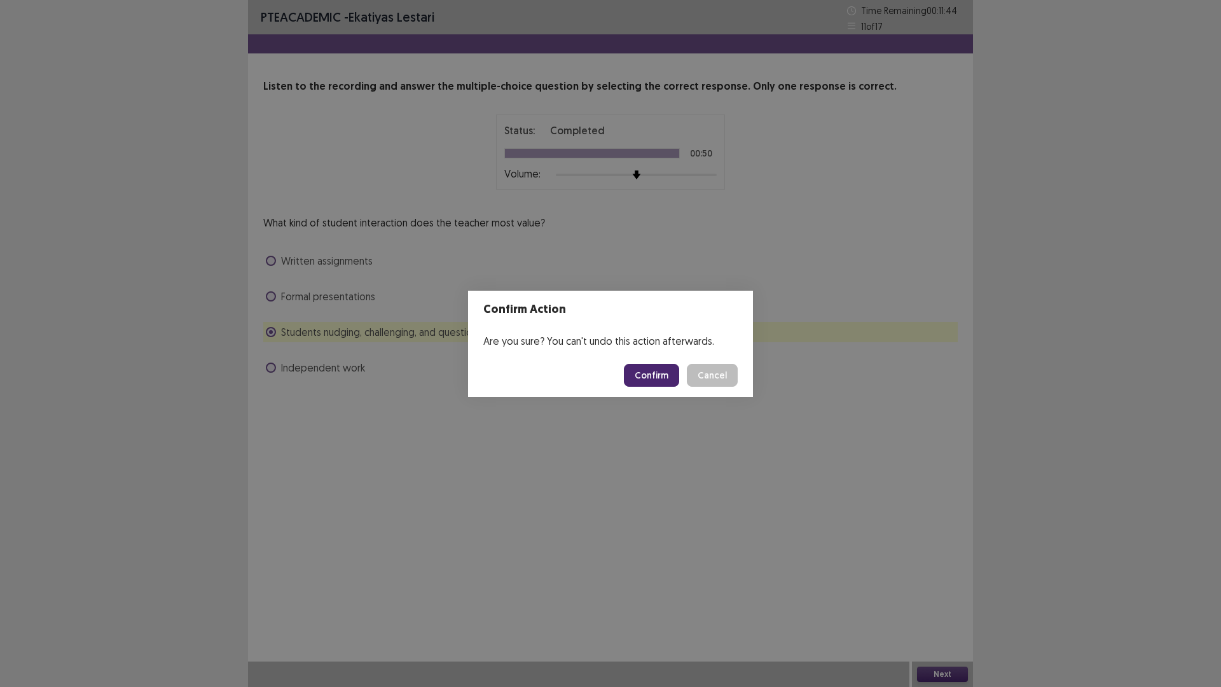
click at [676, 383] on button "Confirm" at bounding box center [651, 375] width 55 height 23
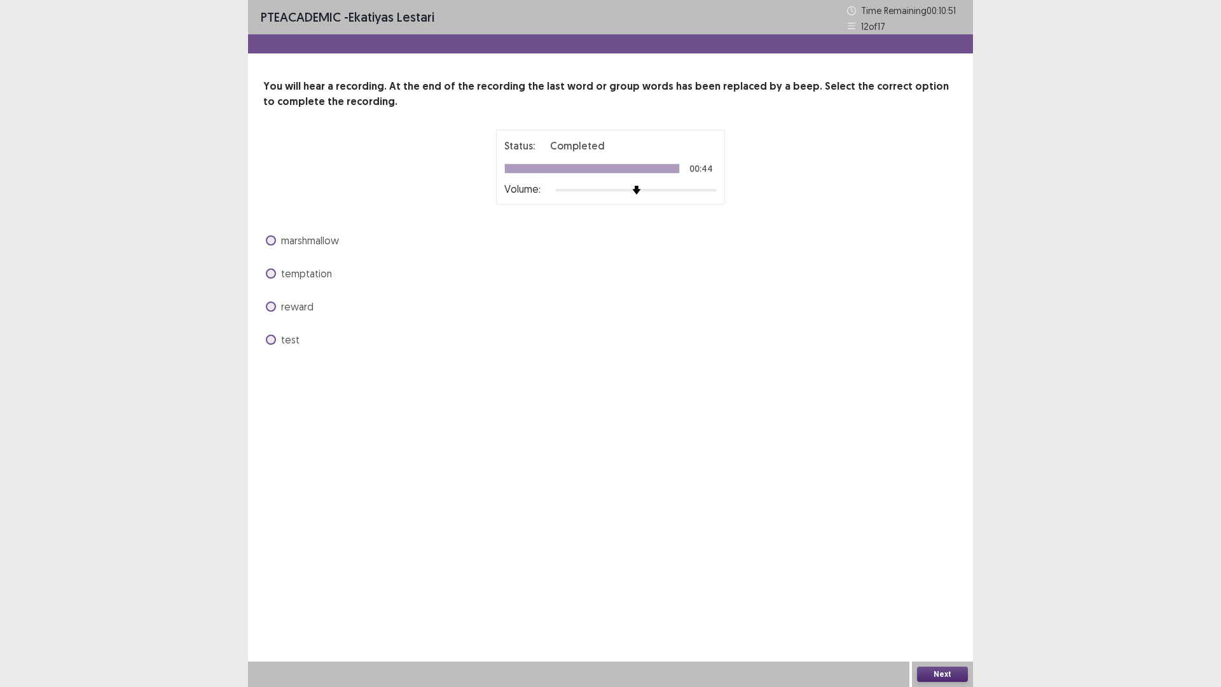
click at [332, 281] on span "temptation" at bounding box center [306, 273] width 51 height 15
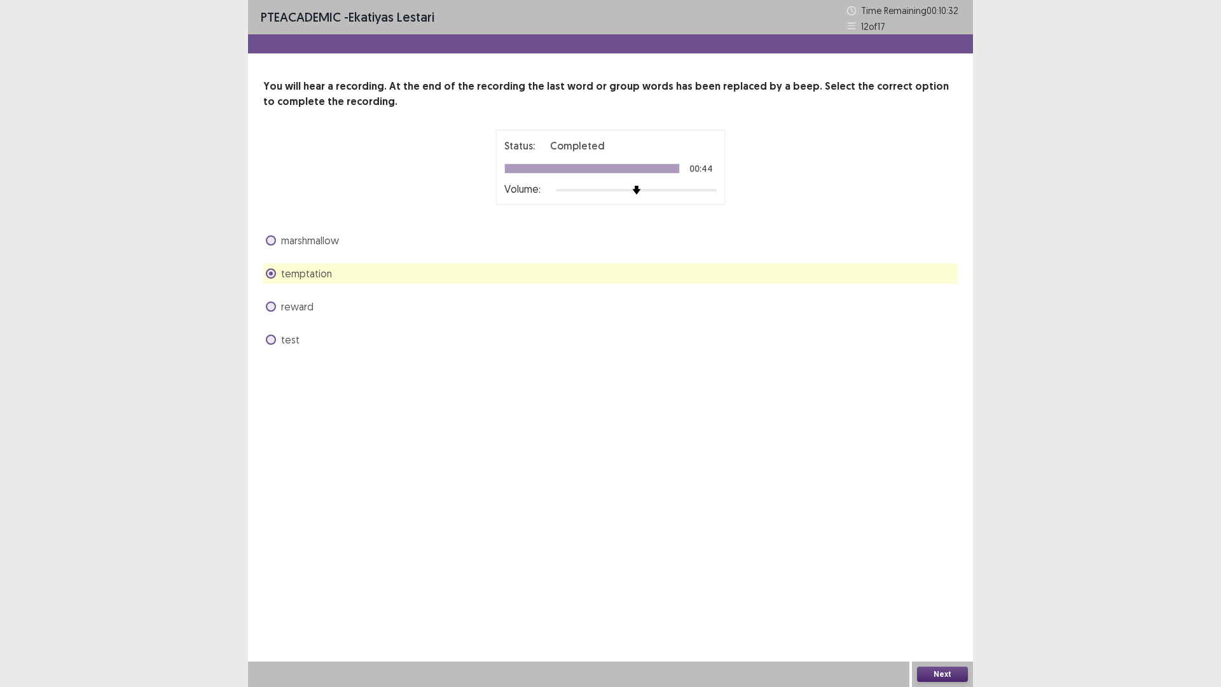
click at [953, 579] on button "Next" at bounding box center [942, 674] width 51 height 15
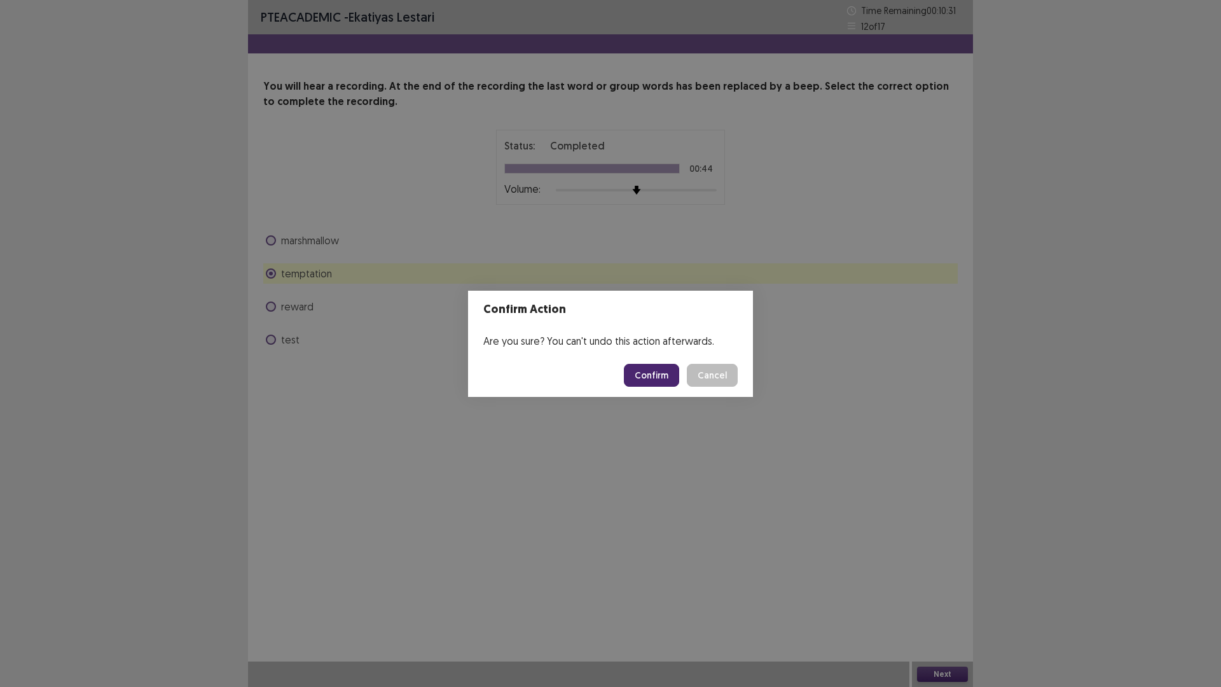
click at [679, 381] on button "Confirm" at bounding box center [651, 375] width 55 height 23
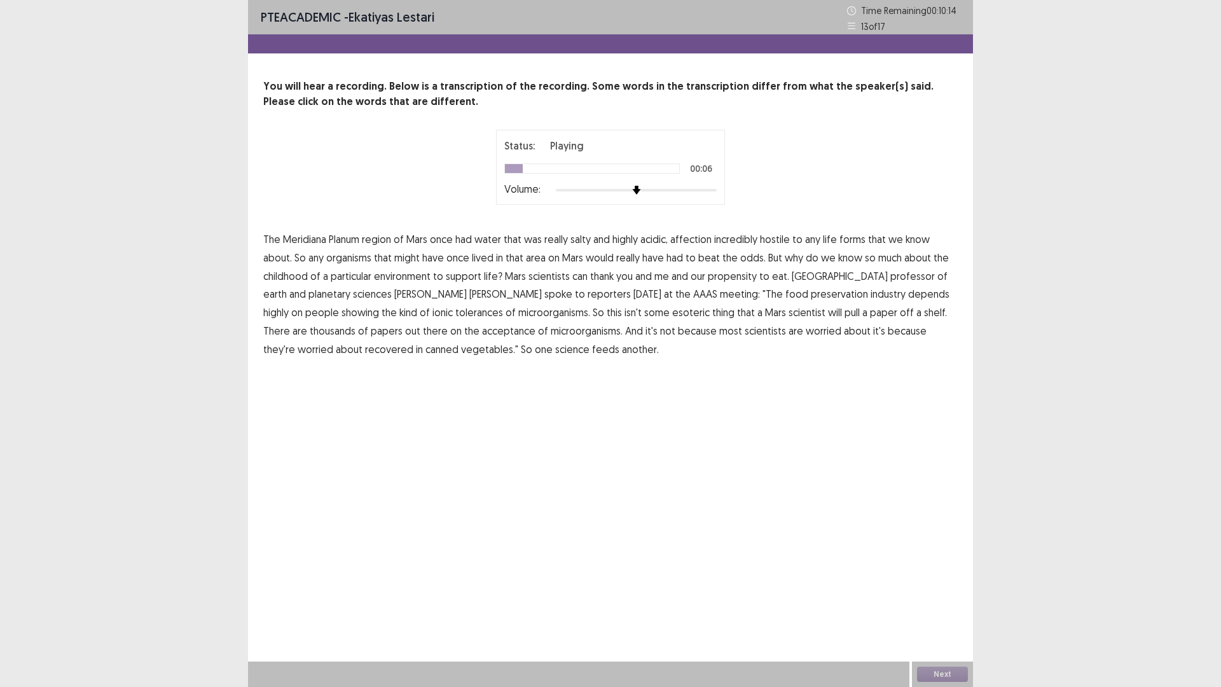
click at [712, 247] on span "affection" at bounding box center [690, 239] width 41 height 15
click at [308, 284] on span "childhood" at bounding box center [285, 275] width 45 height 15
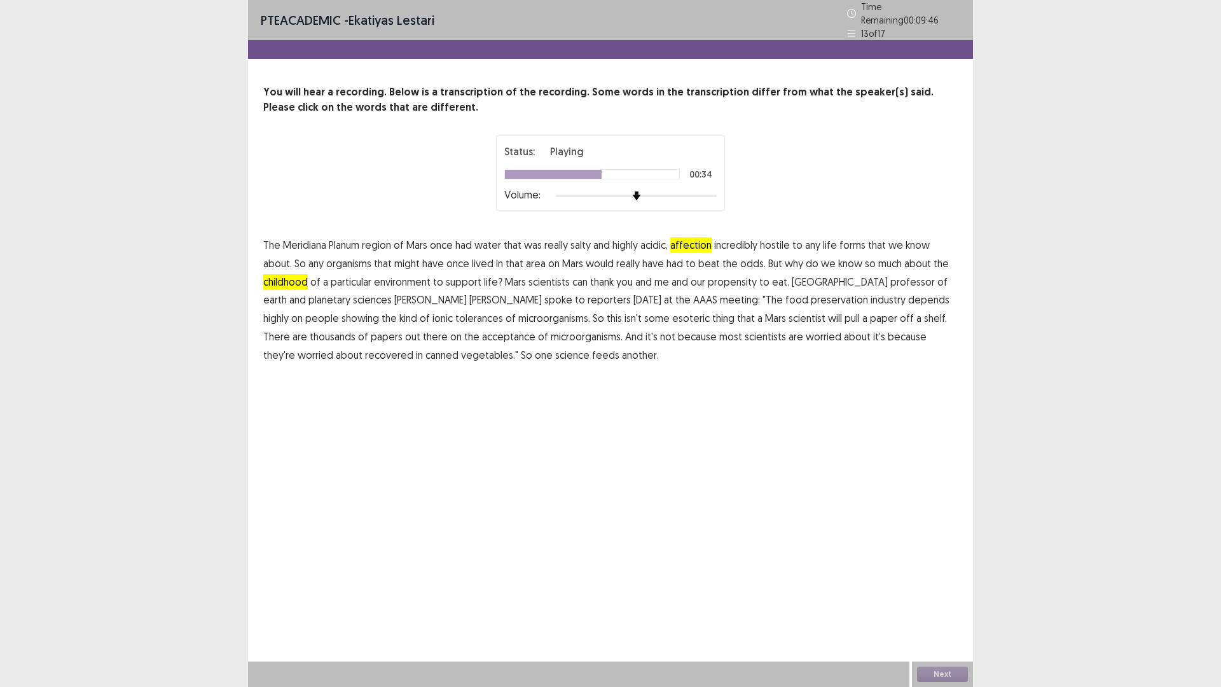
click at [379, 326] on span "showing" at bounding box center [361, 317] width 38 height 15
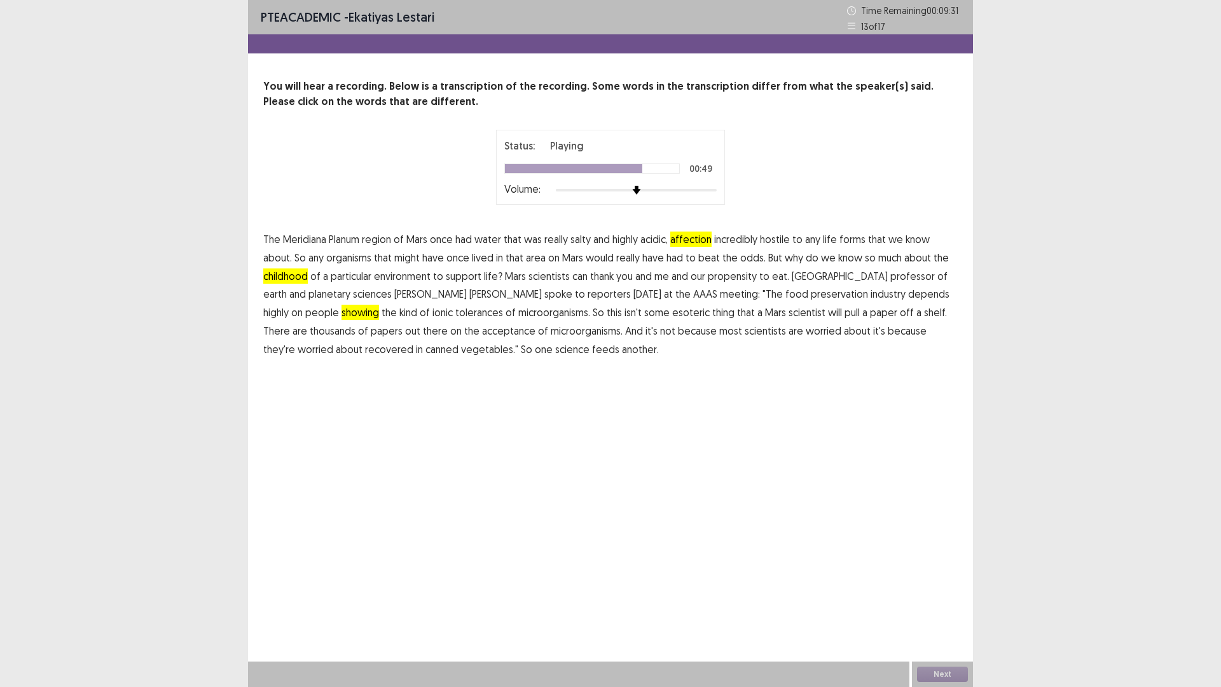
click at [536, 338] on span "acceptance" at bounding box center [508, 330] width 53 height 15
click at [888, 338] on span "because" at bounding box center [907, 330] width 39 height 15
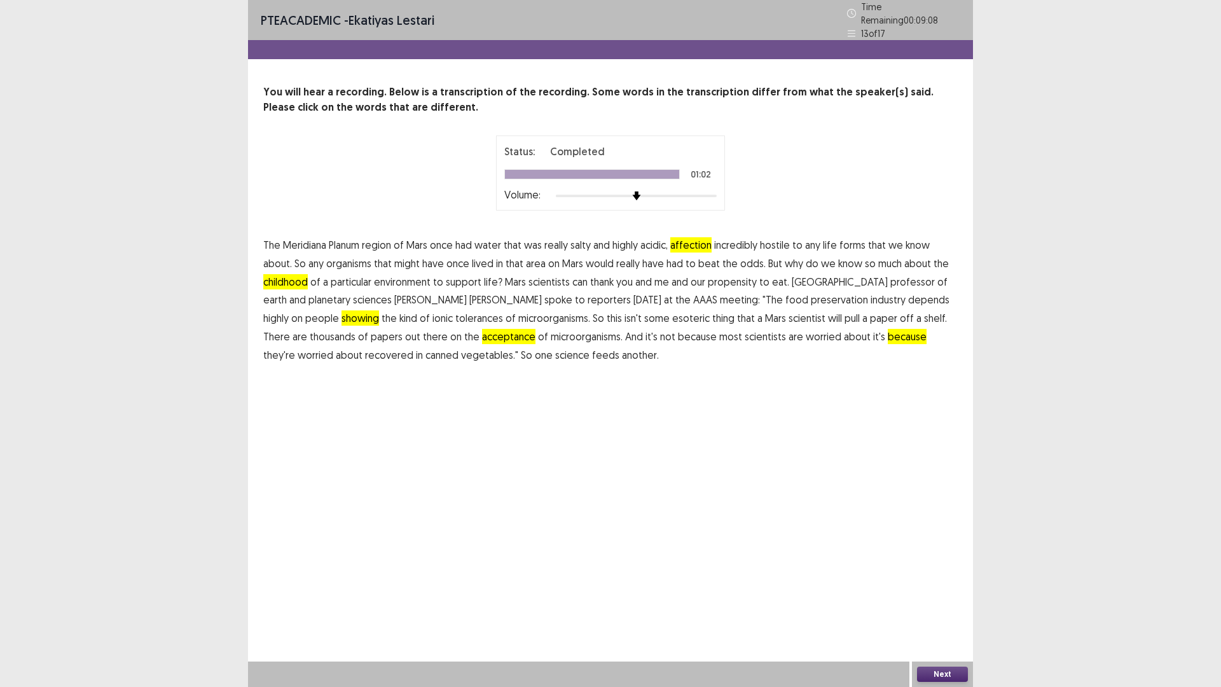
click at [873, 344] on span "it's" at bounding box center [879, 336] width 12 height 15
click at [888, 344] on span "because" at bounding box center [907, 336] width 39 height 15
click at [873, 344] on span "it's" at bounding box center [879, 336] width 12 height 15
click at [940, 579] on button "Next" at bounding box center [942, 674] width 51 height 15
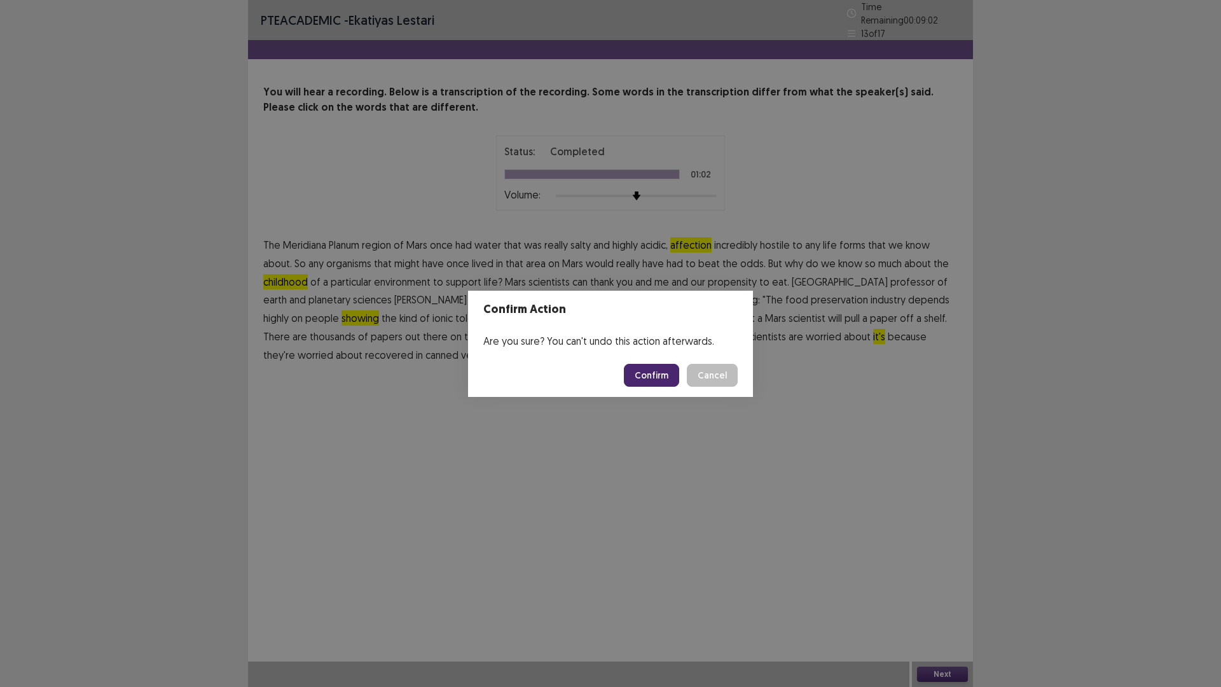
click at [675, 387] on button "Confirm" at bounding box center [651, 375] width 55 height 23
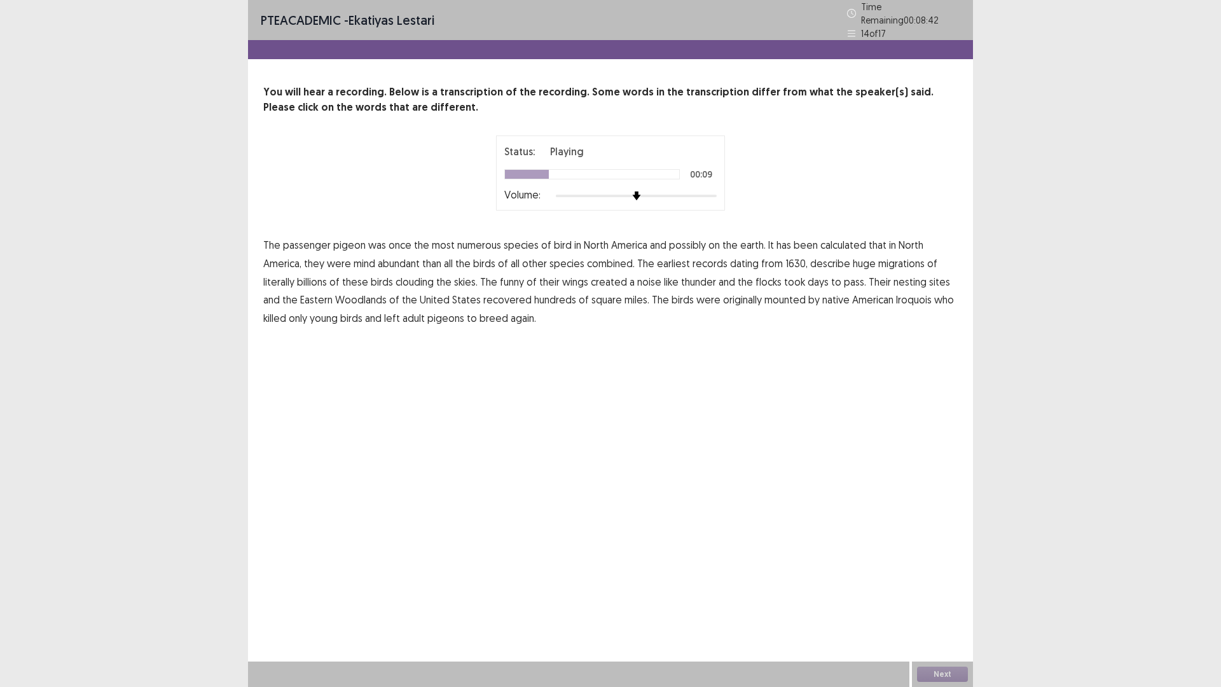
click at [791, 252] on span "has" at bounding box center [784, 244] width 15 height 15
click at [524, 289] on span "funny" at bounding box center [512, 281] width 24 height 15
click at [483, 307] on span "recovered" at bounding box center [507, 299] width 48 height 15
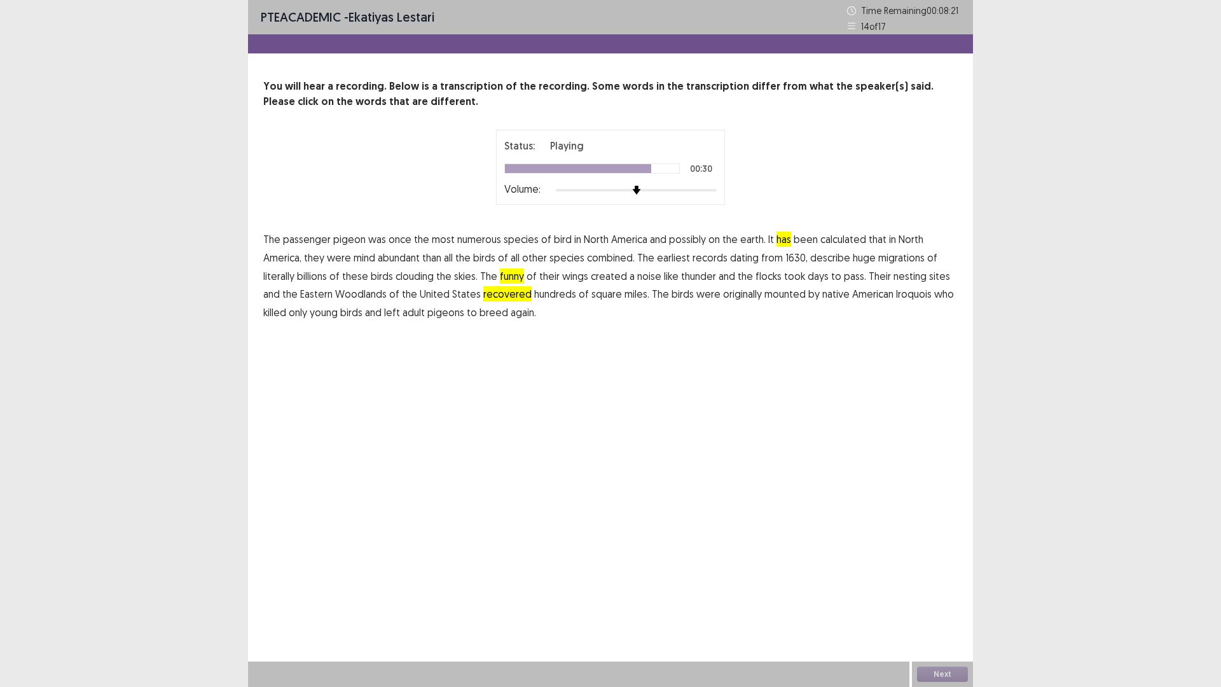
drag, startPoint x: 728, startPoint y: 391, endPoint x: 749, endPoint y: 392, distance: 21.0
click at [764, 301] on span "mounted" at bounding box center [784, 293] width 41 height 15
click at [953, 579] on button "Next" at bounding box center [942, 674] width 51 height 15
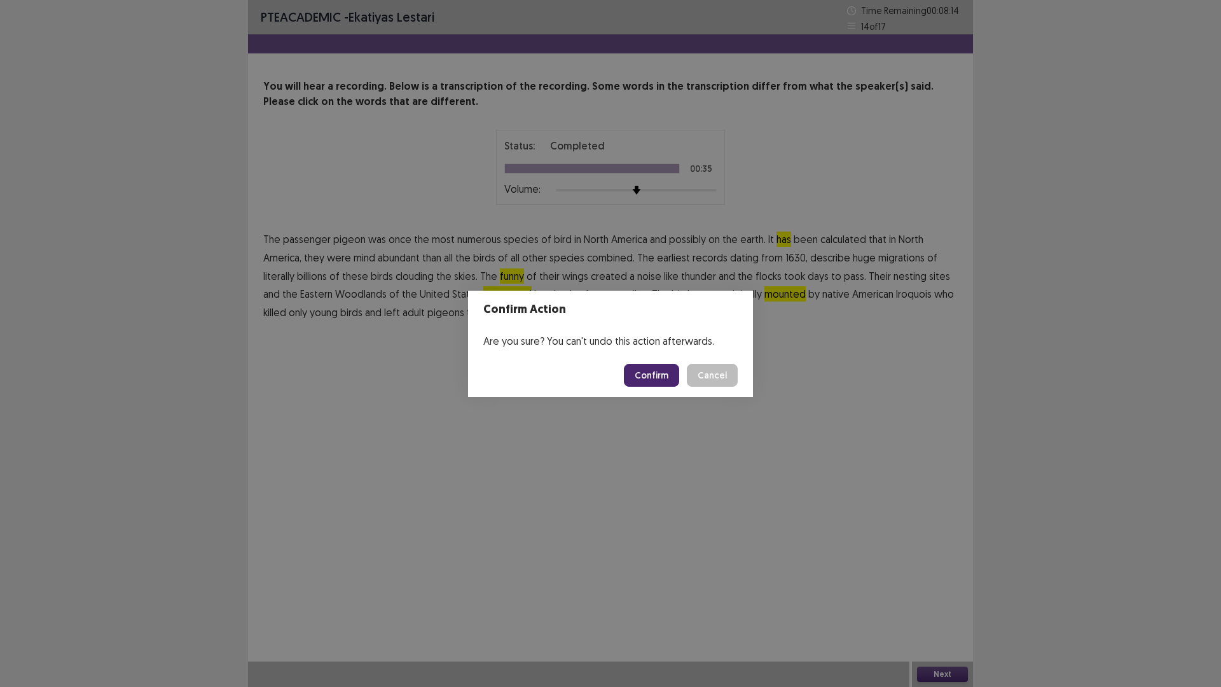
click at [643, 379] on button "Confirm" at bounding box center [651, 375] width 55 height 23
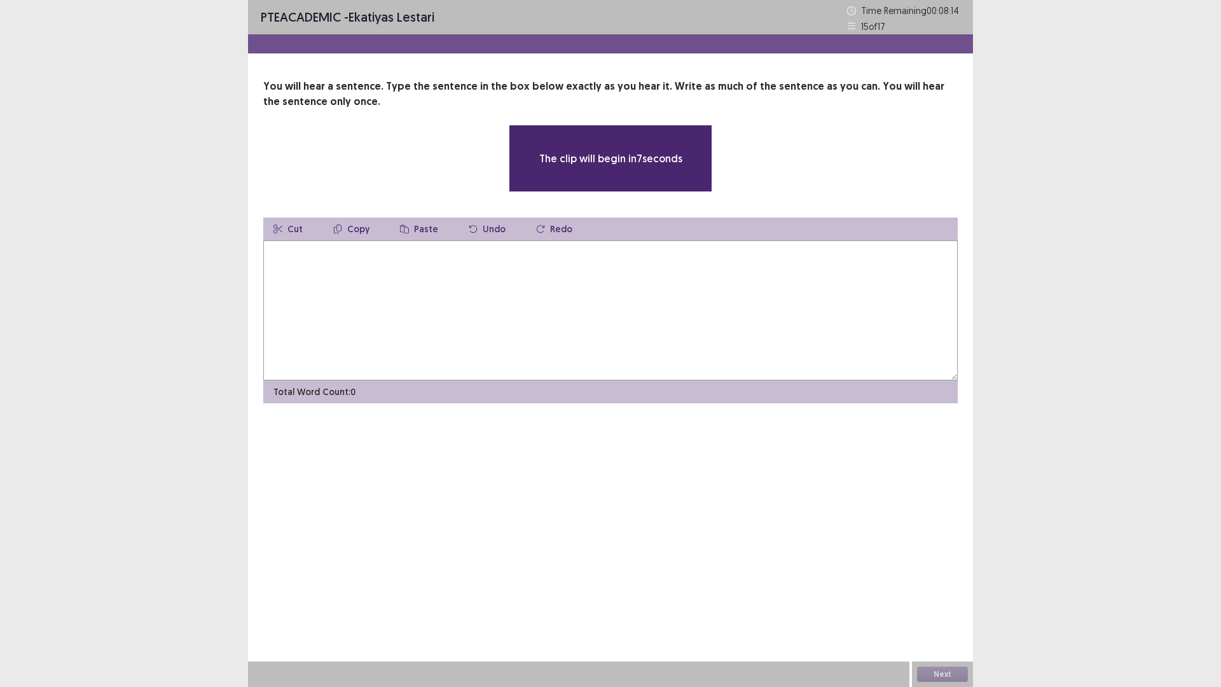
click at [642, 380] on textarea at bounding box center [610, 310] width 695 height 140
drag, startPoint x: 551, startPoint y: 0, endPoint x: 0, endPoint y: 0, distance: 550.8
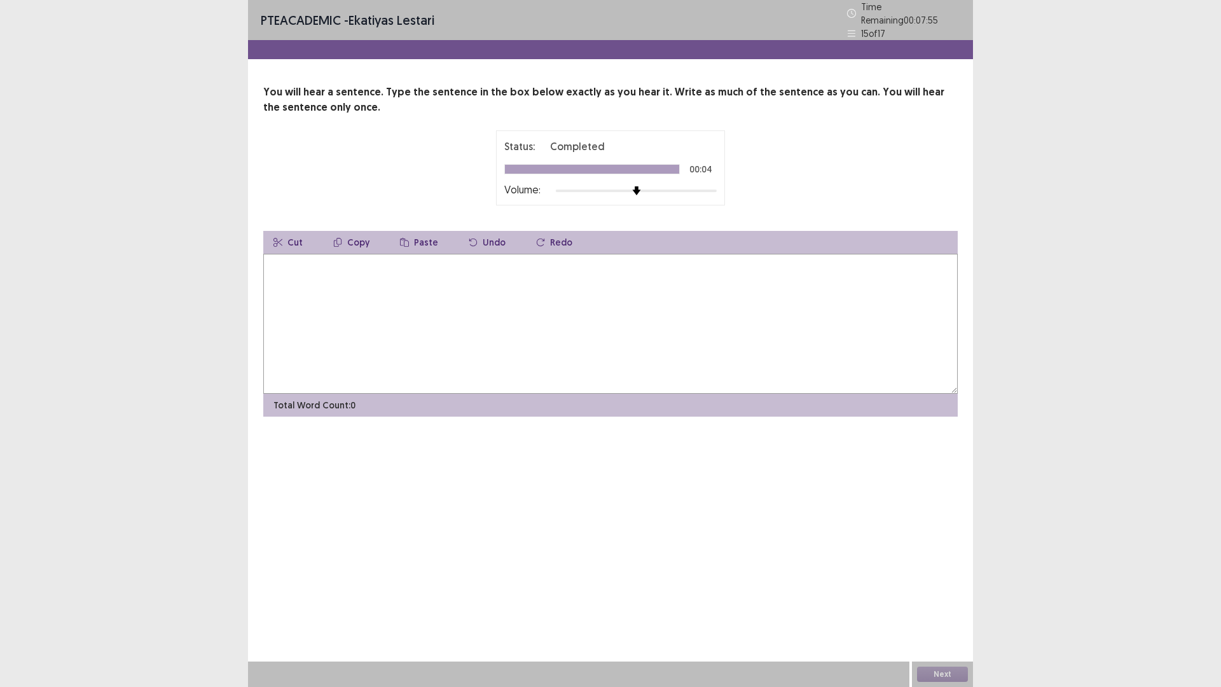
drag, startPoint x: 0, startPoint y: 0, endPoint x: 670, endPoint y: 316, distance: 741.1
click at [670, 316] on textarea at bounding box center [610, 324] width 695 height 140
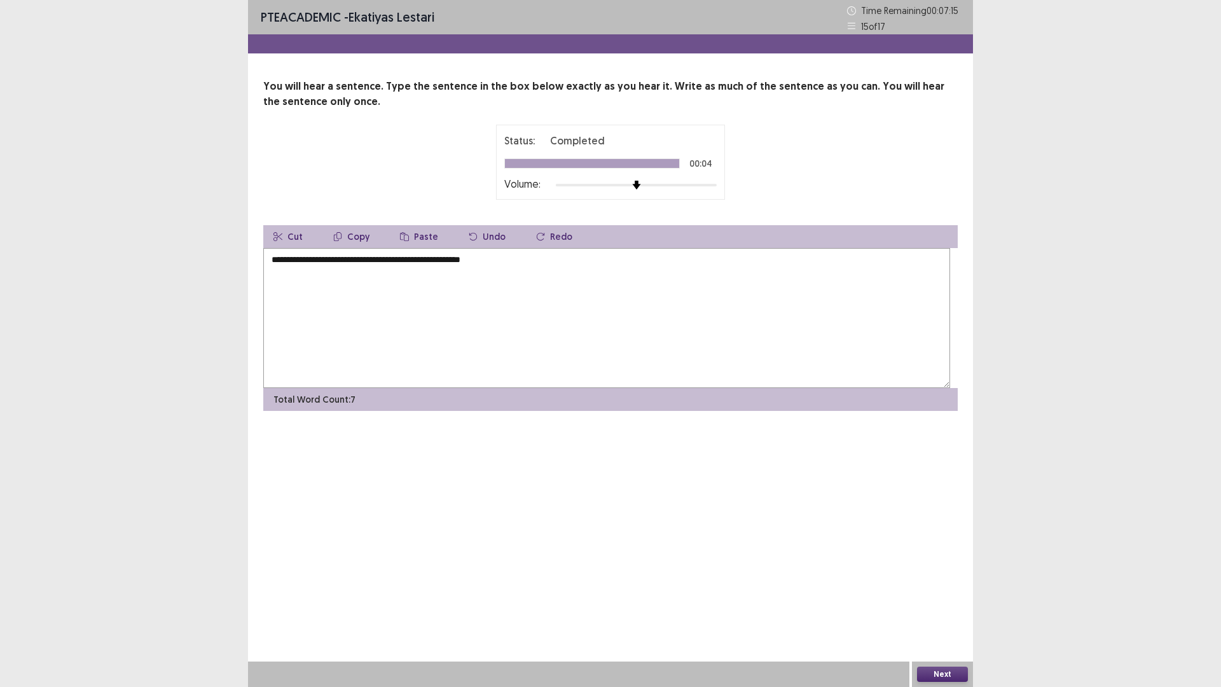
type textarea "**********"
click at [946, 579] on button "Next" at bounding box center [942, 674] width 51 height 15
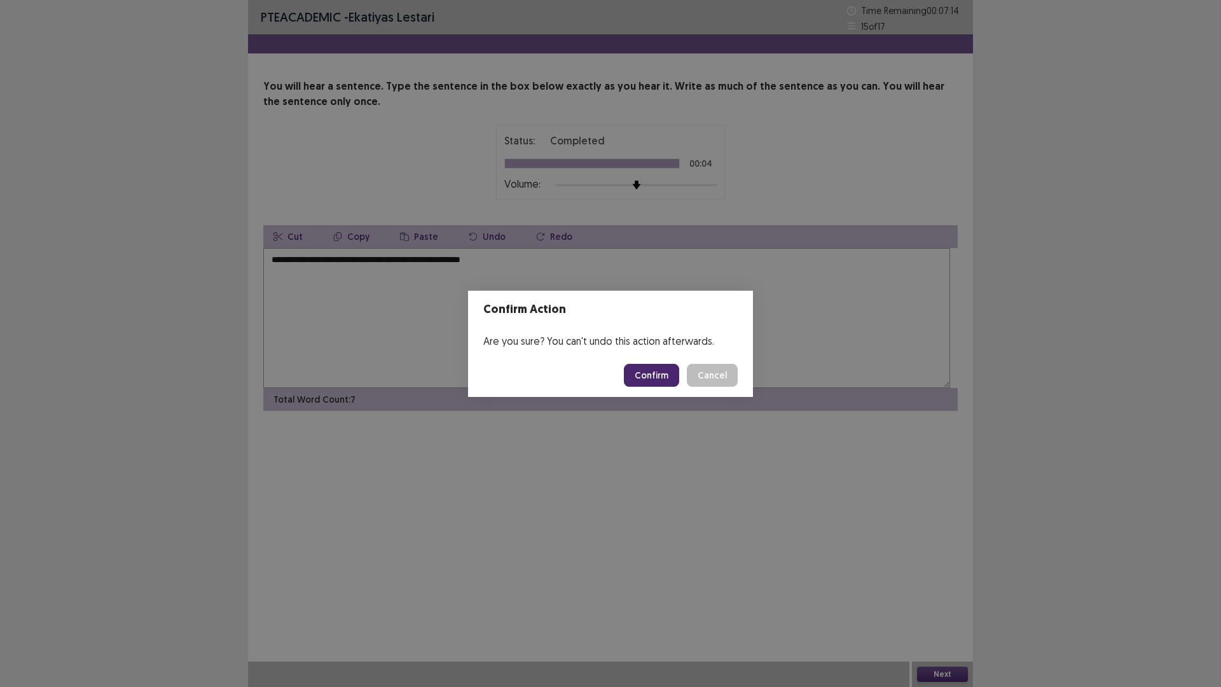
click at [674, 387] on button "Confirm" at bounding box center [651, 375] width 55 height 23
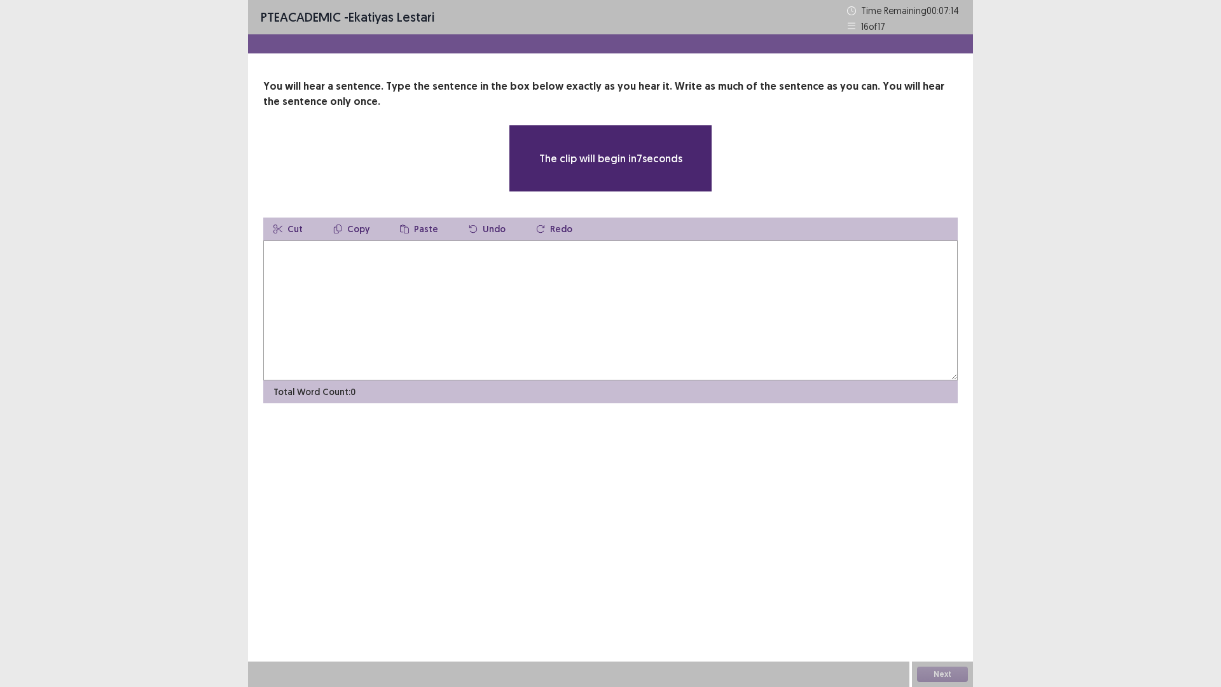
click at [674, 378] on textarea at bounding box center [610, 310] width 695 height 140
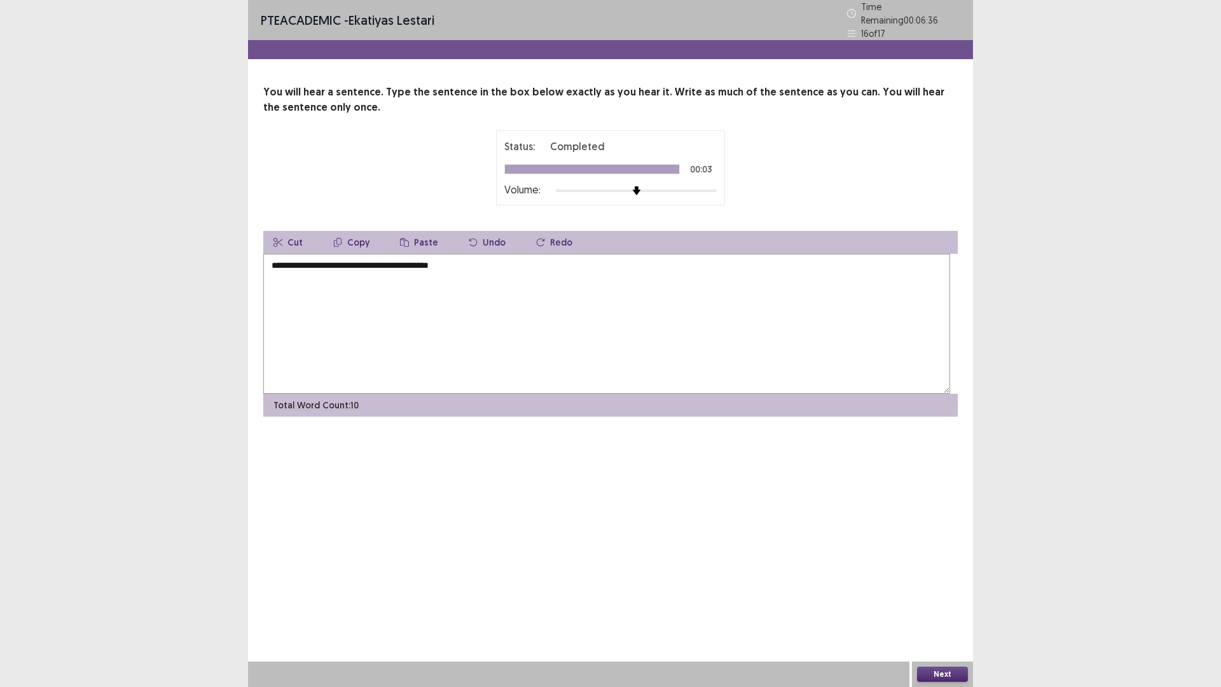
type textarea "**********"
click at [949, 579] on button "Next" at bounding box center [942, 674] width 51 height 15
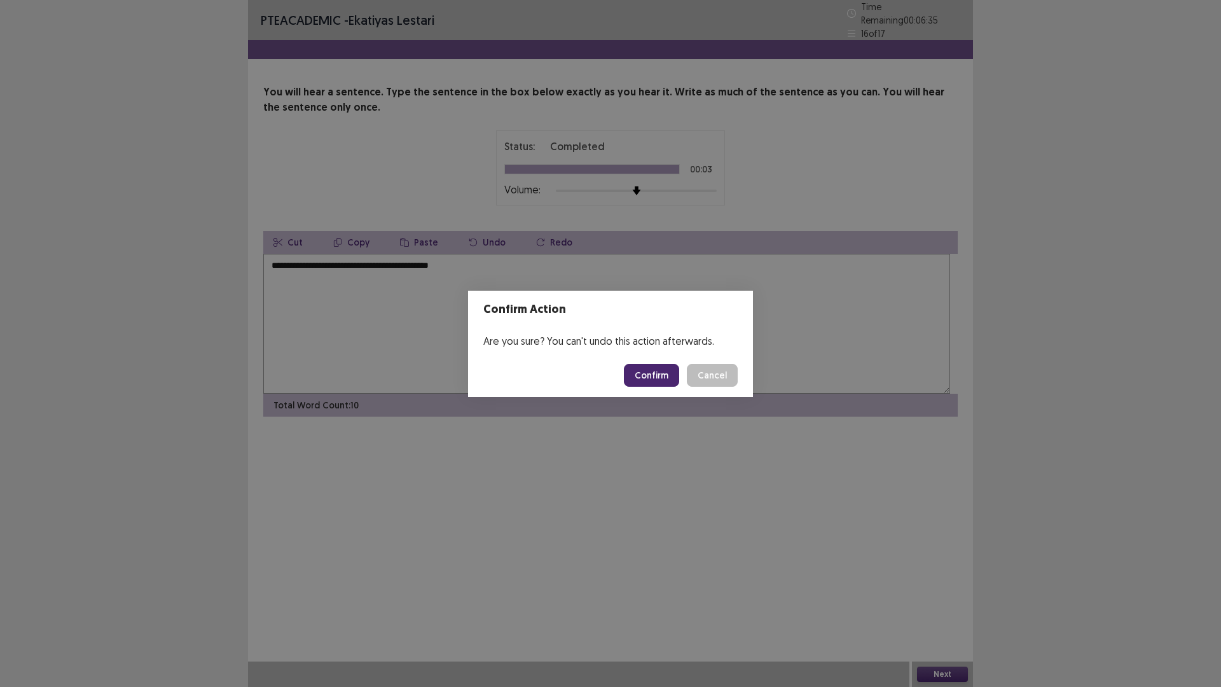
click at [679, 379] on button "Confirm" at bounding box center [651, 375] width 55 height 23
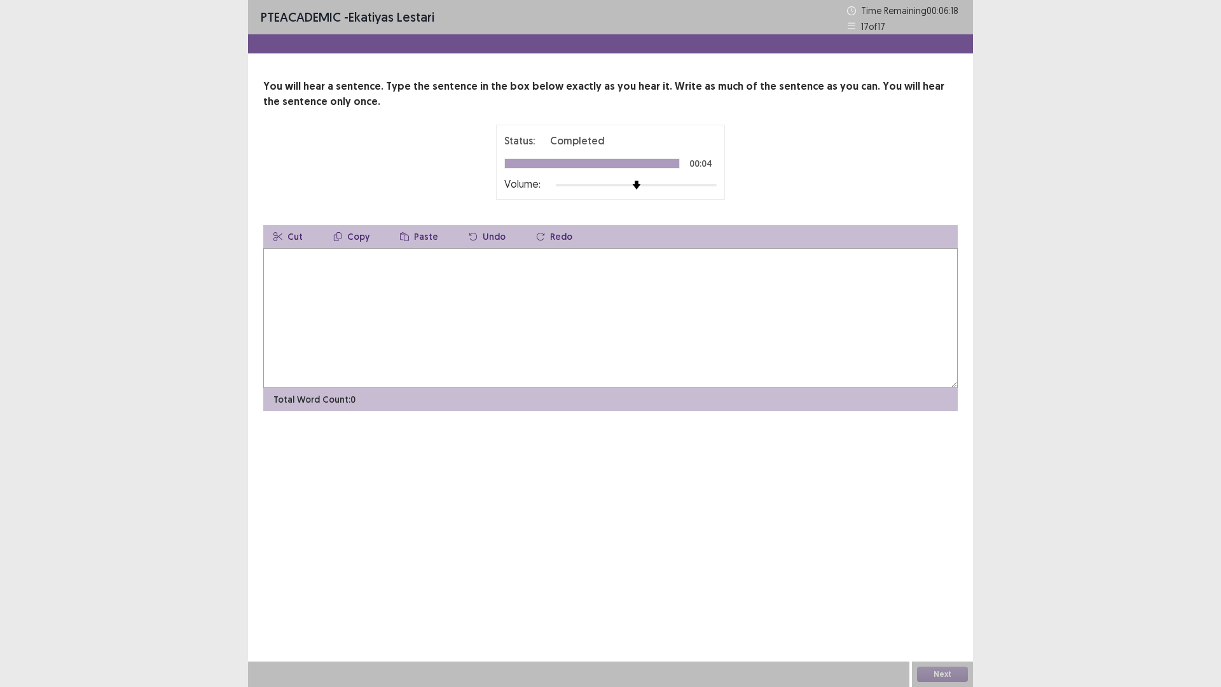
click at [611, 388] on textarea at bounding box center [610, 318] width 695 height 140
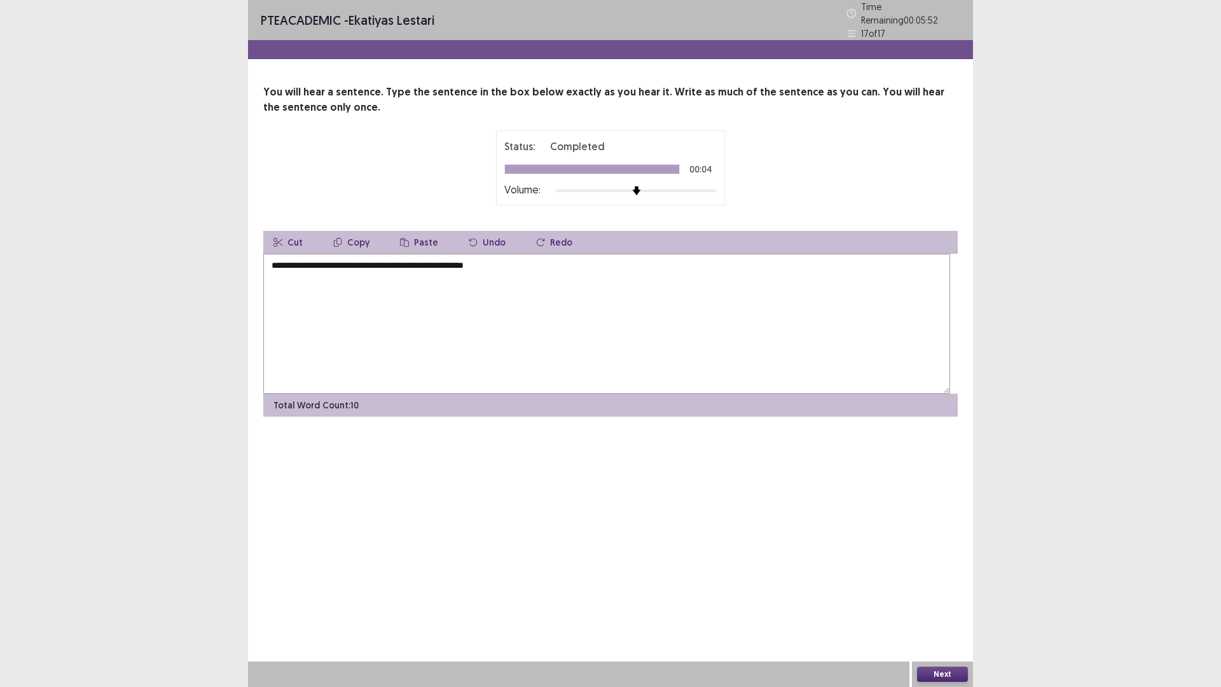
type textarea "**********"
click at [933, 579] on button "Next" at bounding box center [942, 674] width 51 height 15
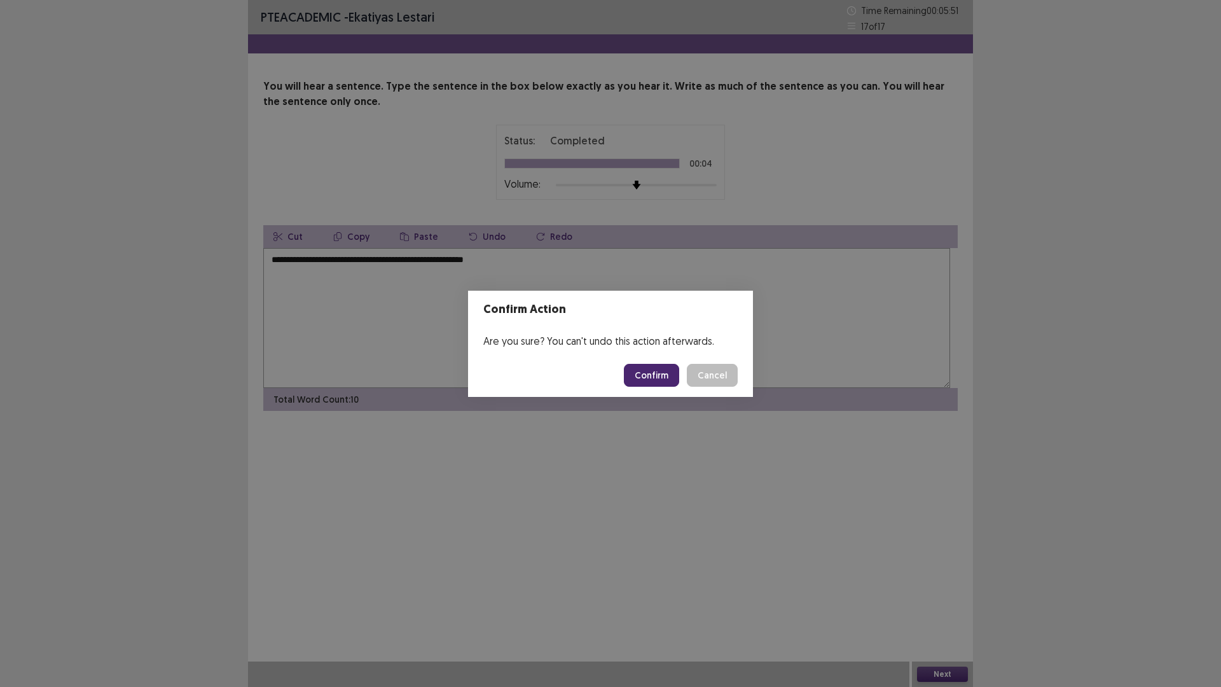
click at [679, 385] on button "Confirm" at bounding box center [651, 375] width 55 height 23
